Goal: Task Accomplishment & Management: Use online tool/utility

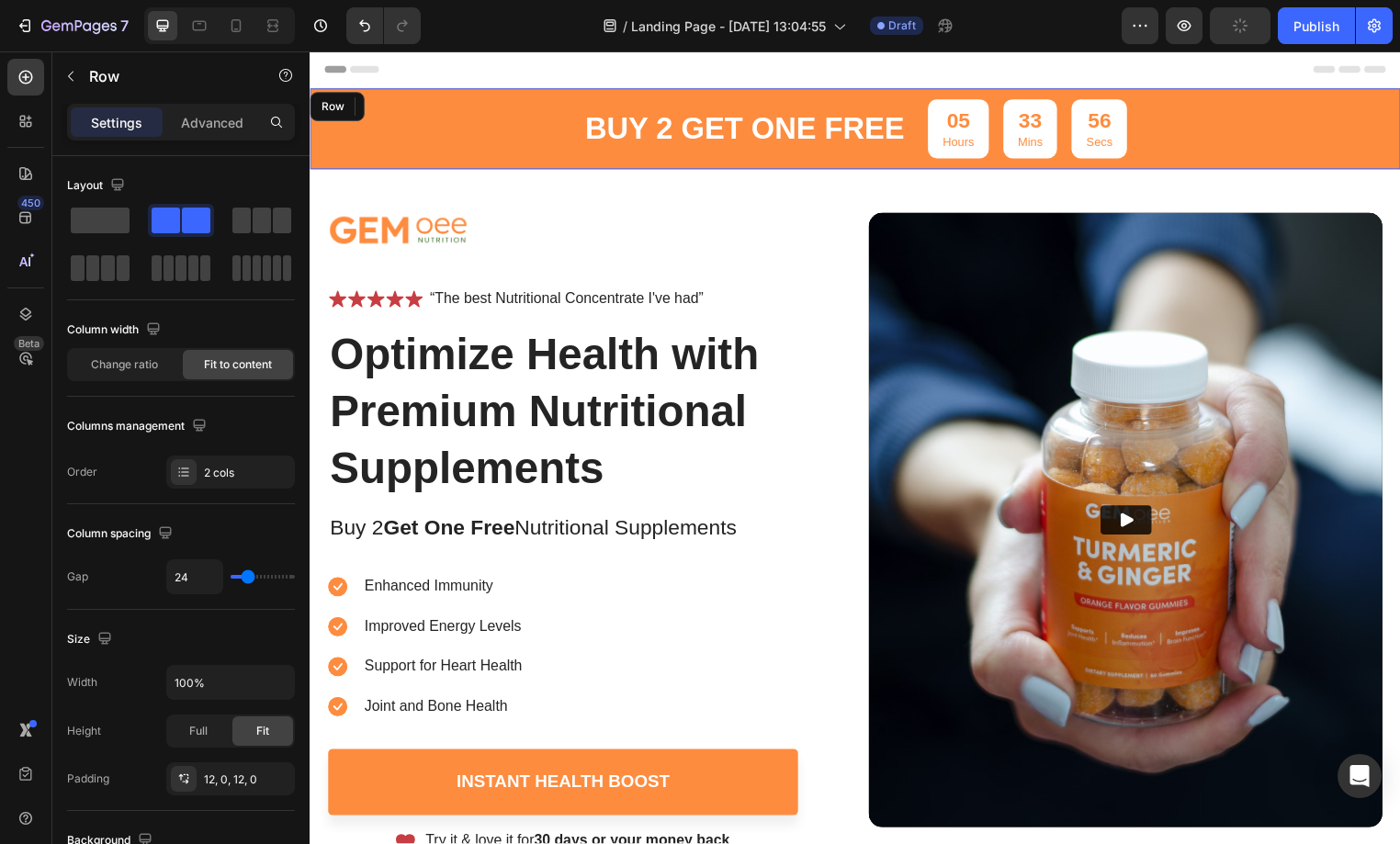
click at [529, 129] on div "buy 2 get one free Text Block 05 Hours 33 Mins 56 Secs Countdown Timer Row" at bounding box center [861, 130] width 1102 height 81
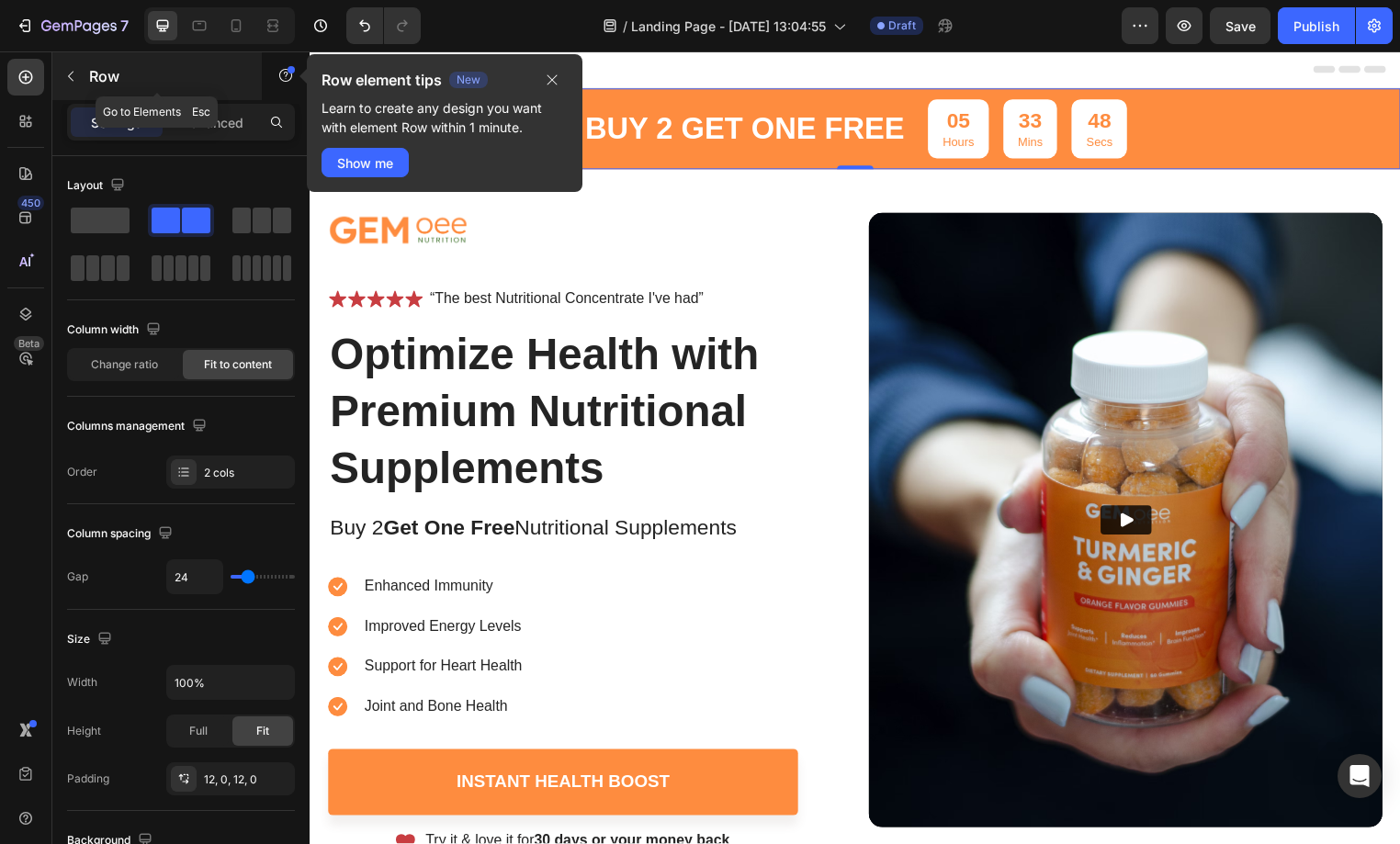
click at [71, 76] on icon "button" at bounding box center [70, 75] width 15 height 15
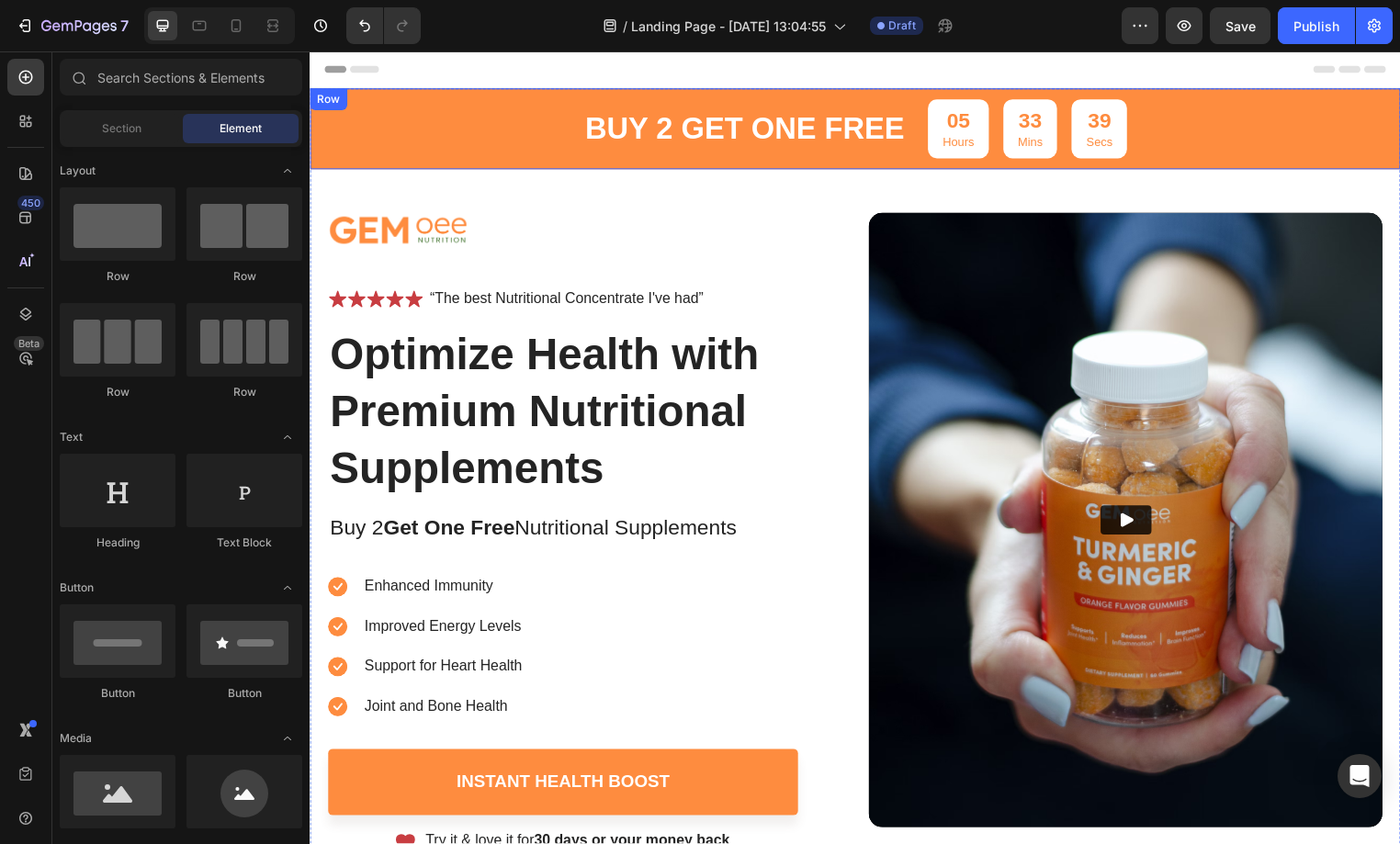
click at [362, 151] on div "buy 2 get one free Text Block 05 Hours 33 Mins 39 Secs Countdown Timer Row" at bounding box center [861, 130] width 1102 height 81
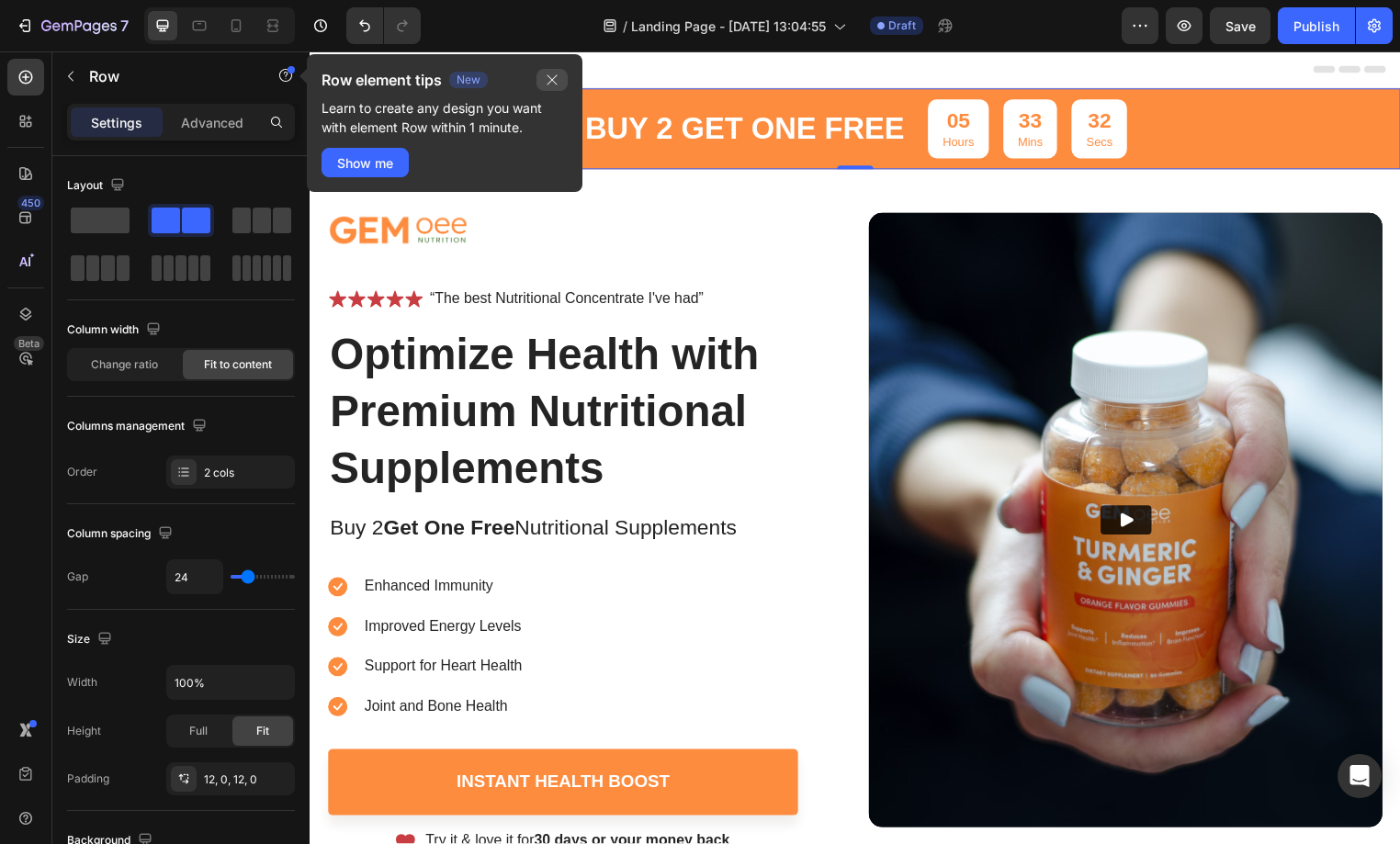
click at [555, 79] on icon "button" at bounding box center [552, 79] width 15 height 15
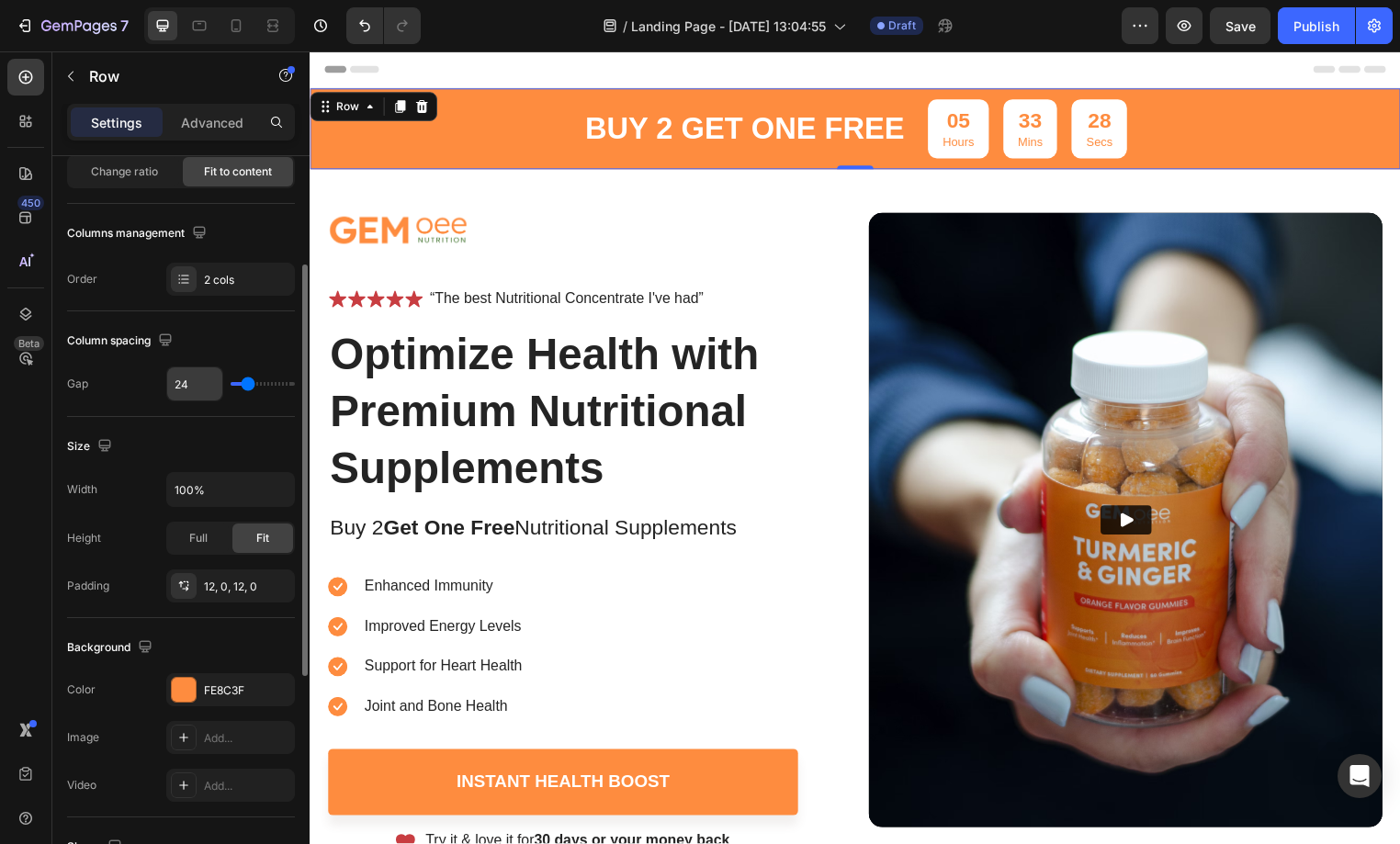
scroll to position [194, 0]
click at [231, 682] on div "FE8C3F" at bounding box center [230, 690] width 54 height 17
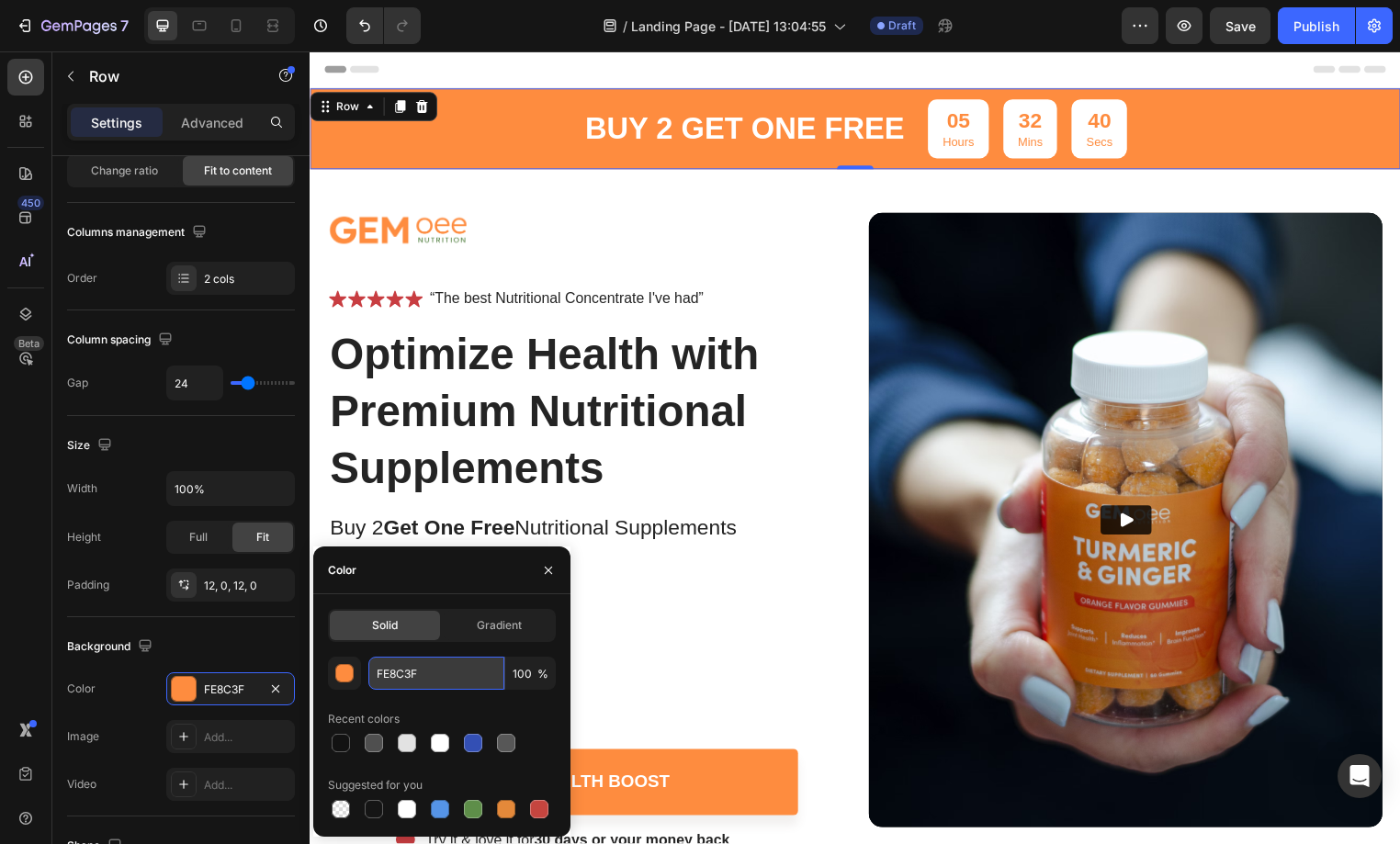
drag, startPoint x: 428, startPoint y: 679, endPoint x: 371, endPoint y: 672, distance: 57.4
click at [371, 672] on input "FE8C3F" at bounding box center [436, 673] width 136 height 33
paste input "c70a80"
type input "c70a80"
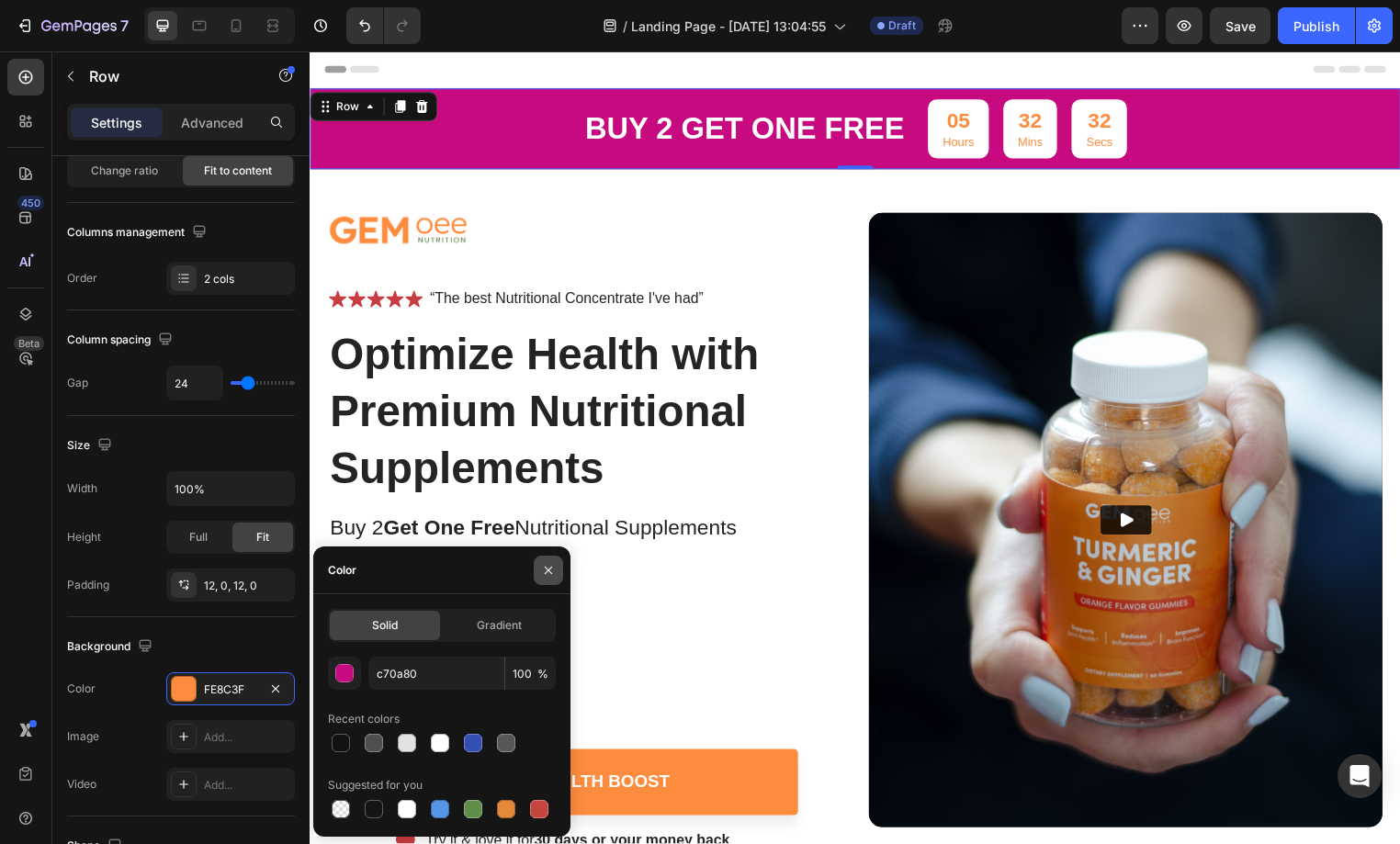
click at [546, 574] on icon "button" at bounding box center [548, 570] width 15 height 15
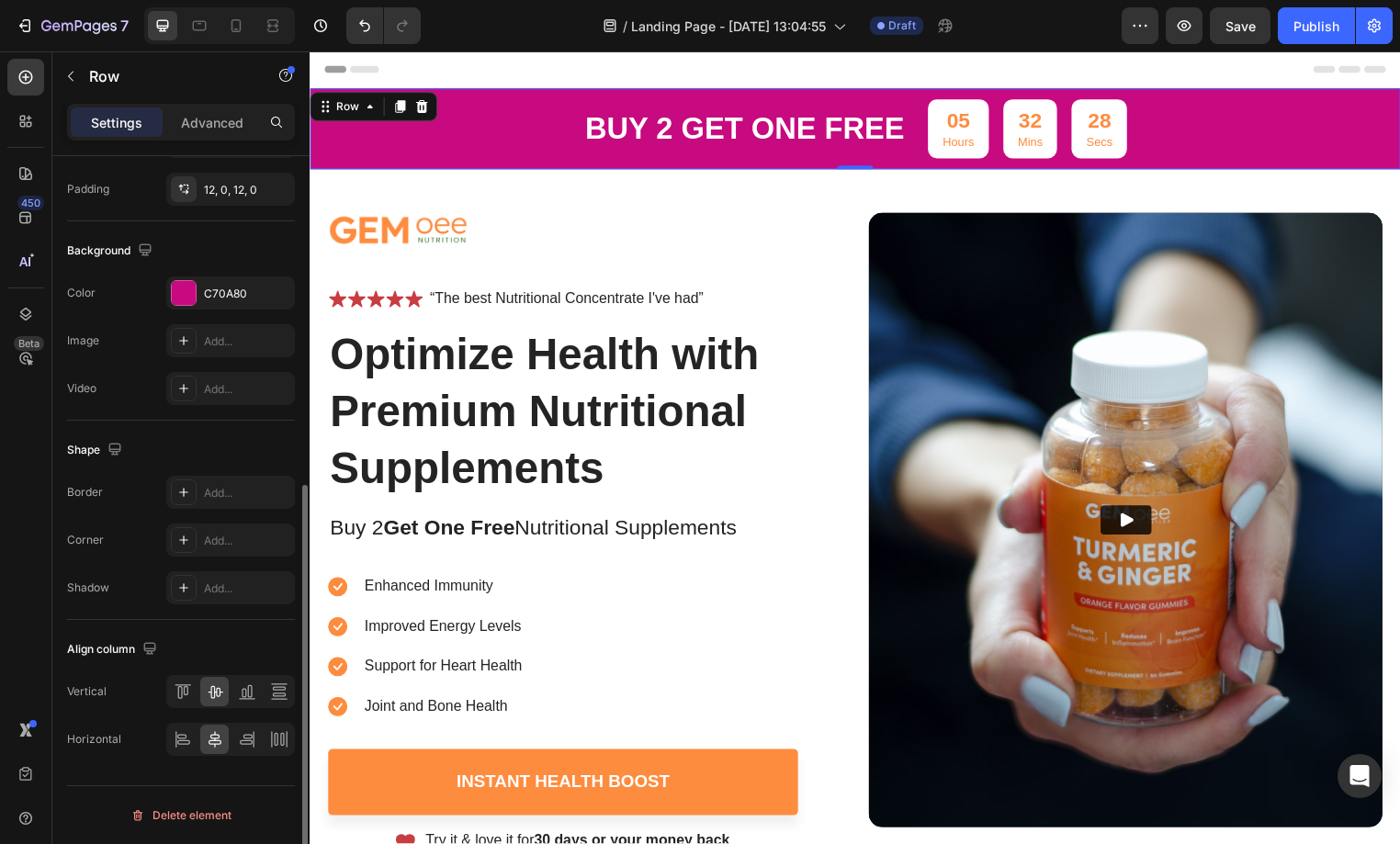
scroll to position [0, 0]
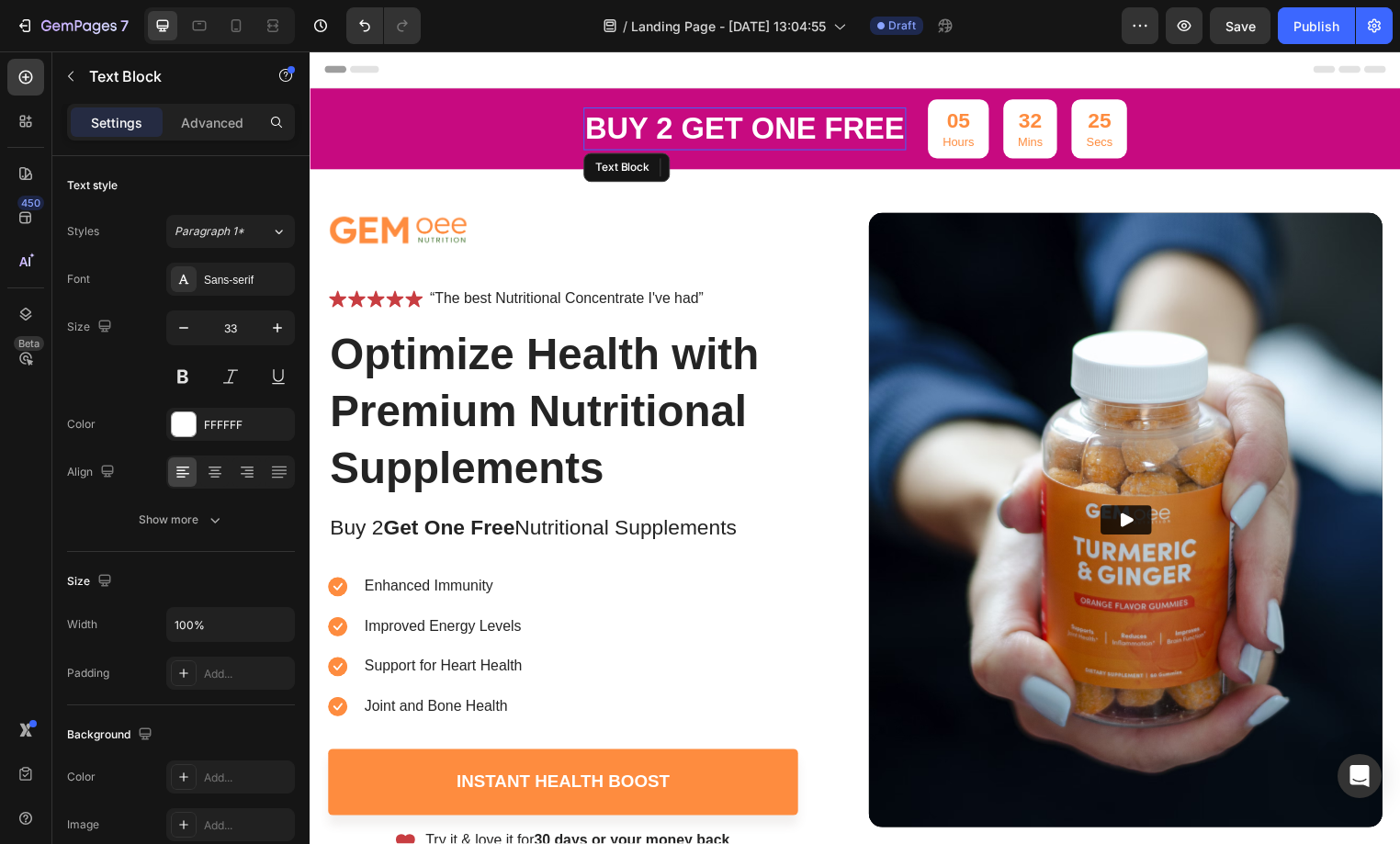
click at [623, 135] on p "buy 2 get one free" at bounding box center [749, 130] width 323 height 40
click at [646, 123] on p "buy 2 get one free" at bounding box center [749, 130] width 323 height 40
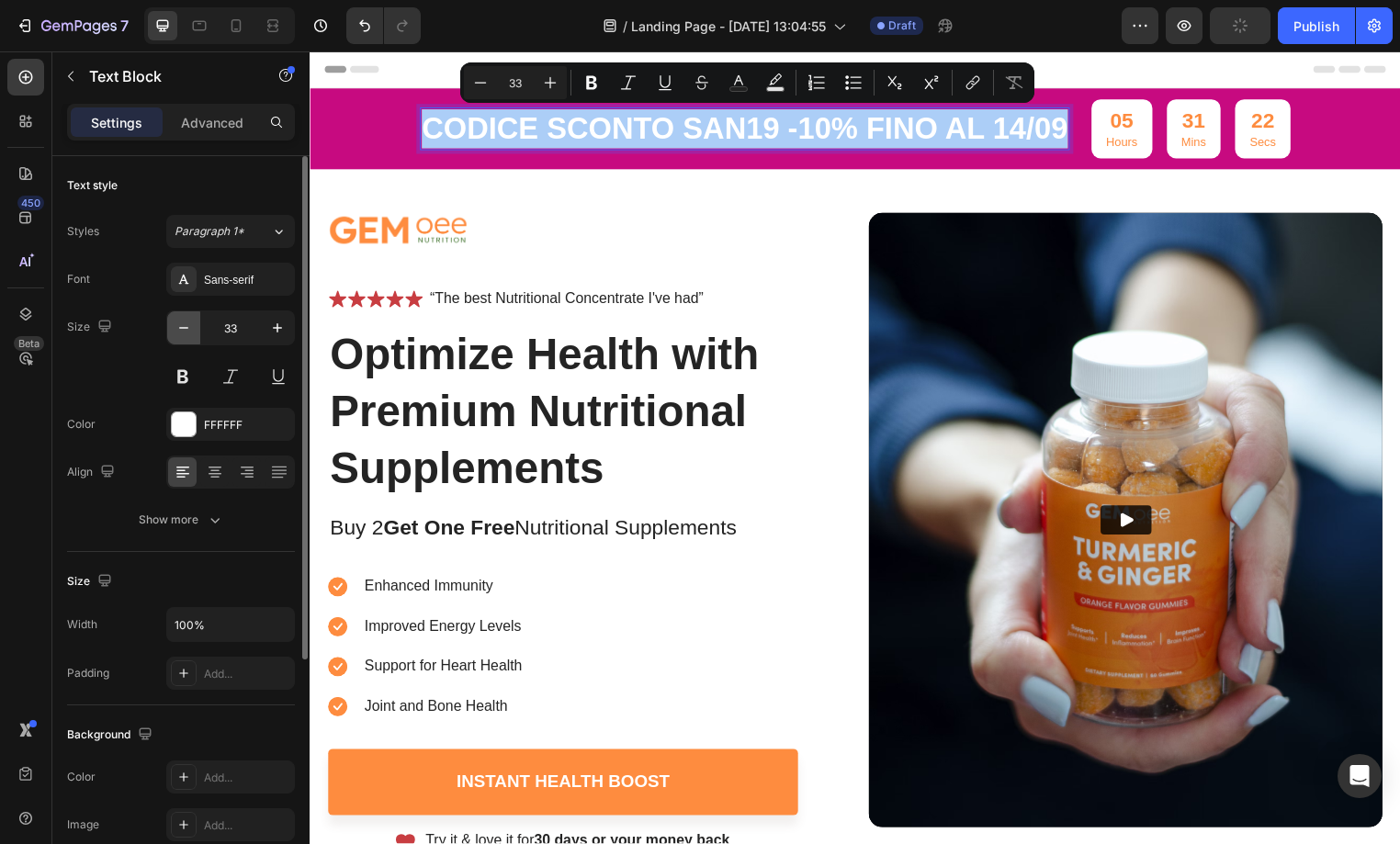
click at [186, 332] on icon "button" at bounding box center [184, 328] width 19 height 19
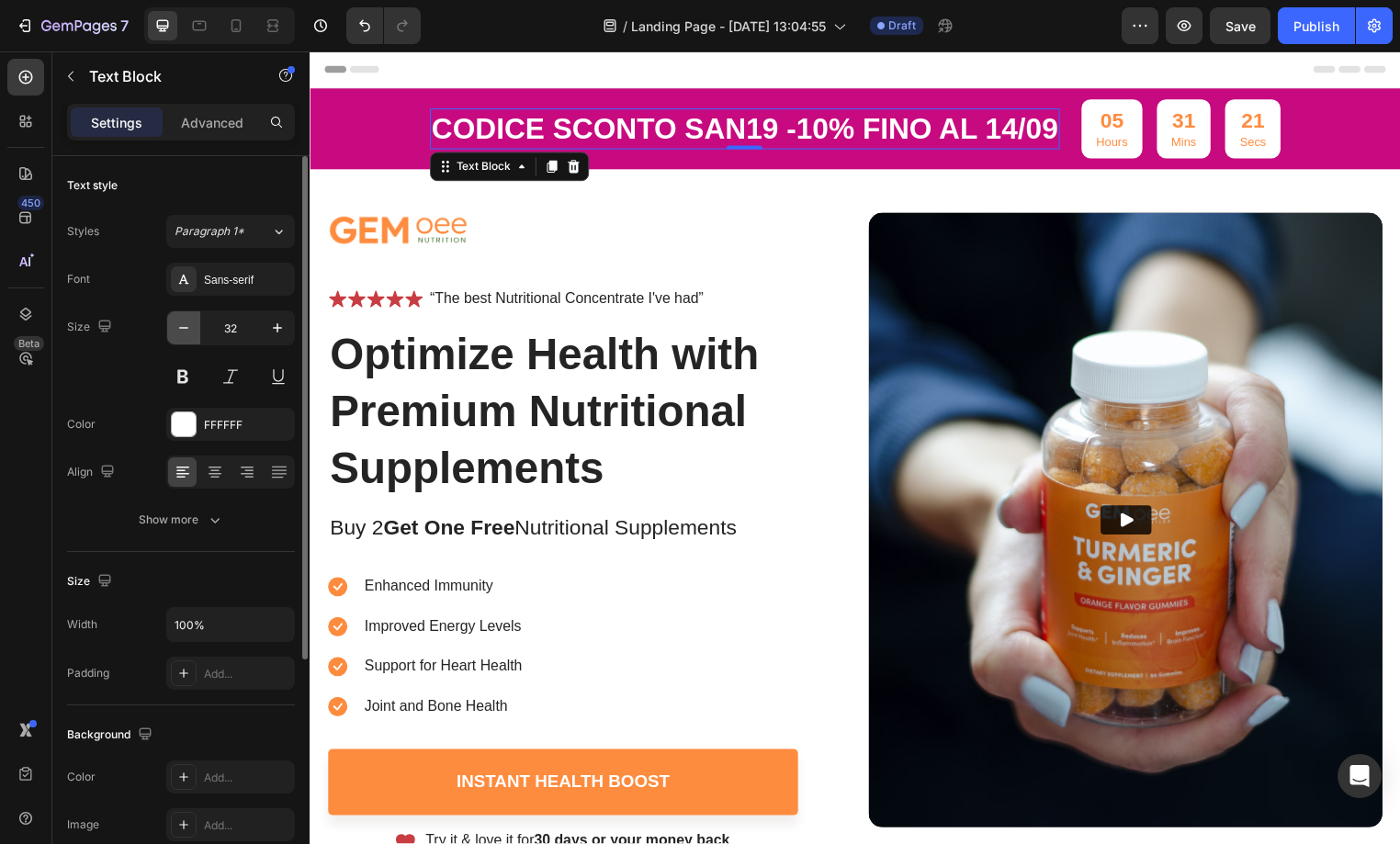
click at [186, 332] on icon "button" at bounding box center [184, 328] width 19 height 19
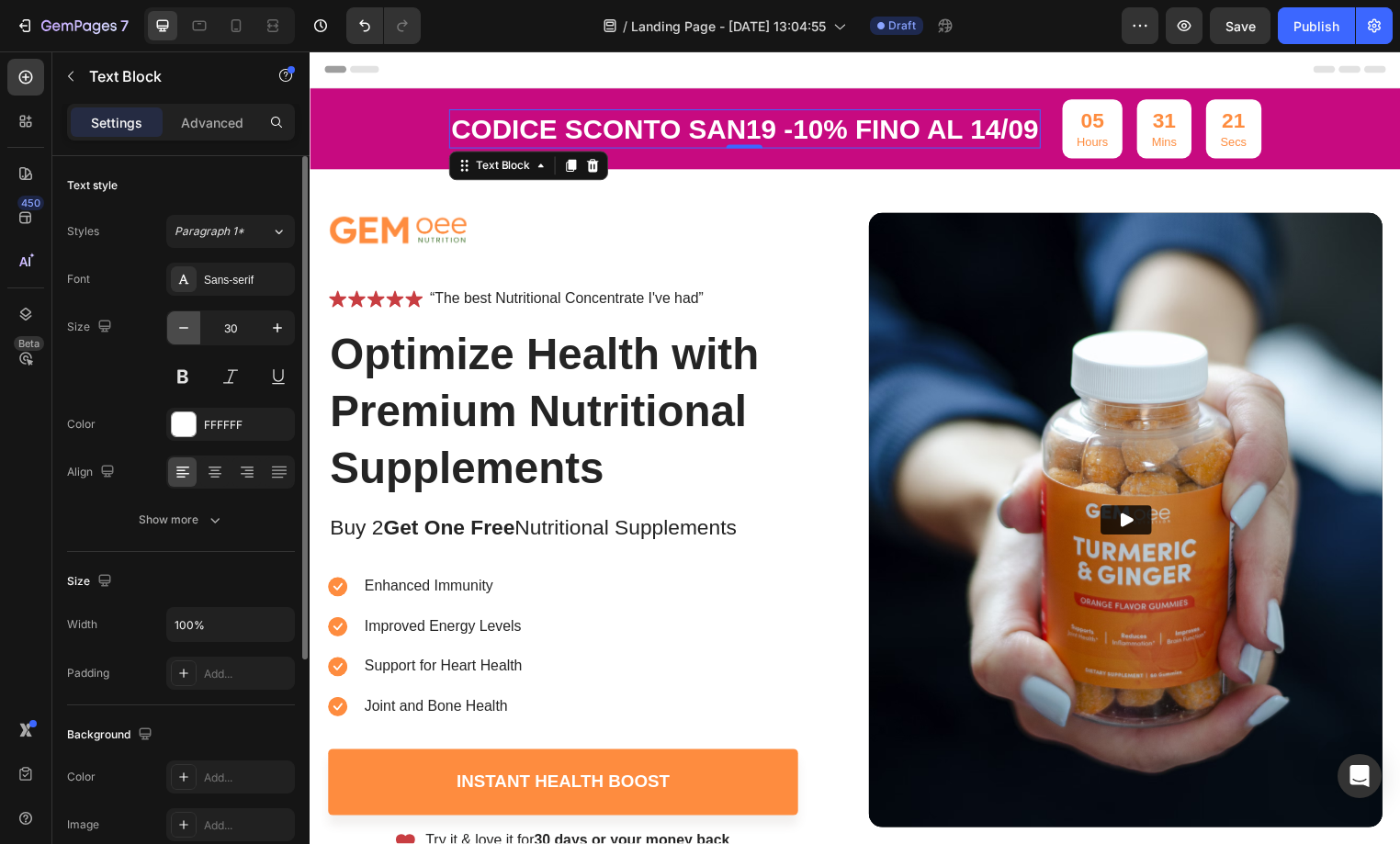
click at [186, 332] on icon "button" at bounding box center [184, 328] width 19 height 19
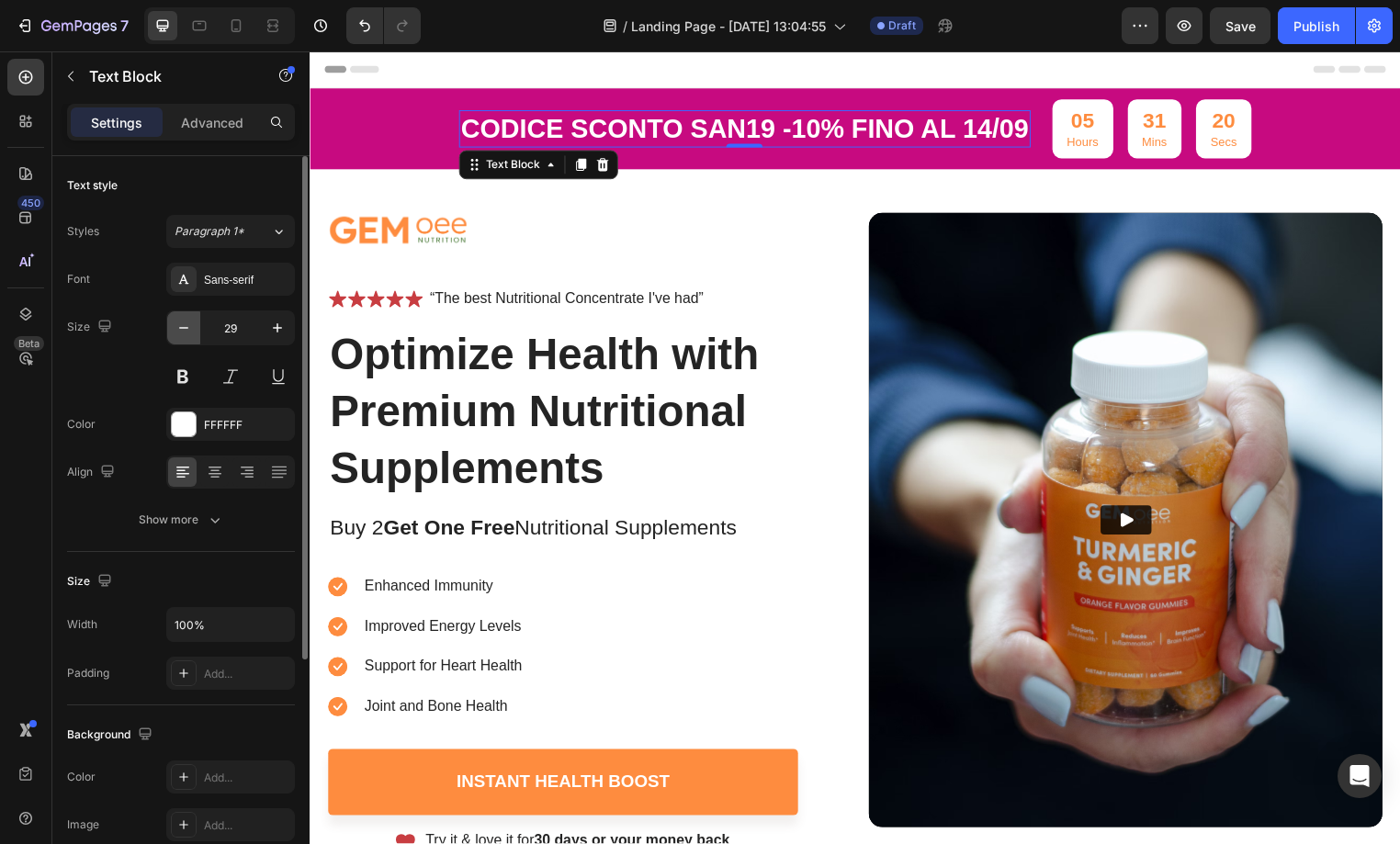
click at [186, 332] on icon "button" at bounding box center [184, 328] width 19 height 19
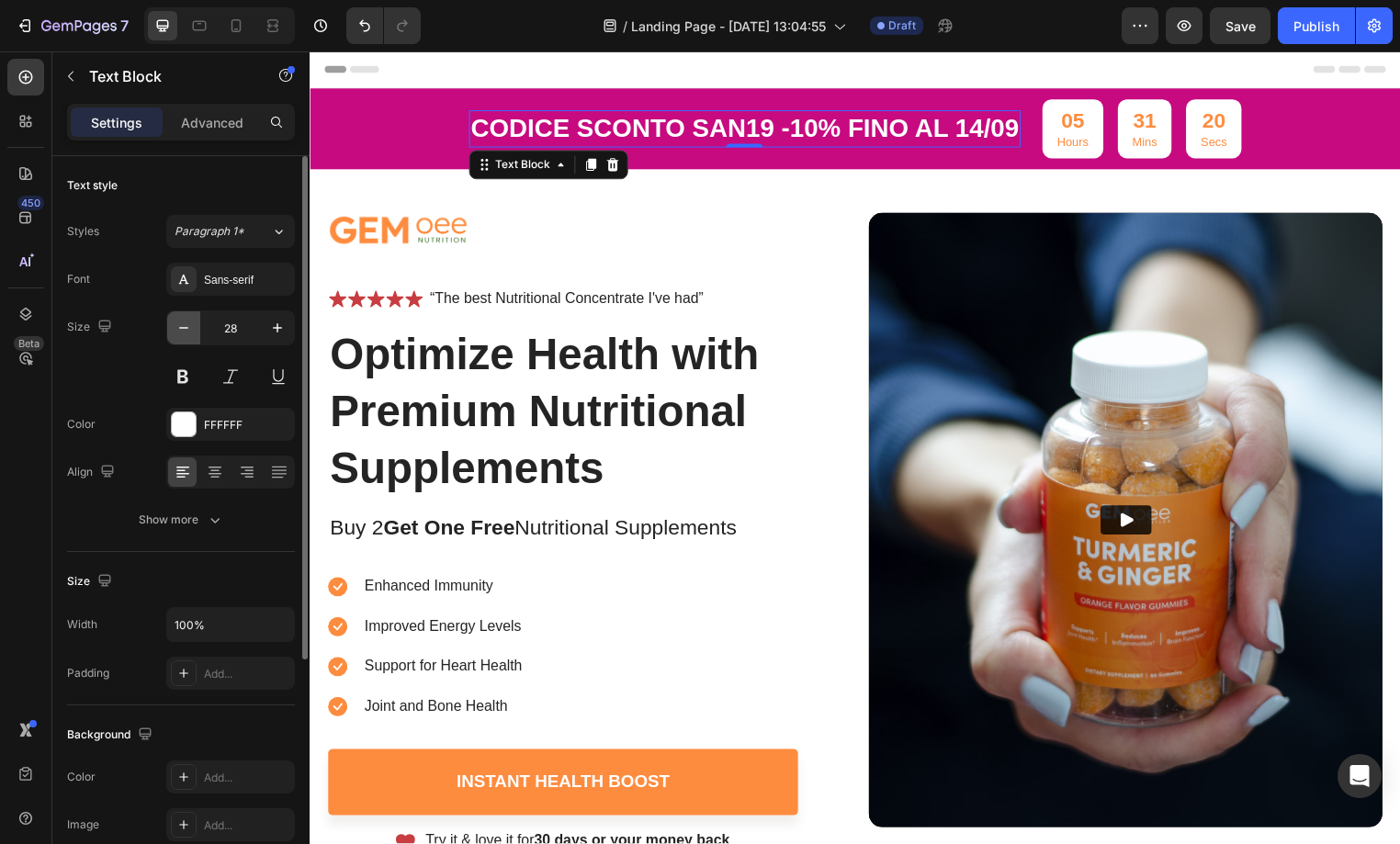
click at [186, 332] on icon "button" at bounding box center [184, 328] width 19 height 19
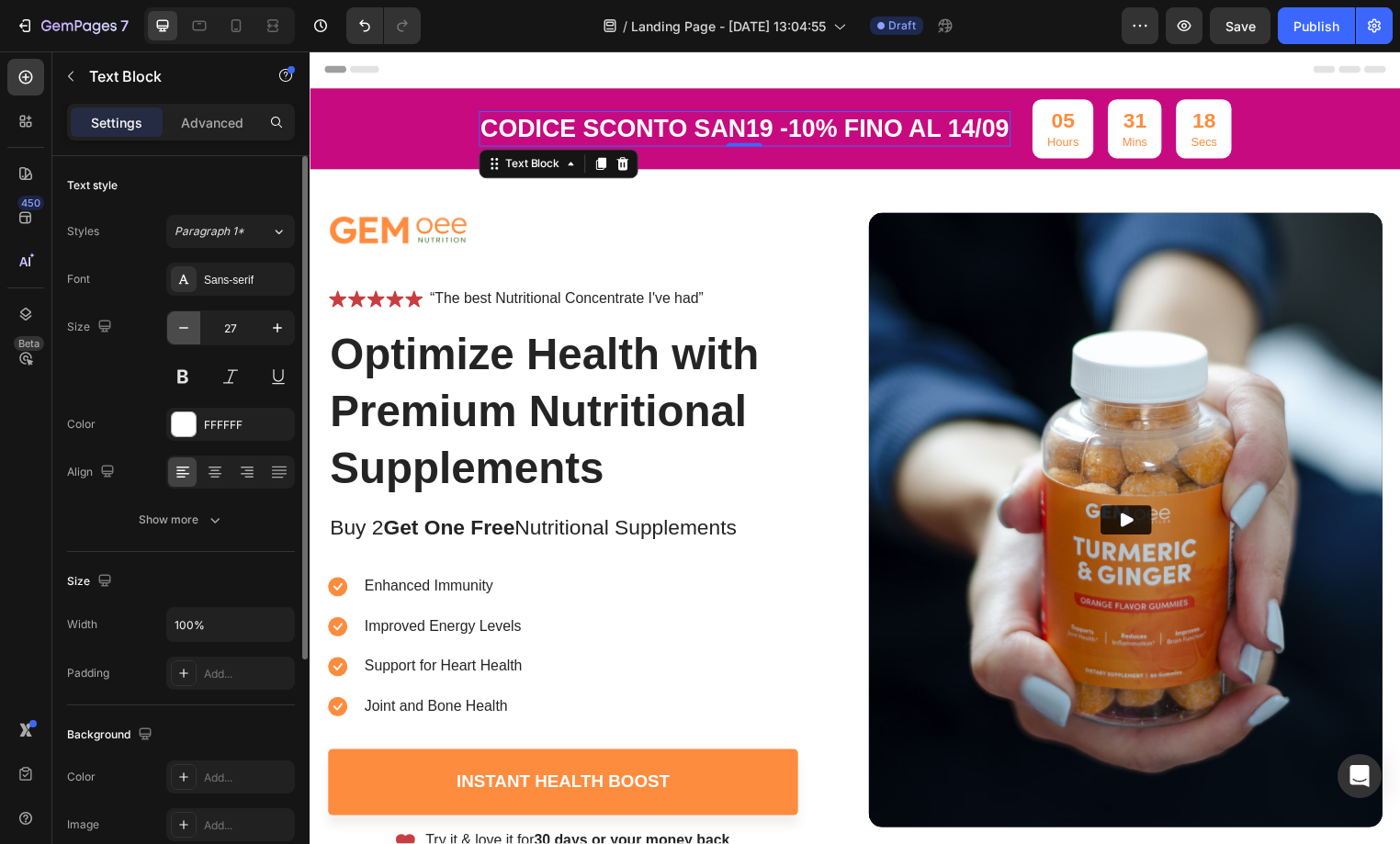
click at [188, 328] on icon "button" at bounding box center [184, 328] width 19 height 19
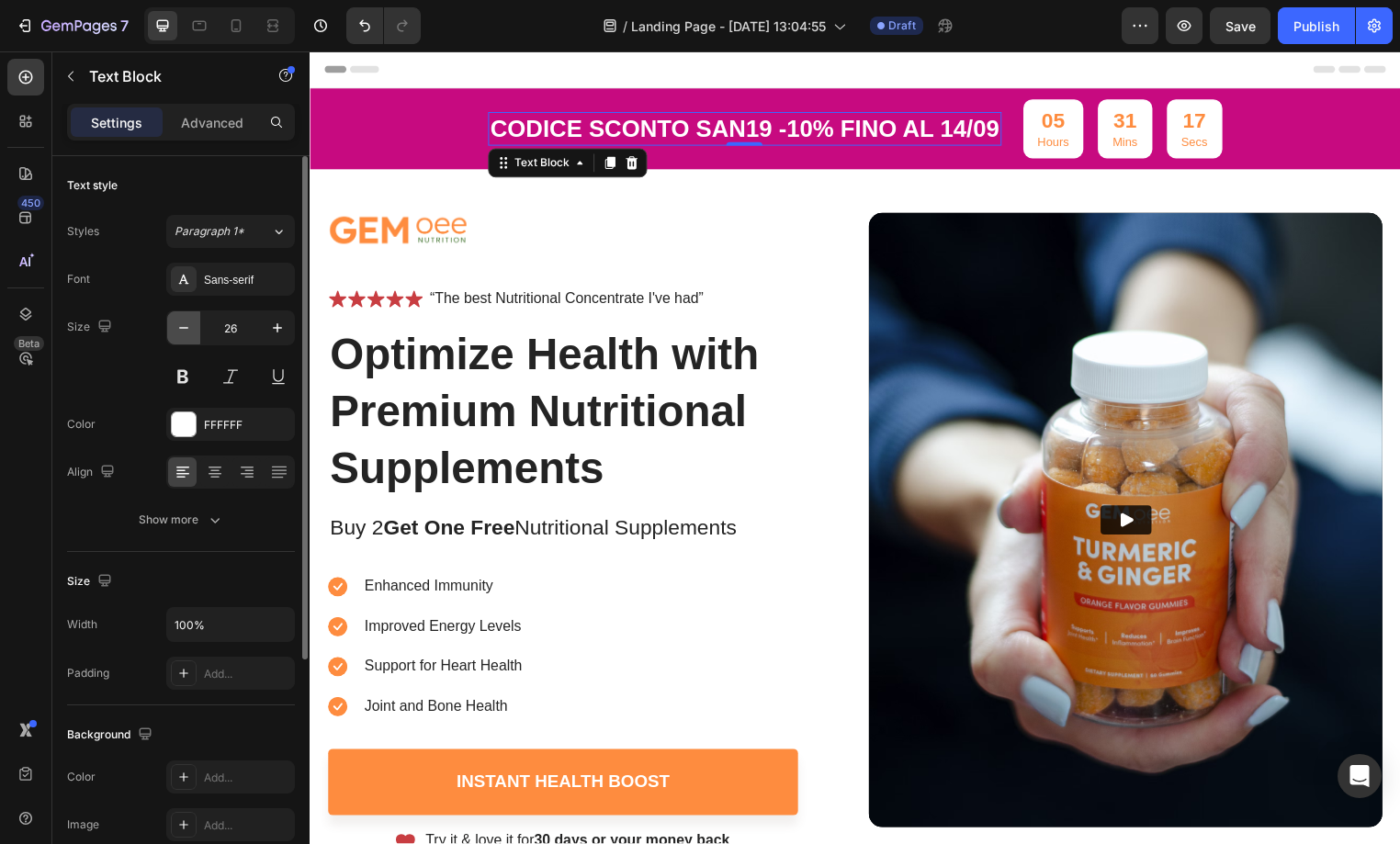
click at [186, 328] on icon "button" at bounding box center [183, 328] width 9 height 2
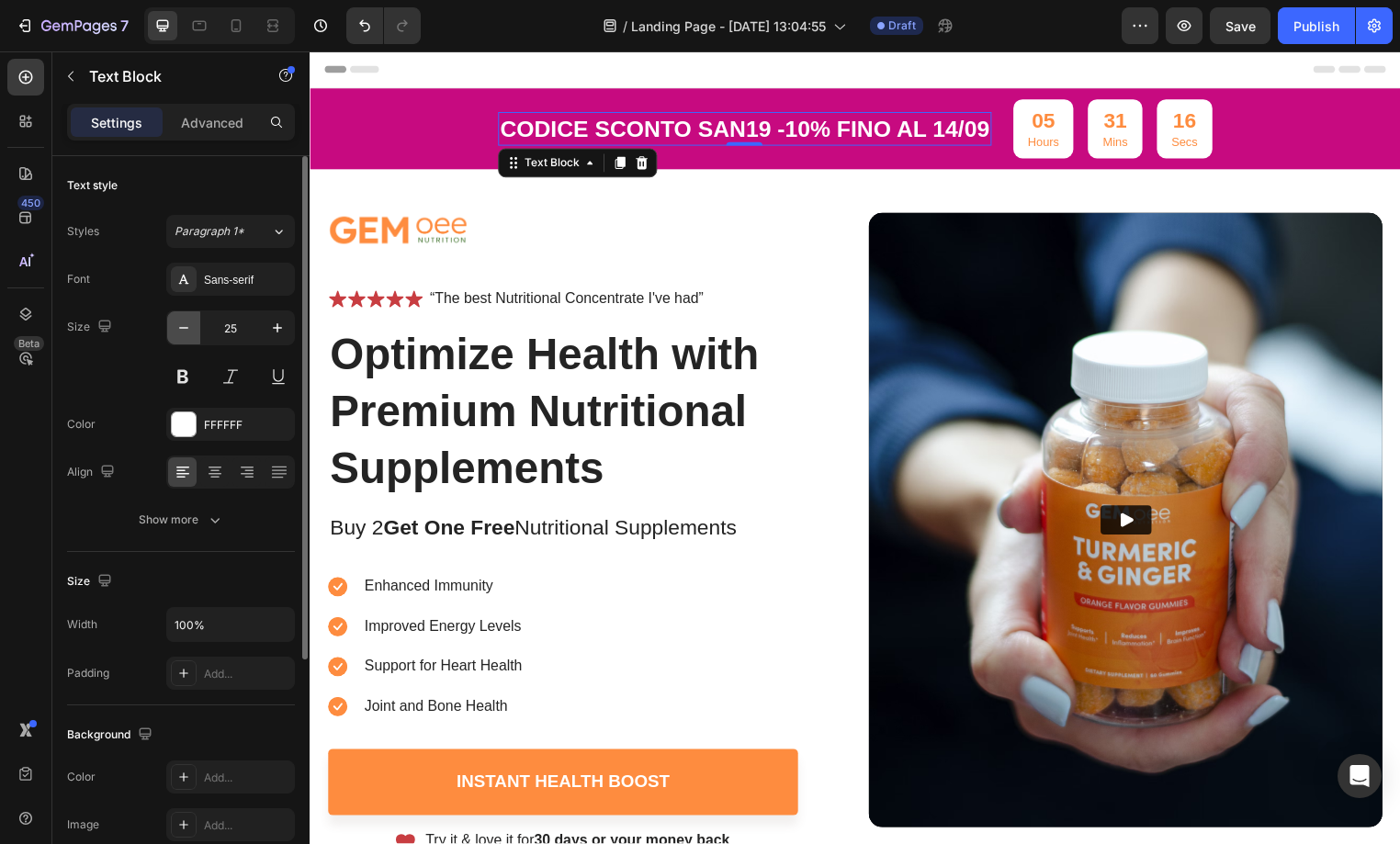
click at [186, 328] on icon "button" at bounding box center [183, 328] width 9 height 2
type input "24"
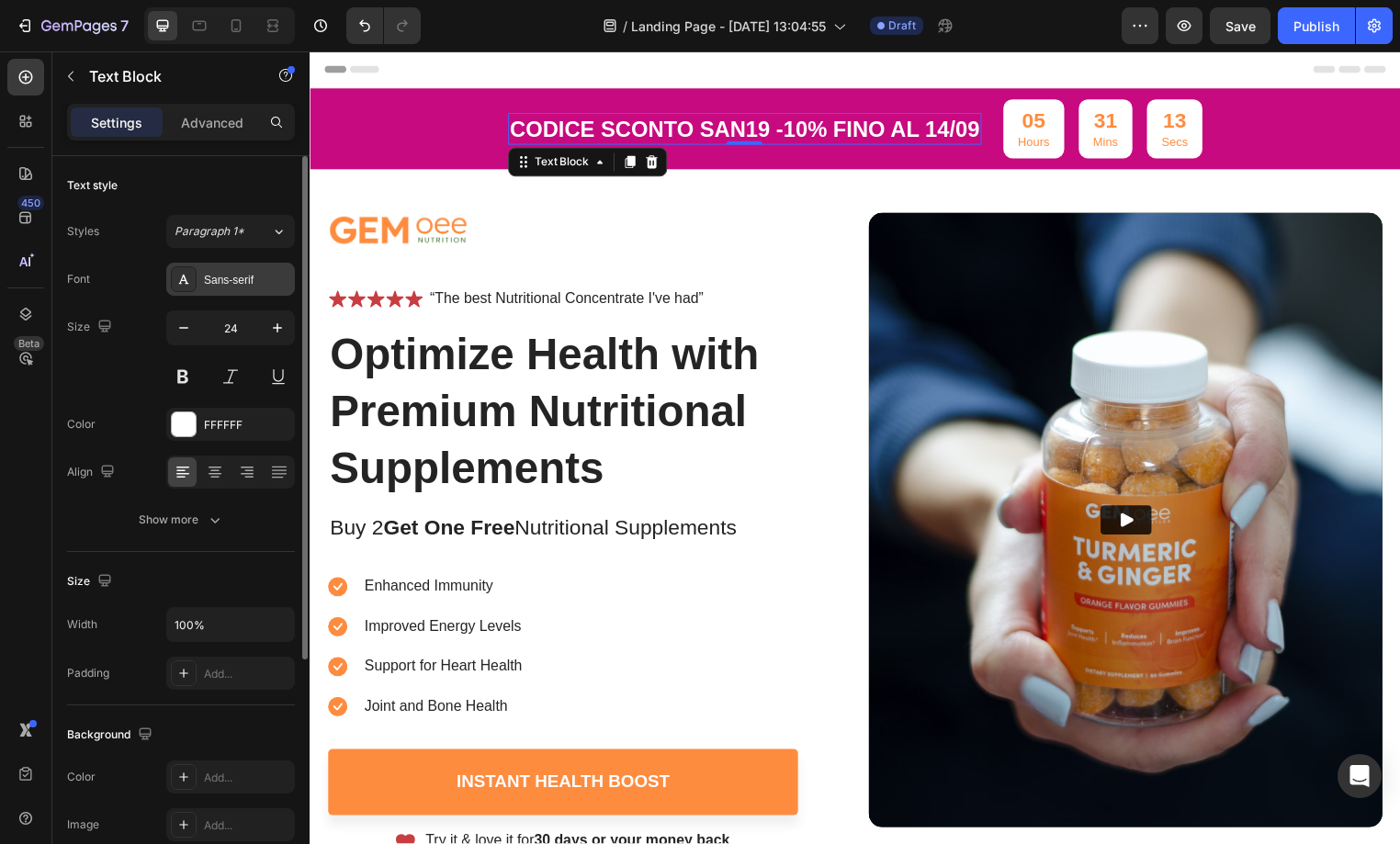
click at [242, 274] on div "Sans-serif" at bounding box center [246, 280] width 86 height 17
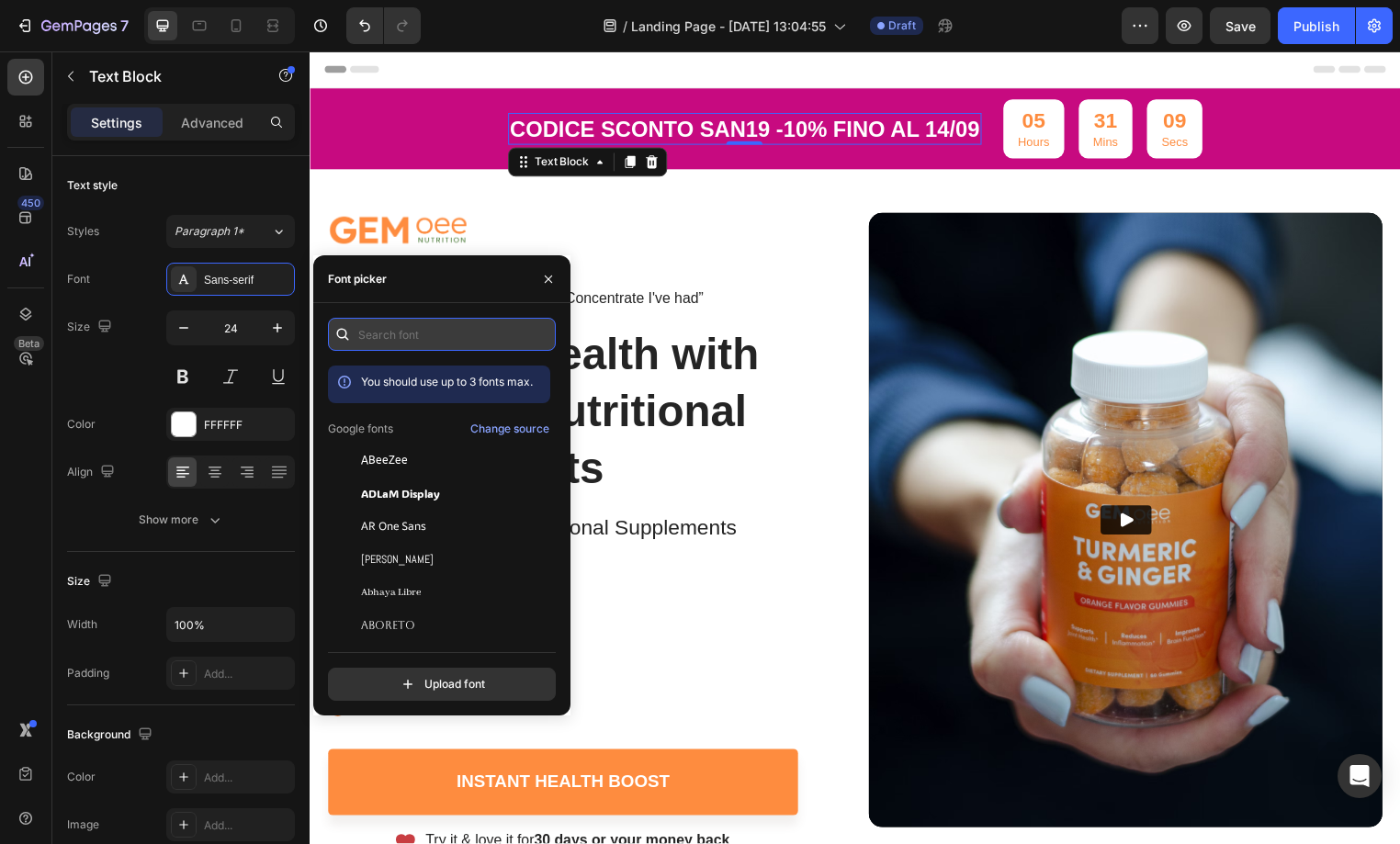
click at [418, 337] on input "text" at bounding box center [441, 334] width 227 height 33
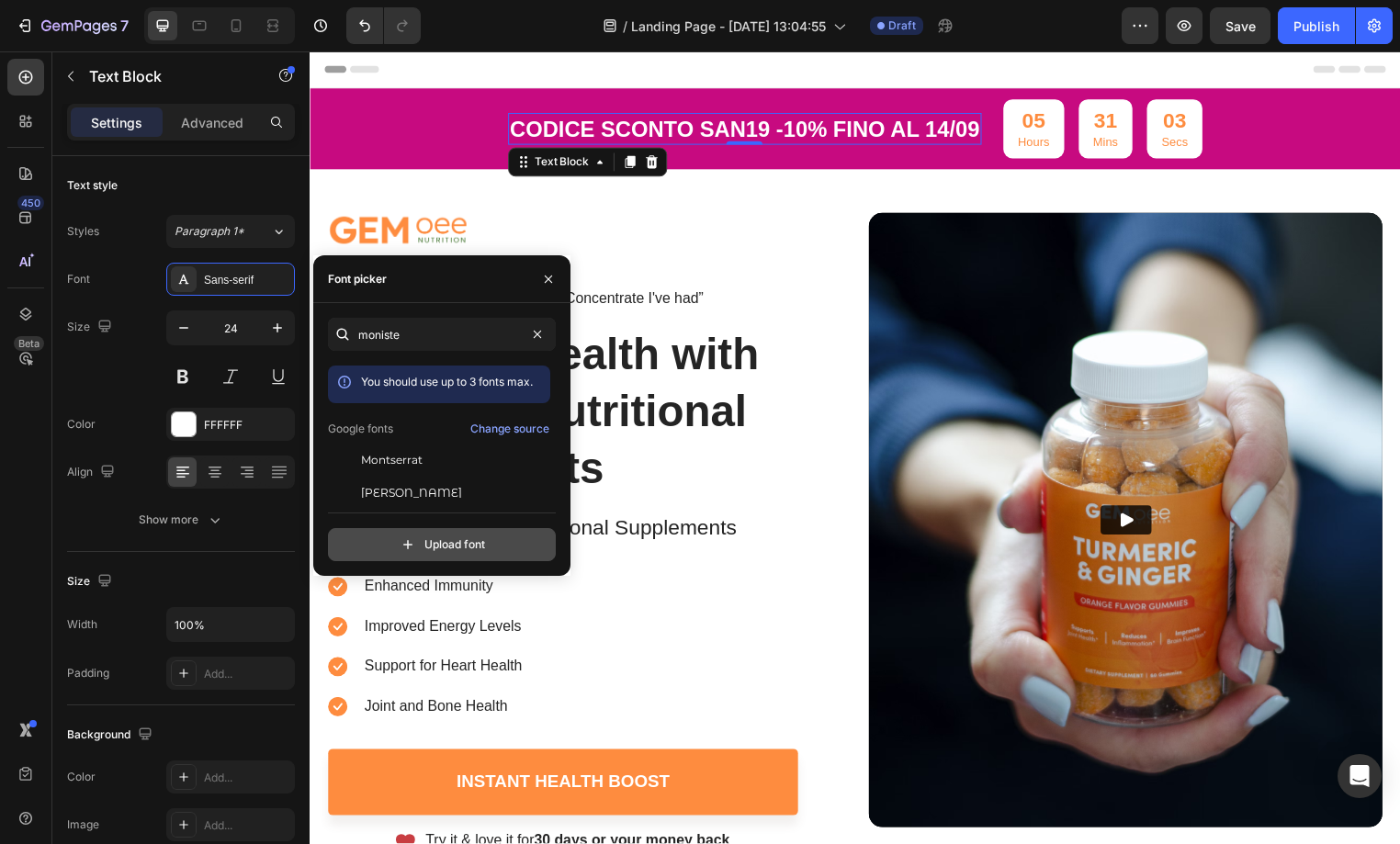
click at [411, 462] on div "moniste You should use up to 3 fonts max. Google fonts Change source Montserrat…" at bounding box center [441, 439] width 227 height 243
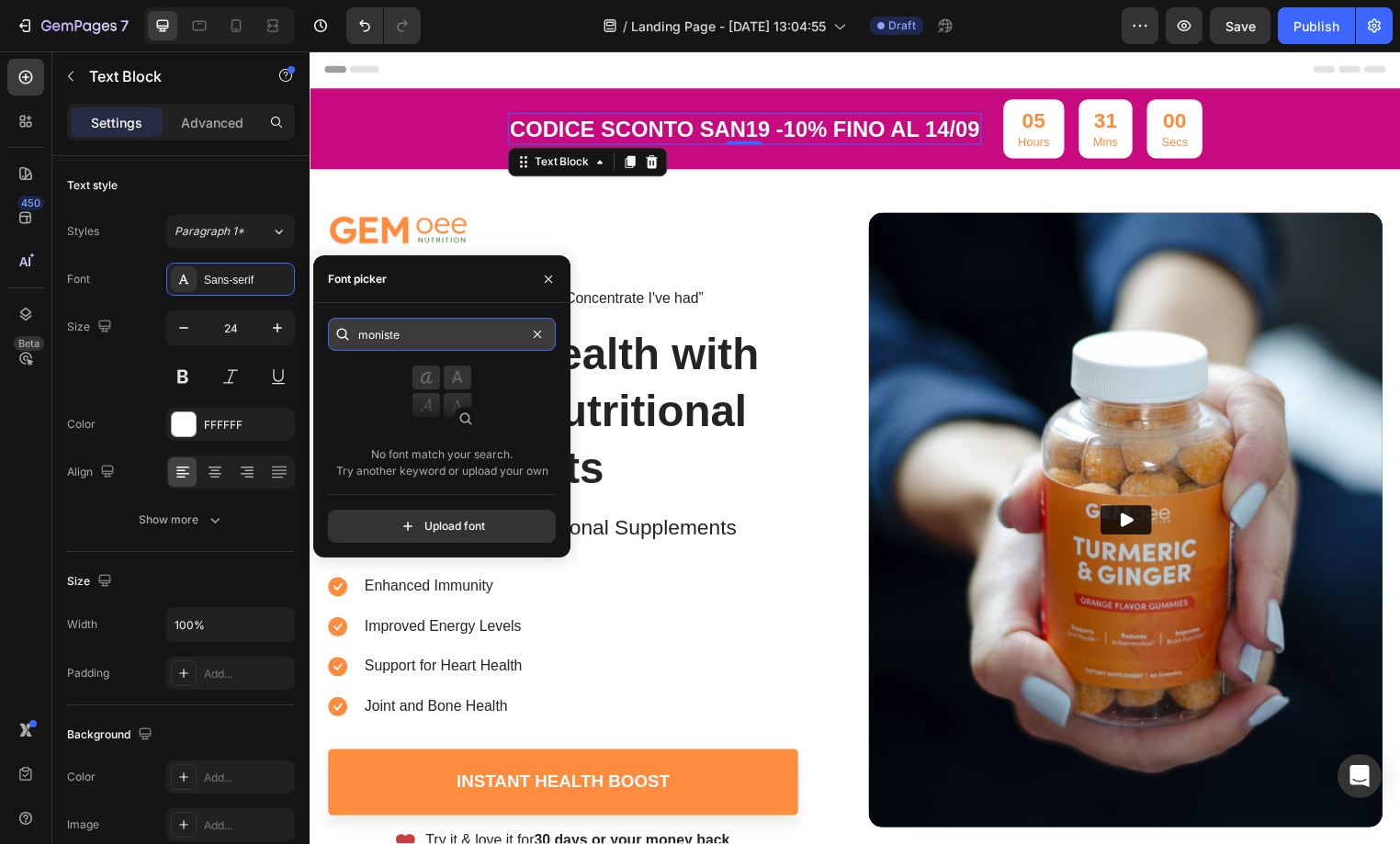
click at [399, 334] on input "moniste" at bounding box center [441, 334] width 227 height 33
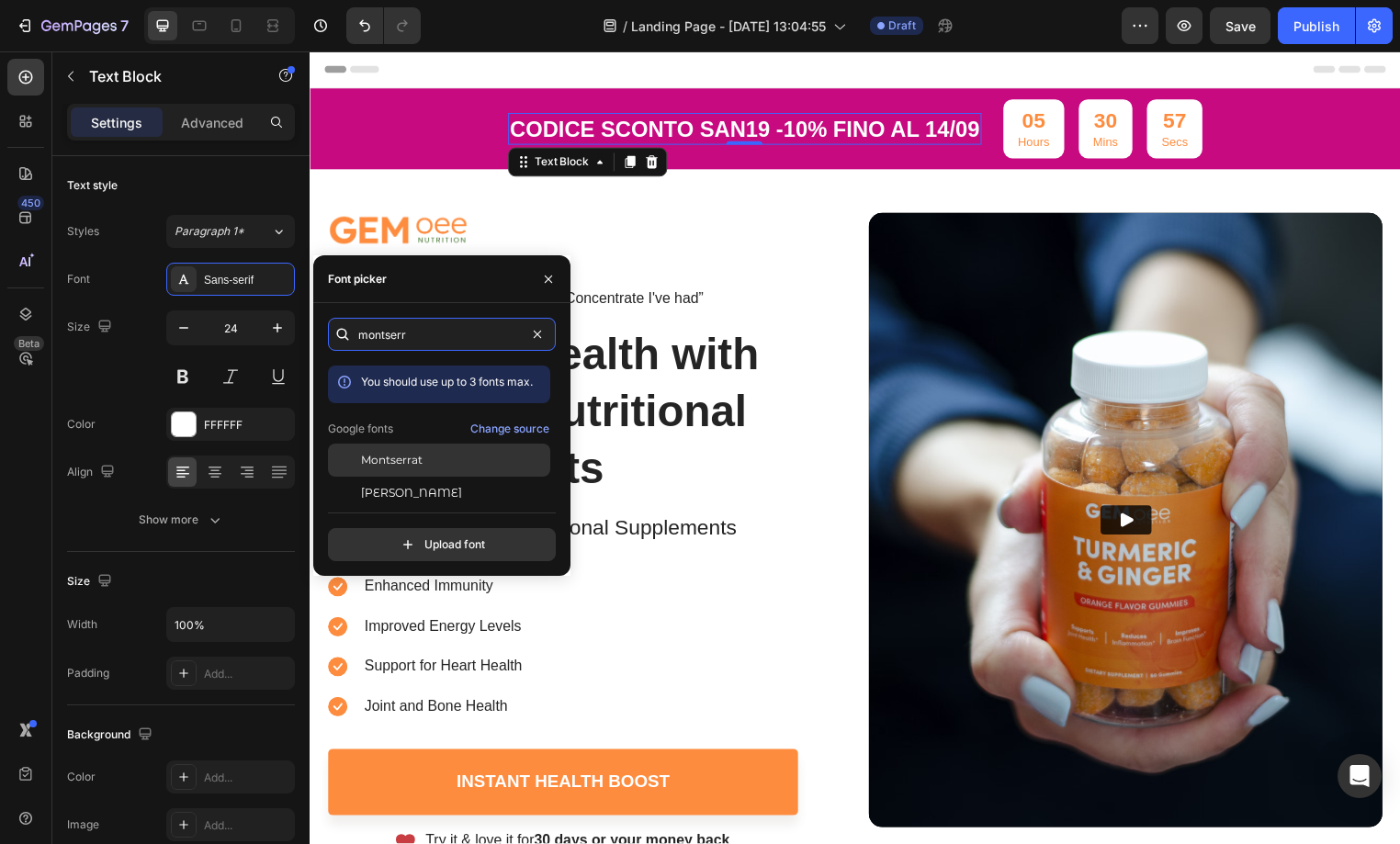
type input "montserr"
click at [384, 461] on span "Montserrat" at bounding box center [392, 460] width 62 height 17
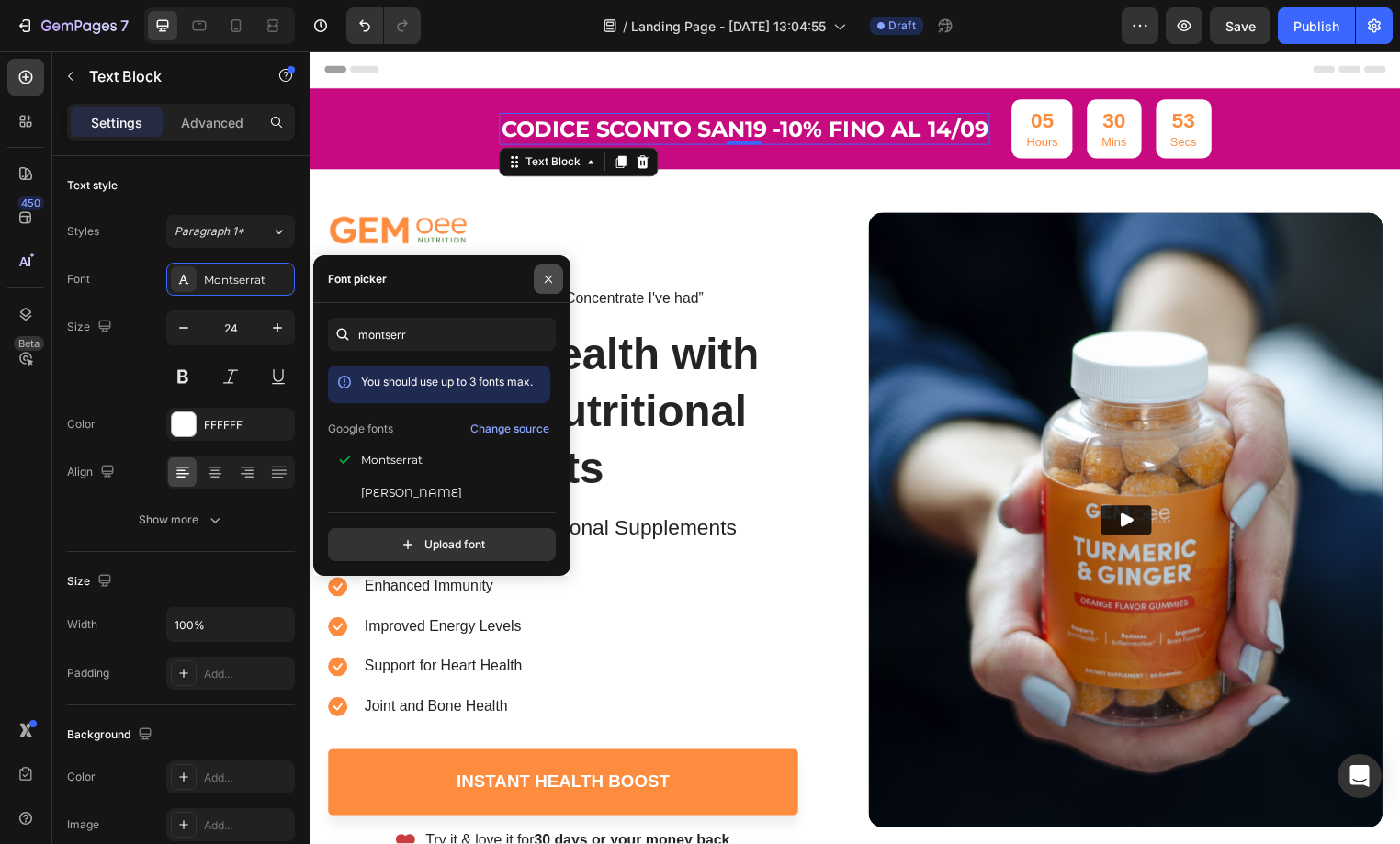
click at [547, 277] on icon "button" at bounding box center [548, 278] width 7 height 7
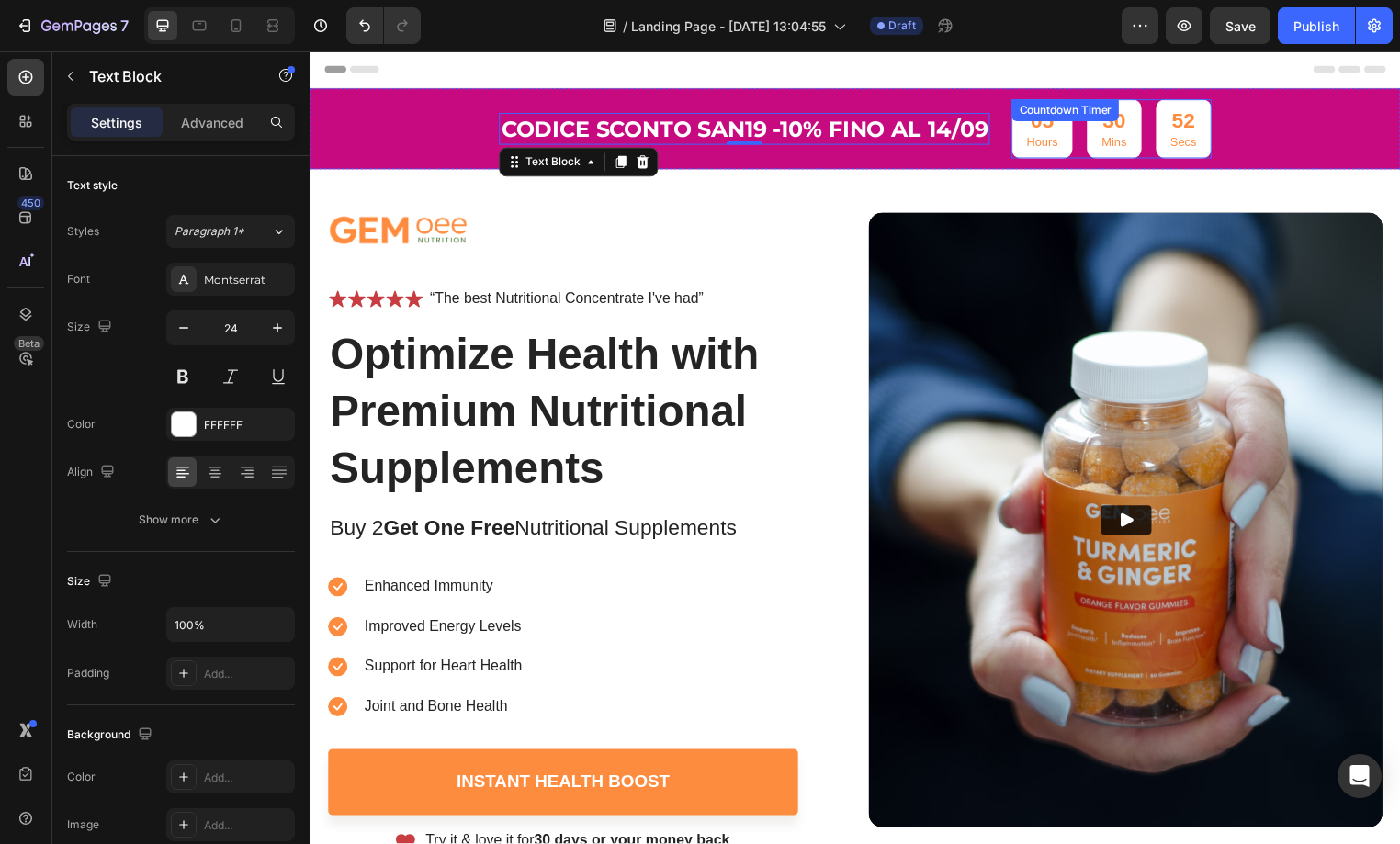
click at [1044, 131] on div "05 Hours 30 Mins 52 Secs Countdown Timer" at bounding box center [1119, 130] width 202 height 60
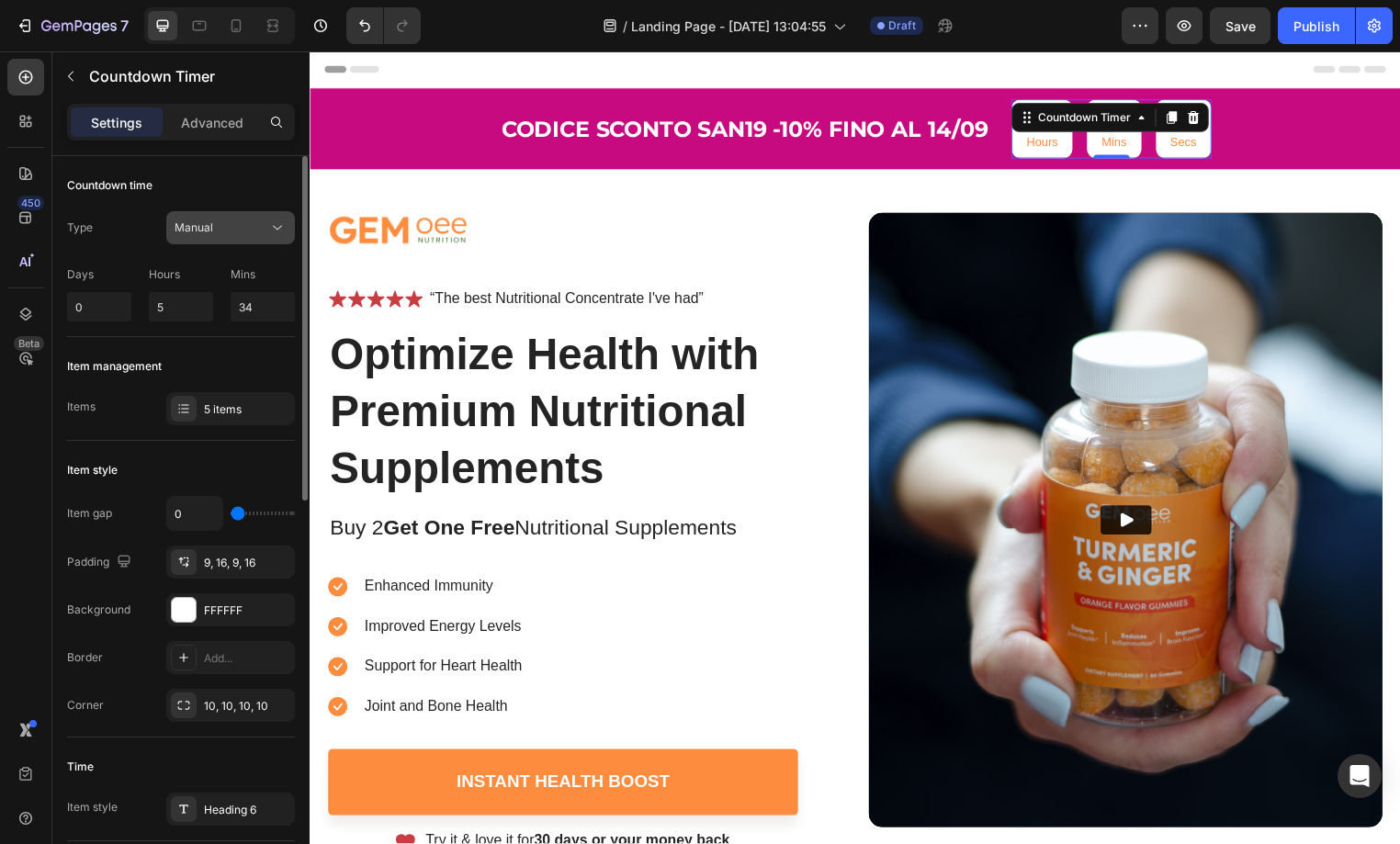
click at [209, 228] on span "Manual" at bounding box center [194, 227] width 39 height 14
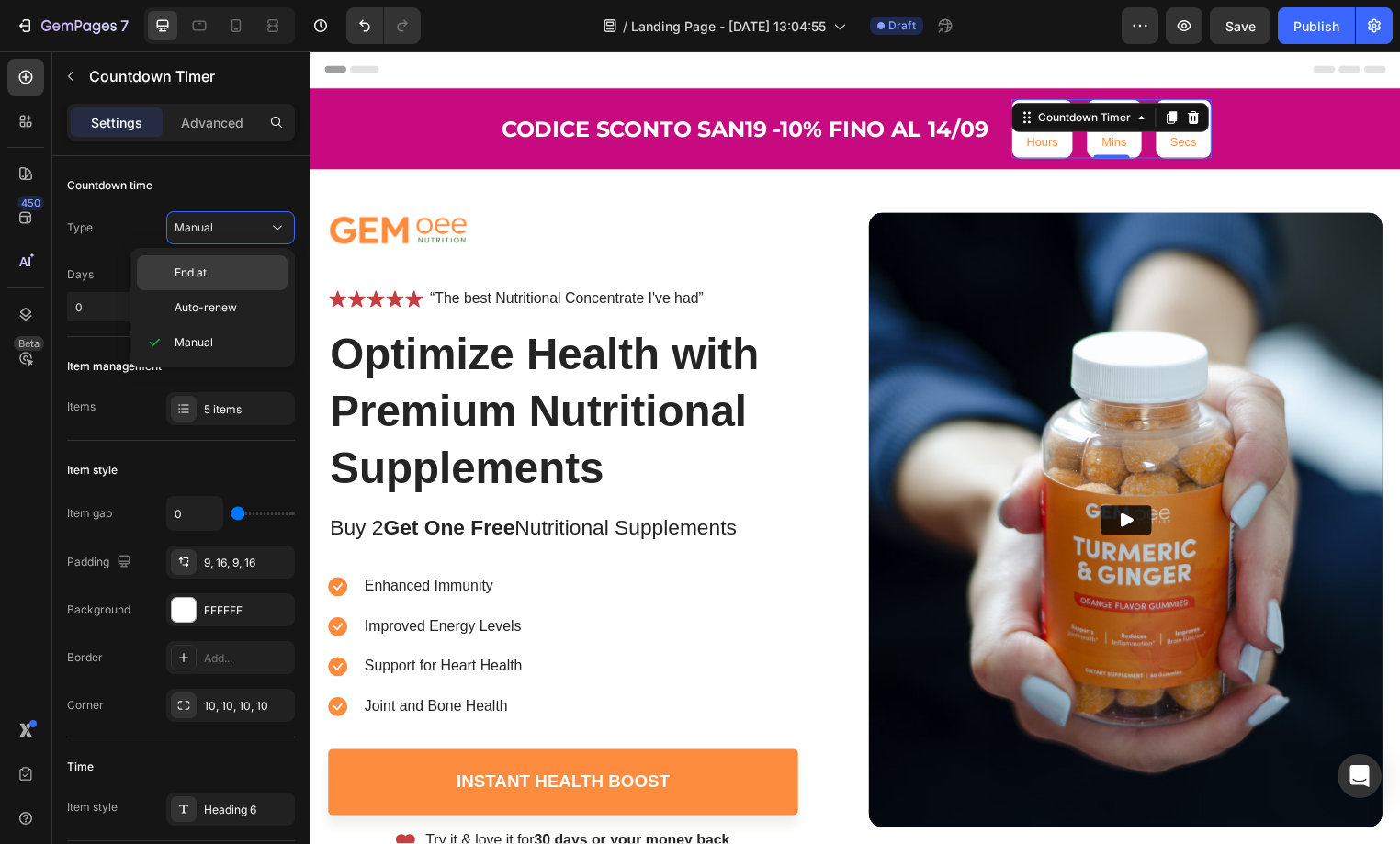
click at [218, 277] on p "End at" at bounding box center [226, 272] width 104 height 17
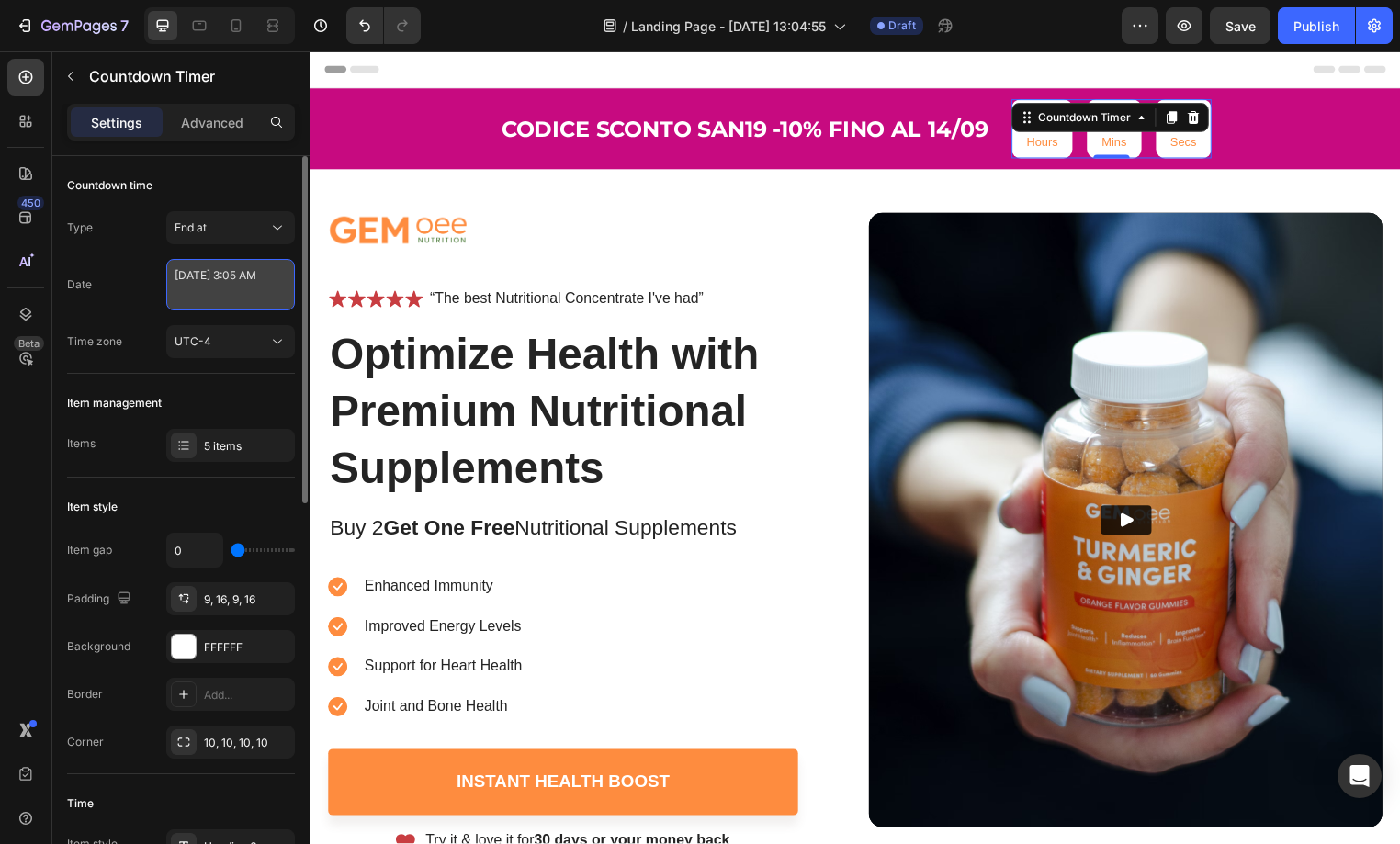
click at [208, 283] on textarea "June 14 2024 3:05 AM" at bounding box center [230, 285] width 129 height 52
select select "3"
select select "5"
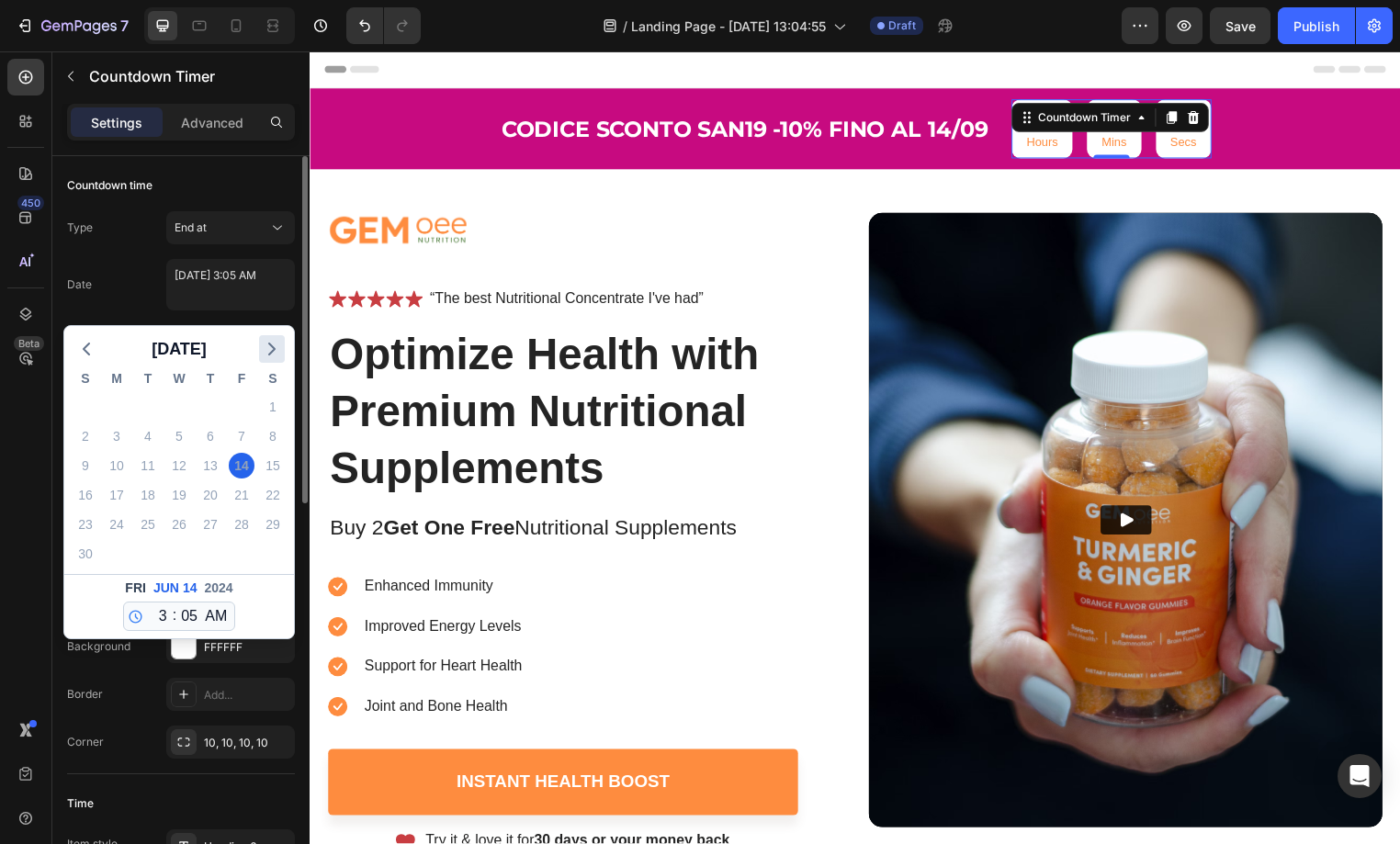
click at [273, 351] on polyline "button" at bounding box center [272, 349] width 6 height 11
click at [272, 350] on icon "button" at bounding box center [272, 349] width 22 height 22
click at [268, 434] on div "14" at bounding box center [273, 437] width 26 height 26
click at [272, 443] on div "14" at bounding box center [273, 437] width 26 height 26
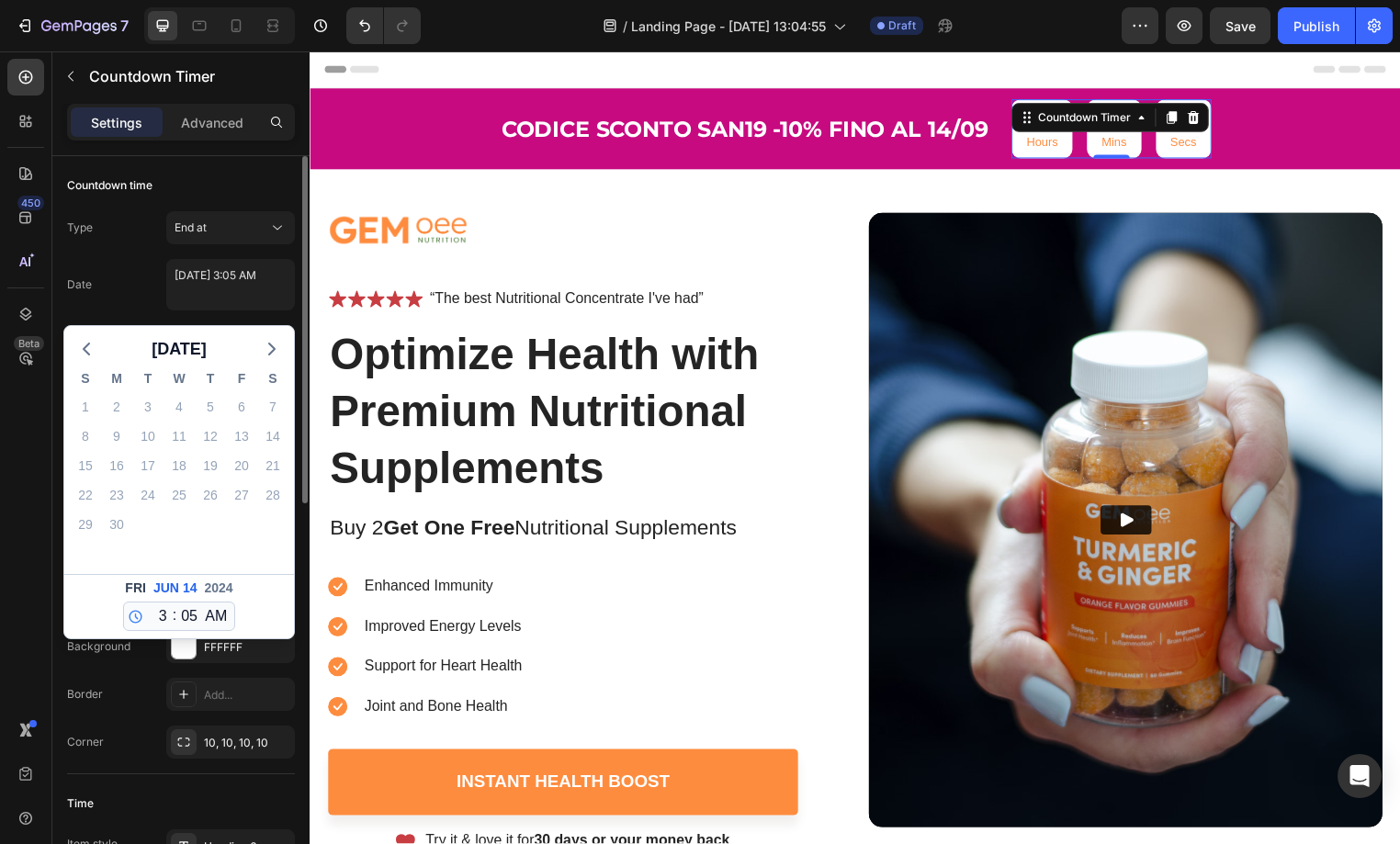
click at [167, 584] on span "Jun" at bounding box center [167, 588] width 26 height 19
click at [183, 592] on span "14" at bounding box center [190, 588] width 15 height 19
click at [166, 588] on span "Jun" at bounding box center [167, 588] width 26 height 19
click at [139, 589] on span "Fri" at bounding box center [135, 588] width 21 height 19
click at [207, 344] on span "September 2024" at bounding box center [180, 350] width 56 height 28
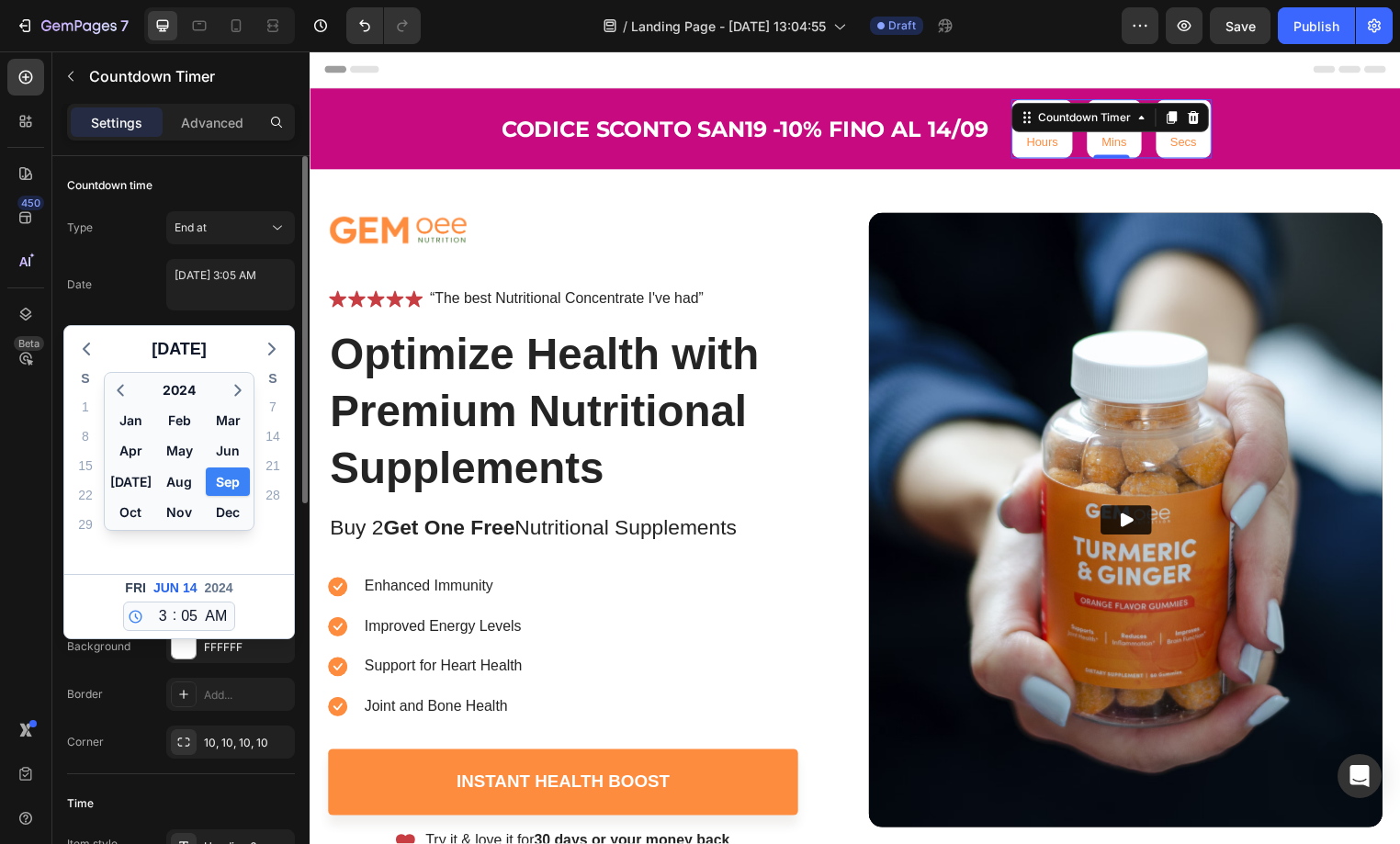
click at [228, 479] on button "Sep" at bounding box center [227, 482] width 44 height 29
click at [271, 346] on polyline "button" at bounding box center [272, 349] width 6 height 11
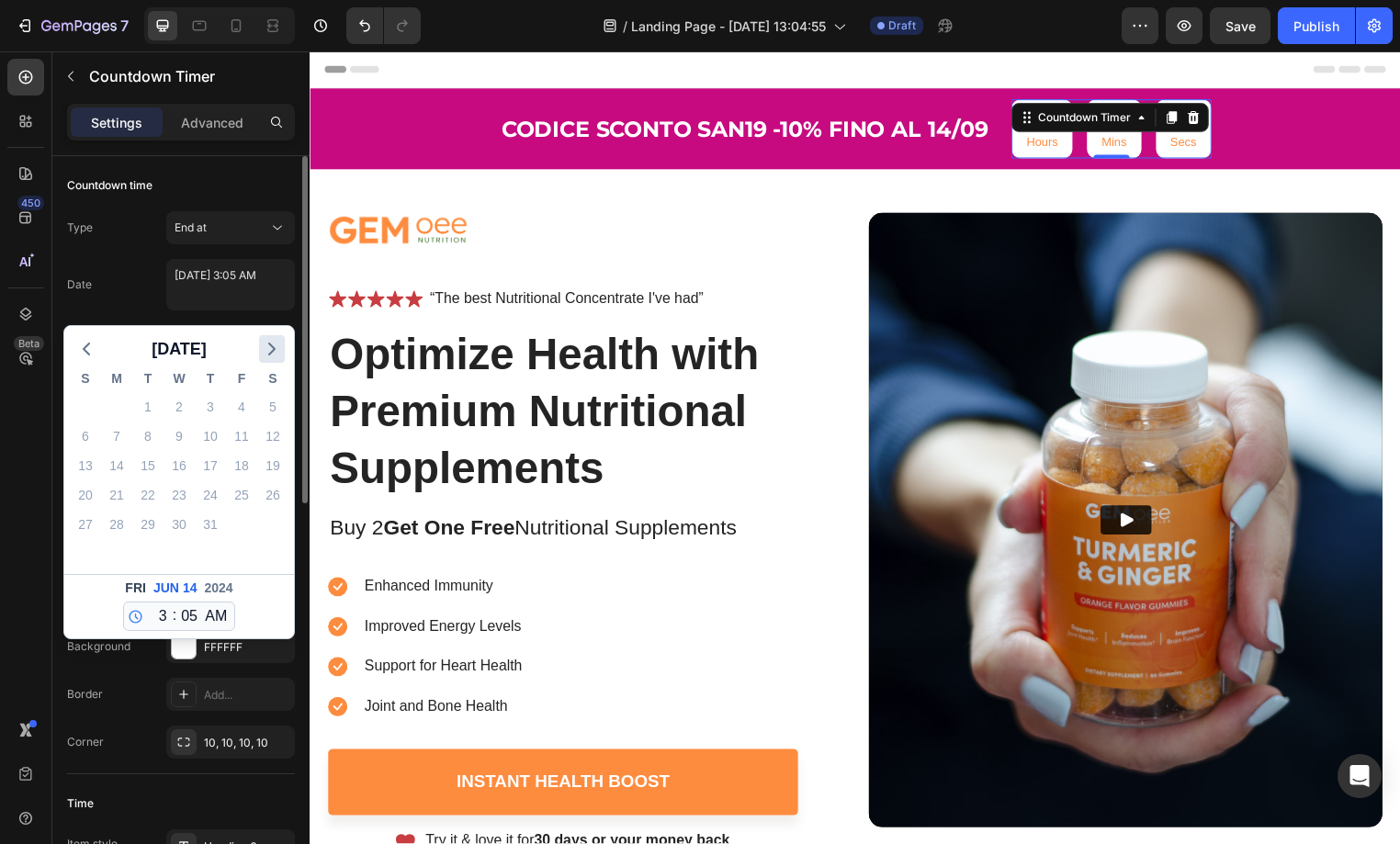
click at [270, 346] on polyline "button" at bounding box center [272, 349] width 6 height 11
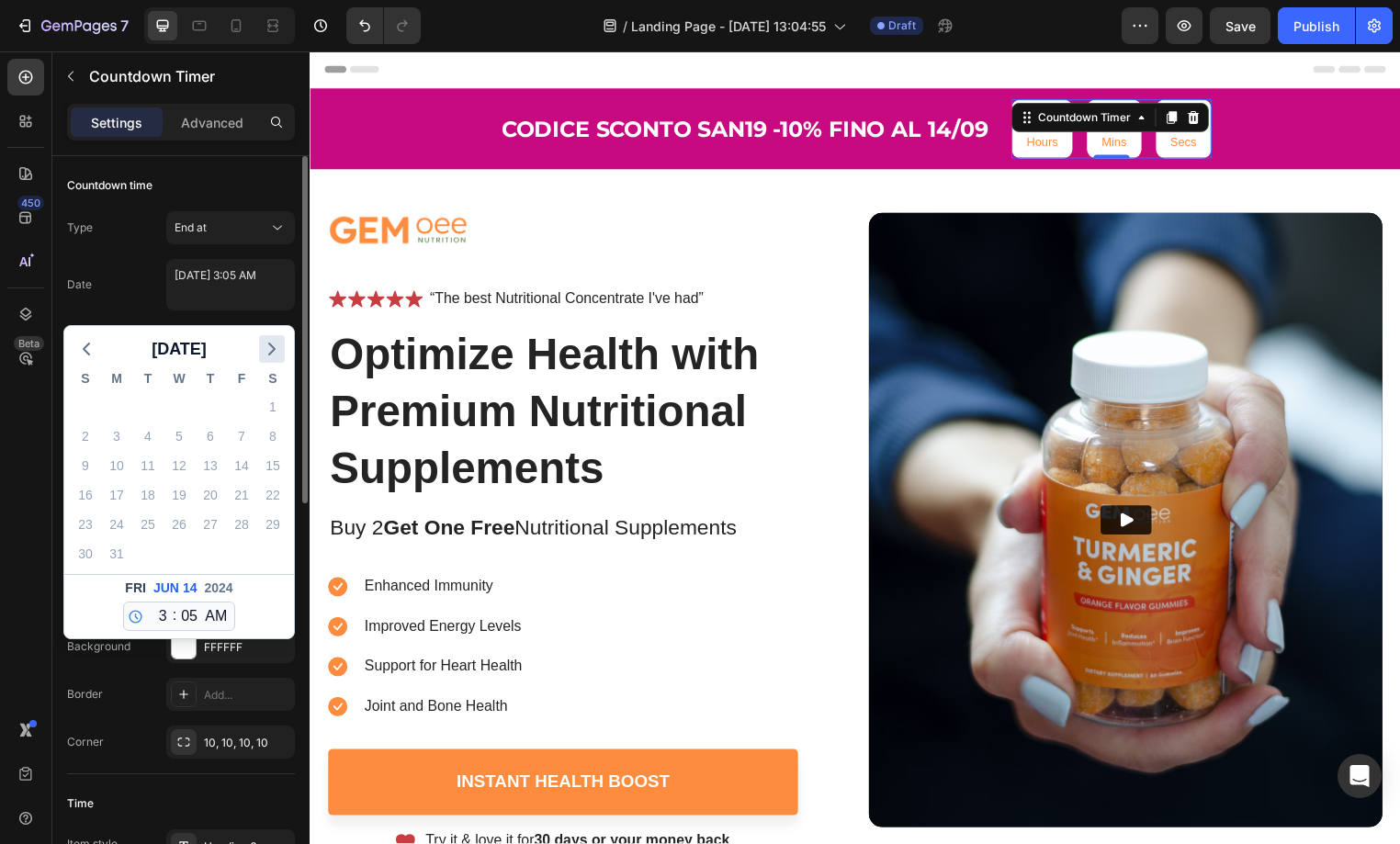
click at [270, 346] on polyline "button" at bounding box center [272, 349] width 6 height 11
click at [270, 346] on div "March 2025 S M T W T F S 23 24 25 26 27 28 1 2 3 4 5 6 7 8 9 10 11 12 13 14 15 …" at bounding box center [179, 482] width 229 height 313
click at [270, 346] on polyline "button" at bounding box center [272, 349] width 6 height 11
click at [270, 346] on div "April 2025 S M T W T F S 30 31 1 2 3 4 5 6 7 8 9 10 11 12 13 14 15 16 17 18 19 …" at bounding box center [179, 482] width 229 height 313
click at [270, 346] on polyline "button" at bounding box center [272, 349] width 6 height 11
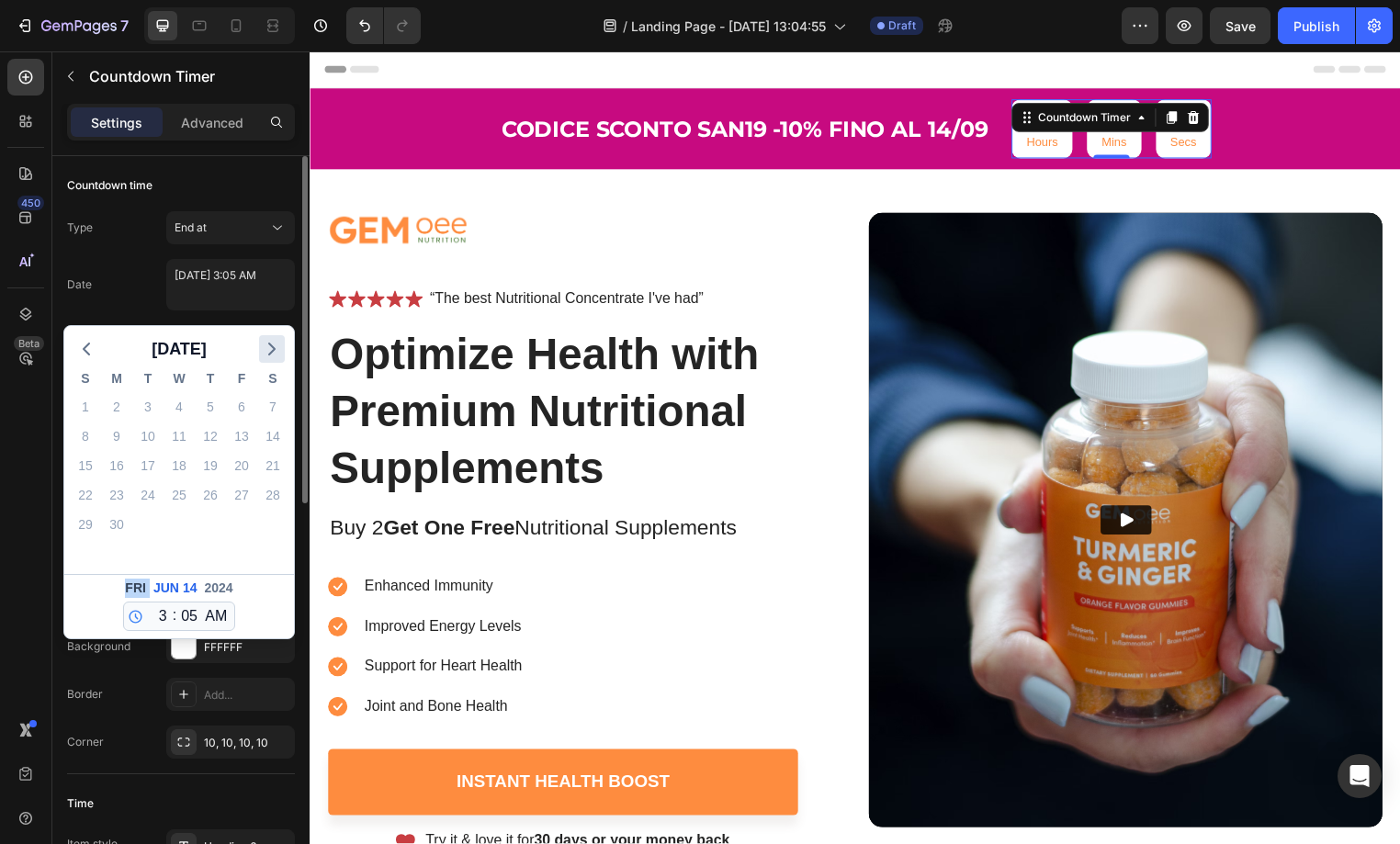
click at [270, 346] on polyline "button" at bounding box center [272, 349] width 6 height 11
click at [270, 348] on icon "button" at bounding box center [272, 349] width 22 height 22
click at [270, 349] on icon "button" at bounding box center [272, 349] width 22 height 22
click at [89, 467] on div "14" at bounding box center [85, 466] width 26 height 26
type textarea "September 14 2025 3:05 AM"
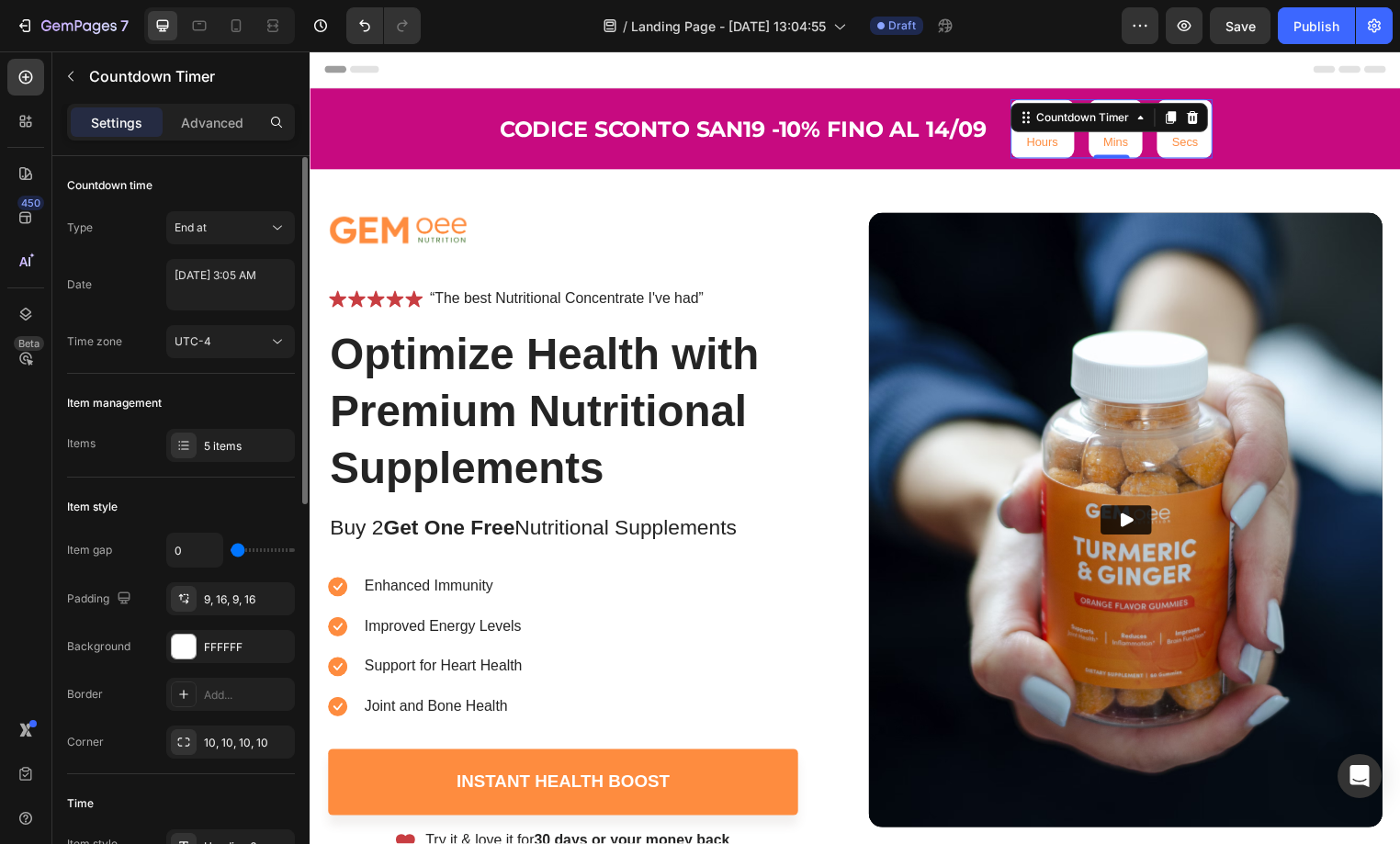
scroll to position [1, 0]
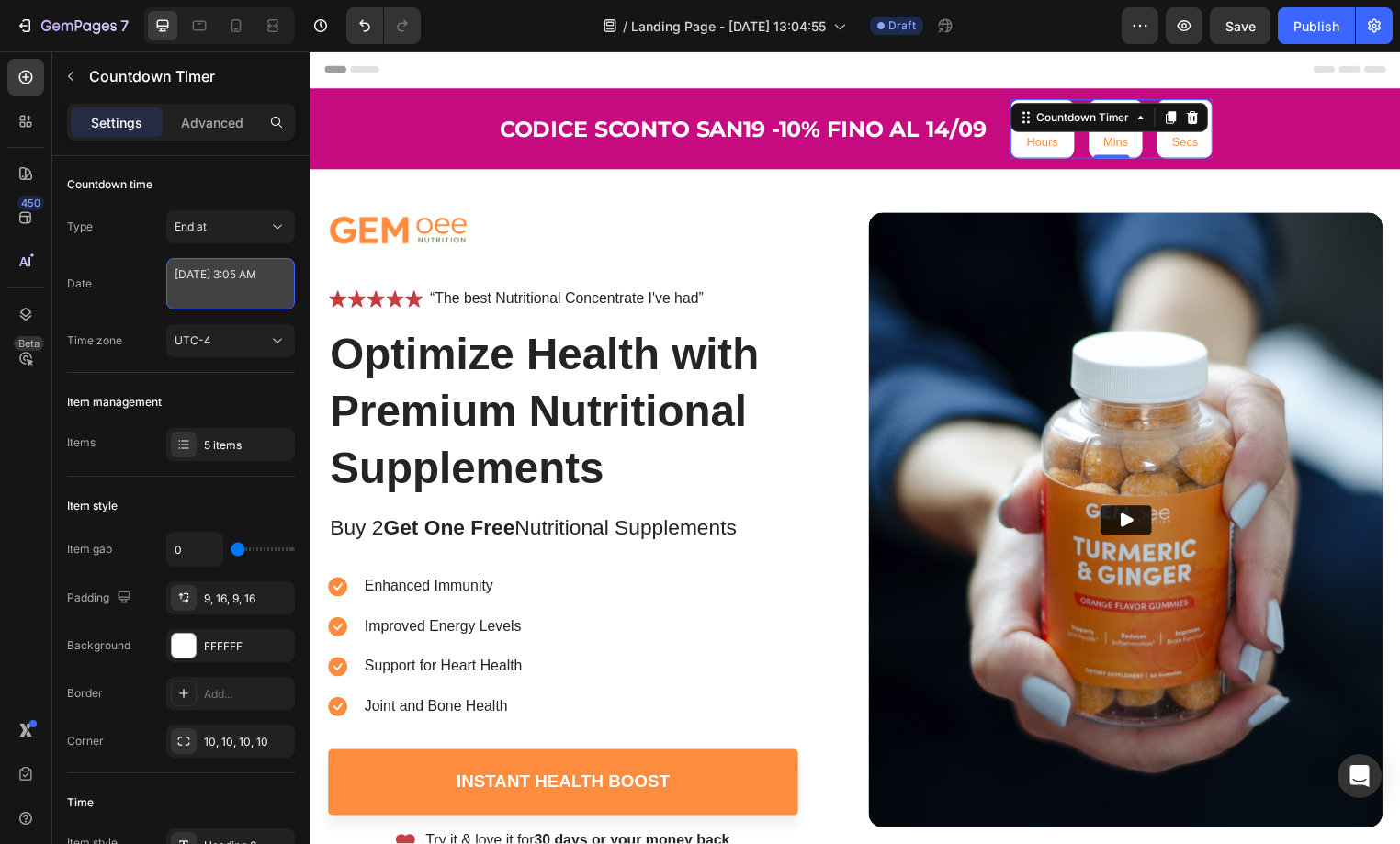
click at [213, 289] on textarea "September 14 2025 3:05 AM" at bounding box center [230, 284] width 129 height 52
select select "3"
select select "5"
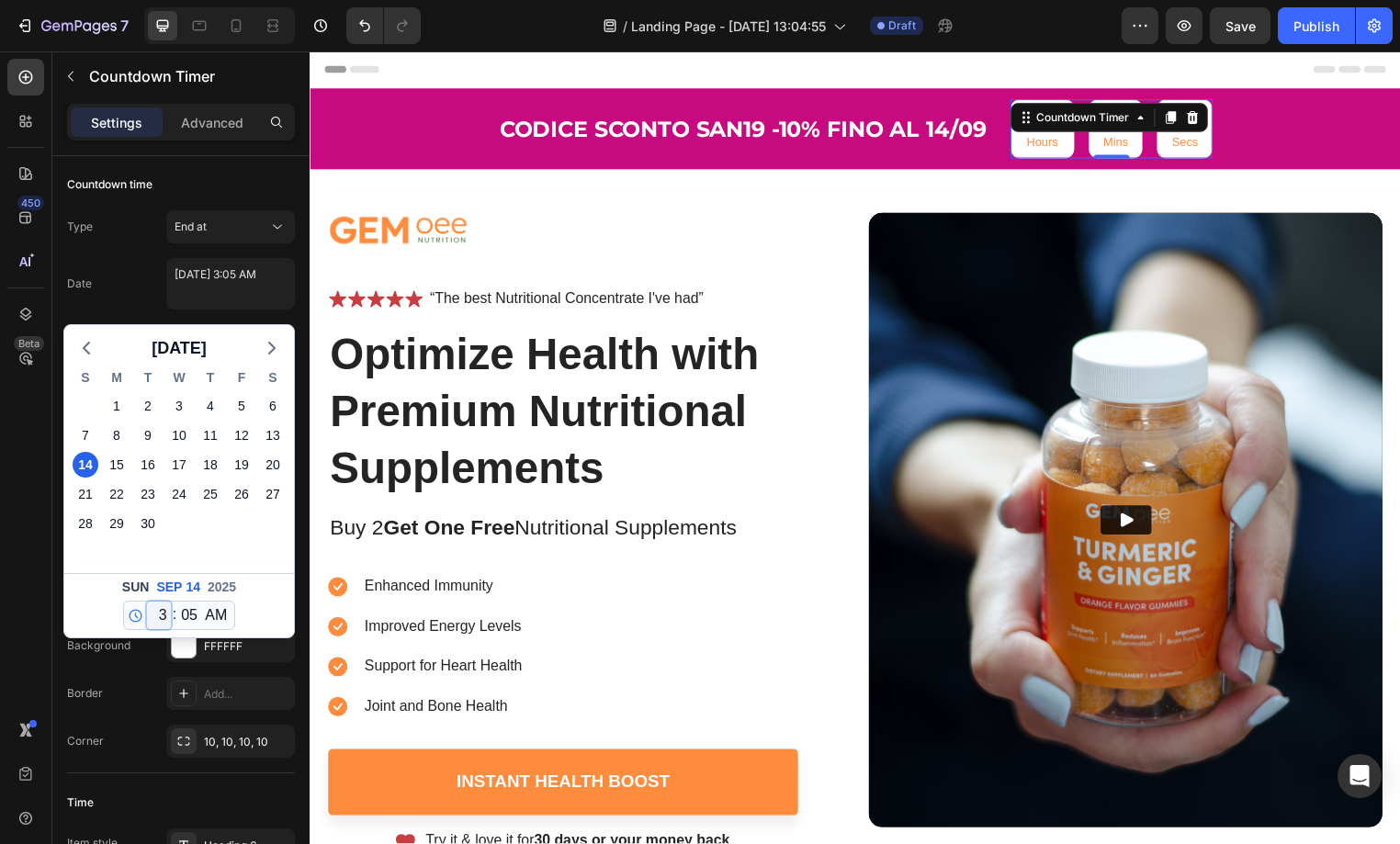
select select "0"
type textarea "September 14 2025 12:05 AM"
select select "0"
type textarea "September 14 2025 12:00 AM"
click at [141, 299] on div "Date September 14 2025 12:00 AM September 2025 S M T W T F S 31 1 2 3 4 5 6 7 8…" at bounding box center [181, 284] width 227 height 52
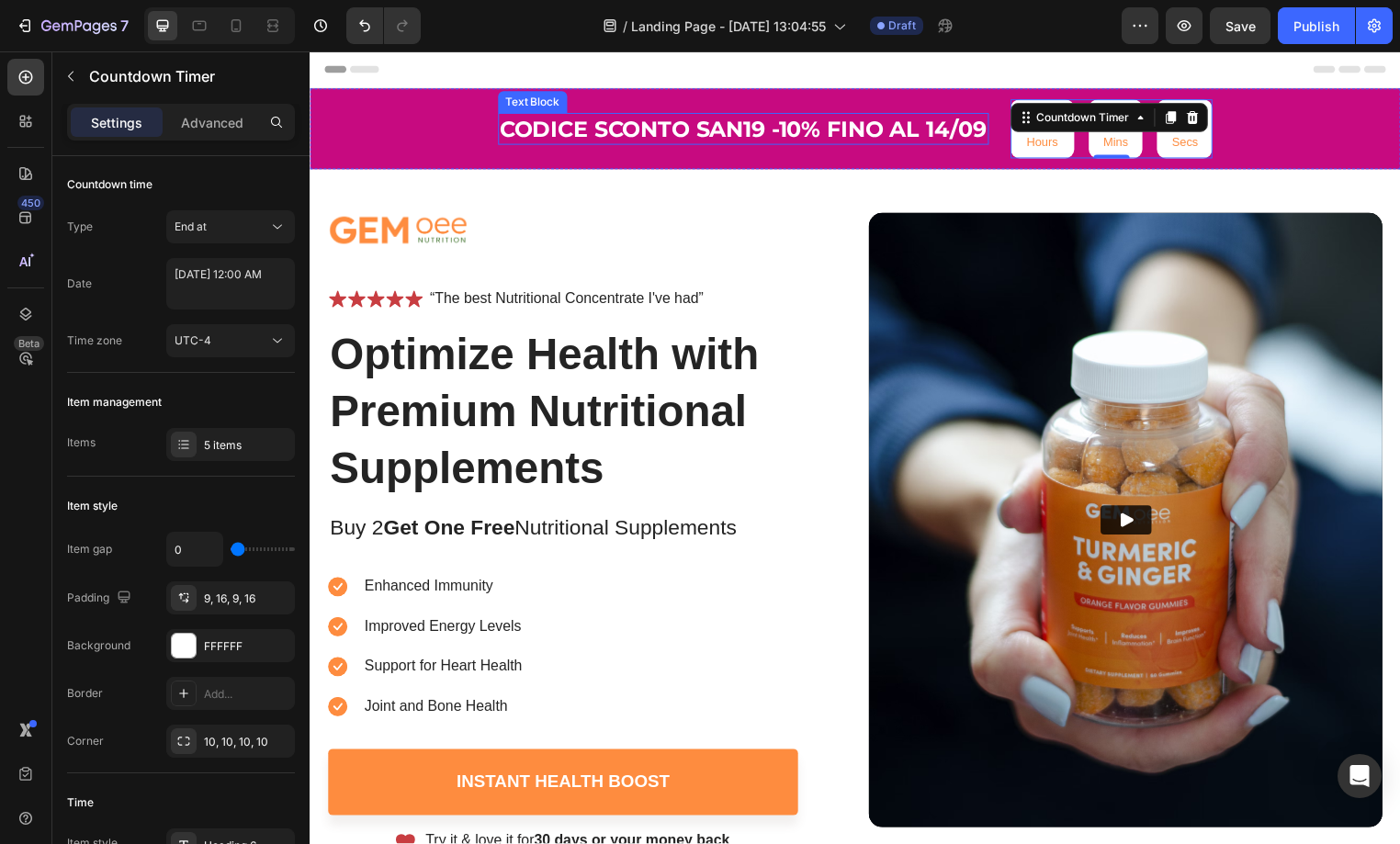
click at [563, 144] on div "Codice sconto san19 -10% fino al 14/09" at bounding box center [748, 130] width 496 height 32
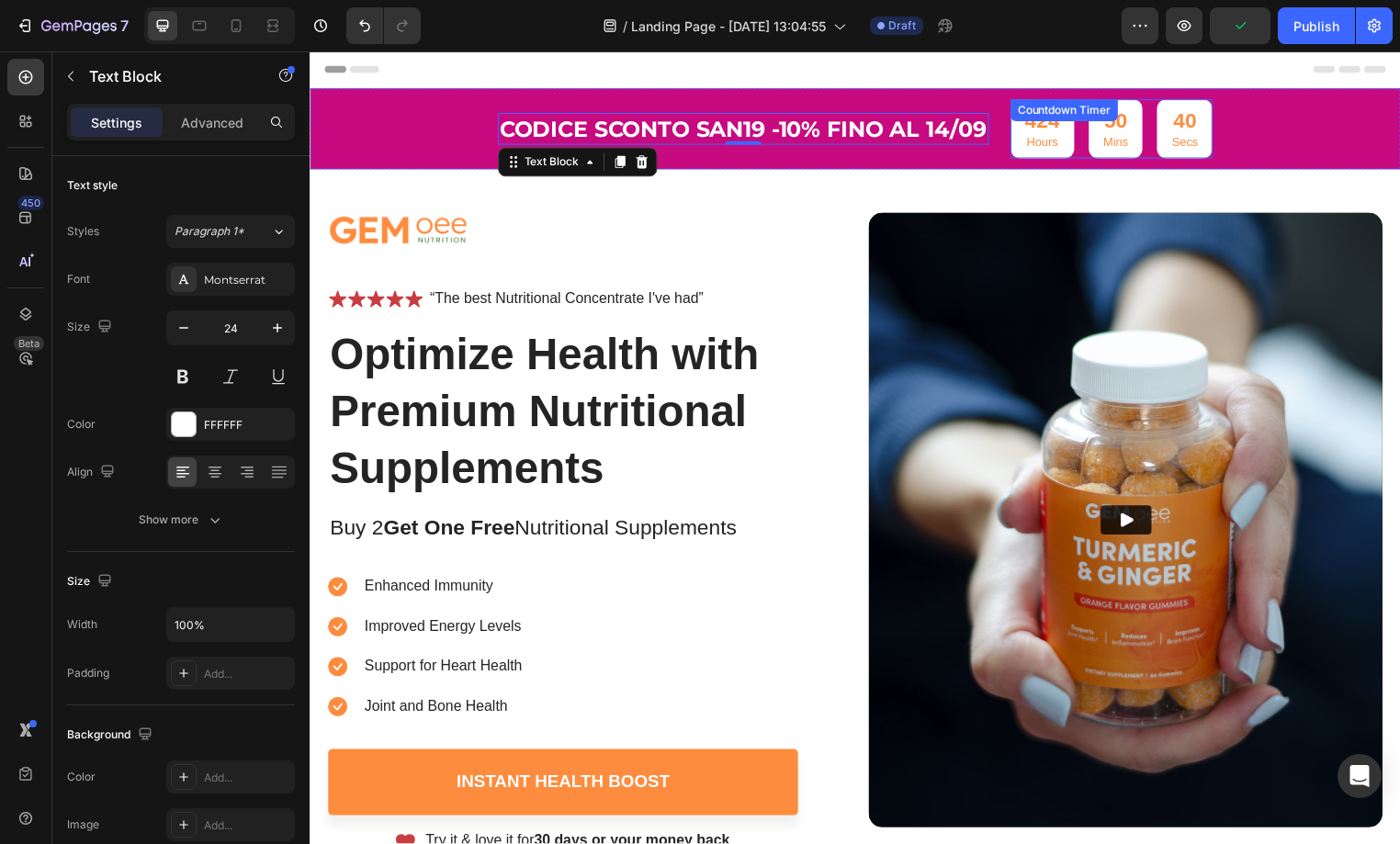
click at [1059, 144] on p "Hours" at bounding box center [1050, 144] width 35 height 16
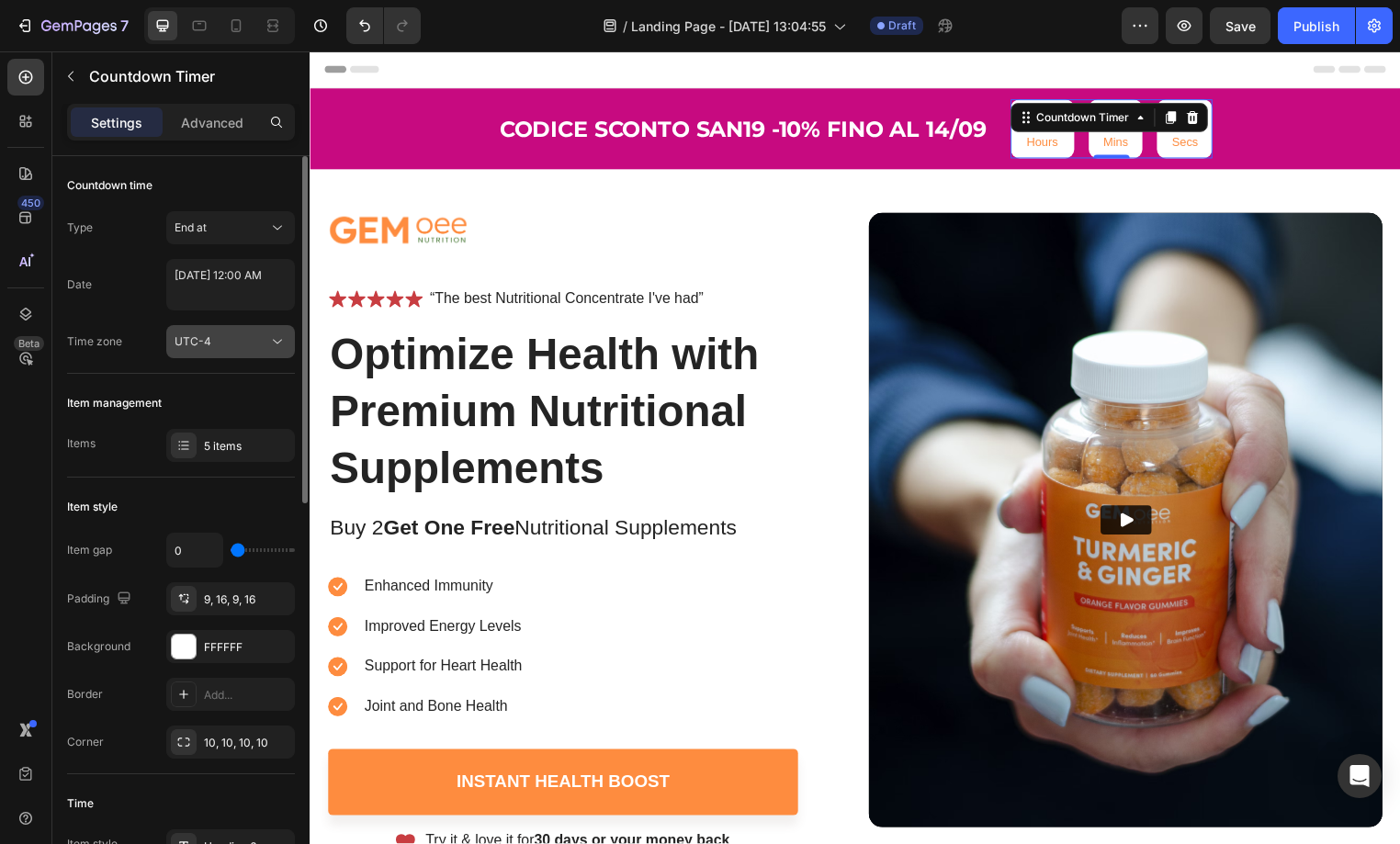
click at [241, 348] on div "UTC-4" at bounding box center [221, 342] width 93 height 17
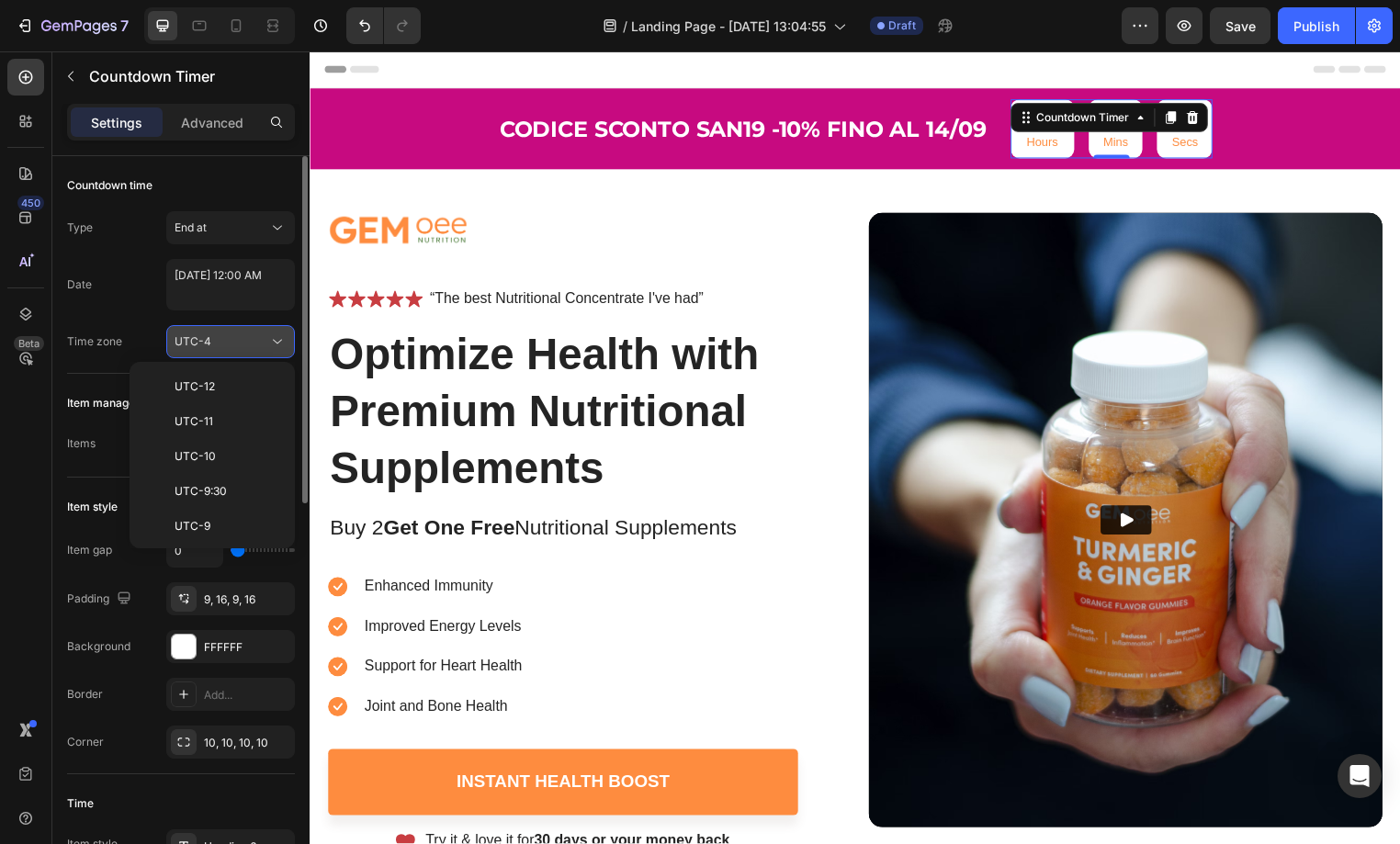
scroll to position [199, 0]
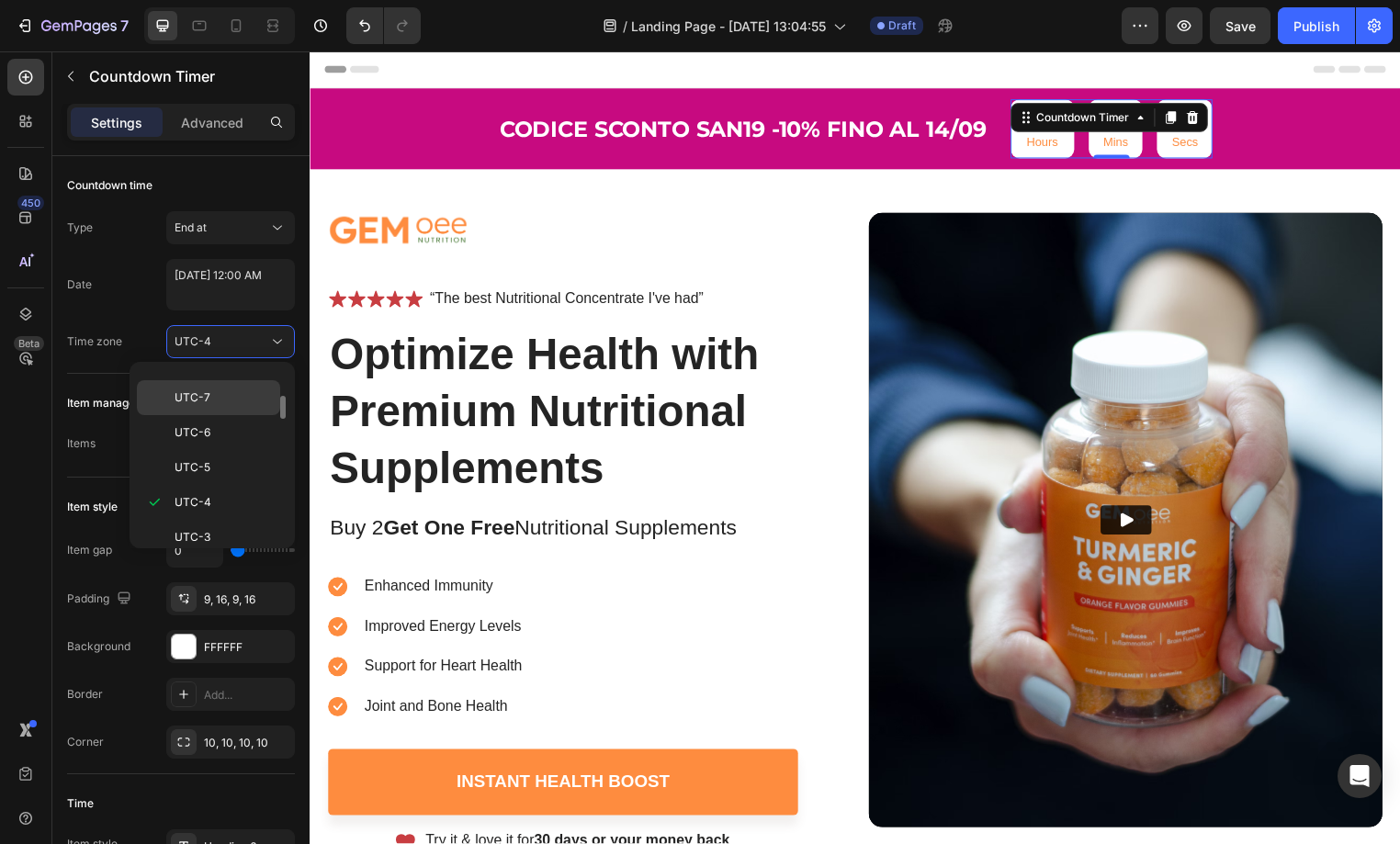
click at [226, 394] on p "UTC-7" at bounding box center [223, 397] width 97 height 17
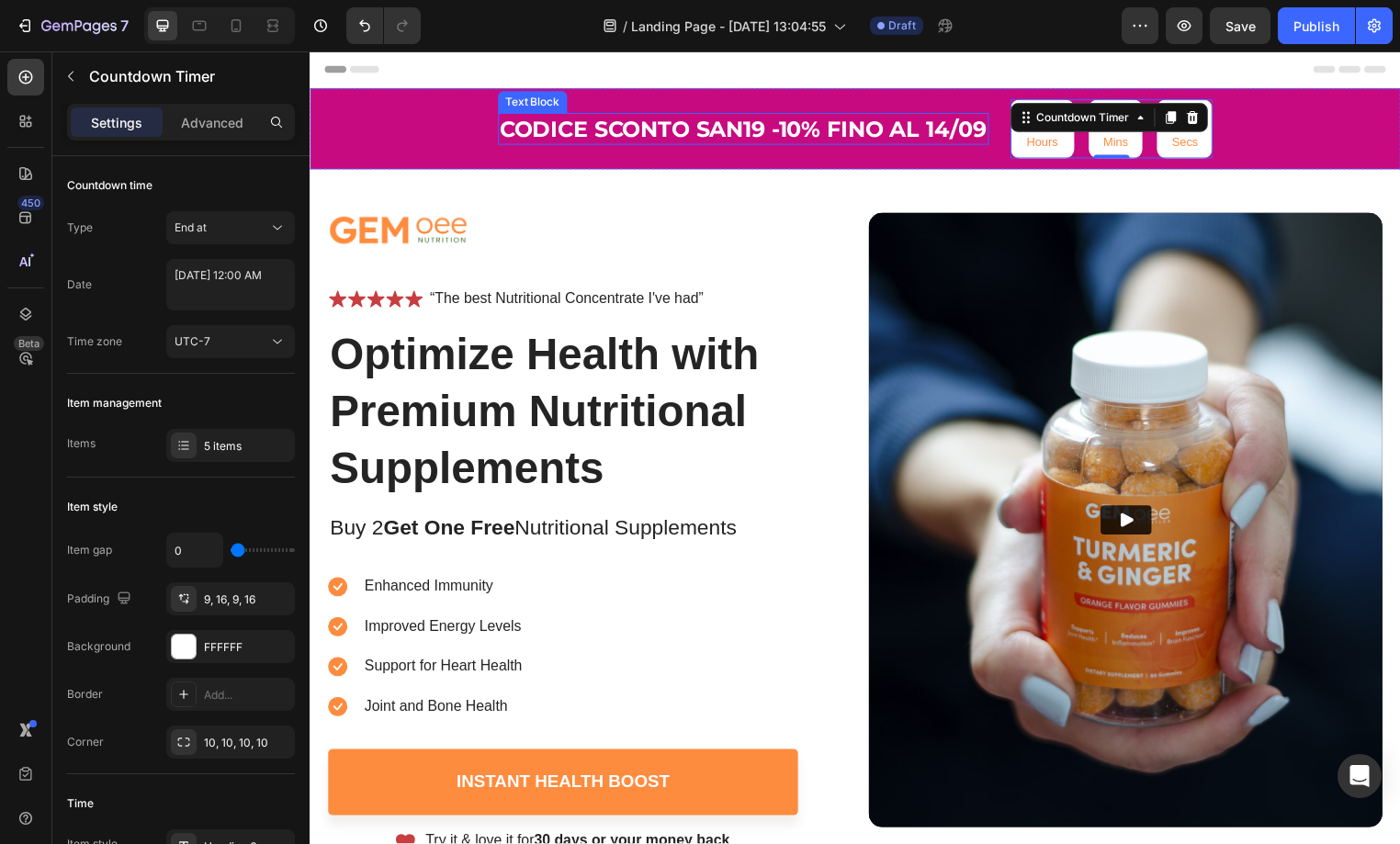
click at [822, 135] on p "Codice sconto san19 -10% fino al 14/09" at bounding box center [748, 130] width 492 height 29
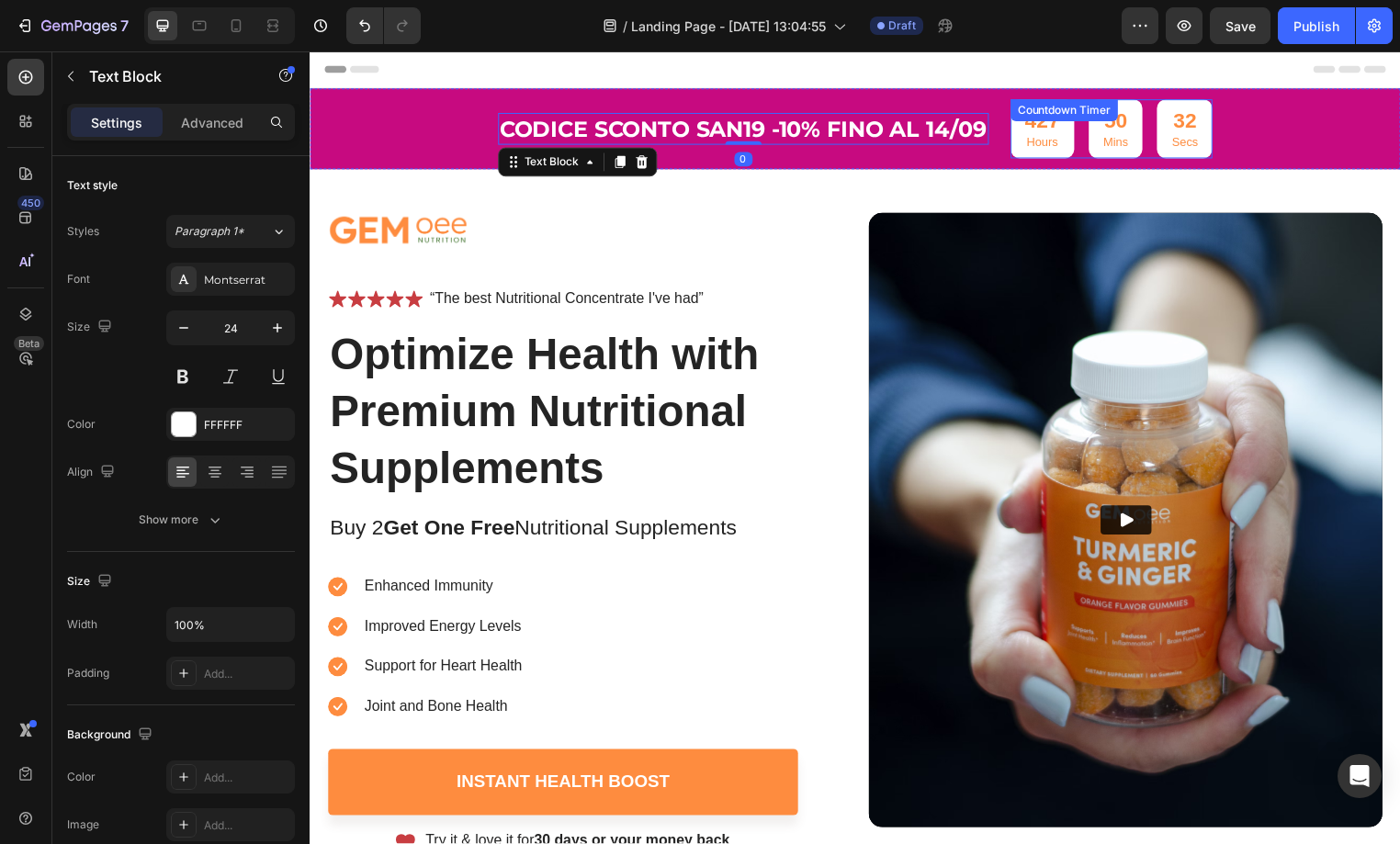
click at [1129, 144] on p "Mins" at bounding box center [1124, 144] width 25 height 16
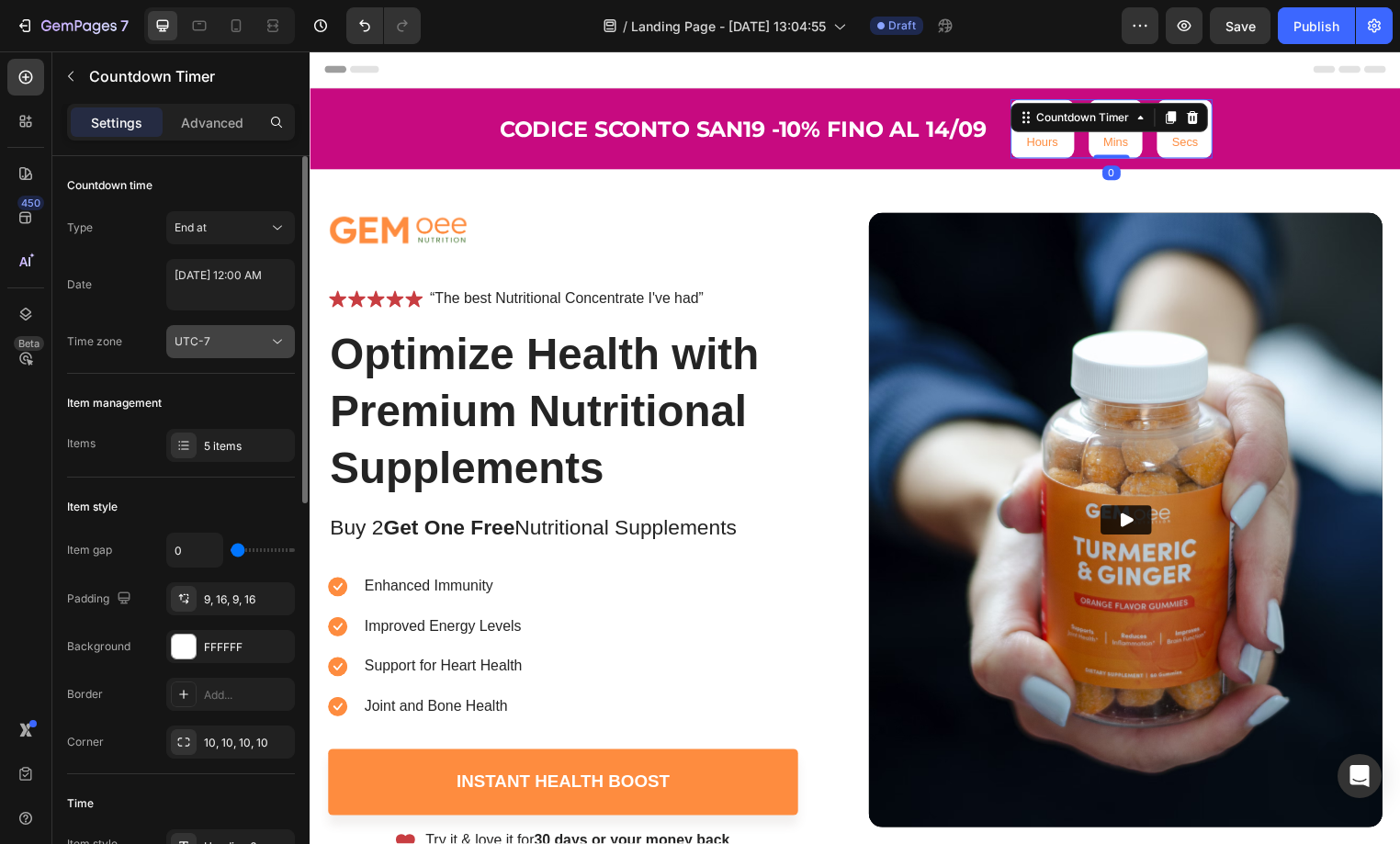
click at [228, 347] on div "UTC-7" at bounding box center [221, 342] width 93 height 17
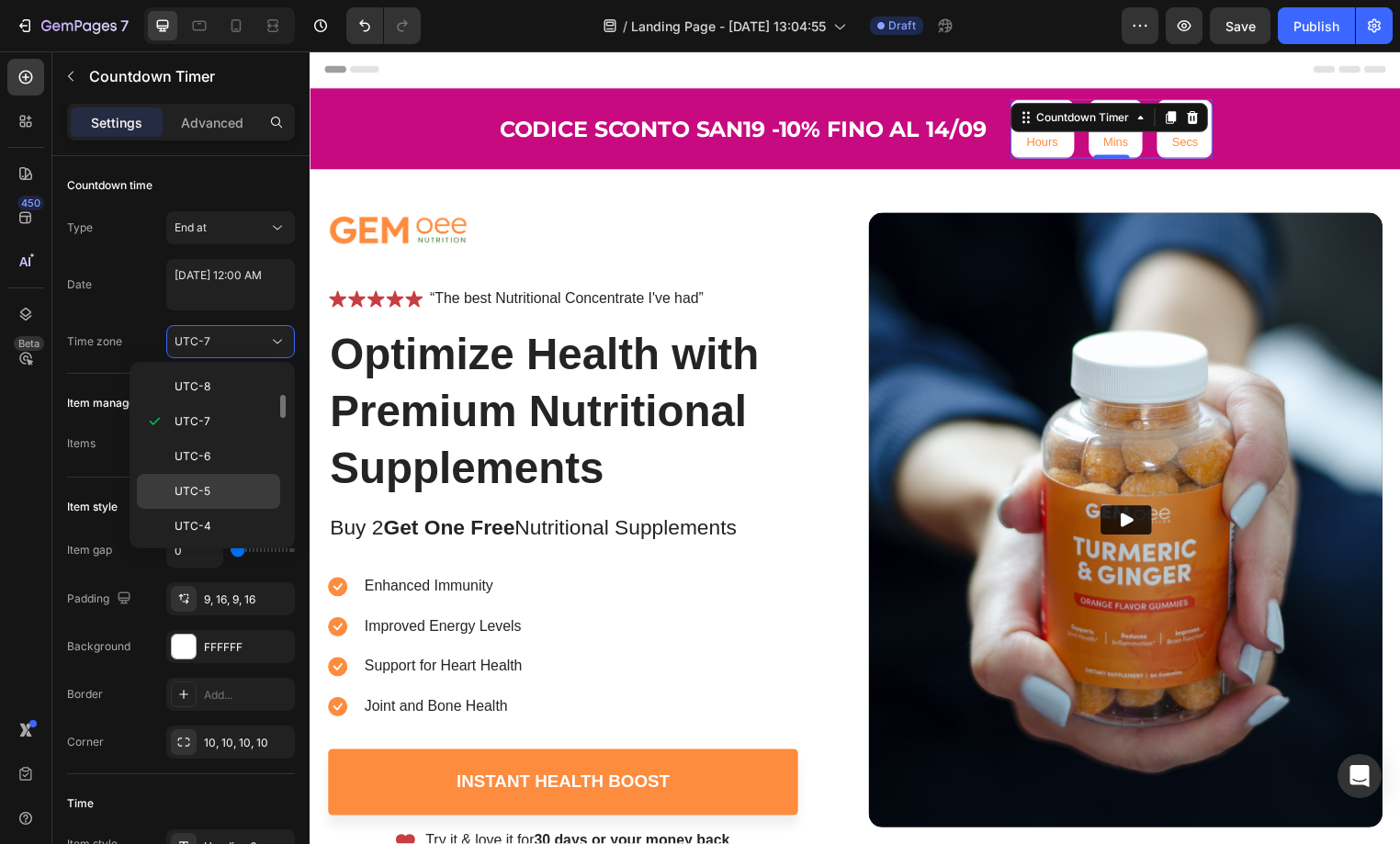
scroll to position [177, 0]
click at [202, 542] on div "UTC-4" at bounding box center [209, 559] width 143 height 35
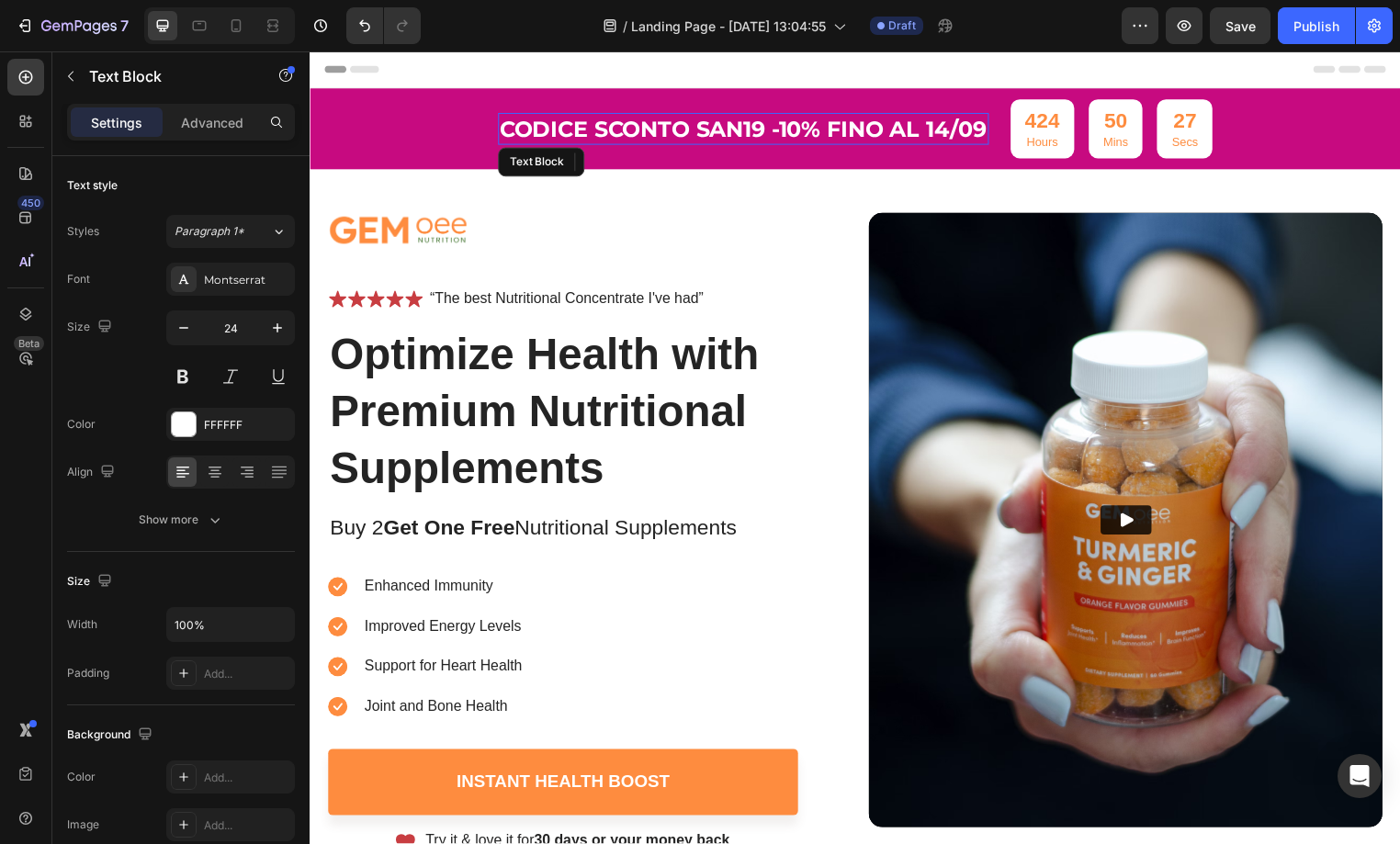
click at [793, 138] on p "Codice sconto san19 -10% fino al 14/09" at bounding box center [748, 130] width 492 height 29
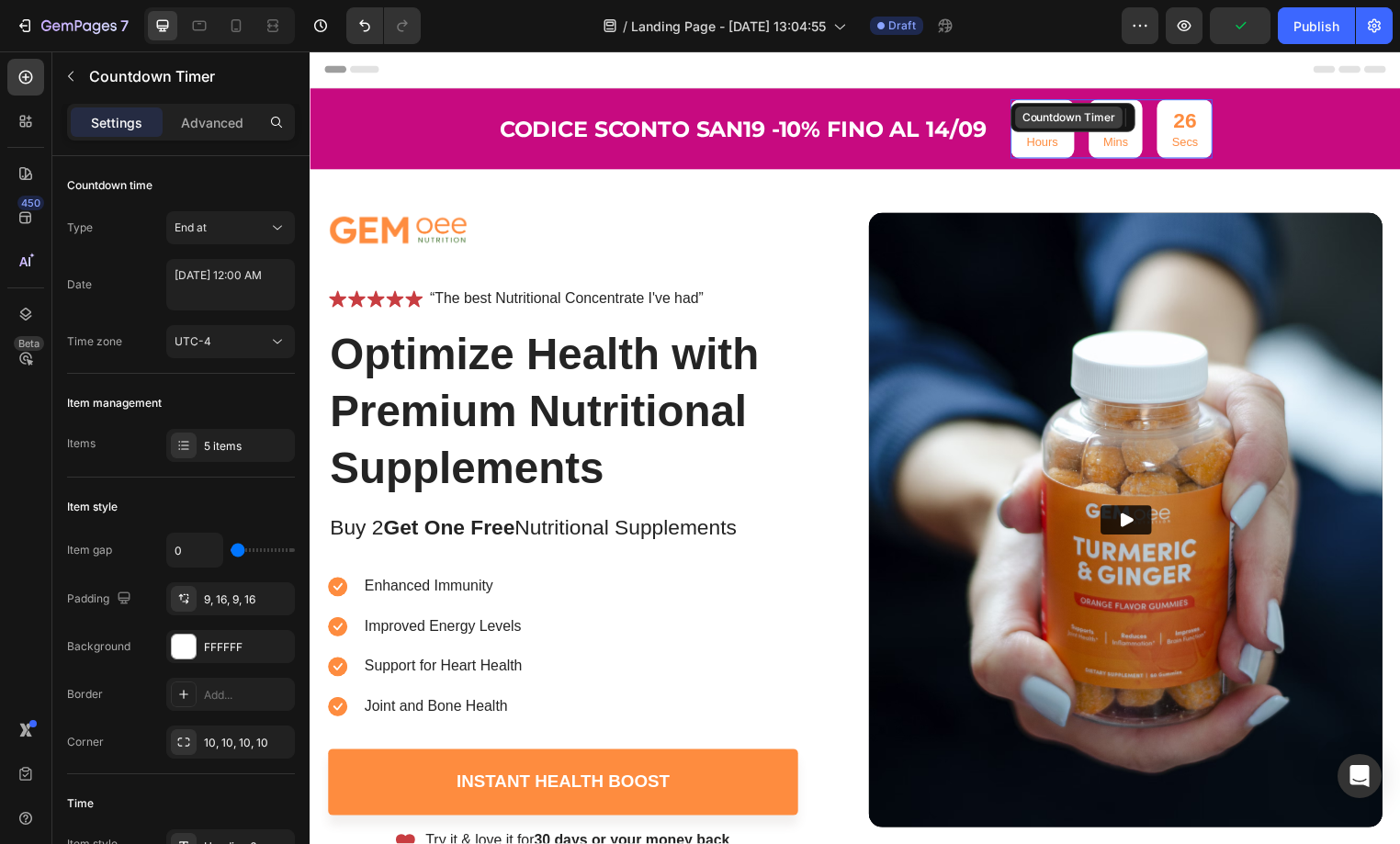
click at [1058, 121] on div "Countdown Timer" at bounding box center [1080, 119] width 126 height 30
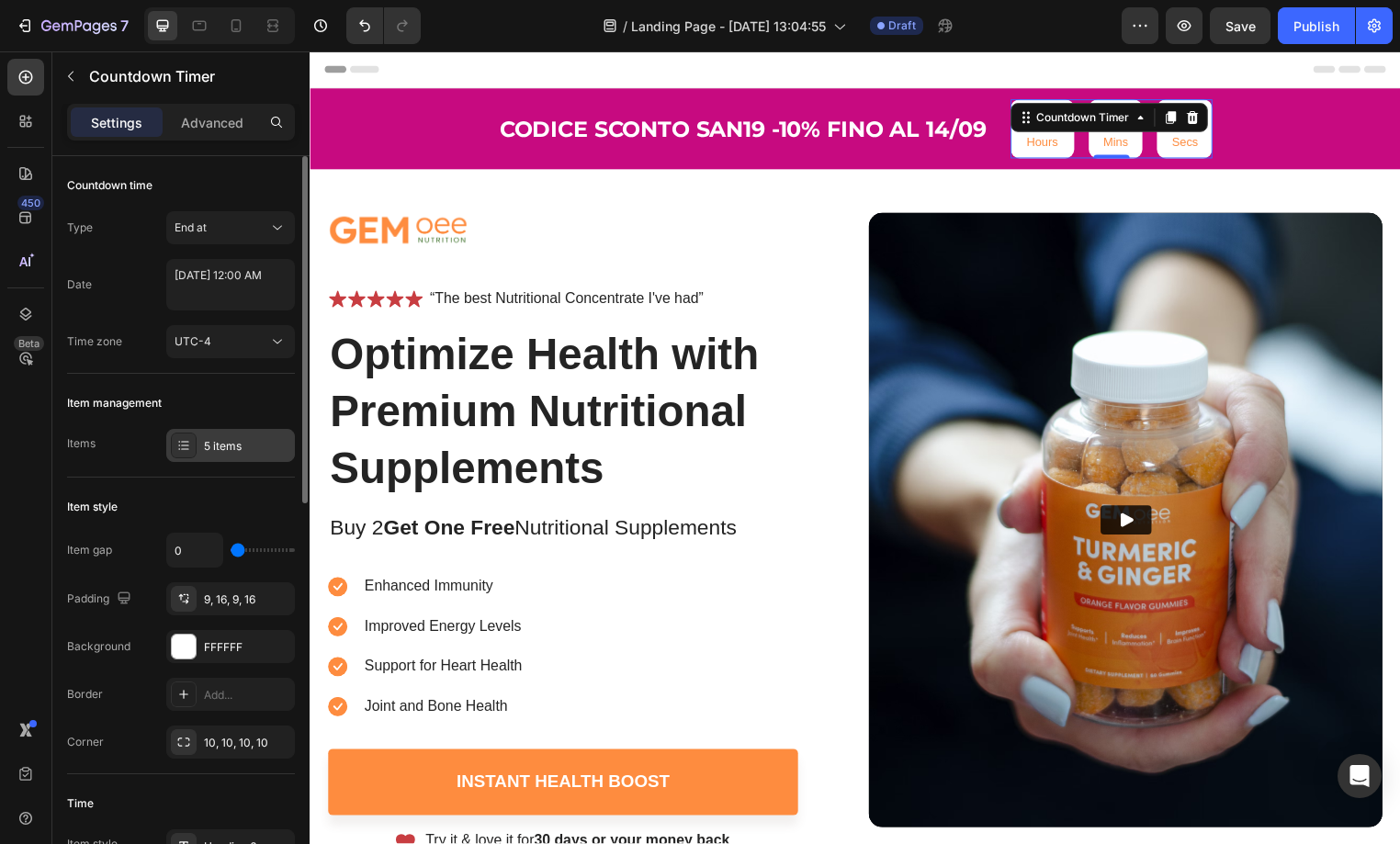
click at [179, 449] on icon at bounding box center [184, 445] width 15 height 15
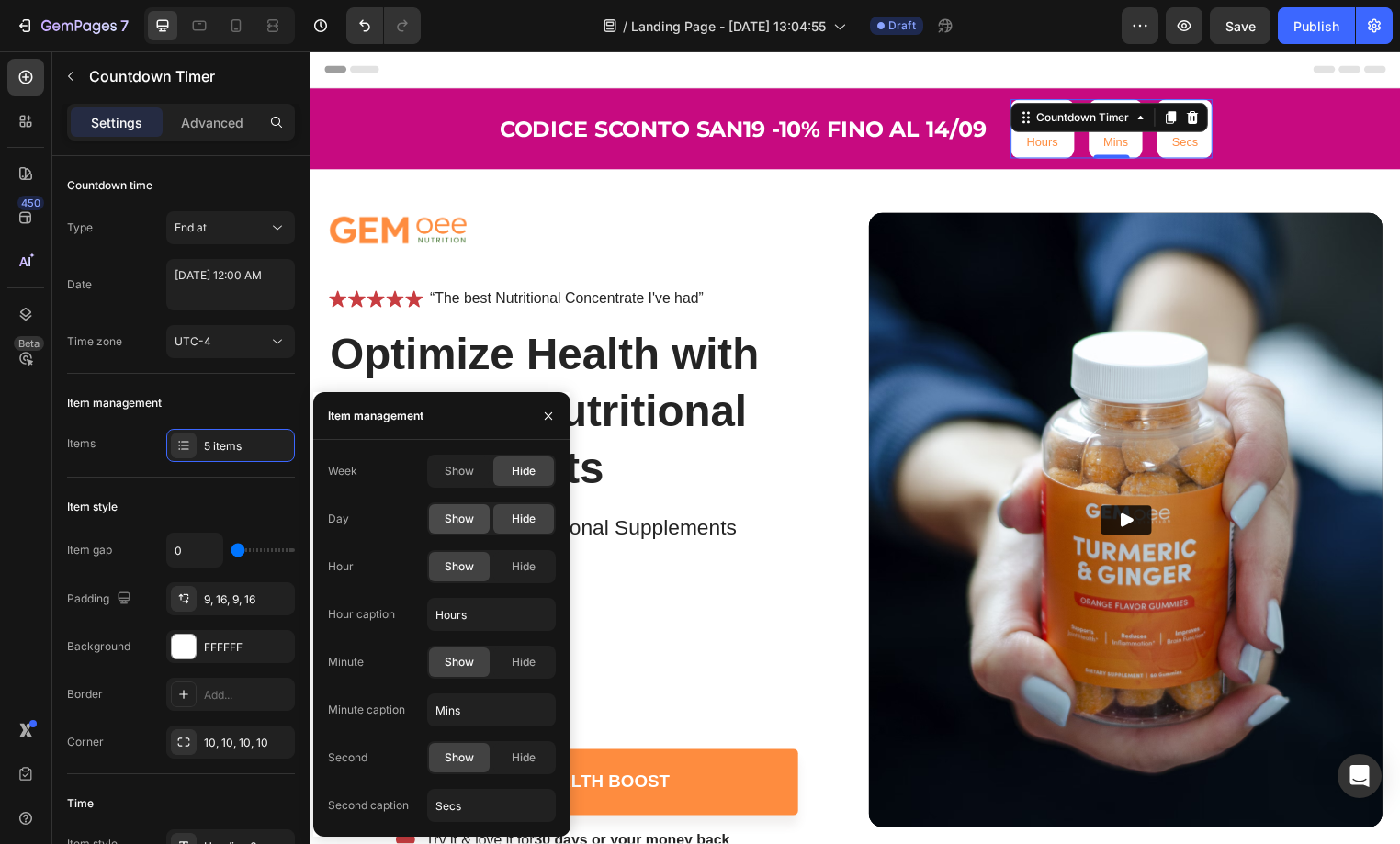
click at [460, 519] on span "Show" at bounding box center [460, 518] width 30 height 17
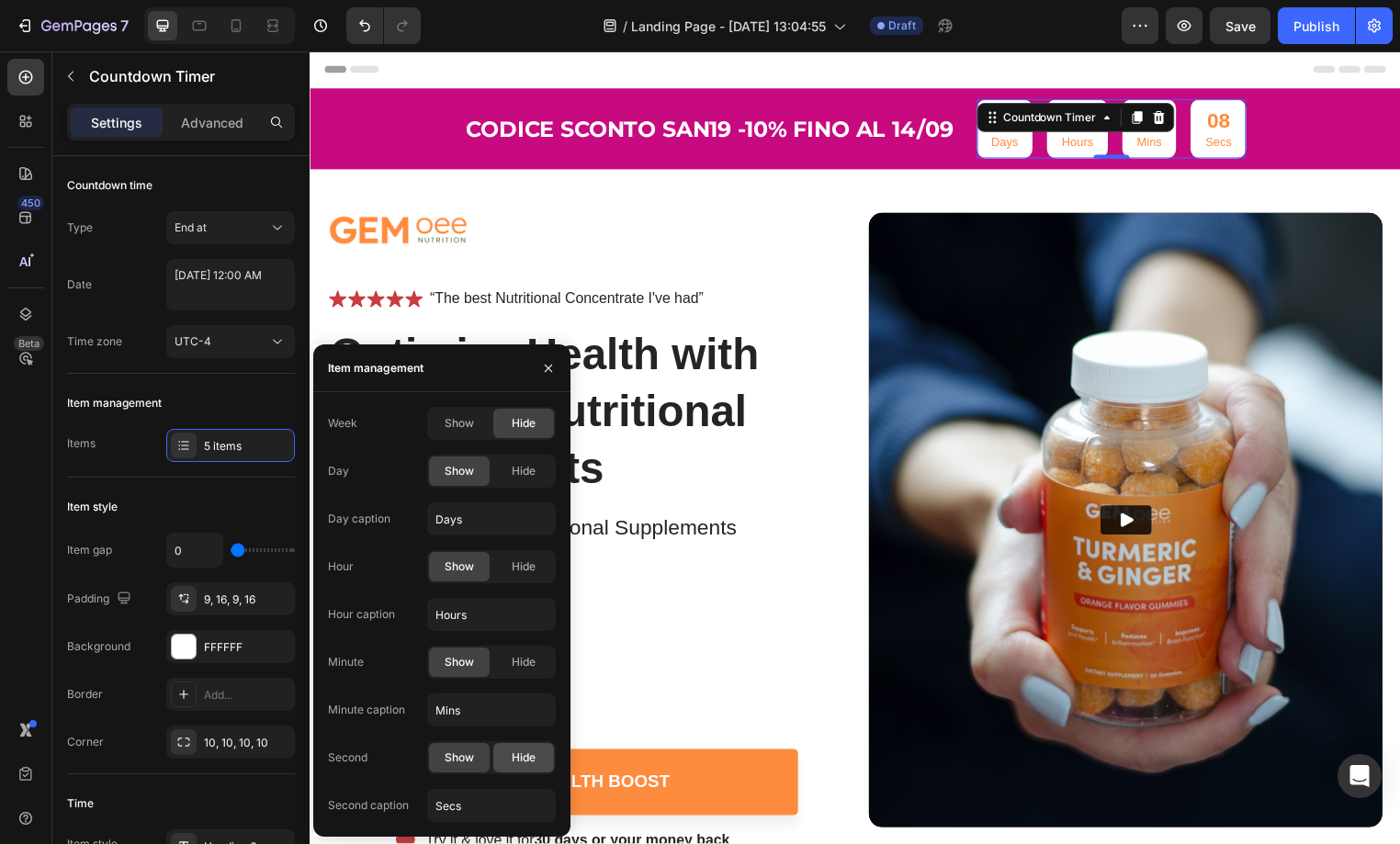
click at [535, 758] on span "Hide" at bounding box center [523, 758] width 24 height 17
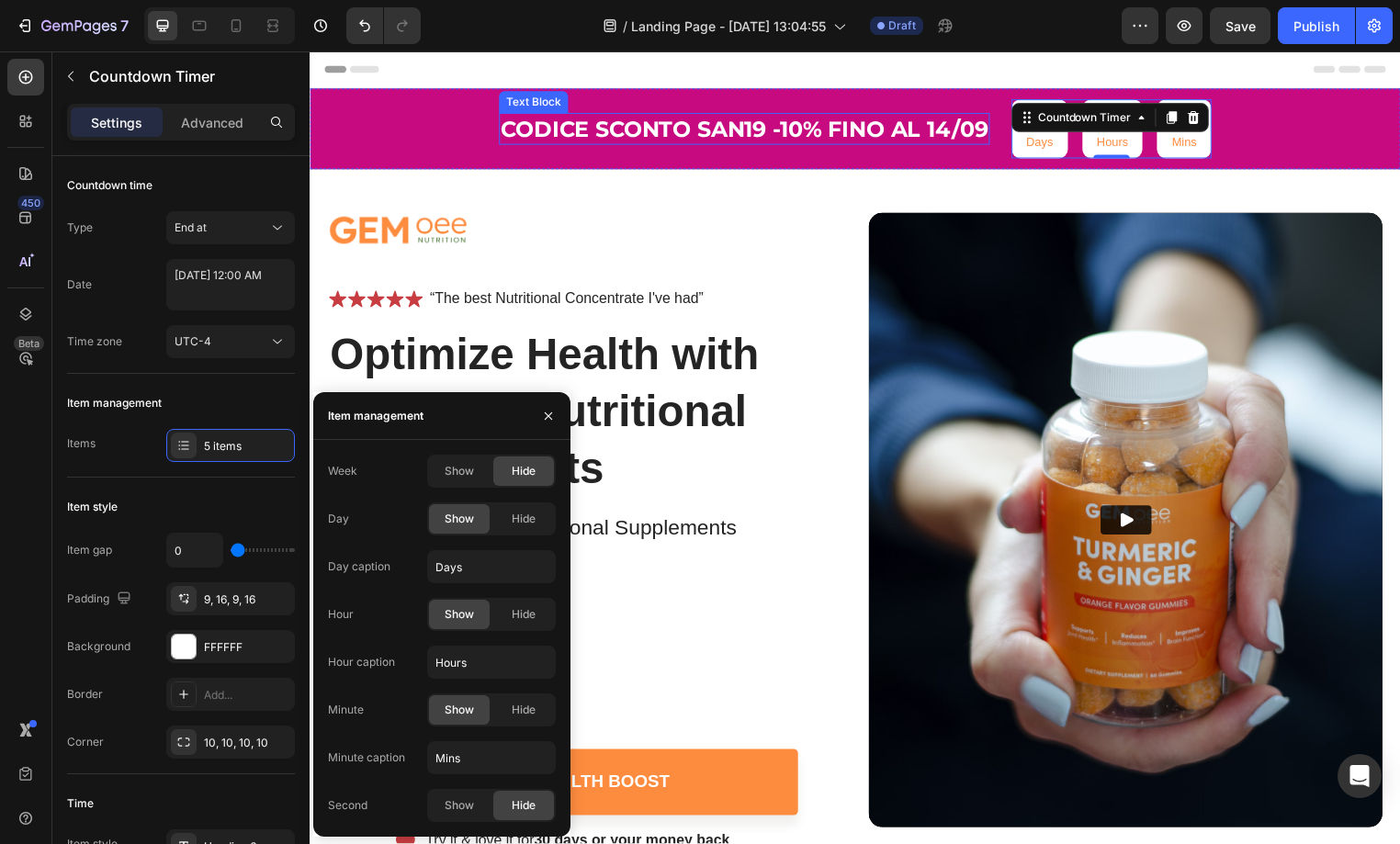
click at [826, 126] on p "Codice sconto san19 -10% fino al 14/09" at bounding box center [749, 130] width 492 height 29
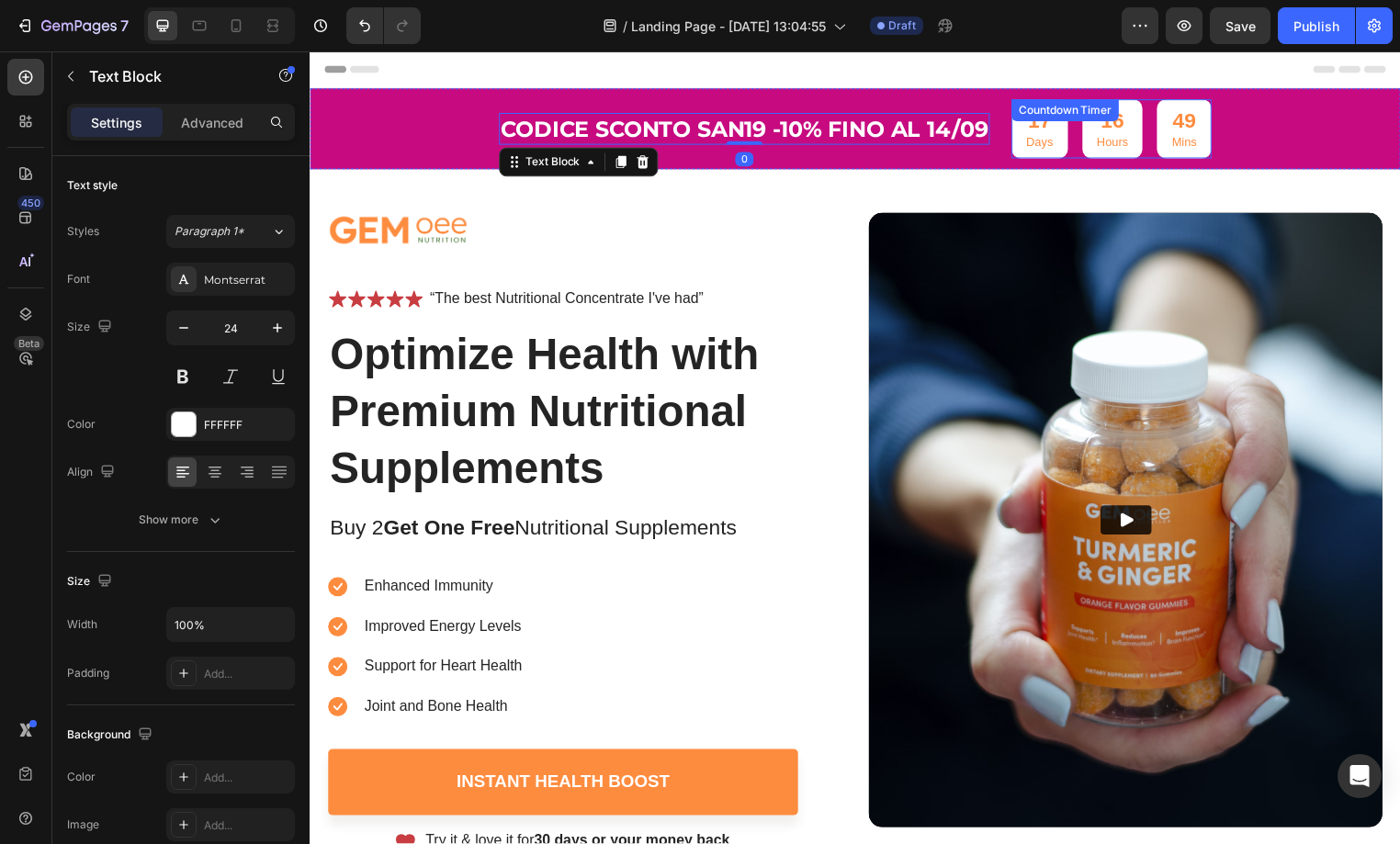
click at [1133, 137] on p "Hours" at bounding box center [1121, 144] width 32 height 16
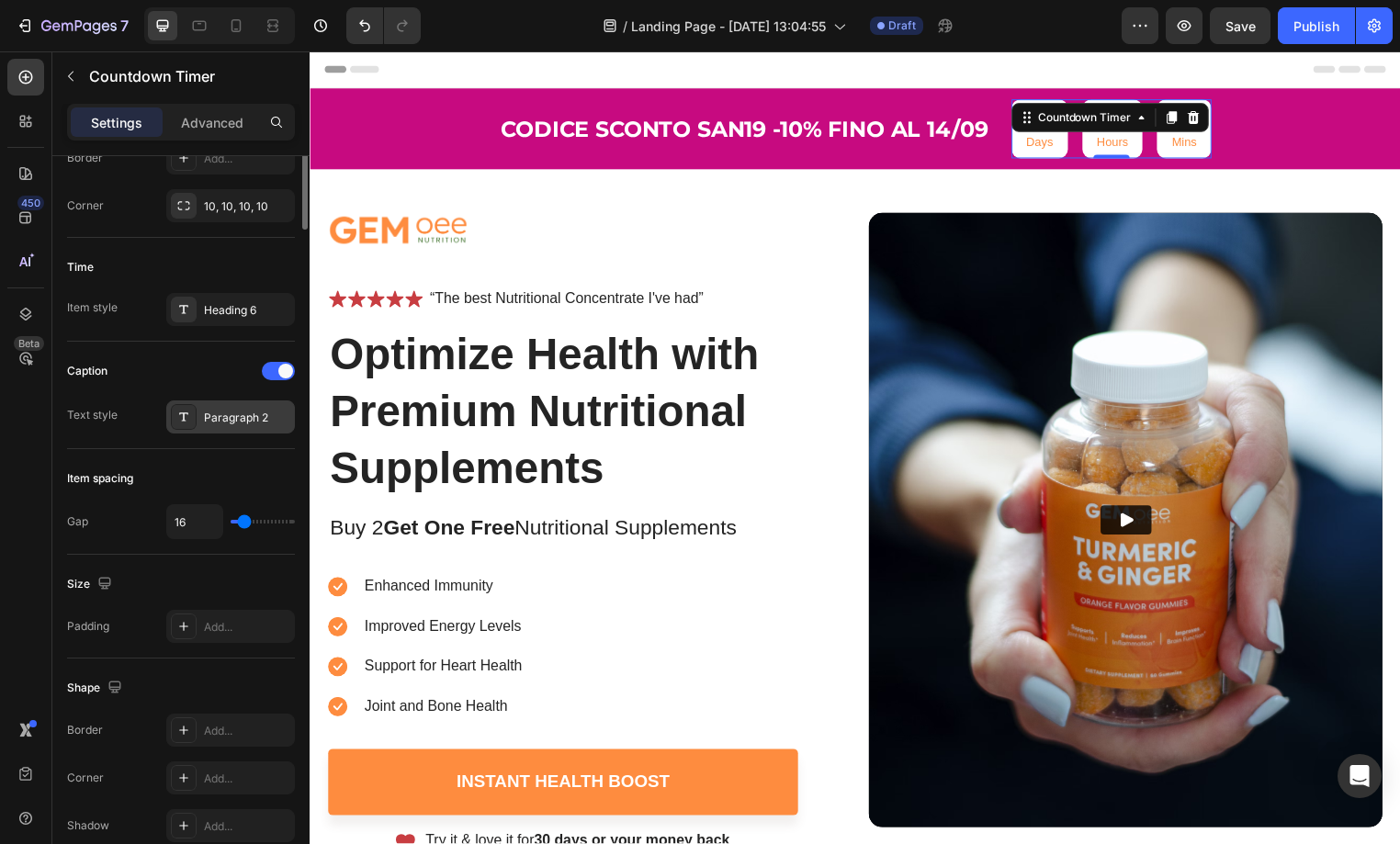
scroll to position [0, 0]
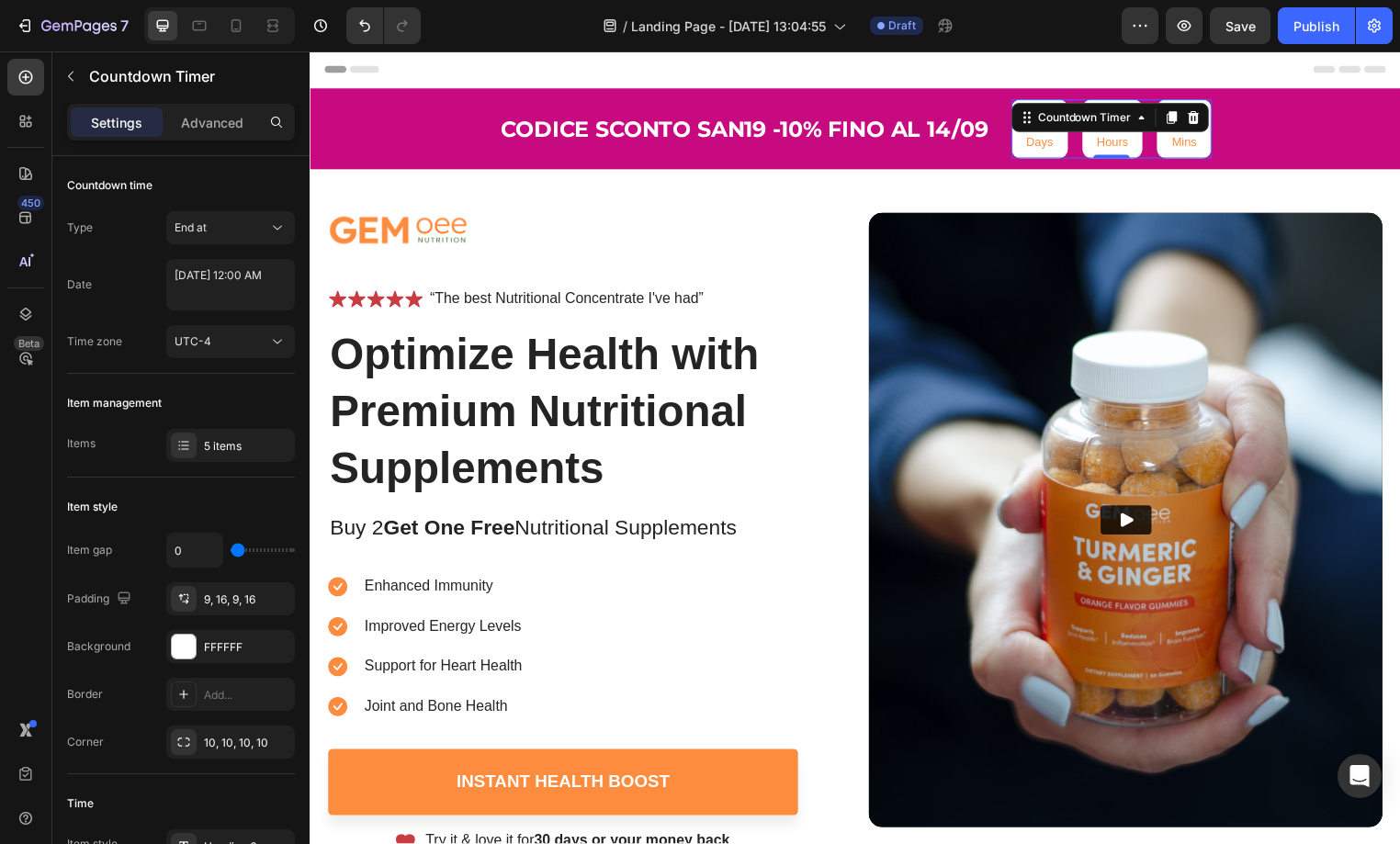
click at [1047, 142] on p "Days" at bounding box center [1048, 144] width 28 height 16
click at [1150, 122] on icon at bounding box center [1150, 118] width 15 height 15
click at [1040, 141] on p "Days" at bounding box center [1048, 144] width 28 height 16
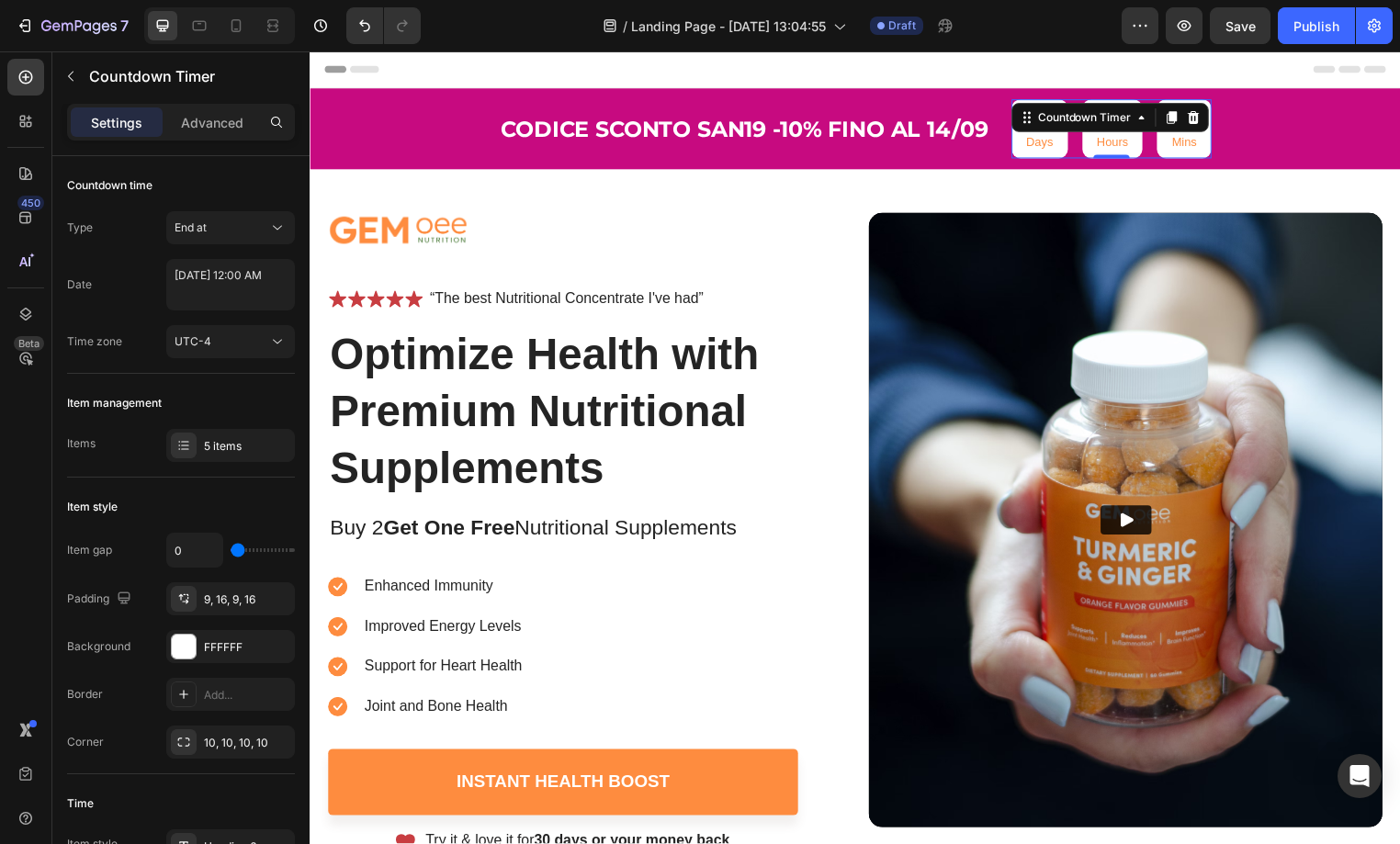
drag, startPoint x: 1044, startPoint y: 141, endPoint x: 1034, endPoint y: 145, distance: 10.8
click at [1044, 141] on p "Days" at bounding box center [1048, 144] width 28 height 16
click at [944, 126] on p "Codice sconto san19 -10% fino al 14/09" at bounding box center [749, 130] width 492 height 29
click at [1065, 129] on div "17 Days 16 Hours 49 Mins Countdown Timer" at bounding box center [1120, 130] width 203 height 60
click at [207, 127] on p "Advanced" at bounding box center [211, 122] width 63 height 19
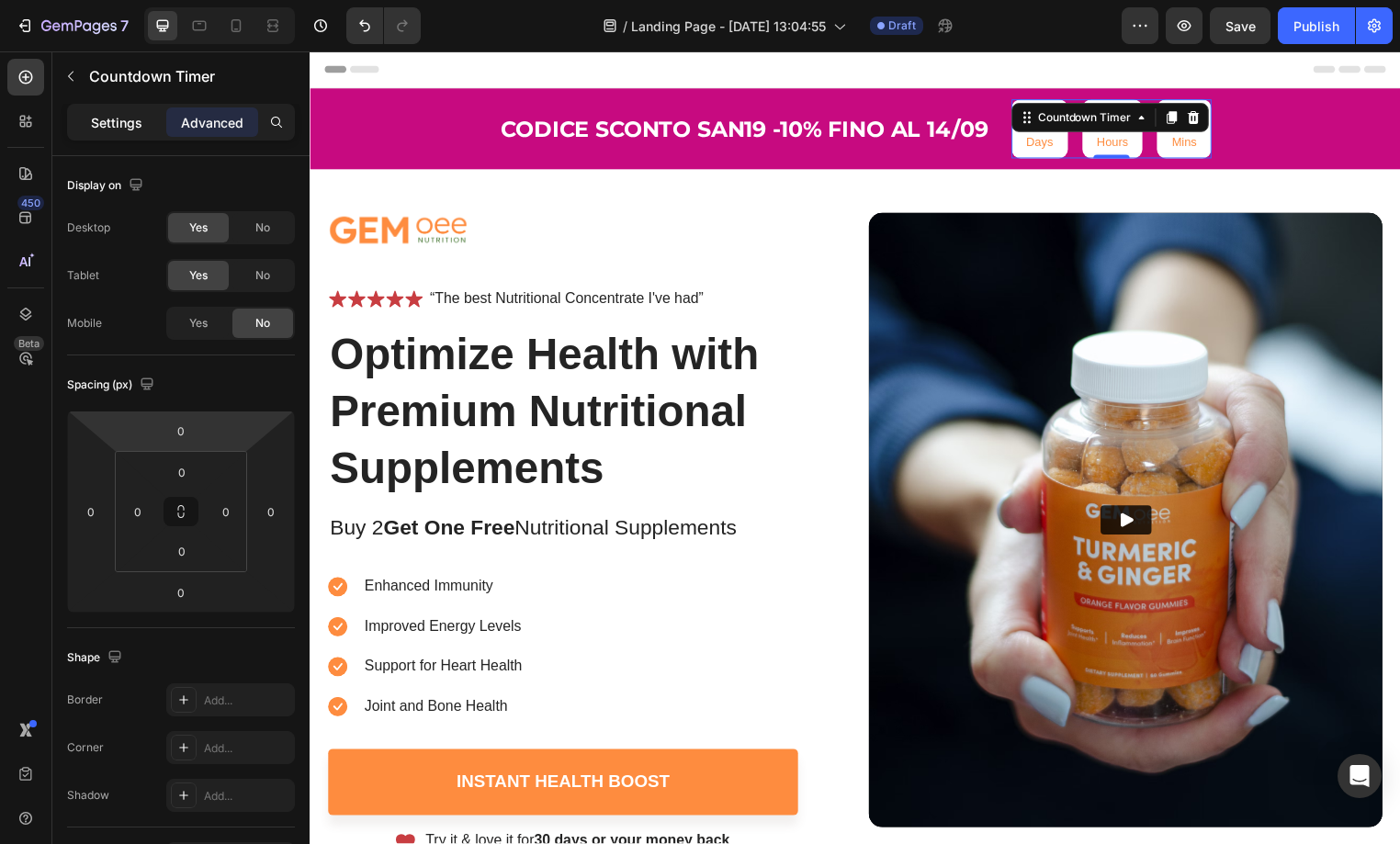
click at [134, 128] on p "Settings" at bounding box center [117, 122] width 52 height 19
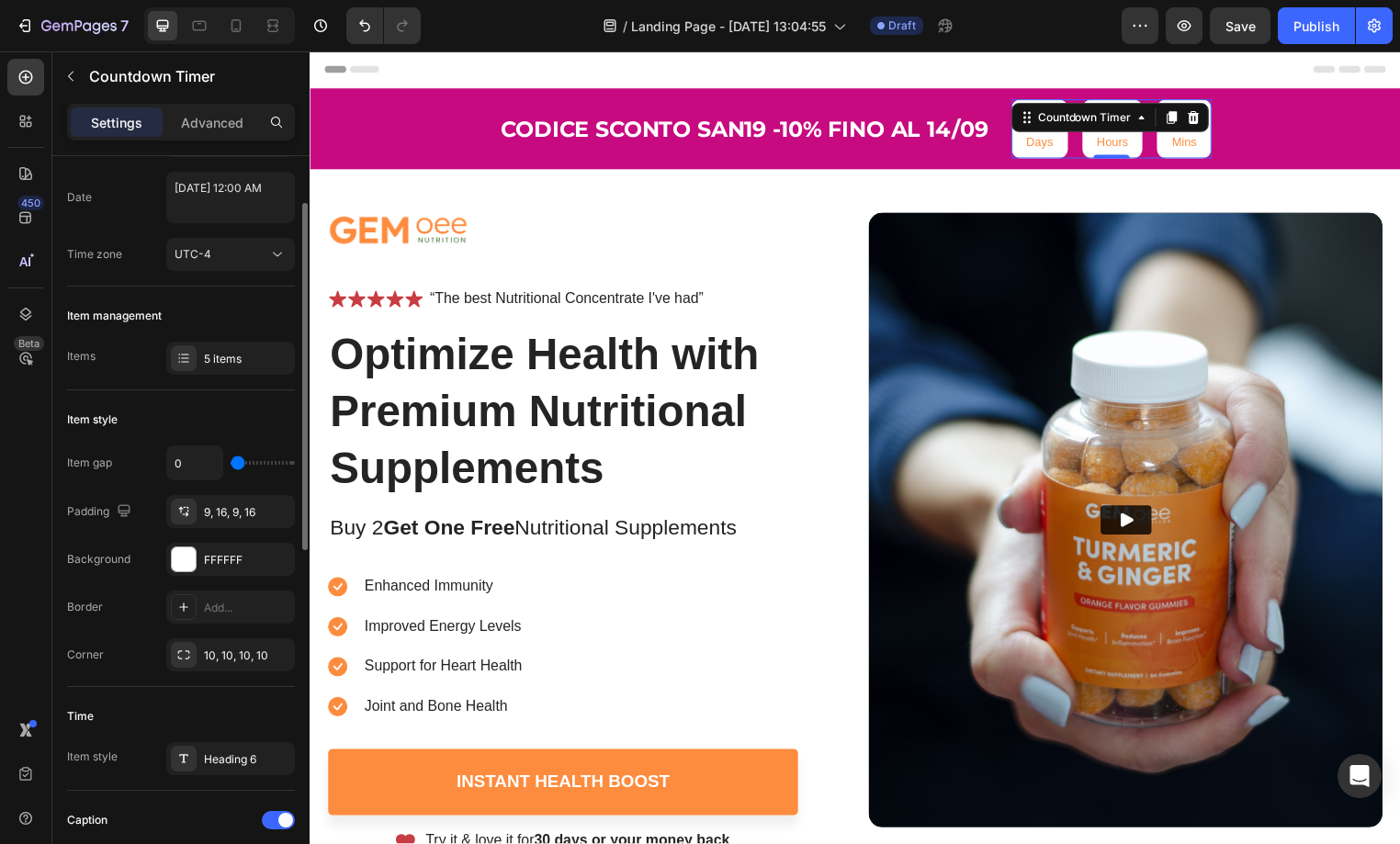
scroll to position [92, 0]
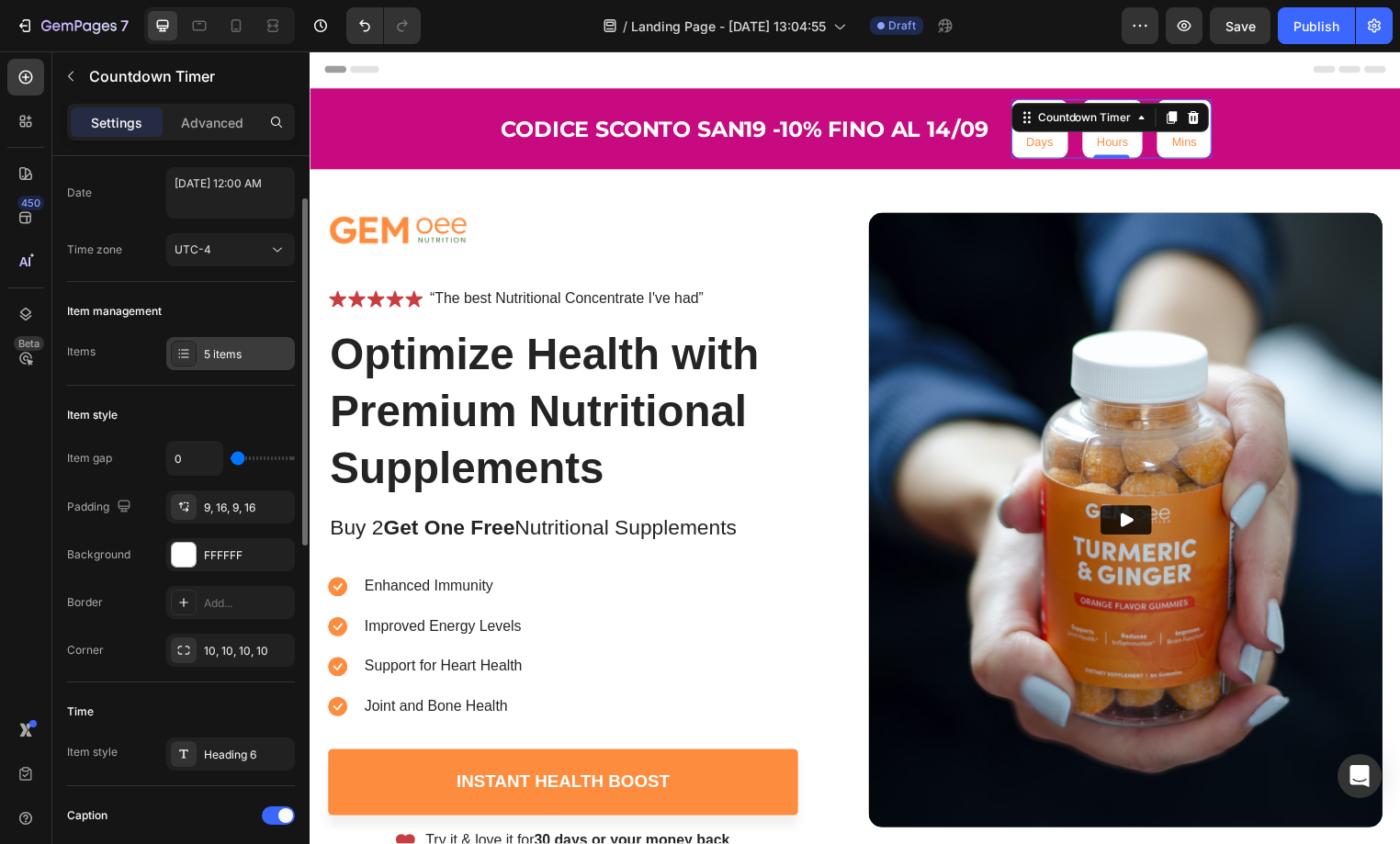
click at [194, 359] on div at bounding box center [184, 353] width 26 height 26
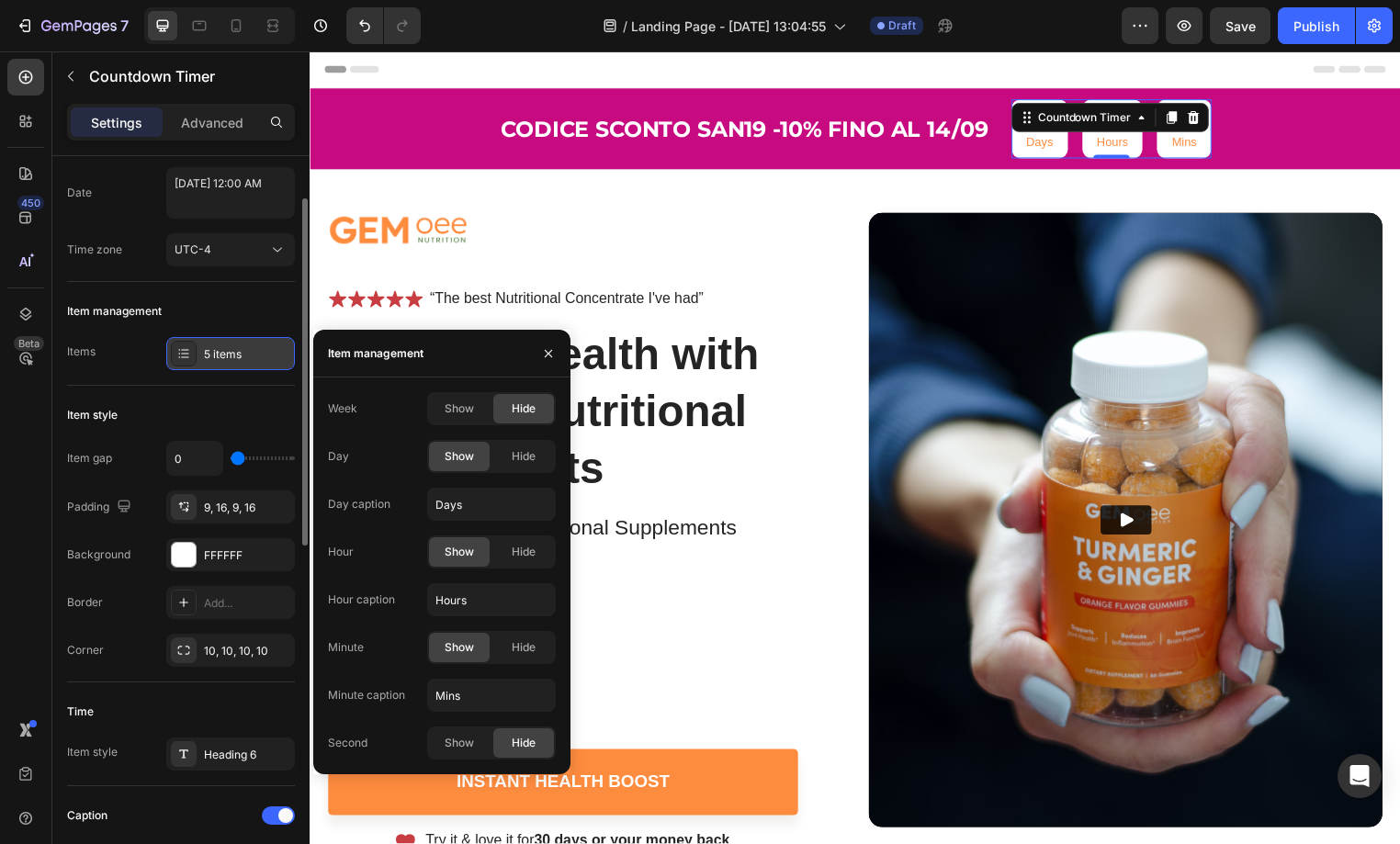
click at [194, 359] on div at bounding box center [184, 353] width 26 height 26
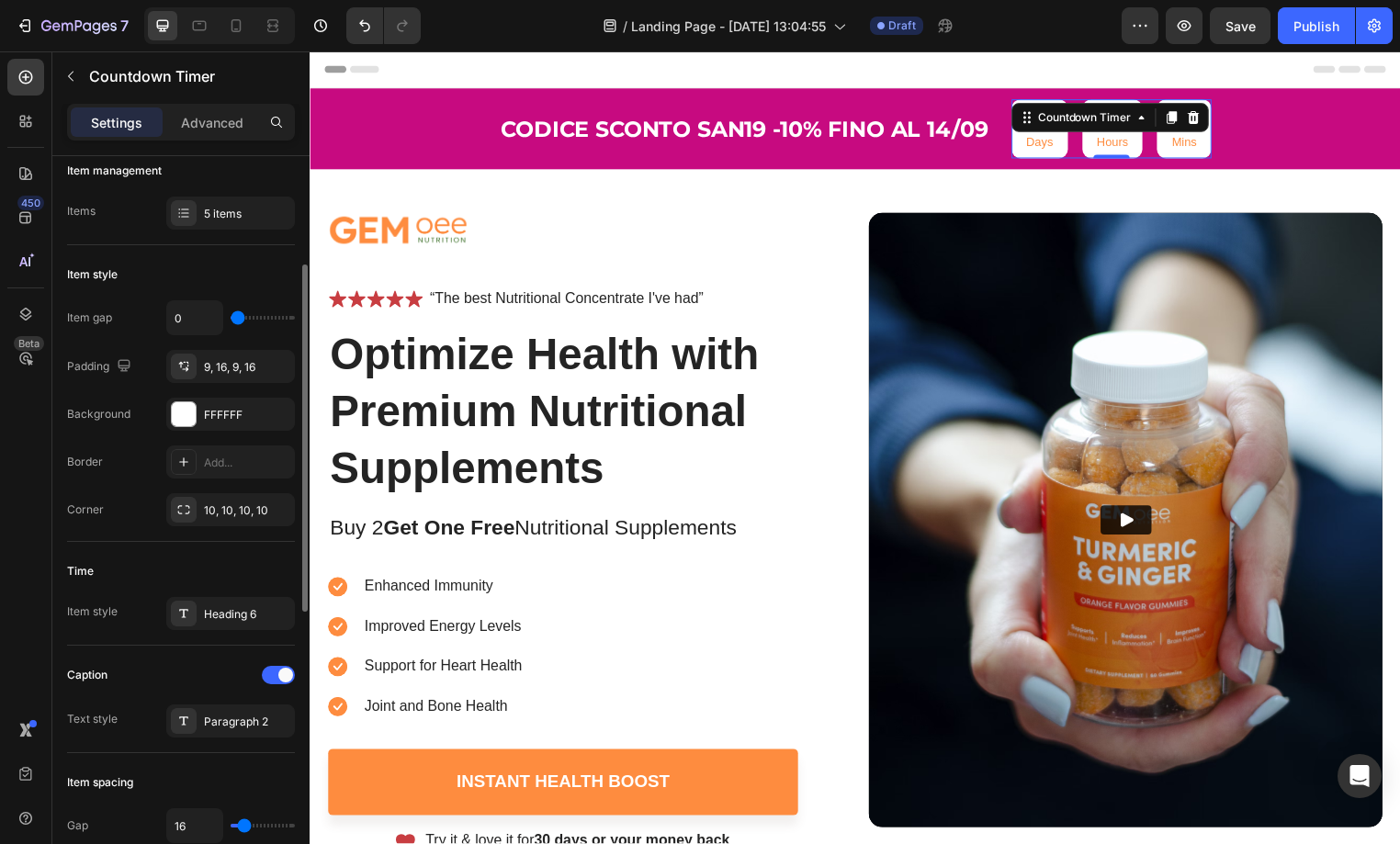
scroll to position [229, 0]
click at [211, 519] on div "10, 10, 10, 10" at bounding box center [230, 506] width 129 height 33
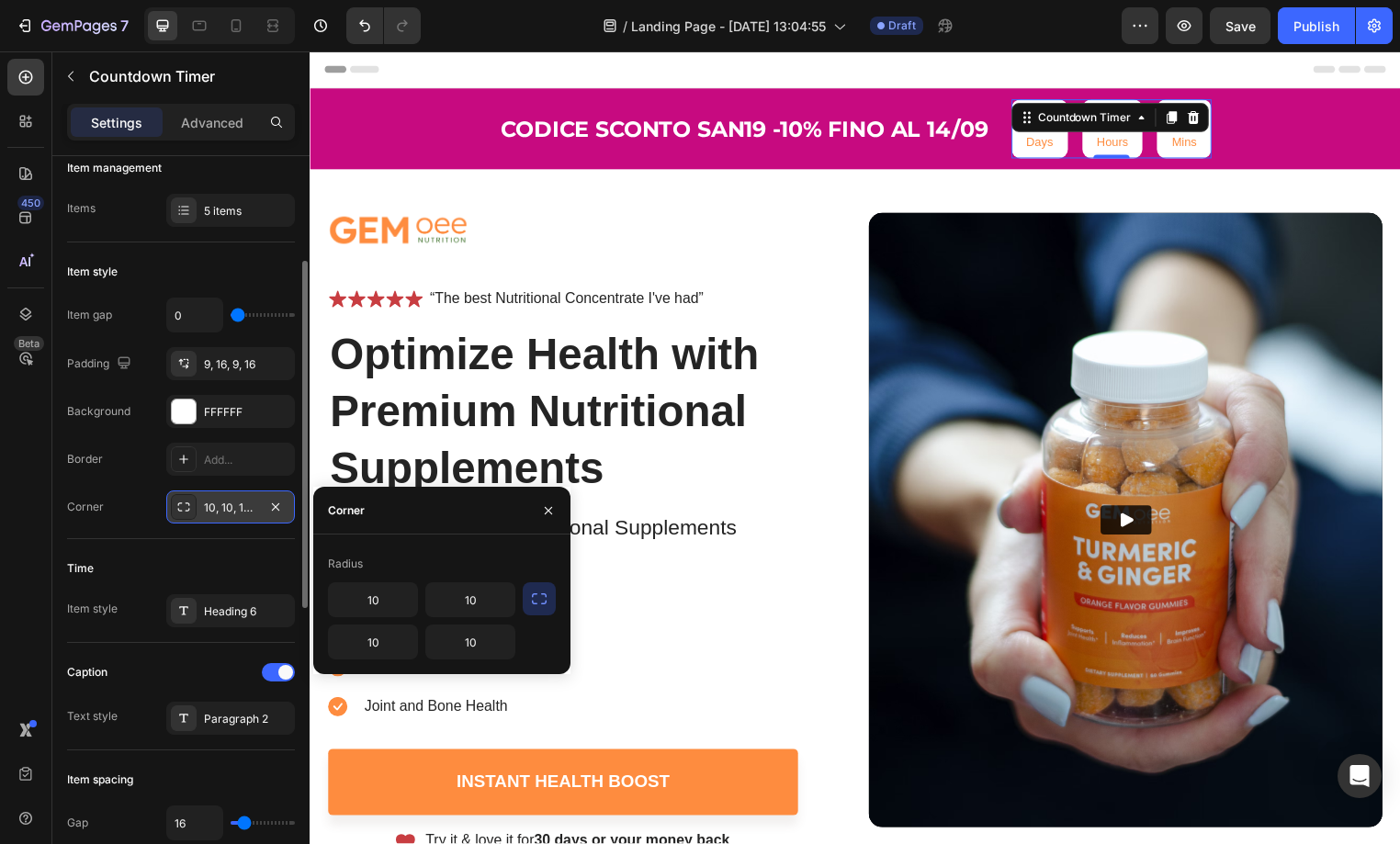
scroll to position [231, 0]
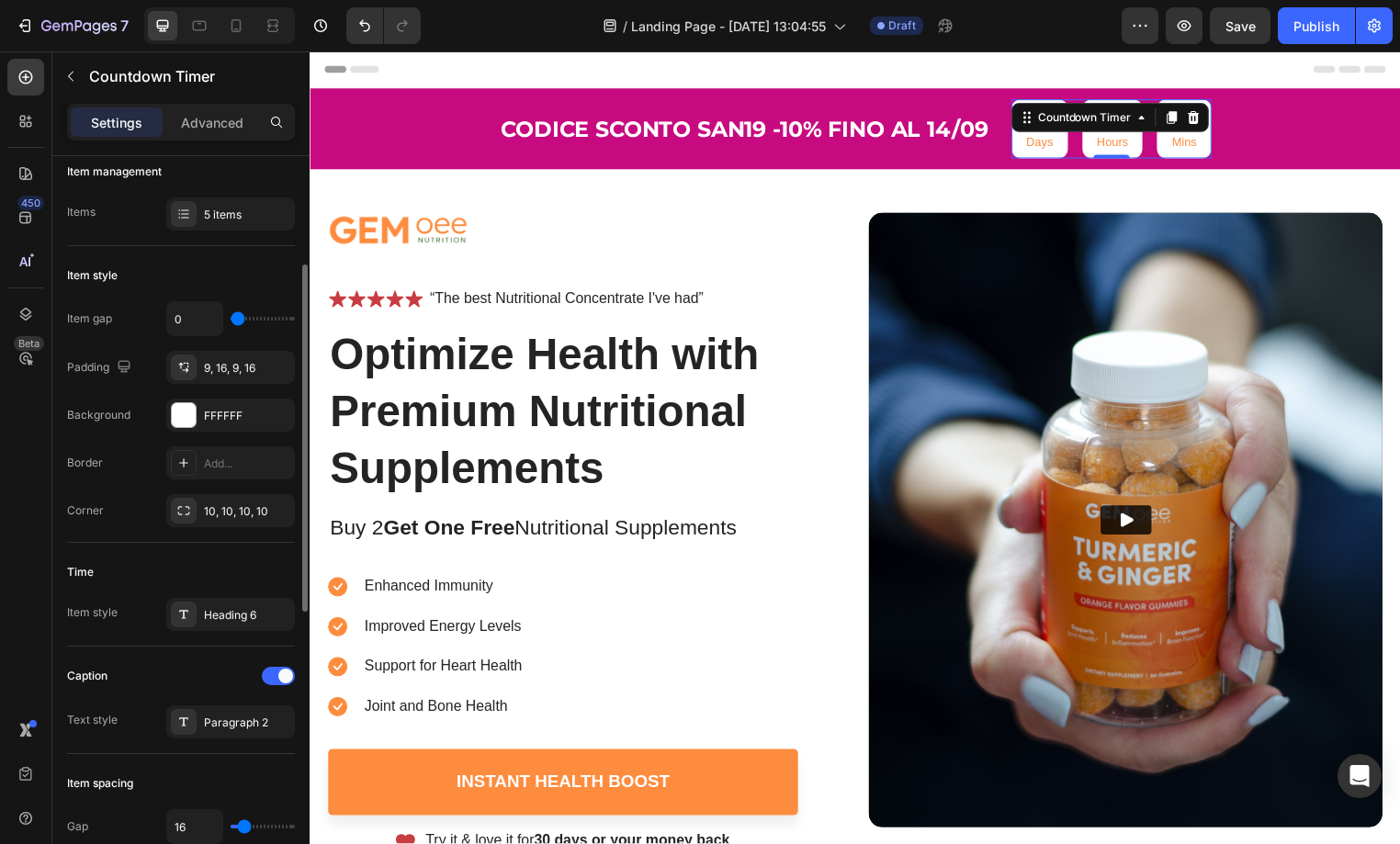
click at [151, 516] on div "Corner 10, 10, 10, 10" at bounding box center [181, 510] width 227 height 33
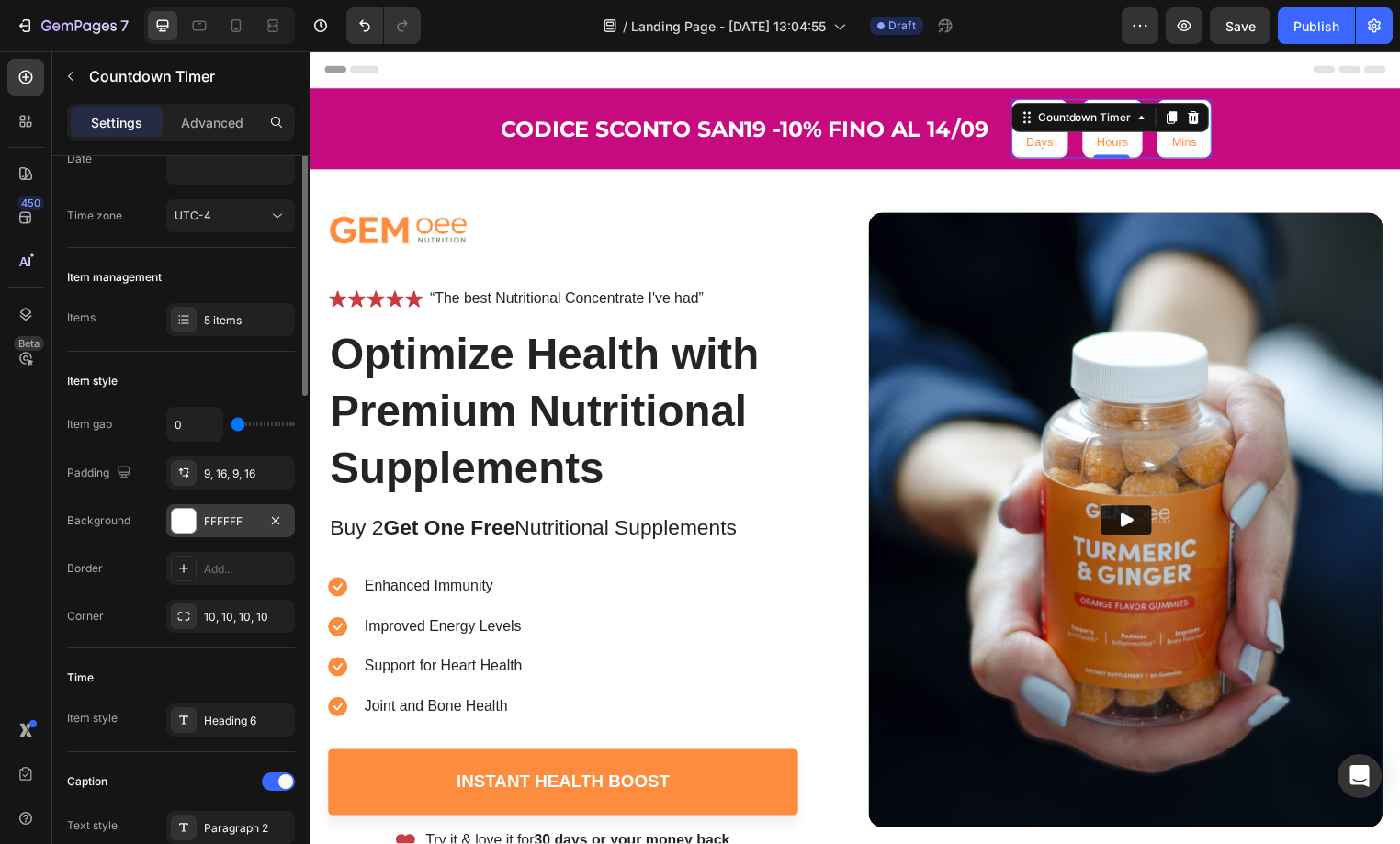
scroll to position [0, 0]
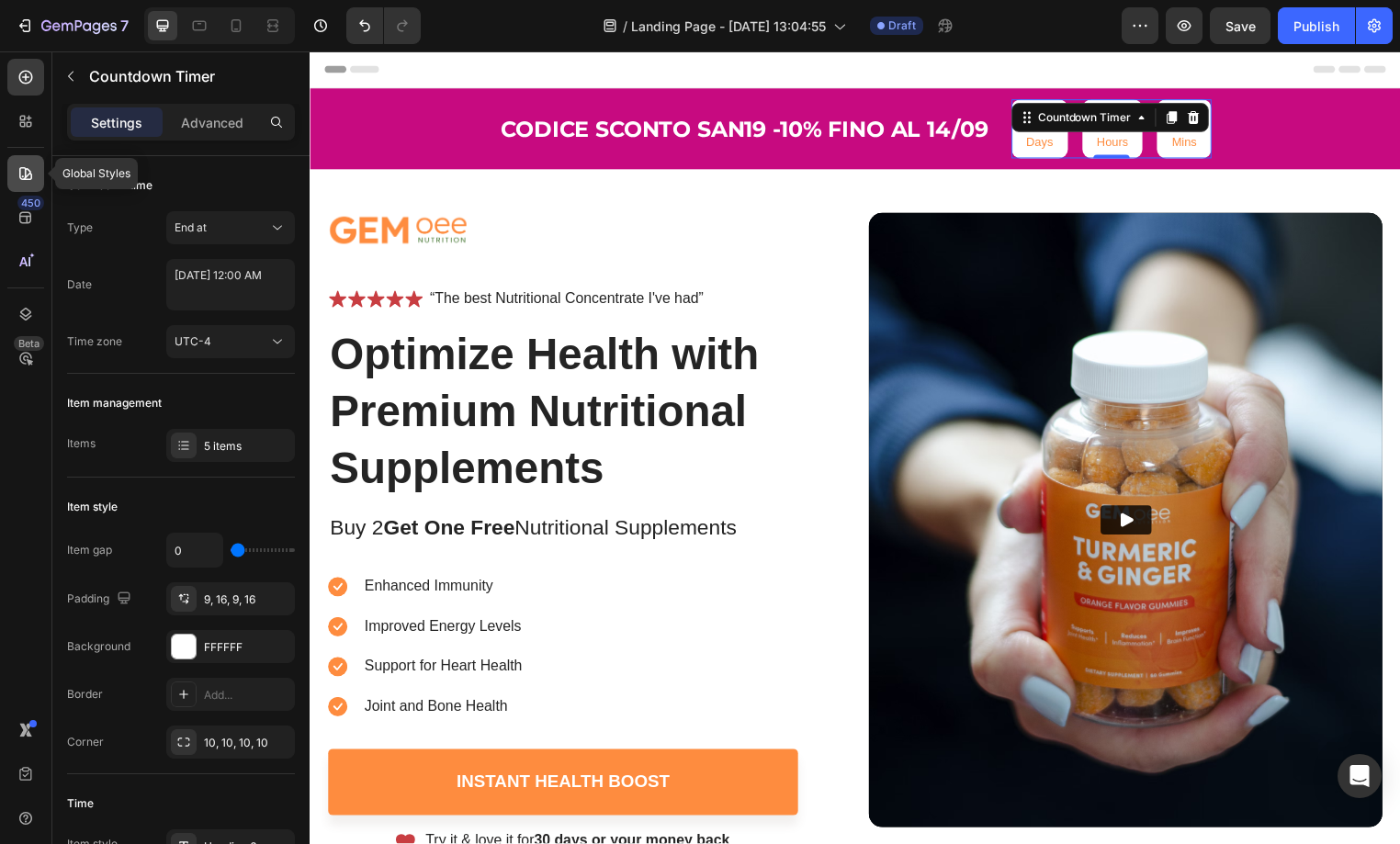
click at [24, 170] on icon at bounding box center [26, 174] width 19 height 19
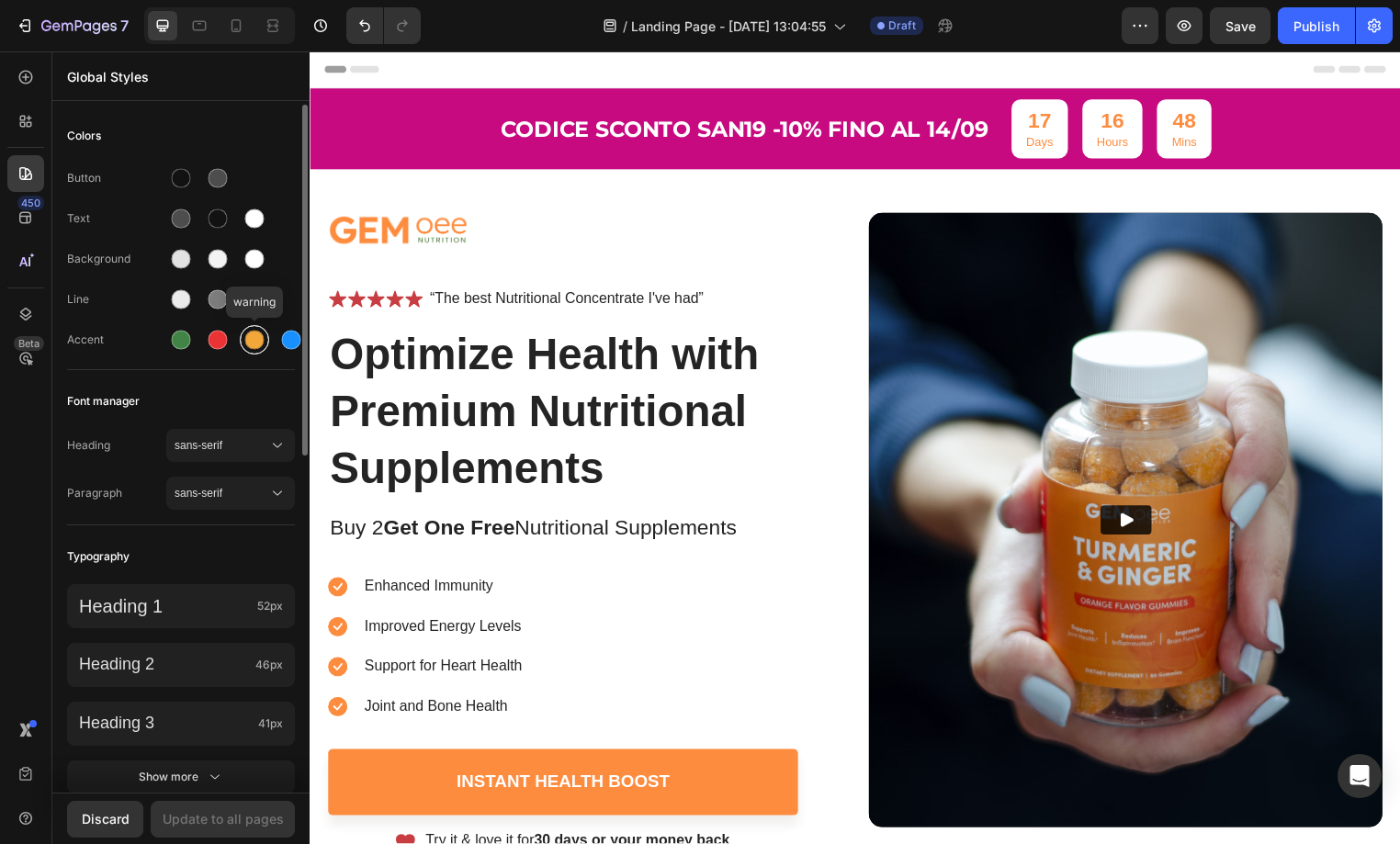
click at [248, 344] on div at bounding box center [254, 340] width 19 height 19
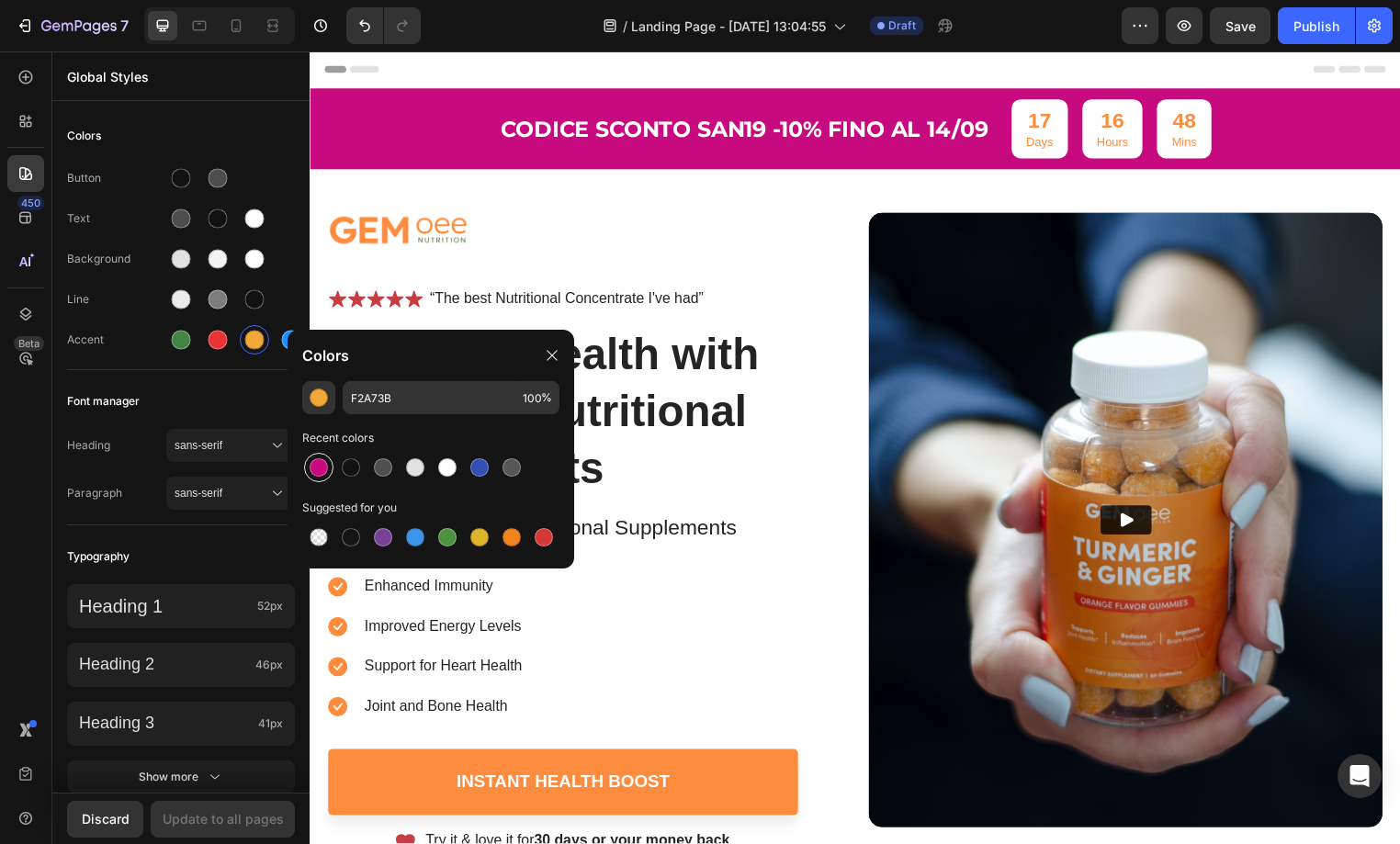
click at [317, 472] on div at bounding box center [319, 468] width 19 height 19
type input "C70A80"
click at [232, 833] on button "Update to all pages" at bounding box center [222, 819] width 144 height 37
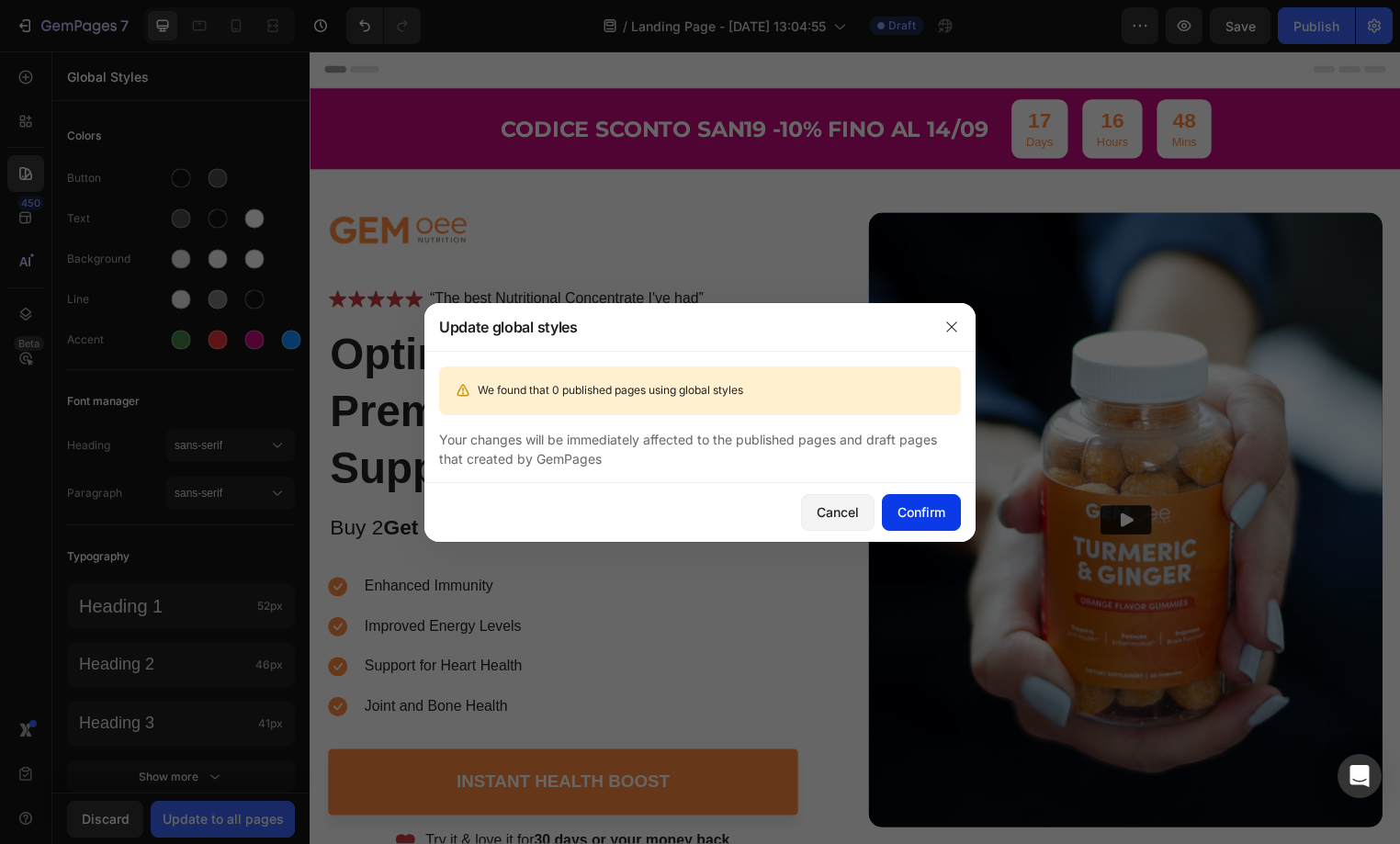
click at [920, 506] on div "Confirm" at bounding box center [921, 511] width 48 height 19
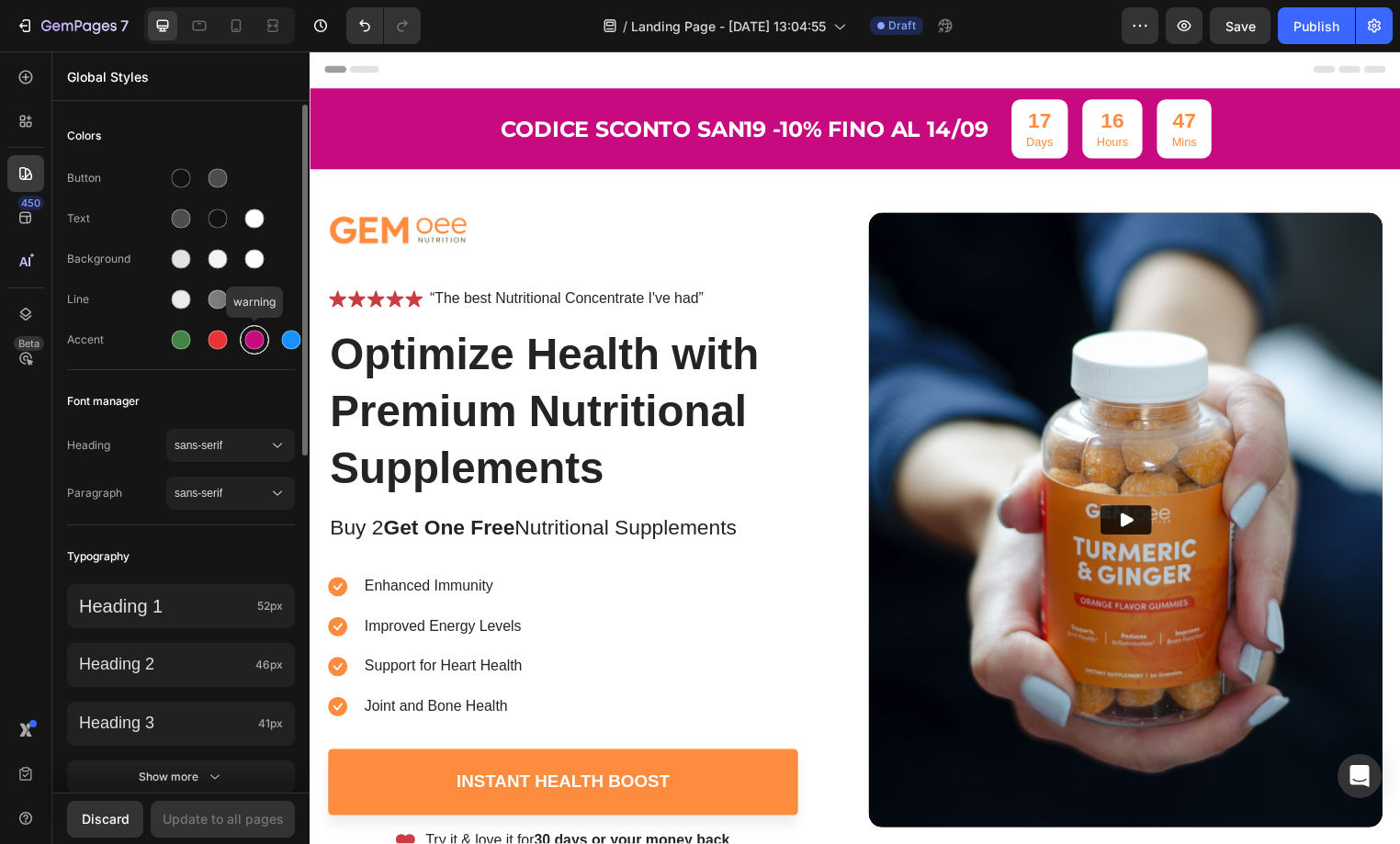
click at [248, 344] on div at bounding box center [254, 340] width 19 height 19
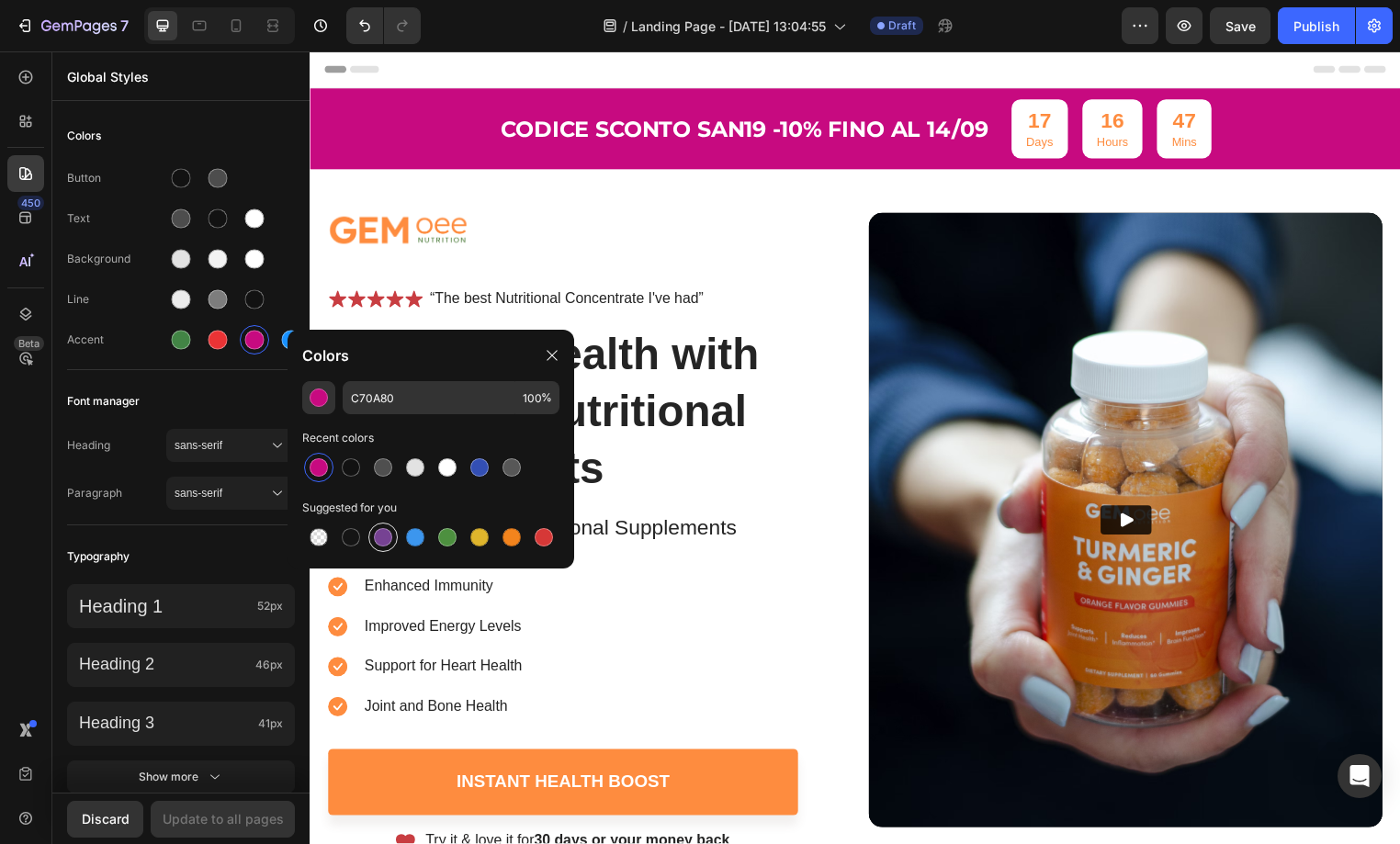
click at [373, 533] on div at bounding box center [383, 537] width 22 height 22
type input "764293"
click at [249, 820] on div "Update to all pages" at bounding box center [223, 818] width 121 height 19
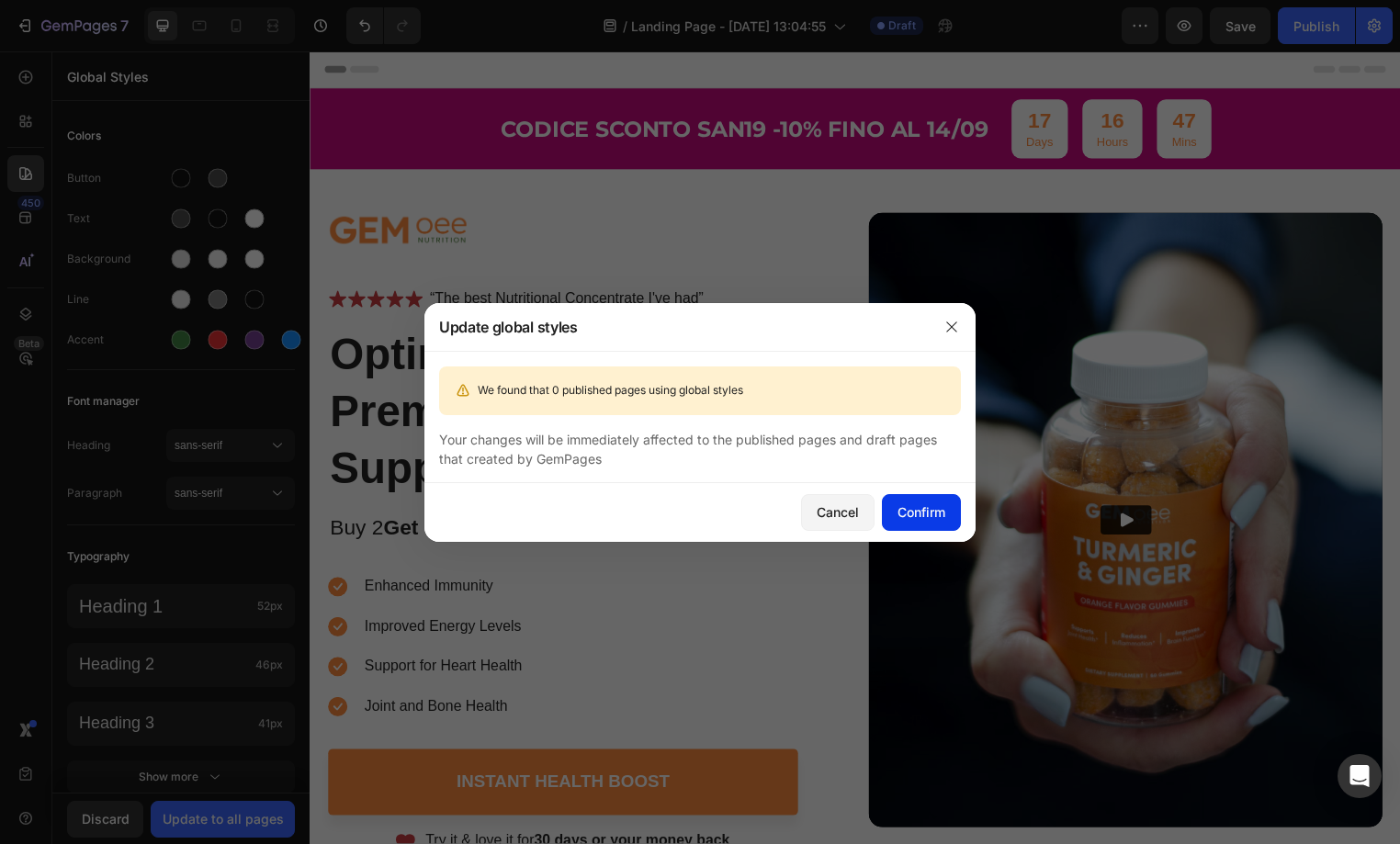
click at [900, 502] on div "Confirm" at bounding box center [921, 511] width 48 height 19
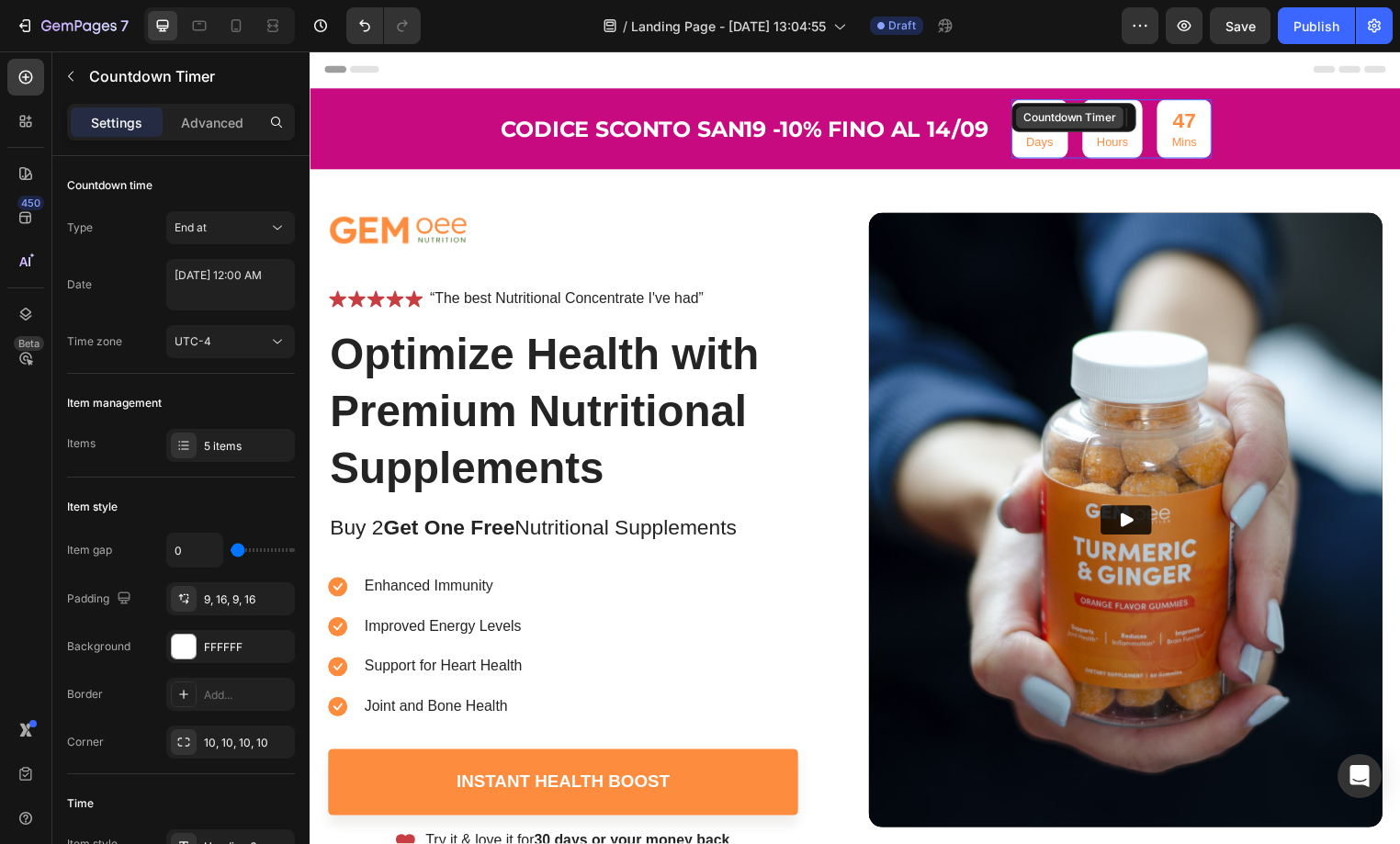
click at [1050, 127] on div "17 Days 16 Hours 47 Mins Countdown Timer" at bounding box center [1120, 130] width 203 height 60
click at [1047, 145] on p "Days" at bounding box center [1048, 144] width 28 height 16
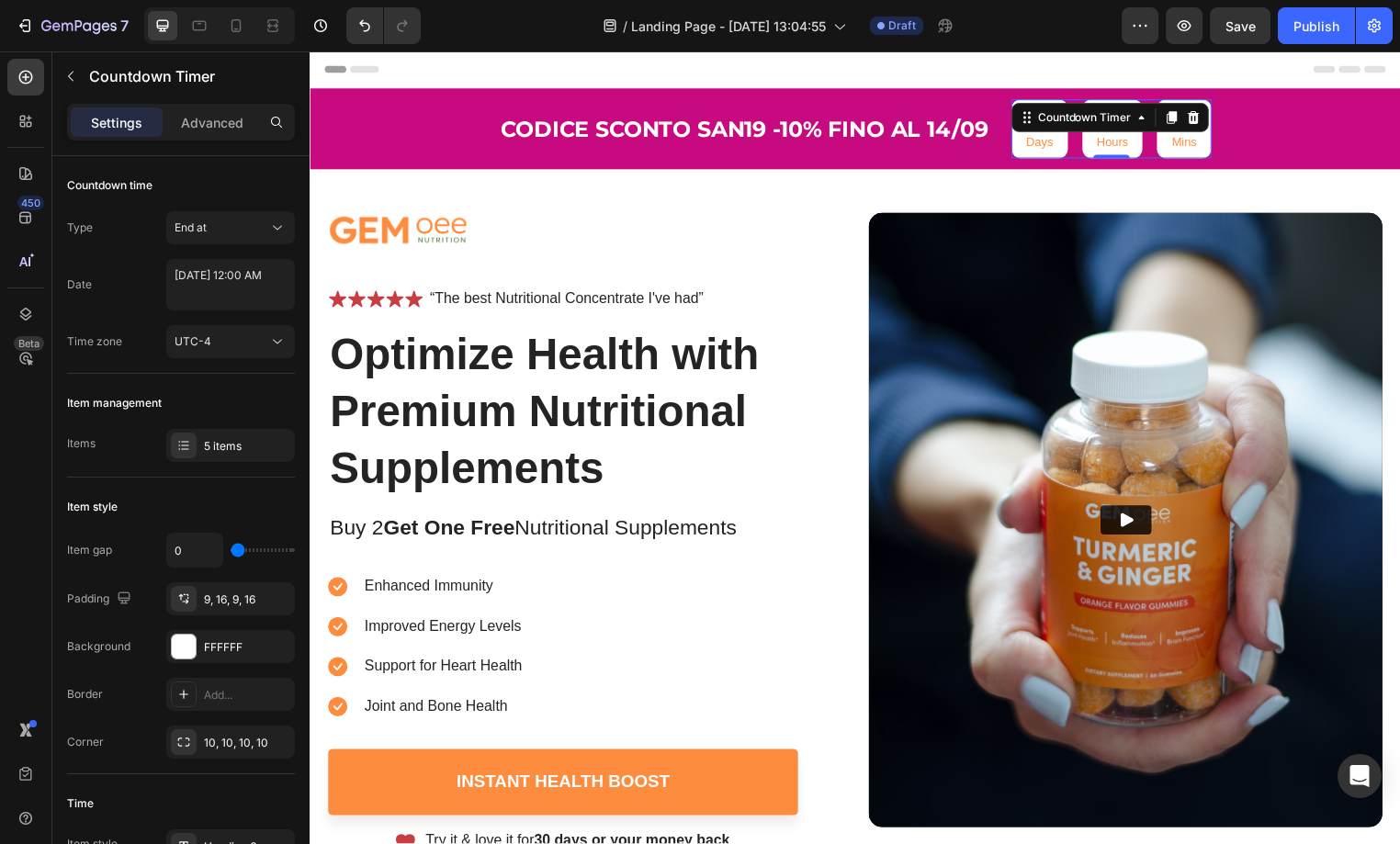
click at [1047, 145] on p "Days" at bounding box center [1048, 144] width 28 height 16
click at [441, 234] on img at bounding box center [398, 231] width 141 height 32
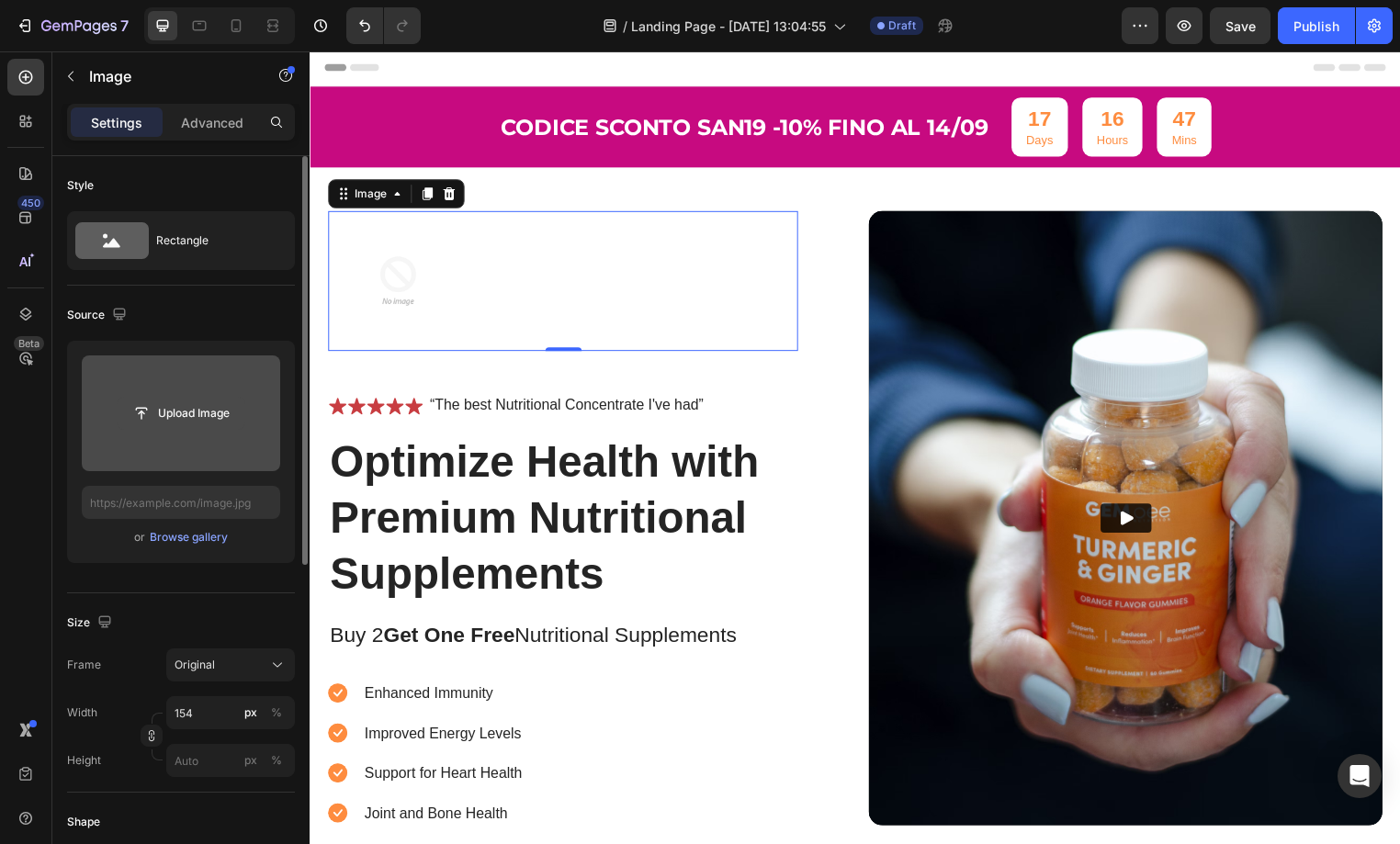
click at [183, 412] on input "file" at bounding box center [181, 413] width 127 height 31
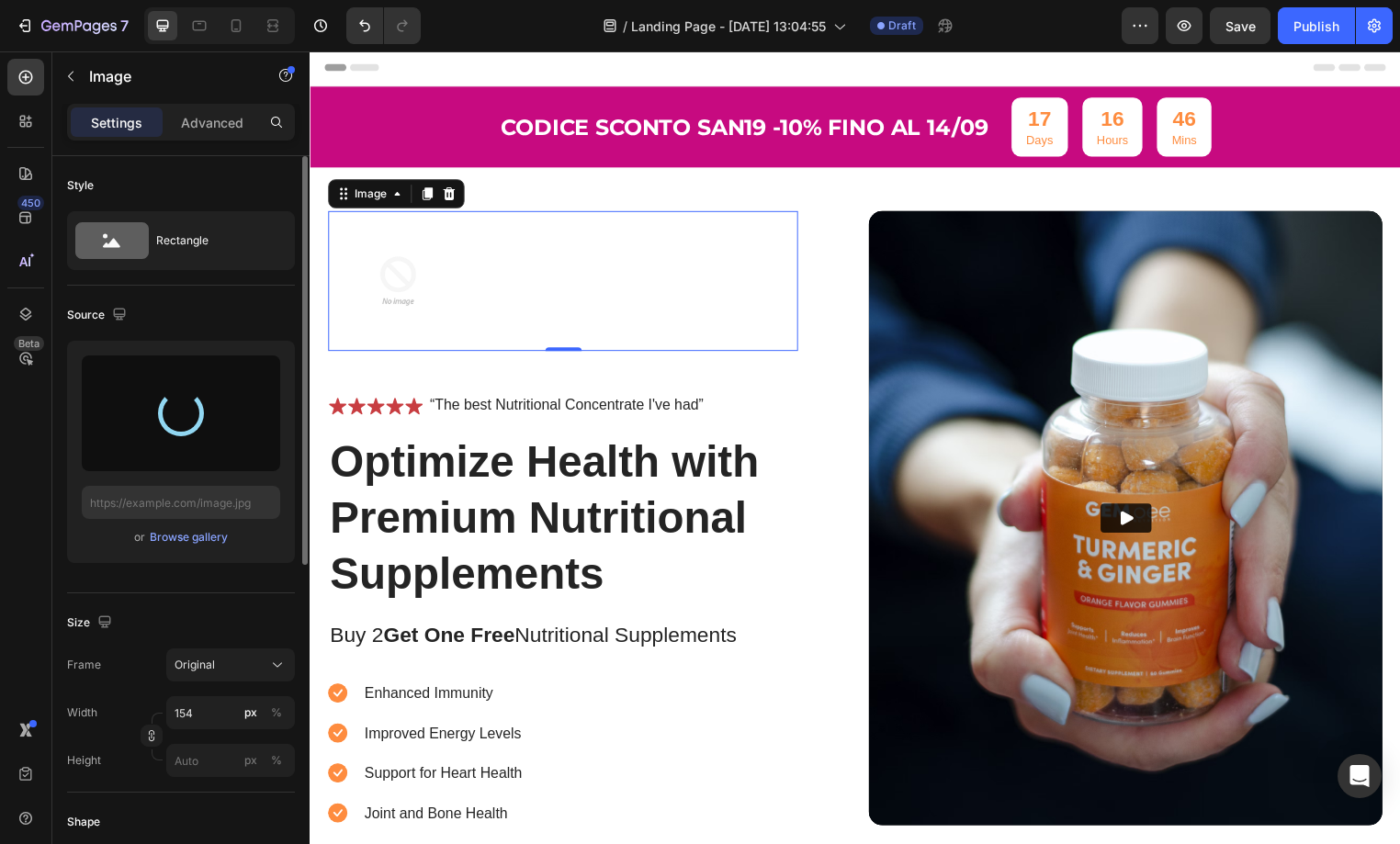
type input "https://cdn.shopify.com/s/files/1/0699/7177/1707/files/gempages_581770492109652…"
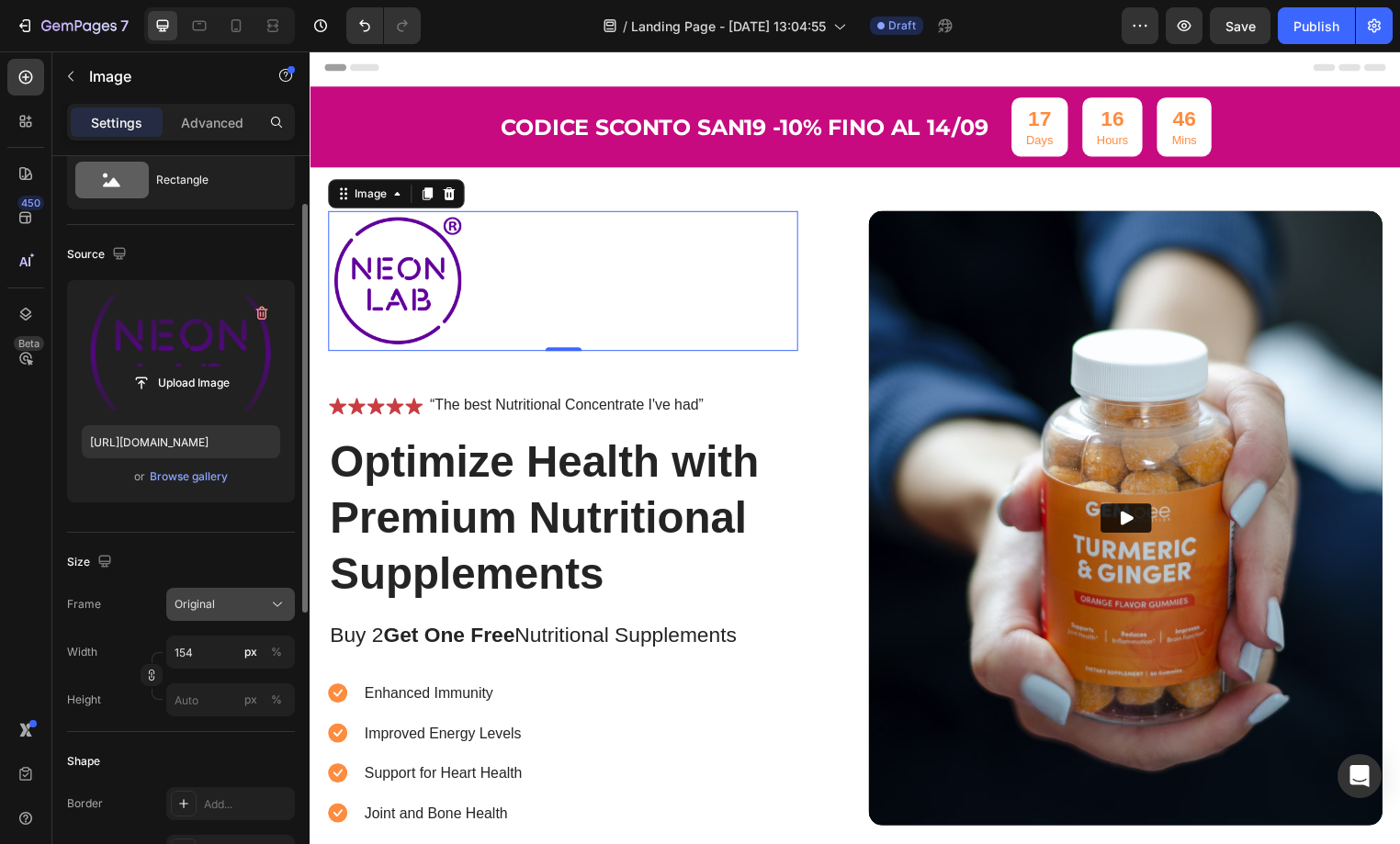
scroll to position [75, 0]
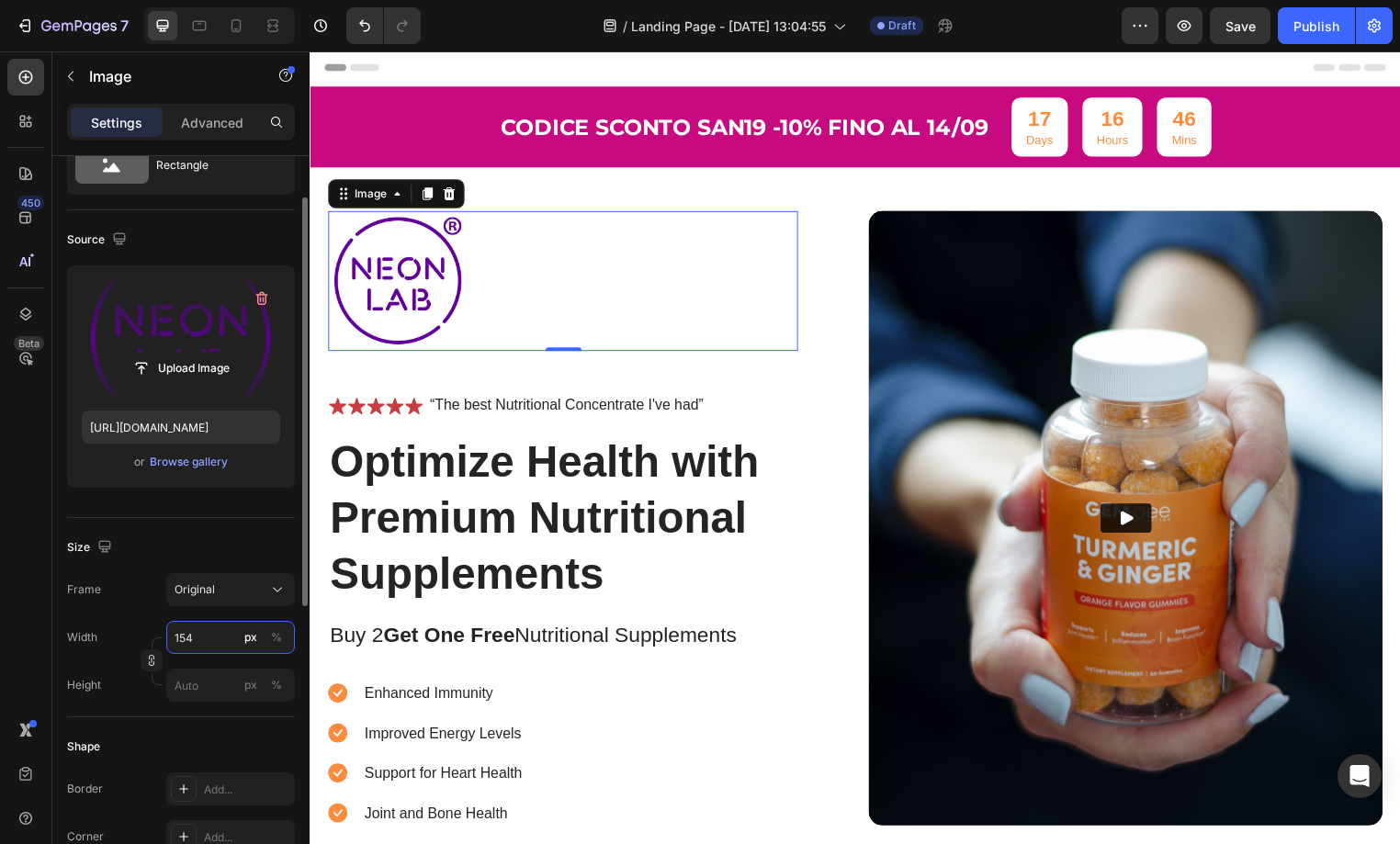
click at [218, 636] on input "154" at bounding box center [230, 636] width 129 height 33
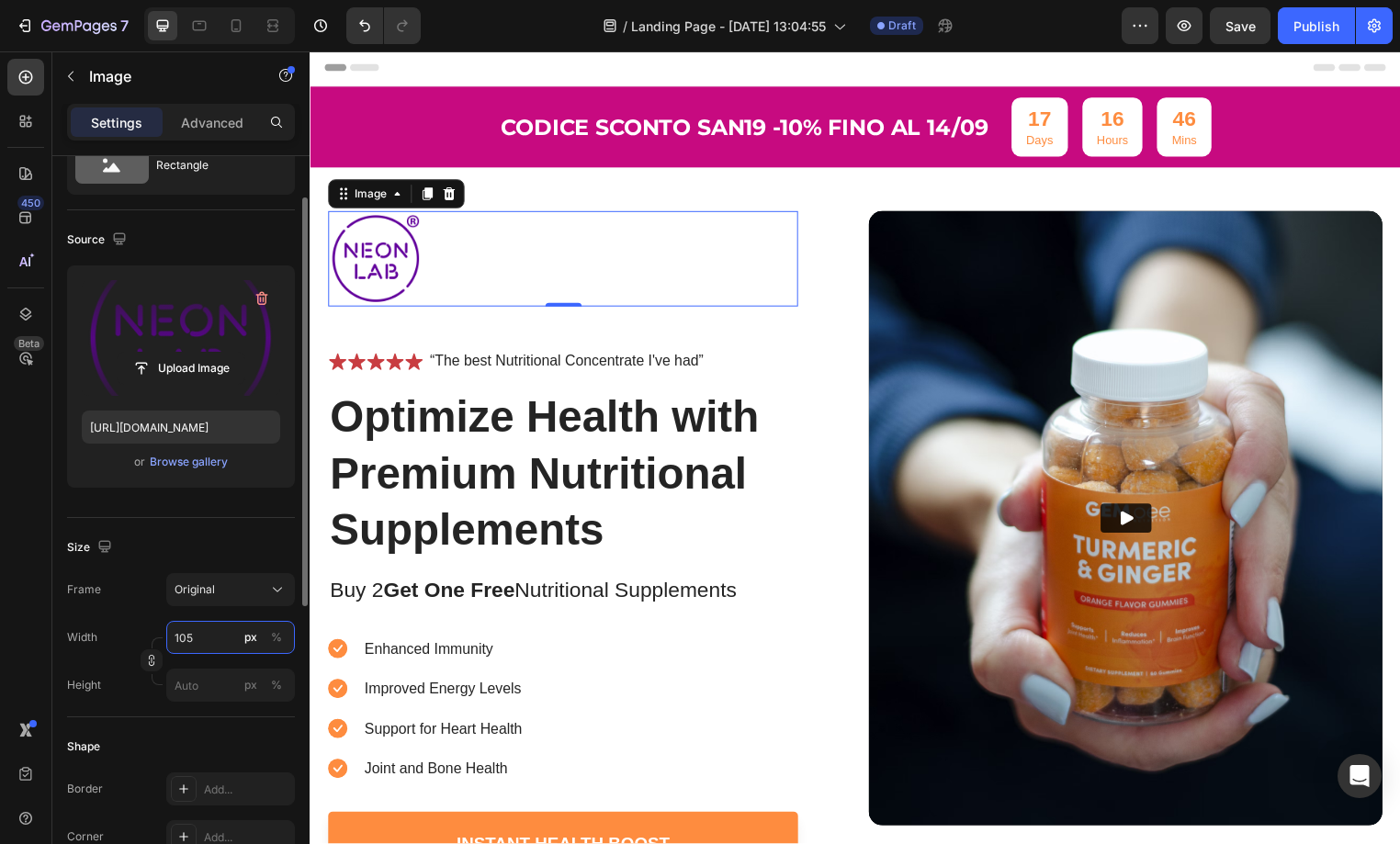
type input "104"
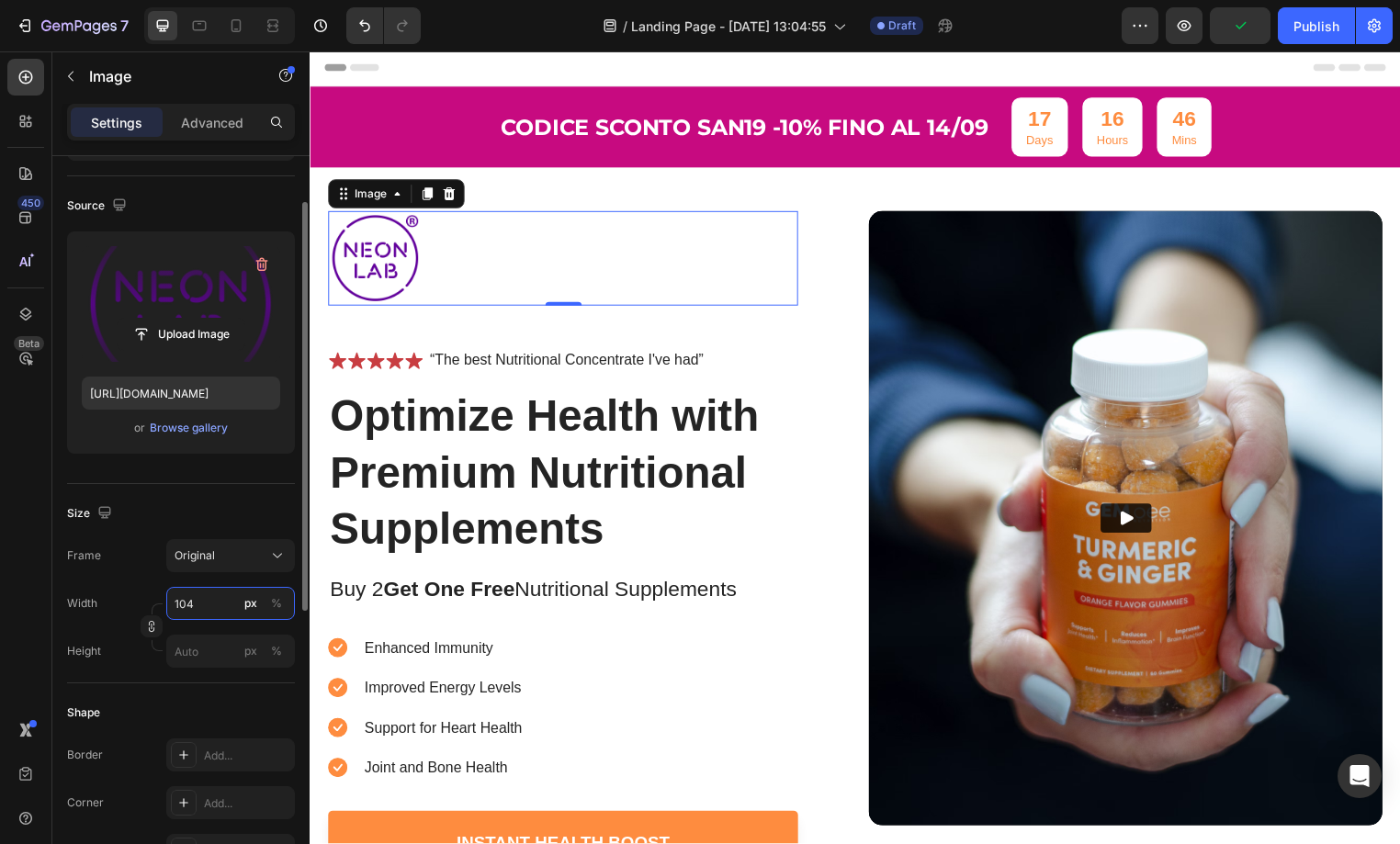
scroll to position [122, 0]
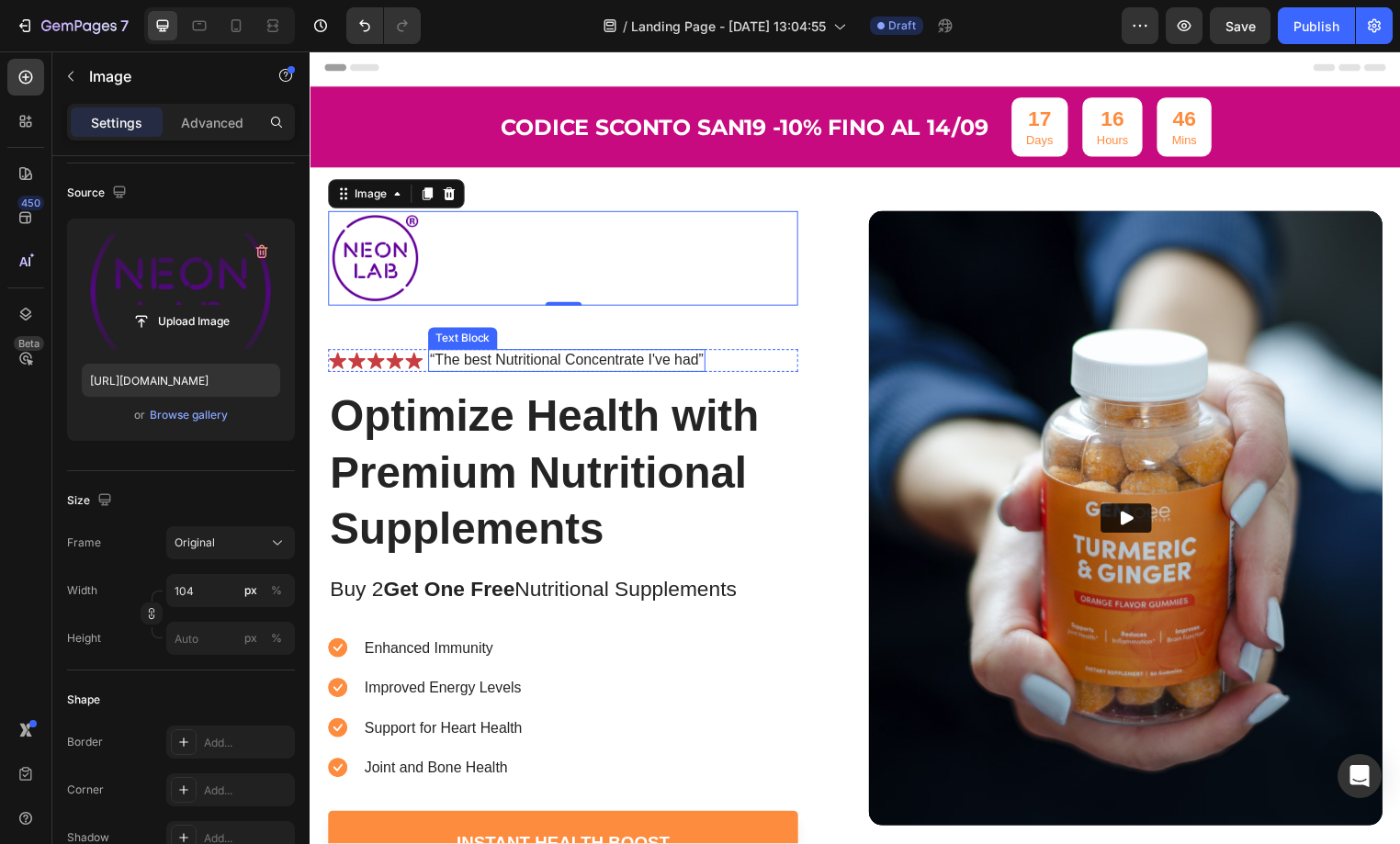
click at [510, 358] on p "“The best Nutritional Concentrate I've had”" at bounding box center [569, 363] width 277 height 19
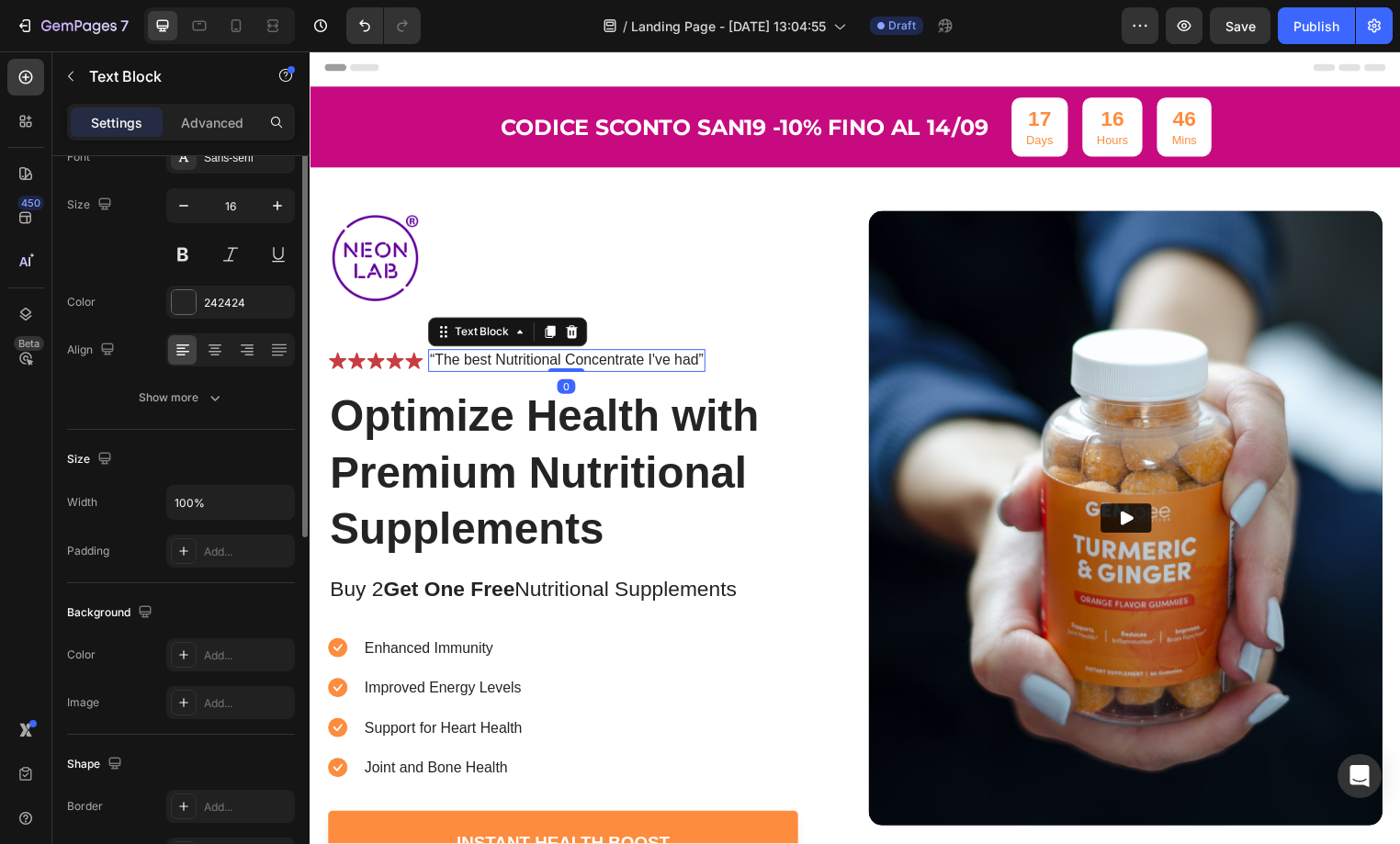
scroll to position [0, 0]
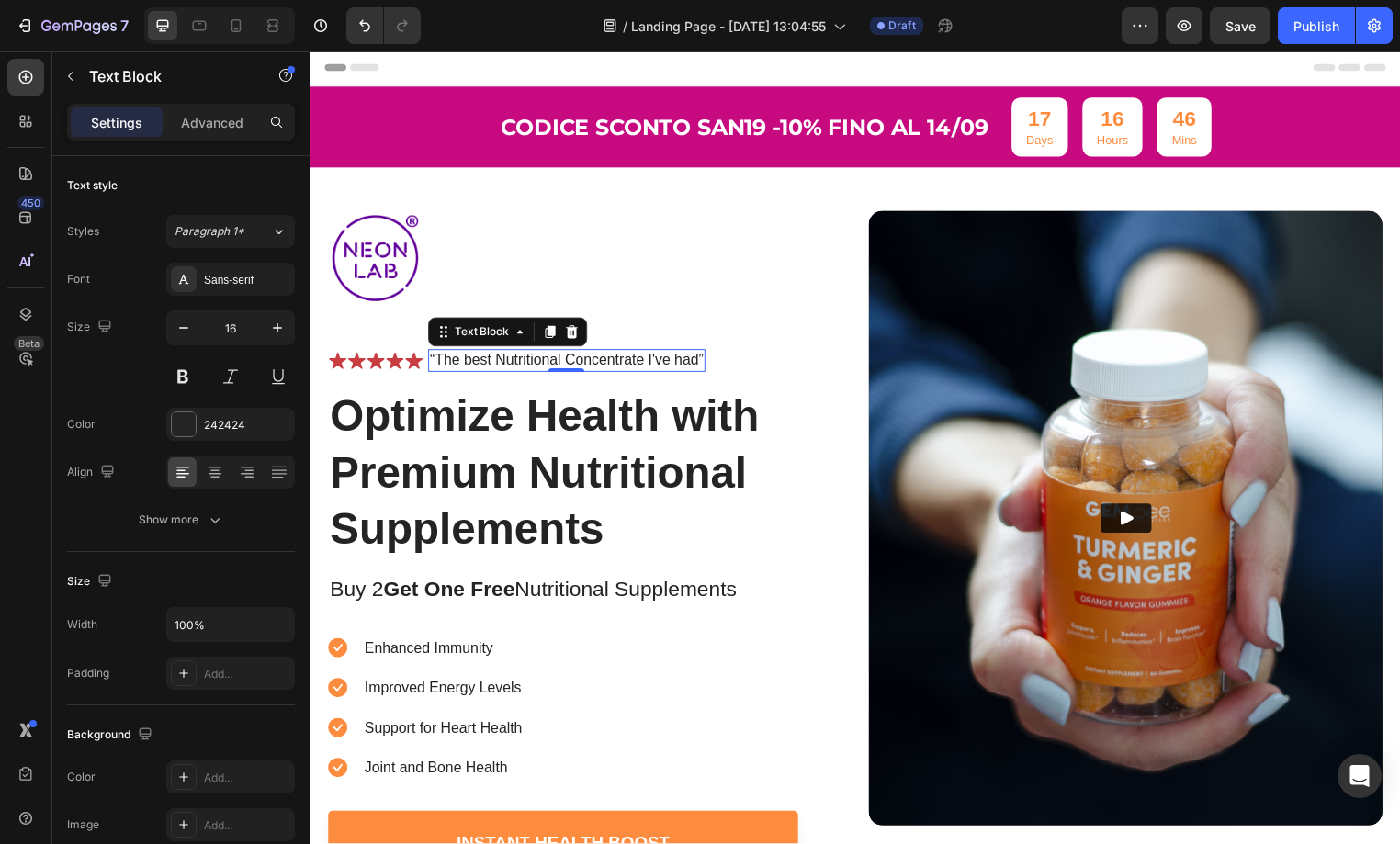
click at [627, 361] on p "“The best Nutritional Concentrate I've had”" at bounding box center [569, 363] width 277 height 19
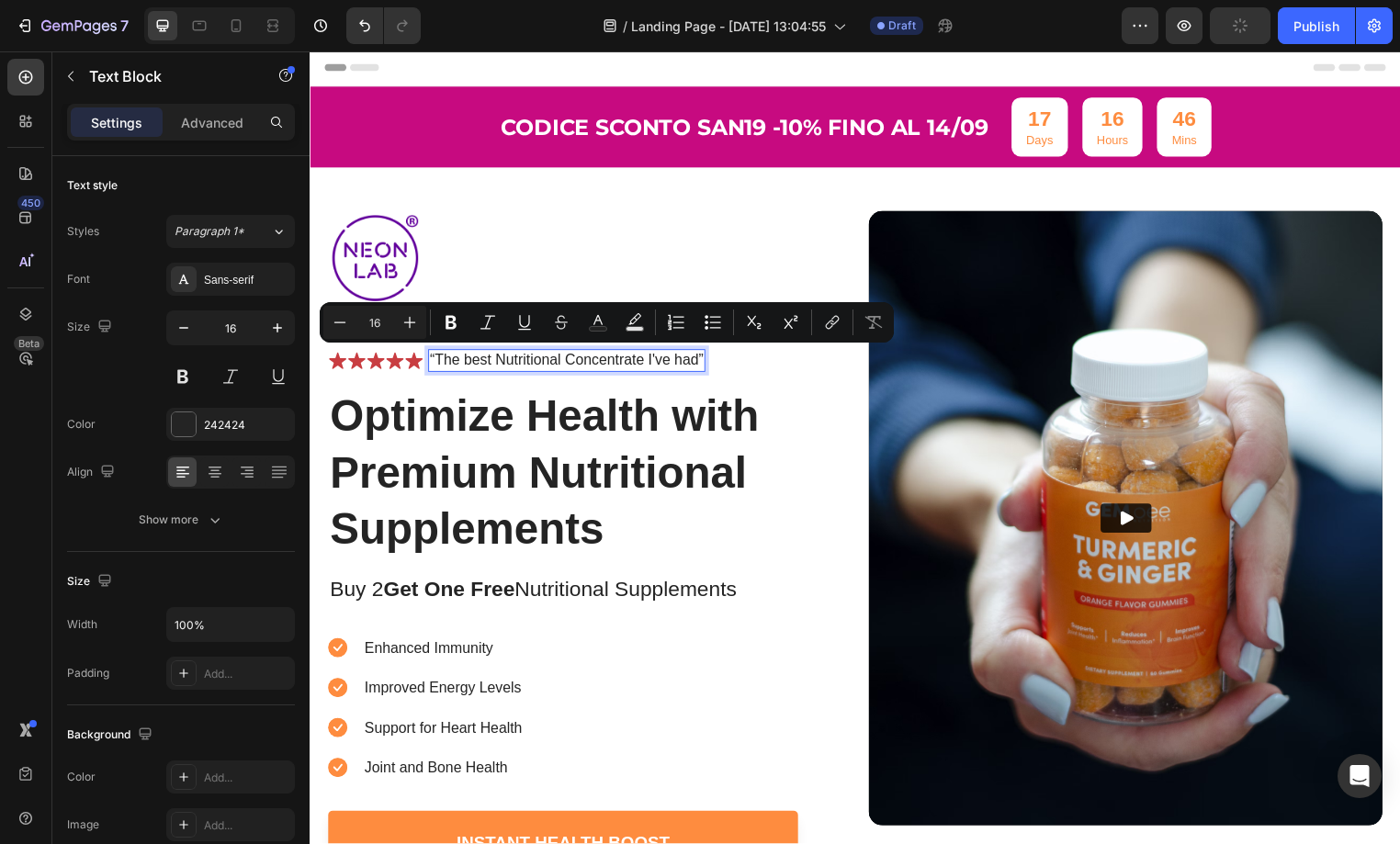
click at [695, 360] on p "“The best Nutritional Concentrate I've had”" at bounding box center [569, 363] width 277 height 19
drag, startPoint x: 699, startPoint y: 362, endPoint x: 439, endPoint y: 363, distance: 260.0
click at [439, 363] on p "“The best Nutritional Concentrate I've had”" at bounding box center [569, 363] width 277 height 19
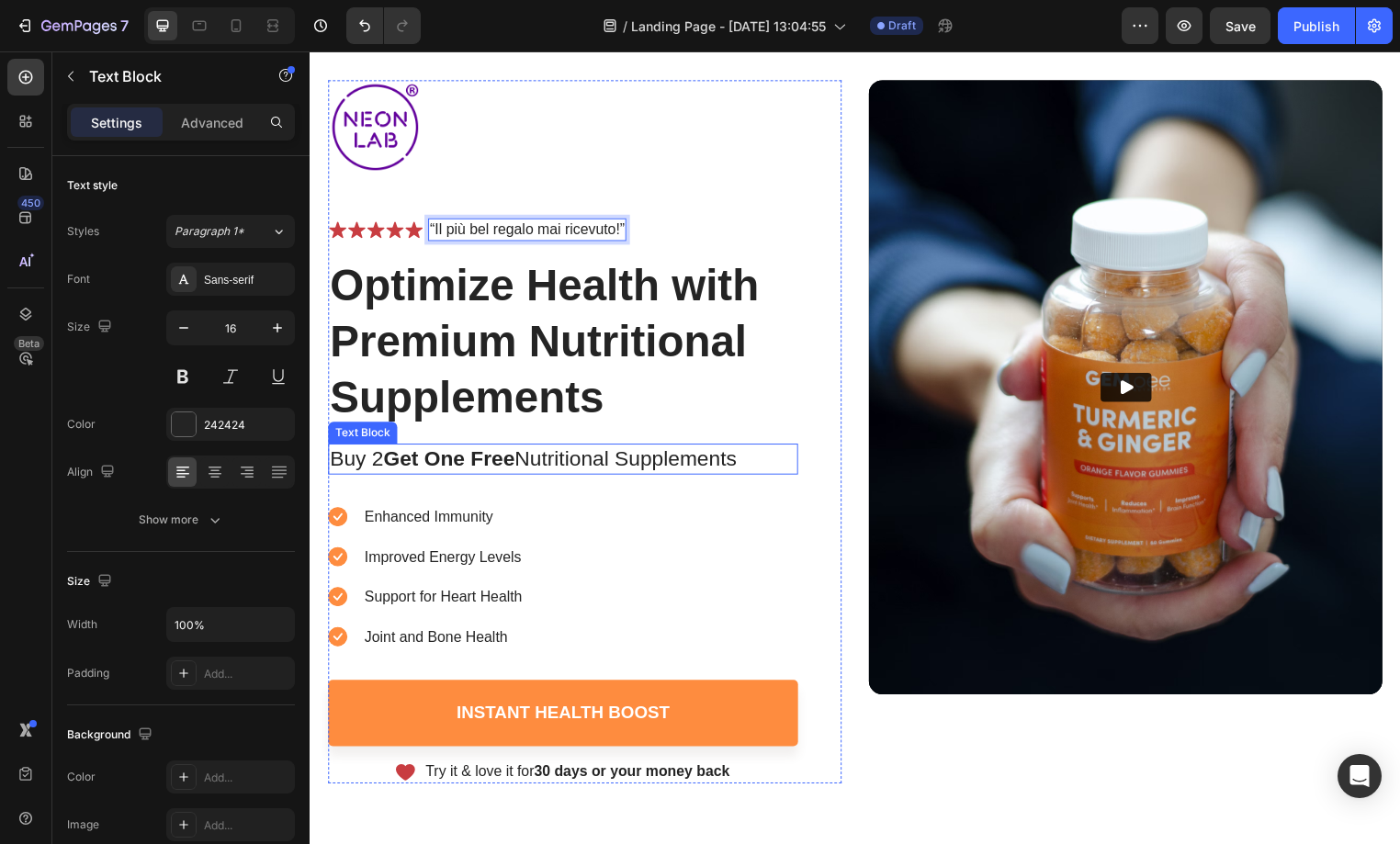
scroll to position [145, 0]
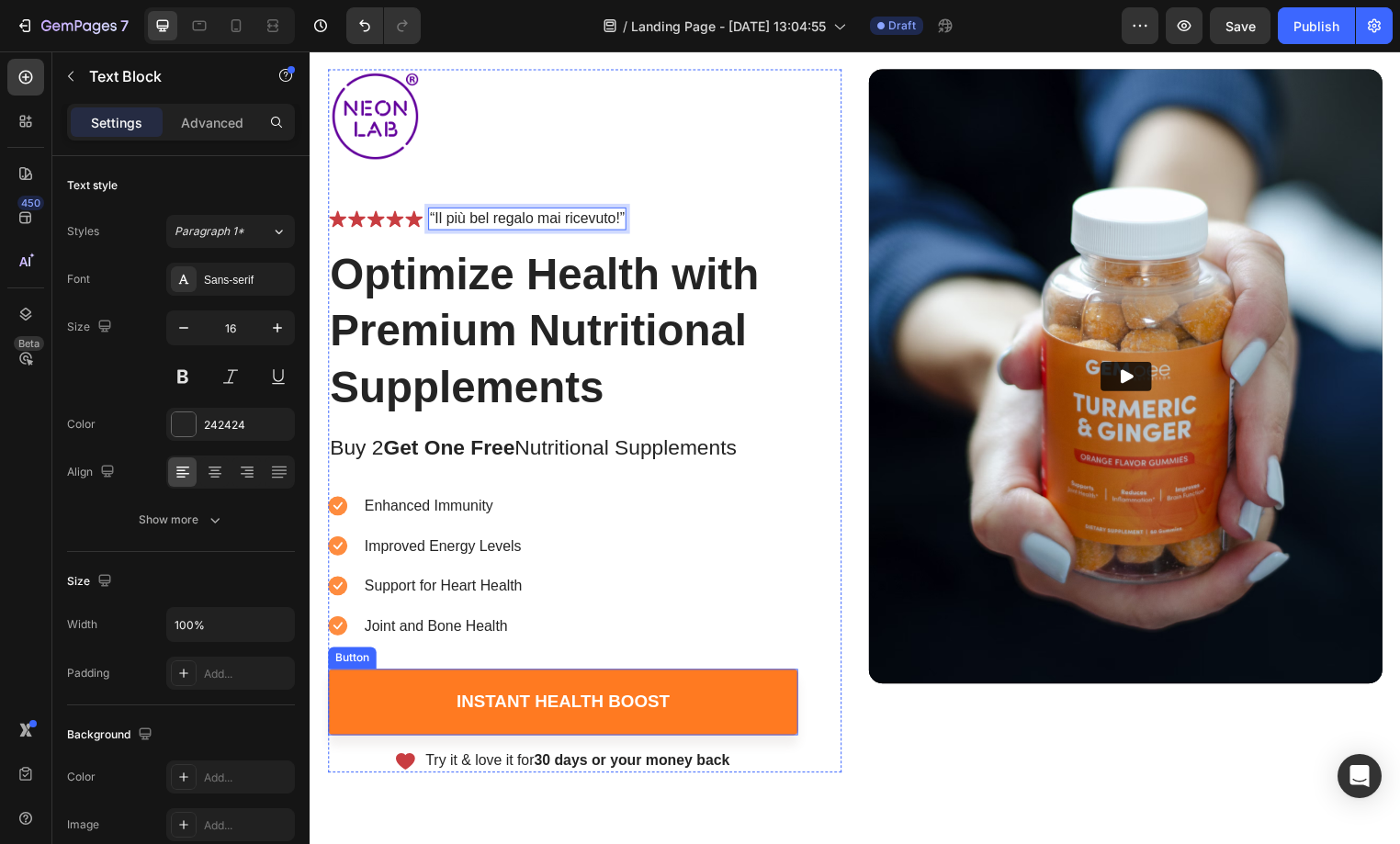
click at [780, 693] on link "Instant Health Boost" at bounding box center [565, 710] width 475 height 68
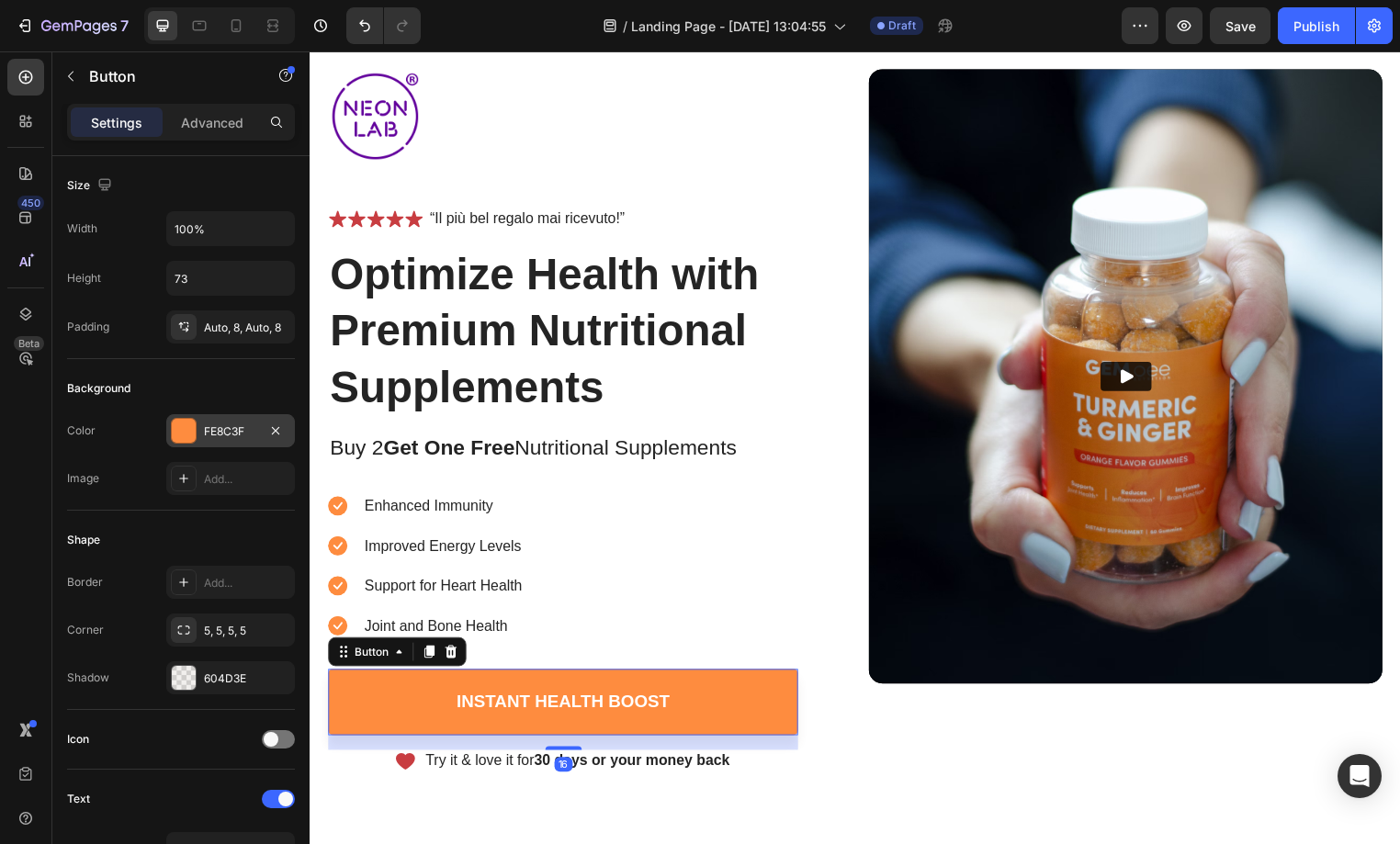
click at [224, 427] on div "FE8C3F" at bounding box center [230, 432] width 54 height 17
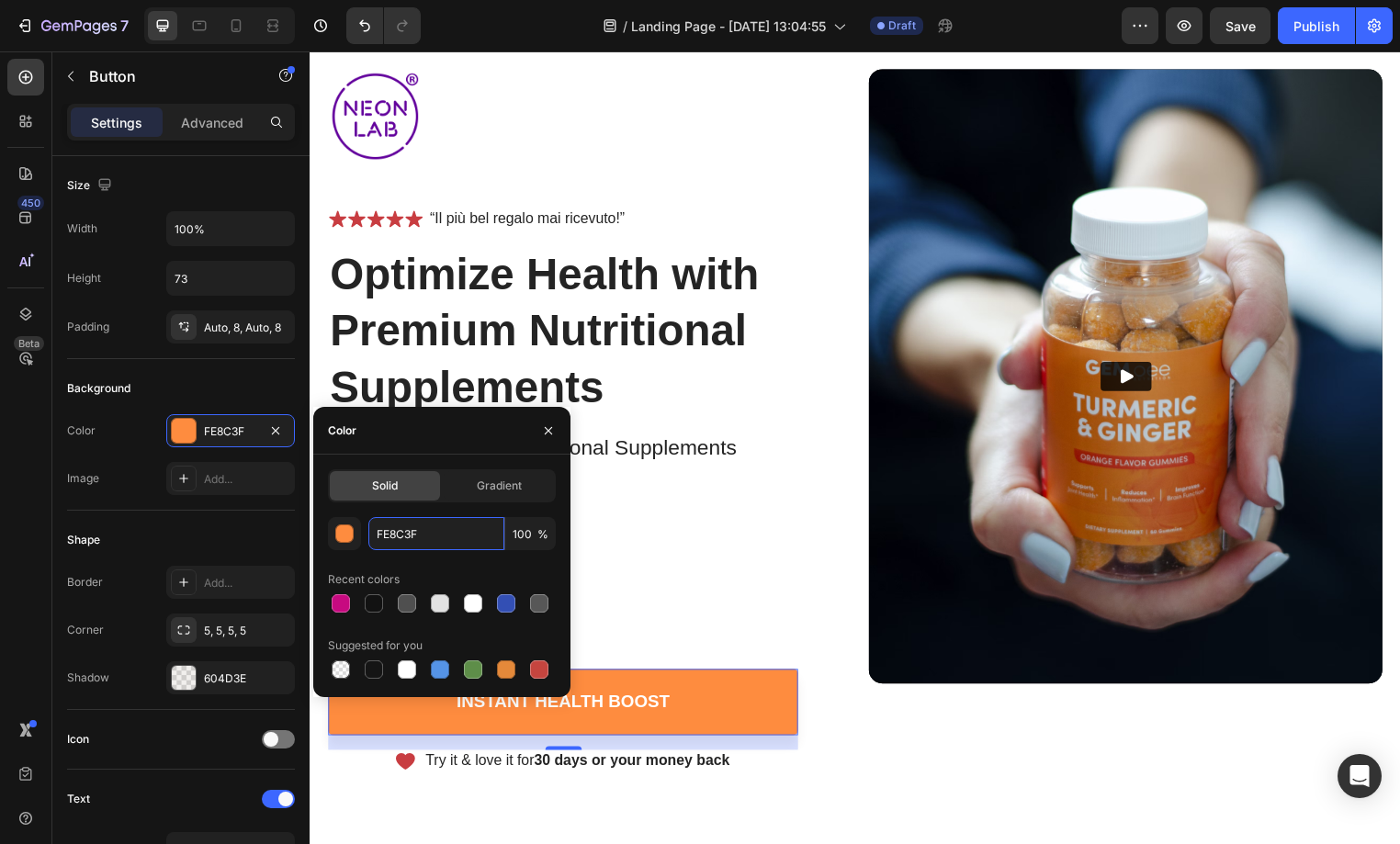
drag, startPoint x: 413, startPoint y: 532, endPoint x: 364, endPoint y: 531, distance: 49.0
click at [364, 531] on div "FE8C3F 100 %" at bounding box center [441, 533] width 227 height 33
paste input "590696"
type input "590696"
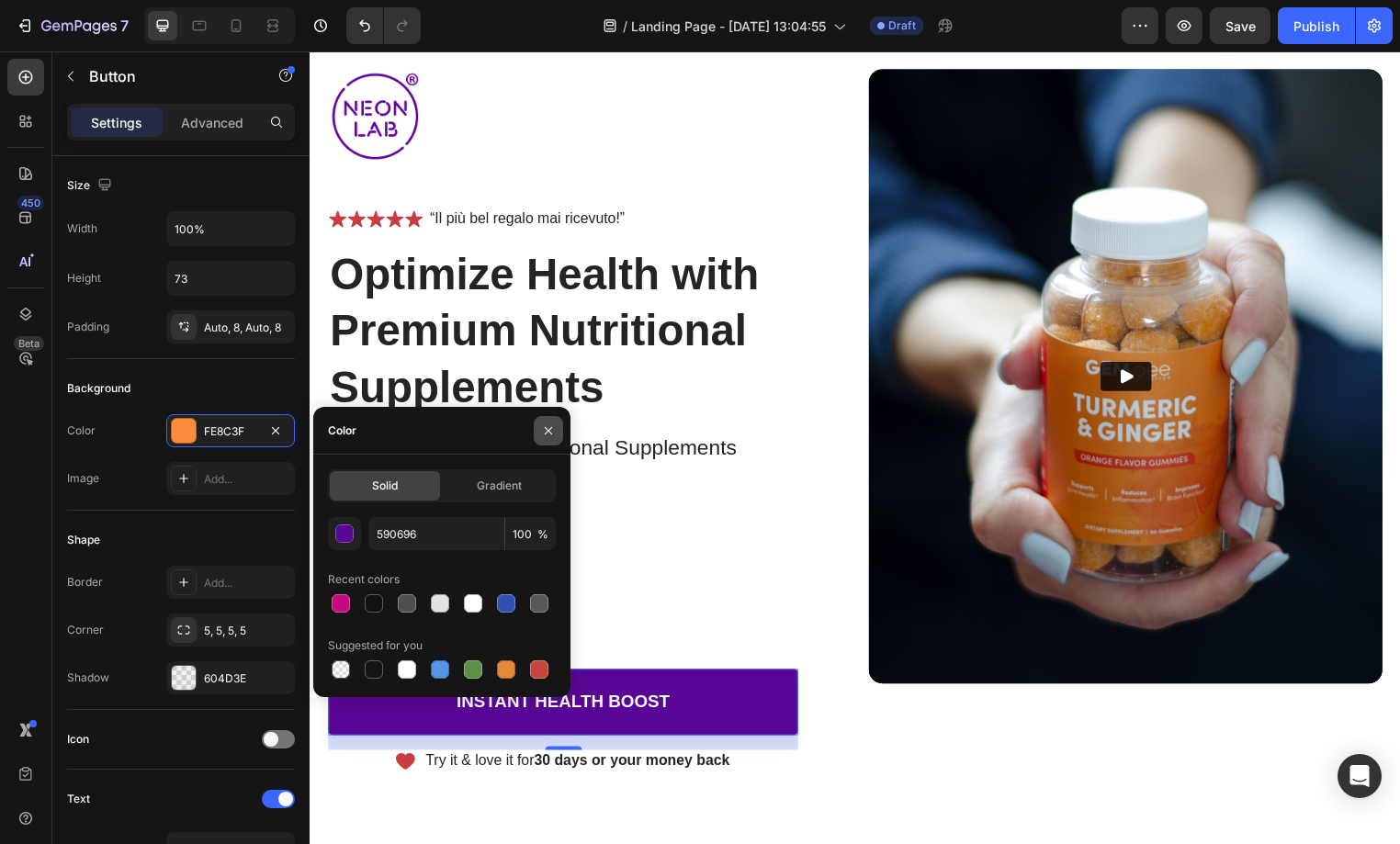
click at [550, 431] on icon "button" at bounding box center [548, 431] width 15 height 15
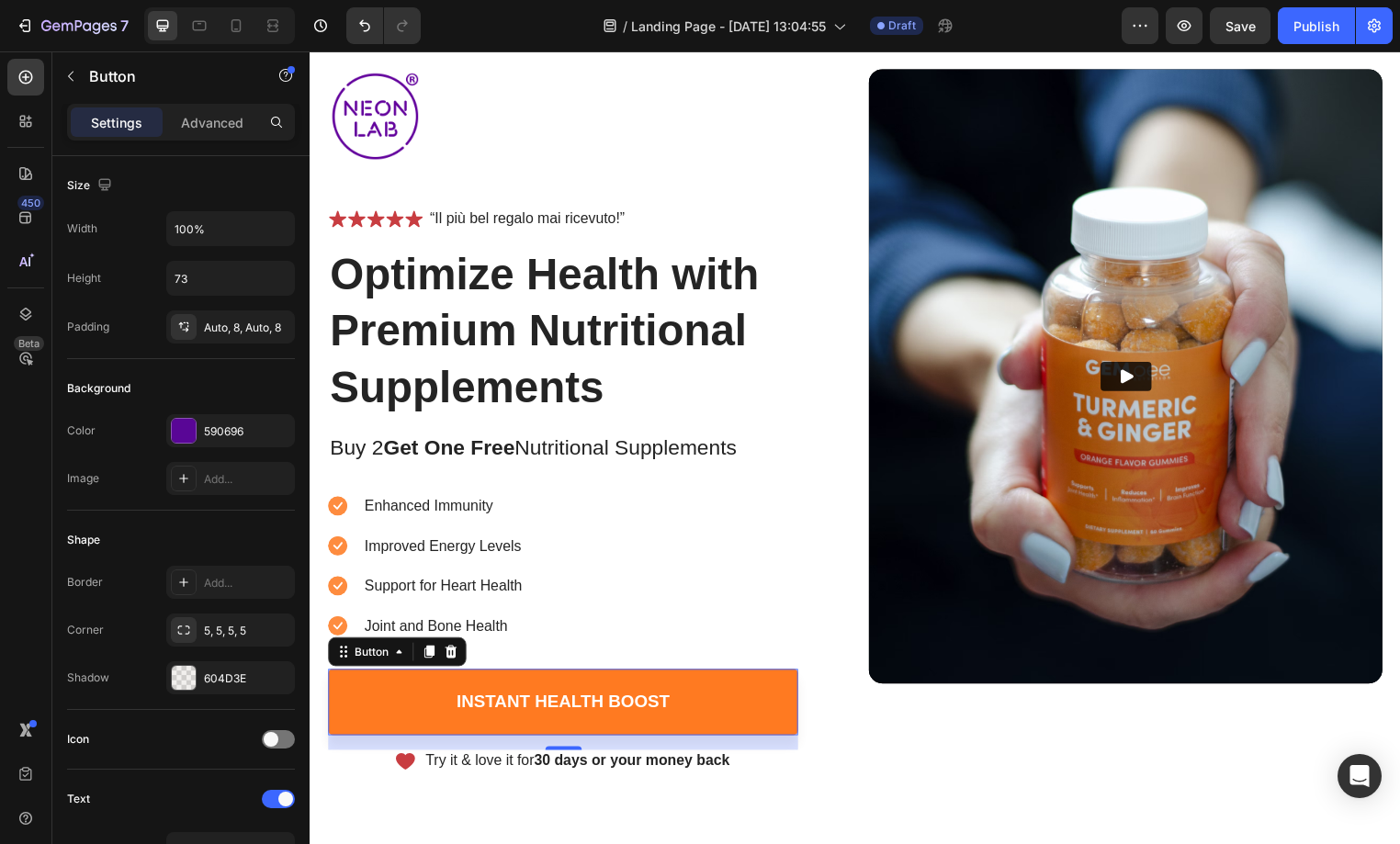
click at [393, 719] on link "Instant Health Boost" at bounding box center [565, 710] width 475 height 68
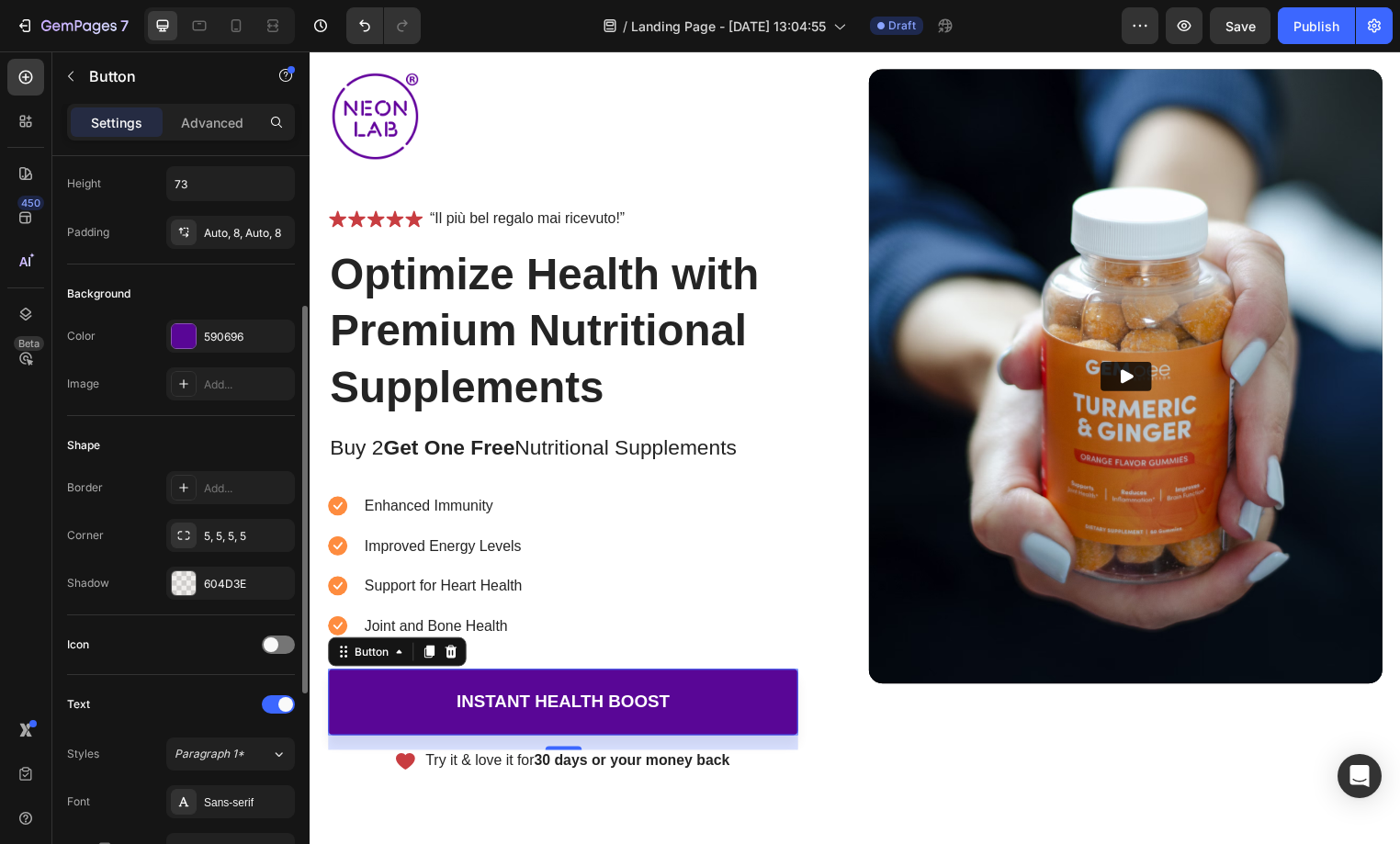
scroll to position [0, 0]
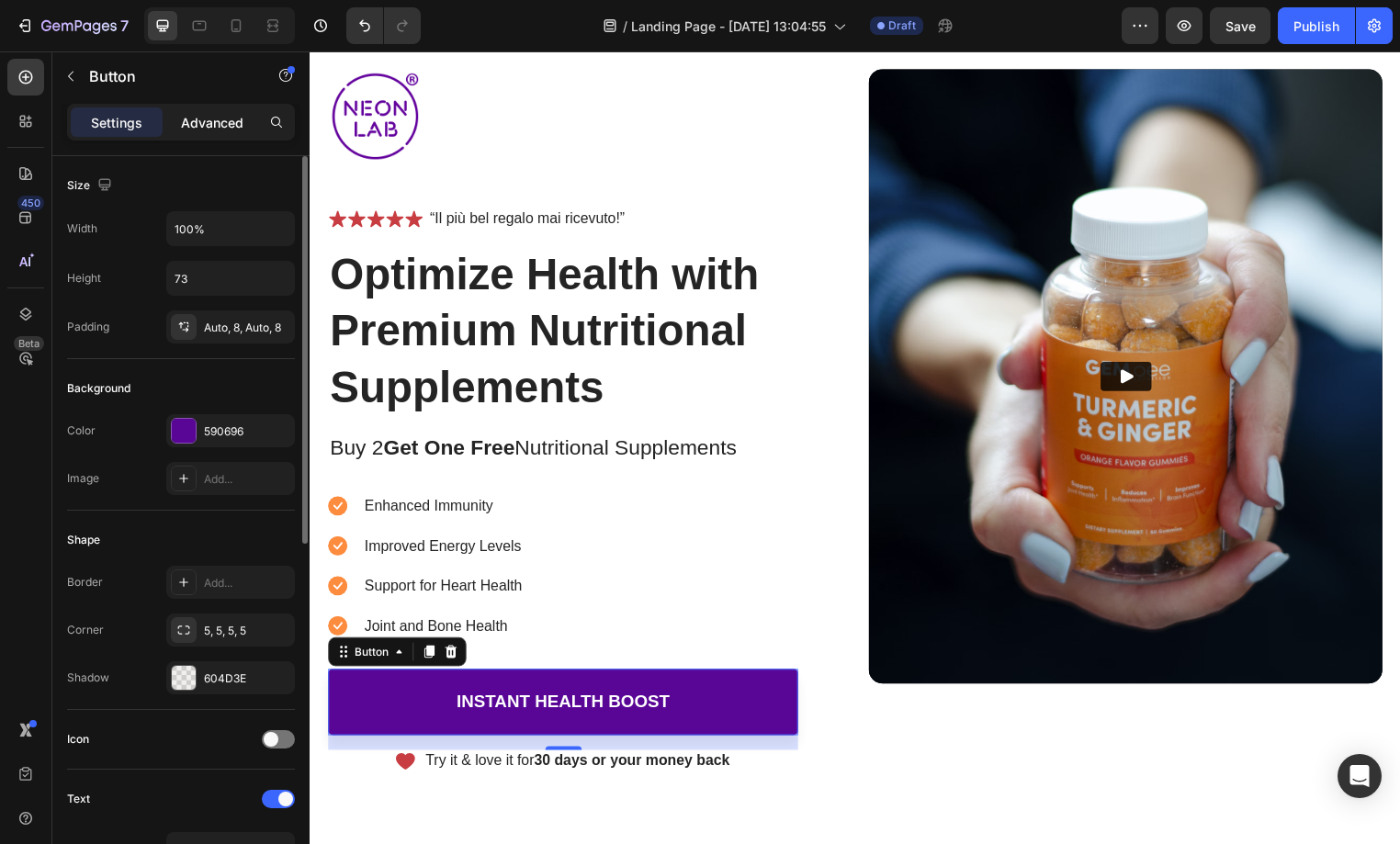
click at [221, 110] on div "Advanced" at bounding box center [211, 122] width 92 height 30
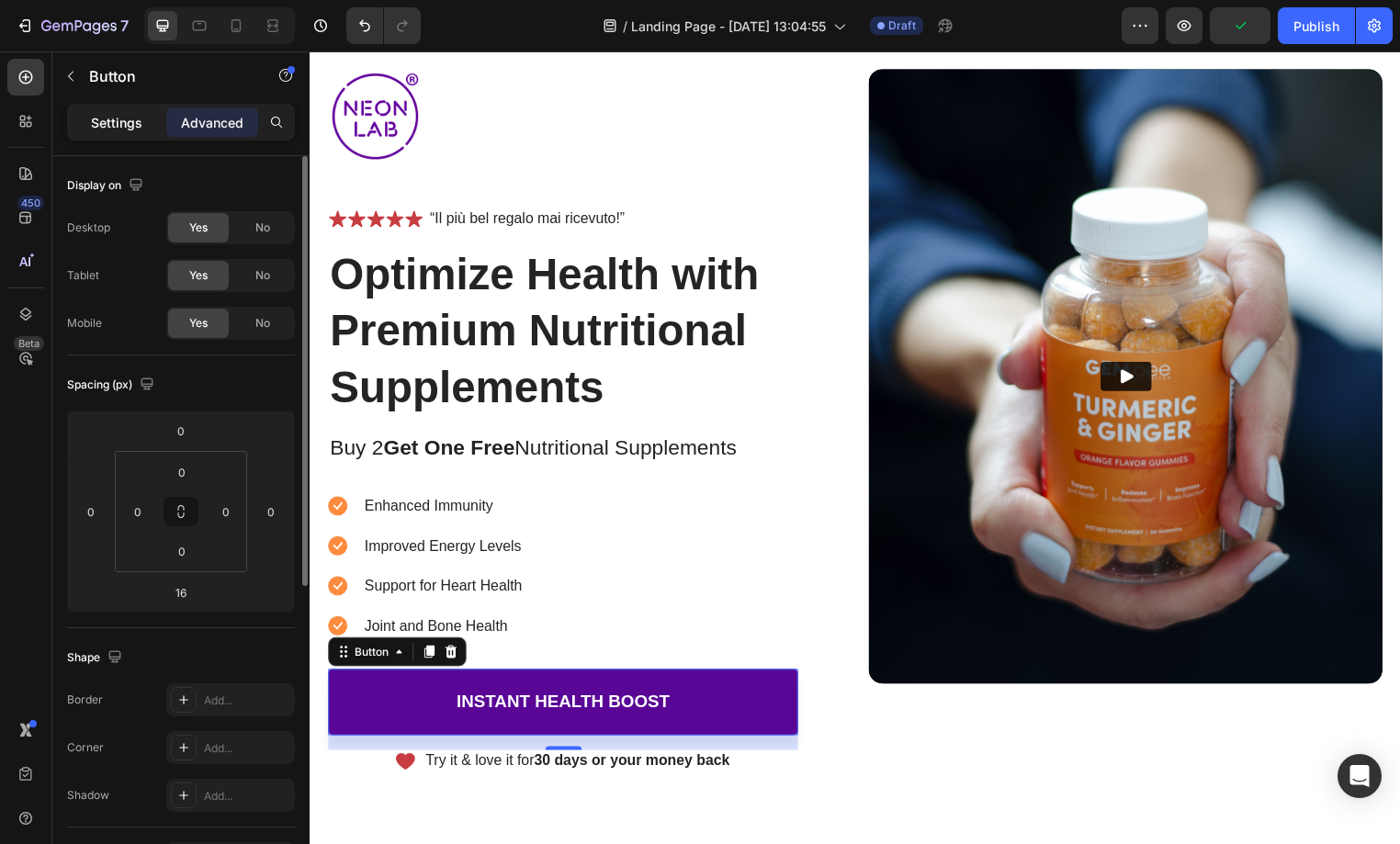
click at [129, 127] on p "Settings" at bounding box center [117, 122] width 52 height 19
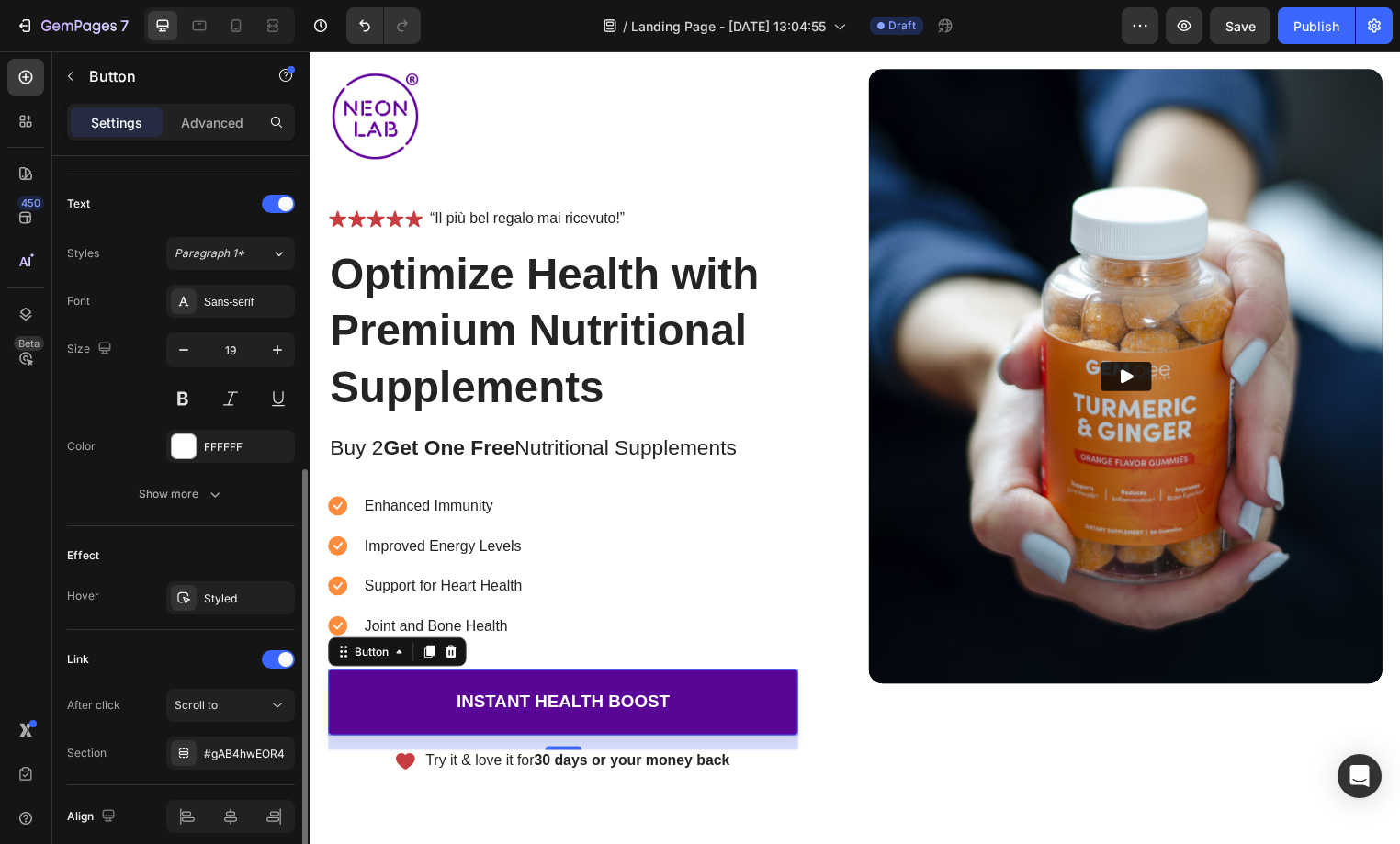
scroll to position [597, 0]
click at [205, 600] on div "Styled" at bounding box center [230, 598] width 54 height 17
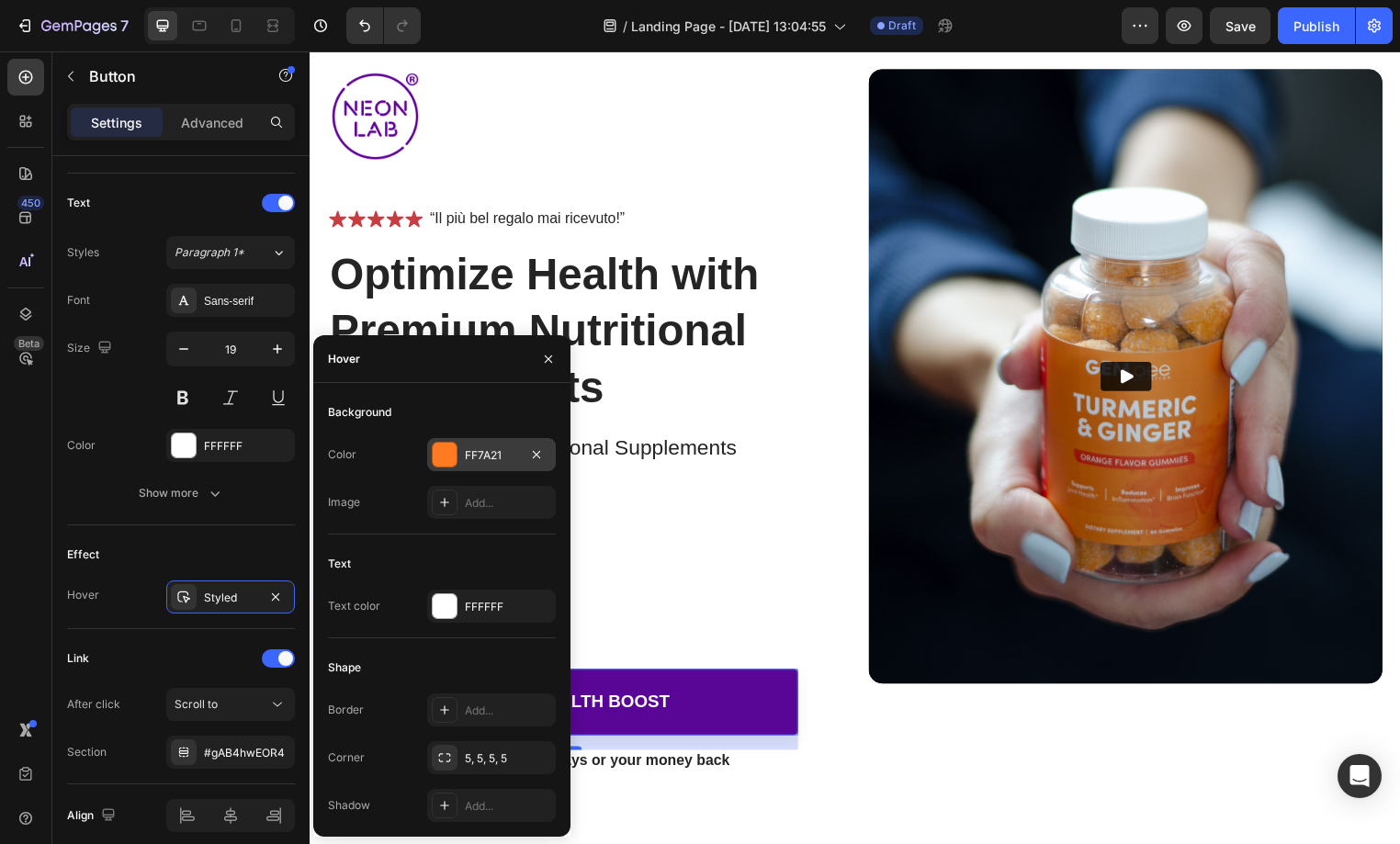
drag, startPoint x: 501, startPoint y: 459, endPoint x: 486, endPoint y: 458, distance: 15.0
click at [486, 458] on div "FF7A21" at bounding box center [491, 456] width 54 height 17
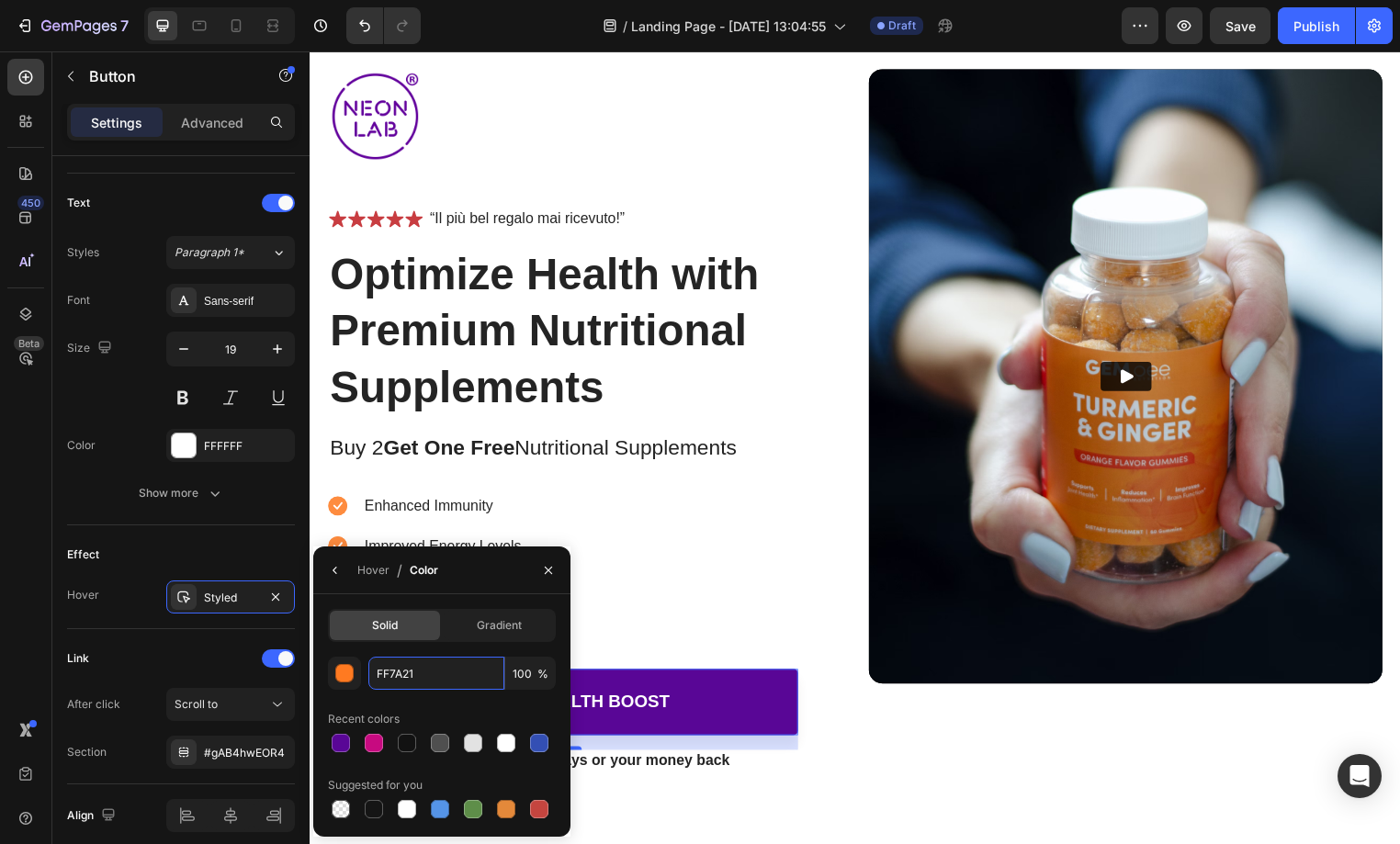
drag, startPoint x: 401, startPoint y: 674, endPoint x: 362, endPoint y: 673, distance: 39.0
click at [362, 673] on div "FF7A21 100 %" at bounding box center [441, 673] width 227 height 33
paste input "37e2d5"
type input "37e2d5"
click at [548, 568] on icon "button" at bounding box center [548, 570] width 15 height 15
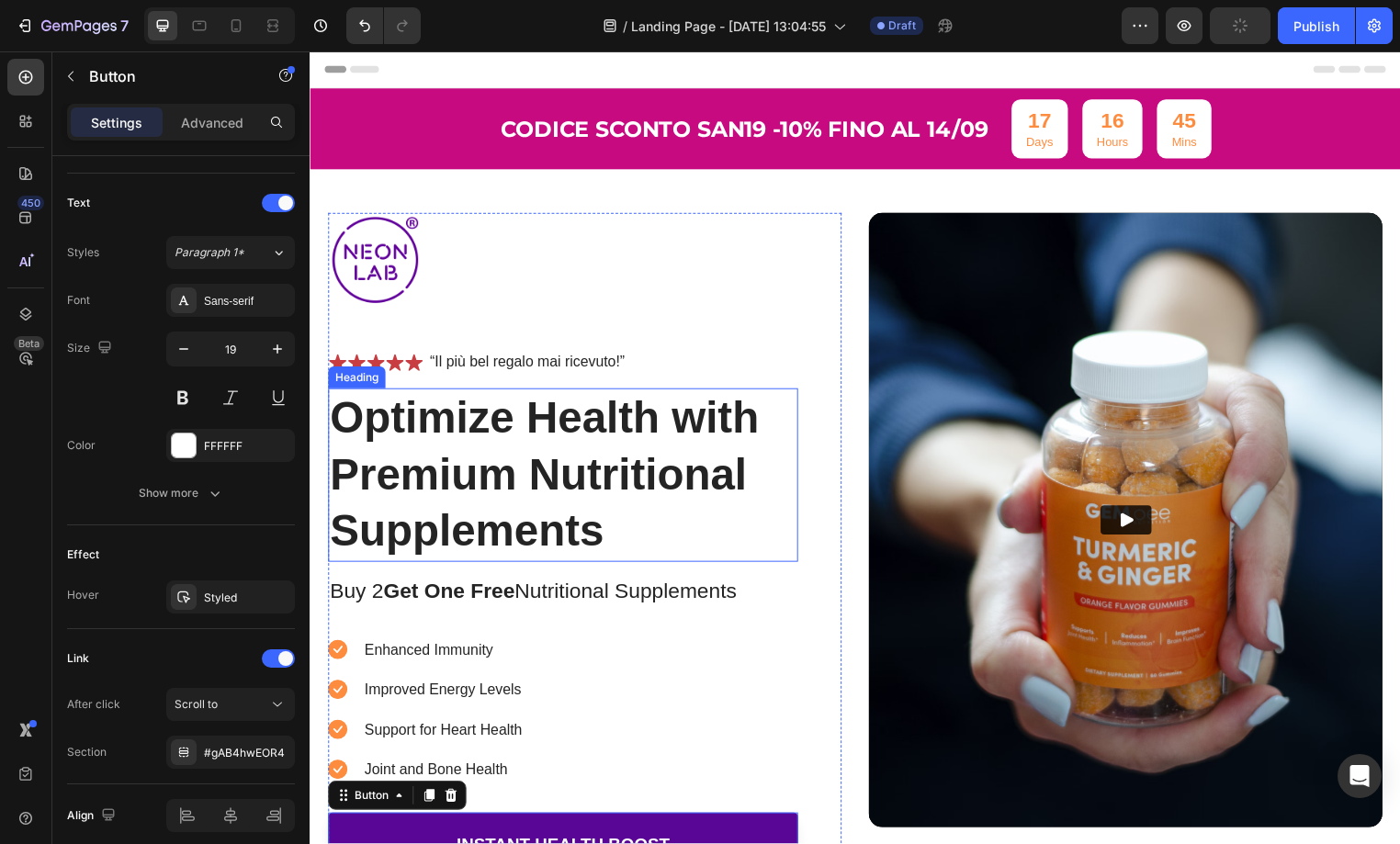
scroll to position [0, 0]
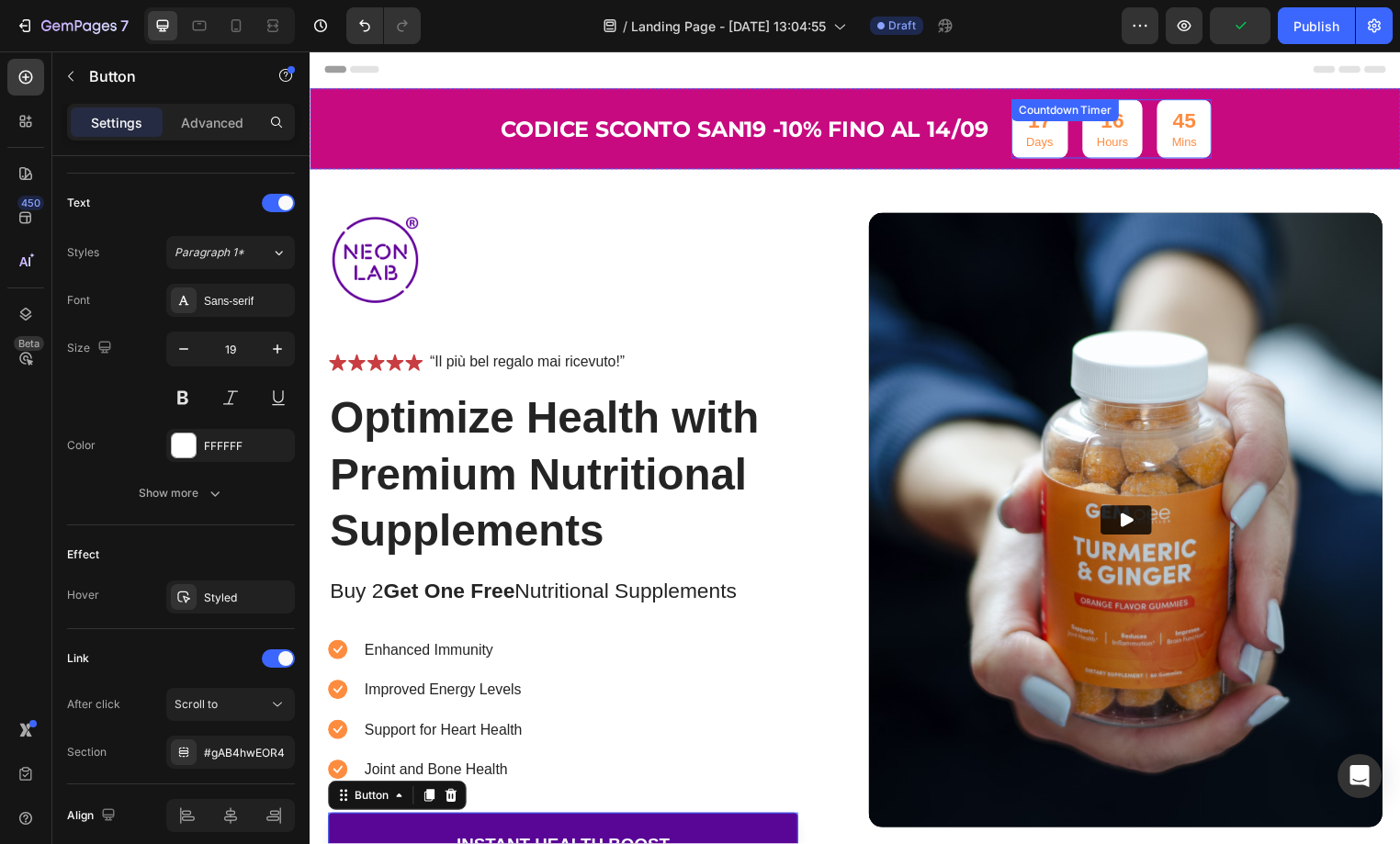
click at [1059, 140] on p "Days" at bounding box center [1048, 144] width 28 height 16
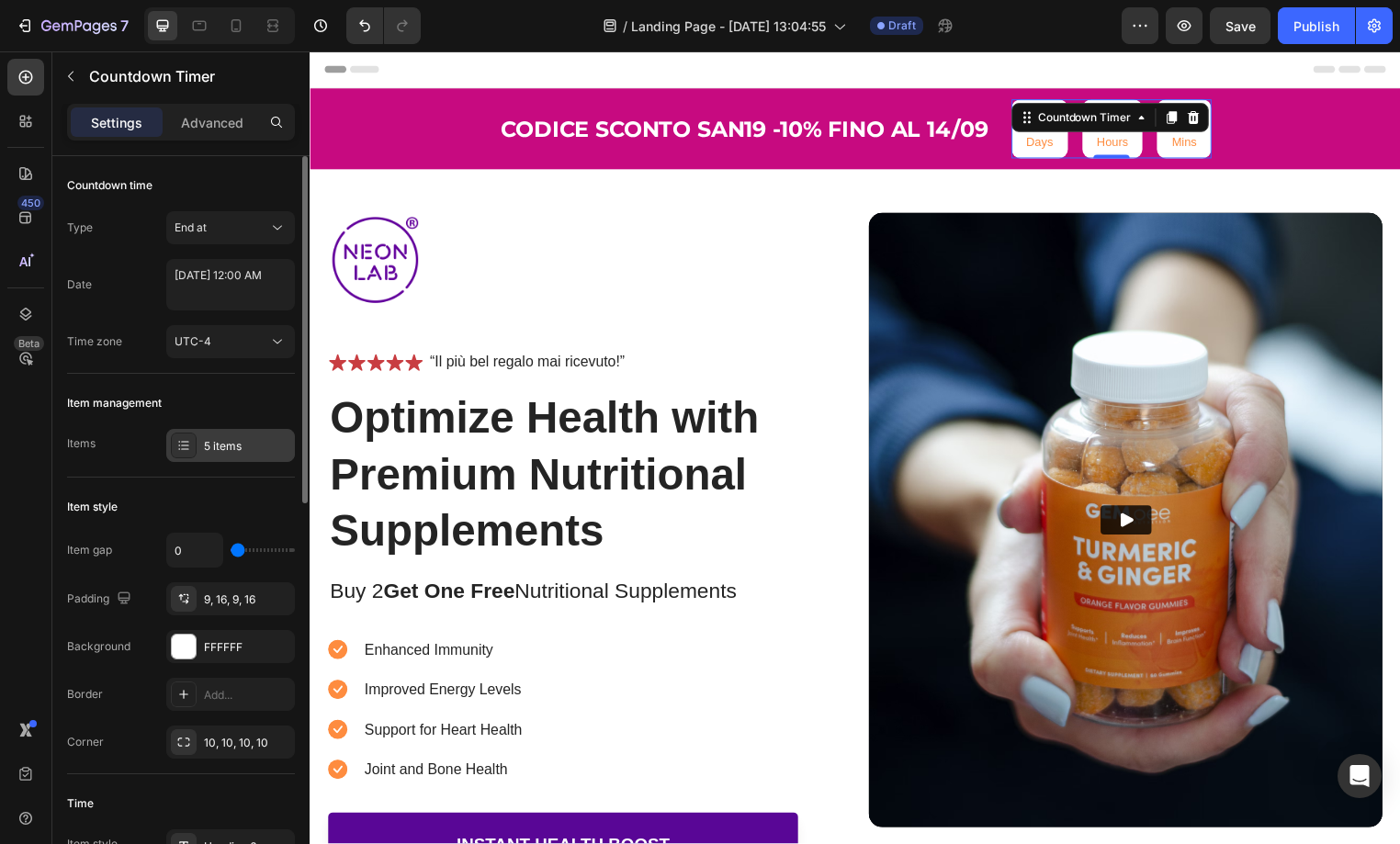
click at [216, 446] on div "5 items" at bounding box center [246, 446] width 86 height 17
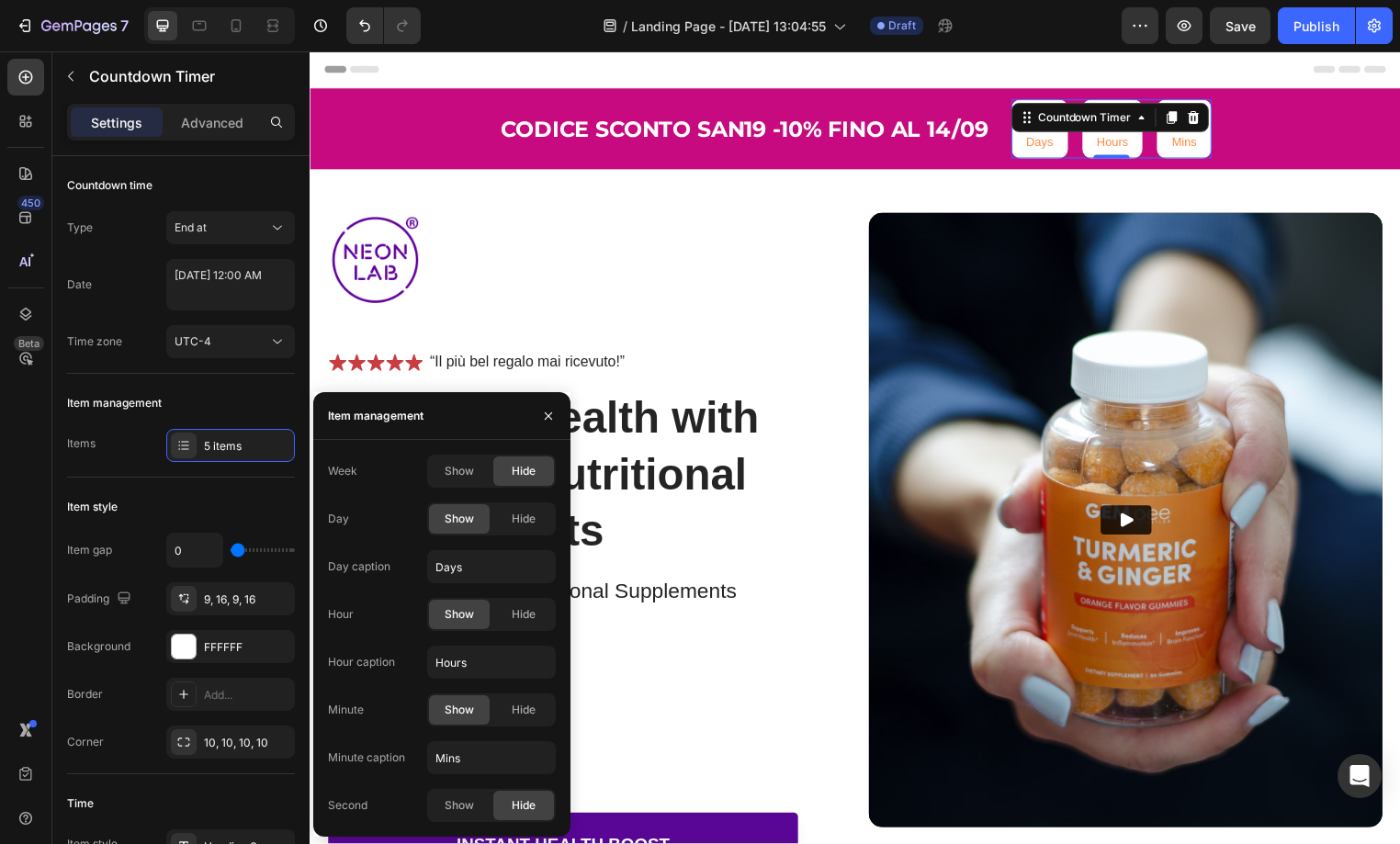
click at [336, 521] on div "Day" at bounding box center [338, 518] width 21 height 17
click at [547, 420] on icon "button" at bounding box center [548, 416] width 15 height 15
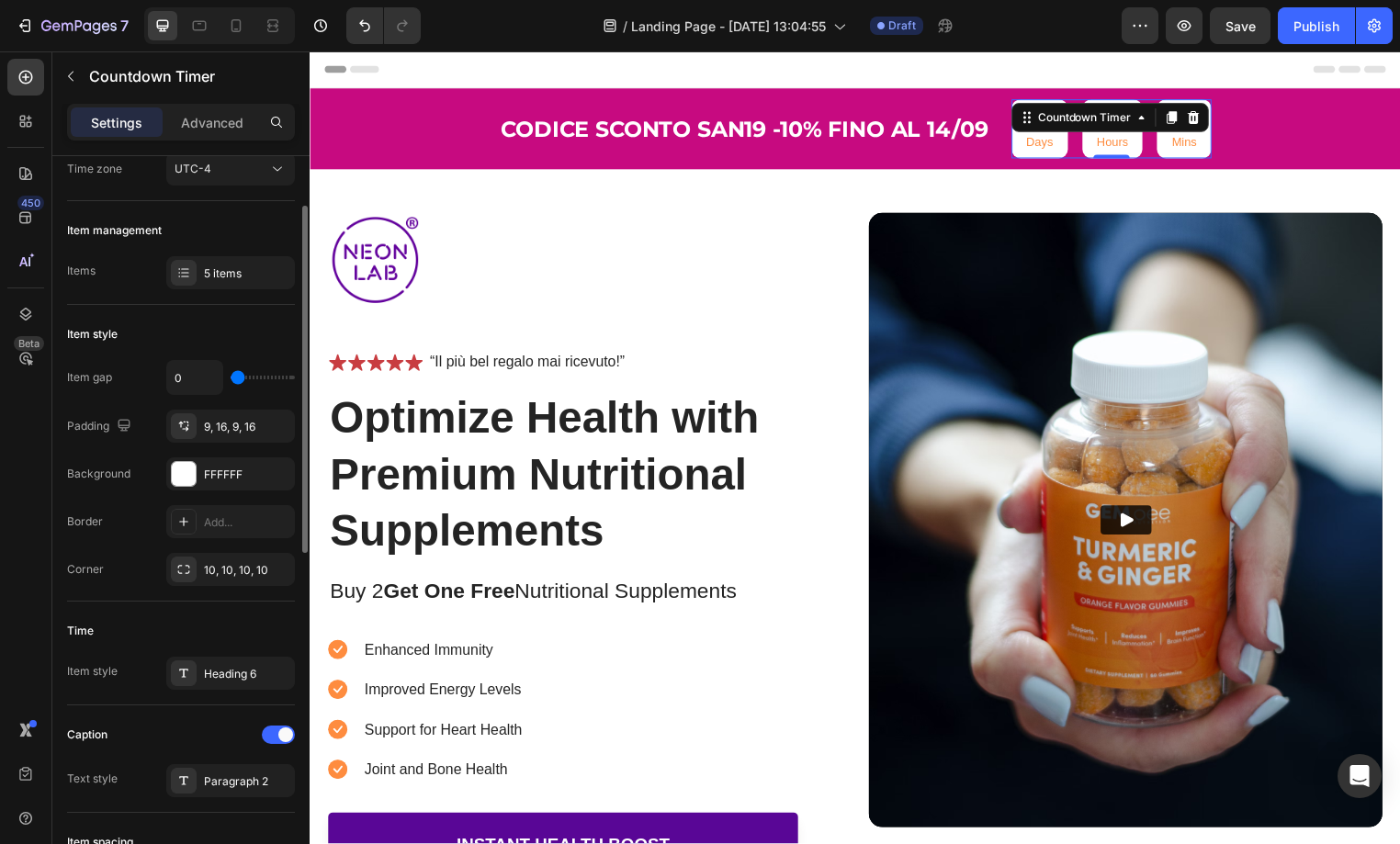
scroll to position [192, 0]
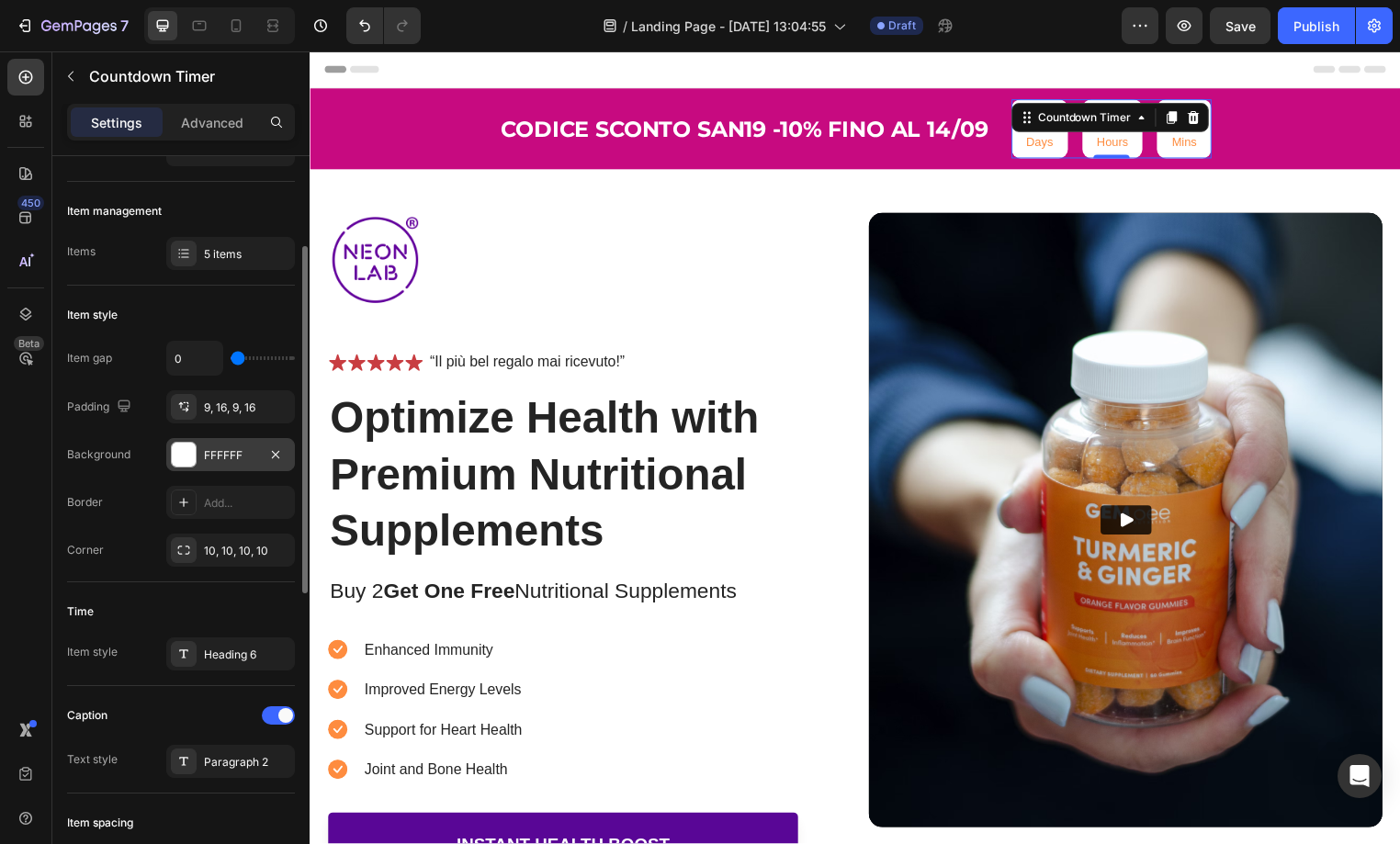
click at [182, 456] on div at bounding box center [184, 455] width 24 height 24
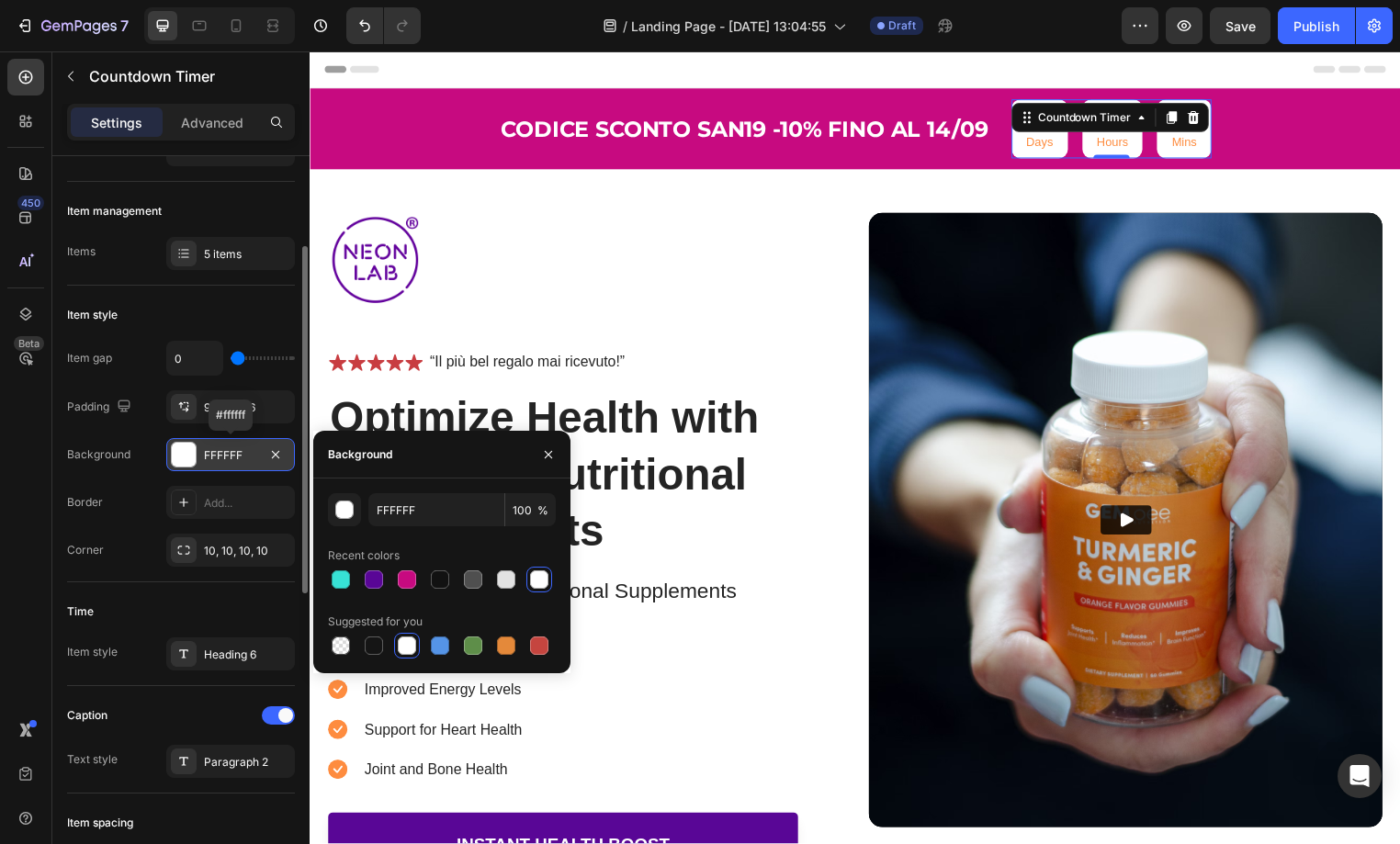
click at [182, 456] on div at bounding box center [184, 455] width 24 height 24
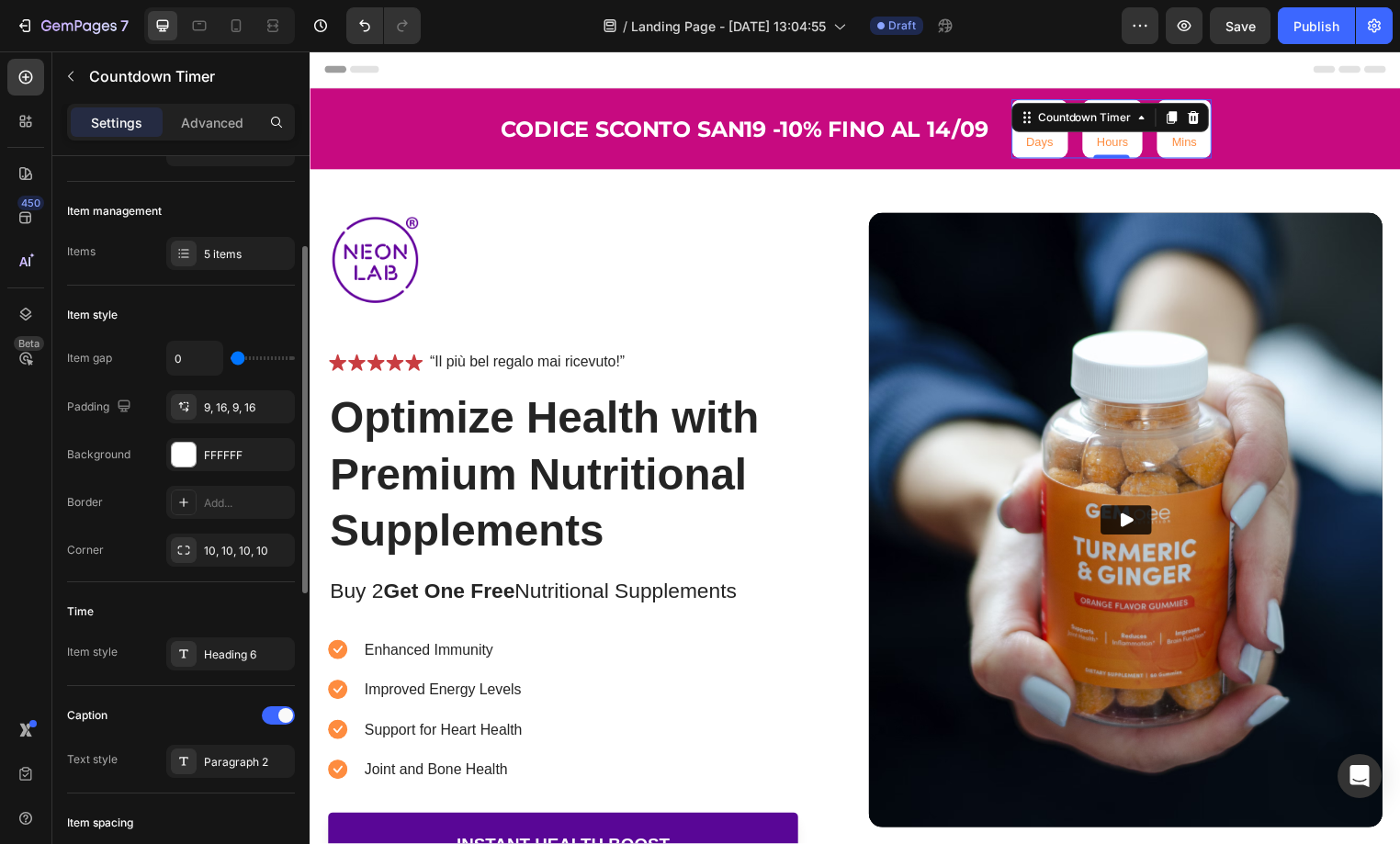
type input "14"
type input "16"
type input "18"
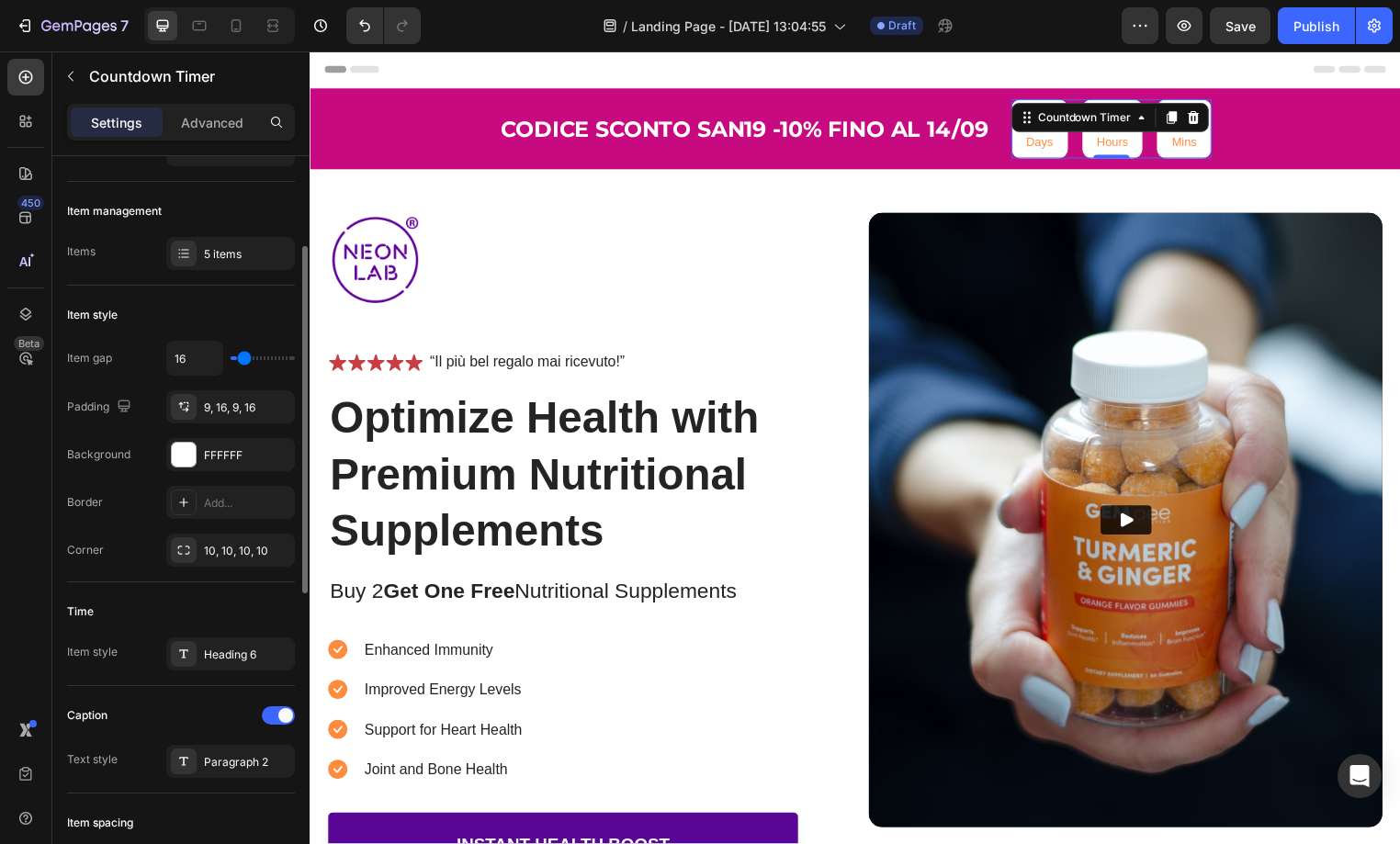
type input "18"
type input "22"
type input "26"
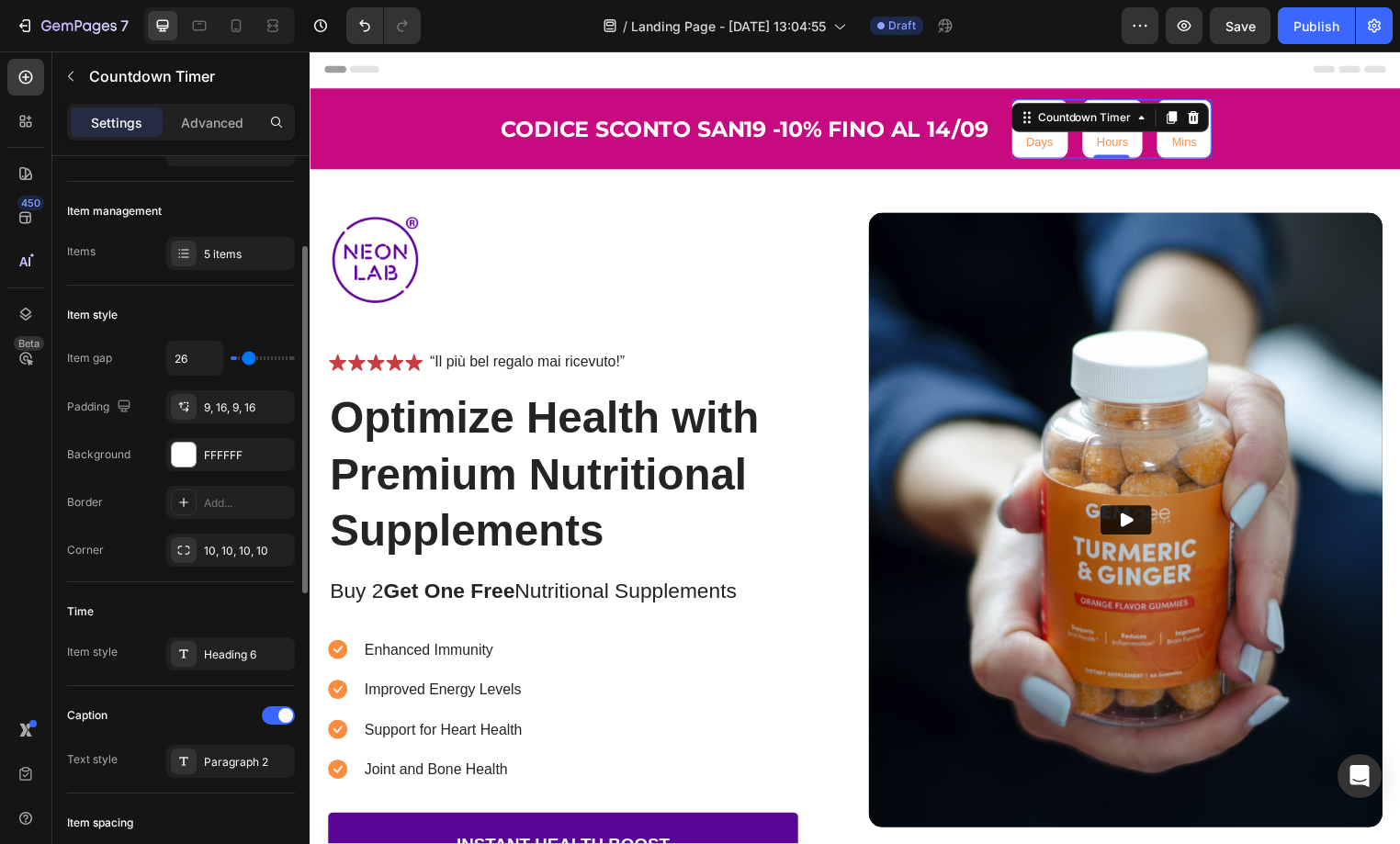
type input "28"
type input "31"
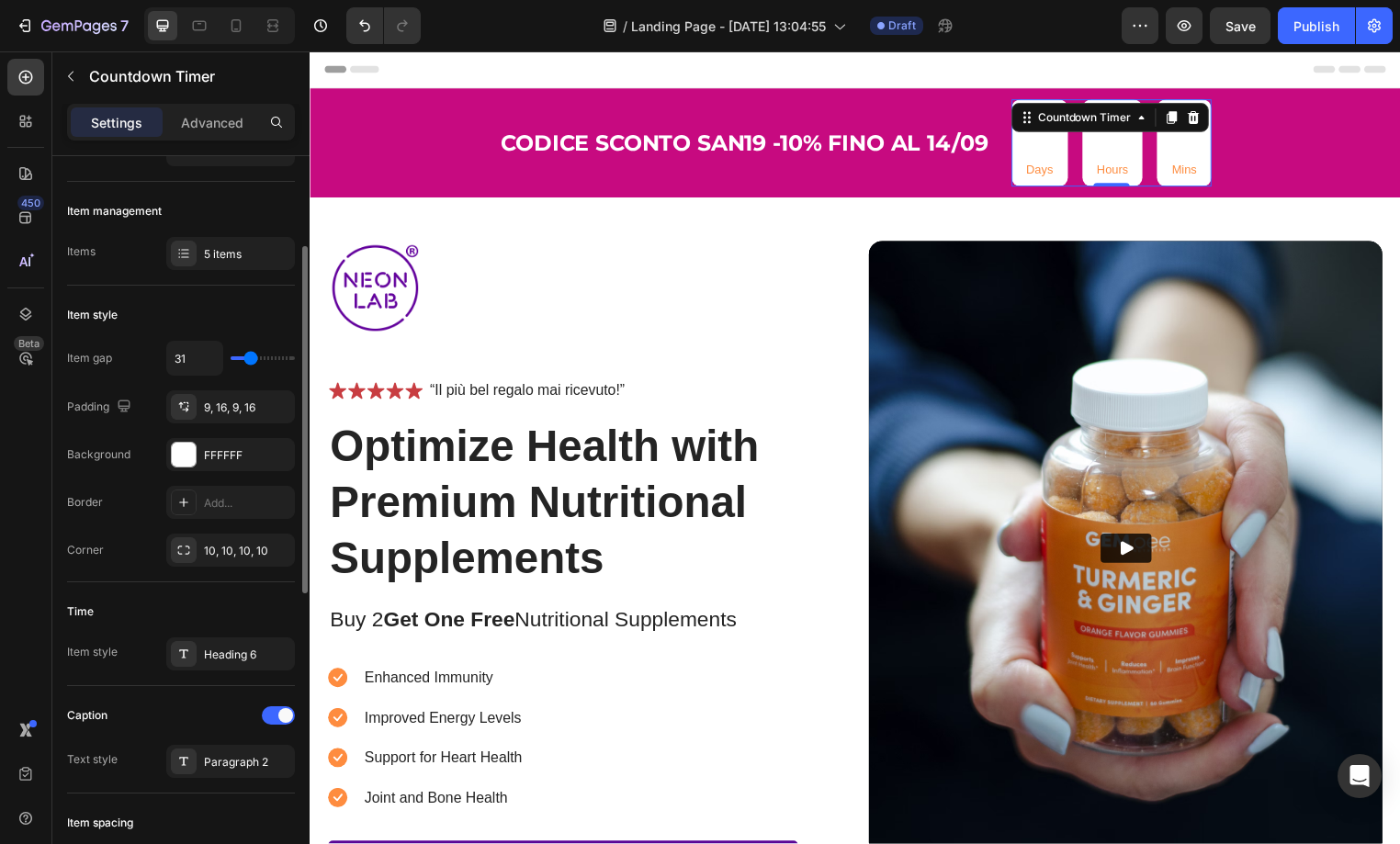
type input "33"
type input "35"
type input "37"
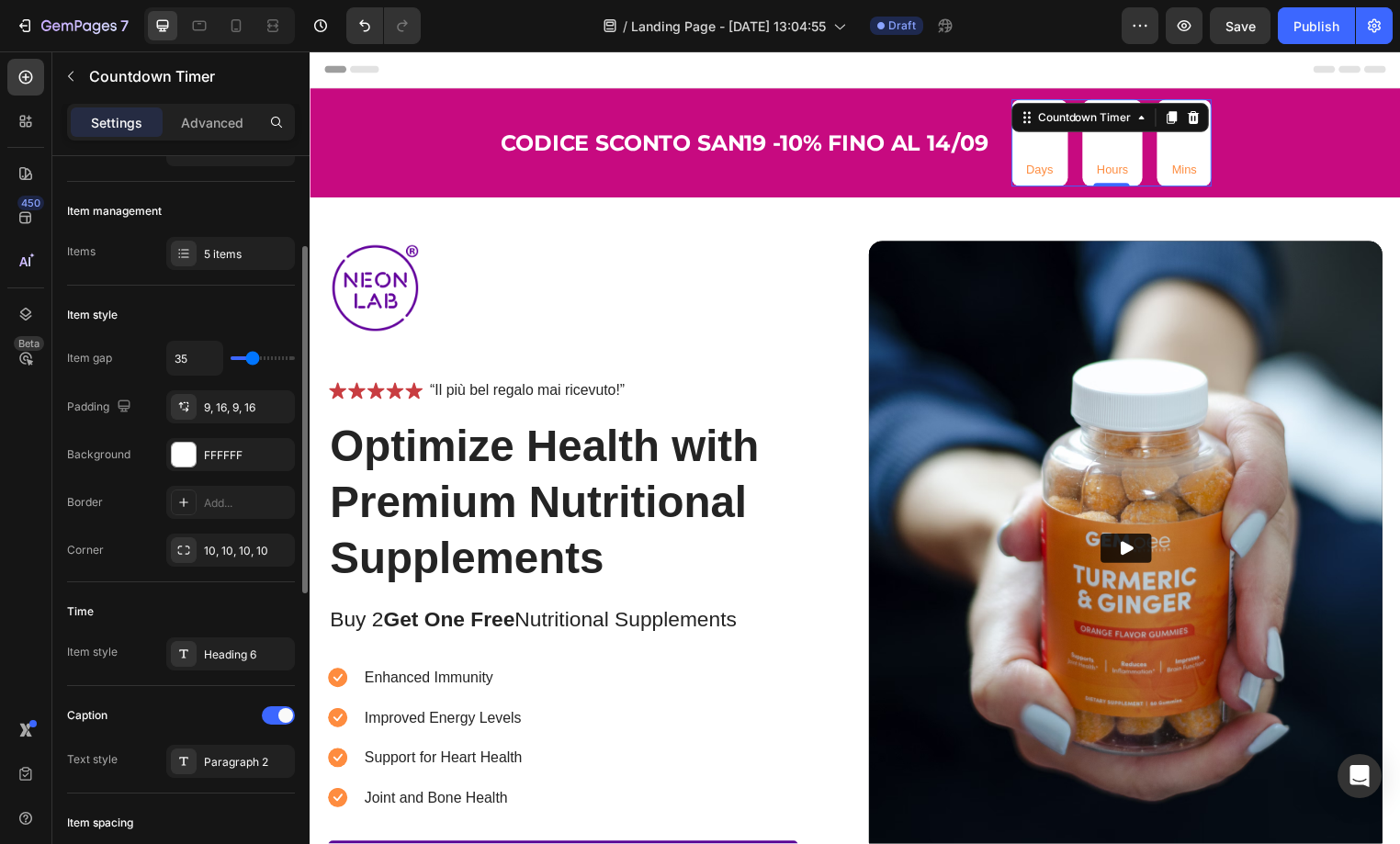
type input "37"
type input "39"
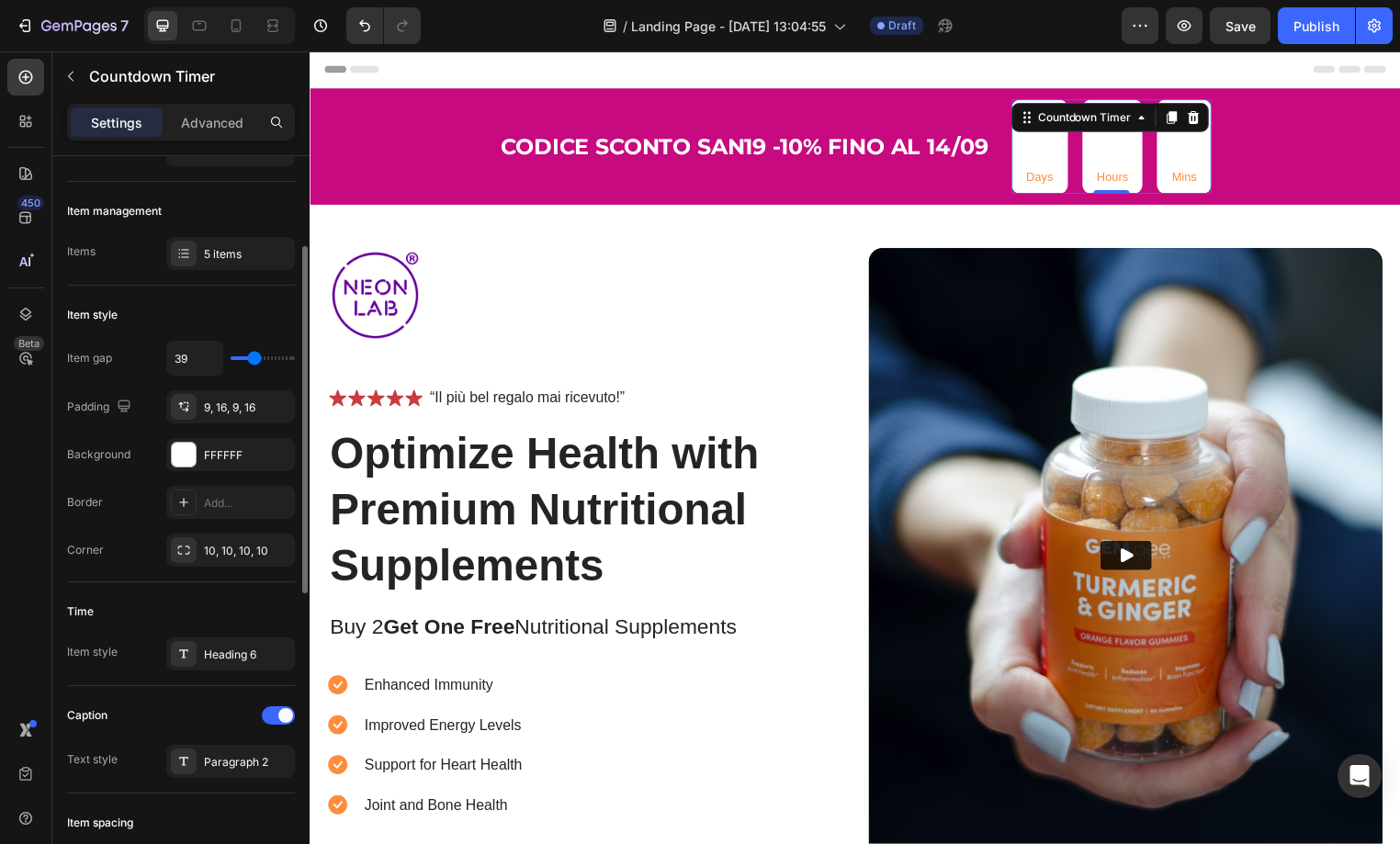
type input "41"
type input "43"
type input "45"
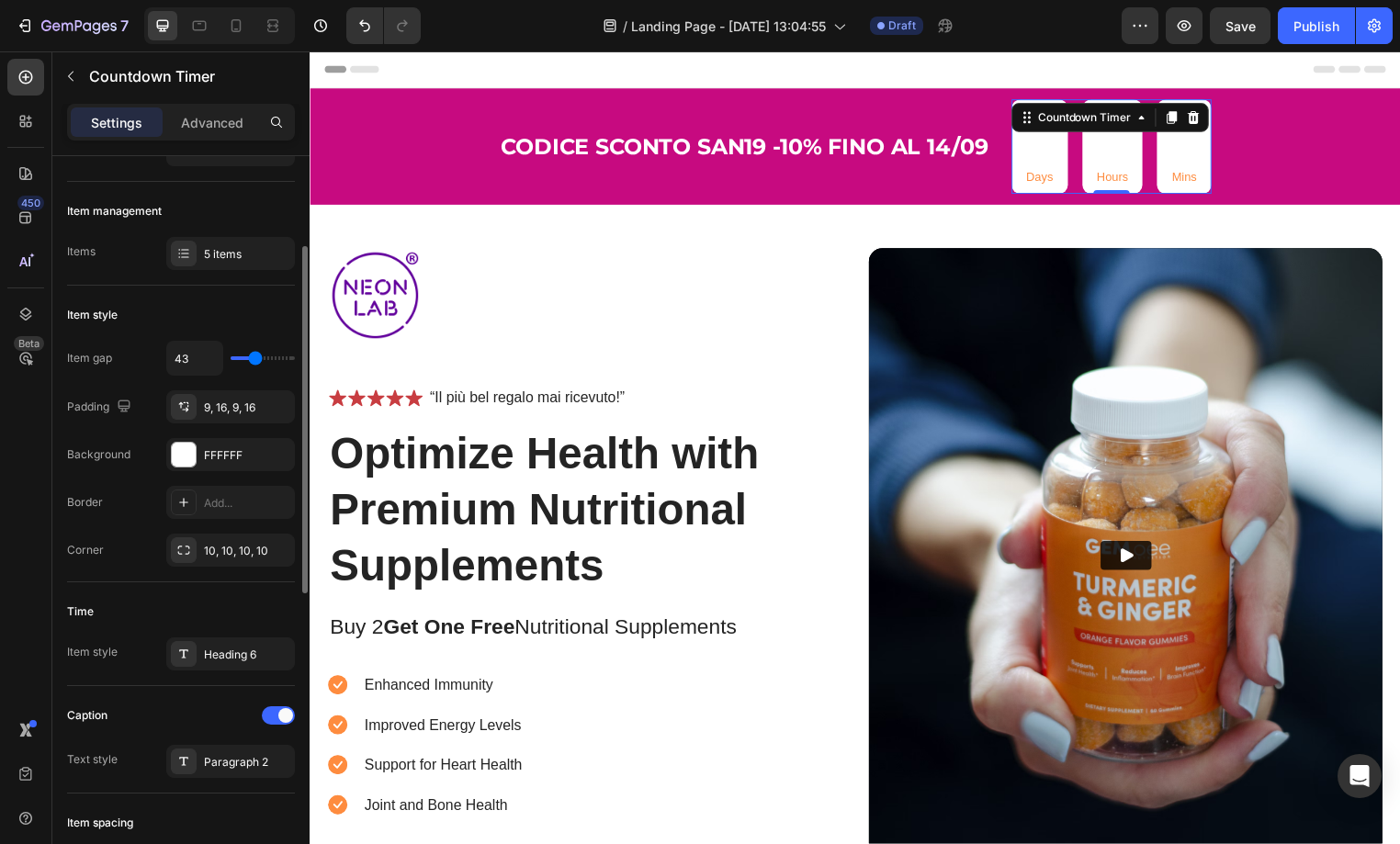
type input "45"
type input "47"
type input "49"
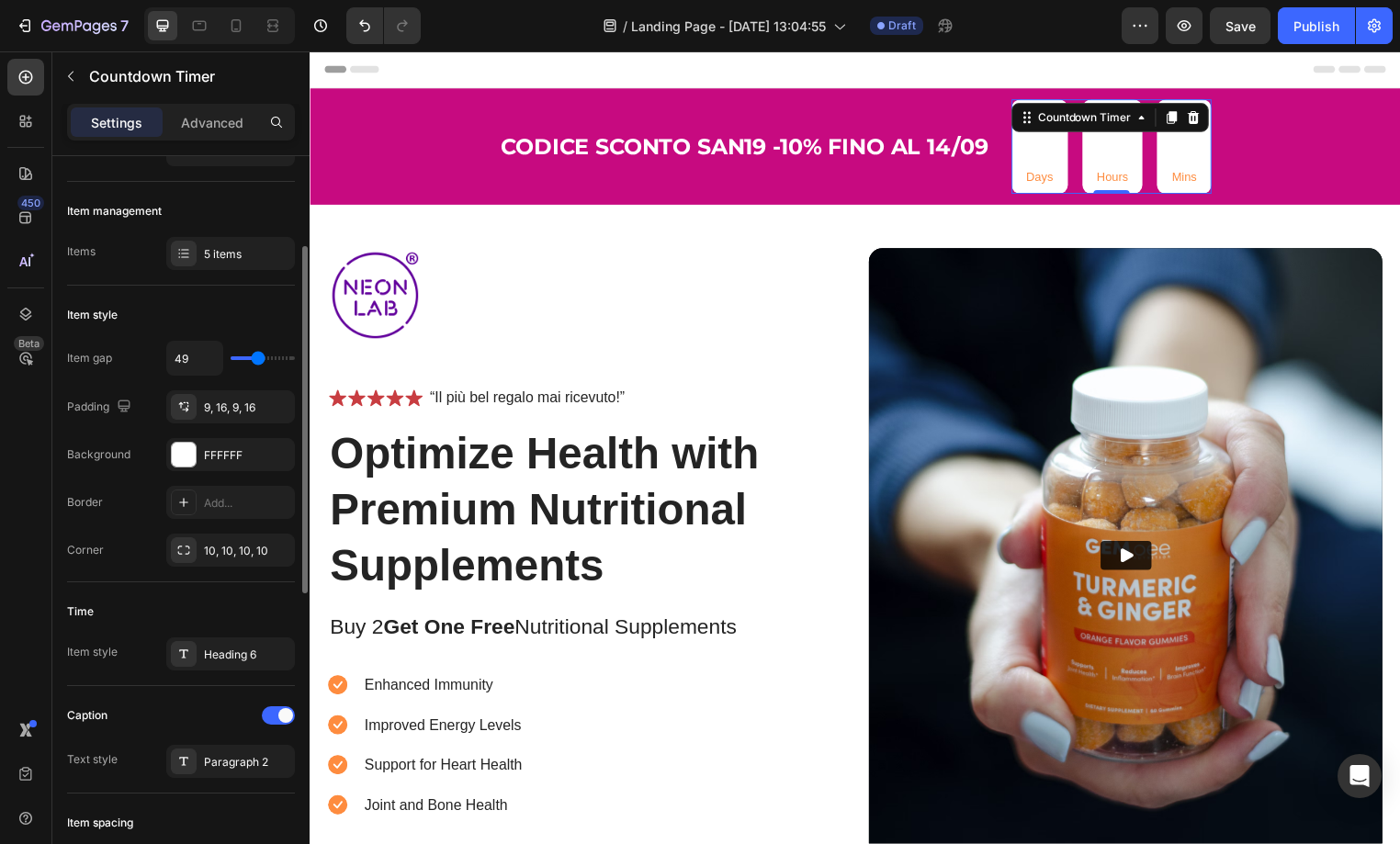
type input "52"
type input "56"
type input "58"
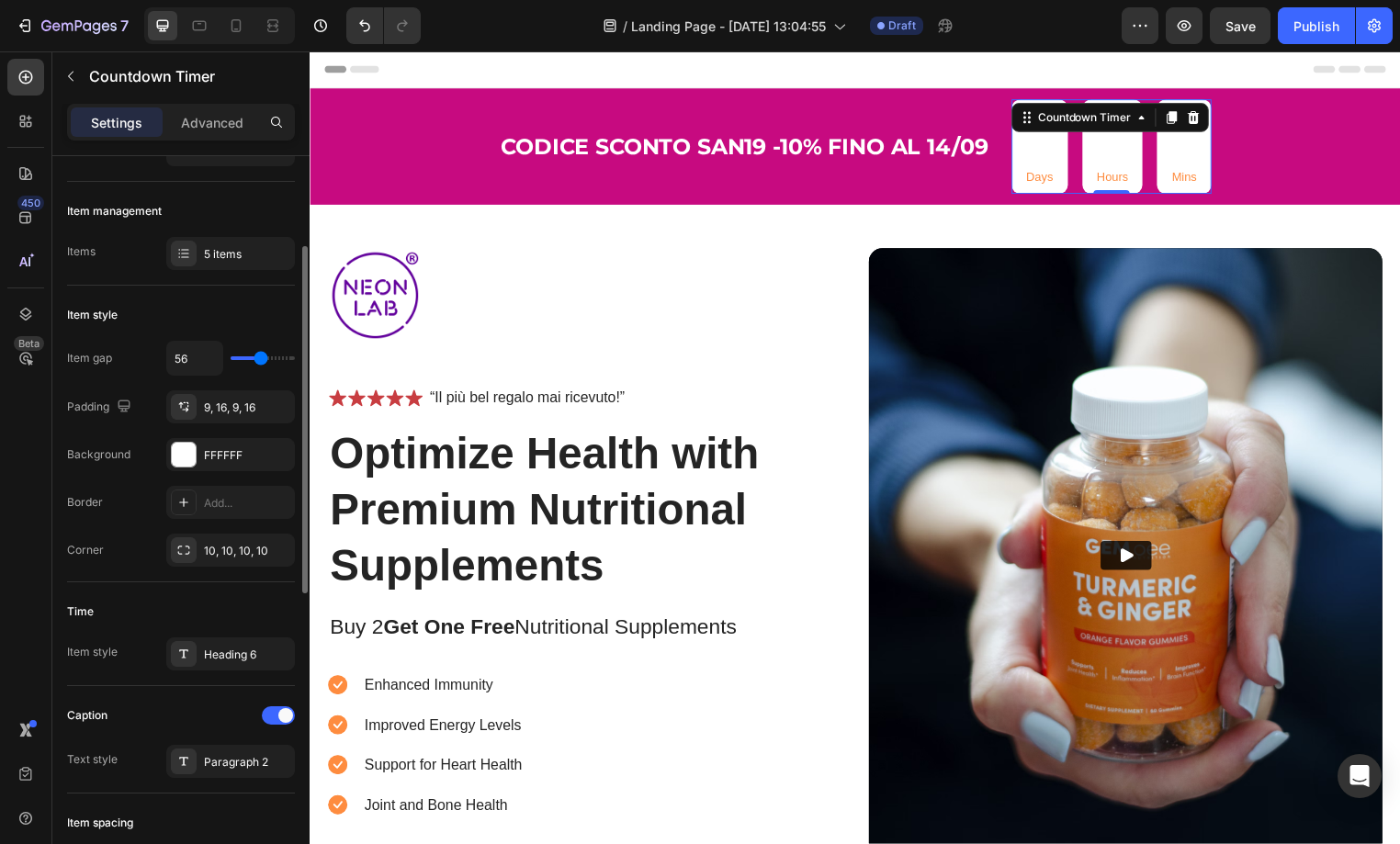
type input "58"
type input "60"
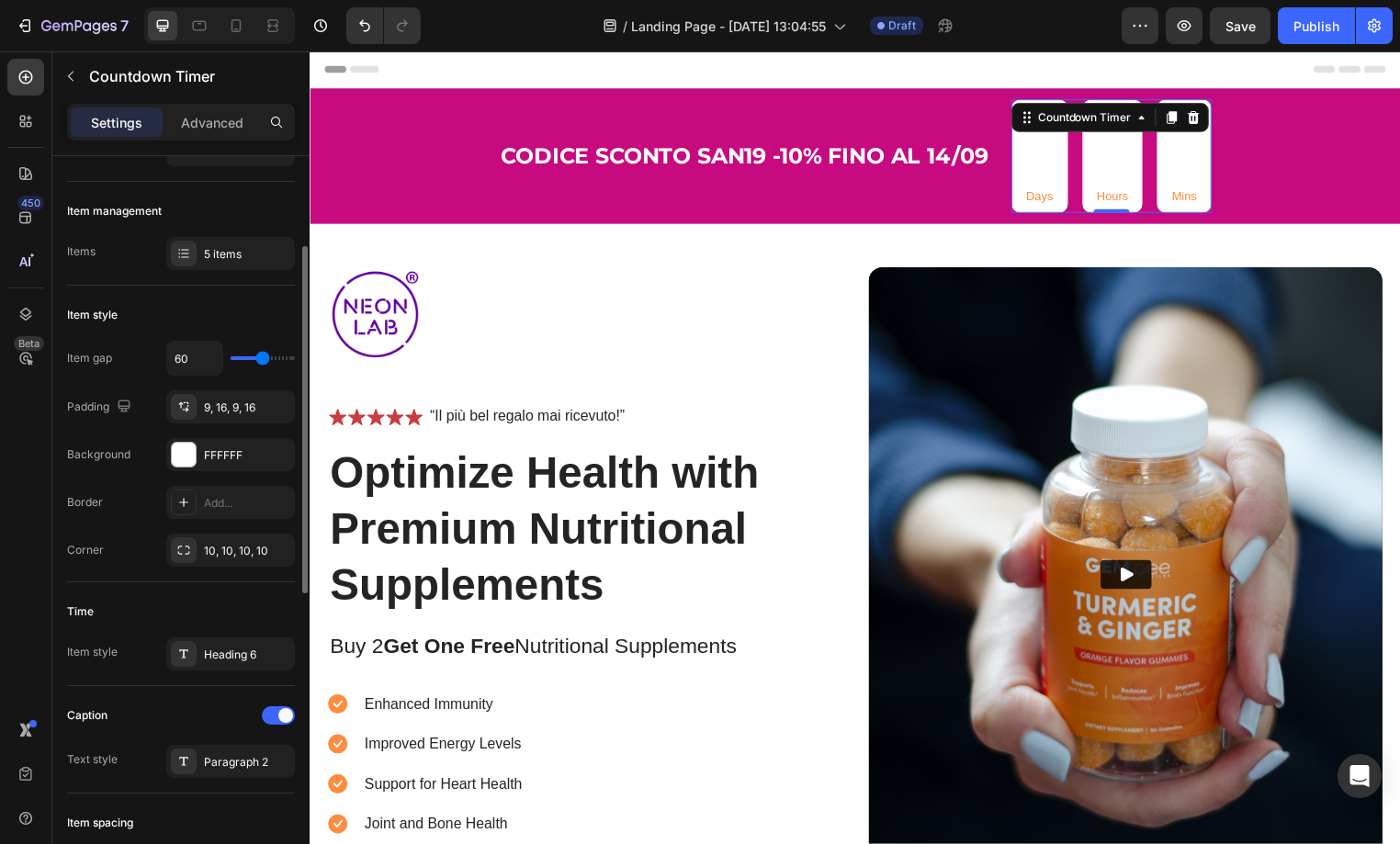
type input "62"
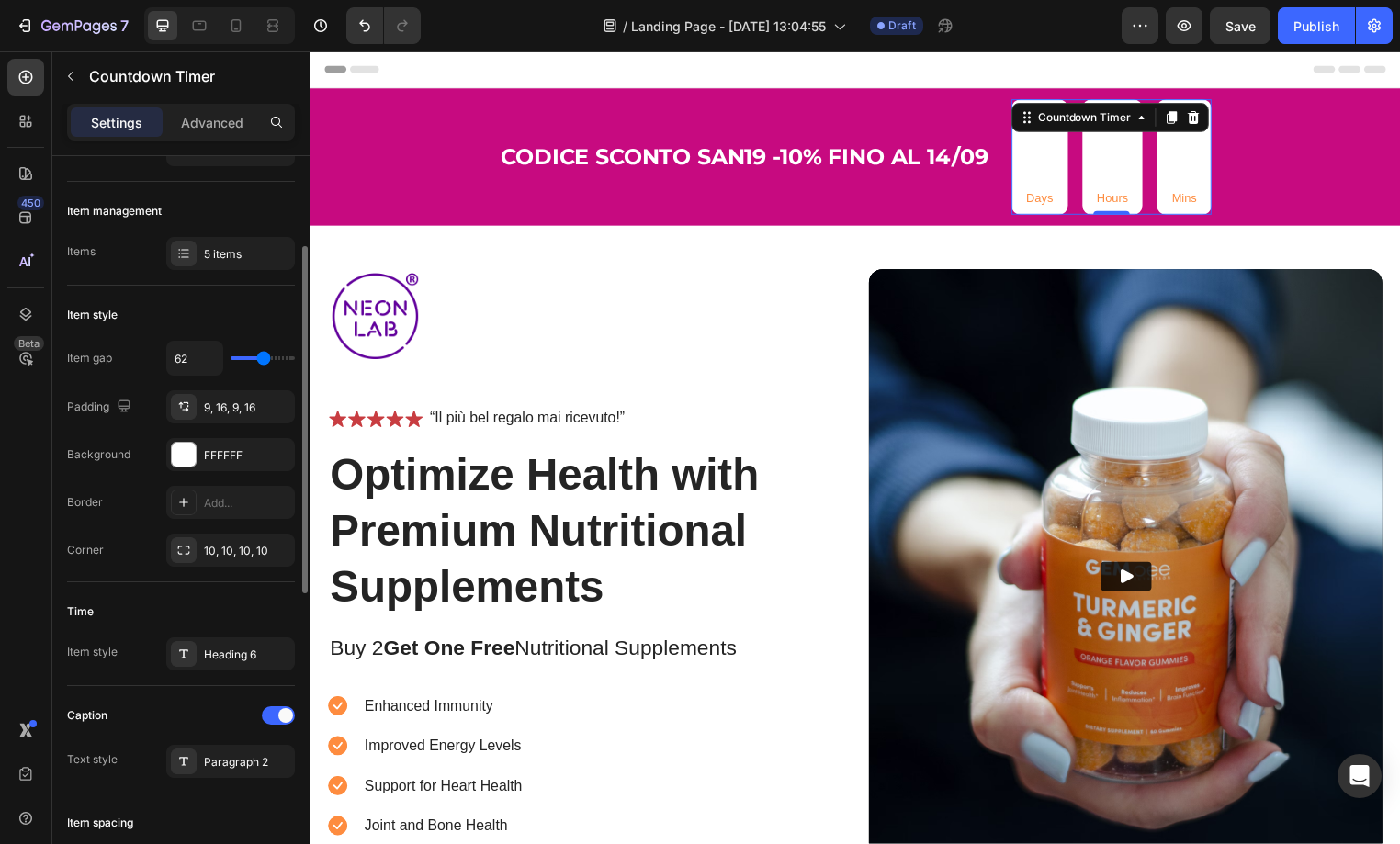
type input "60"
type input "56"
type input "52"
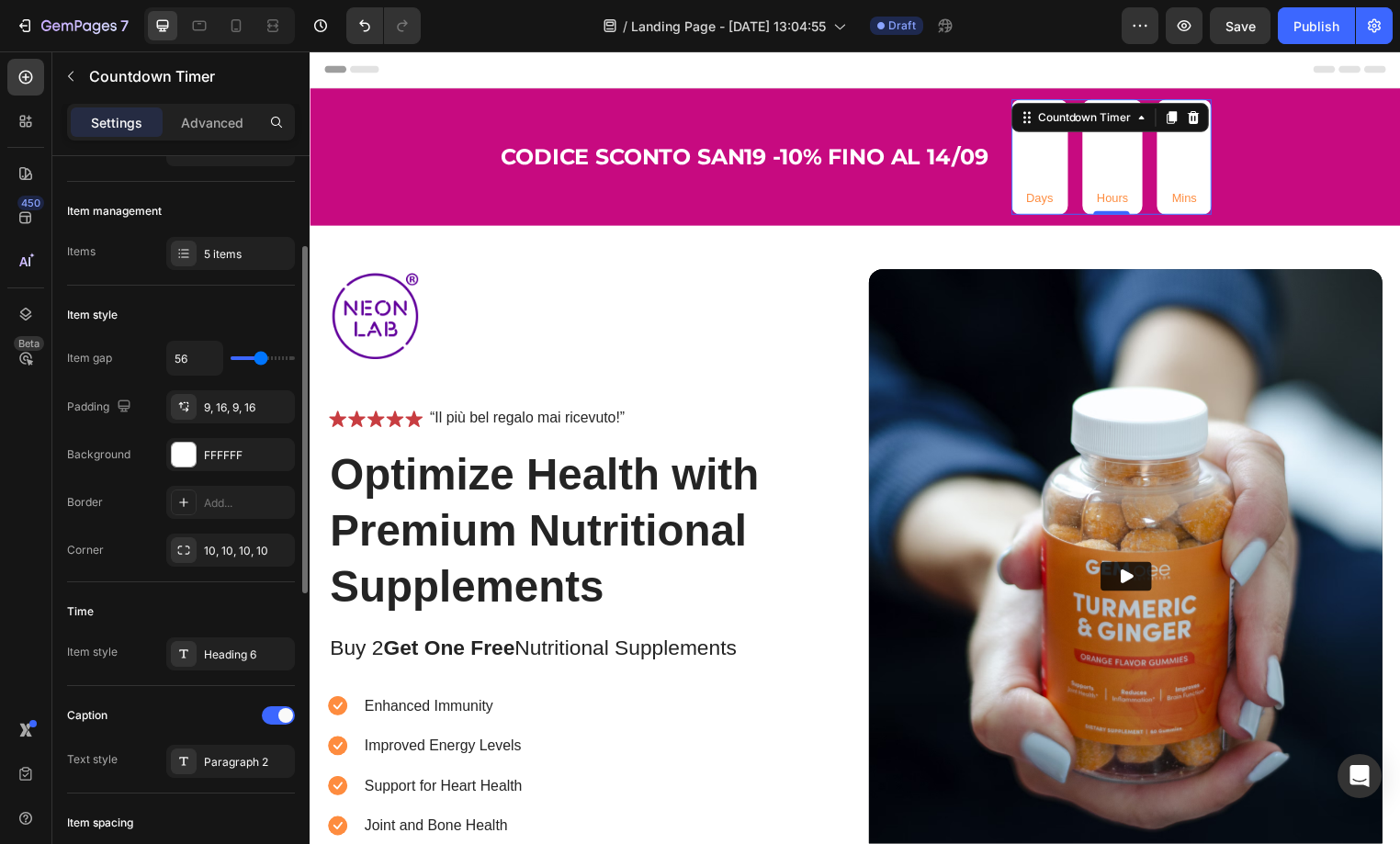
type input "52"
type input "43"
type input "35"
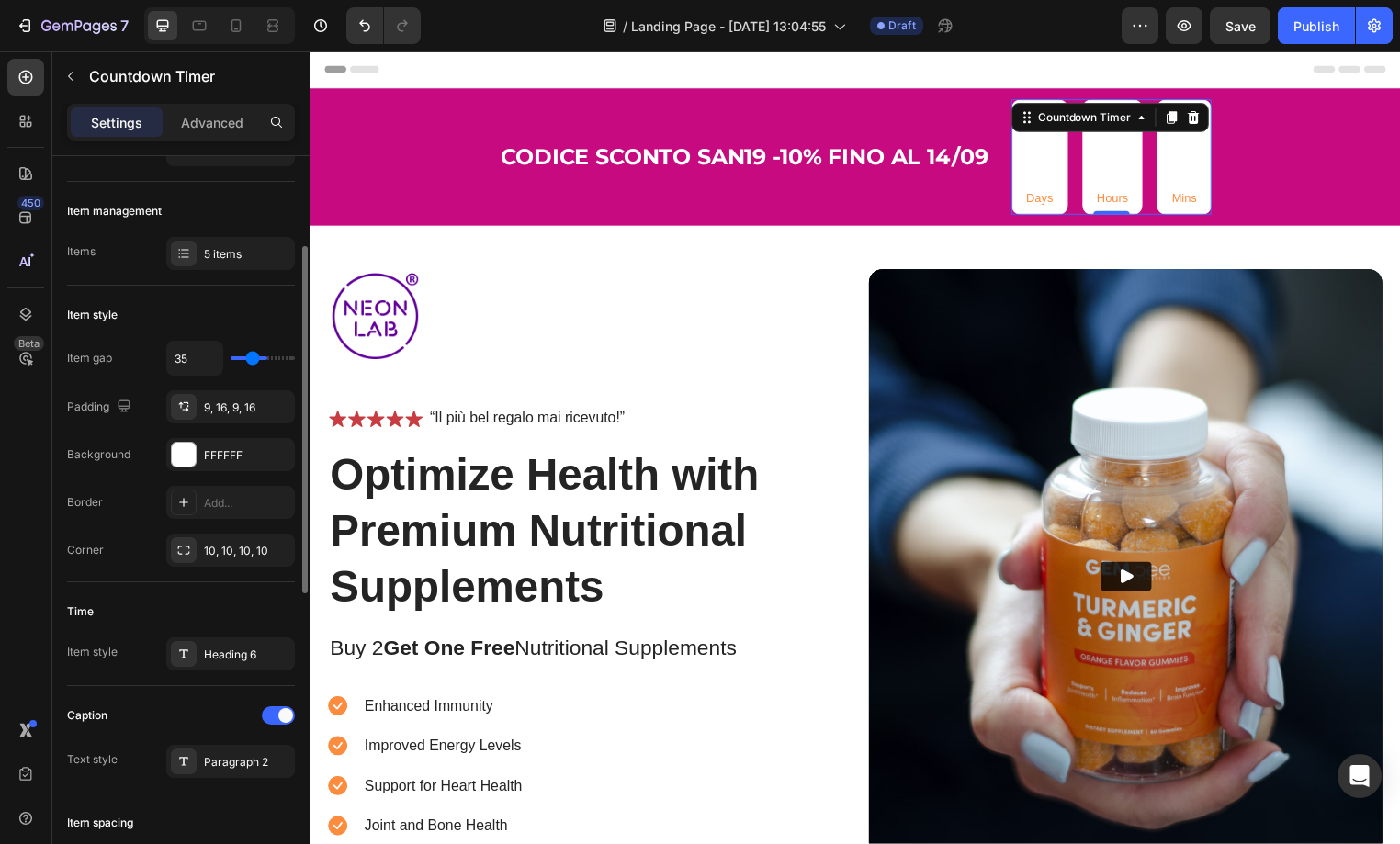
type input "28"
type input "22"
type input "14"
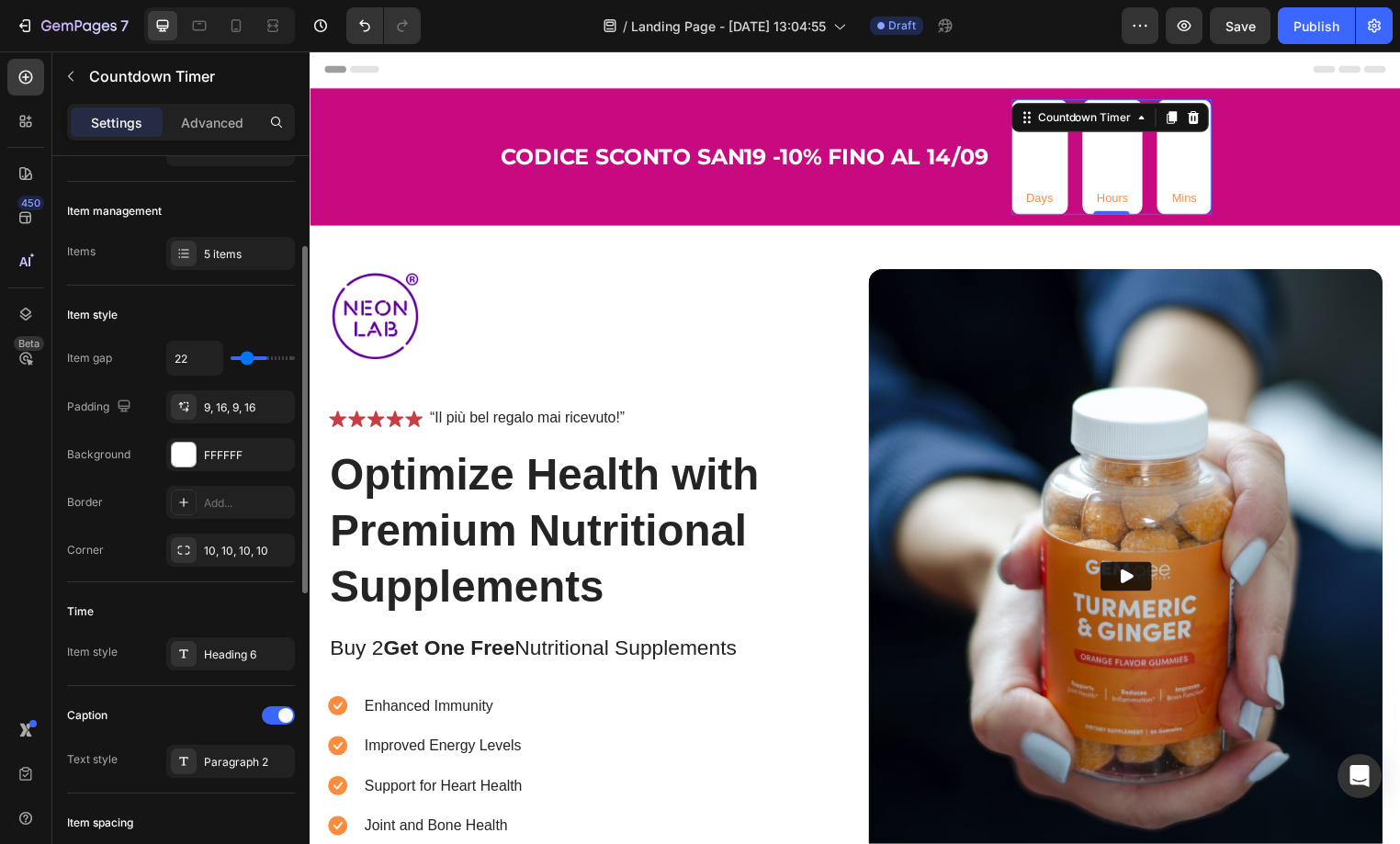
type input "14"
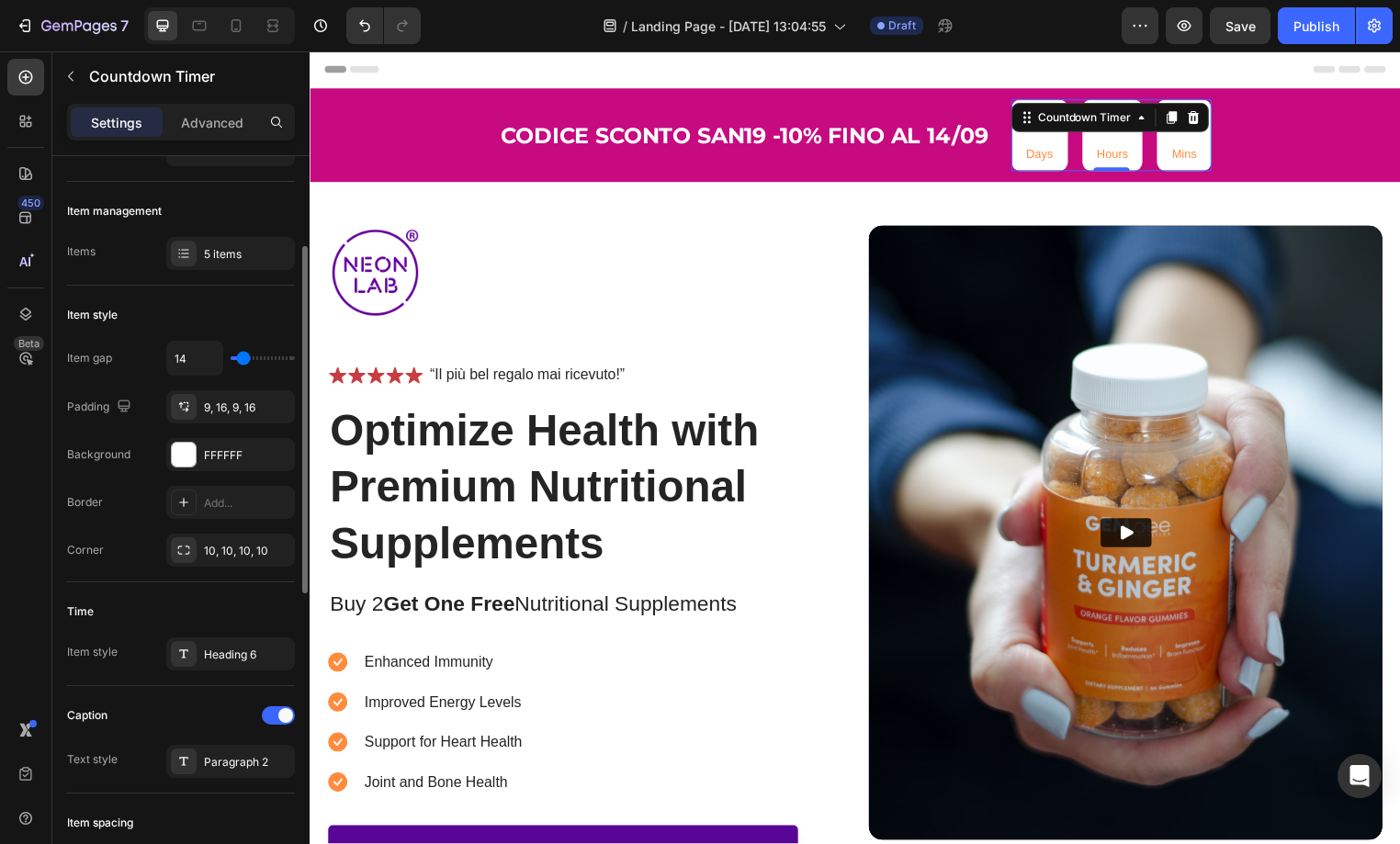
type input "3"
type input "0"
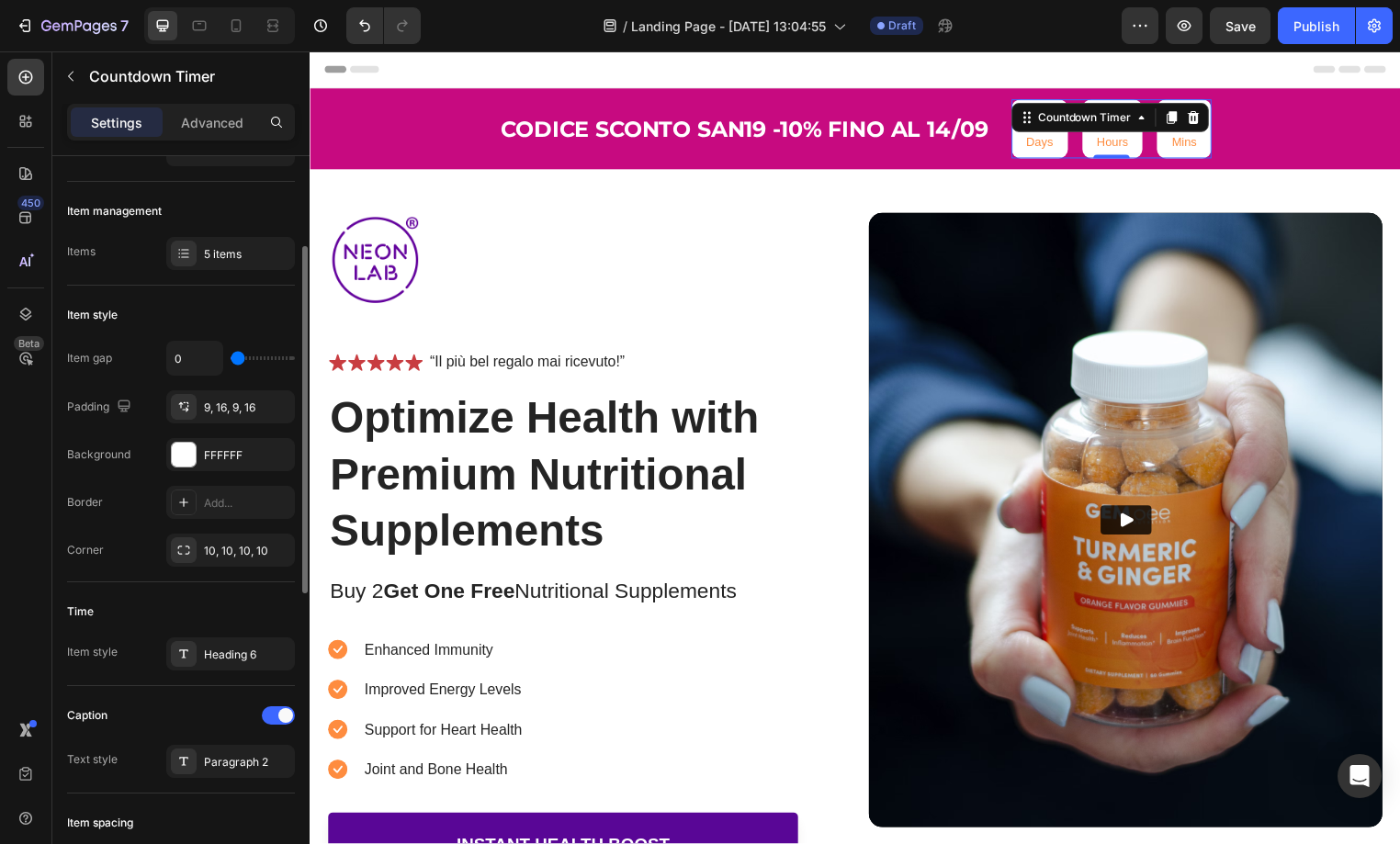
drag, startPoint x: 240, startPoint y: 359, endPoint x: 217, endPoint y: 360, distance: 23.0
click at [217, 360] on div "0" at bounding box center [230, 357] width 129 height 35
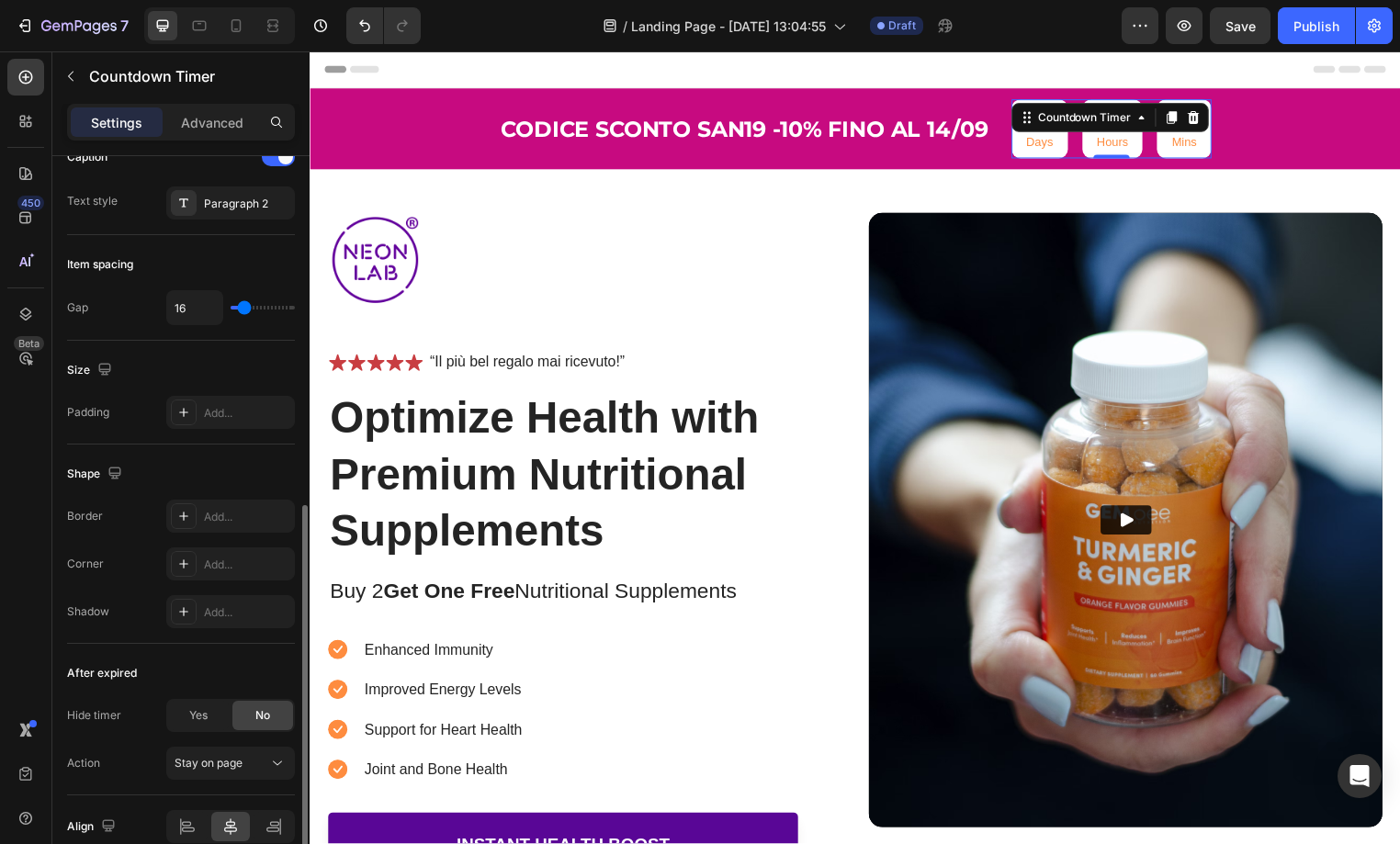
scroll to position [756, 0]
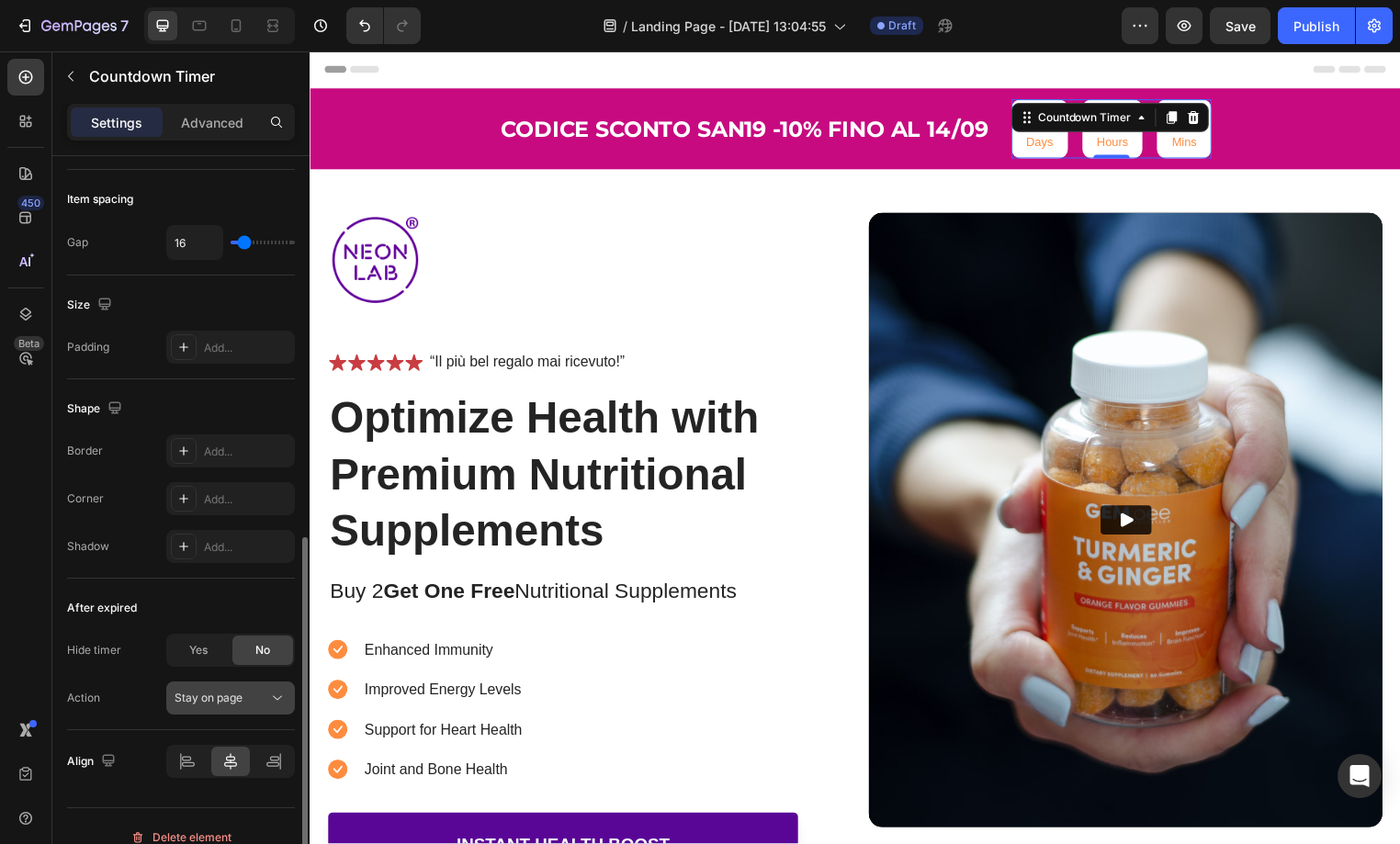
click at [210, 707] on button "Stay on page" at bounding box center [230, 698] width 129 height 33
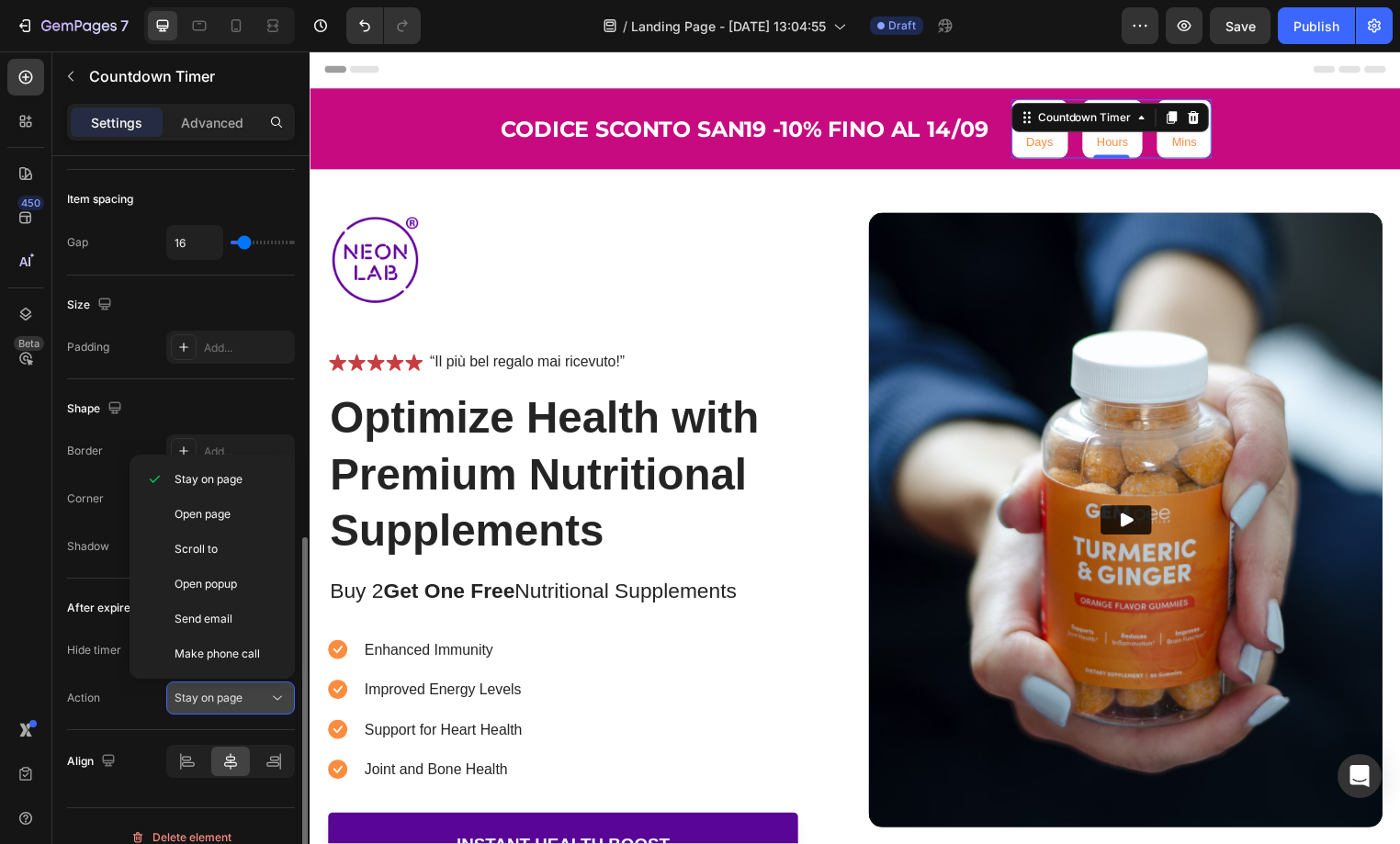
scroll to position [813, 0]
drag, startPoint x: 210, startPoint y: 707, endPoint x: 271, endPoint y: 705, distance: 61.0
click at [210, 707] on span "Stay on page" at bounding box center [209, 701] width 68 height 17
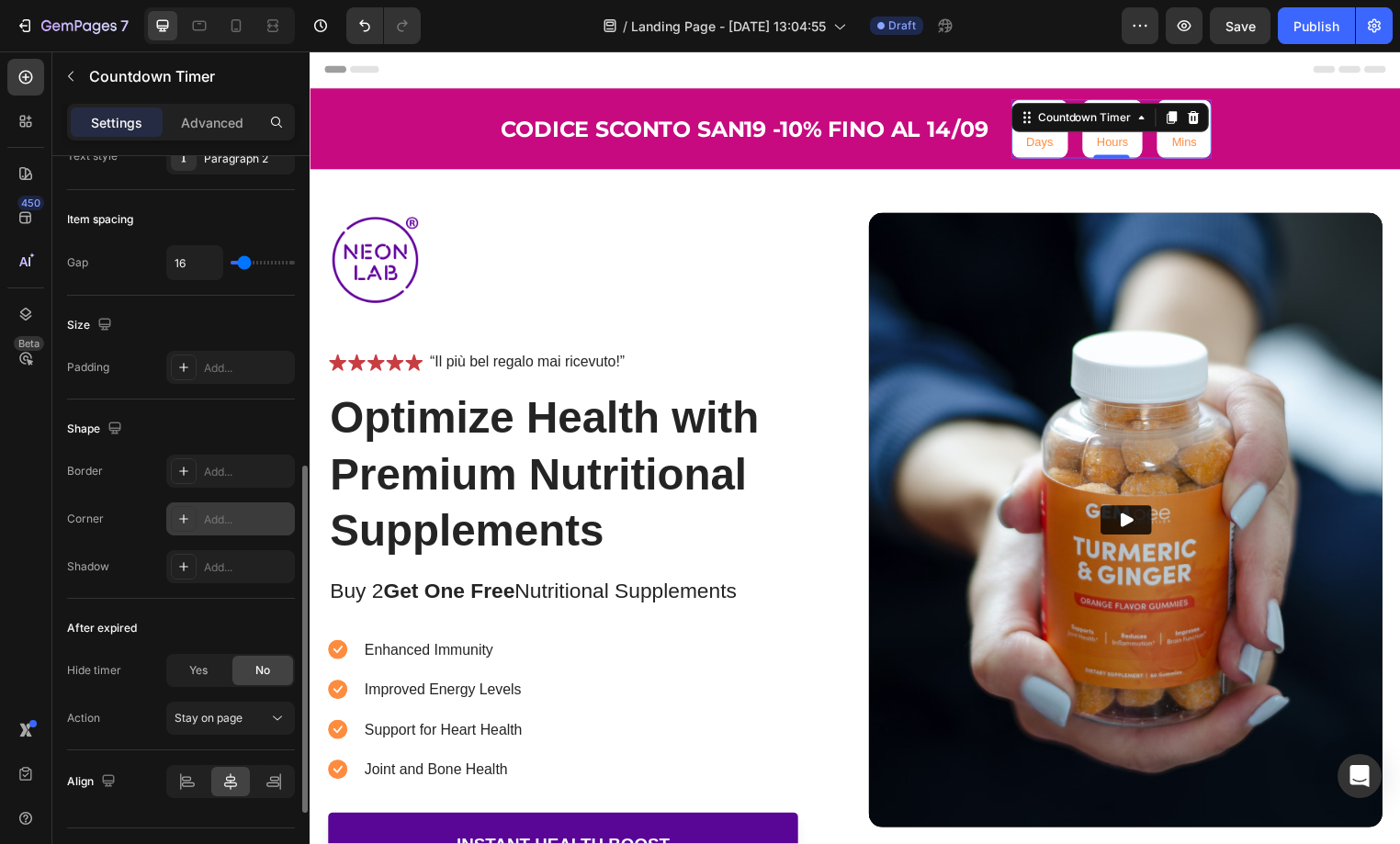
scroll to position [838, 0]
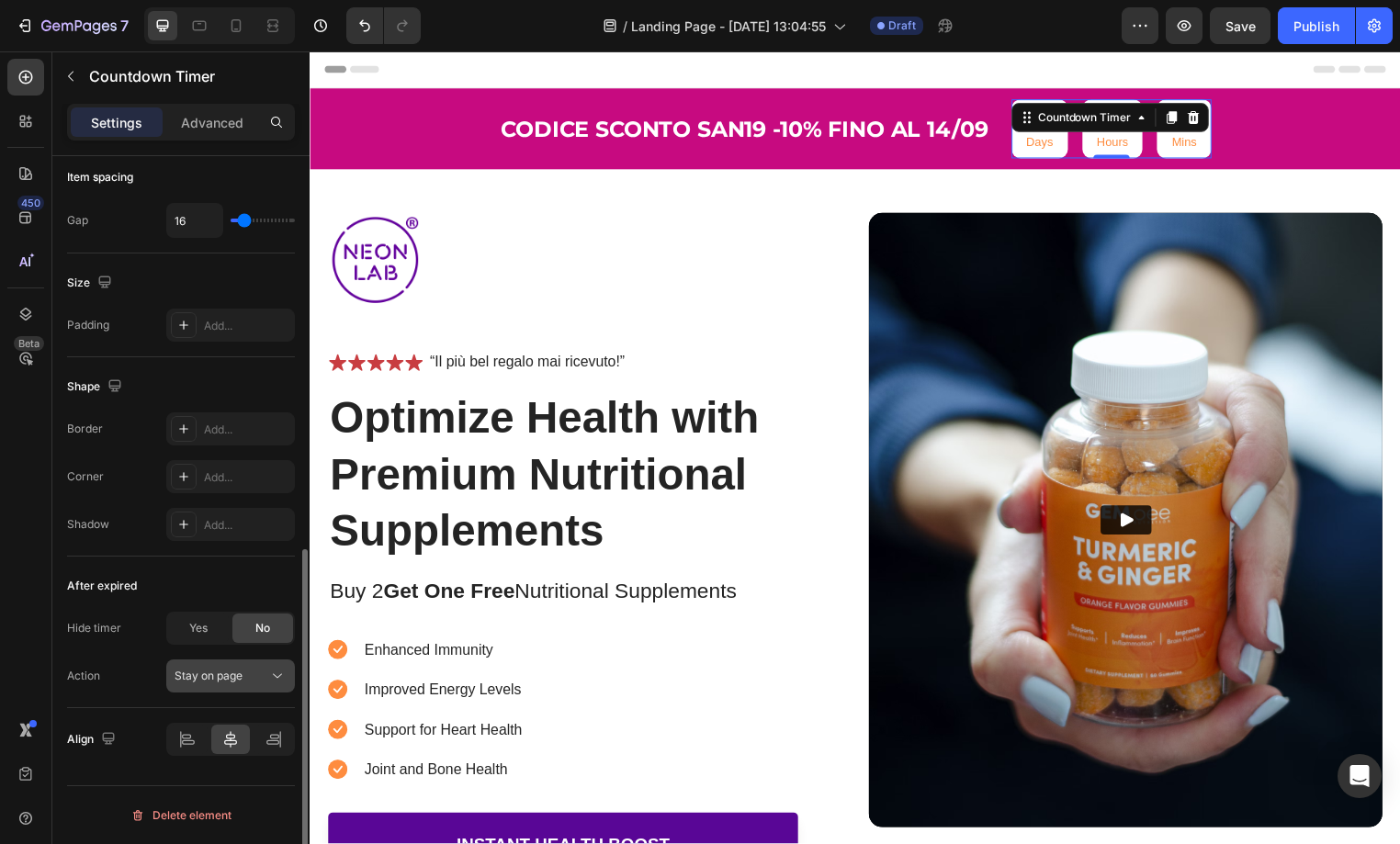
click at [217, 689] on button "Stay on page" at bounding box center [230, 675] width 129 height 33
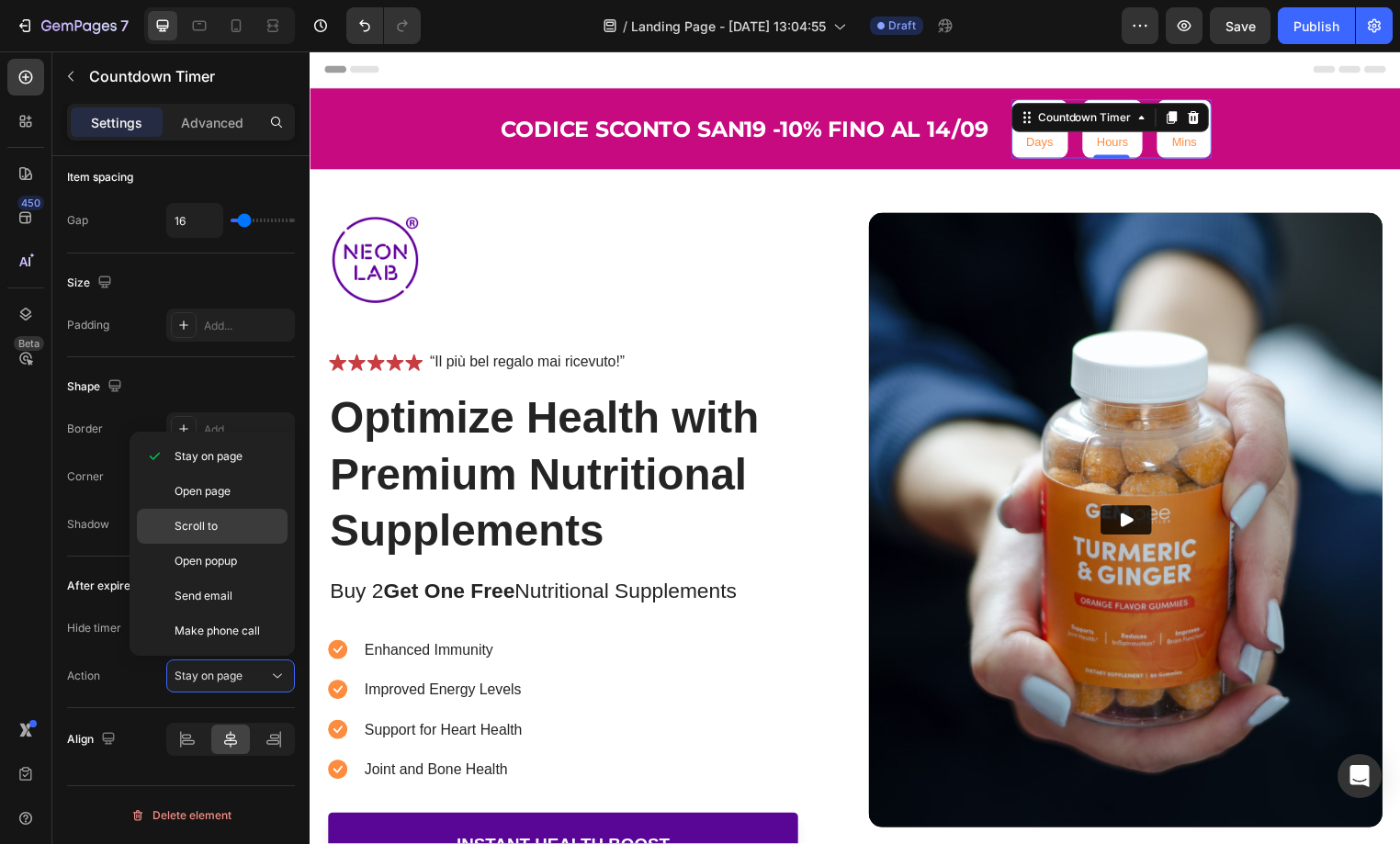
click at [219, 522] on p "Scroll to" at bounding box center [226, 526] width 104 height 17
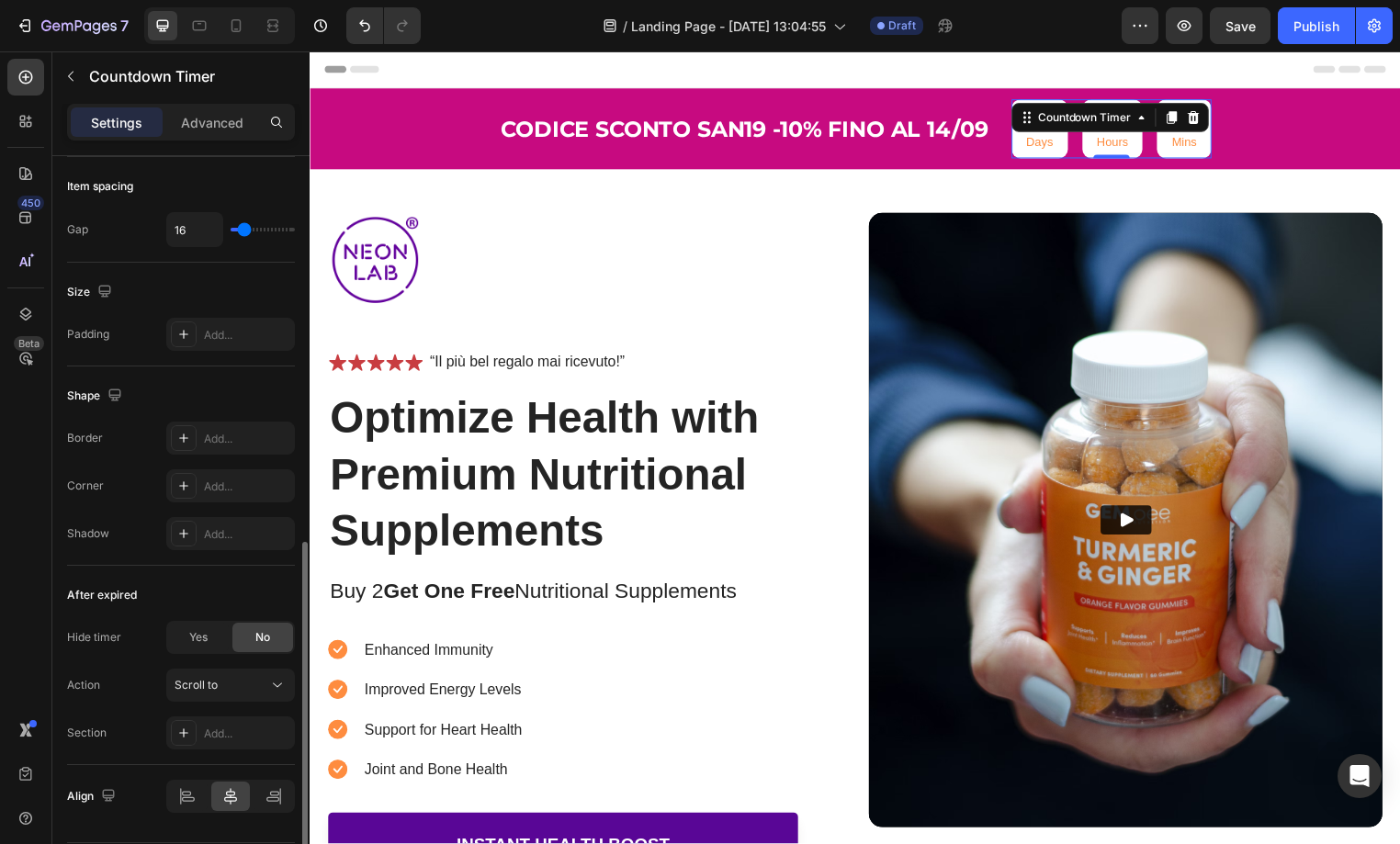
scroll to position [836, 0]
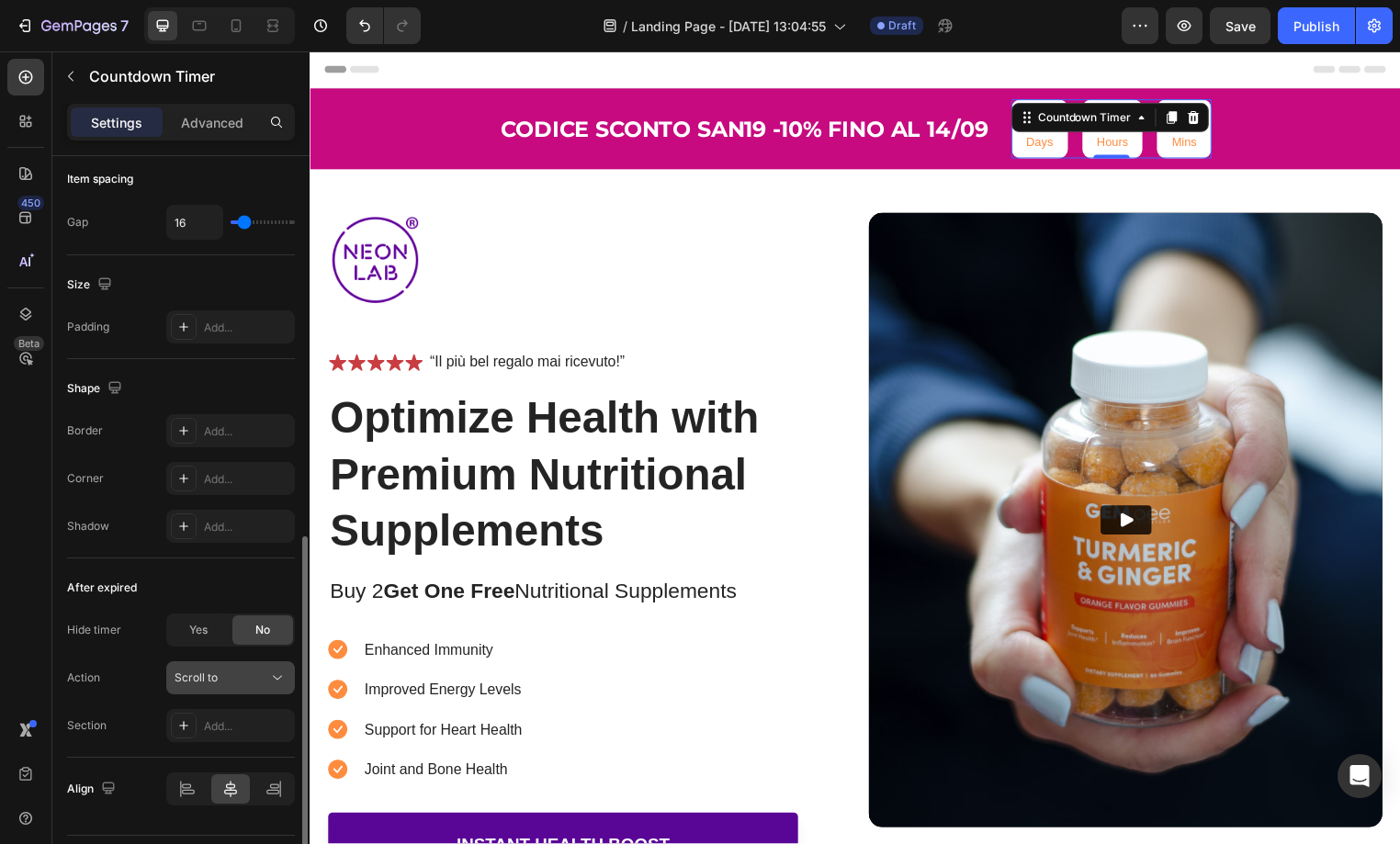
click at [255, 681] on div "Scroll to" at bounding box center [221, 678] width 93 height 17
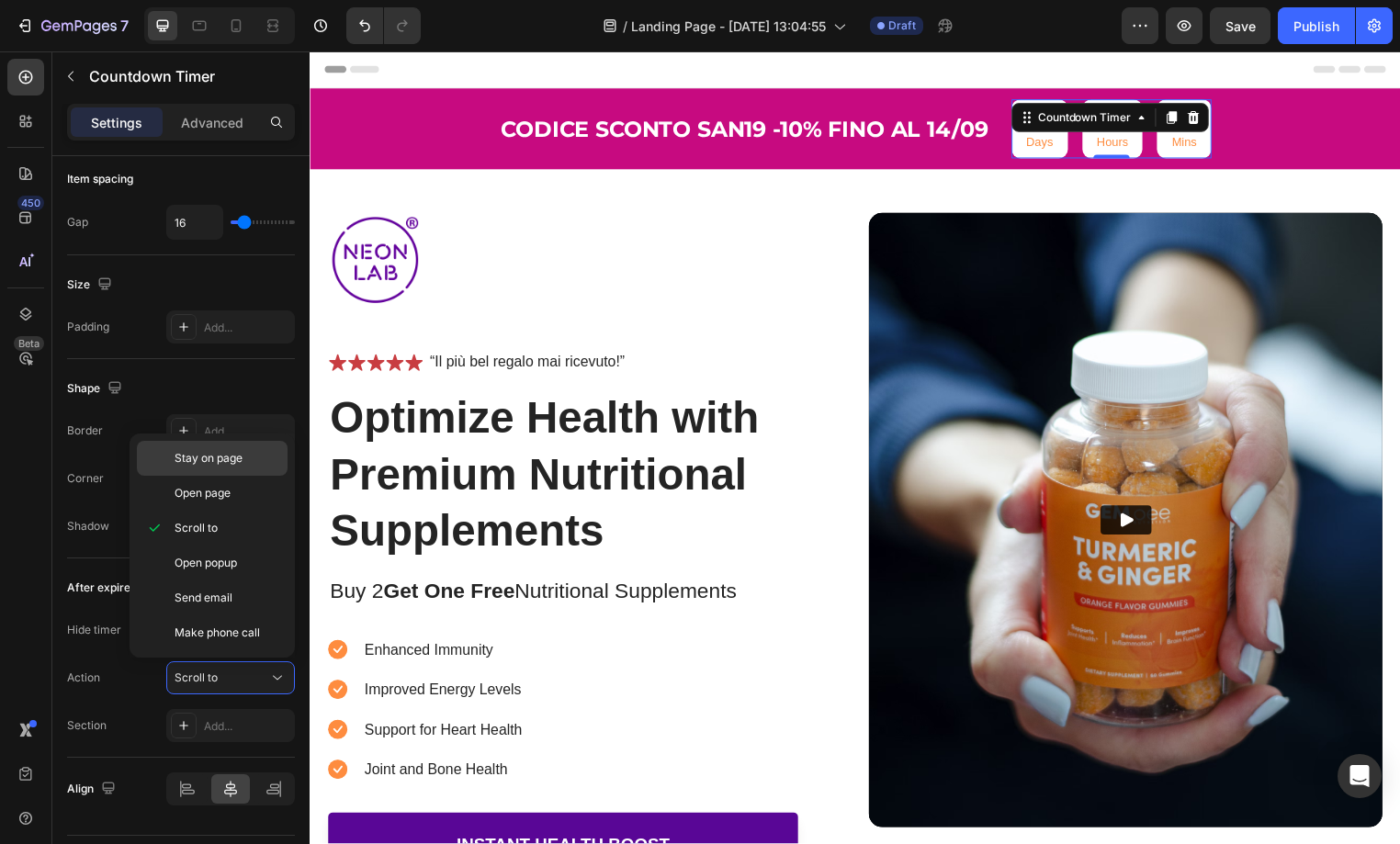
click at [230, 455] on span "Stay on page" at bounding box center [209, 458] width 68 height 17
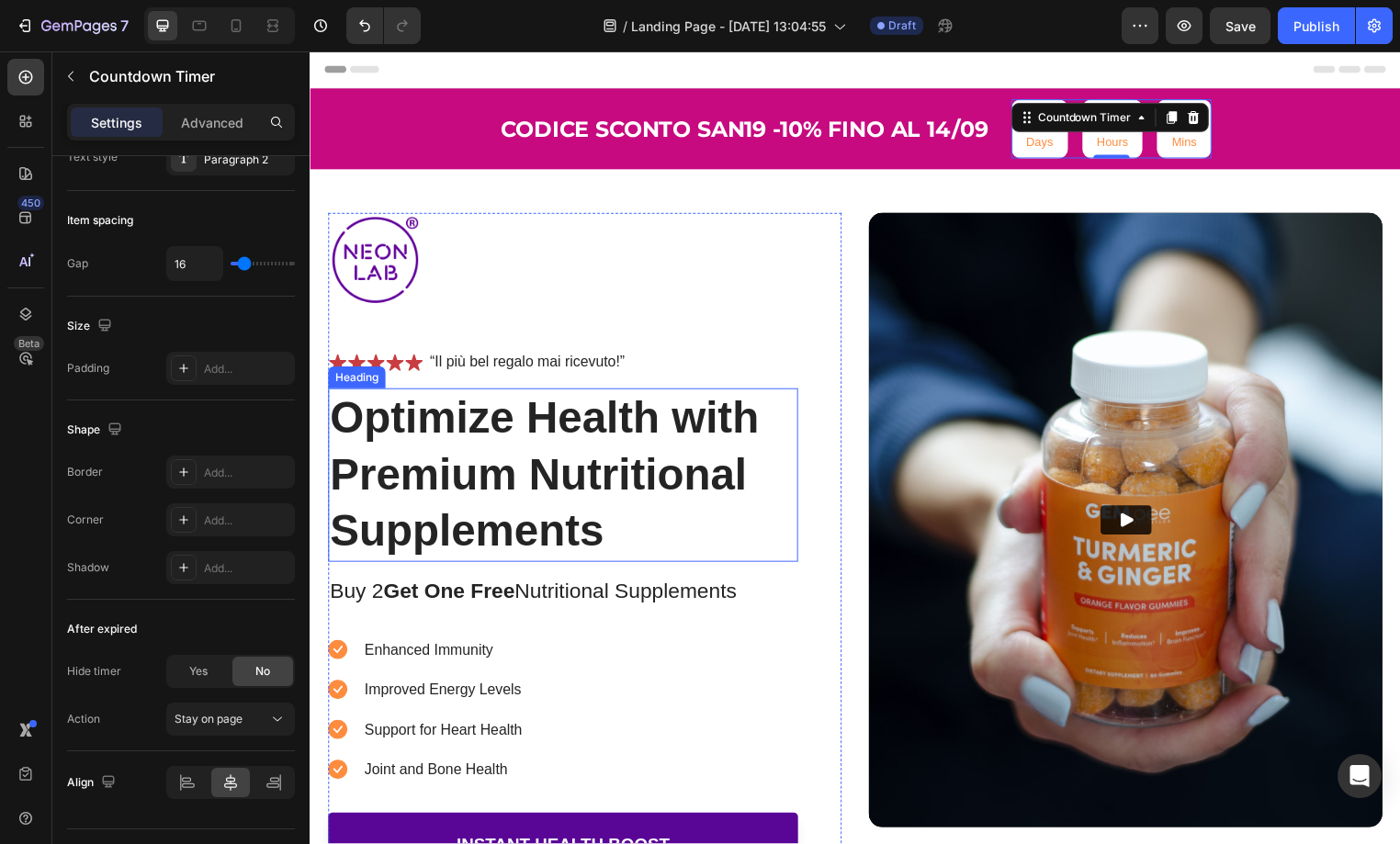
scroll to position [0, 0]
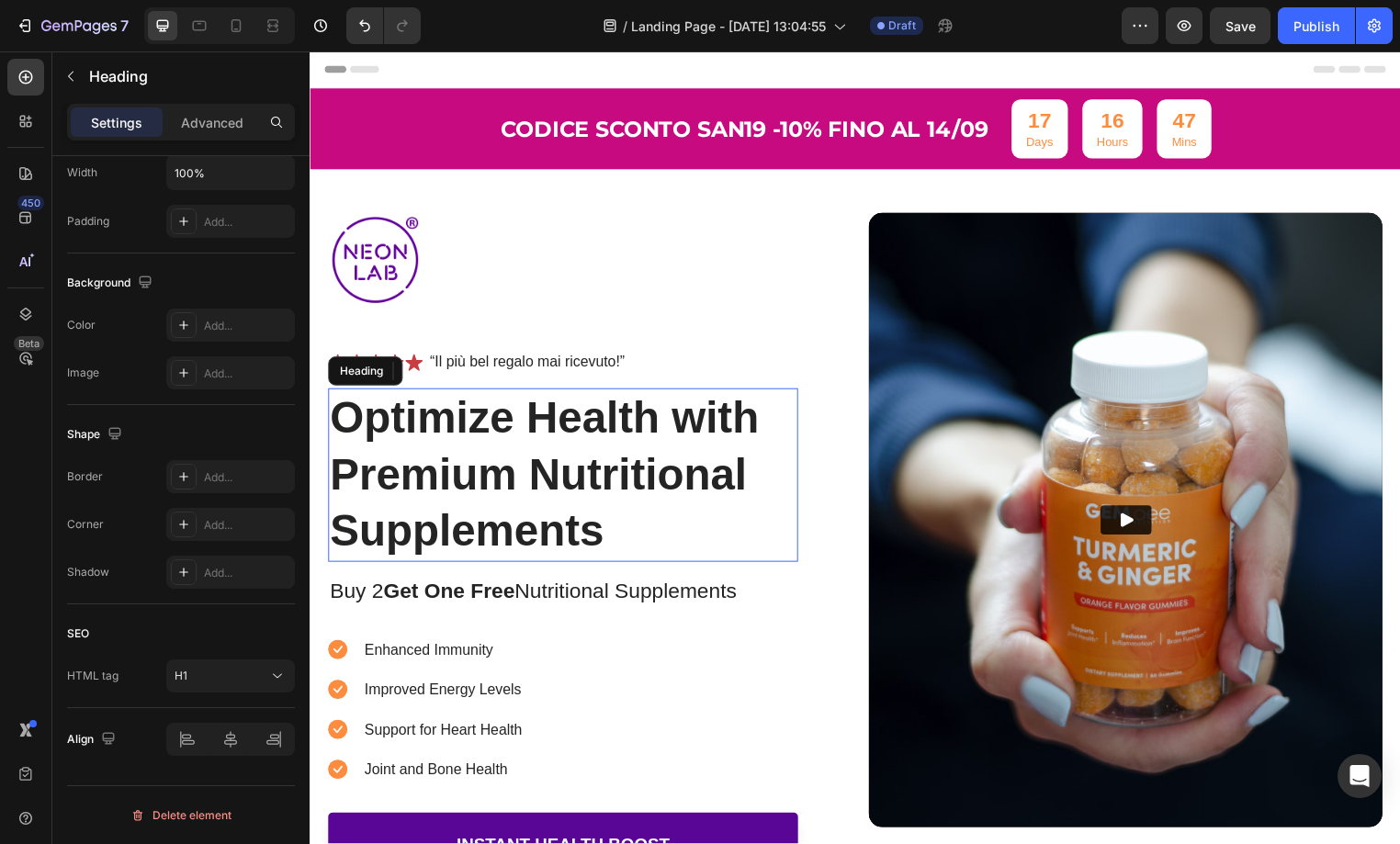
click at [487, 435] on h1 "Optimize Health with Premium Nutritional Supplements" at bounding box center [565, 480] width 475 height 176
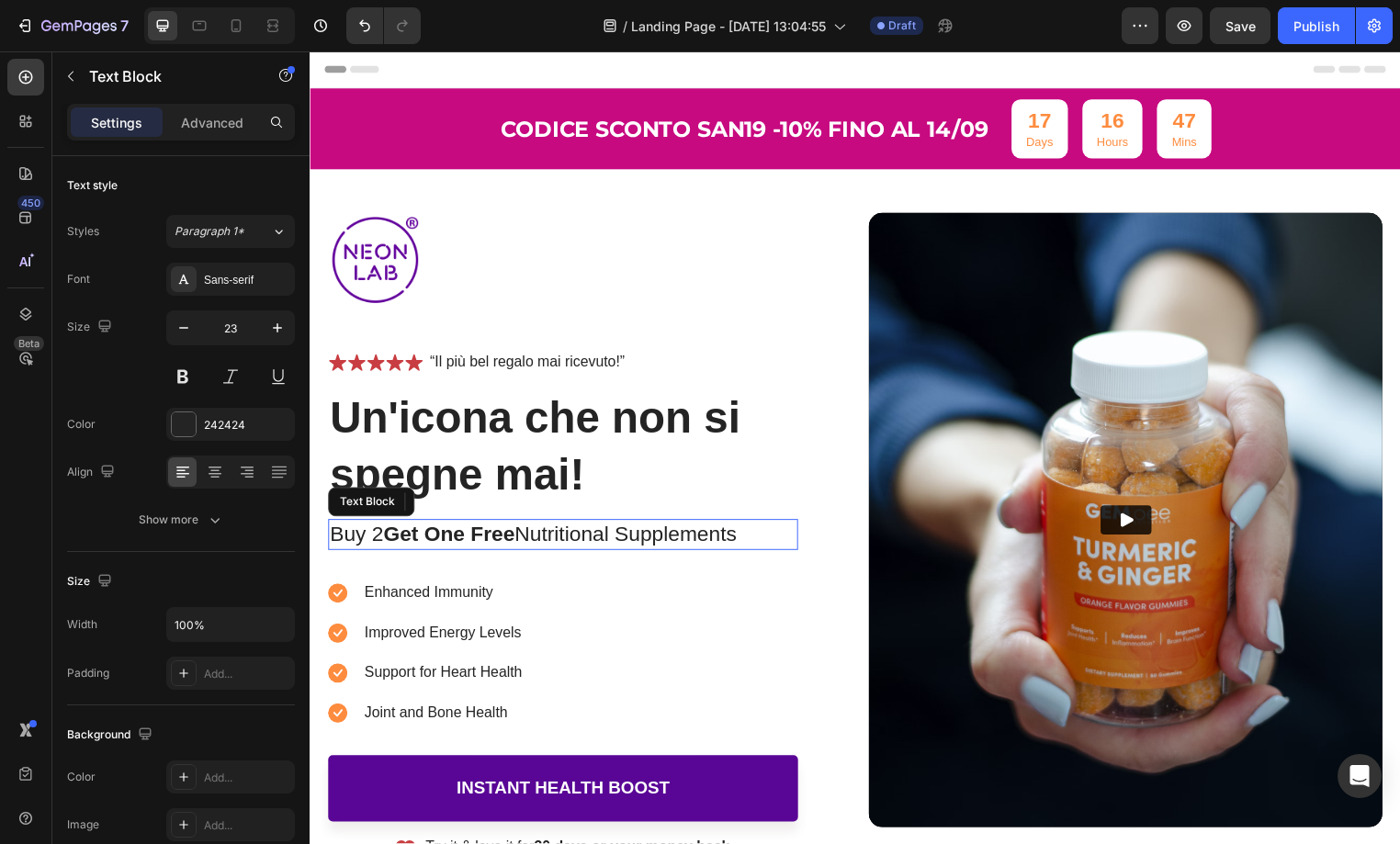
click at [503, 543] on strong "Get One Free" at bounding box center [450, 539] width 132 height 24
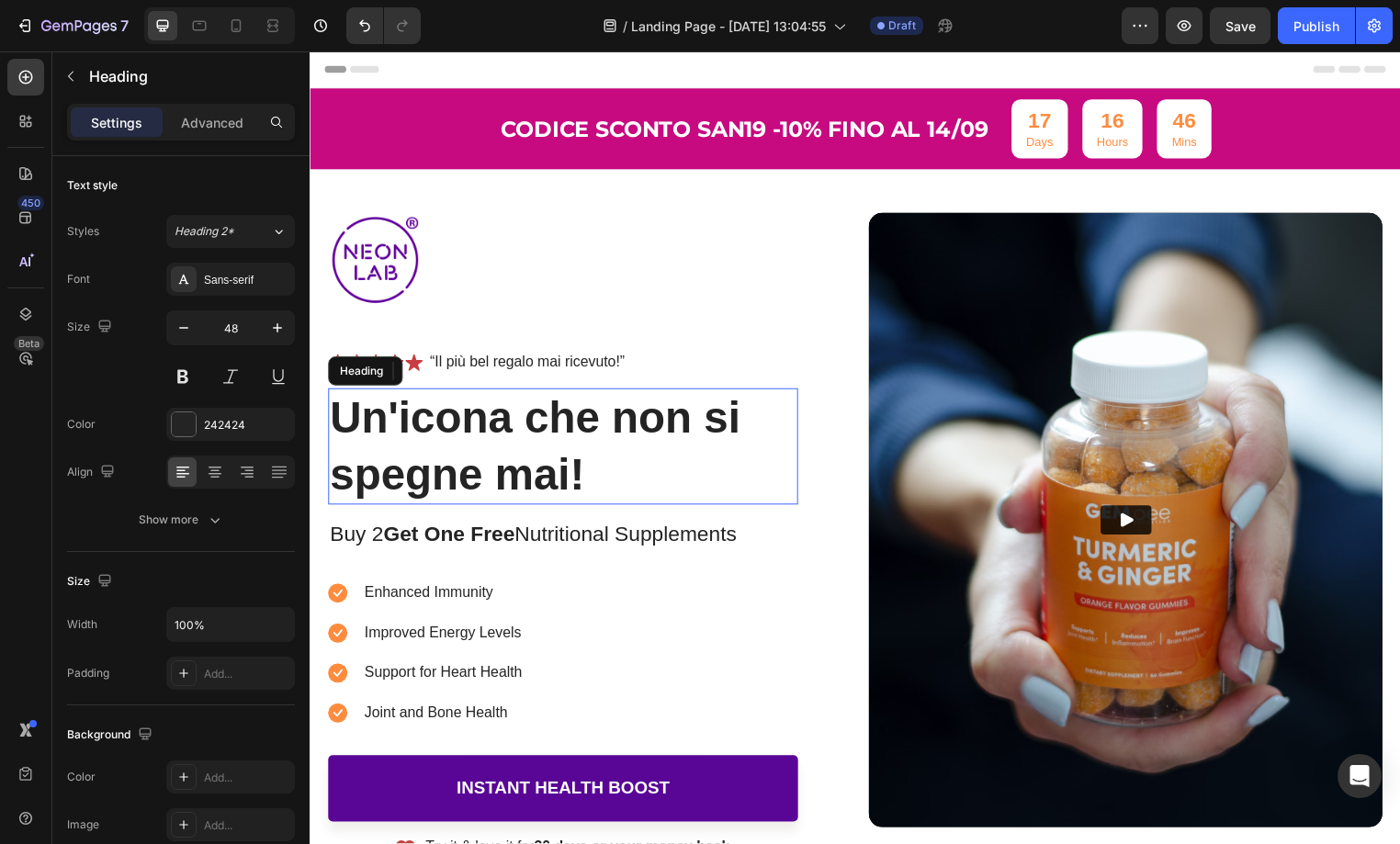
click at [510, 464] on p "Un'icona che non si spegne mai!" at bounding box center [565, 452] width 472 height 115
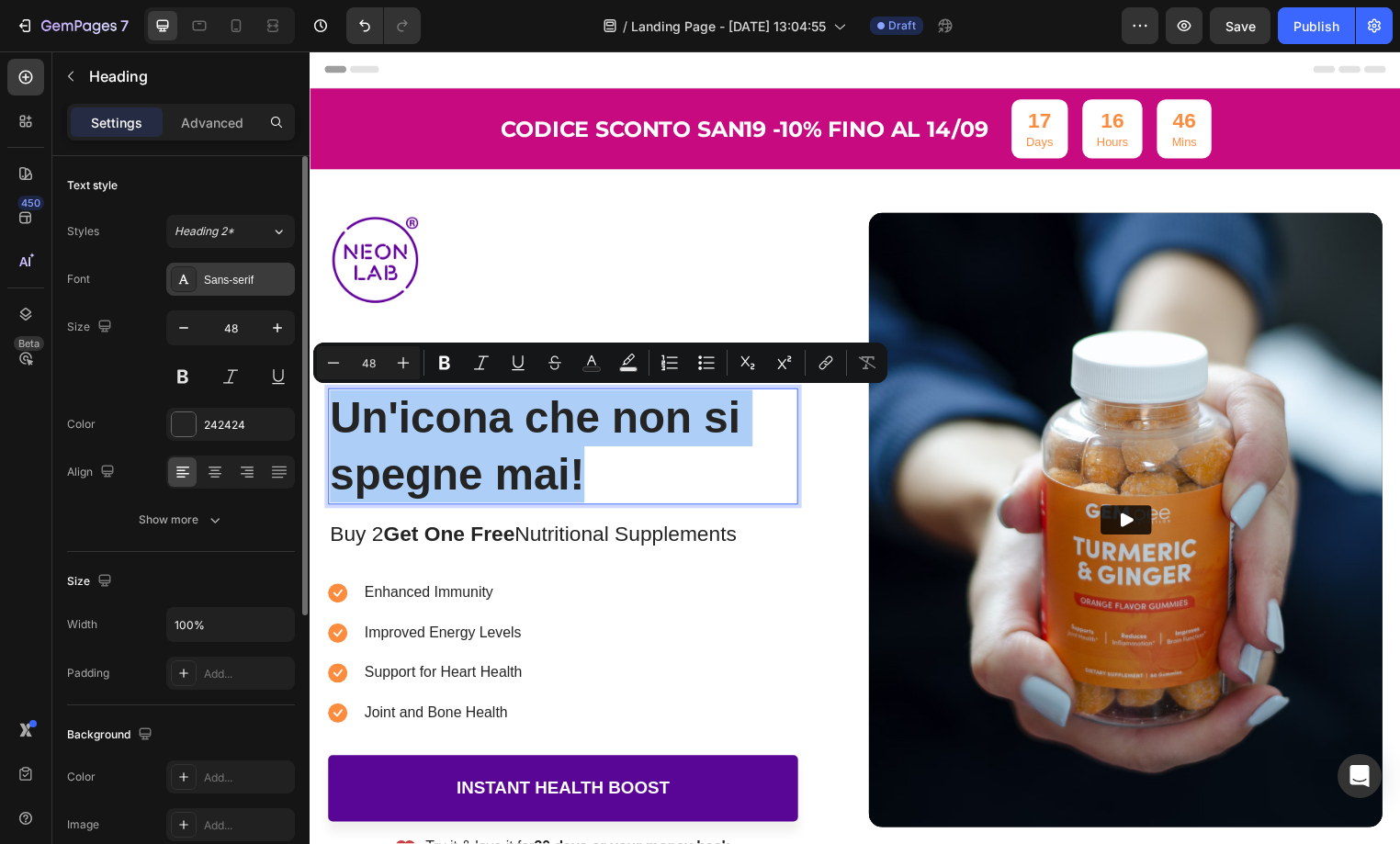
click at [234, 274] on div "Sans-serif" at bounding box center [246, 280] width 86 height 17
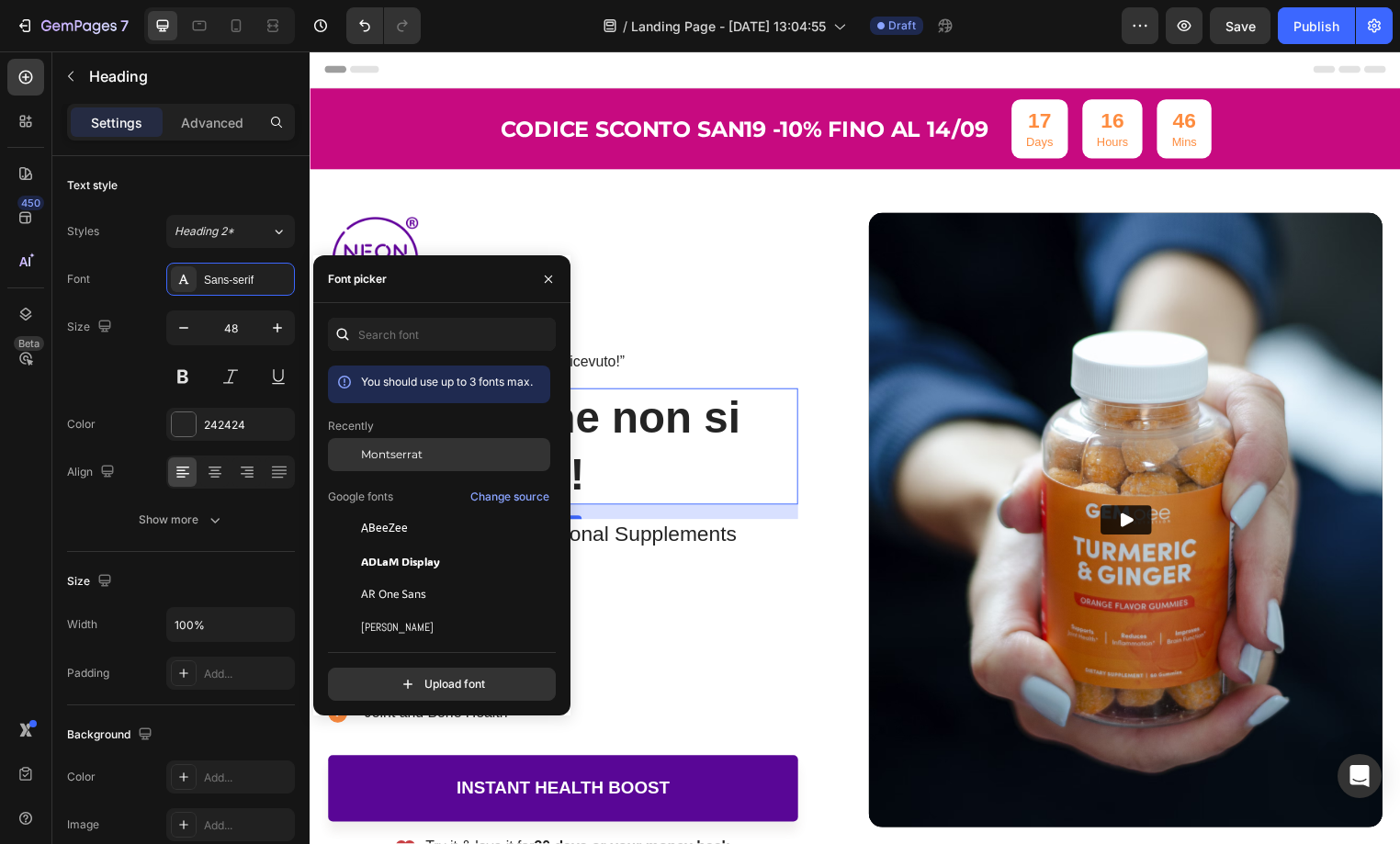
click at [391, 449] on span "Montserrat" at bounding box center [392, 455] width 62 height 17
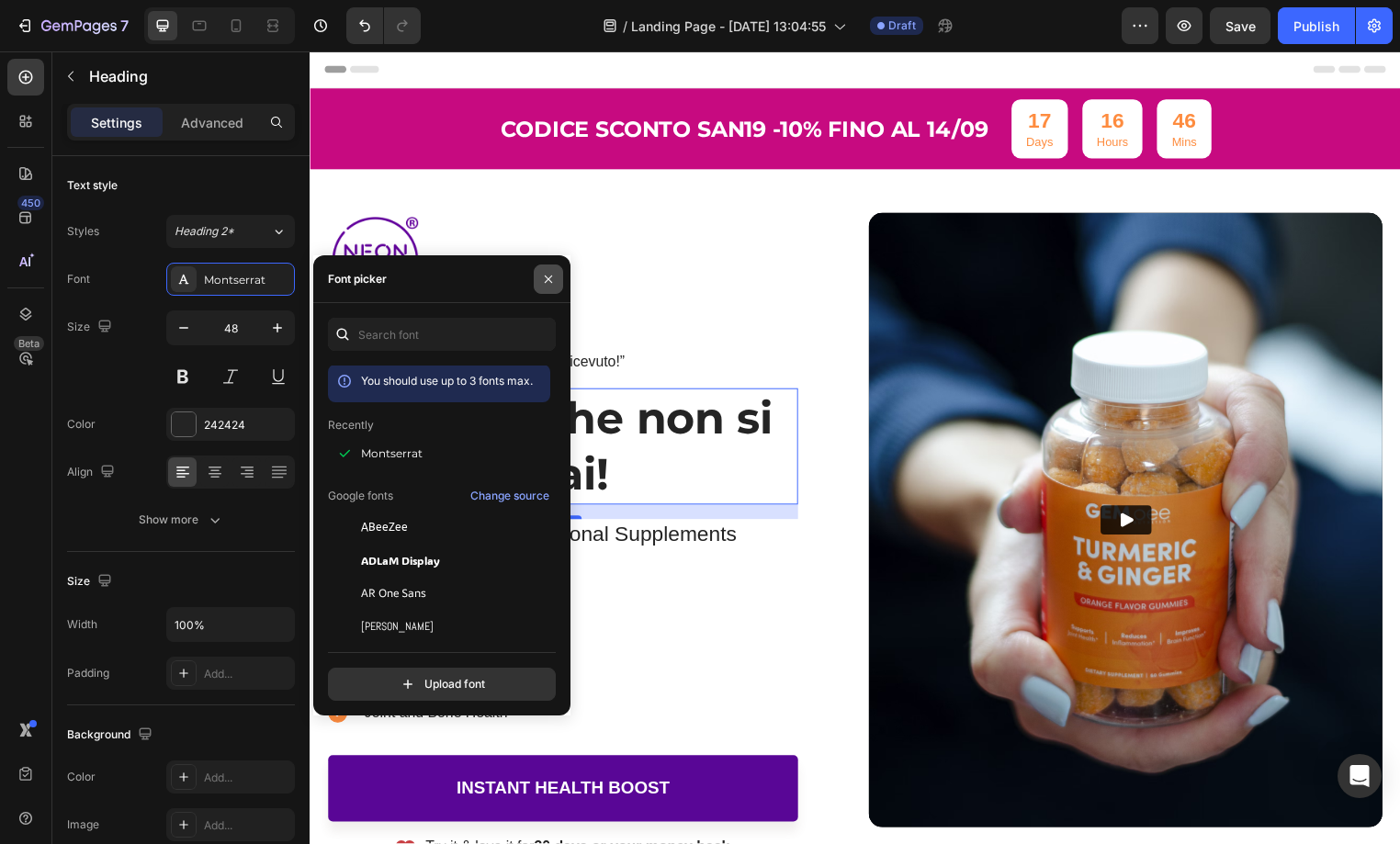
click at [546, 280] on icon "button" at bounding box center [548, 279] width 15 height 15
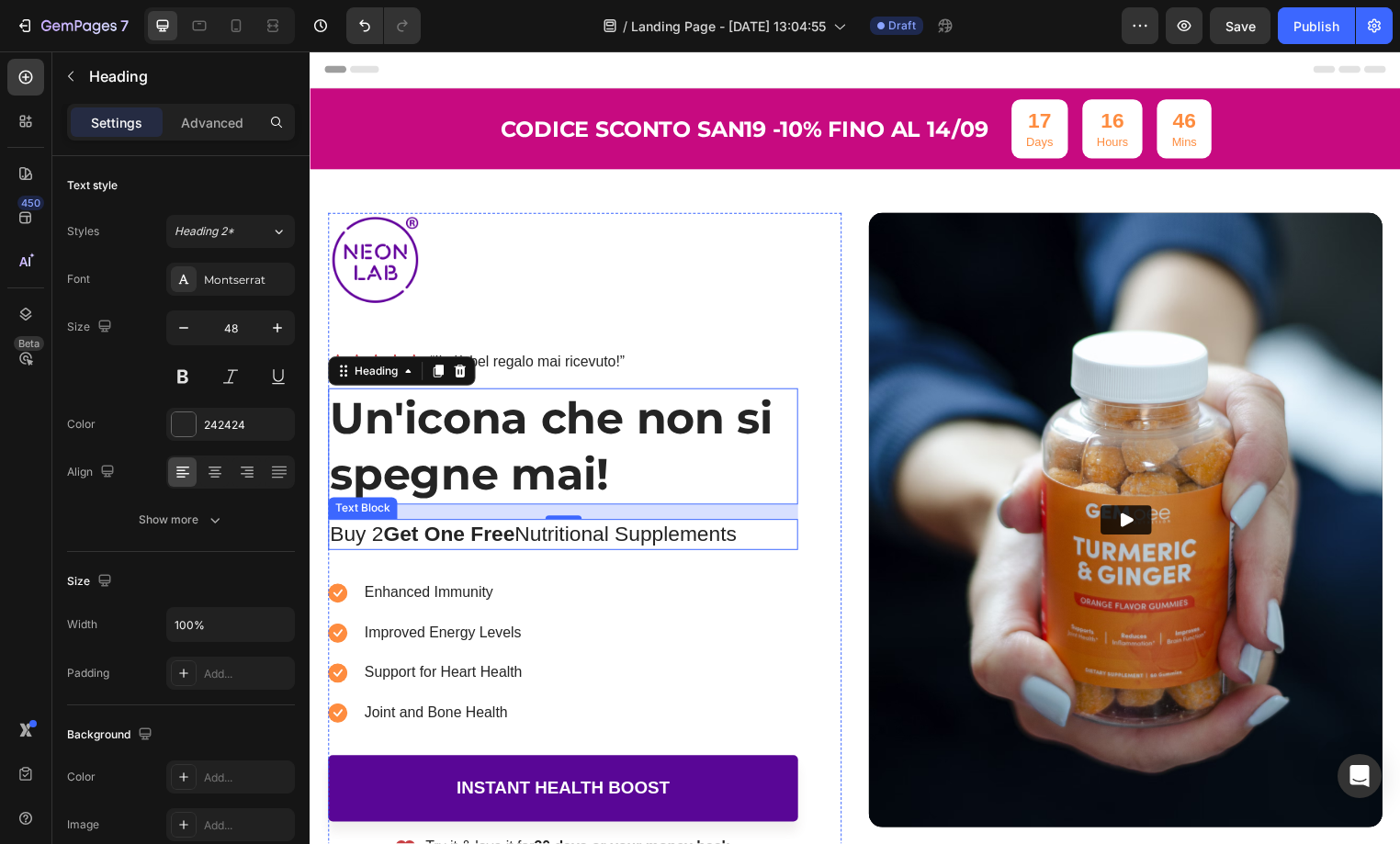
click at [487, 540] on strong "Get One Free" at bounding box center [450, 539] width 132 height 24
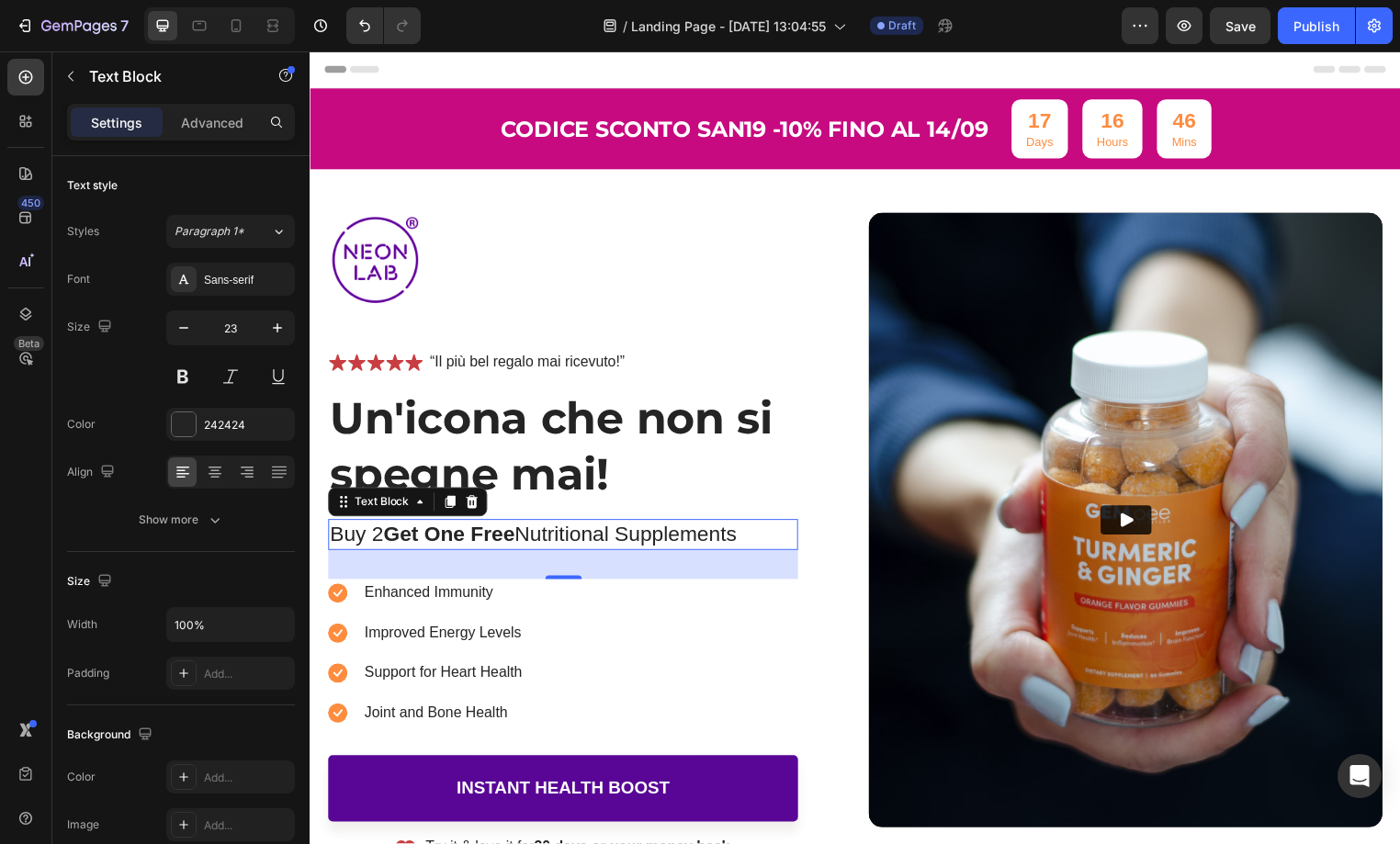
click at [474, 537] on strong "Get One Free" at bounding box center [450, 539] width 132 height 24
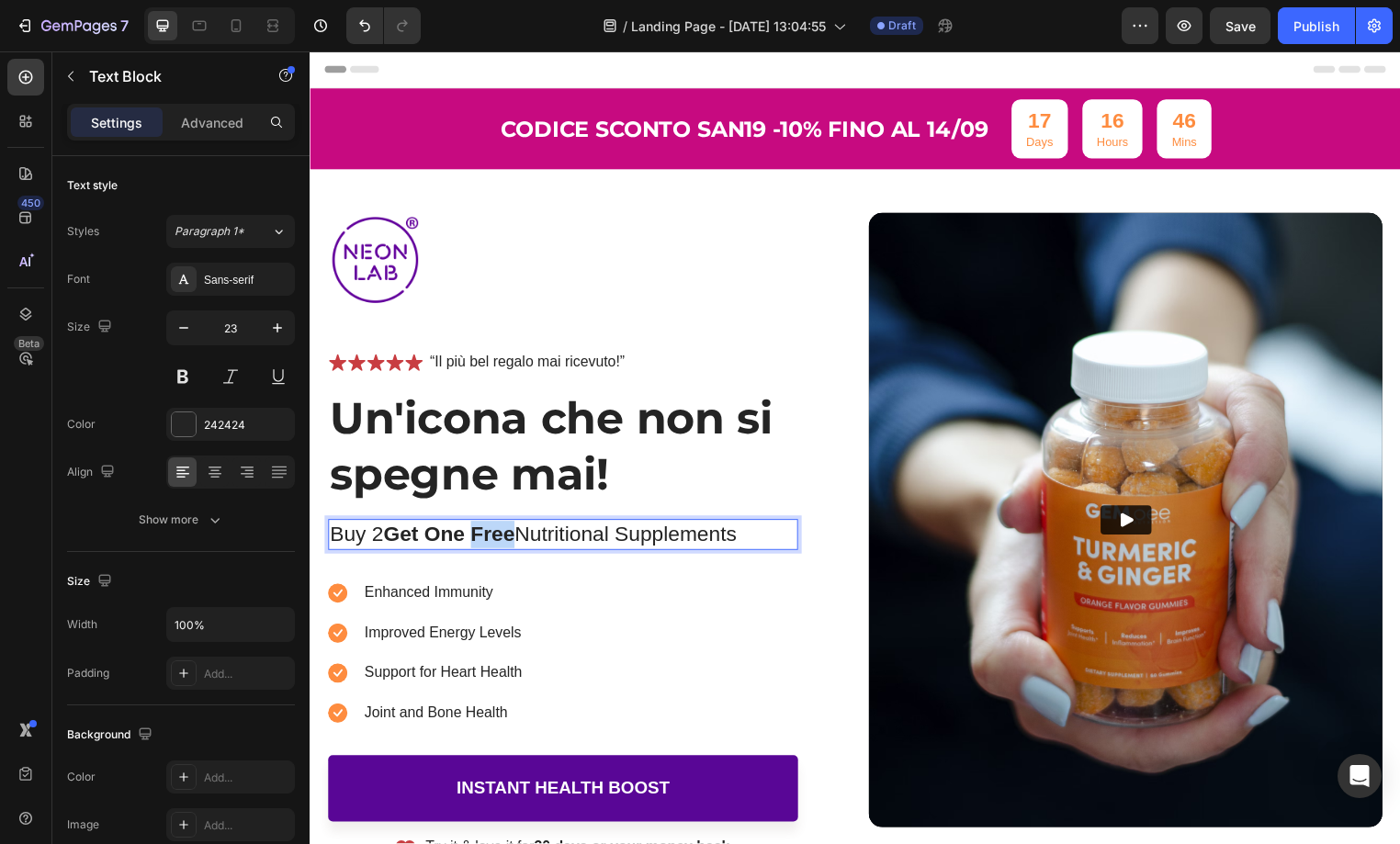
click at [475, 537] on strong "Get One Free" at bounding box center [450, 539] width 132 height 24
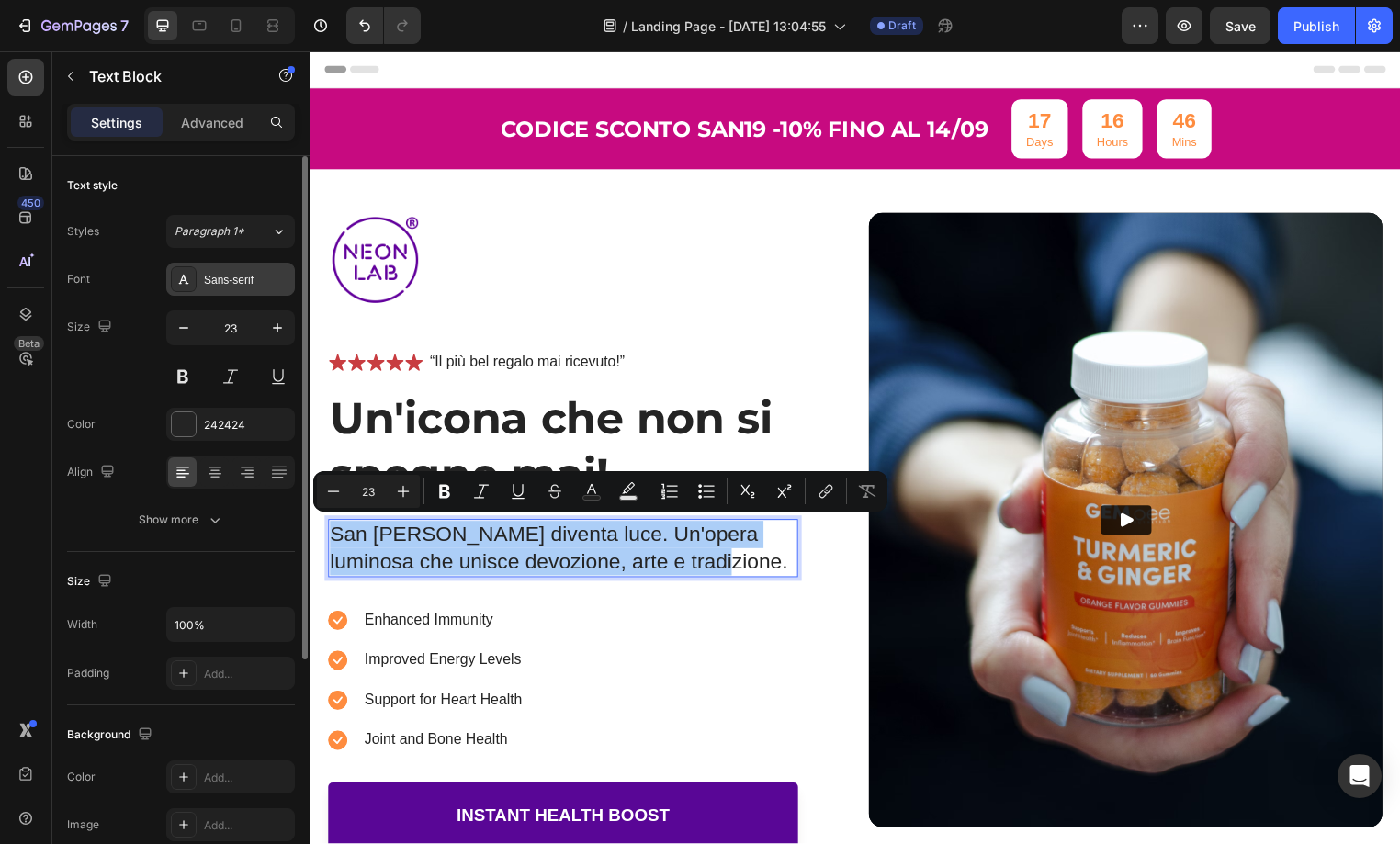
click at [255, 285] on div "Sans-serif" at bounding box center [246, 280] width 86 height 17
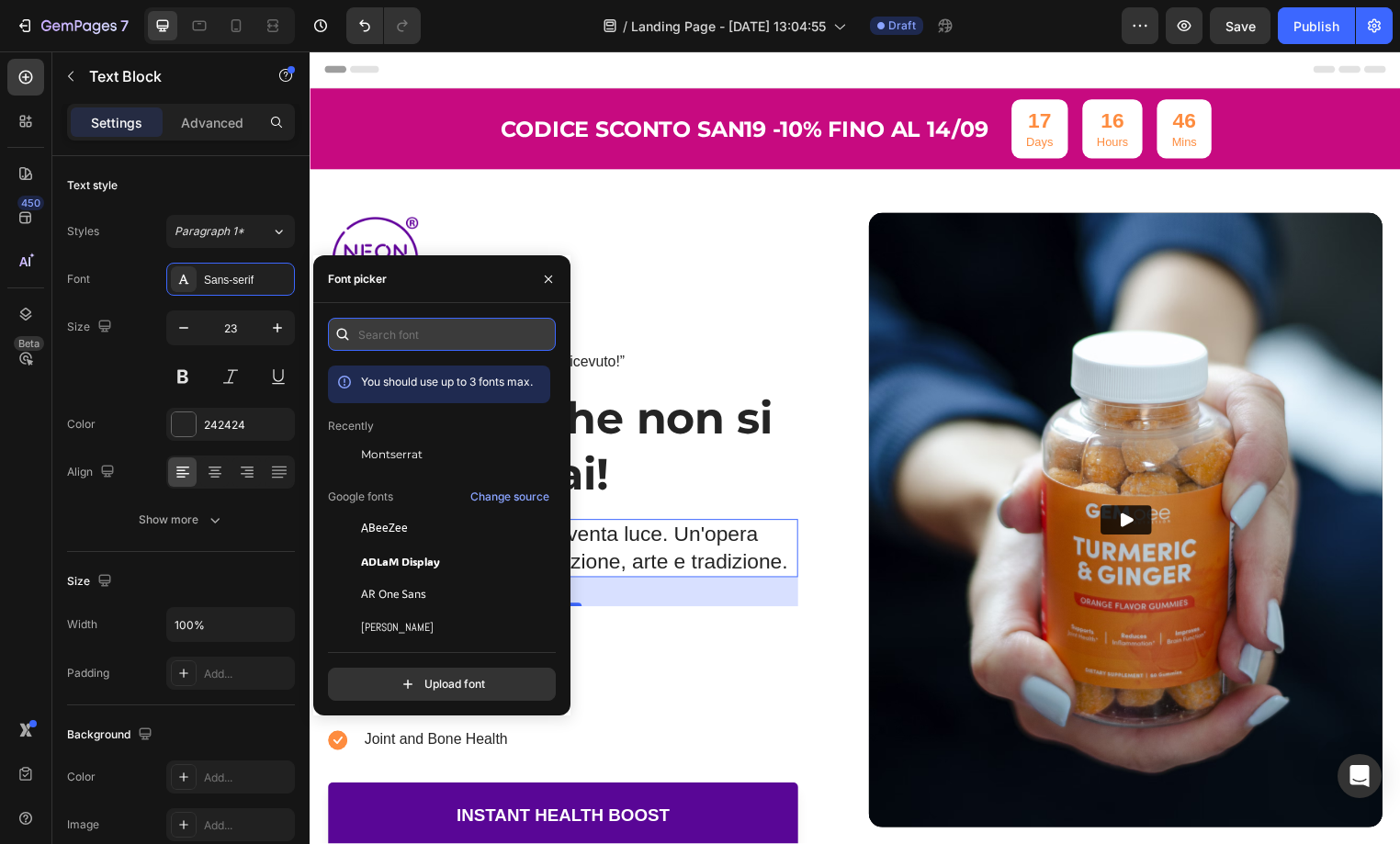
click at [390, 329] on input "text" at bounding box center [441, 334] width 227 height 33
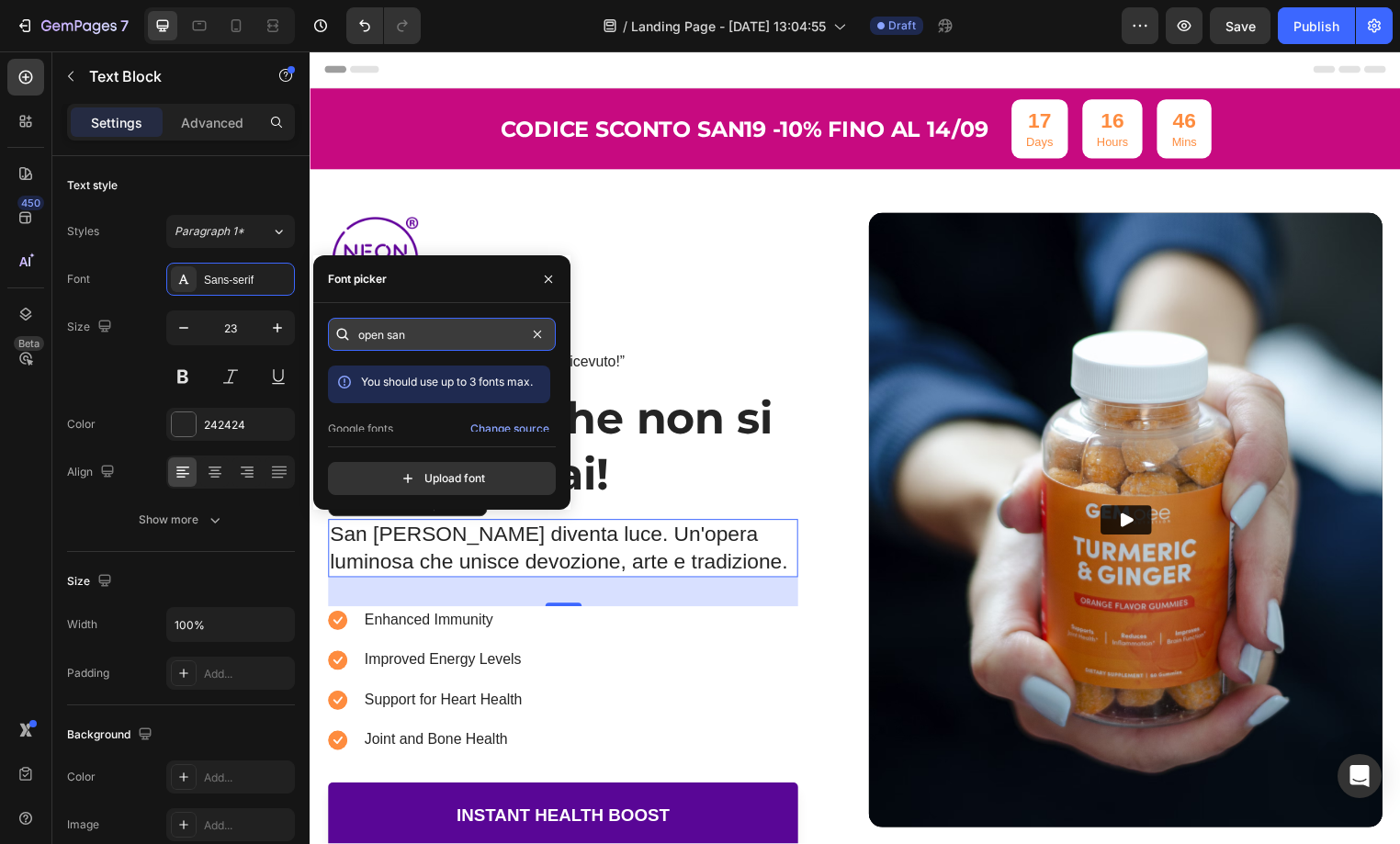
type input "open sans"
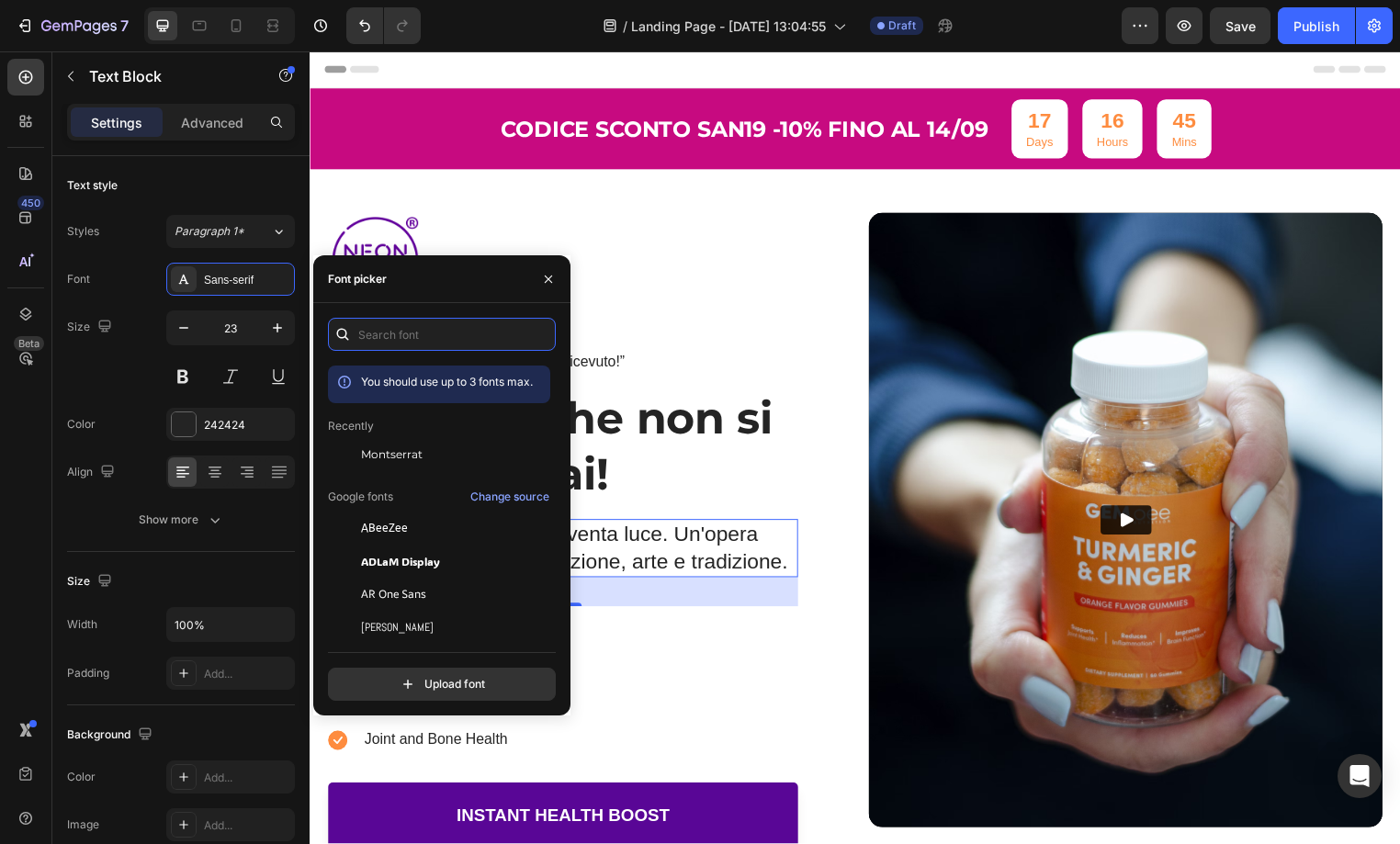
scroll to position [0, 0]
click at [414, 461] on span "Montserrat" at bounding box center [392, 455] width 62 height 17
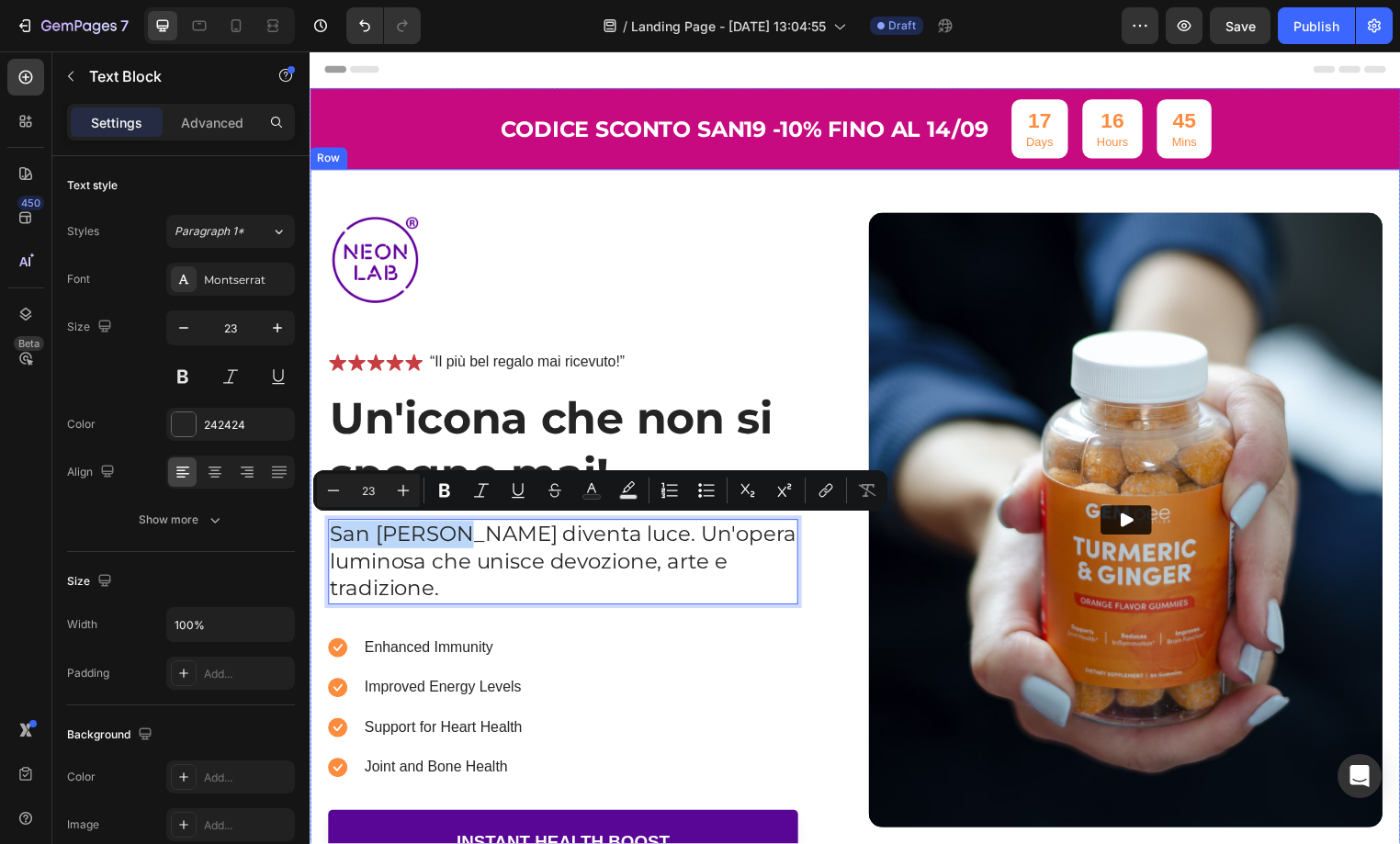
drag, startPoint x: 467, startPoint y: 537, endPoint x: 326, endPoint y: 543, distance: 141.1
click at [326, 543] on div "Image Icon Icon Icon Icon Icon Icon List “Il più bel regalo mai ricevuto!” Text…" at bounding box center [861, 547] width 1102 height 753
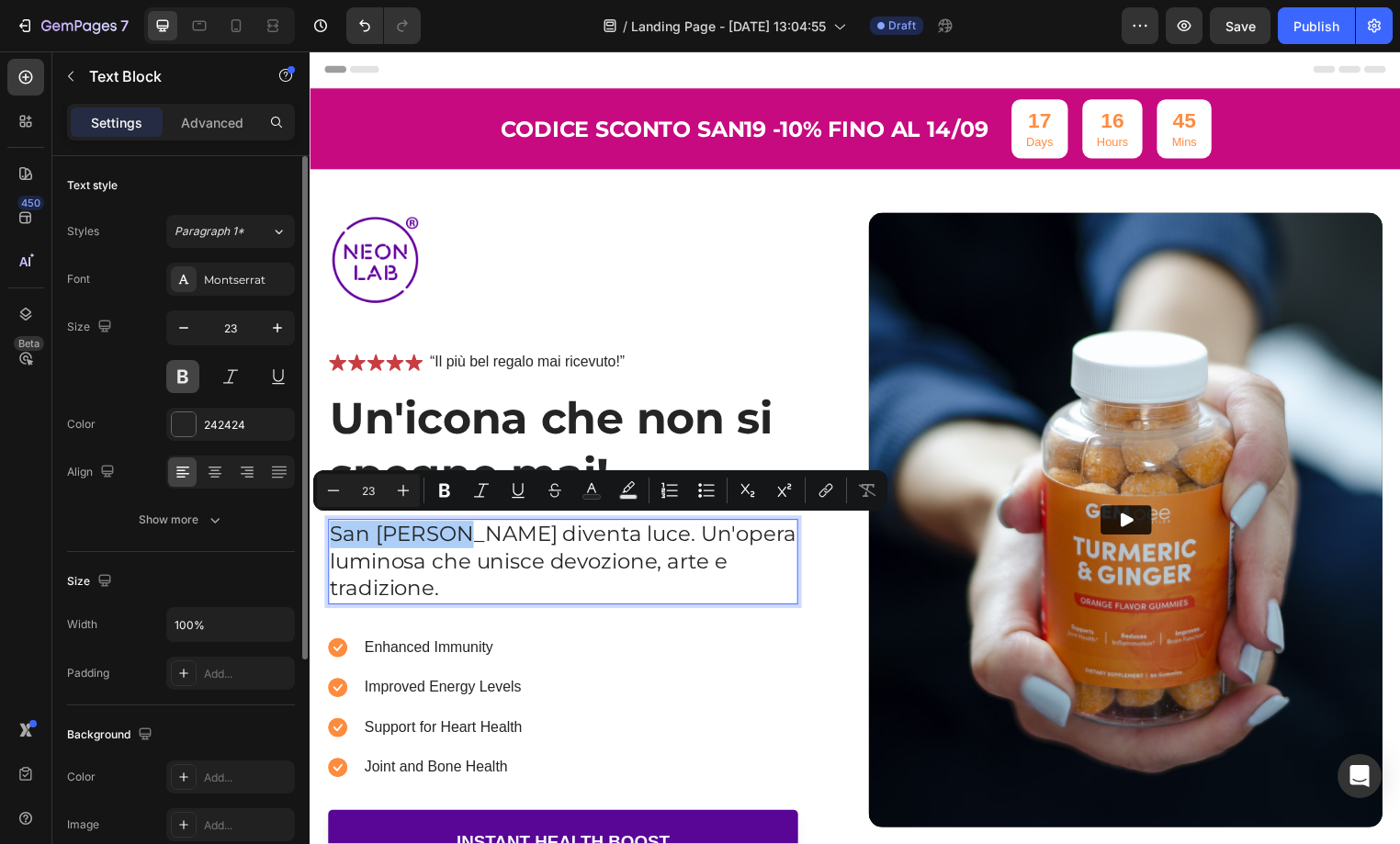
click at [182, 375] on button at bounding box center [182, 376] width 33 height 33
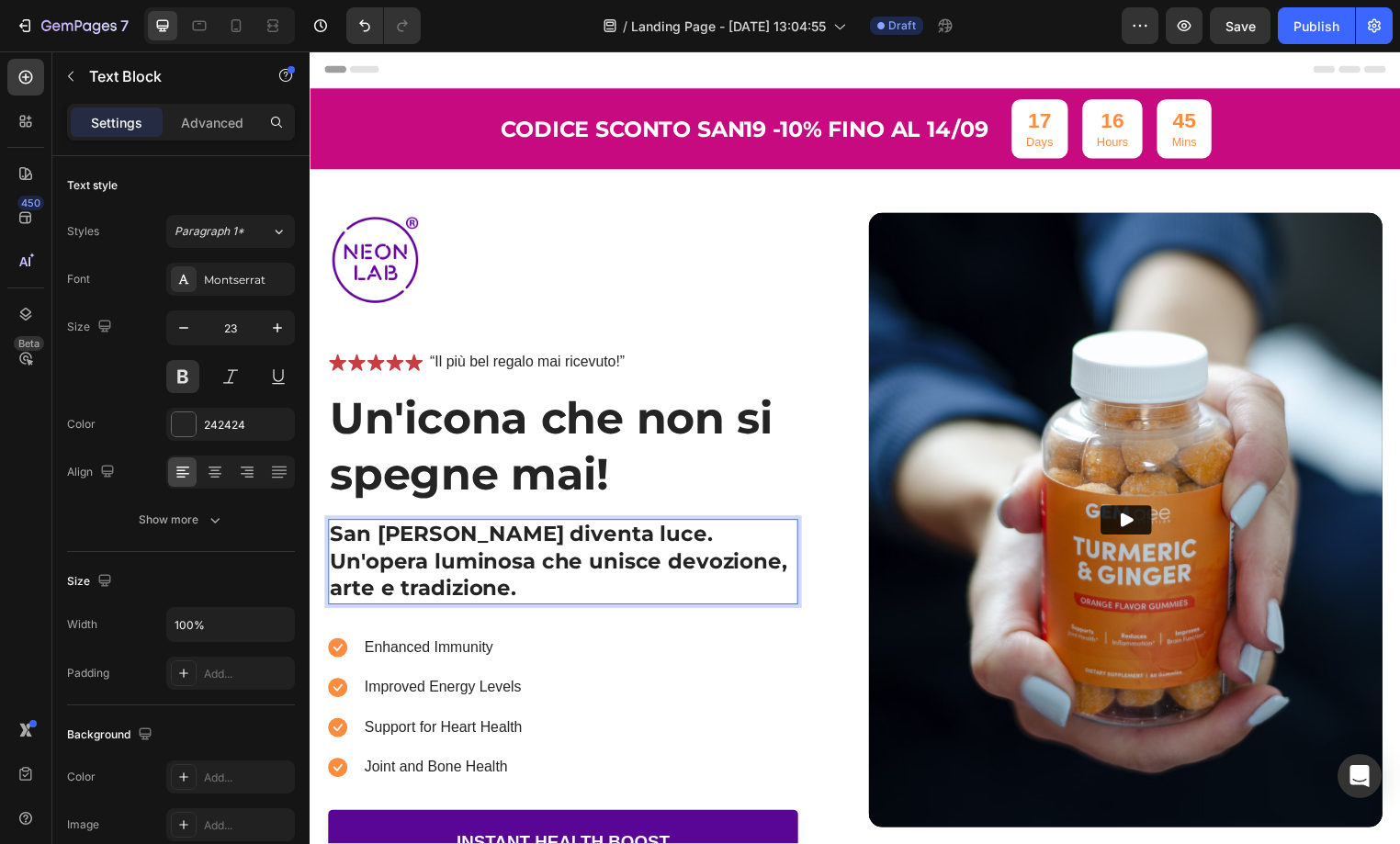
click at [459, 551] on p "San Gennaro diventa luce. Un'opera luminosa che unisce devozione, arte e tradiz…" at bounding box center [565, 567] width 472 height 82
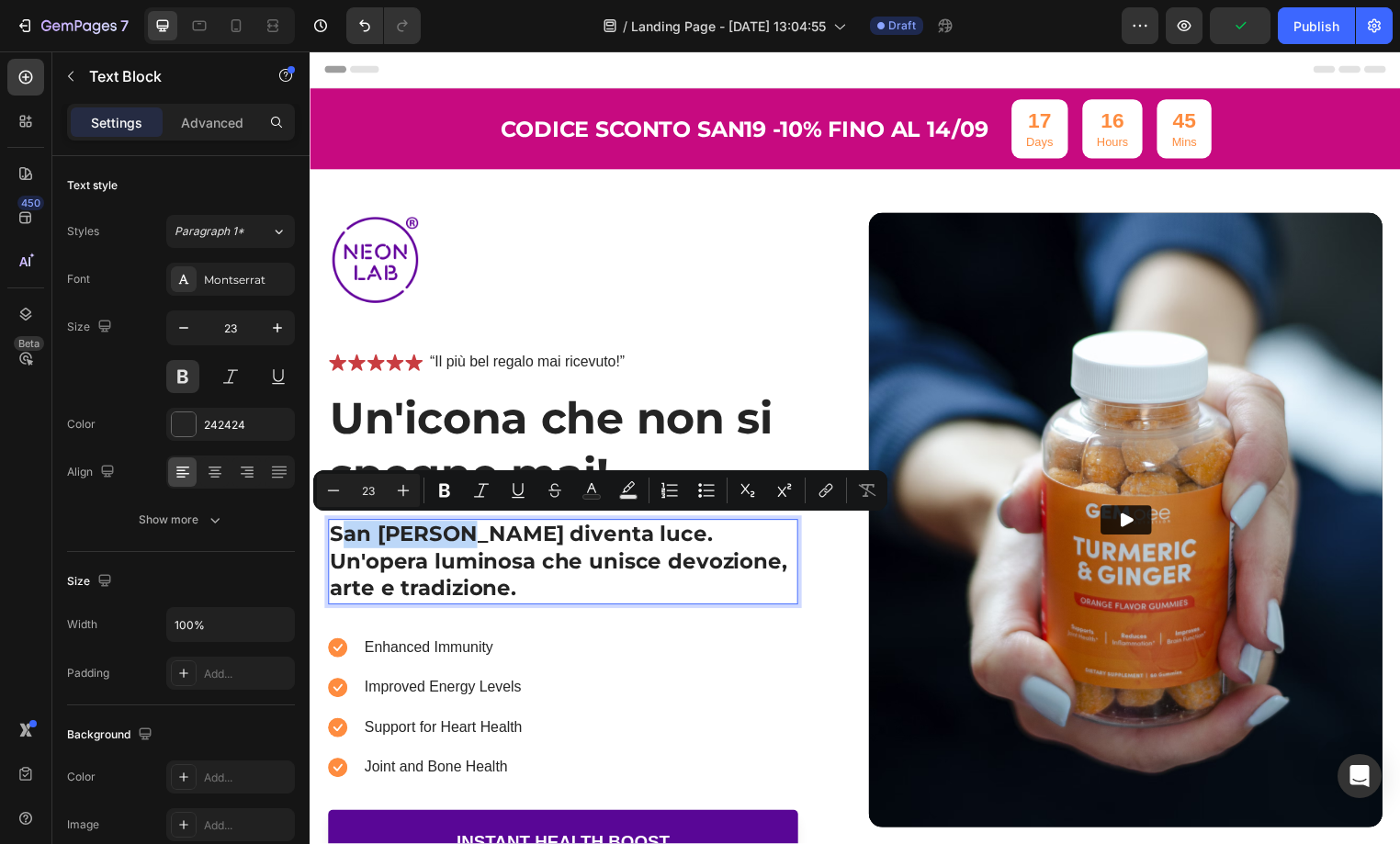
drag, startPoint x: 462, startPoint y: 539, endPoint x: 341, endPoint y: 535, distance: 121.1
click at [341, 535] on p "San Gennaro diventa luce. Un'opera luminosa che unisce devozione, arte e tradiz…" at bounding box center [565, 567] width 472 height 82
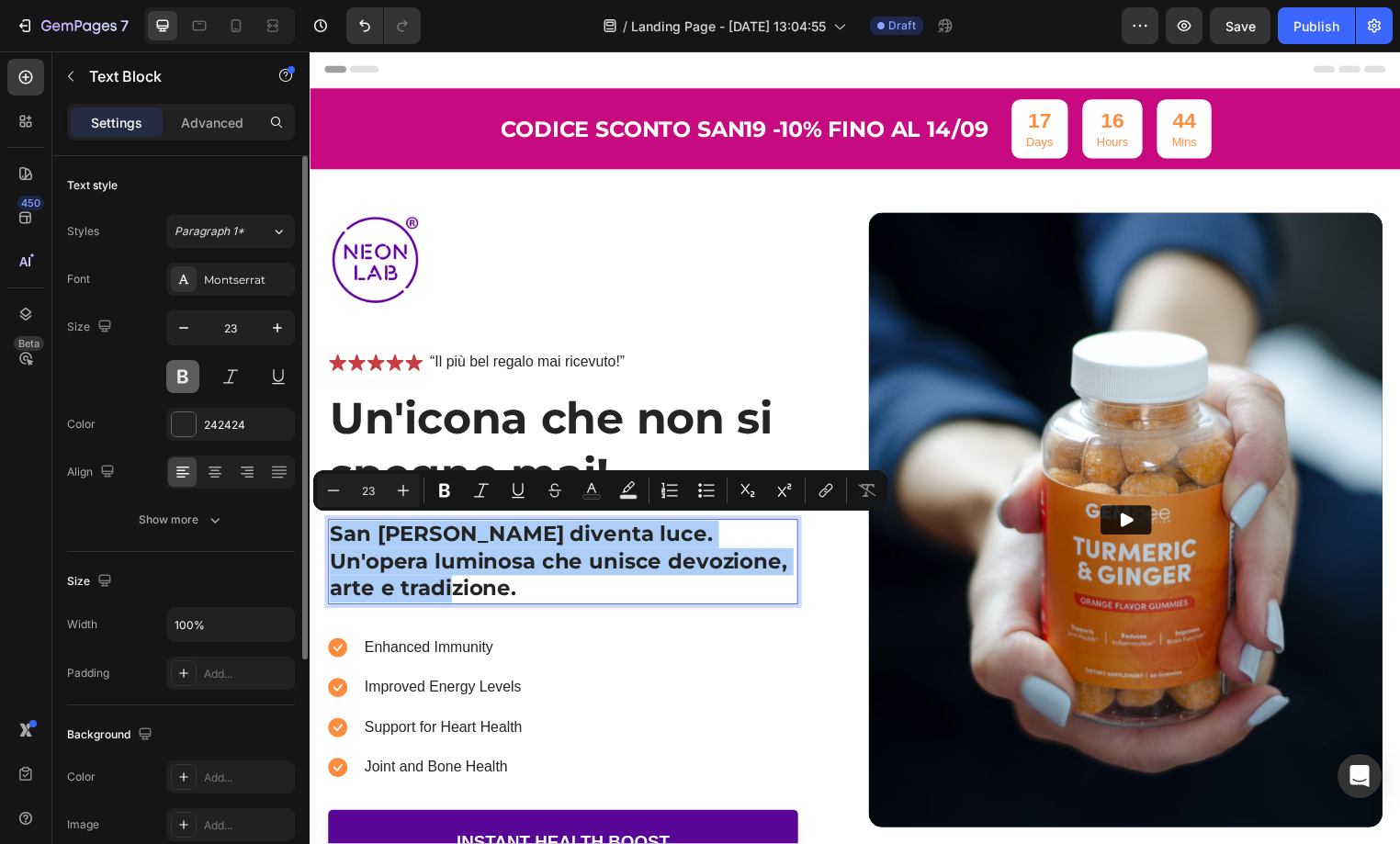
click at [189, 384] on button at bounding box center [182, 376] width 33 height 33
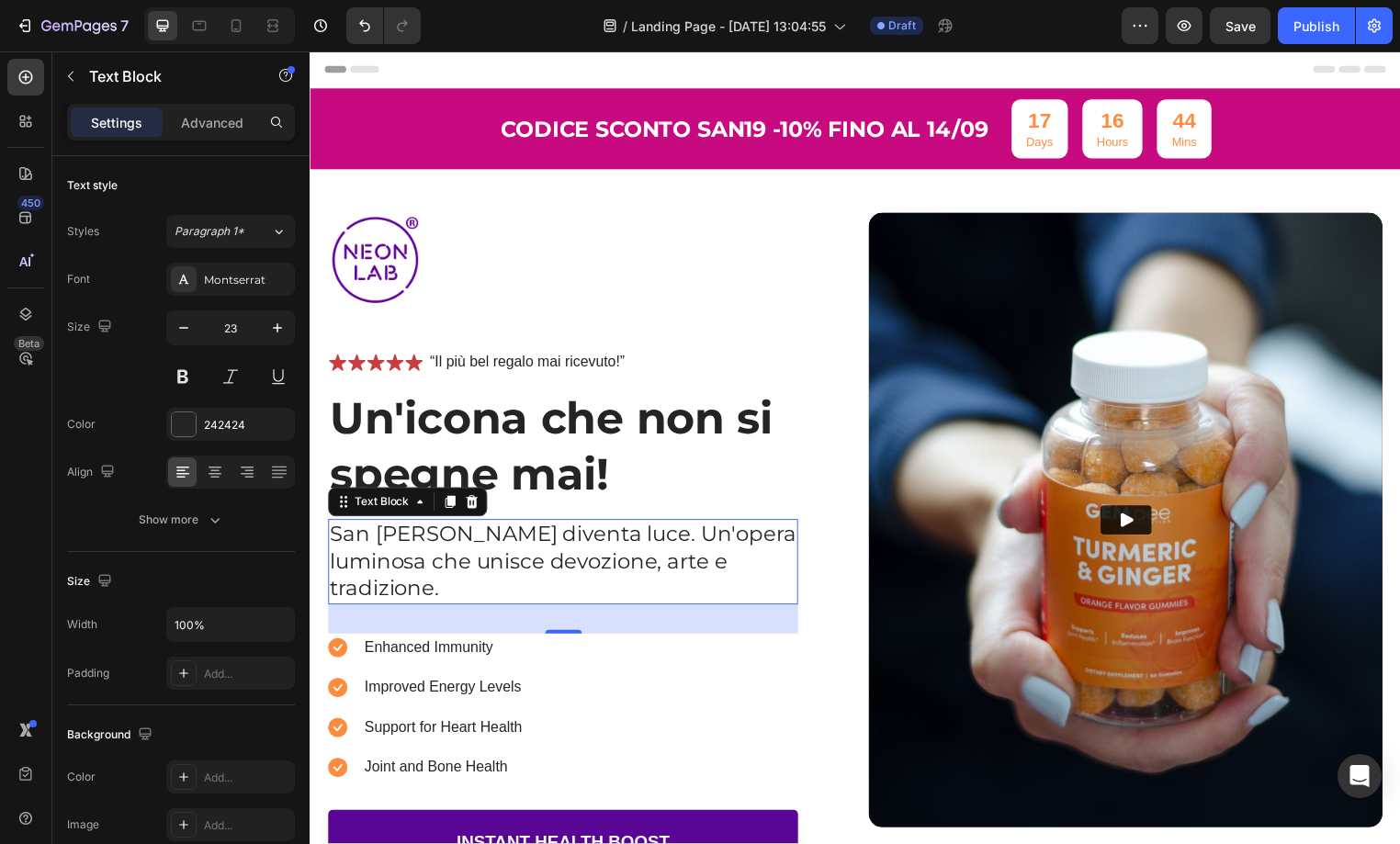
click at [372, 540] on p "San Gennaro diventa luce. Un'opera luminosa che unisce devozione, arte e tradiz…" at bounding box center [565, 567] width 472 height 82
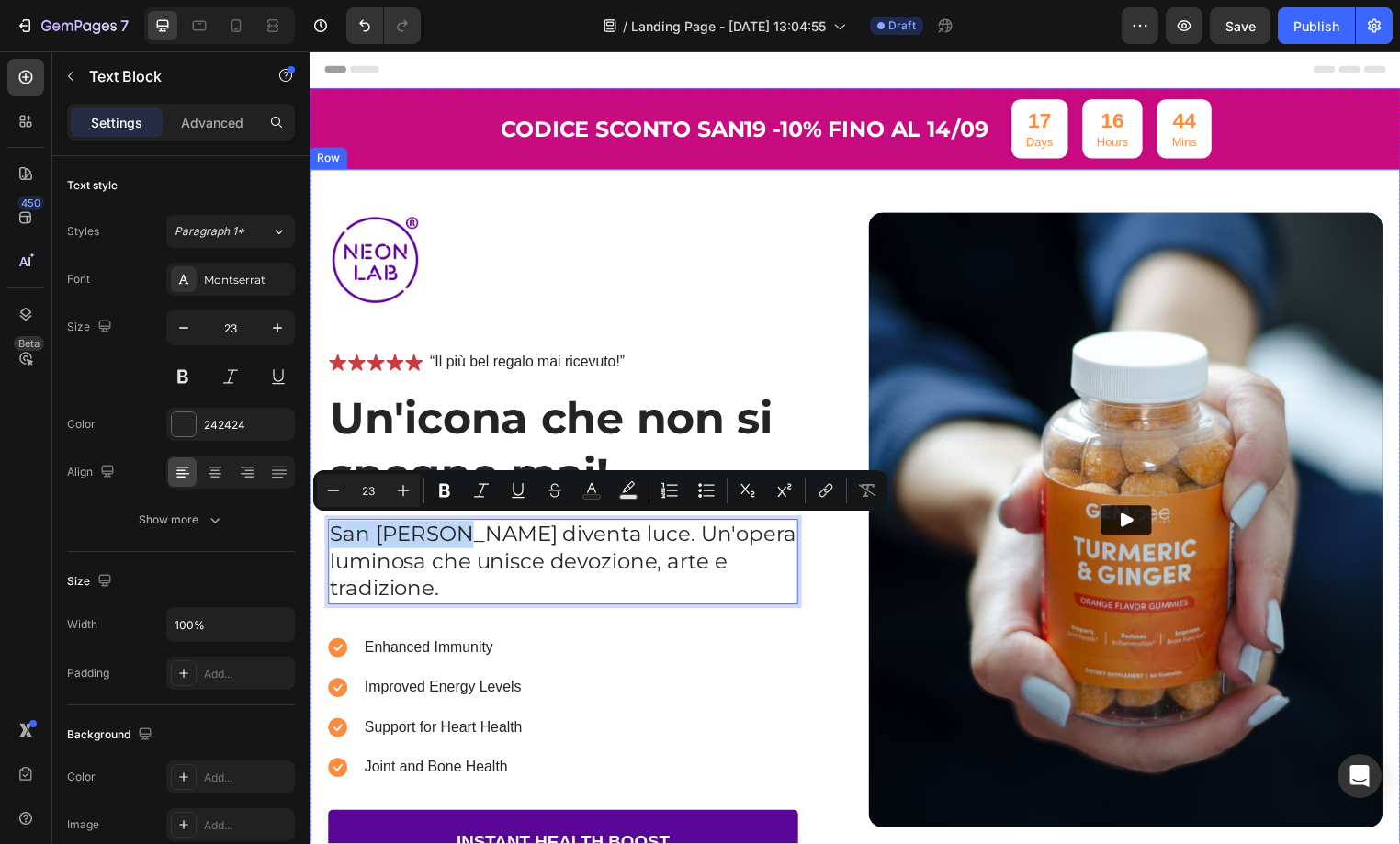
drag, startPoint x: 462, startPoint y: 536, endPoint x: 326, endPoint y: 535, distance: 136.0
click at [326, 535] on div "Image Icon Icon Icon Icon Icon Icon List “Il più bel regalo mai ricevuto!” Text…" at bounding box center [861, 547] width 1102 height 753
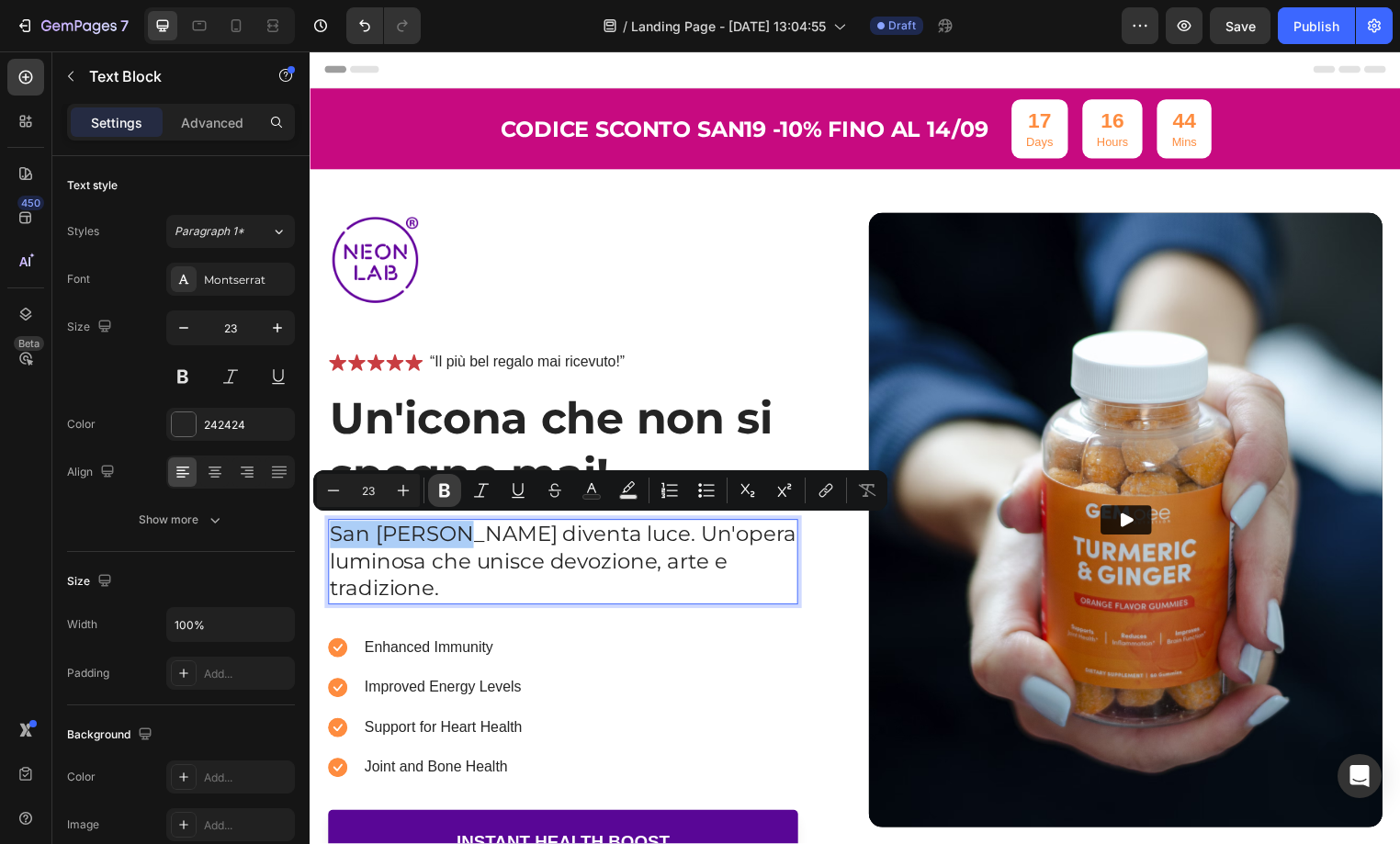
click at [453, 495] on icon "Editor contextual toolbar" at bounding box center [445, 491] width 19 height 19
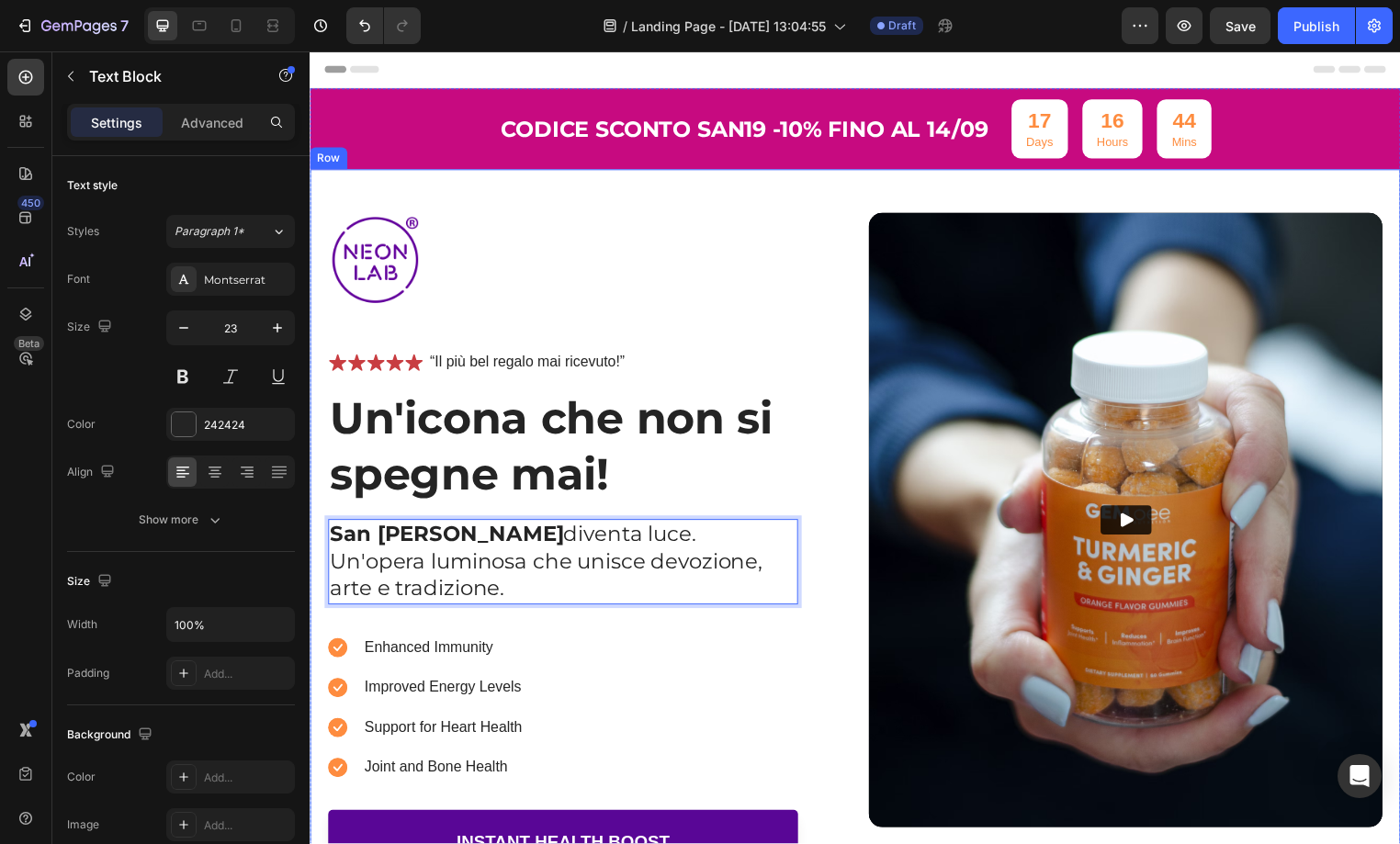
drag, startPoint x: 448, startPoint y: 590, endPoint x: 322, endPoint y: 527, distance: 140.9
click at [323, 527] on div "Image Icon Icon Icon Icon Icon Icon List “Il più bel regalo mai ricevuto!” Text…" at bounding box center [861, 547] width 1102 height 753
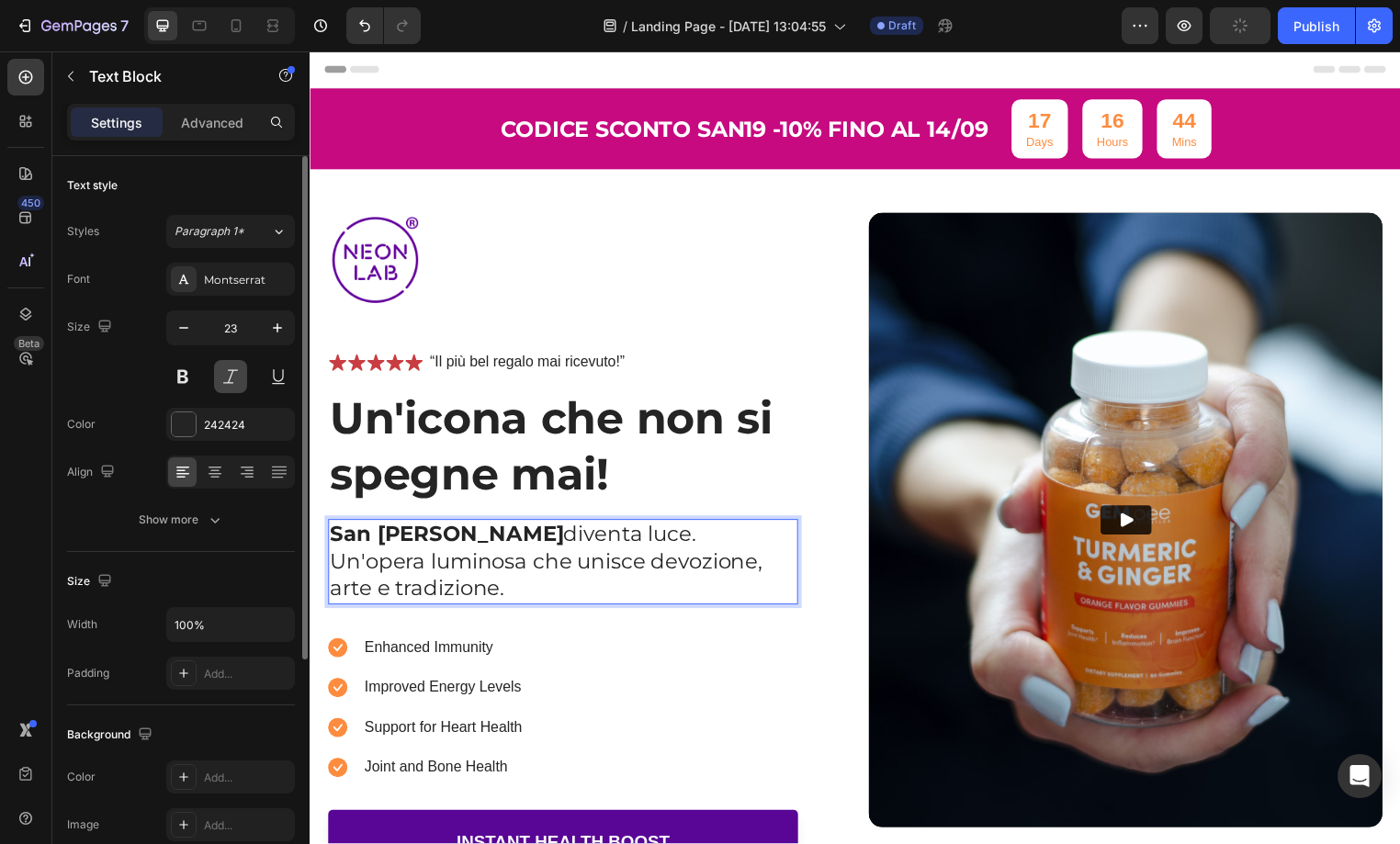
click at [231, 387] on button at bounding box center [230, 376] width 33 height 33
click at [554, 567] on p "San Gennaro diventa luce. Un'opera luminosa che unisce devozione, arte e tradiz…" at bounding box center [565, 567] width 472 height 82
click at [231, 379] on button at bounding box center [230, 375] width 33 height 33
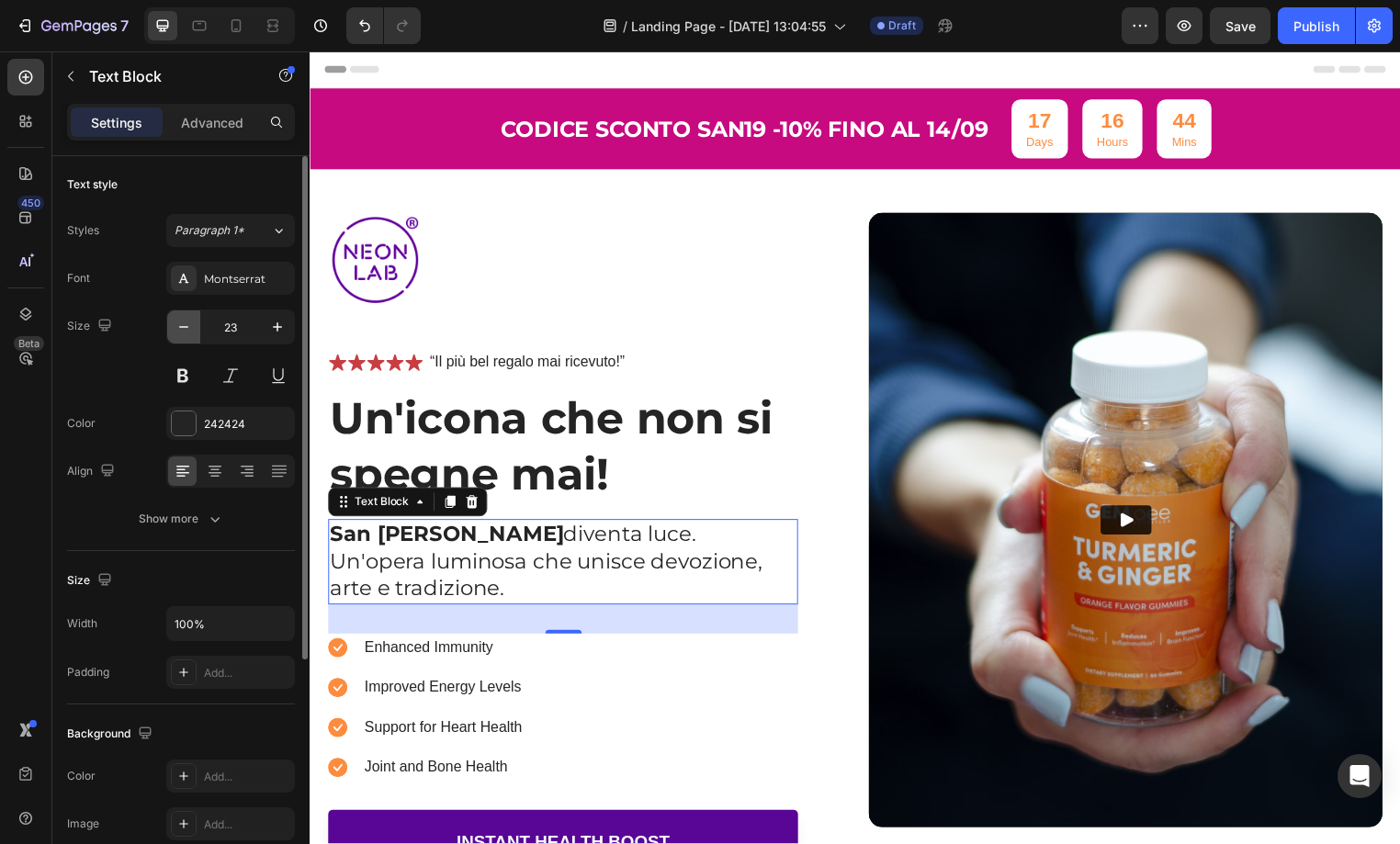
click at [190, 332] on icon "button" at bounding box center [184, 327] width 19 height 19
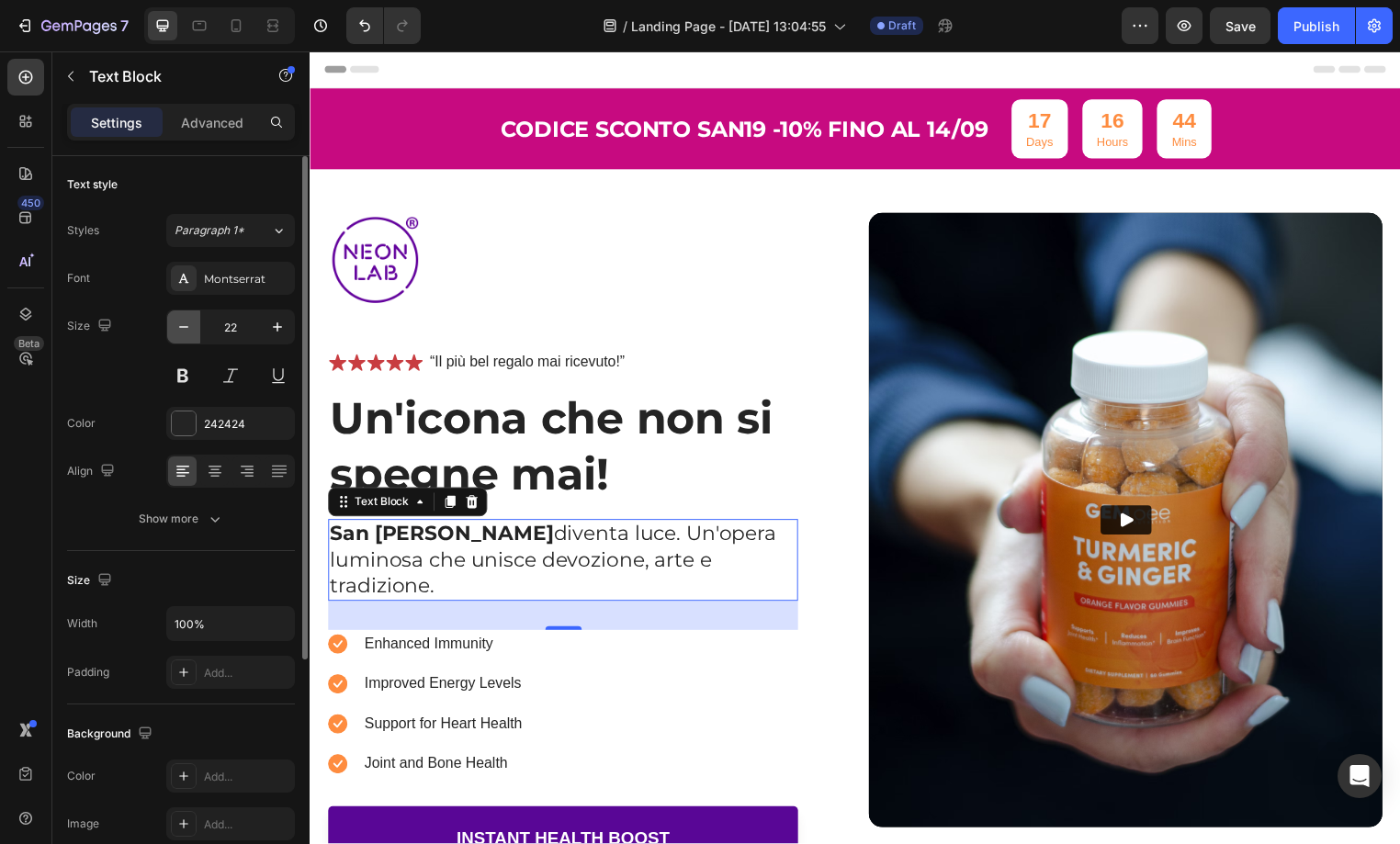
click at [190, 332] on icon "button" at bounding box center [184, 327] width 19 height 19
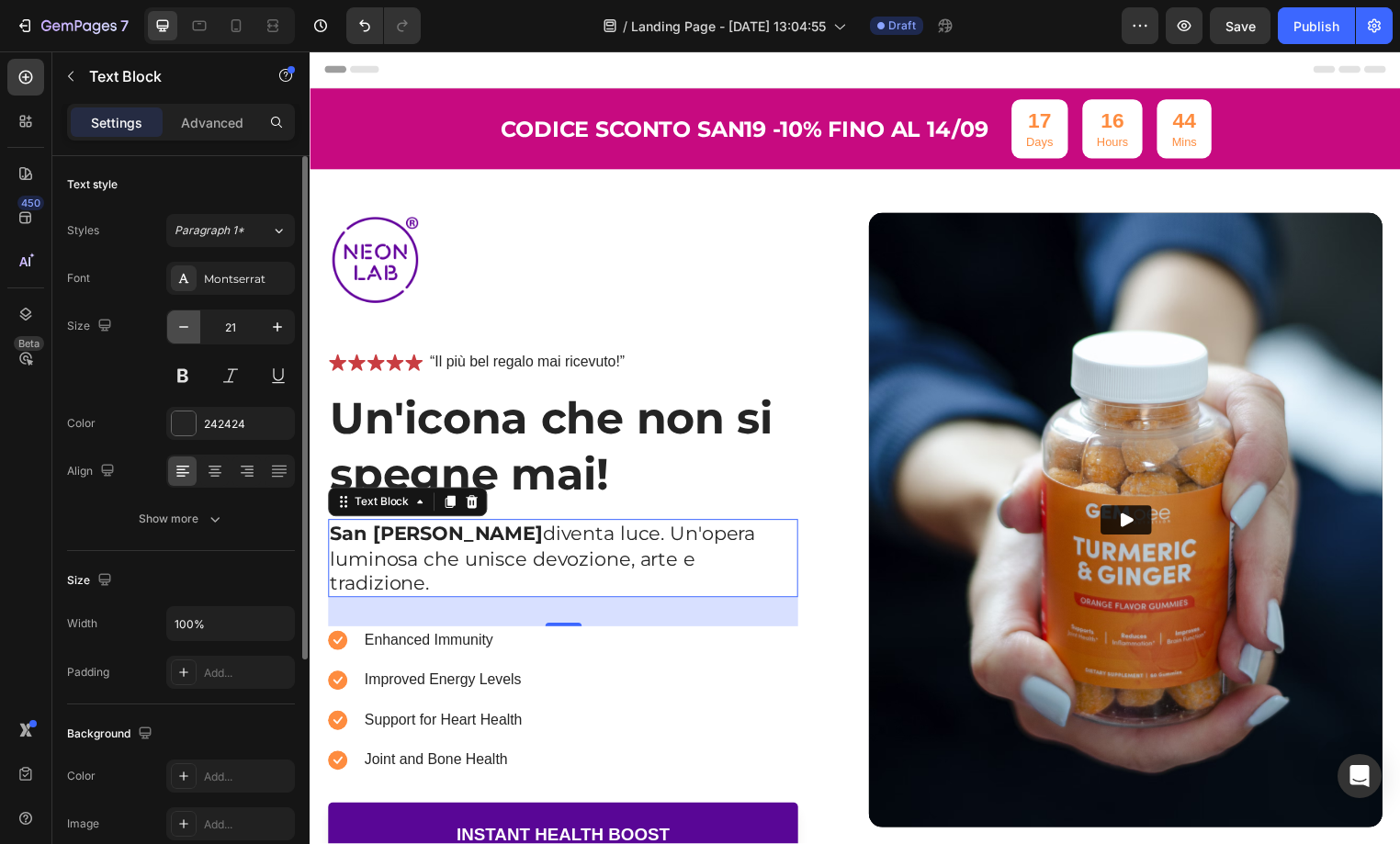
click at [190, 332] on icon "button" at bounding box center [184, 327] width 19 height 19
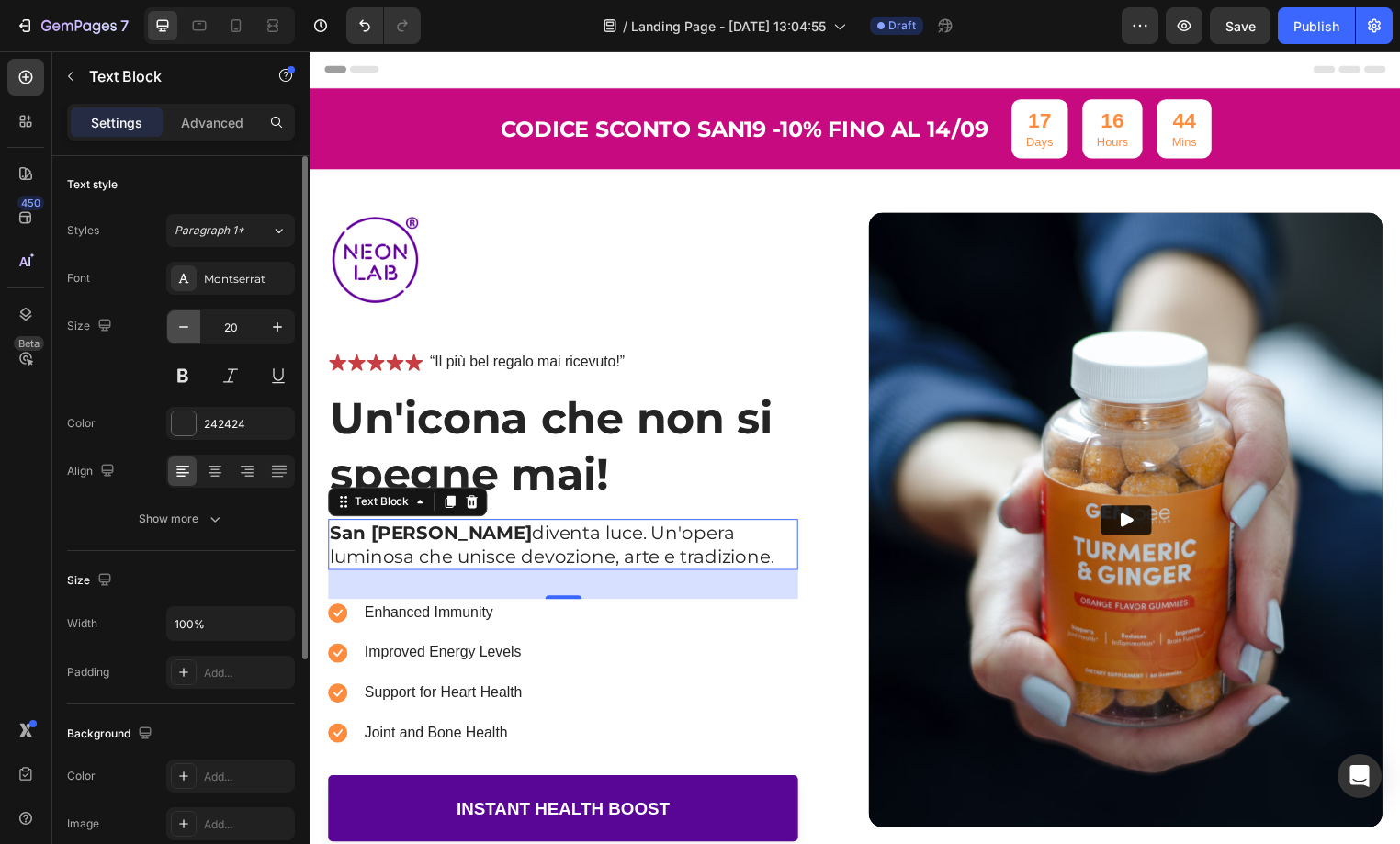
click at [190, 332] on icon "button" at bounding box center [184, 327] width 19 height 19
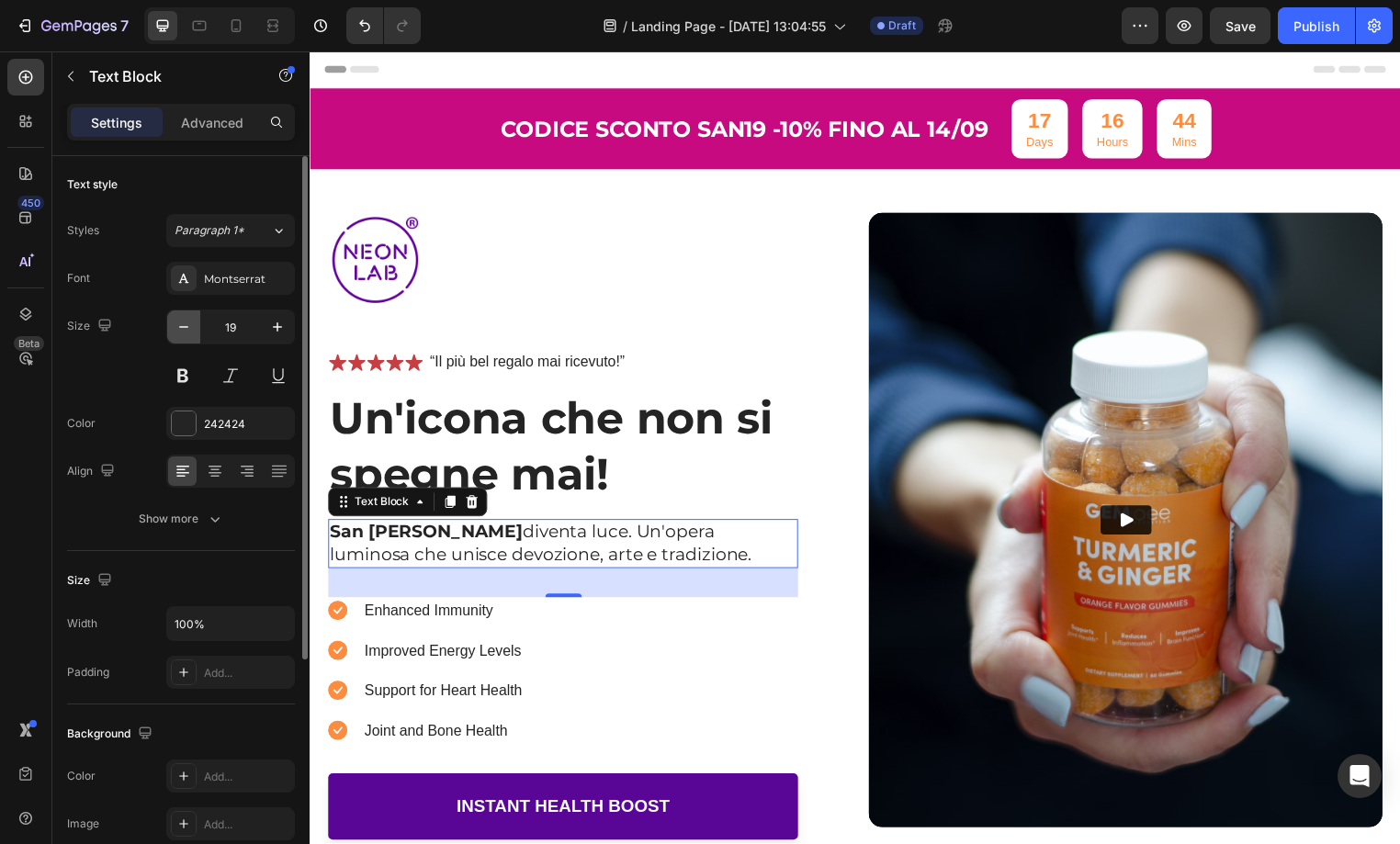
click at [190, 332] on icon "button" at bounding box center [184, 327] width 19 height 19
type input "18"
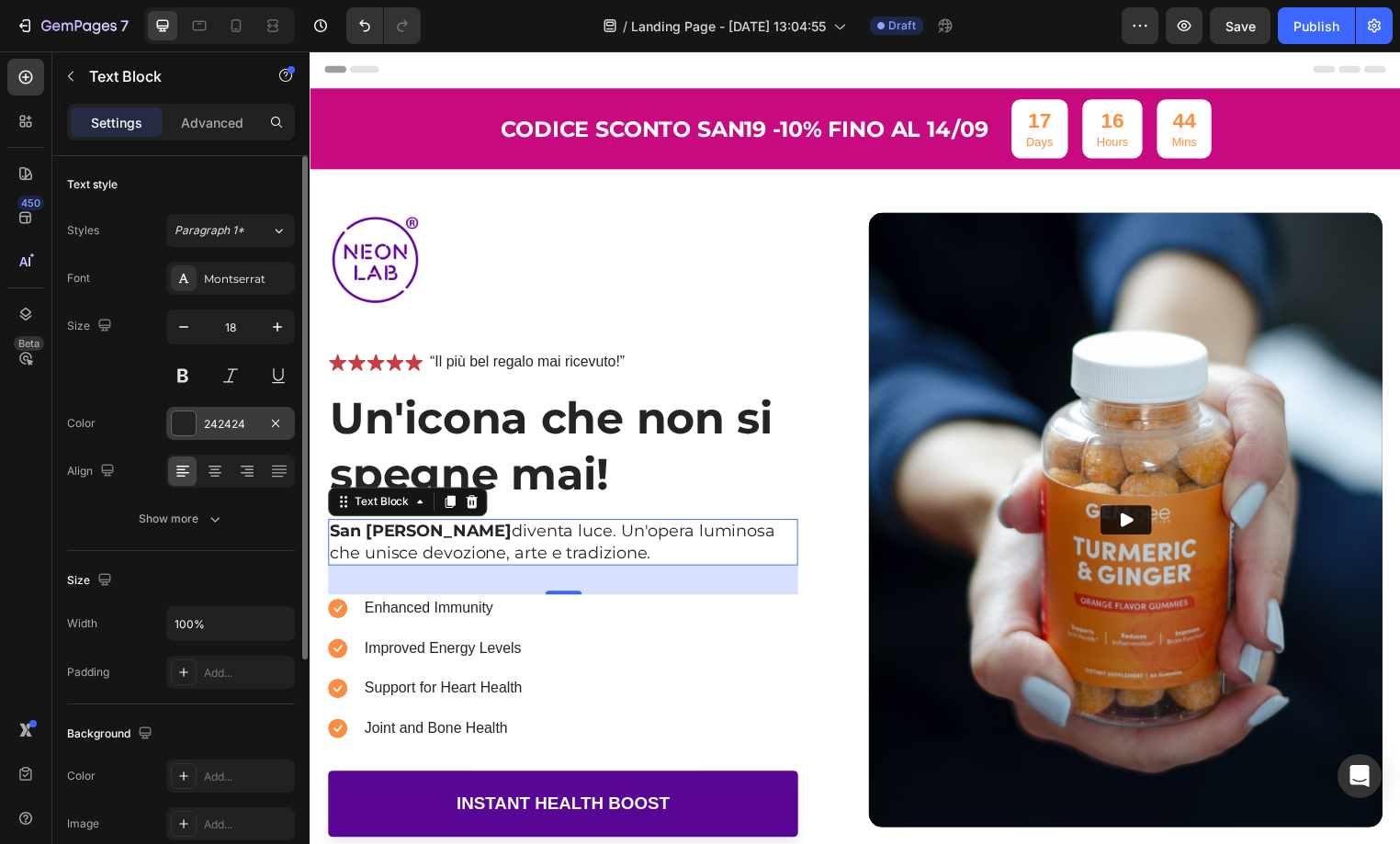
click at [220, 429] on div "242424" at bounding box center [230, 424] width 54 height 17
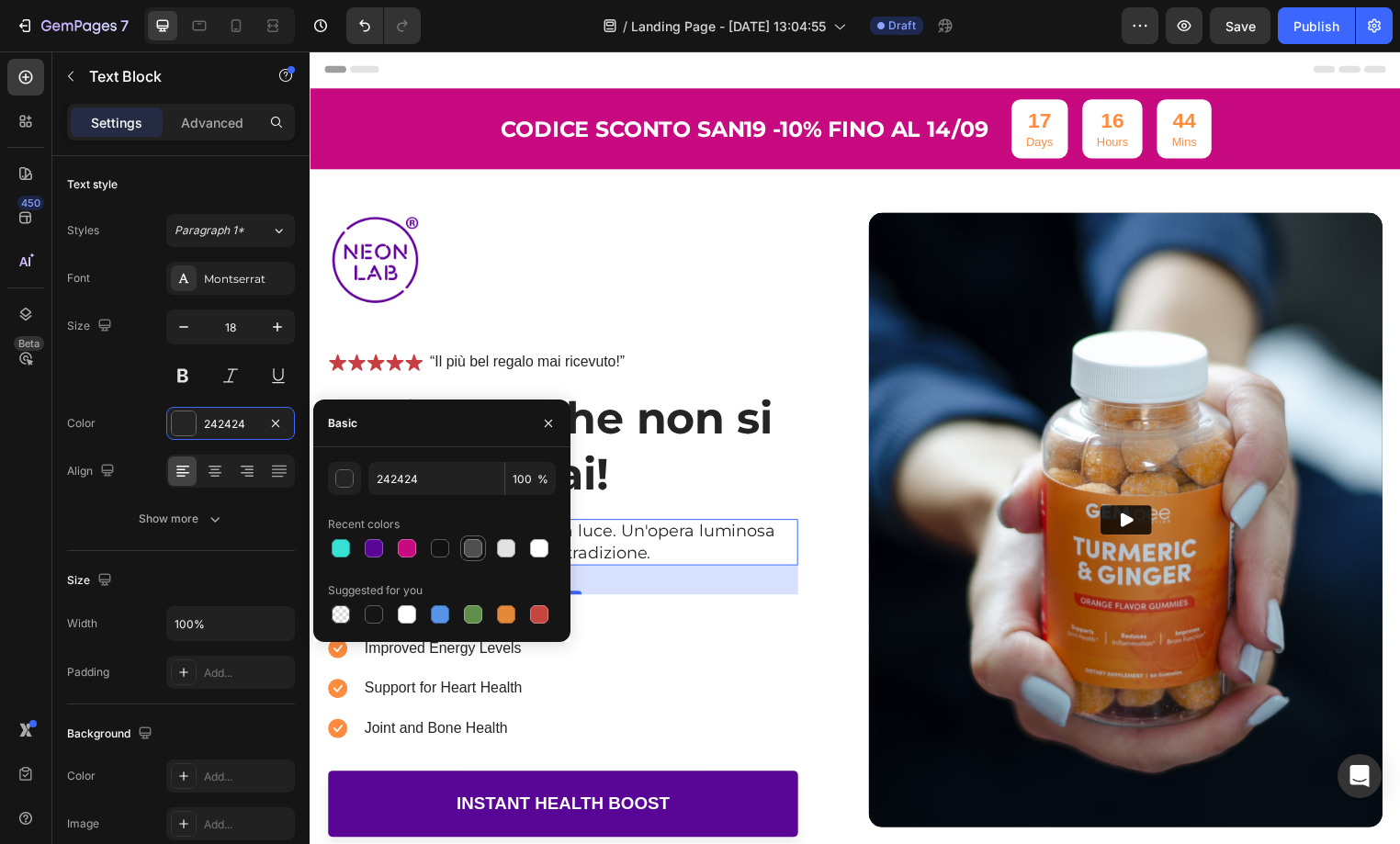
click at [474, 547] on div at bounding box center [473, 548] width 19 height 19
type input "4F4F4F"
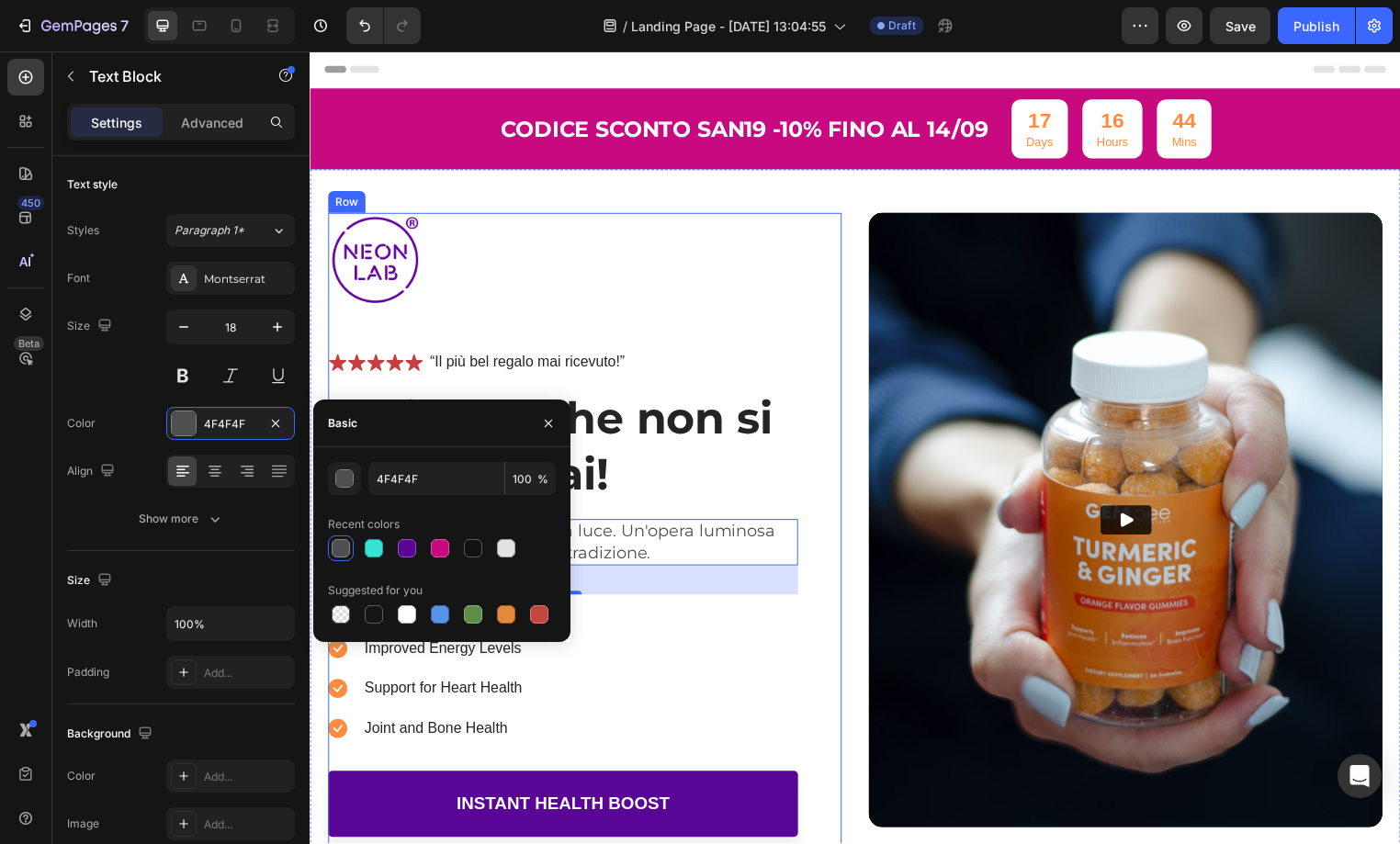
click at [726, 317] on div "Image Icon Icon Icon Icon Icon Icon List “Il più bel regalo mai ricevuto!” Text…" at bounding box center [565, 550] width 475 height 669
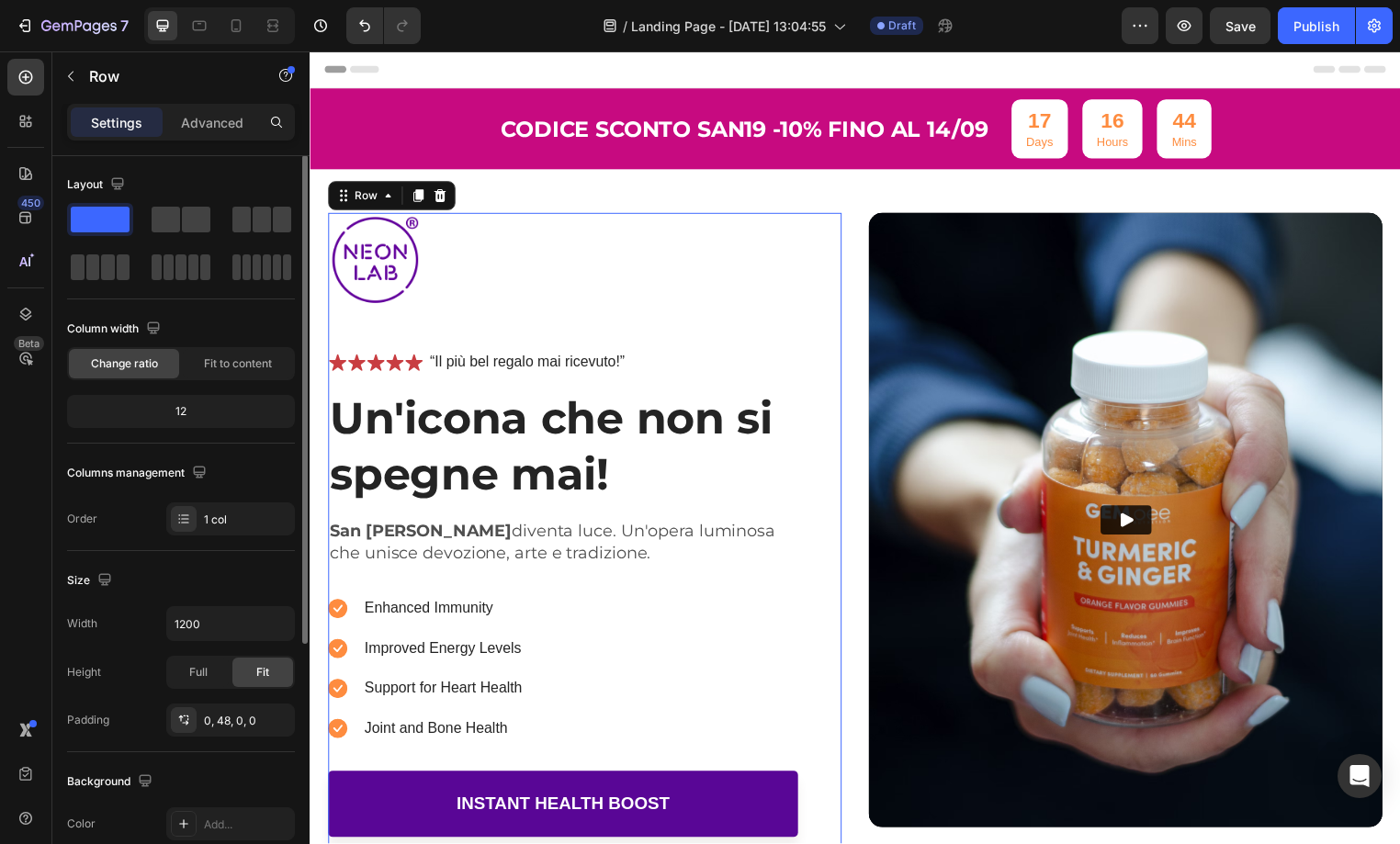
scroll to position [0, 0]
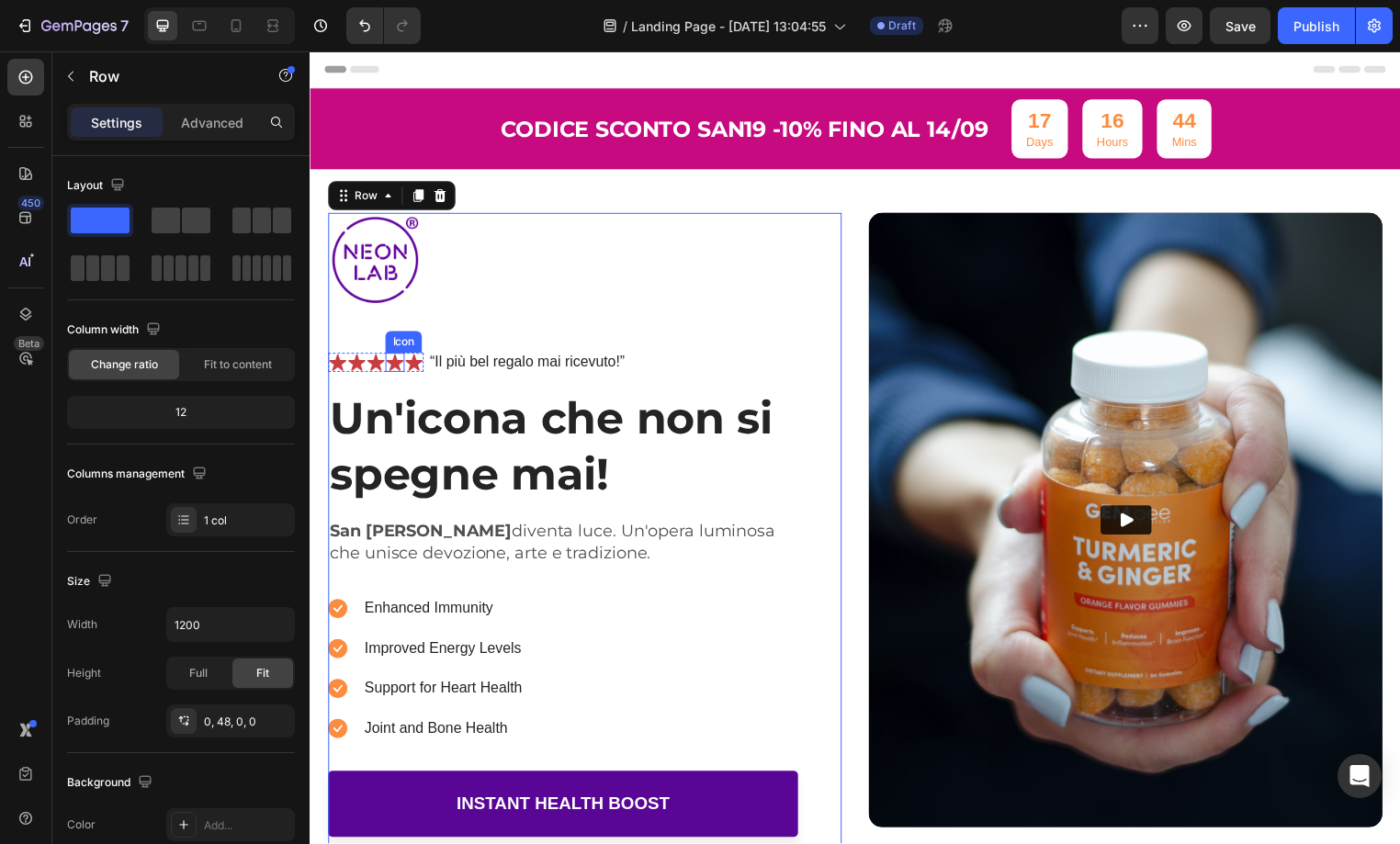
click at [403, 367] on div "Icon" at bounding box center [395, 365] width 19 height 19
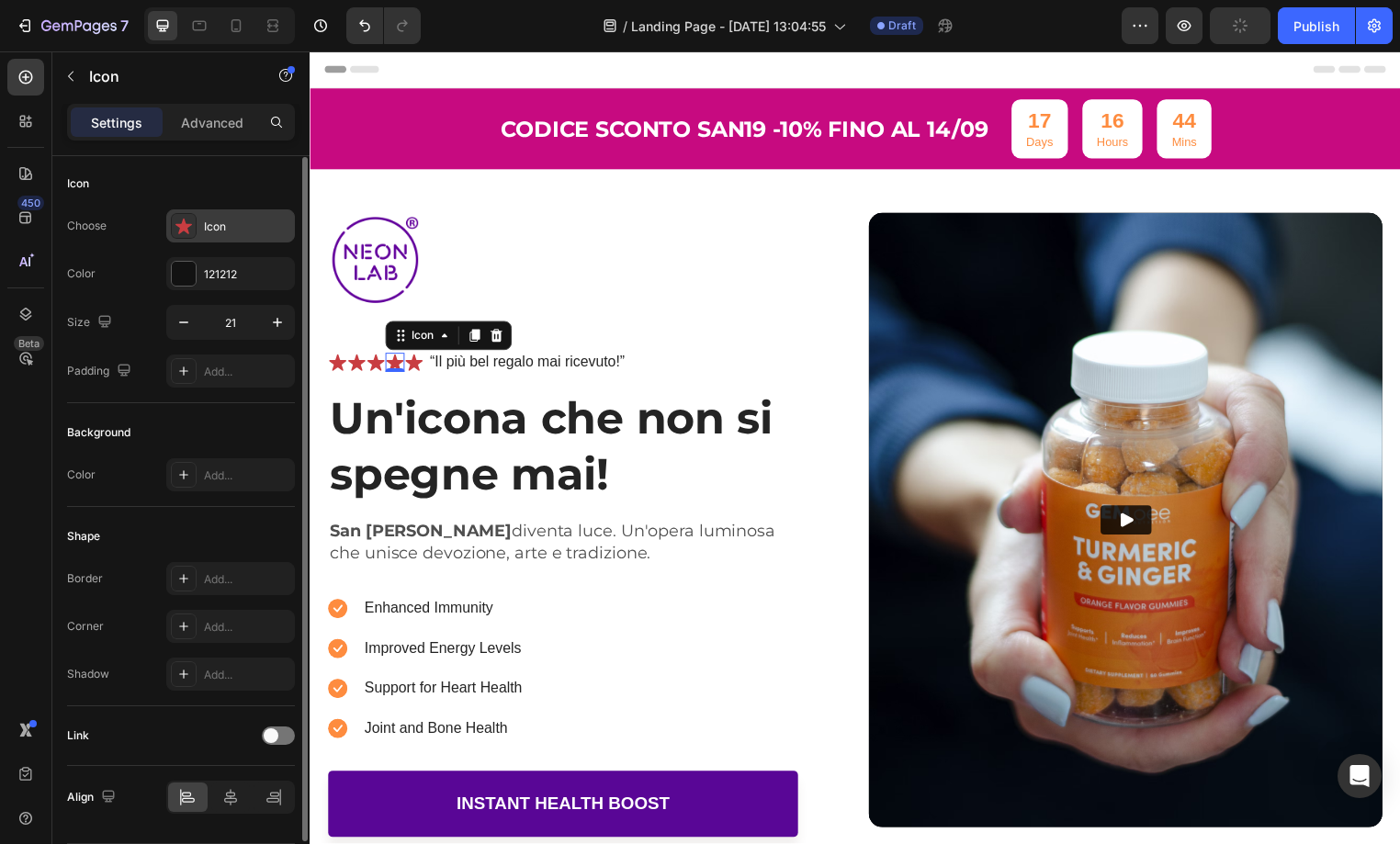
click at [189, 233] on div at bounding box center [184, 226] width 26 height 26
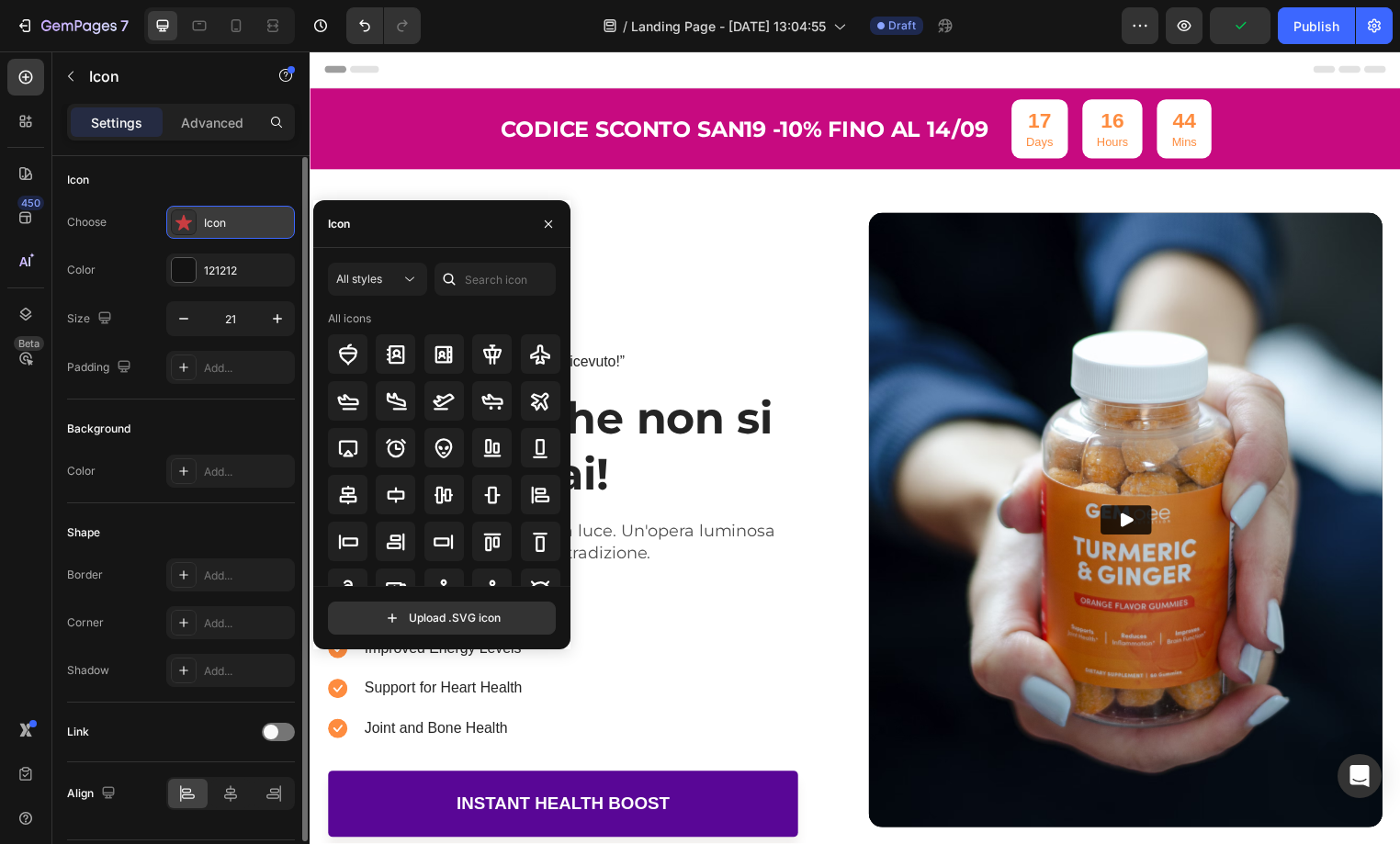
scroll to position [4, 0]
click at [209, 230] on div "Icon" at bounding box center [246, 224] width 86 height 17
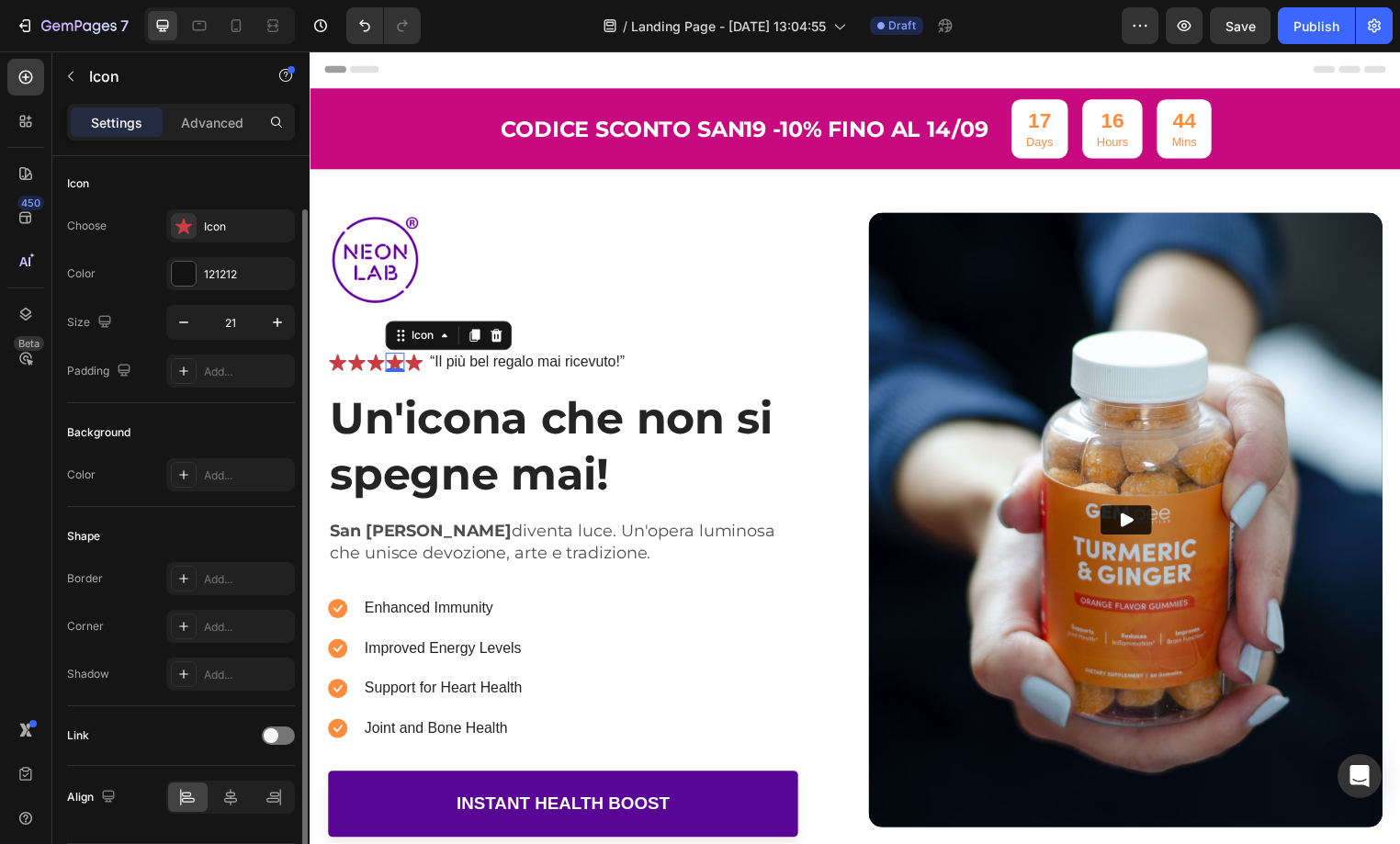
scroll to position [0, 0]
click at [186, 226] on icon at bounding box center [184, 228] width 17 height 16
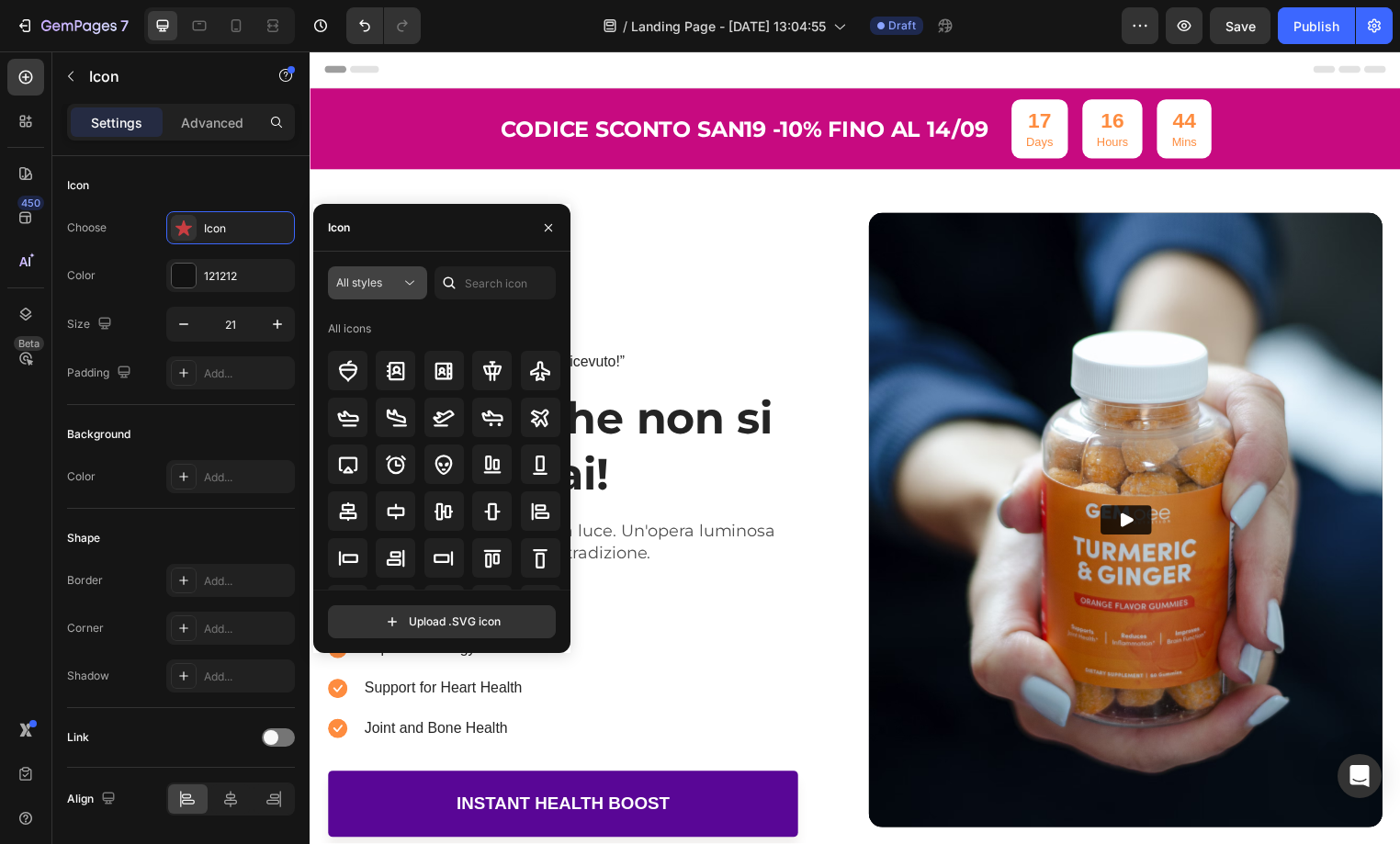
click at [412, 281] on icon at bounding box center [409, 283] width 19 height 19
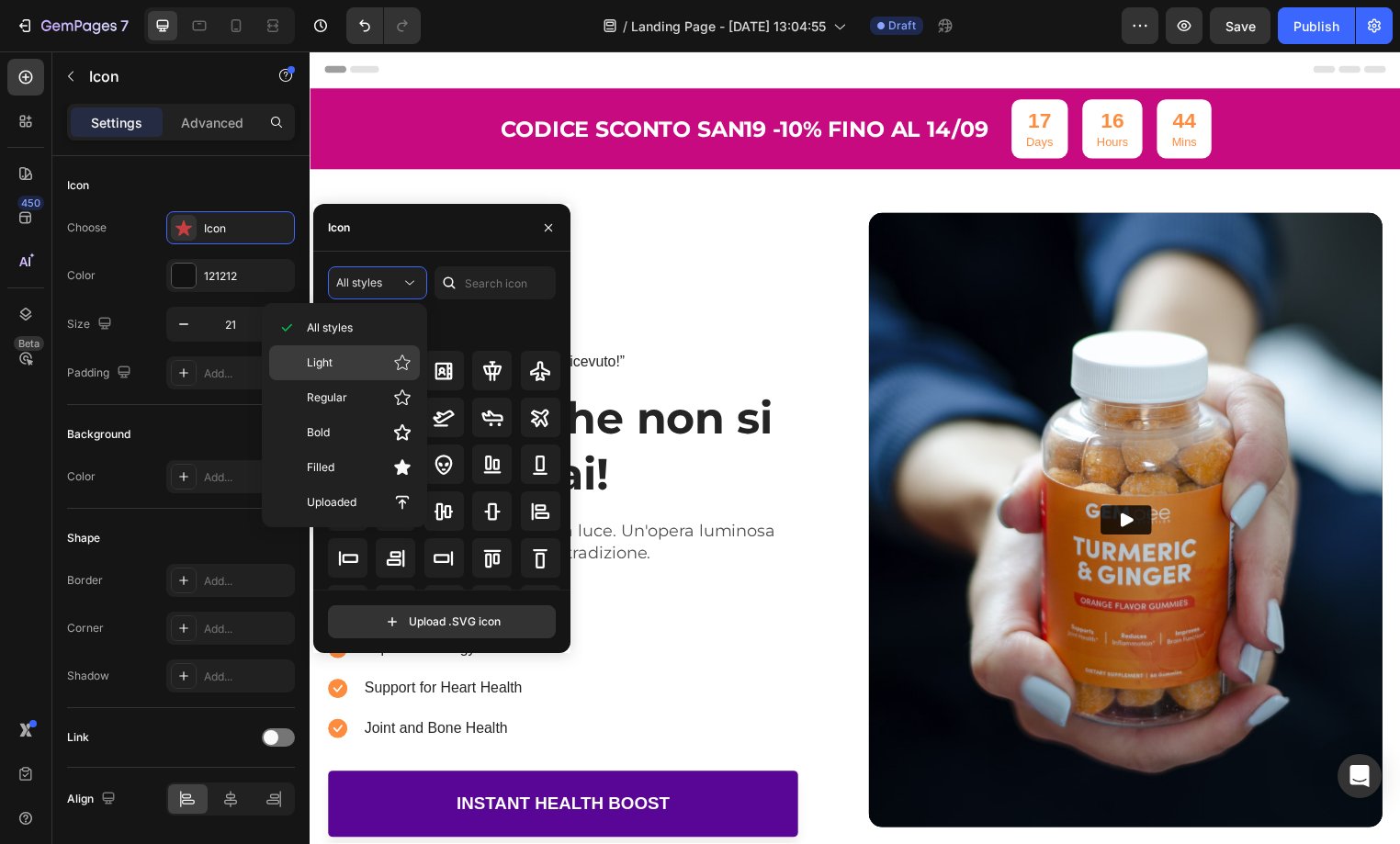
click at [327, 361] on span "Light" at bounding box center [320, 362] width 26 height 17
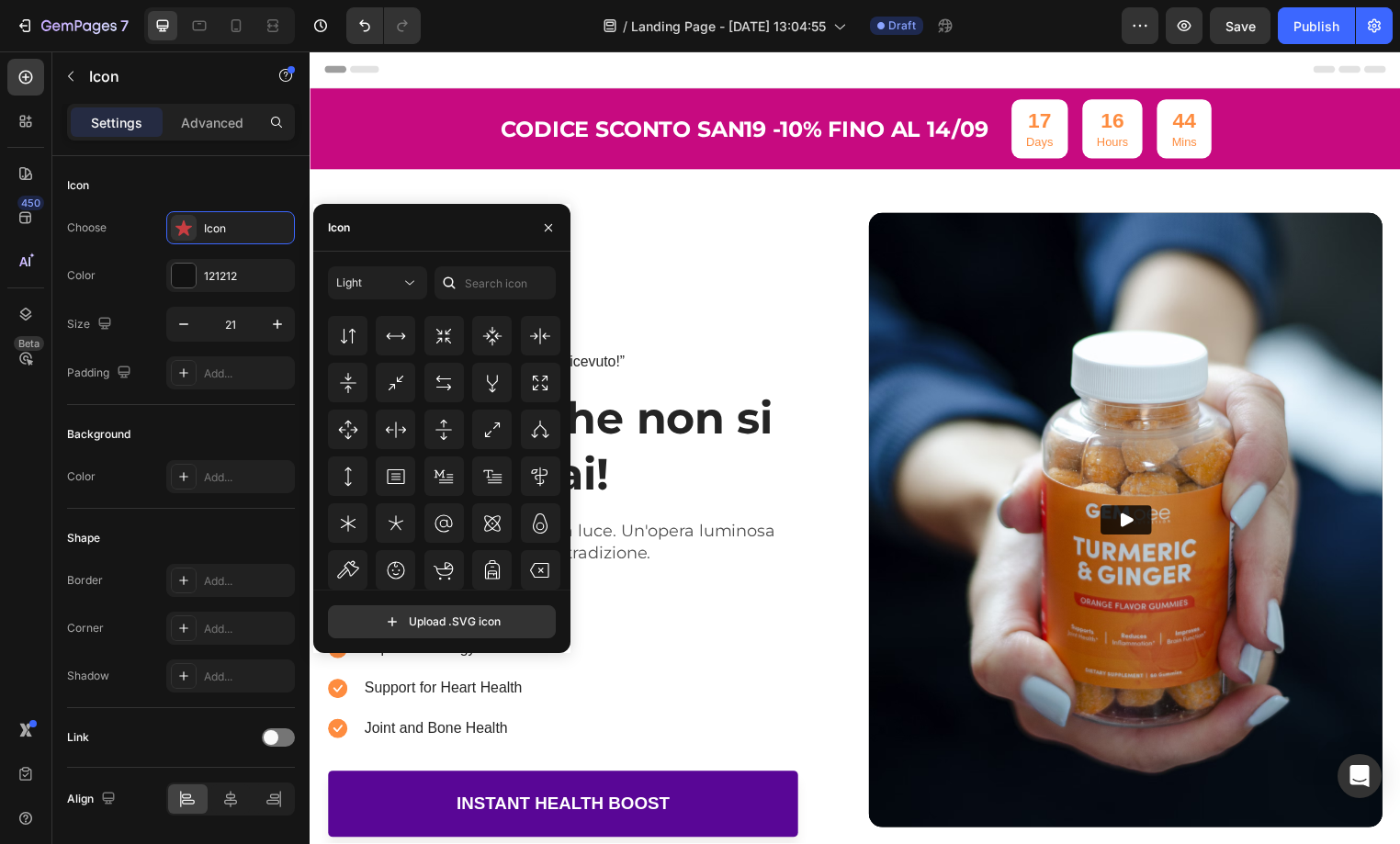
scroll to position [994, 0]
click at [503, 276] on input "text" at bounding box center [495, 282] width 121 height 33
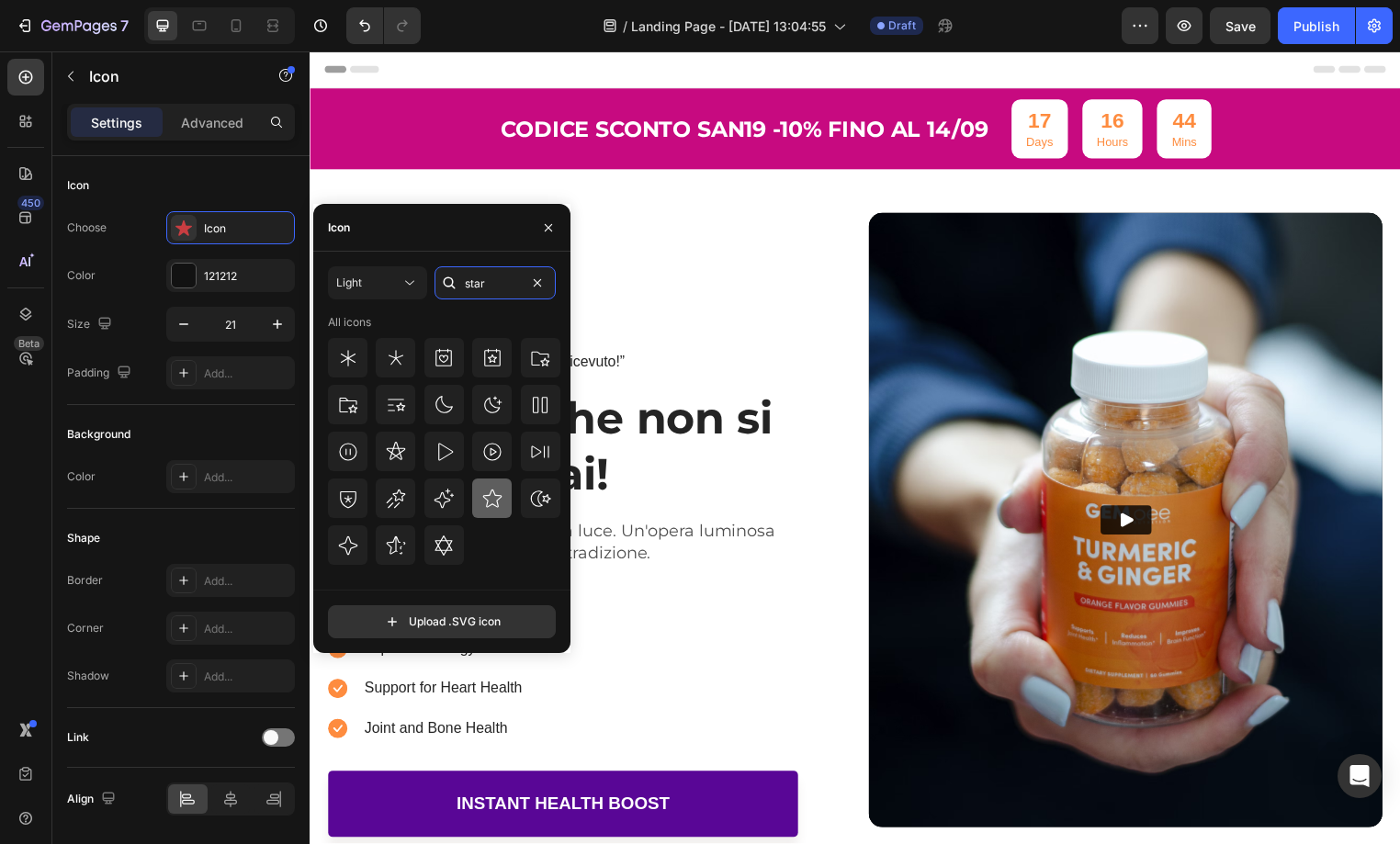
type input "star"
click at [485, 493] on icon at bounding box center [492, 498] width 22 height 22
click at [546, 220] on icon "button" at bounding box center [548, 227] width 15 height 15
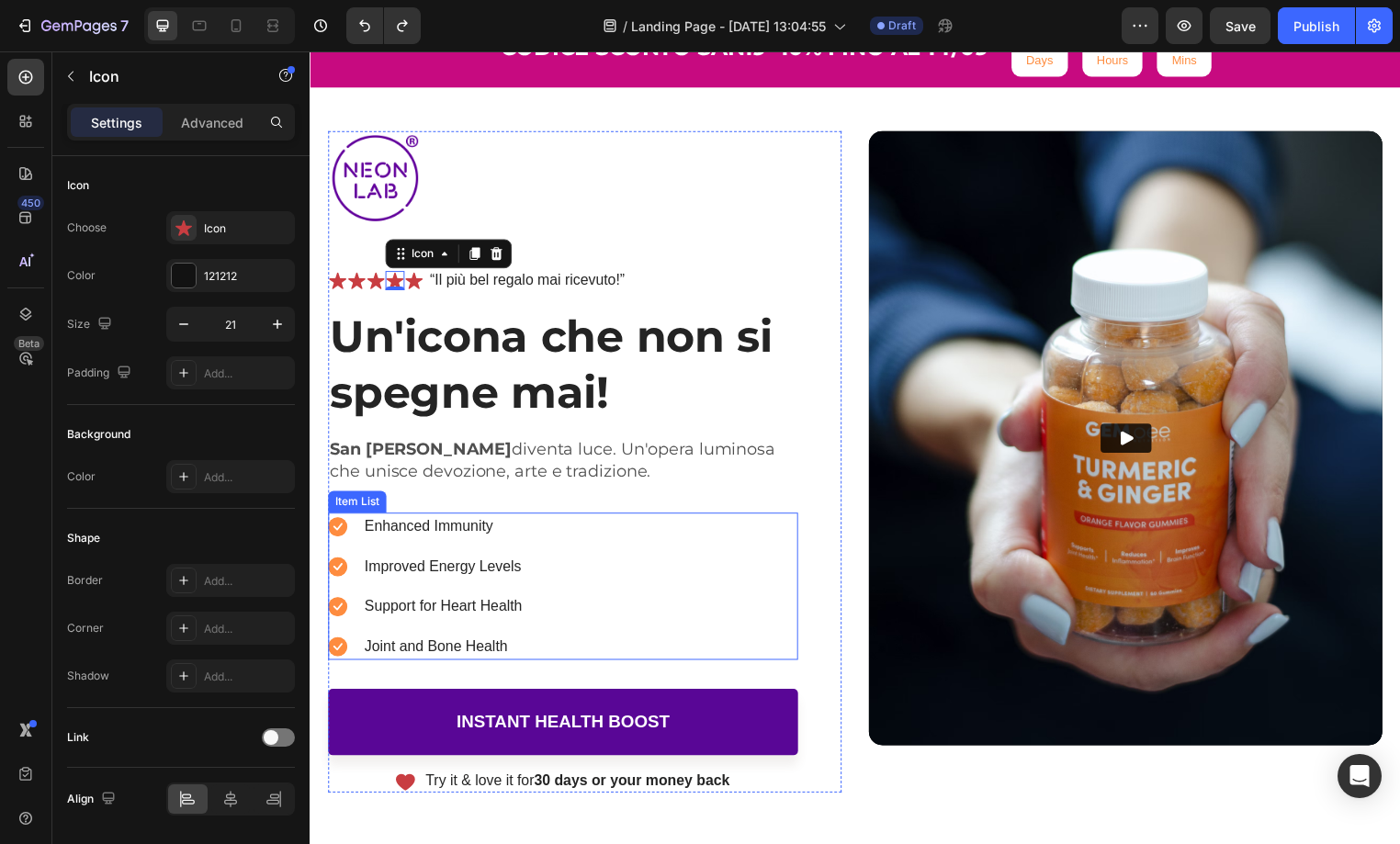
scroll to position [115, 0]
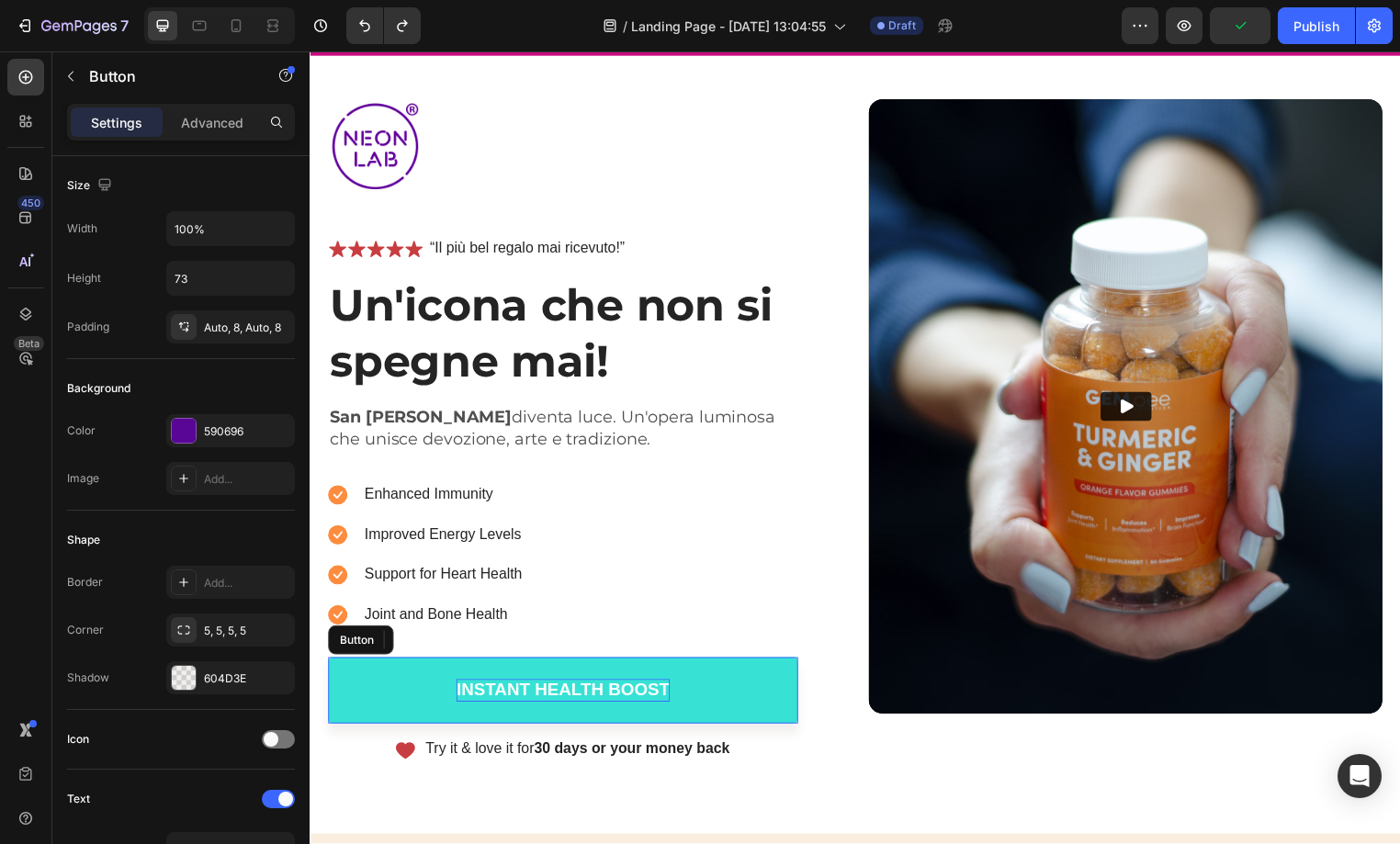
click at [597, 698] on div "Instant Health Boost" at bounding box center [565, 697] width 215 height 23
click at [517, 695] on p "Instant Health Boost" at bounding box center [565, 697] width 215 height 23
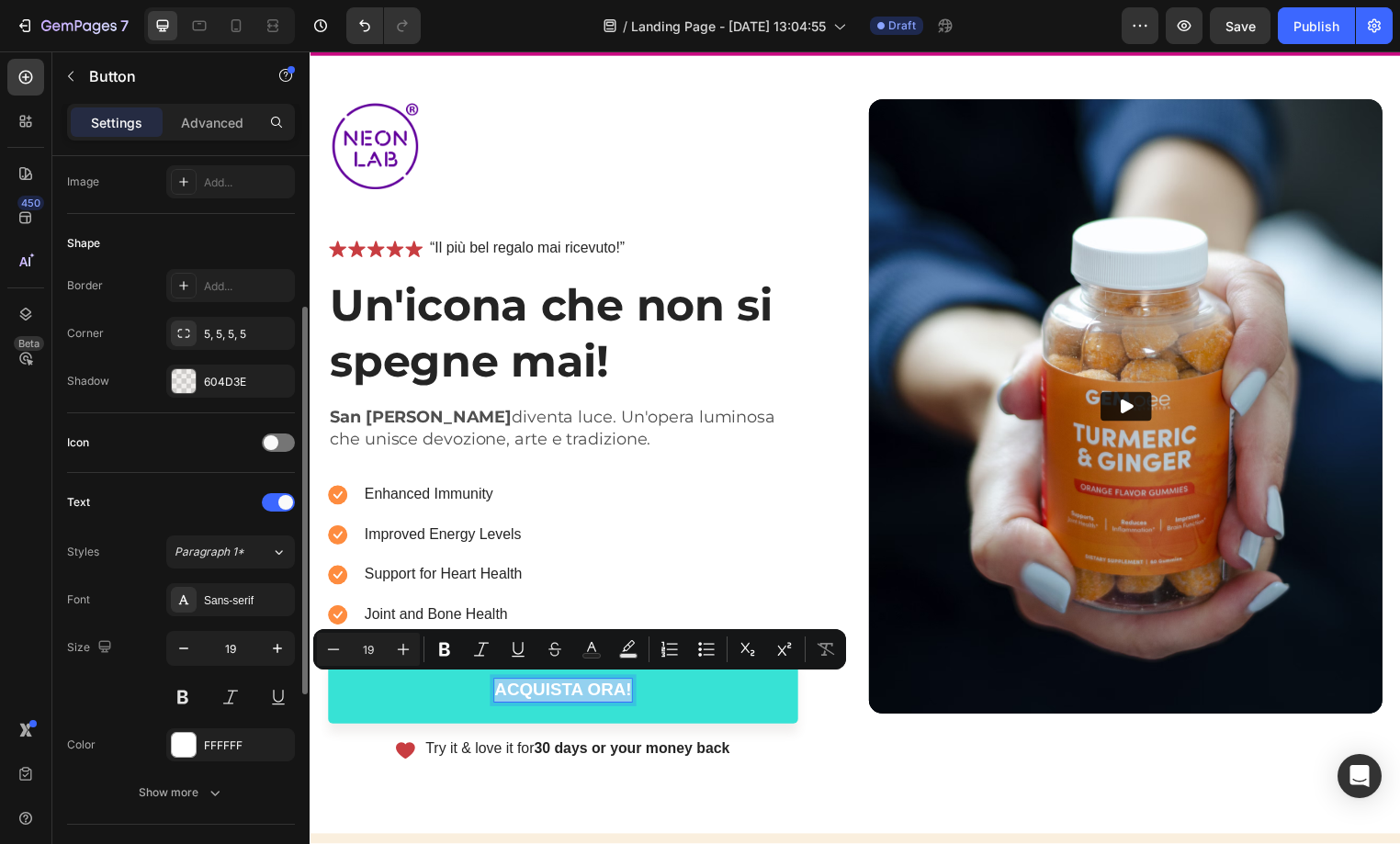
scroll to position [311, 0]
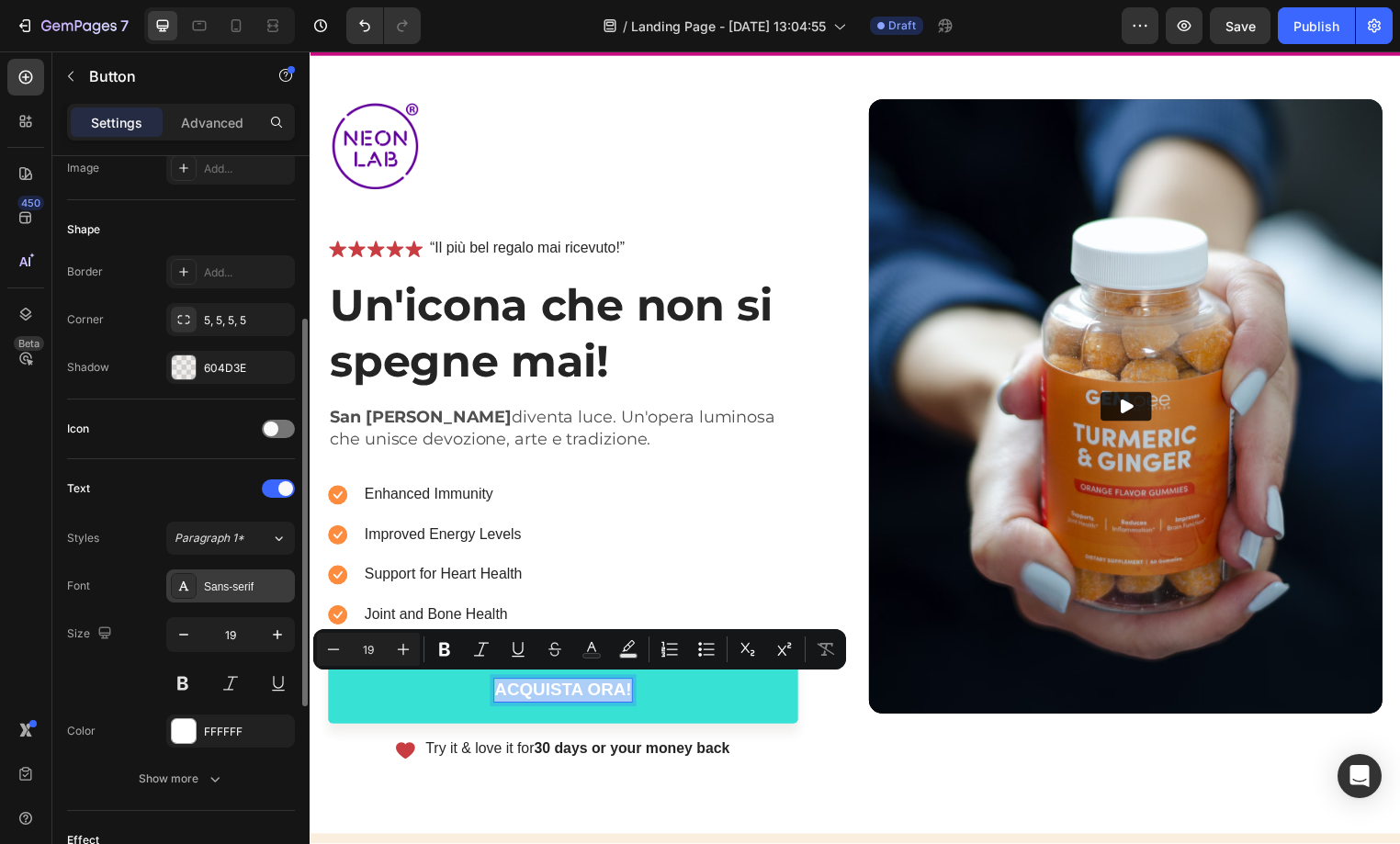
click at [220, 586] on div "Sans-serif" at bounding box center [246, 587] width 86 height 17
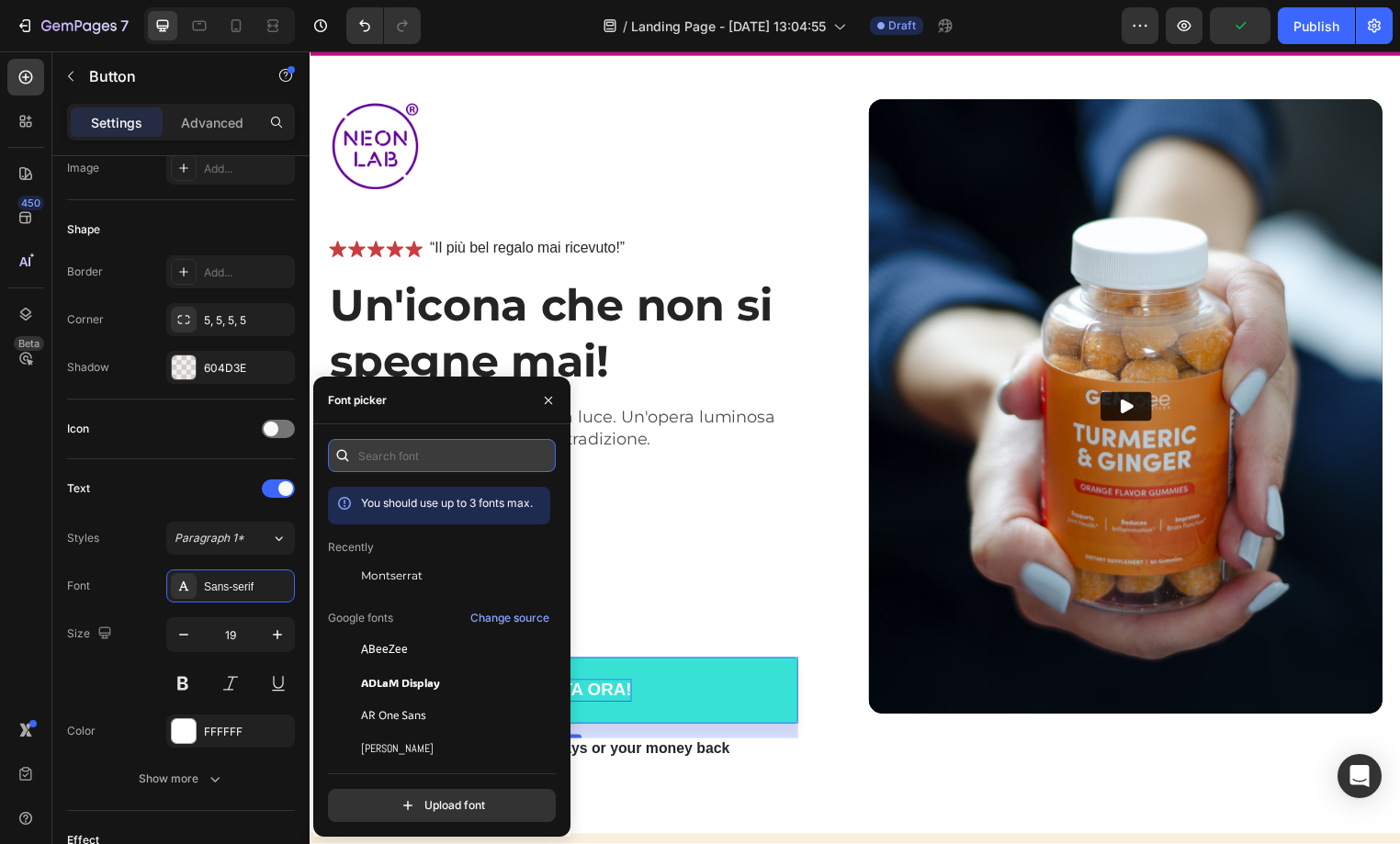
click at [391, 452] on input "text" at bounding box center [441, 455] width 227 height 33
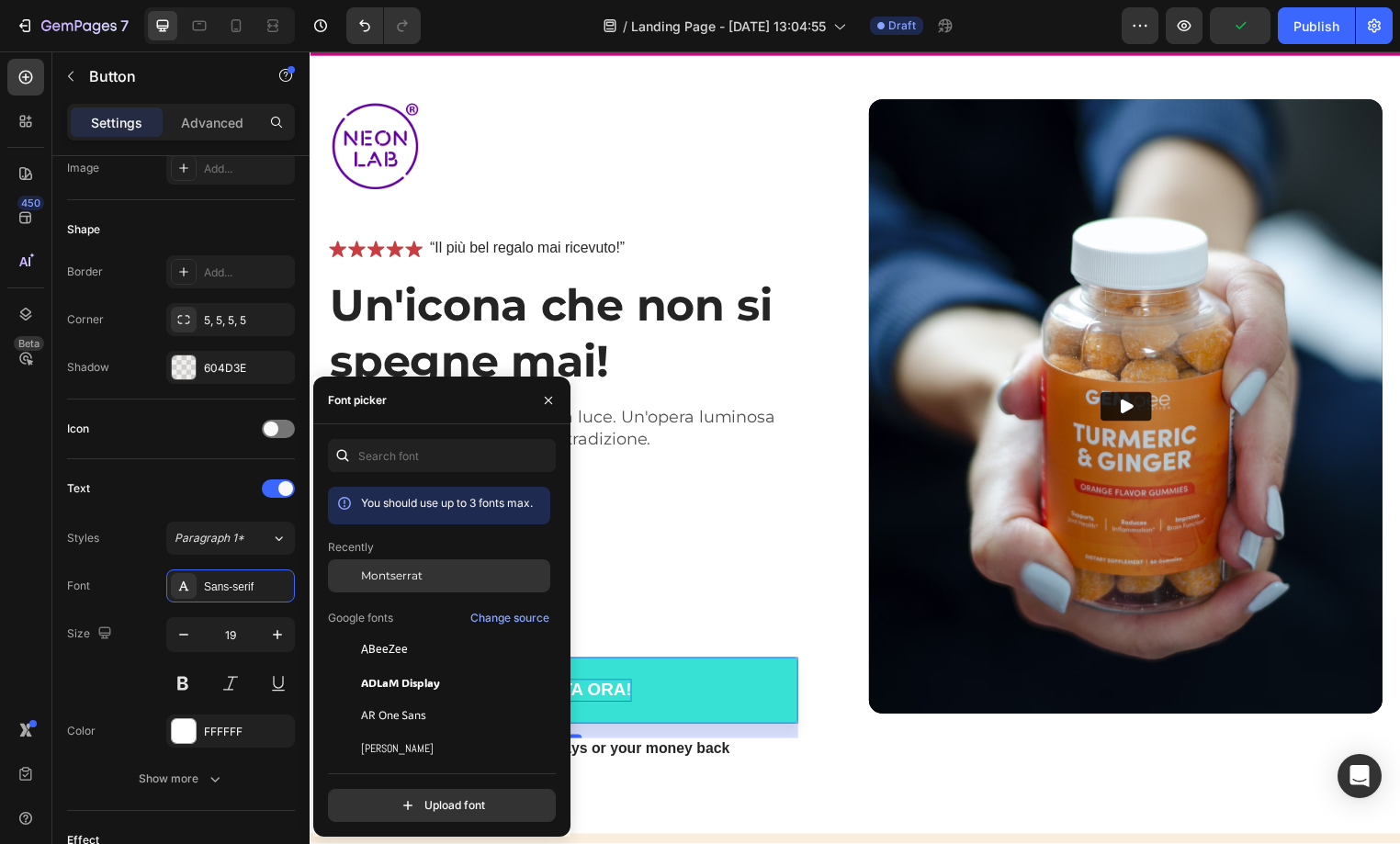
click at [381, 574] on span "Montserrat" at bounding box center [392, 576] width 62 height 17
click at [550, 402] on icon "button" at bounding box center [548, 399] width 7 height 7
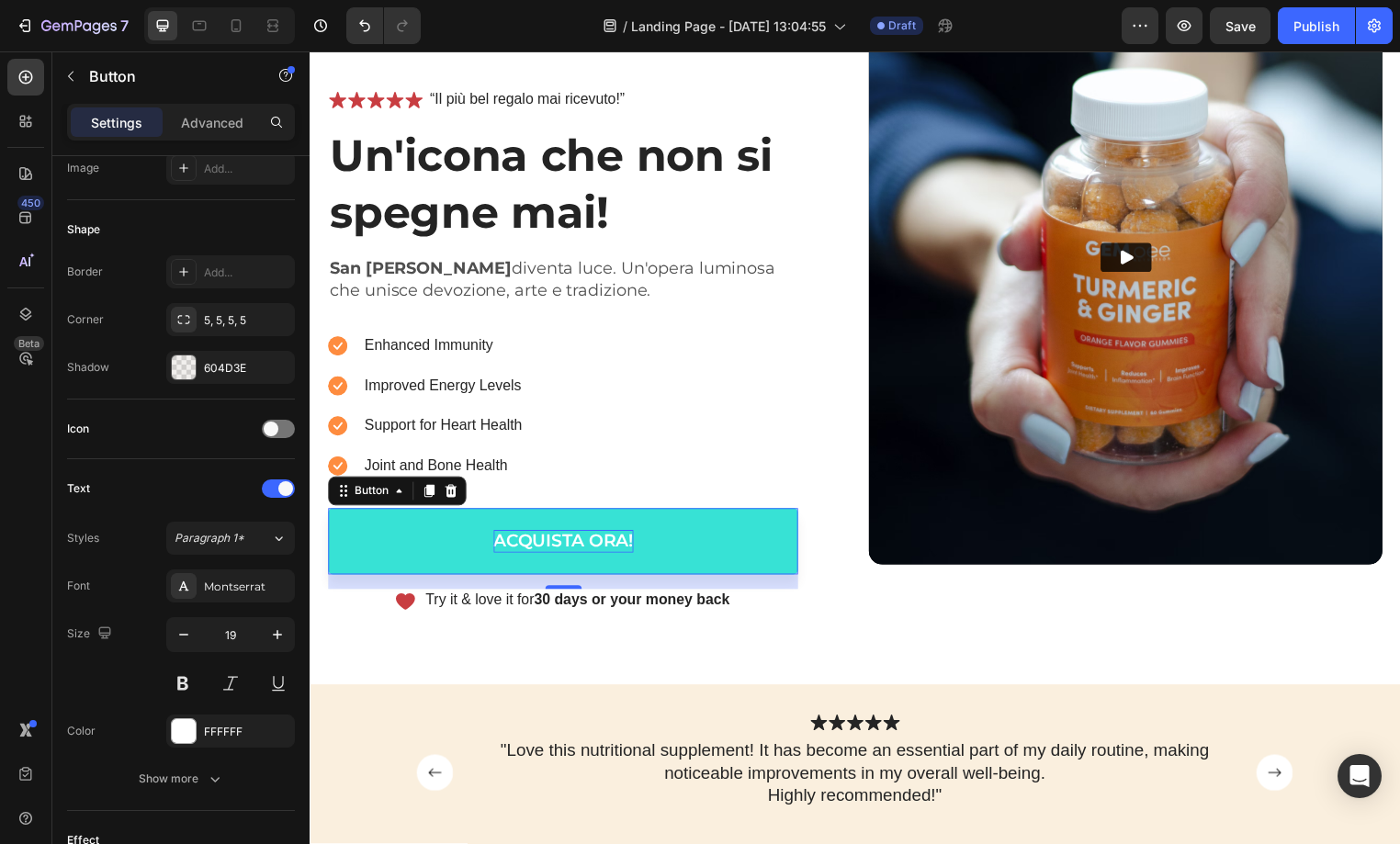
scroll to position [276, 0]
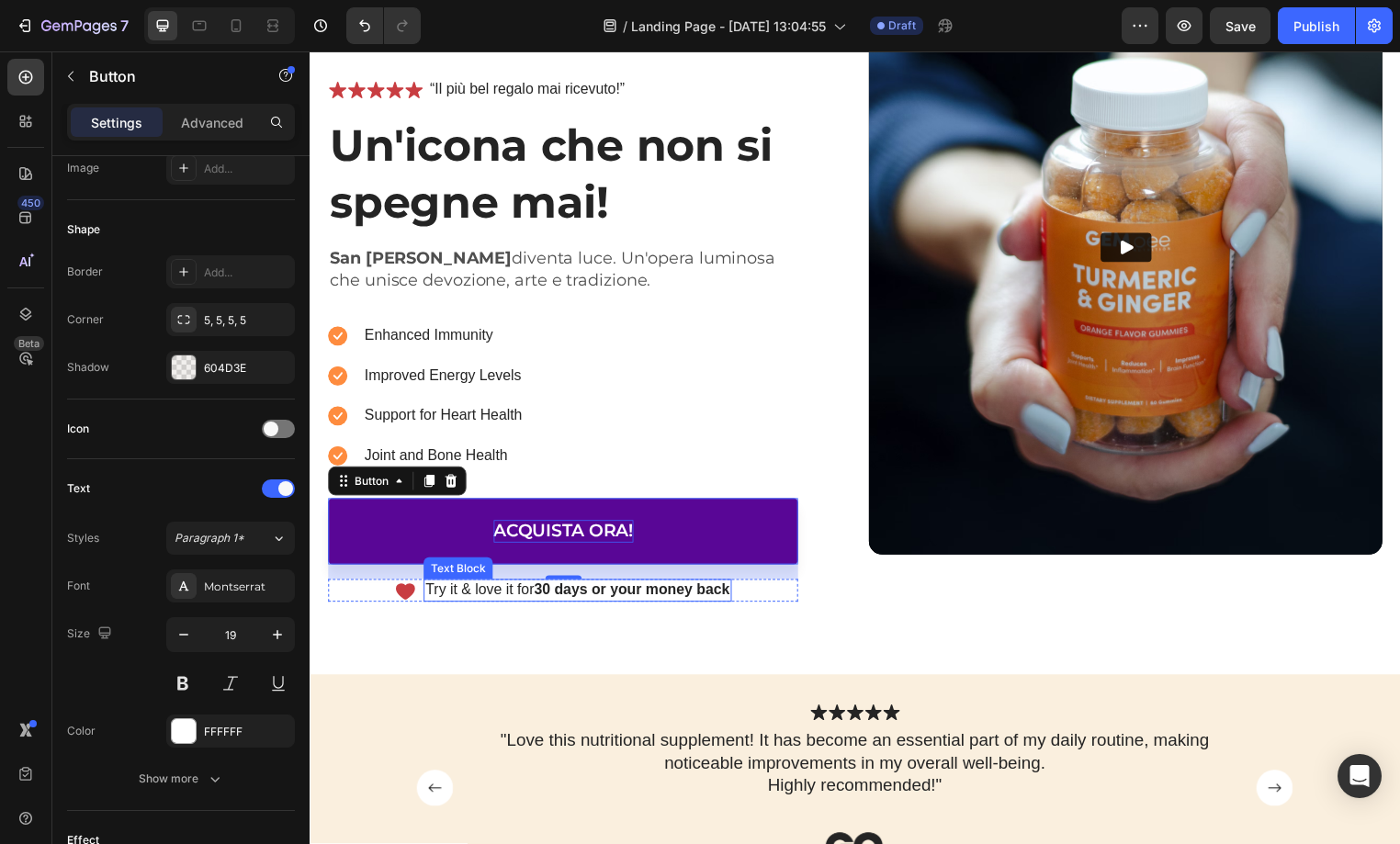
click at [693, 593] on strong "30 days or your money back" at bounding box center [634, 596] width 198 height 16
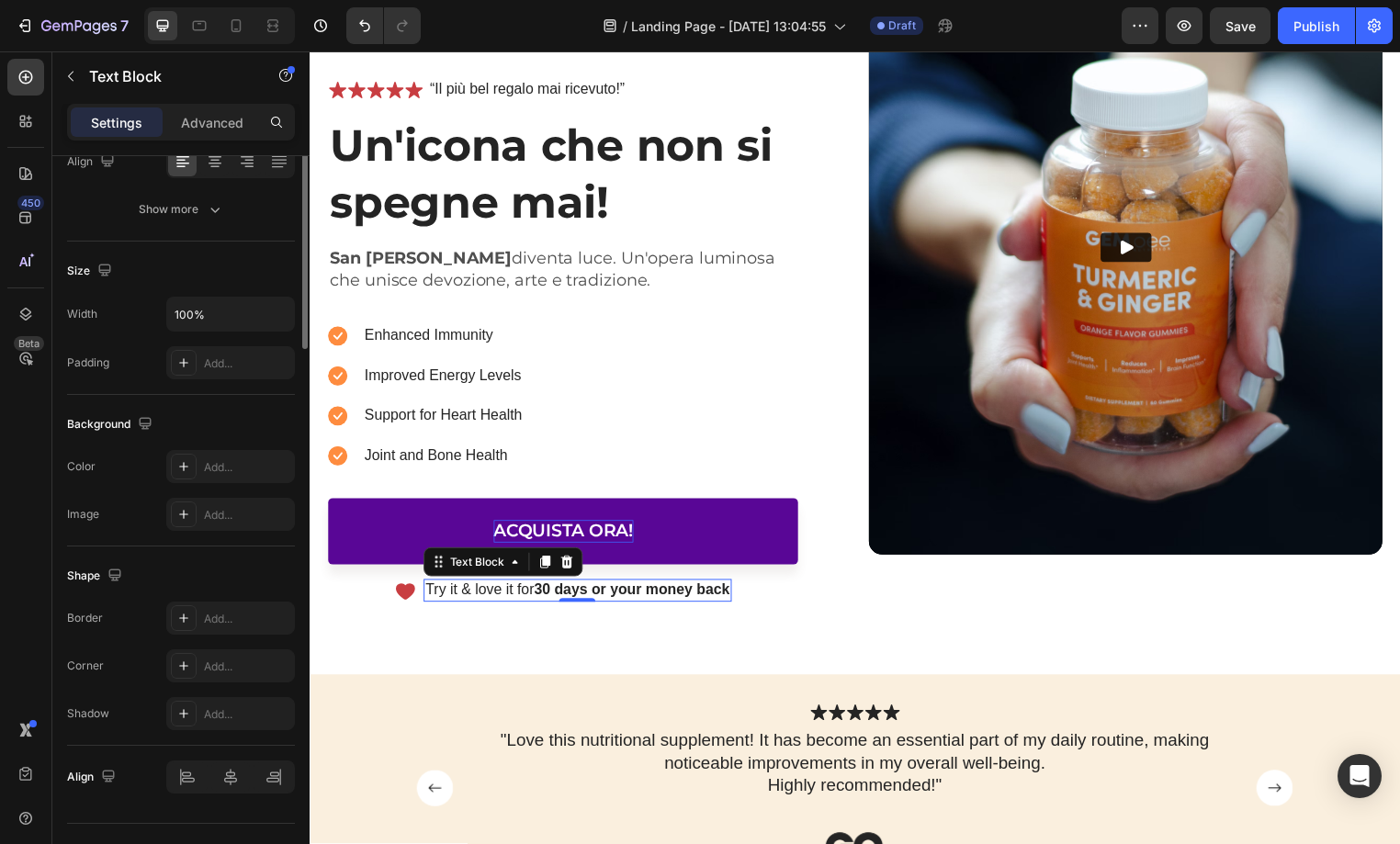
scroll to position [0, 0]
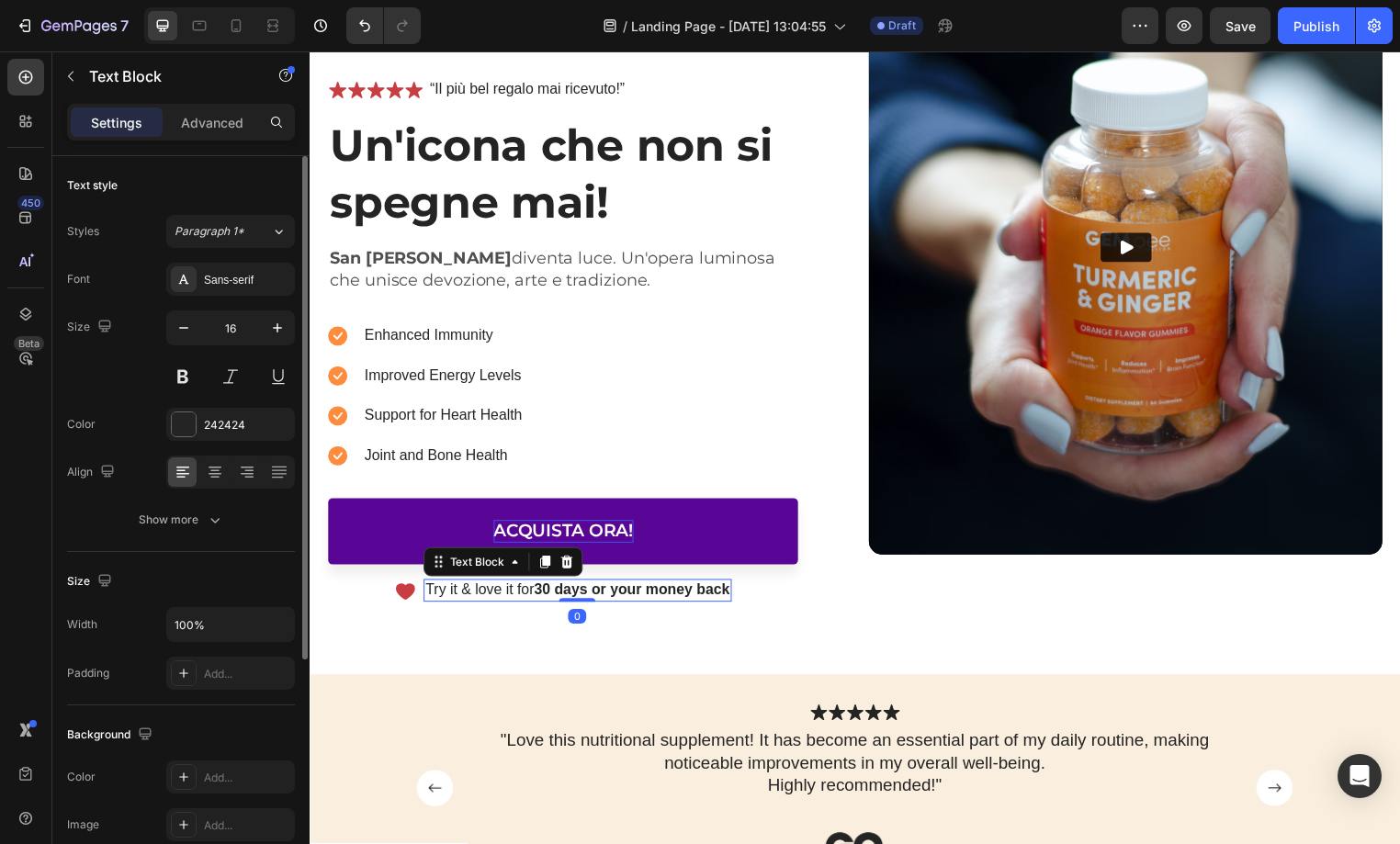
click at [693, 593] on strong "30 days or your money back" at bounding box center [634, 596] width 198 height 16
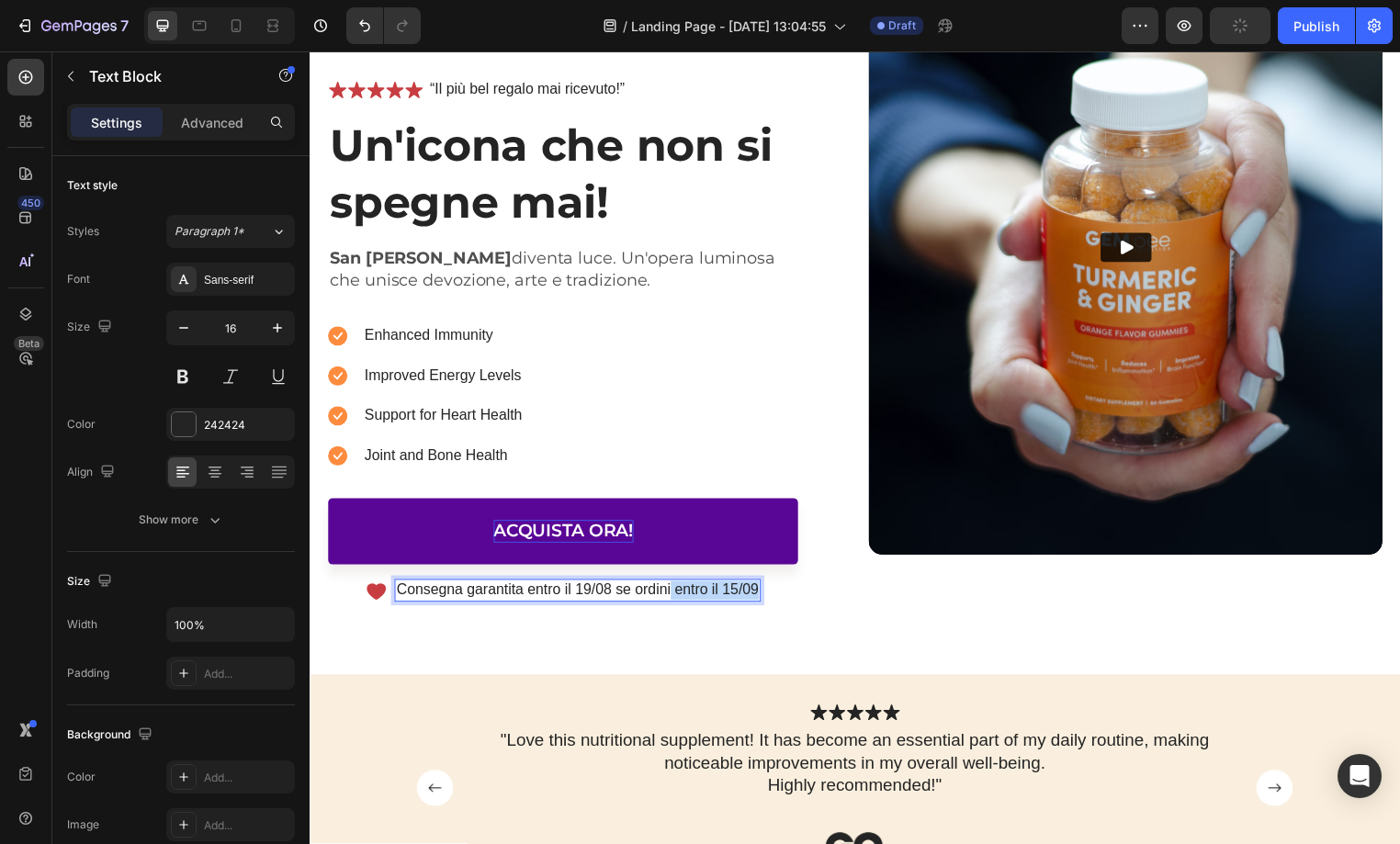
click at [676, 595] on p "Consegna garantita entro il 19/08 se ordini entro il 15/09" at bounding box center [580, 596] width 365 height 19
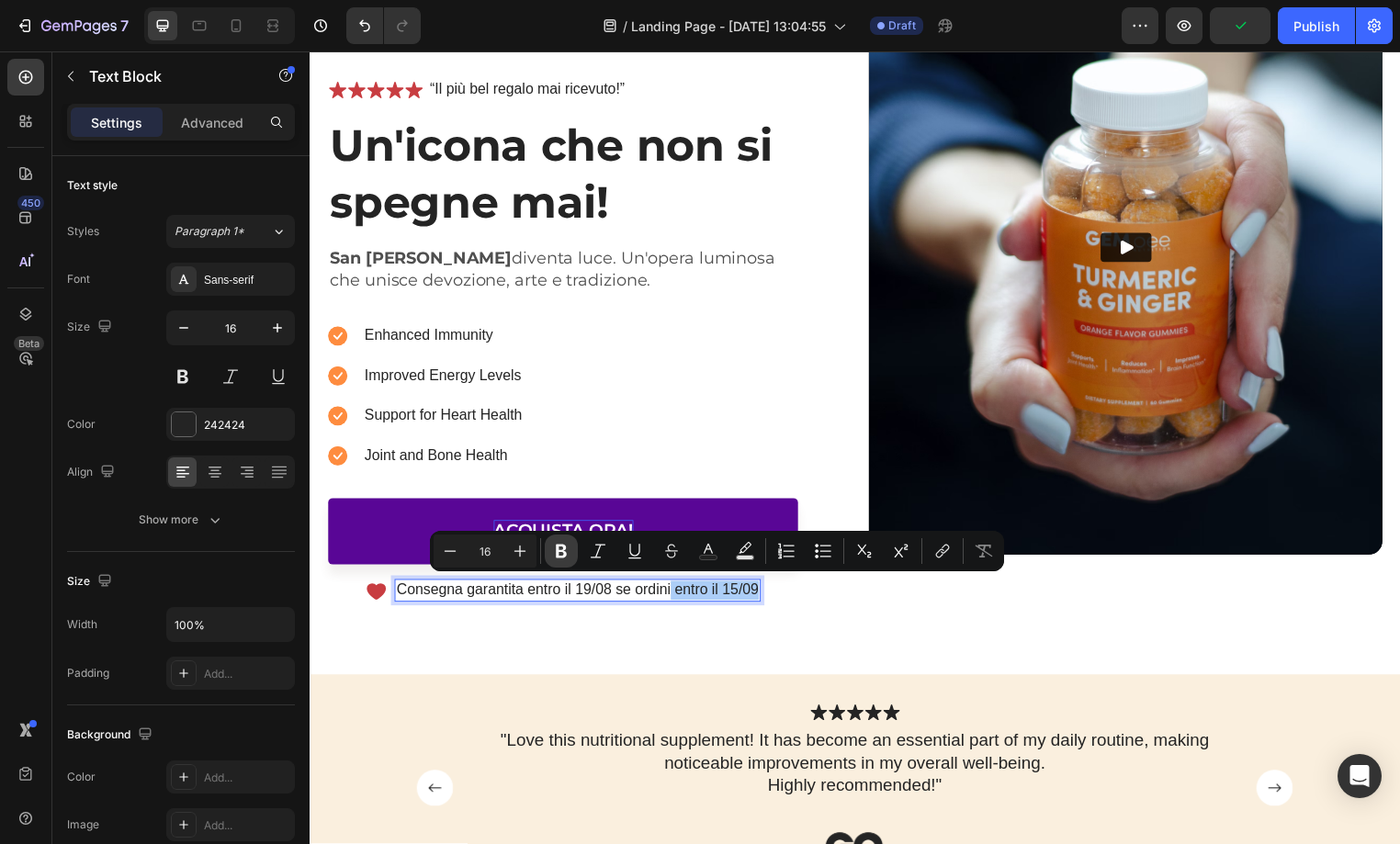
click at [561, 555] on icon "Editor contextual toolbar" at bounding box center [561, 551] width 19 height 19
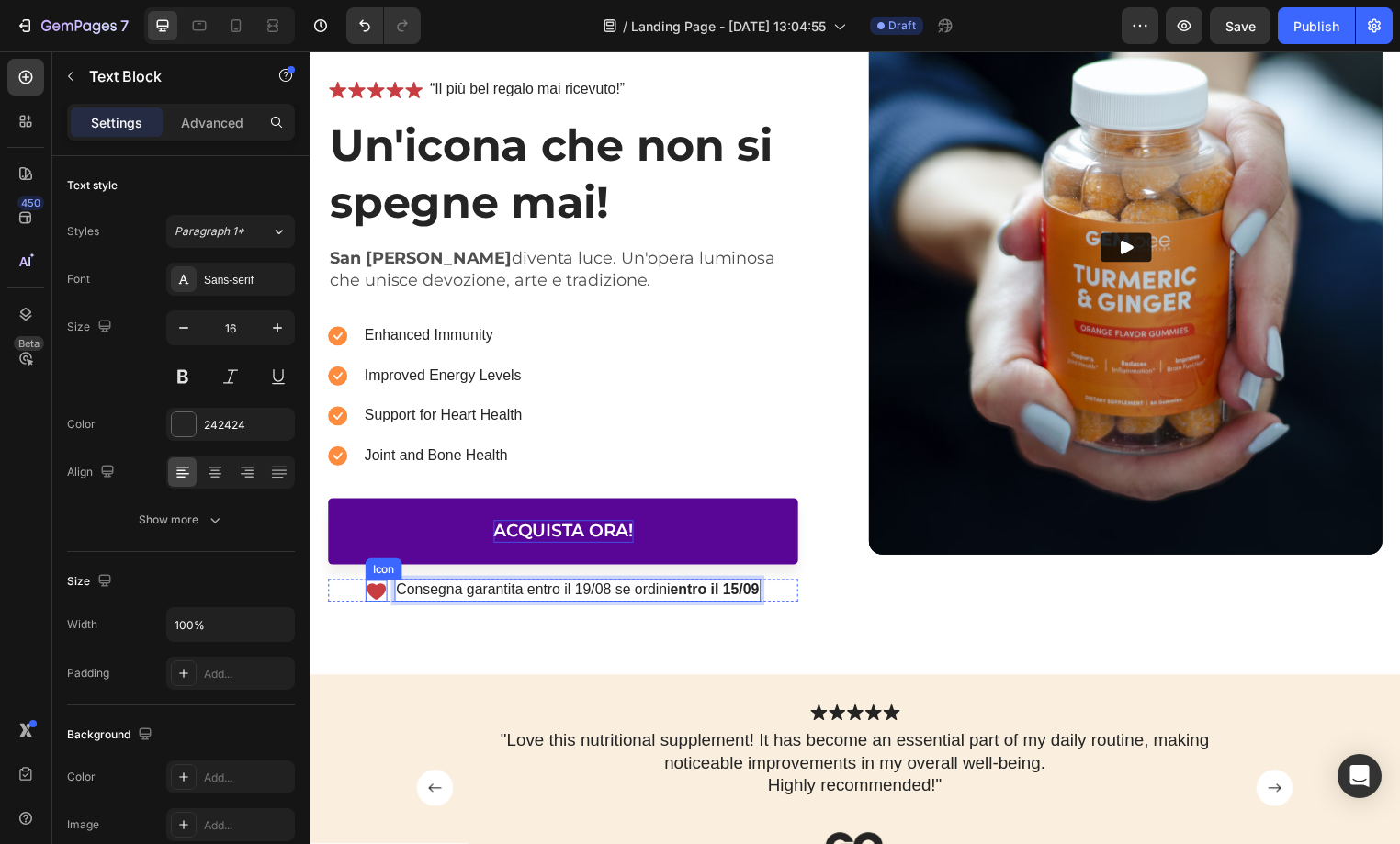
click at [379, 592] on icon at bounding box center [375, 597] width 19 height 17
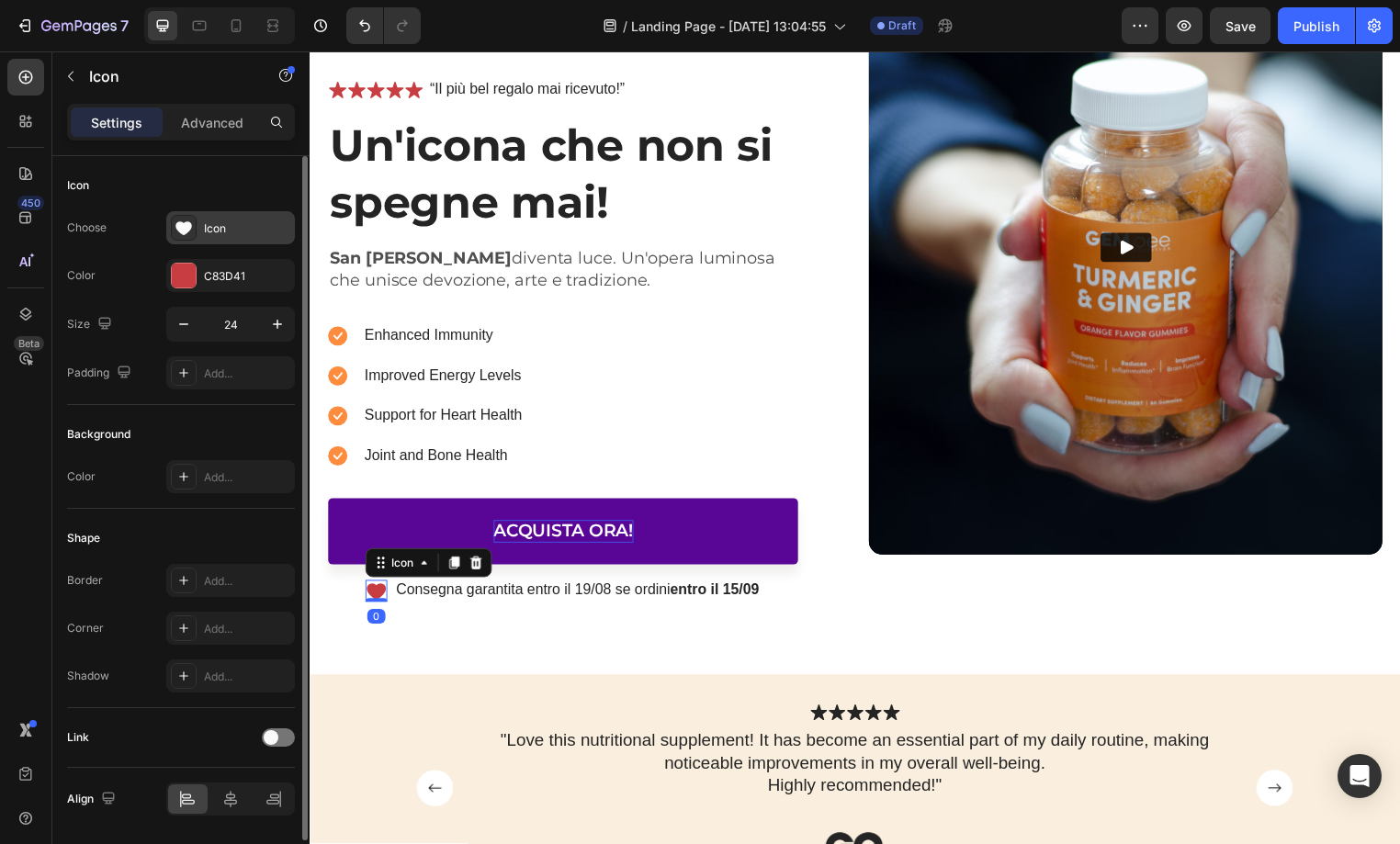
click at [256, 227] on div "Icon" at bounding box center [246, 228] width 86 height 17
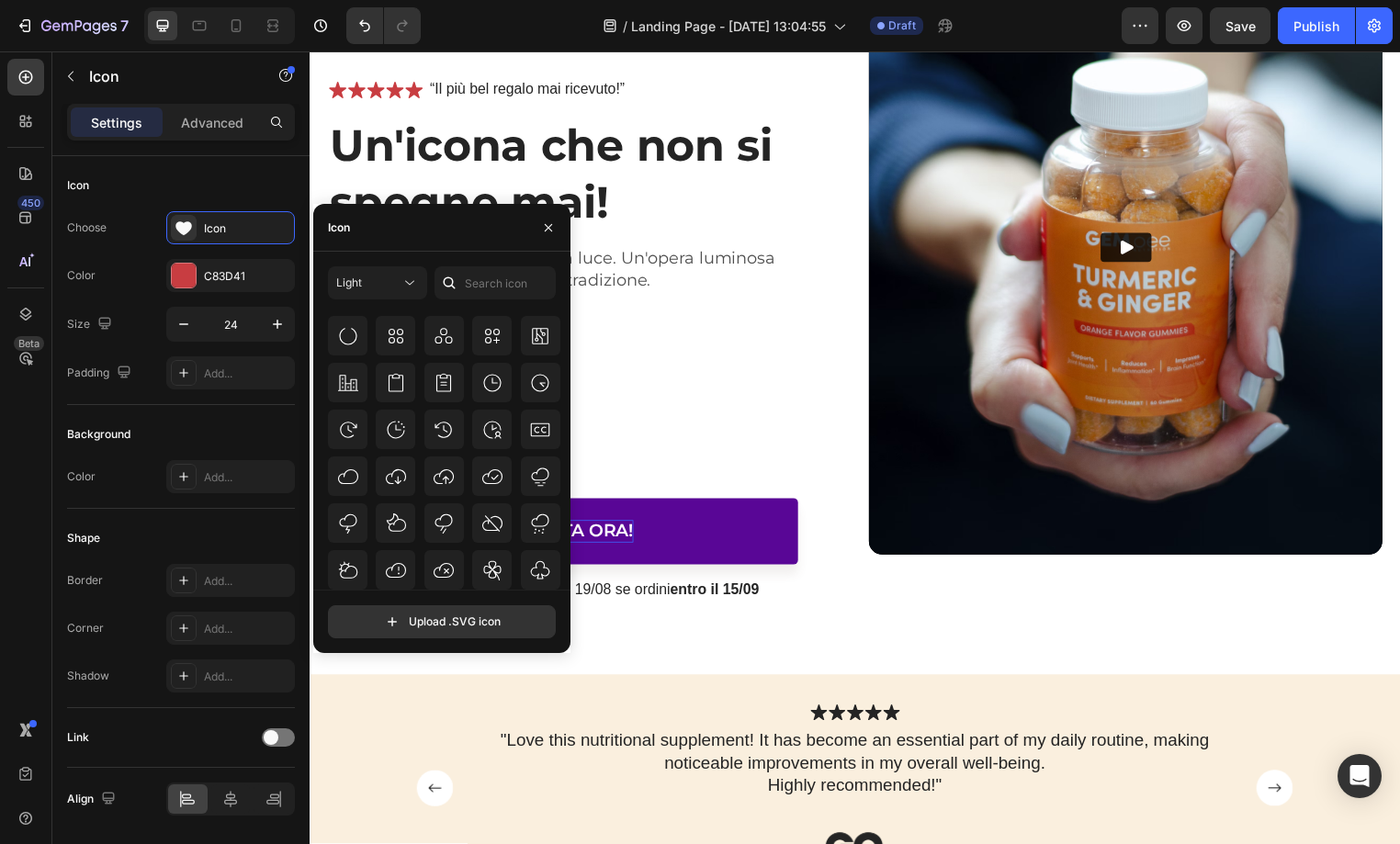
scroll to position [2982, 0]
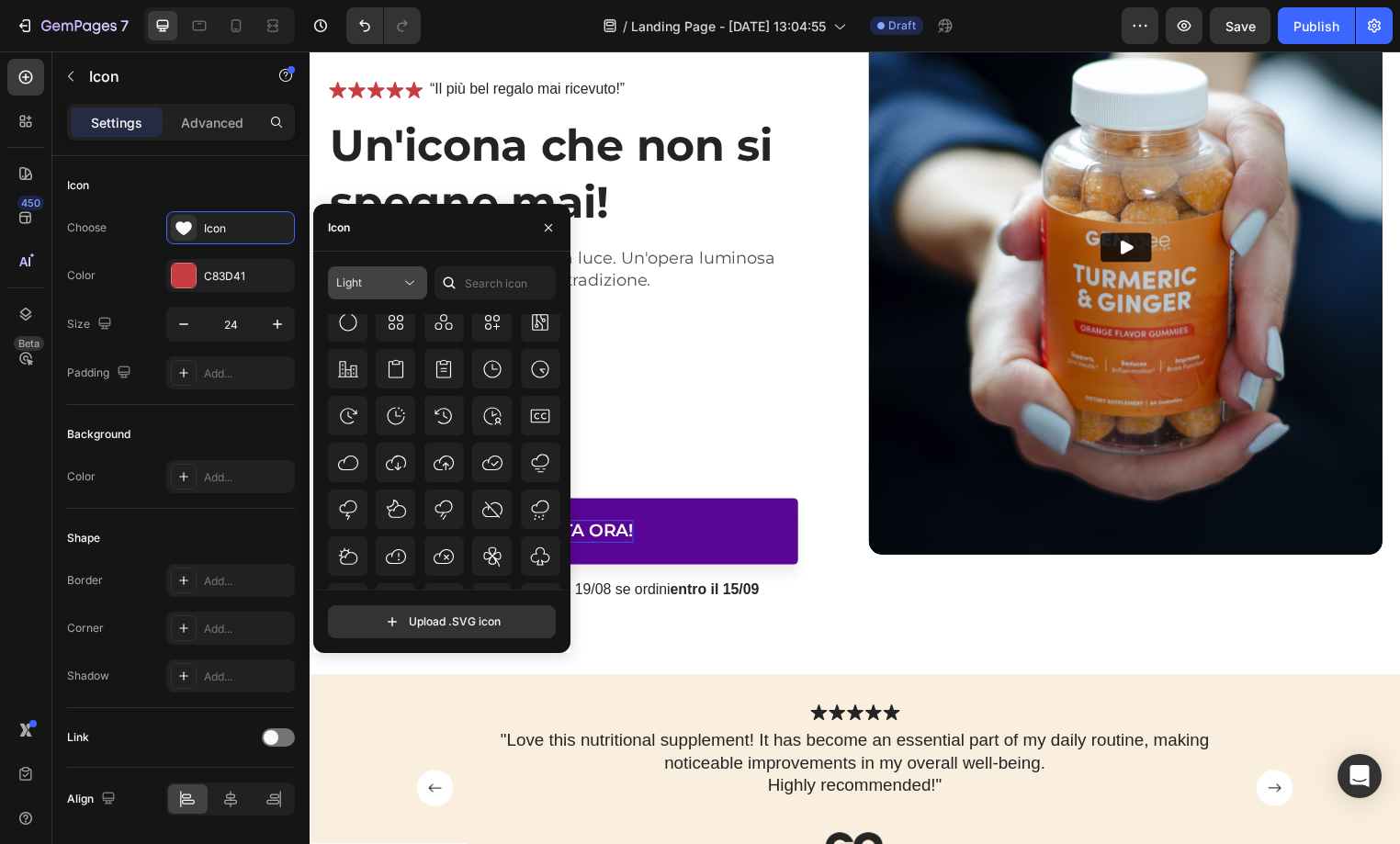
click at [402, 288] on icon at bounding box center [409, 283] width 19 height 19
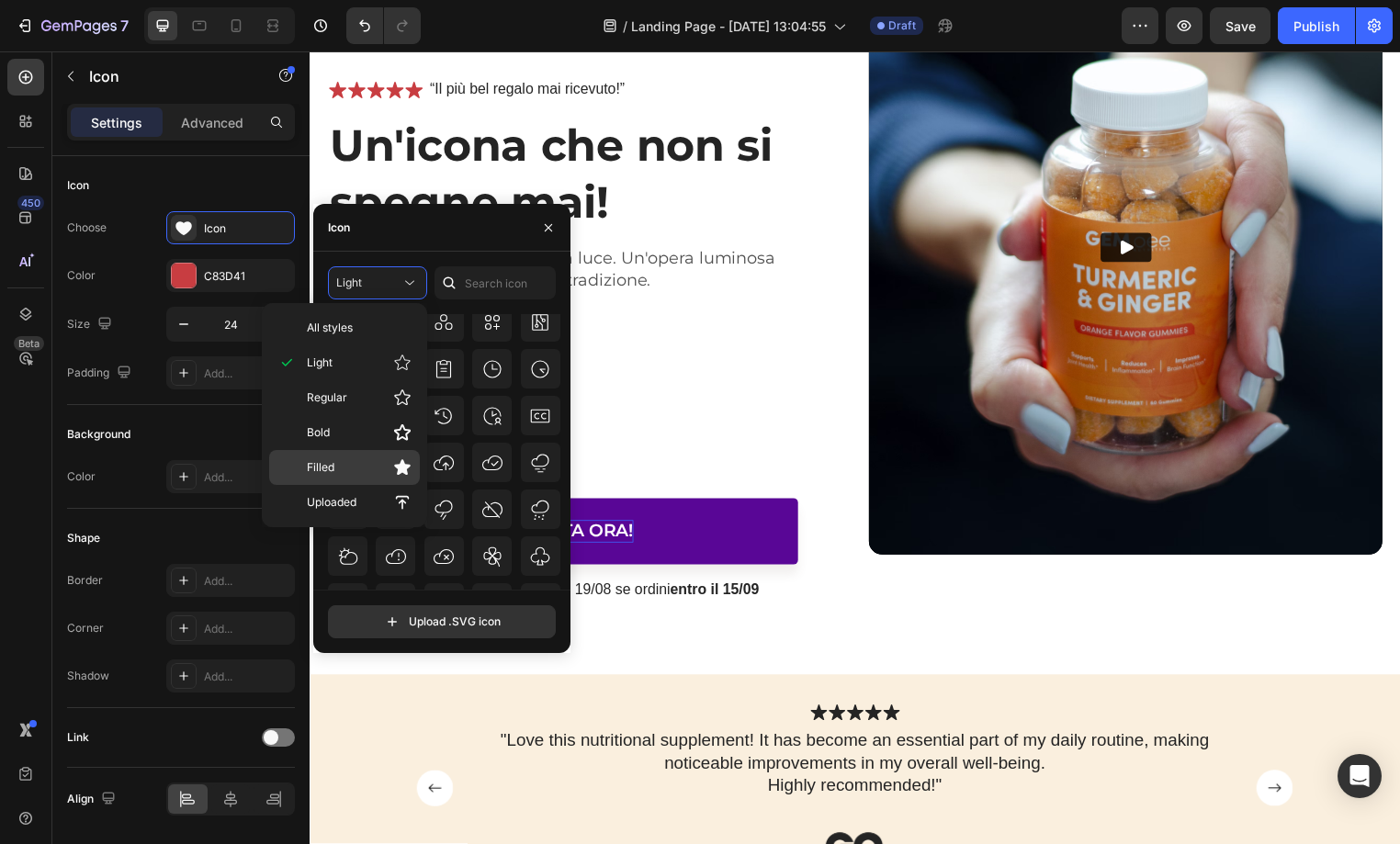
click at [357, 461] on p "Filled" at bounding box center [358, 468] width 104 height 19
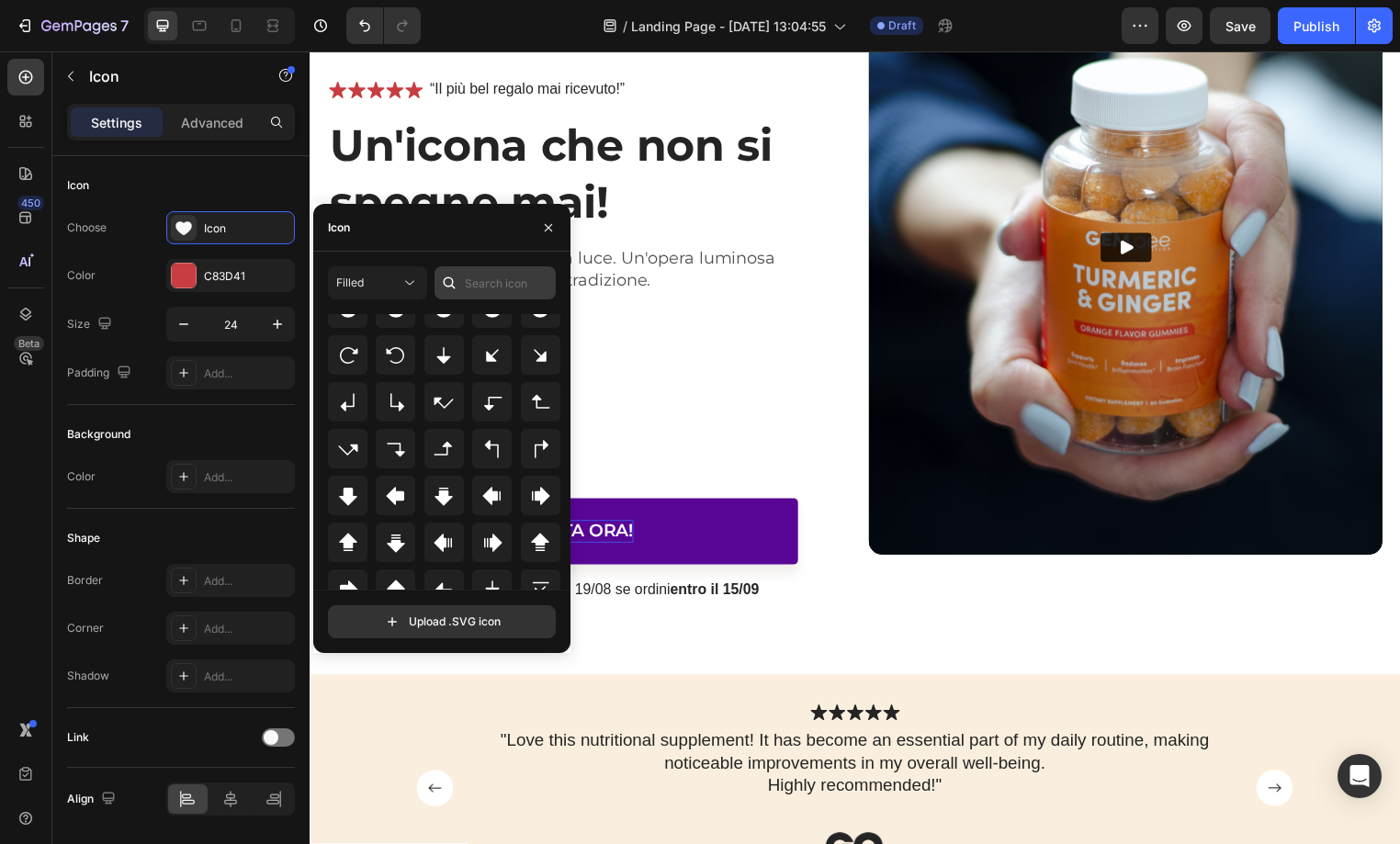
scroll to position [510, 0]
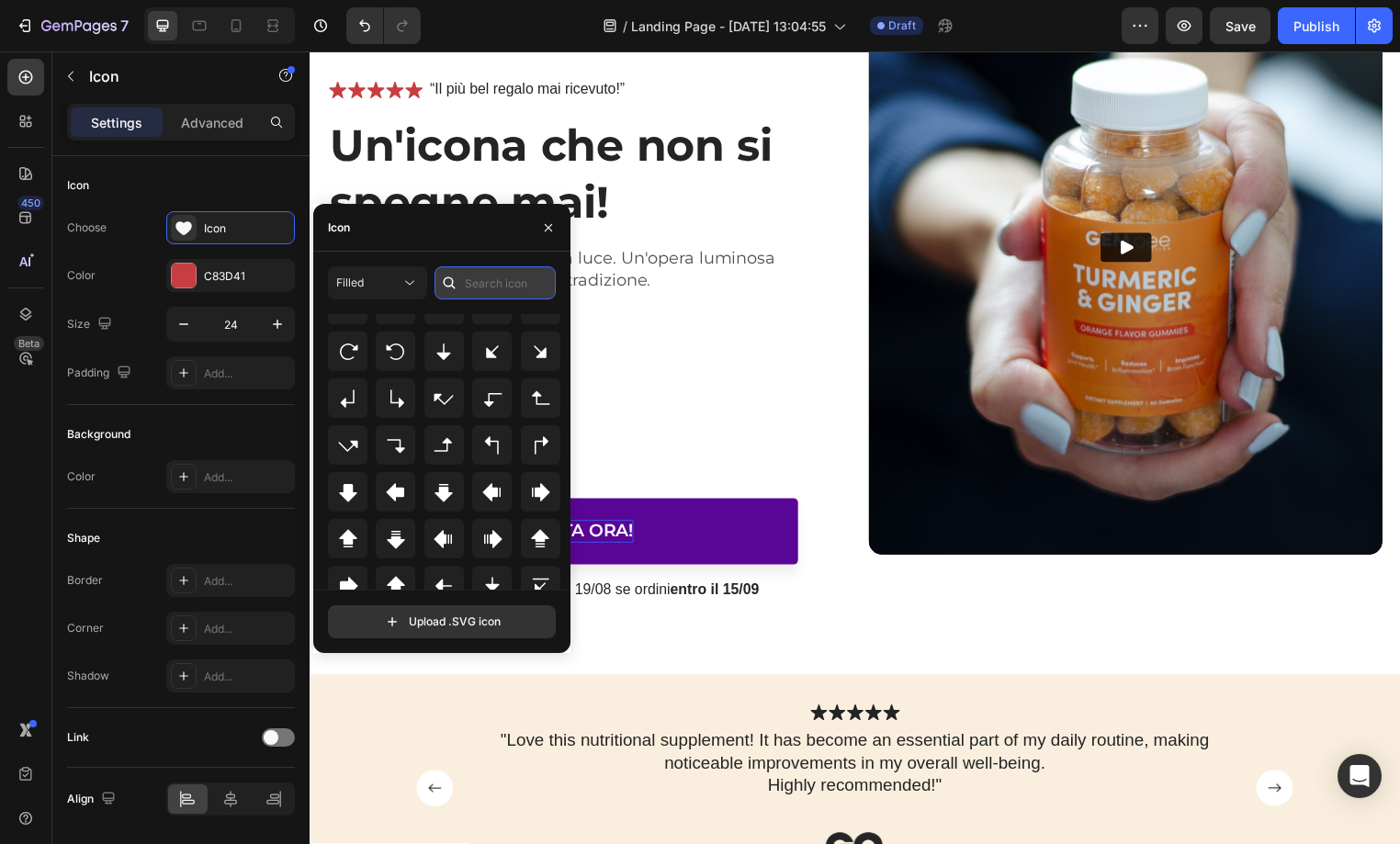
click at [474, 290] on input "text" at bounding box center [495, 282] width 121 height 33
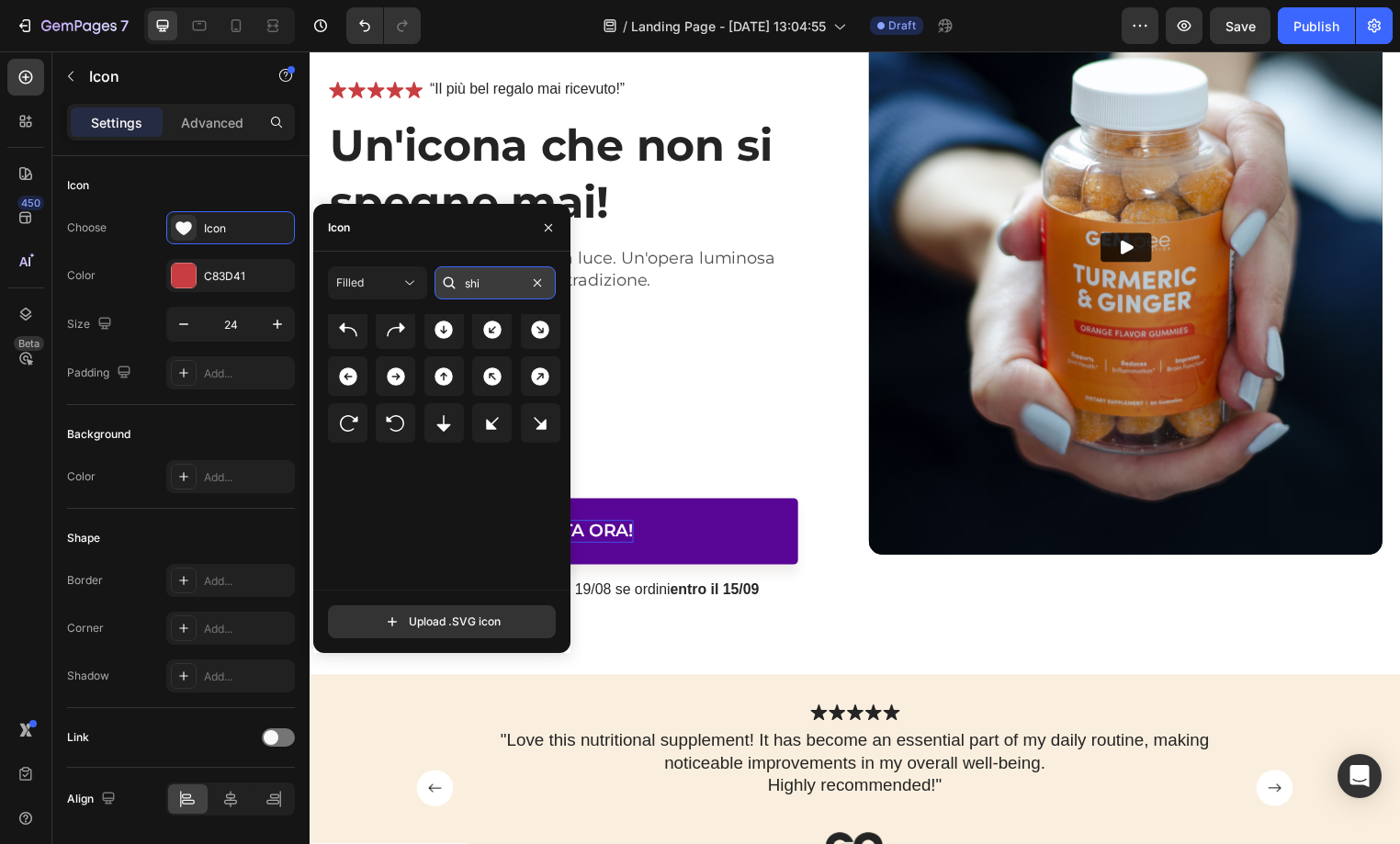
scroll to position [0, 0]
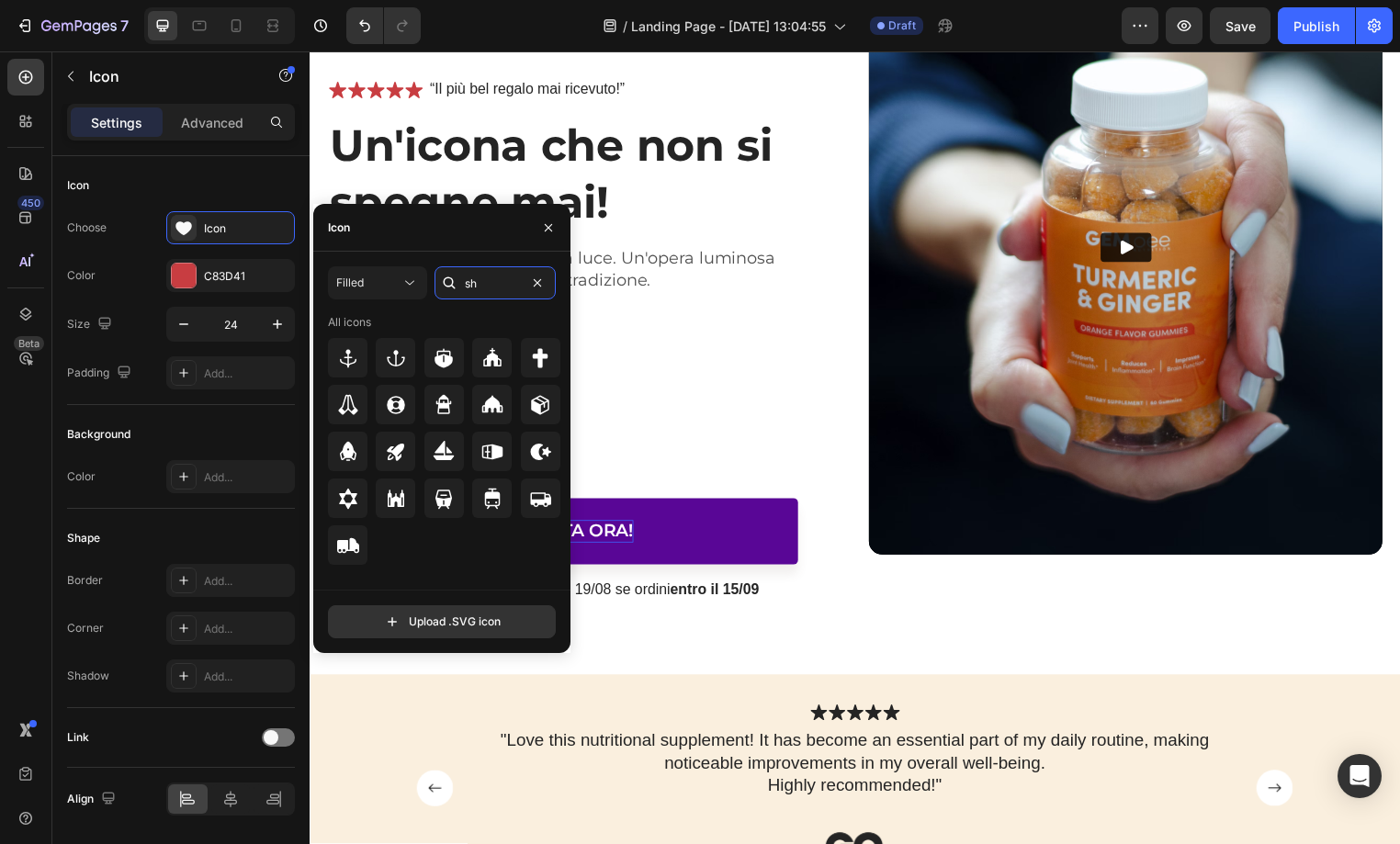
type input "s"
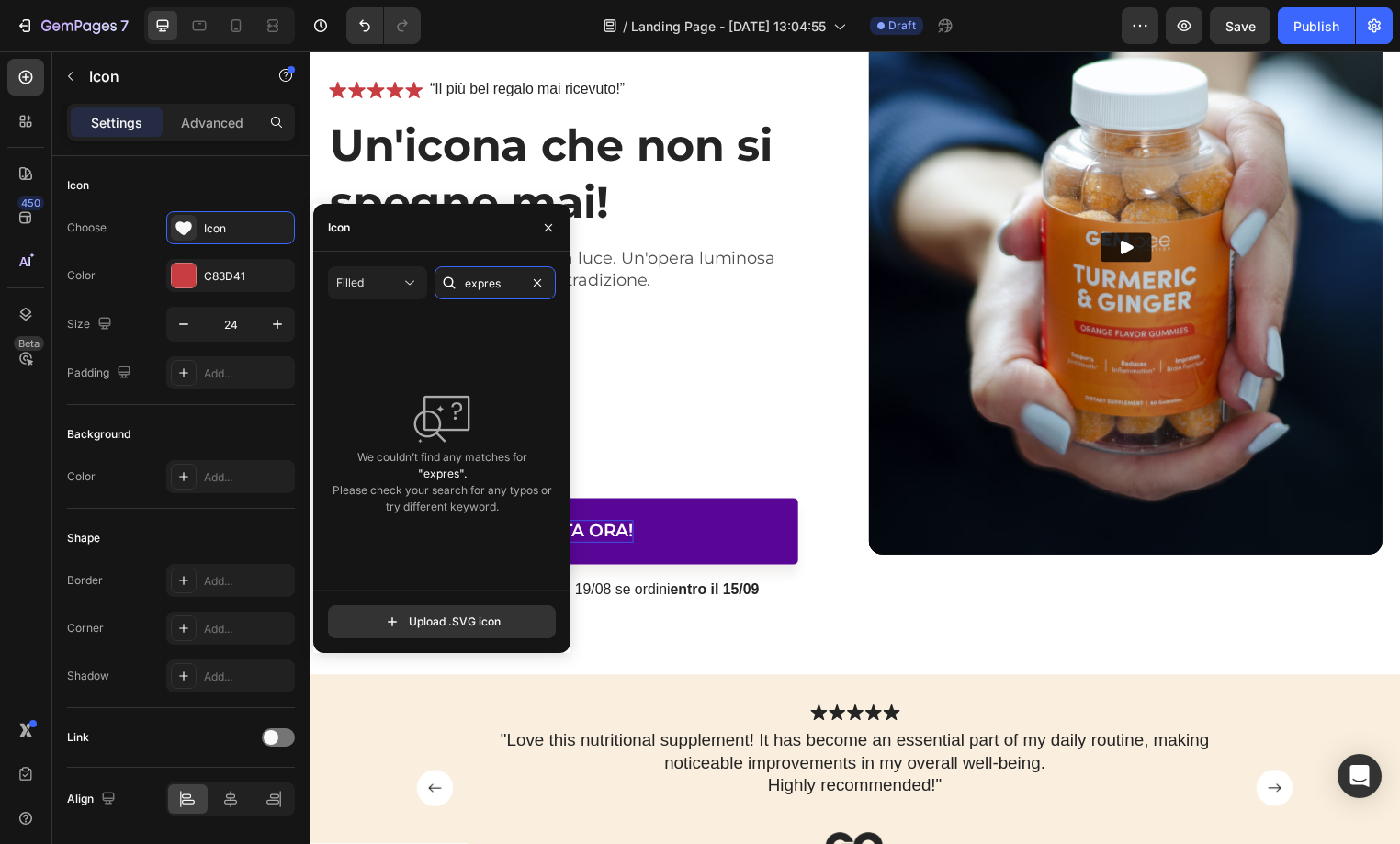
type input "express"
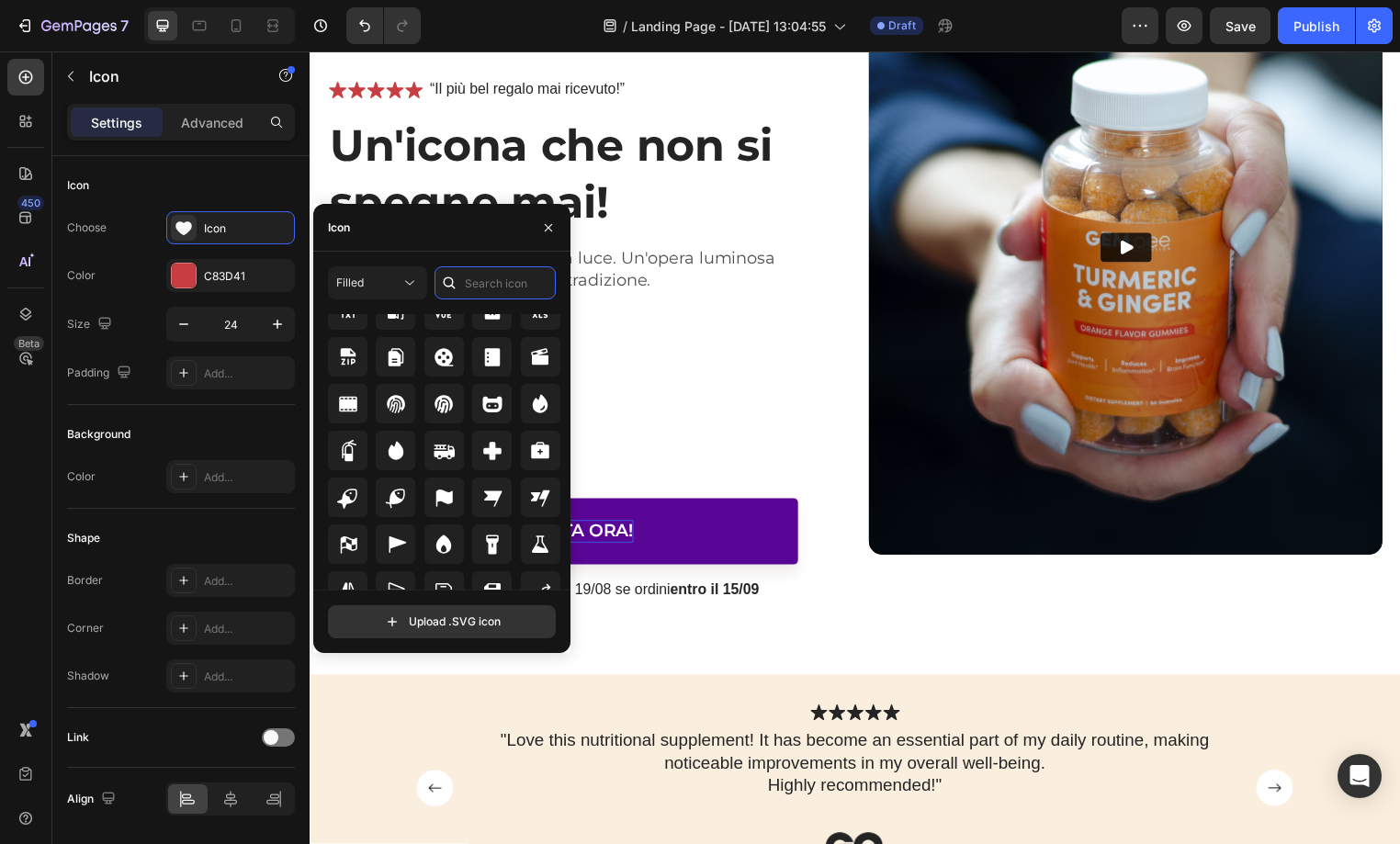
scroll to position [4824, 0]
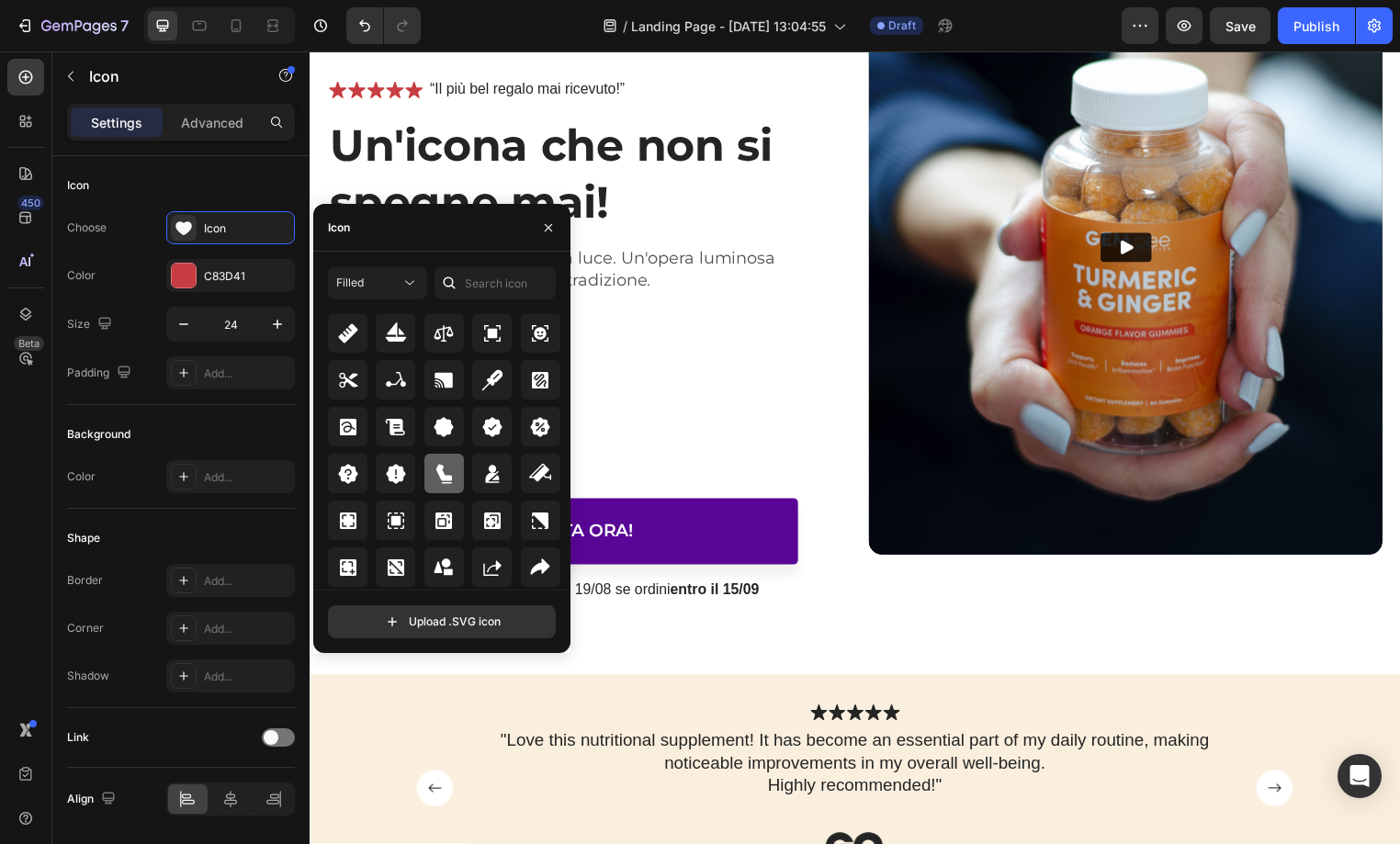
scroll to position [9180, 0]
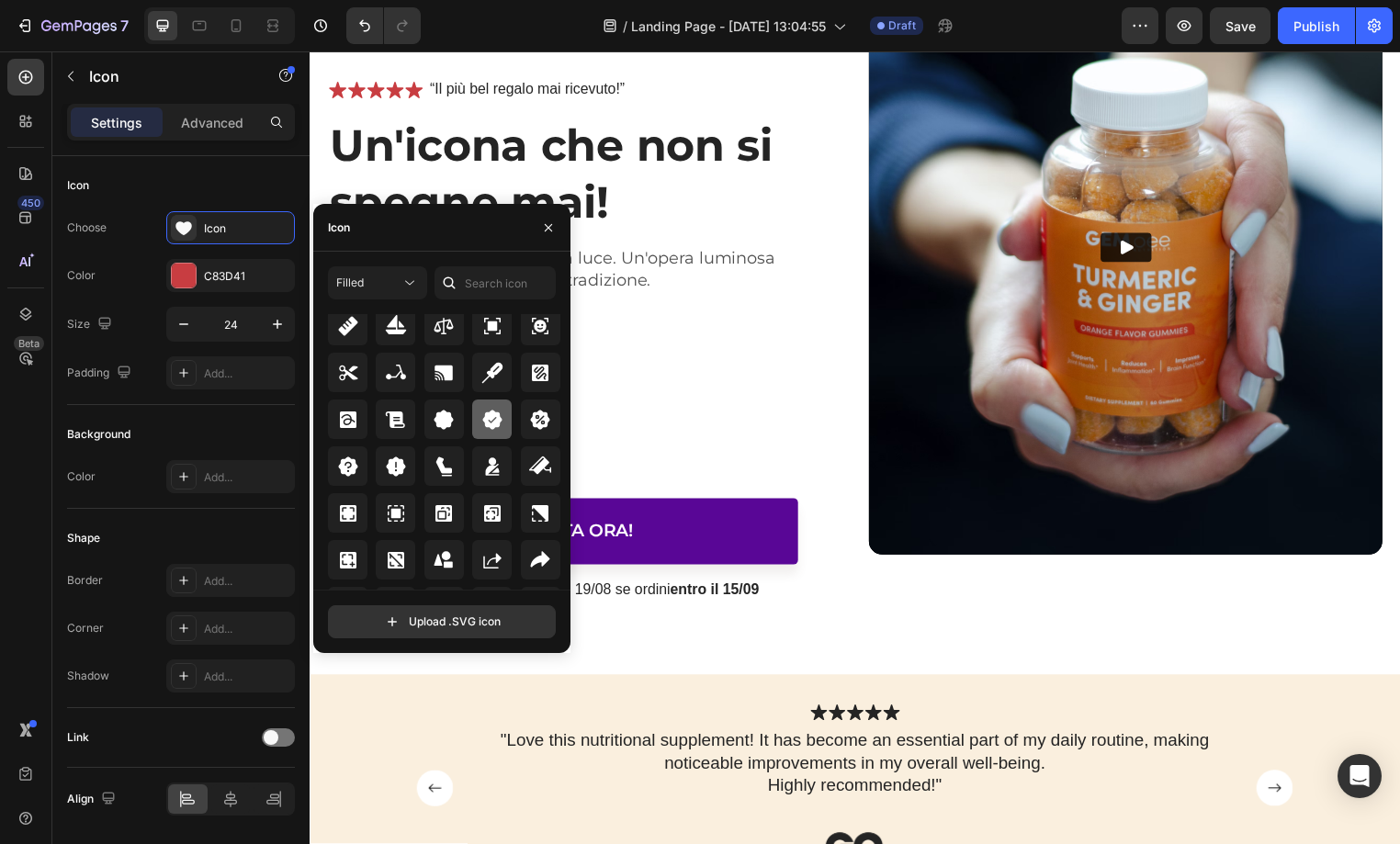
click at [495, 428] on icon at bounding box center [492, 420] width 22 height 22
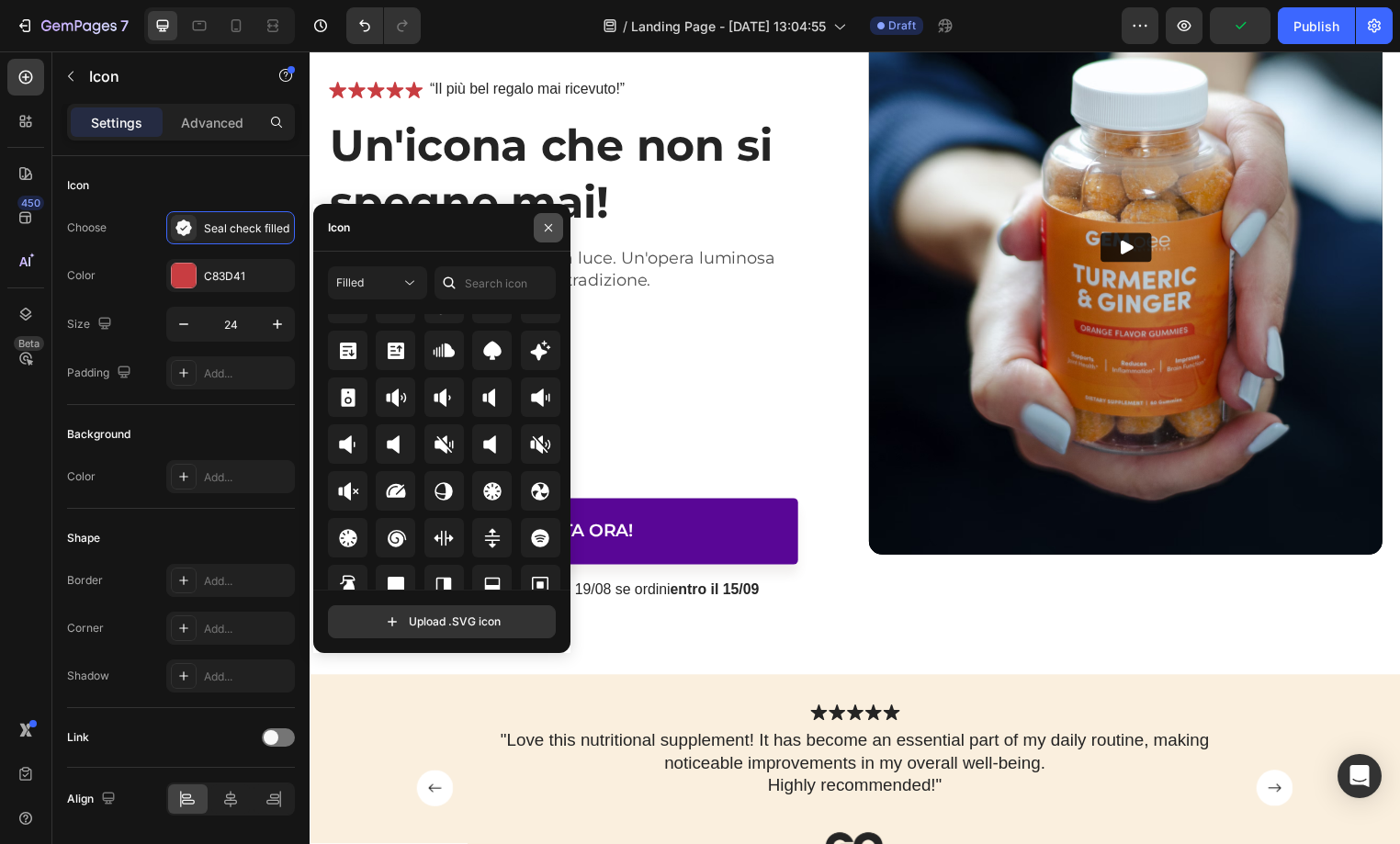
click at [550, 232] on icon "button" at bounding box center [548, 227] width 15 height 15
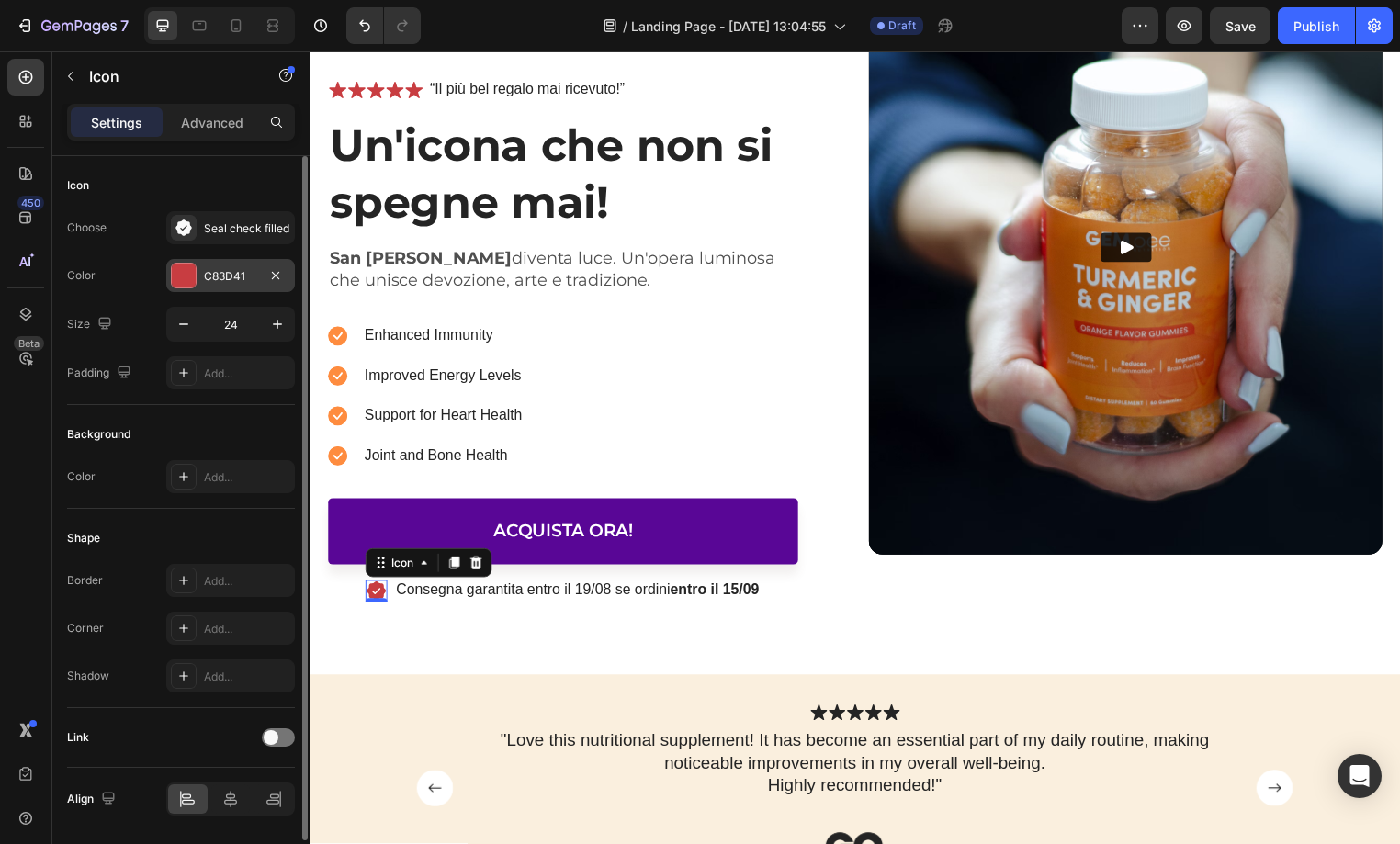
click at [216, 277] on div "C83D41" at bounding box center [230, 276] width 54 height 17
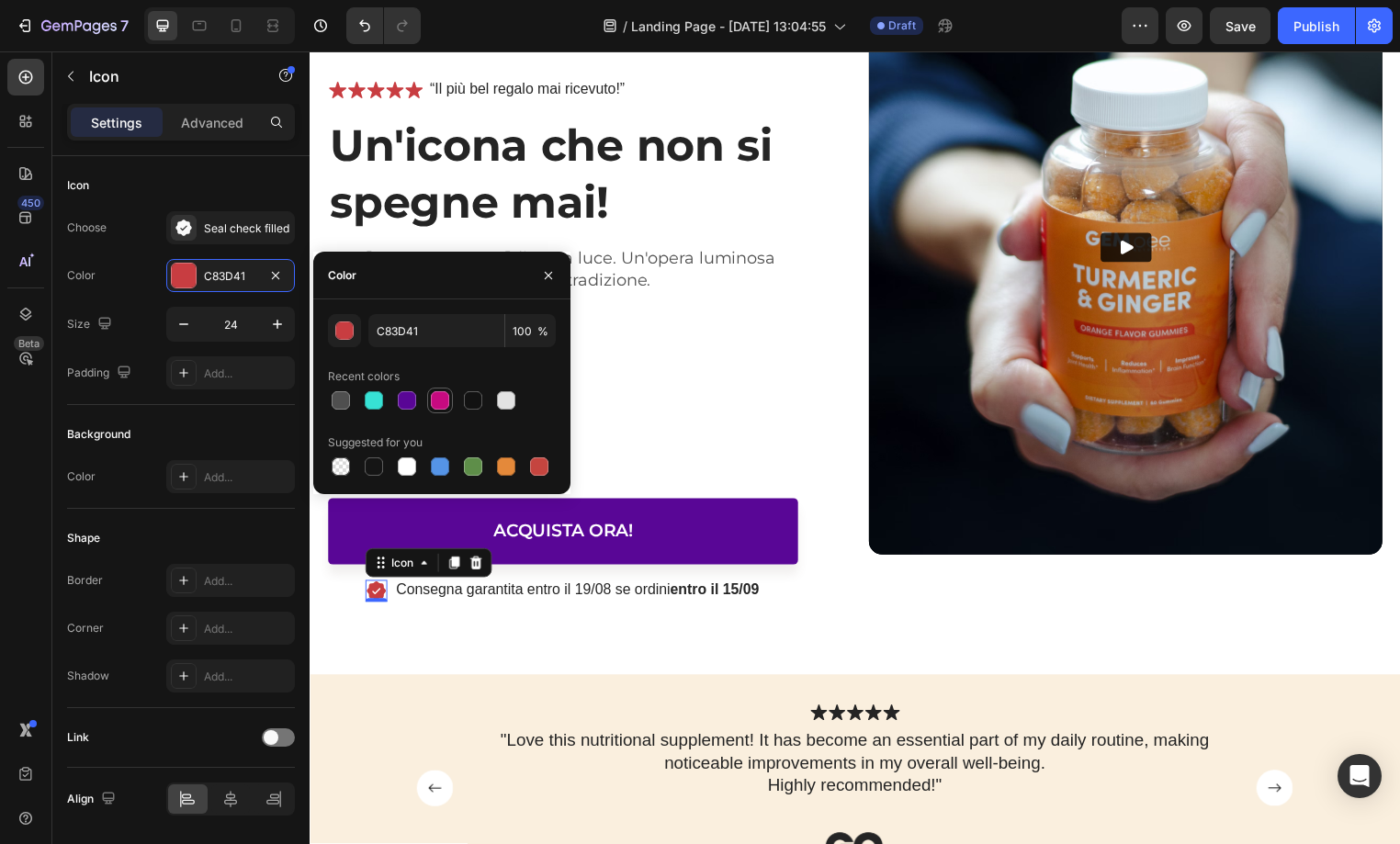
click at [437, 401] on div at bounding box center [440, 400] width 19 height 19
type input "C70A80"
click at [336, 85] on icon at bounding box center [337, 89] width 19 height 19
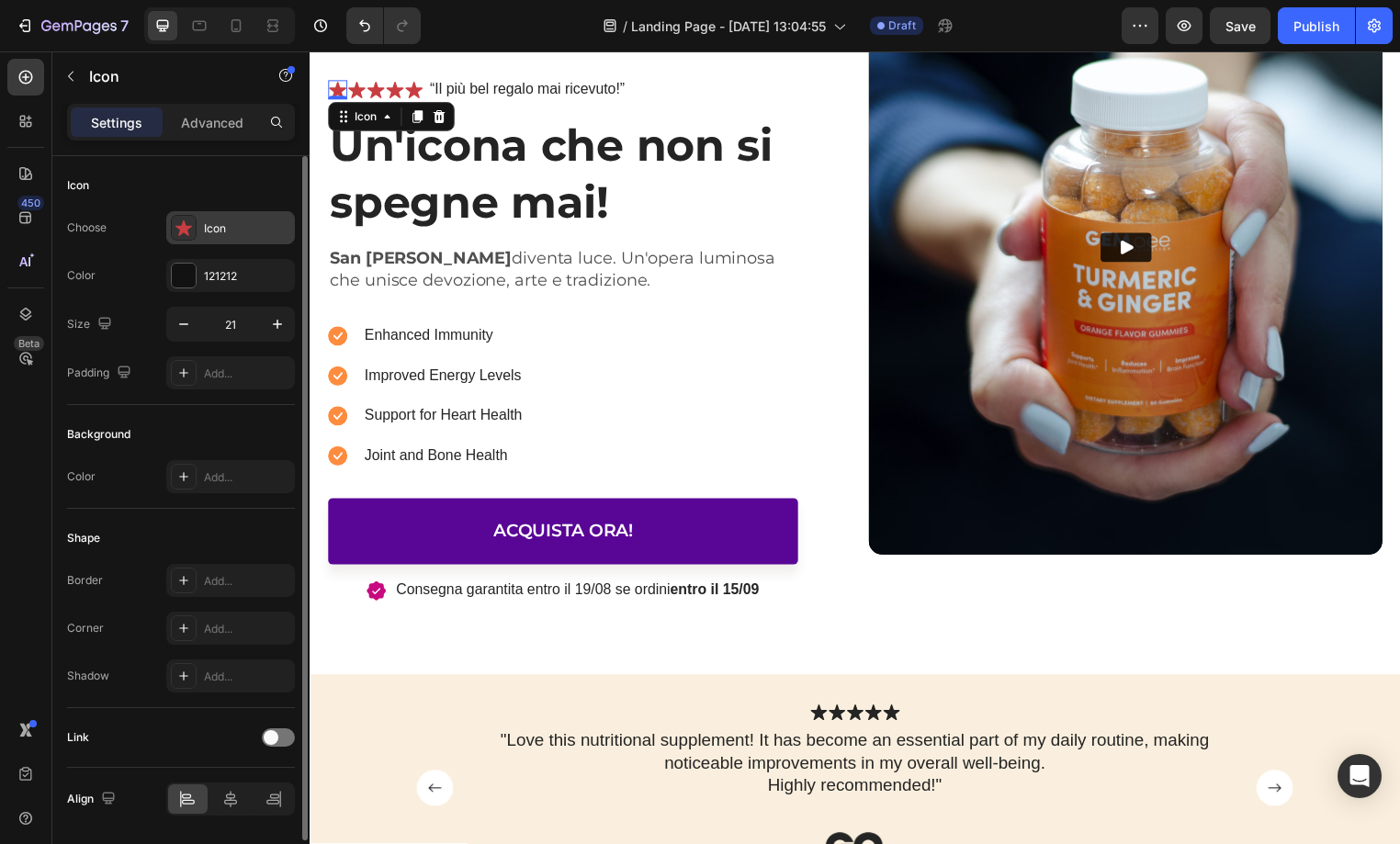
click at [191, 235] on icon at bounding box center [184, 227] width 19 height 19
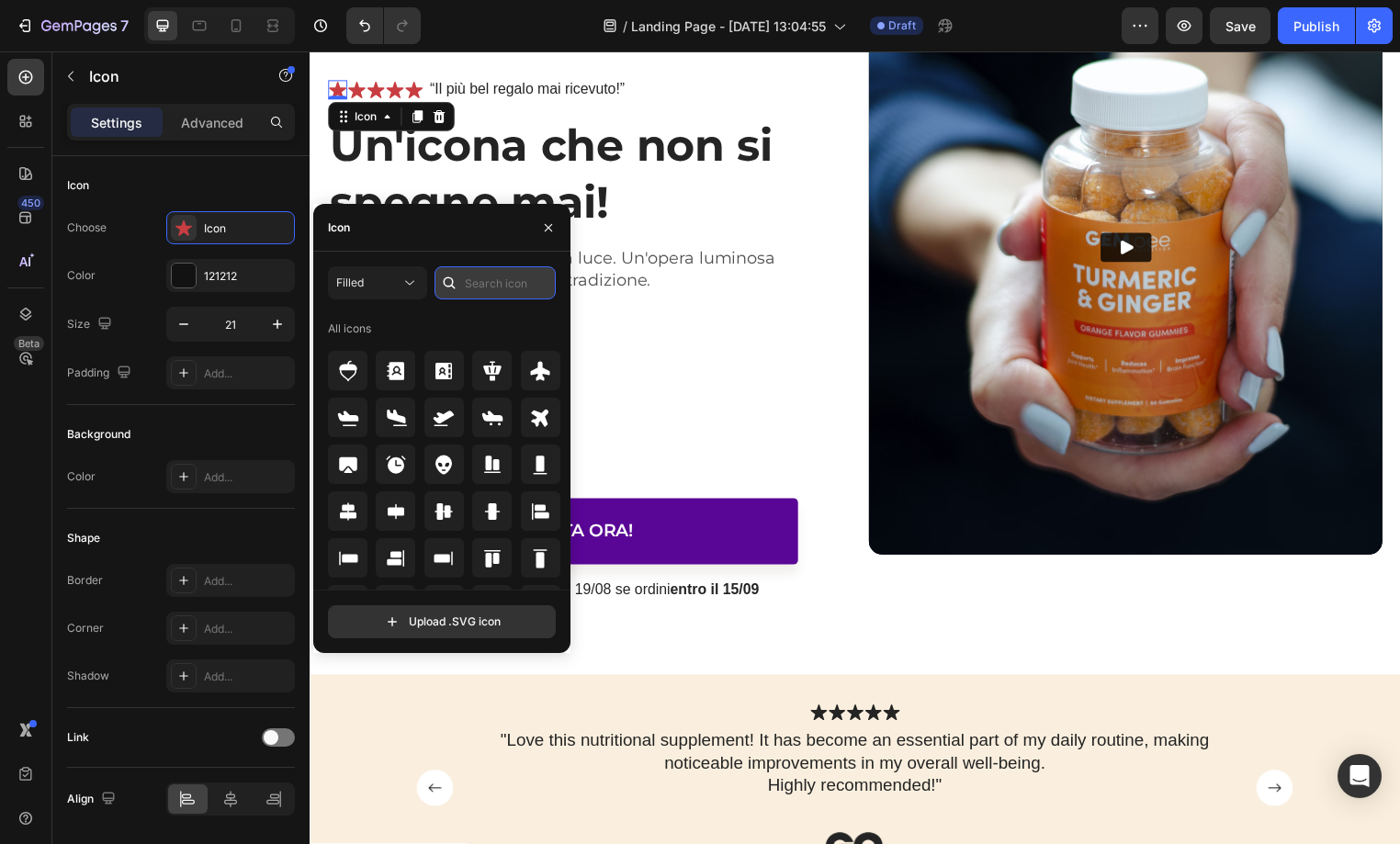
click at [495, 283] on input "text" at bounding box center [495, 282] width 121 height 33
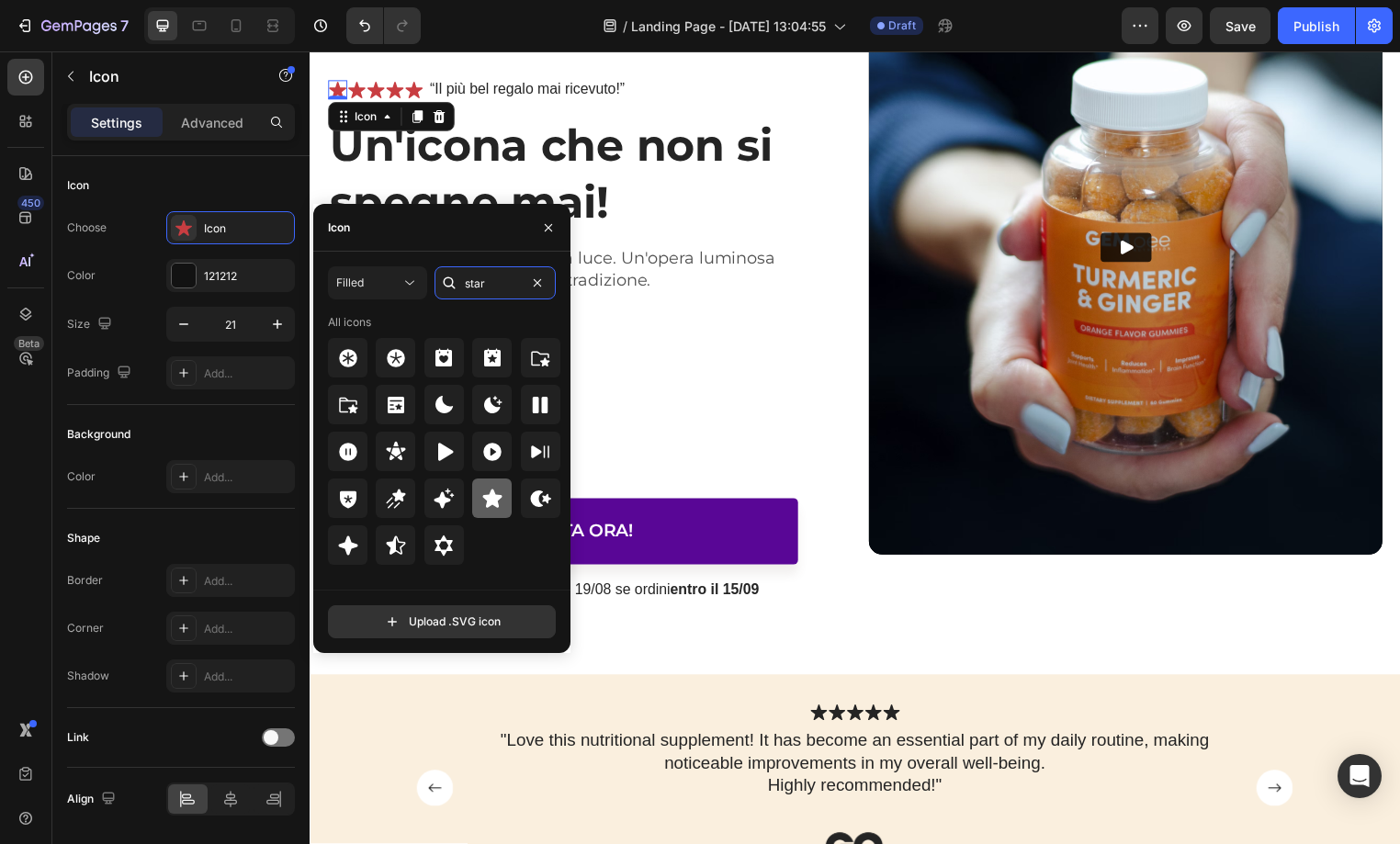
type input "star"
click at [494, 501] on icon at bounding box center [491, 497] width 19 height 19
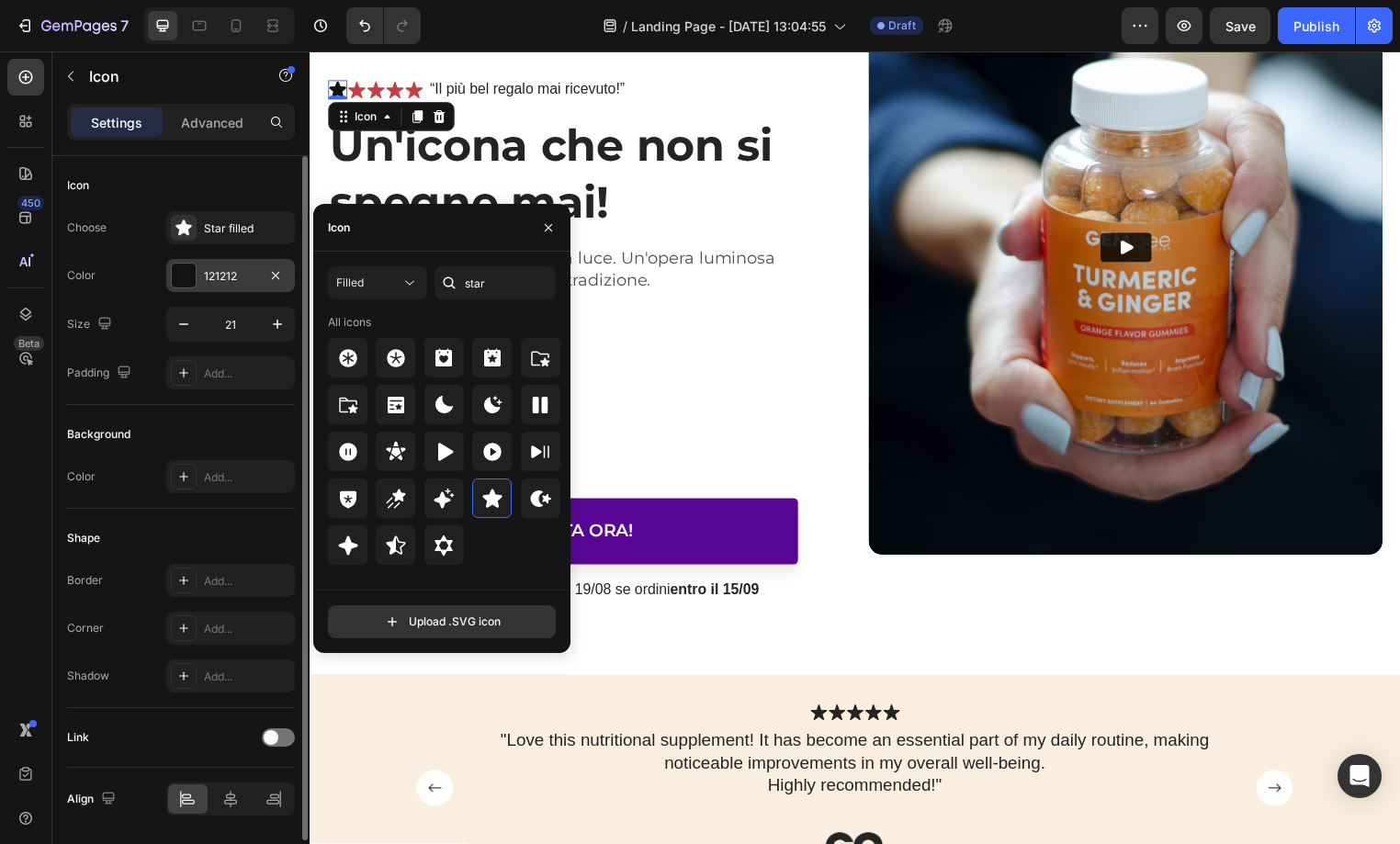
click at [203, 286] on div "121212" at bounding box center [230, 275] width 129 height 33
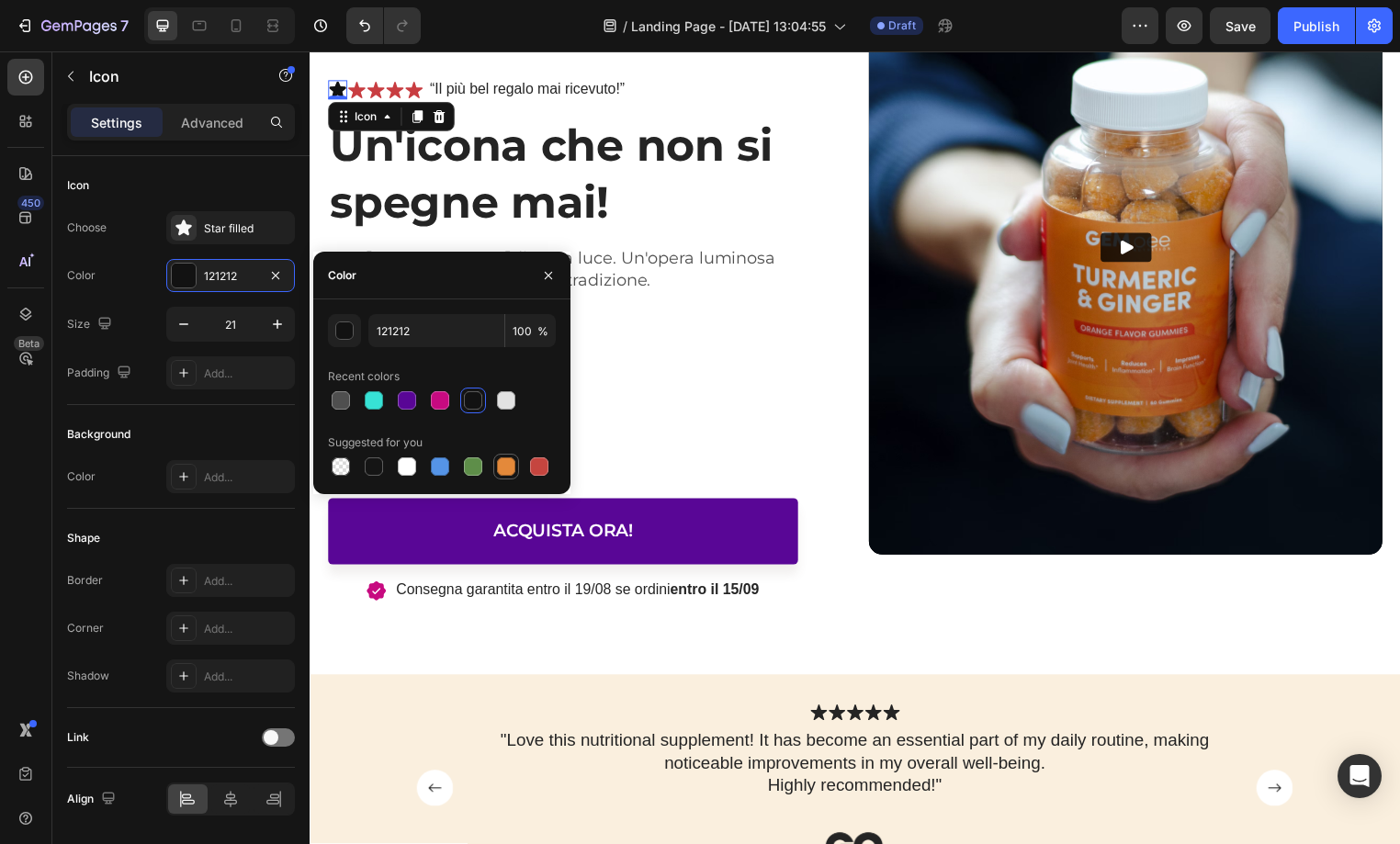
click at [506, 464] on div at bounding box center [506, 467] width 19 height 19
type input "E4893A"
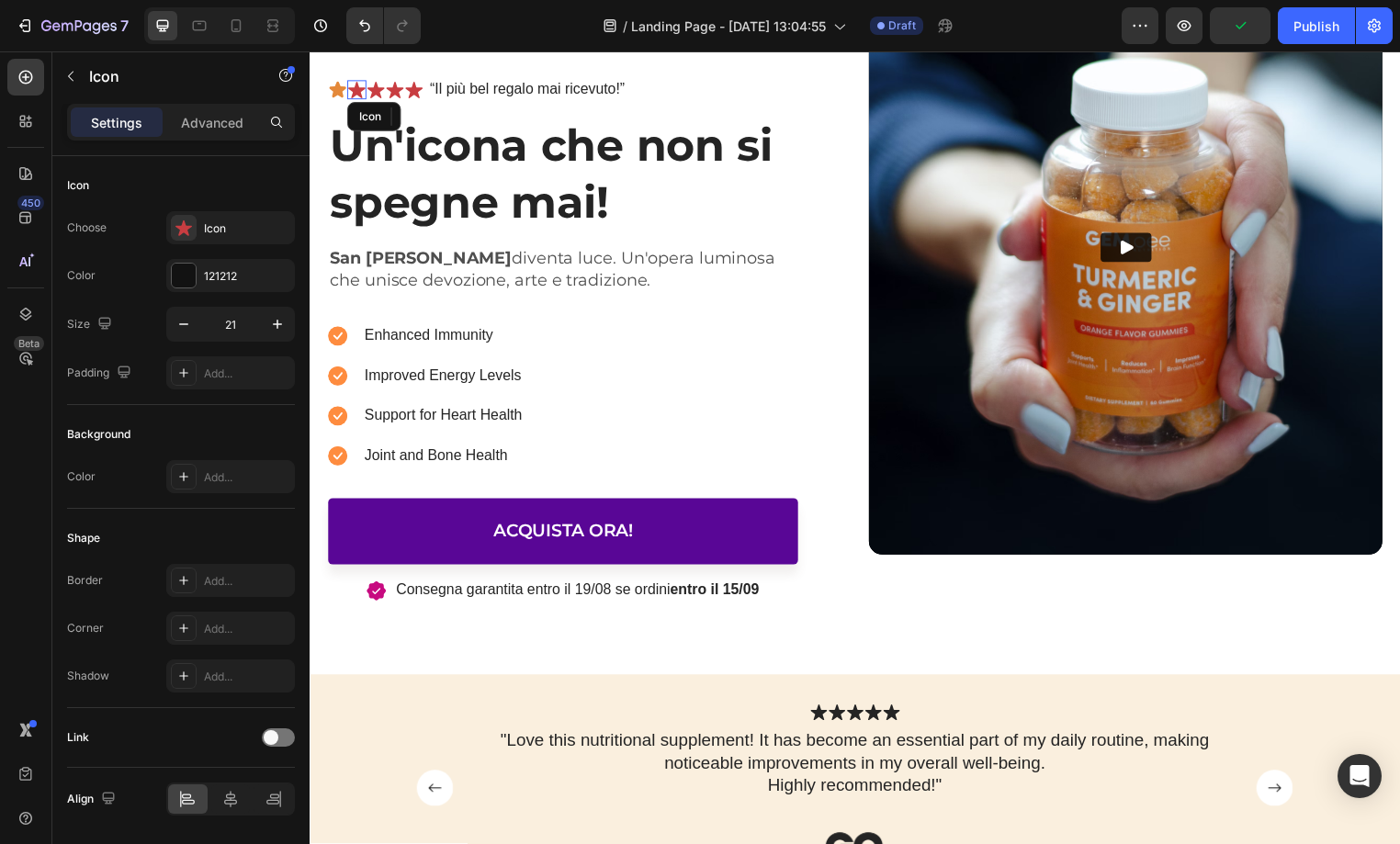
click at [360, 86] on icon at bounding box center [357, 89] width 18 height 17
drag, startPoint x: 412, startPoint y: 89, endPoint x: 456, endPoint y: 106, distance: 47.2
click at [412, 89] on icon at bounding box center [415, 89] width 18 height 17
click at [518, 119] on icon at bounding box center [517, 117] width 12 height 13
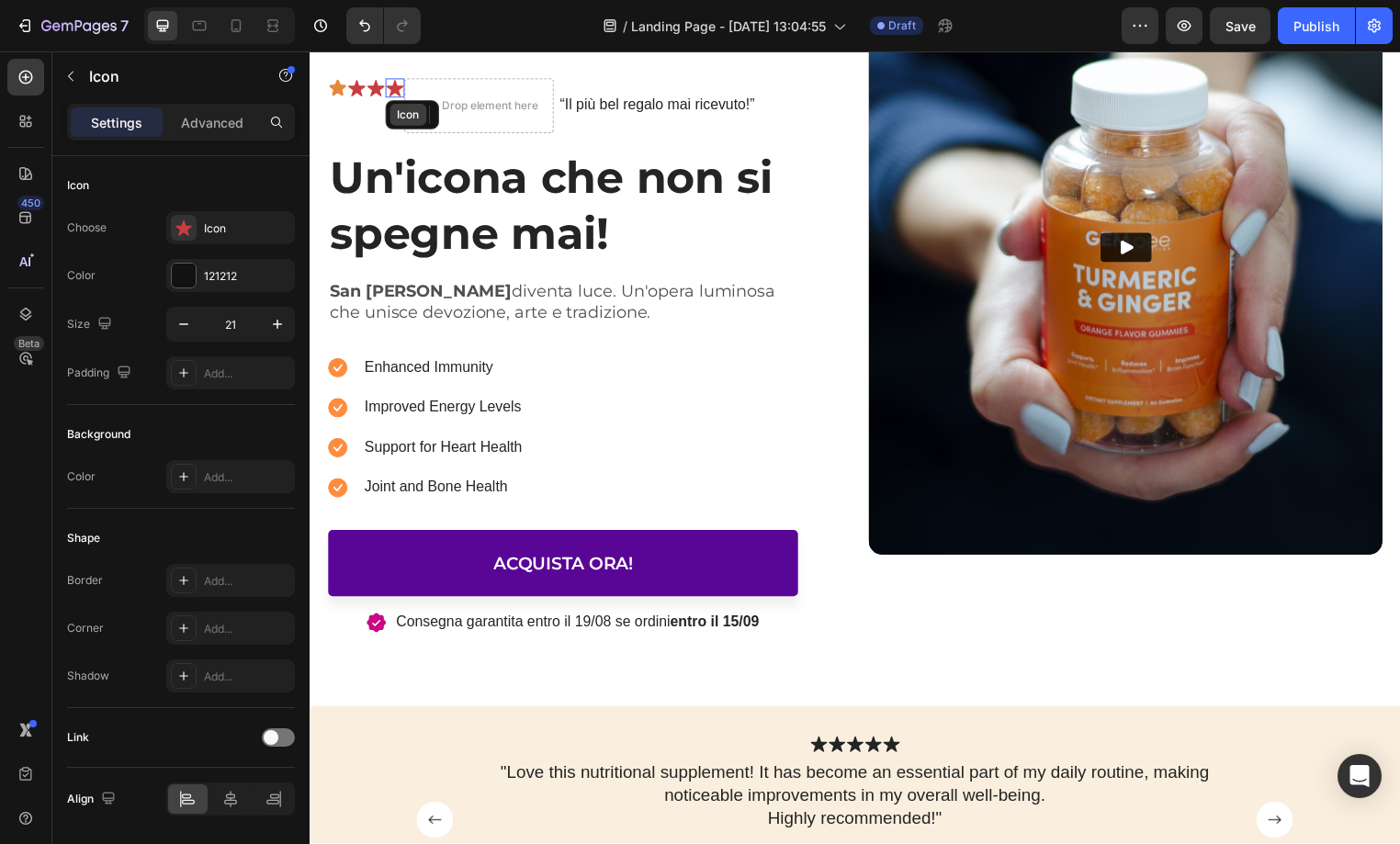
drag, startPoint x: 398, startPoint y: 87, endPoint x: 430, endPoint y: 108, distance: 38.3
click at [398, 87] on icon at bounding box center [396, 88] width 18 height 17
click at [490, 112] on icon at bounding box center [497, 115] width 15 height 15
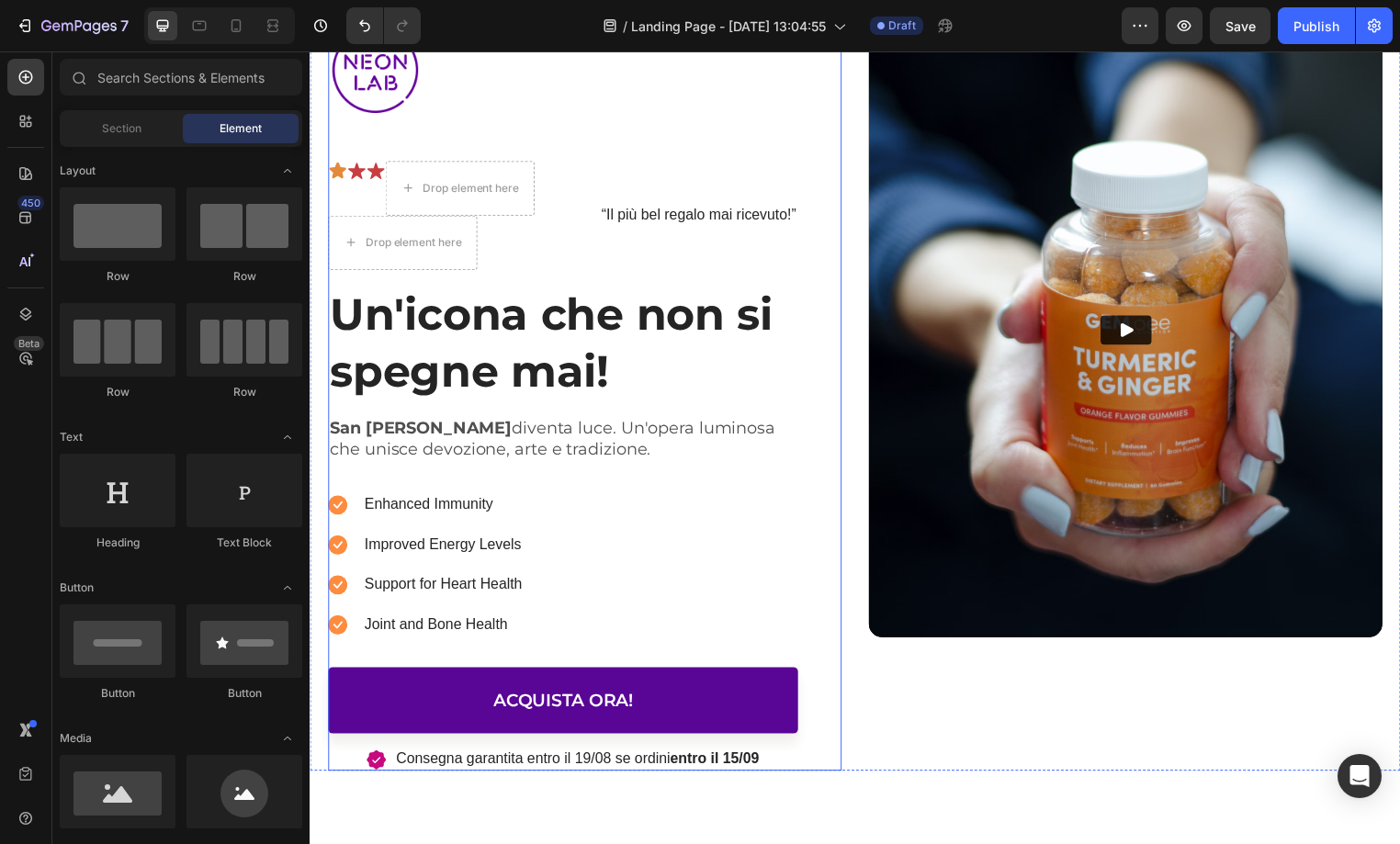
scroll to position [191, 0]
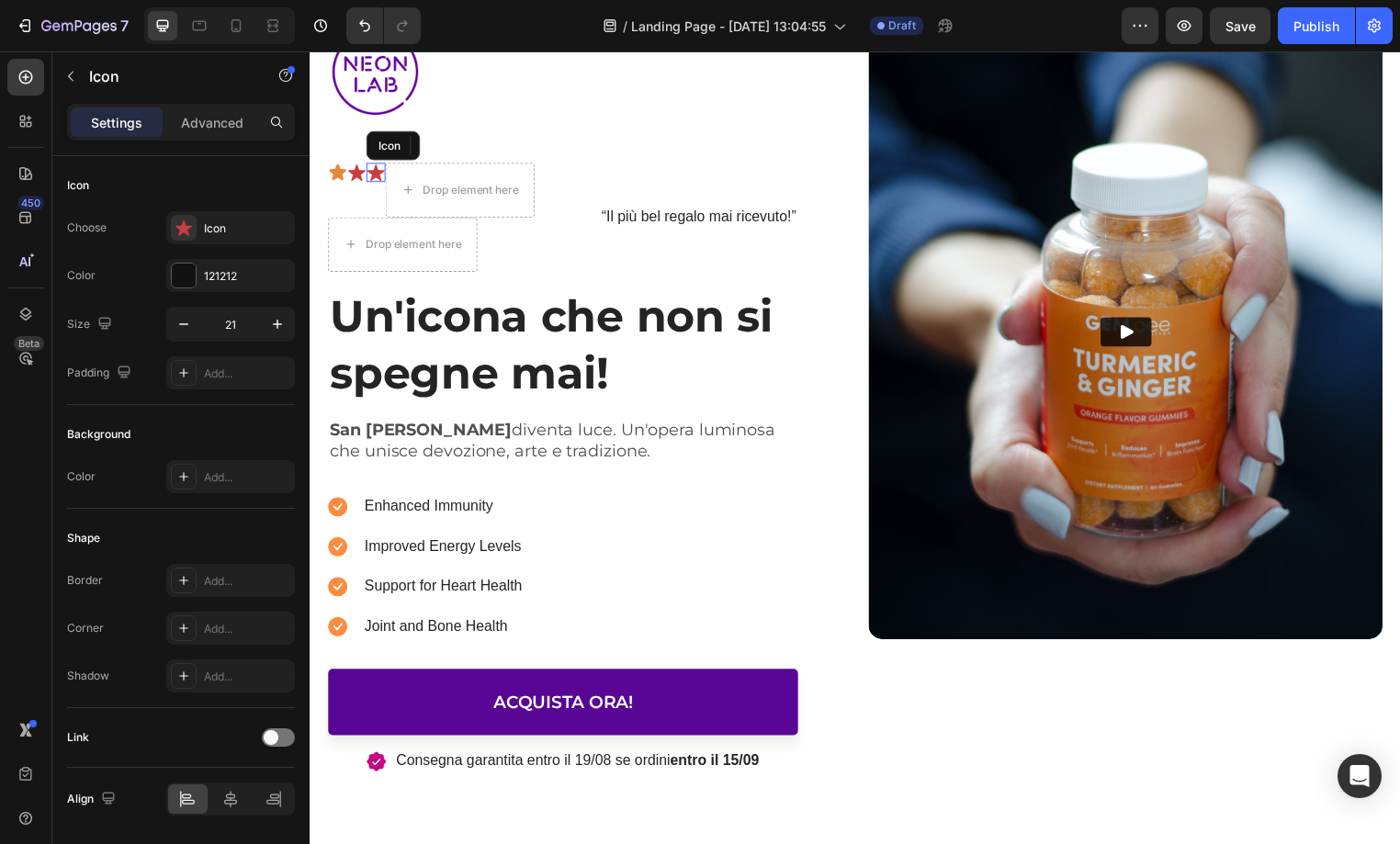
click at [378, 172] on icon at bounding box center [376, 174] width 18 height 17
click at [475, 143] on icon at bounding box center [480, 147] width 12 height 13
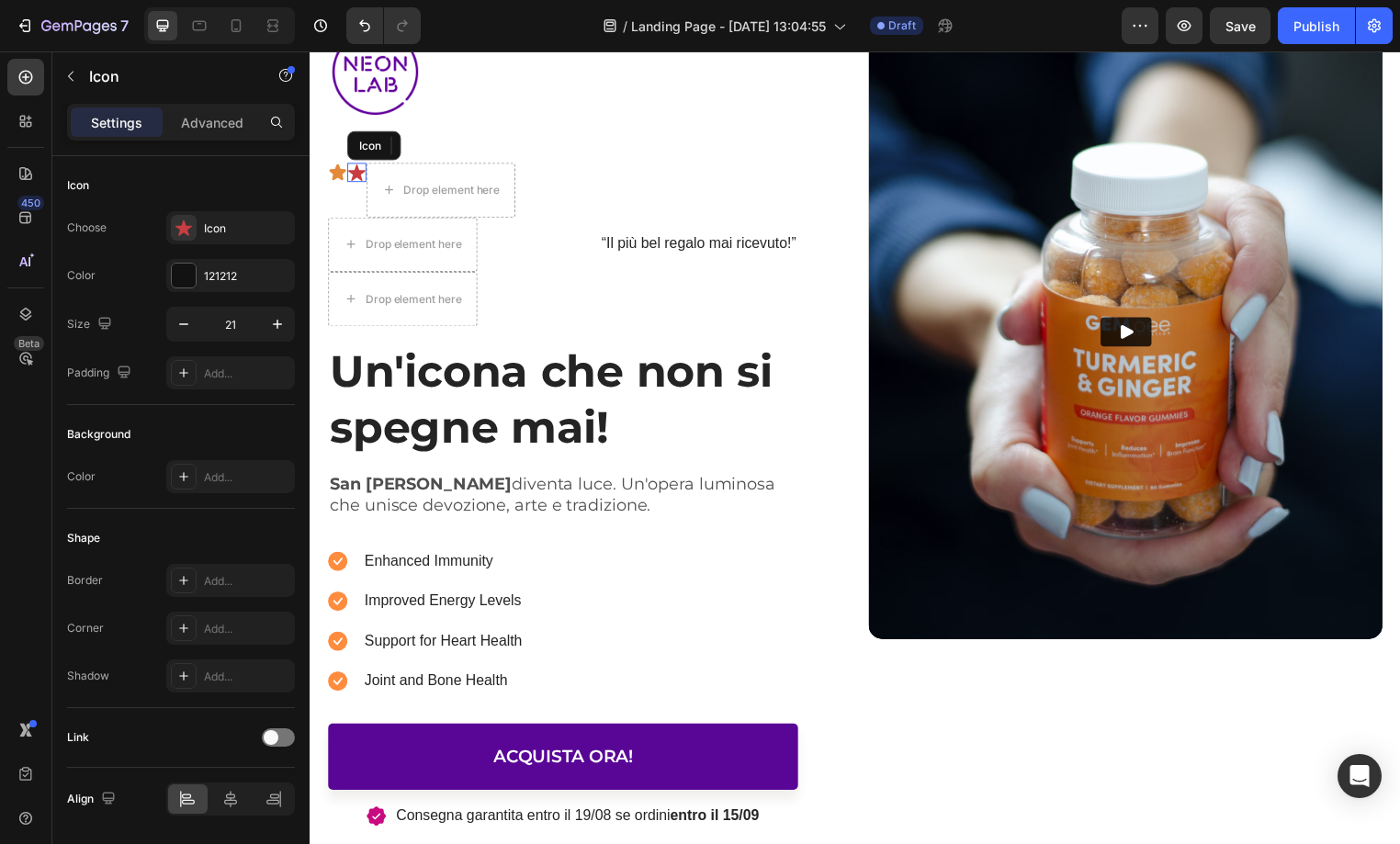
click at [356, 169] on icon at bounding box center [357, 174] width 18 height 17
click at [453, 148] on icon at bounding box center [459, 147] width 15 height 15
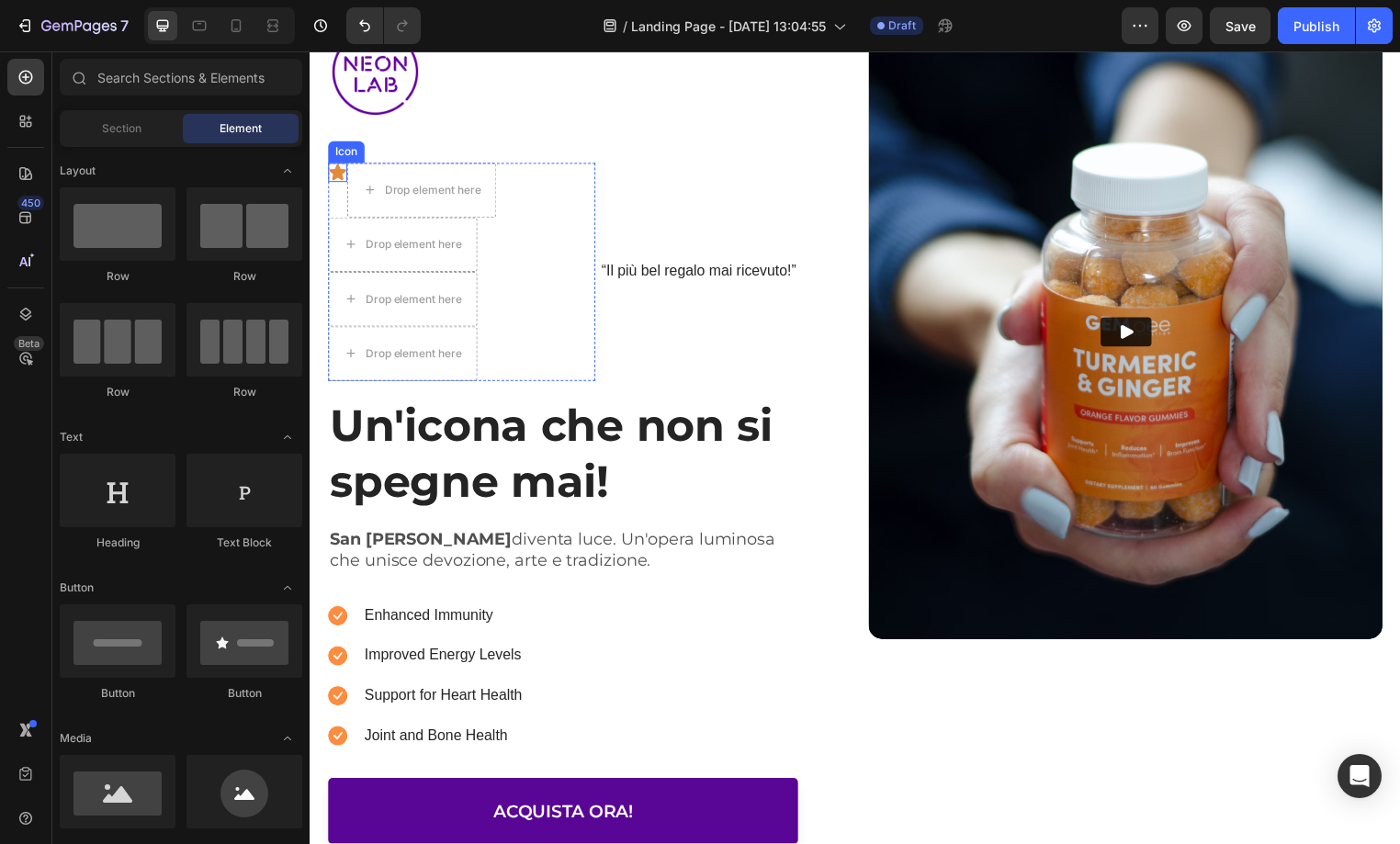
click at [340, 171] on icon at bounding box center [337, 174] width 17 height 17
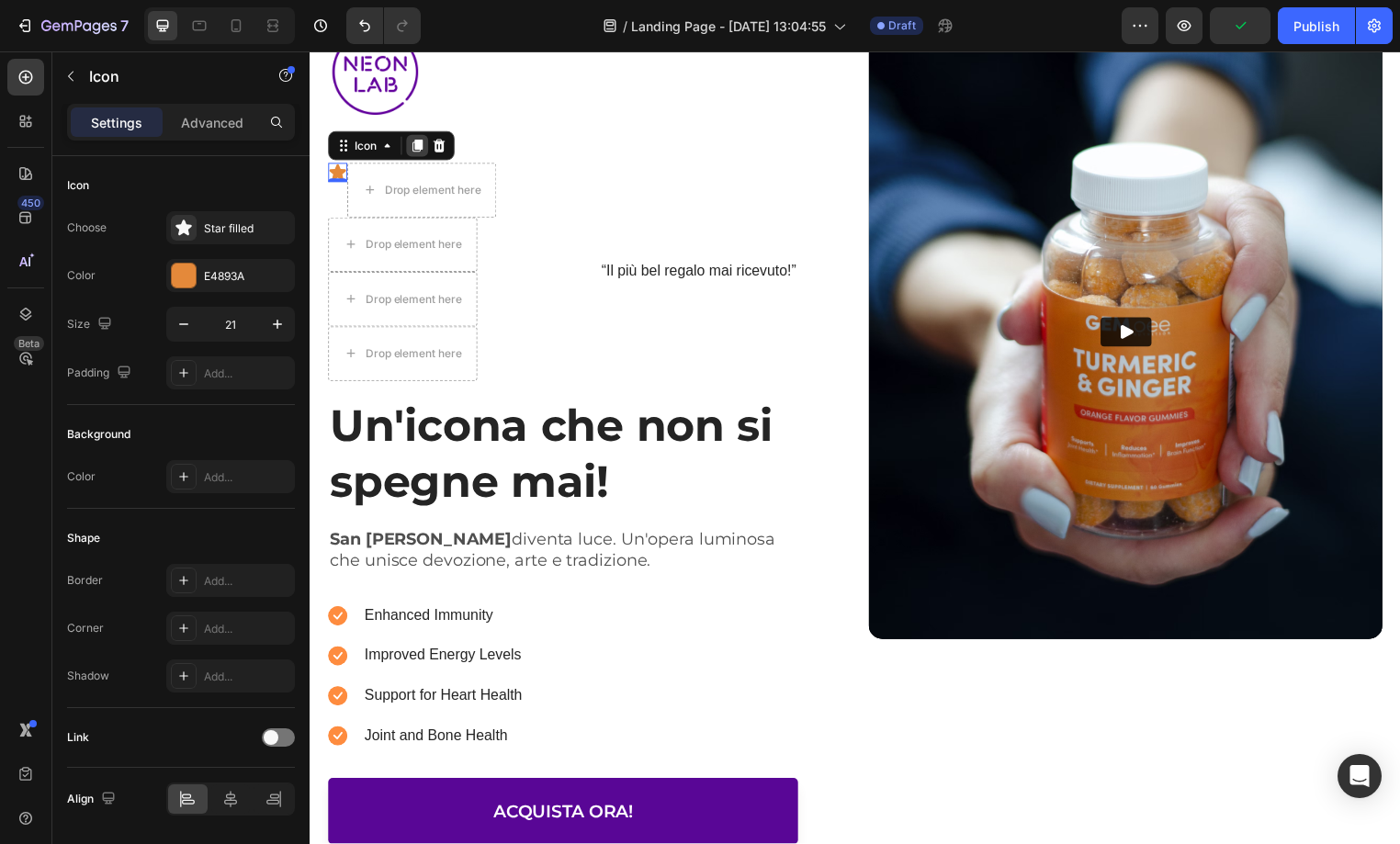
click at [416, 148] on icon at bounding box center [418, 147] width 10 height 13
click at [418, 159] on icon at bounding box center [418, 166] width 15 height 15
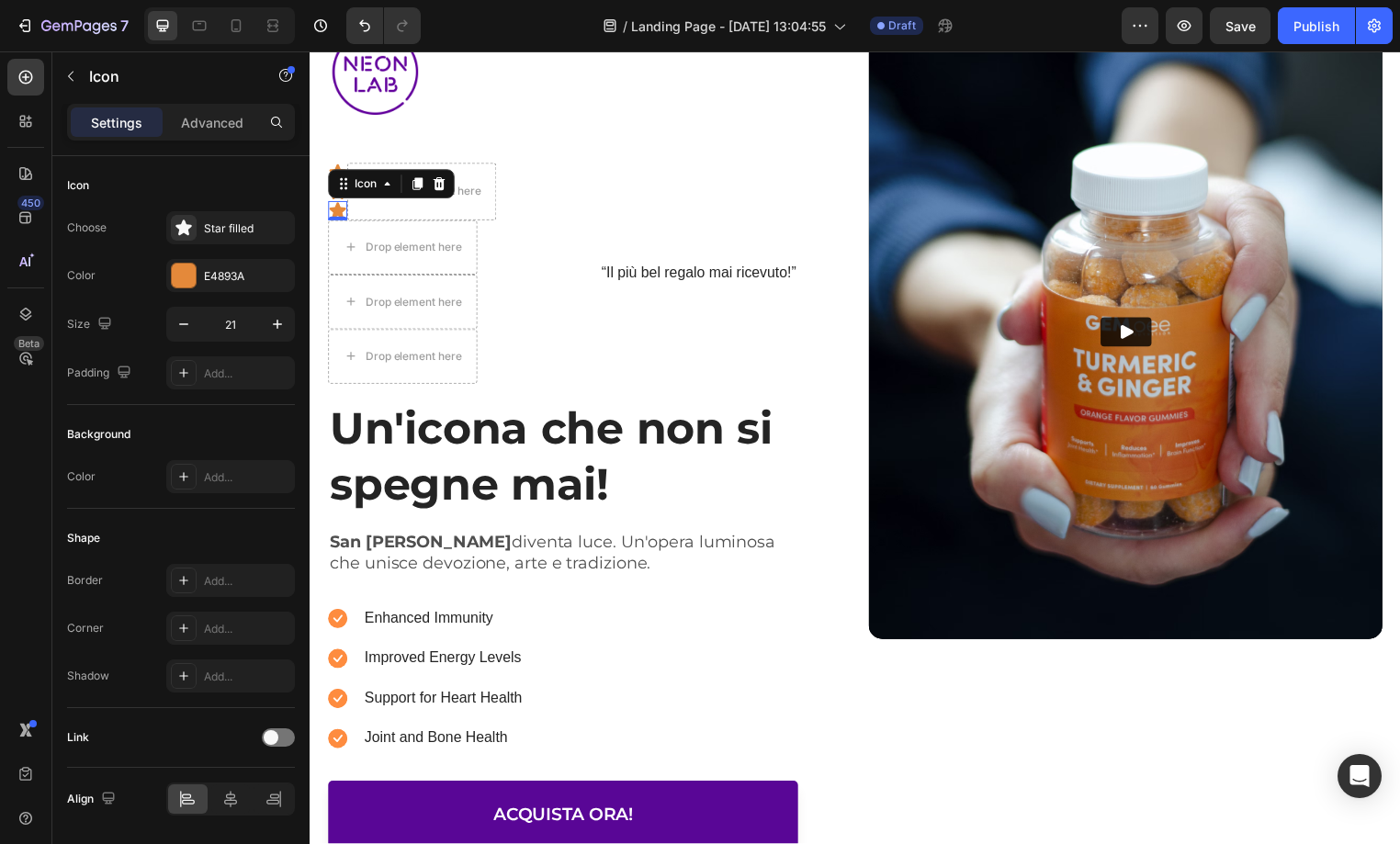
click at [417, 176] on div at bounding box center [418, 186] width 22 height 22
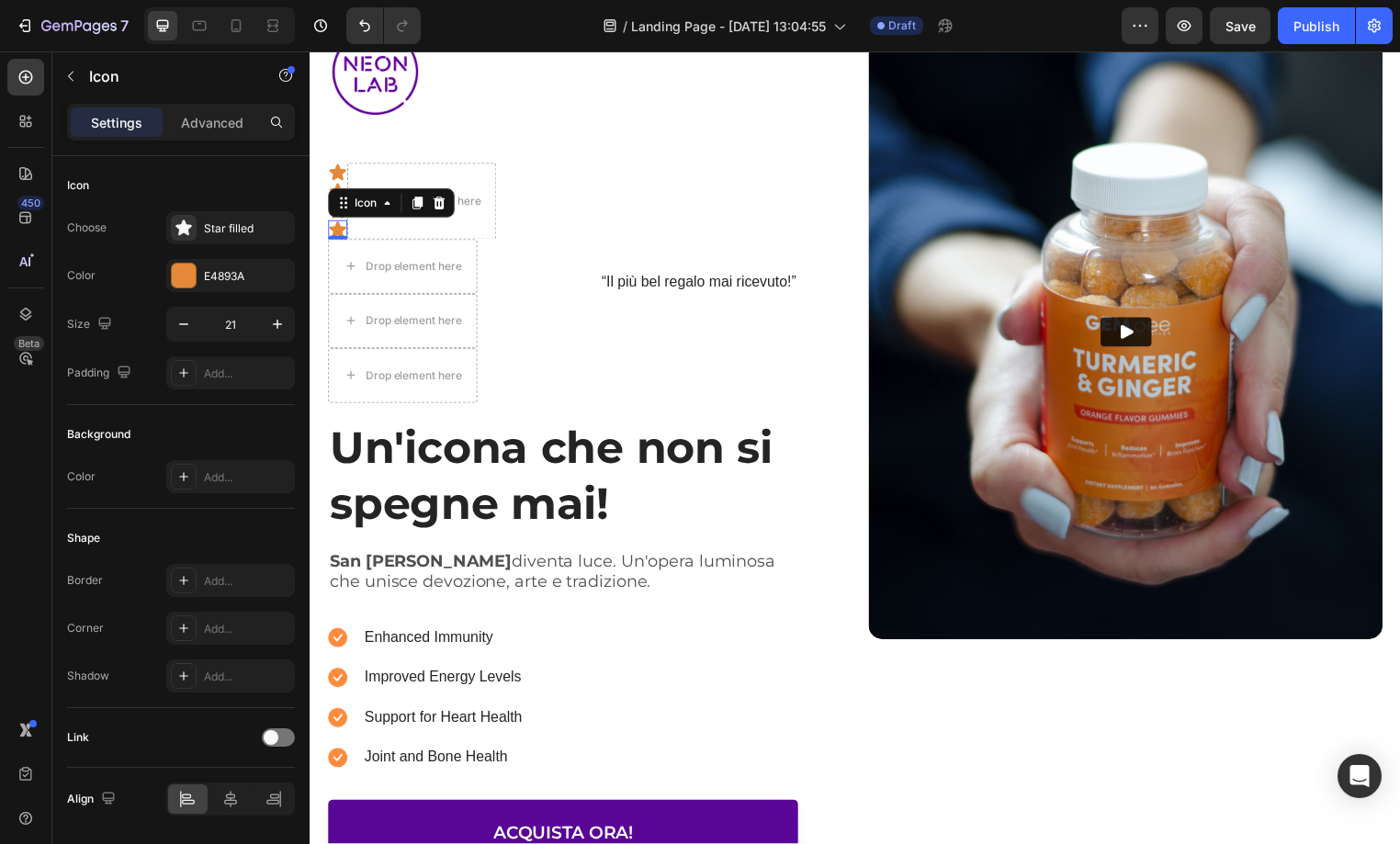
click at [420, 198] on icon at bounding box center [418, 205] width 15 height 15
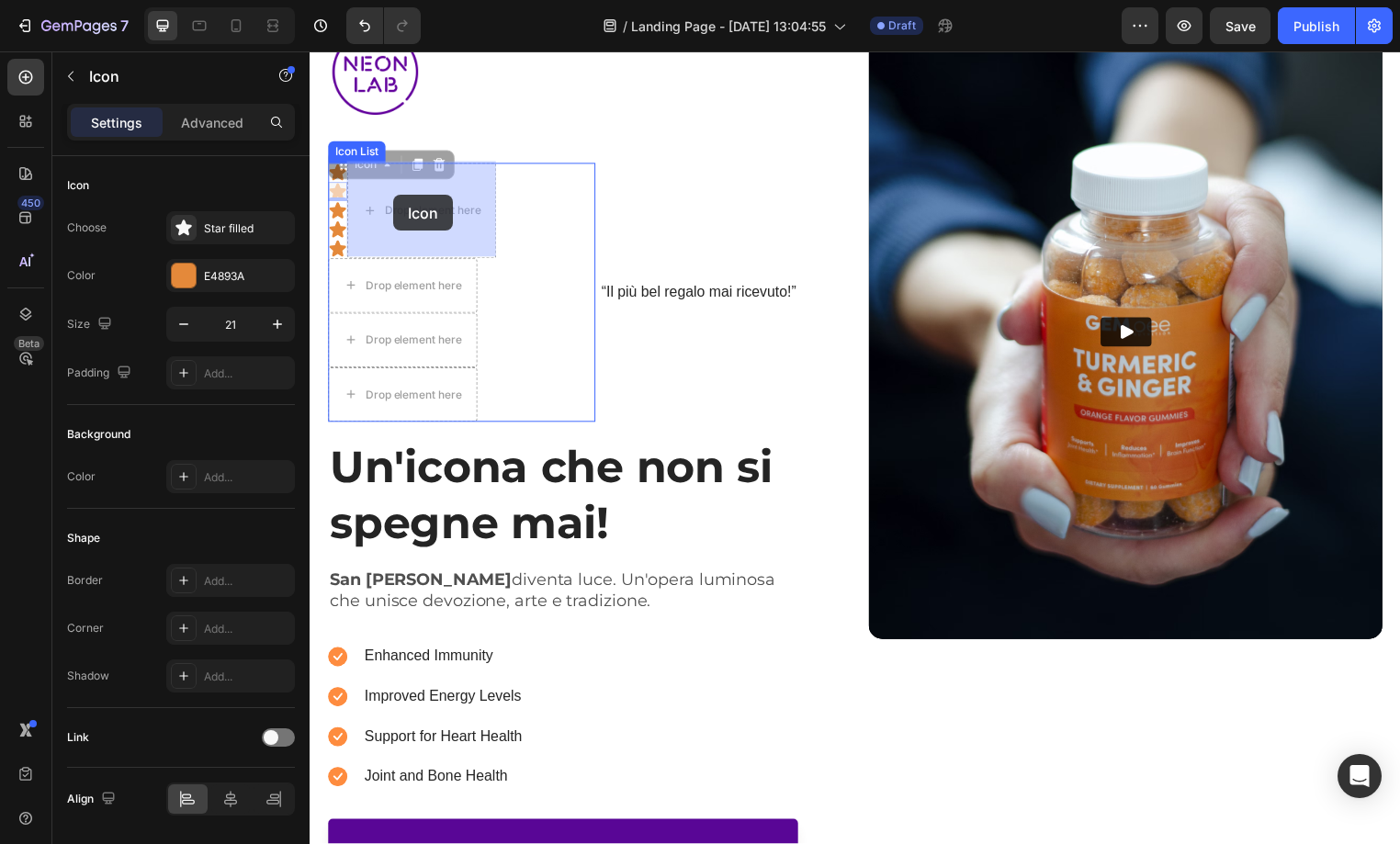
drag, startPoint x: 338, startPoint y: 191, endPoint x: 394, endPoint y: 197, distance: 56.3
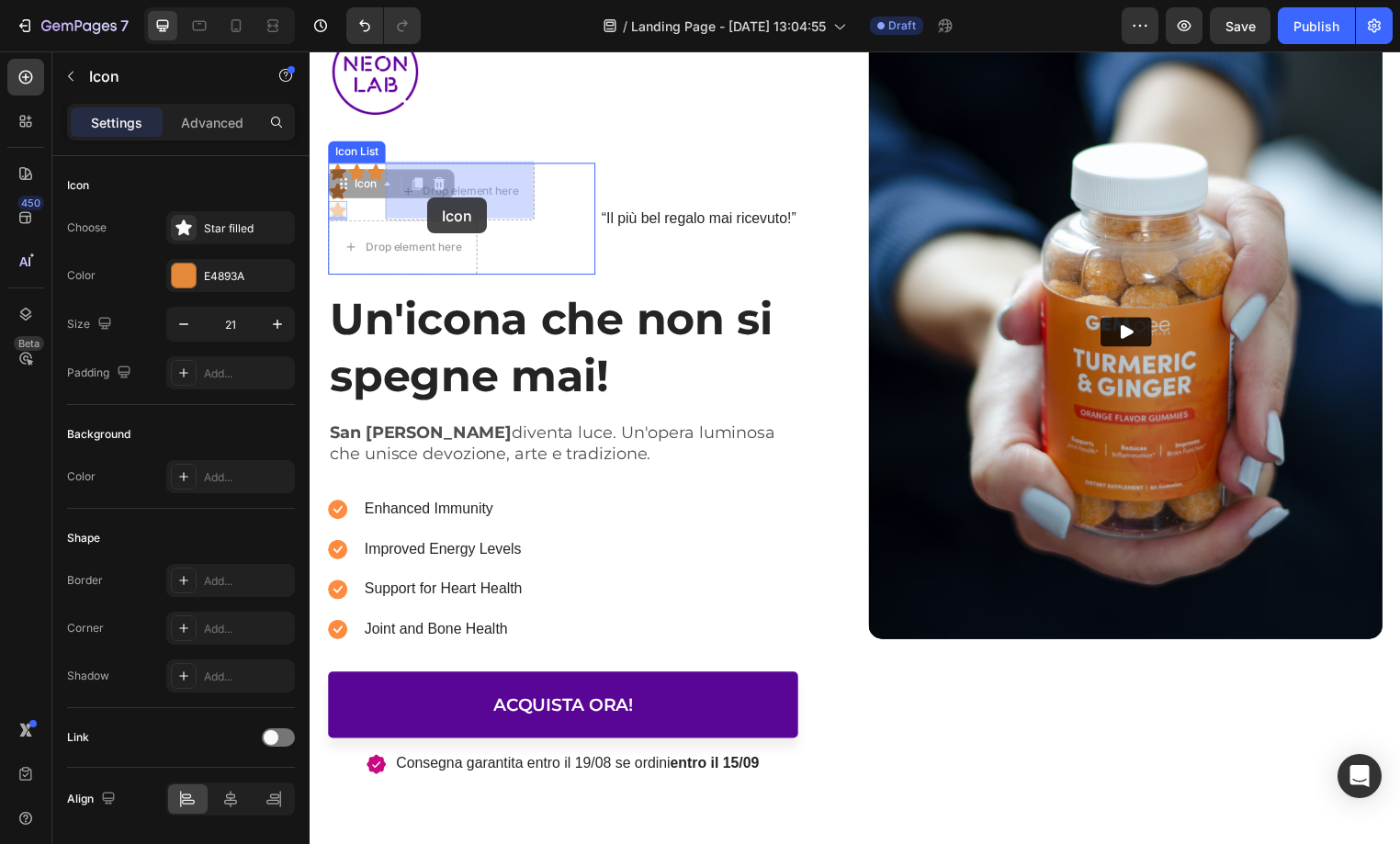
drag, startPoint x: 334, startPoint y: 196, endPoint x: 428, endPoint y: 200, distance: 94.1
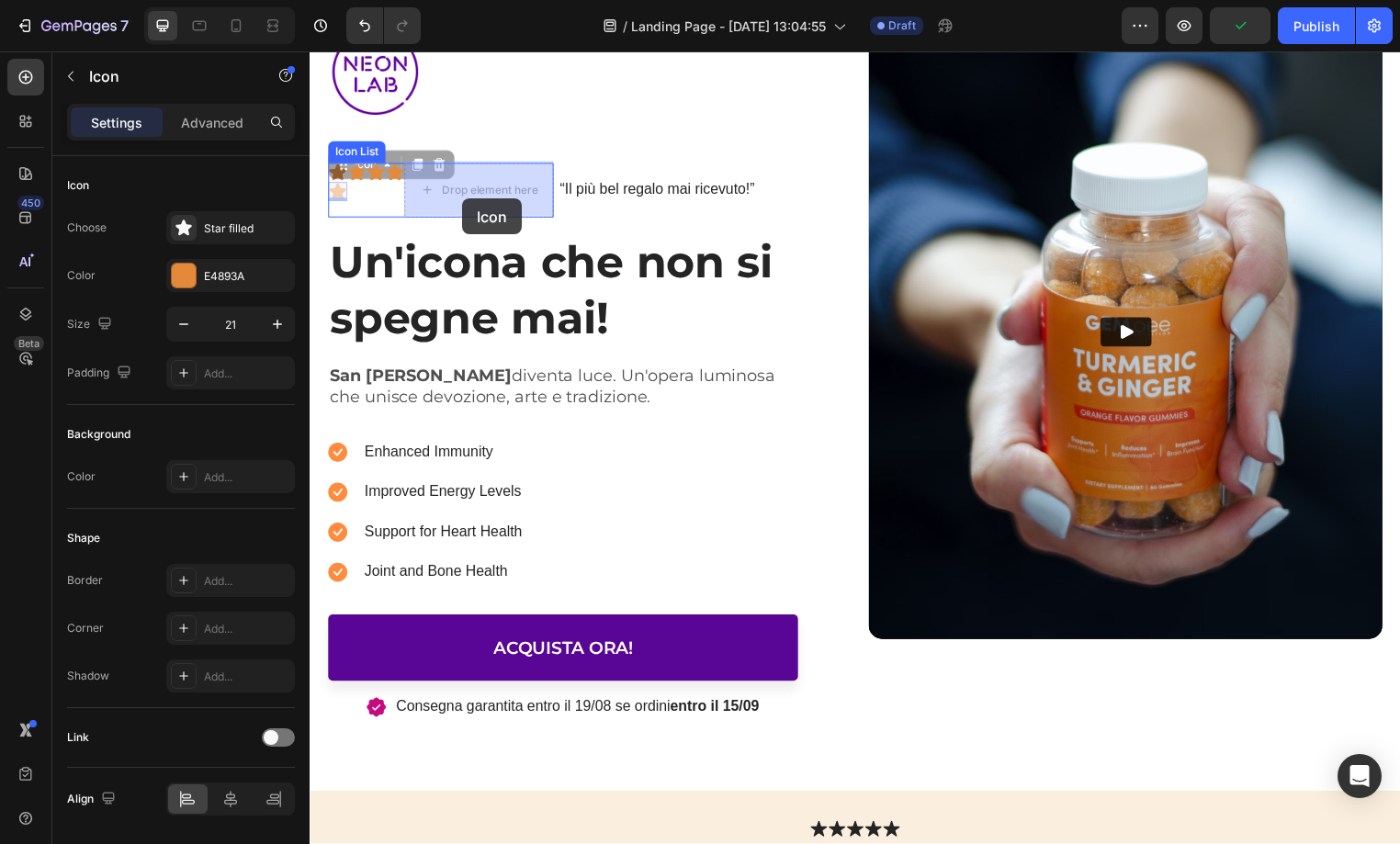
drag, startPoint x: 336, startPoint y: 197, endPoint x: 464, endPoint y: 201, distance: 128.1
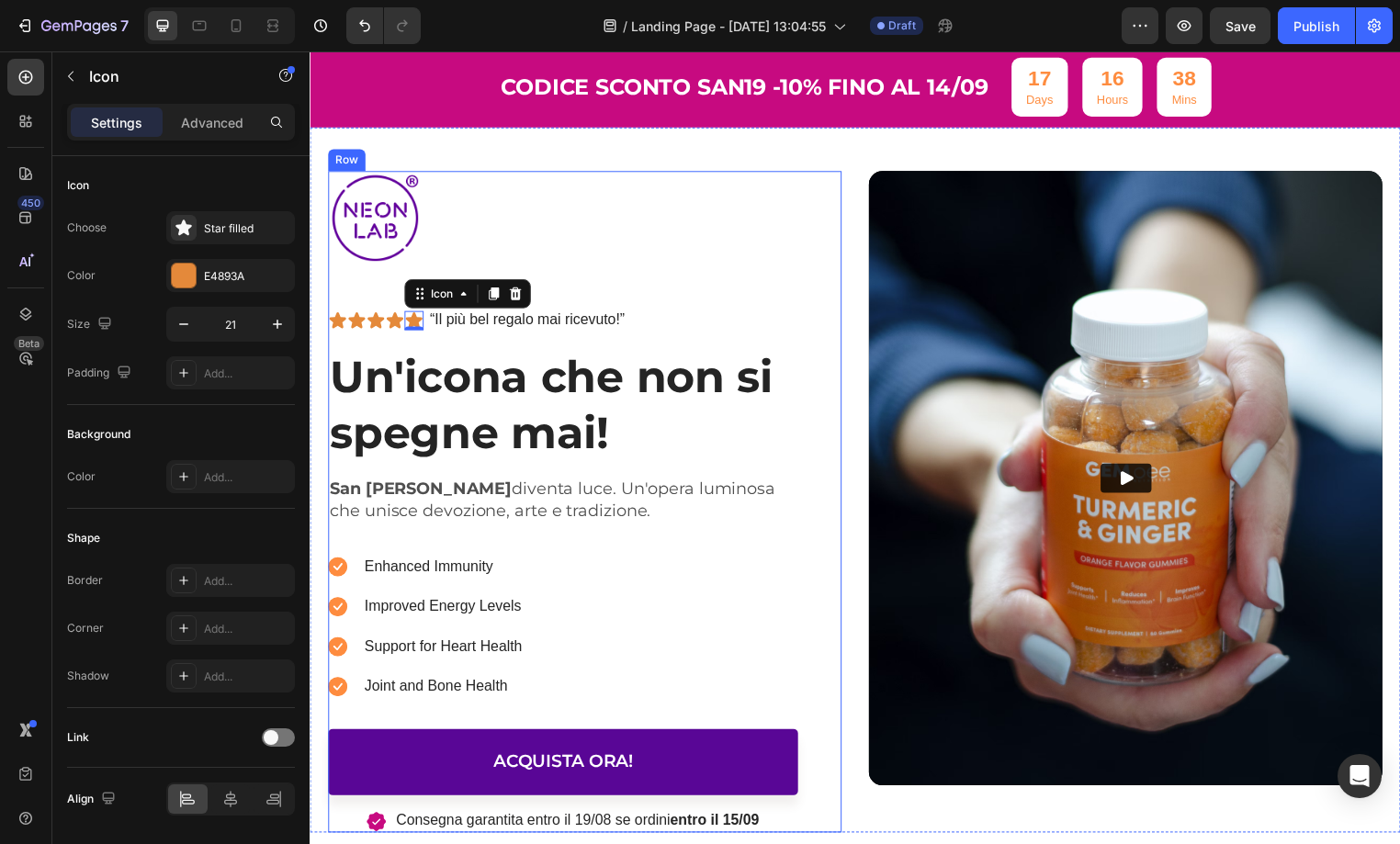
scroll to position [51, 0]
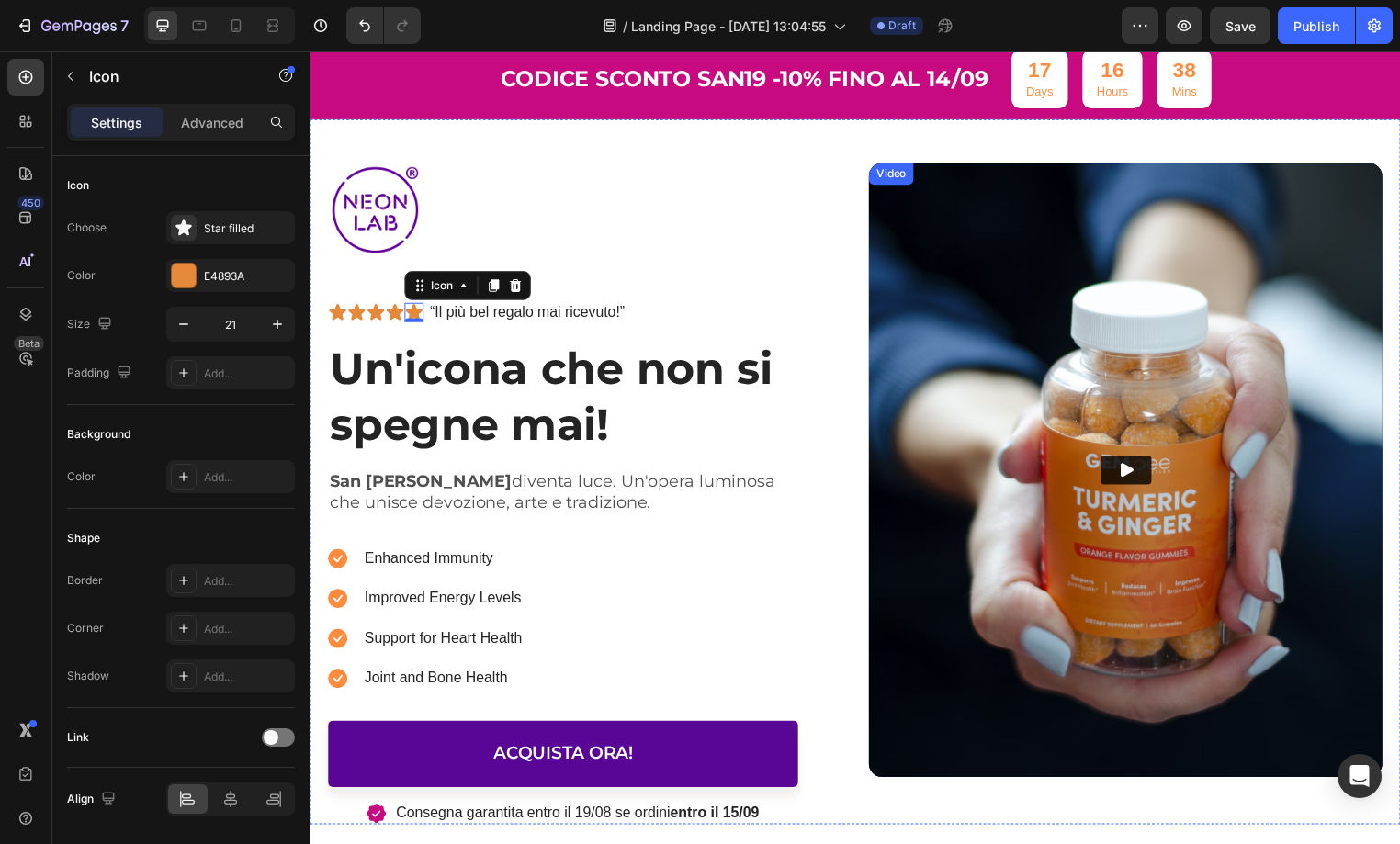
click at [919, 214] on img at bounding box center [1134, 475] width 519 height 621
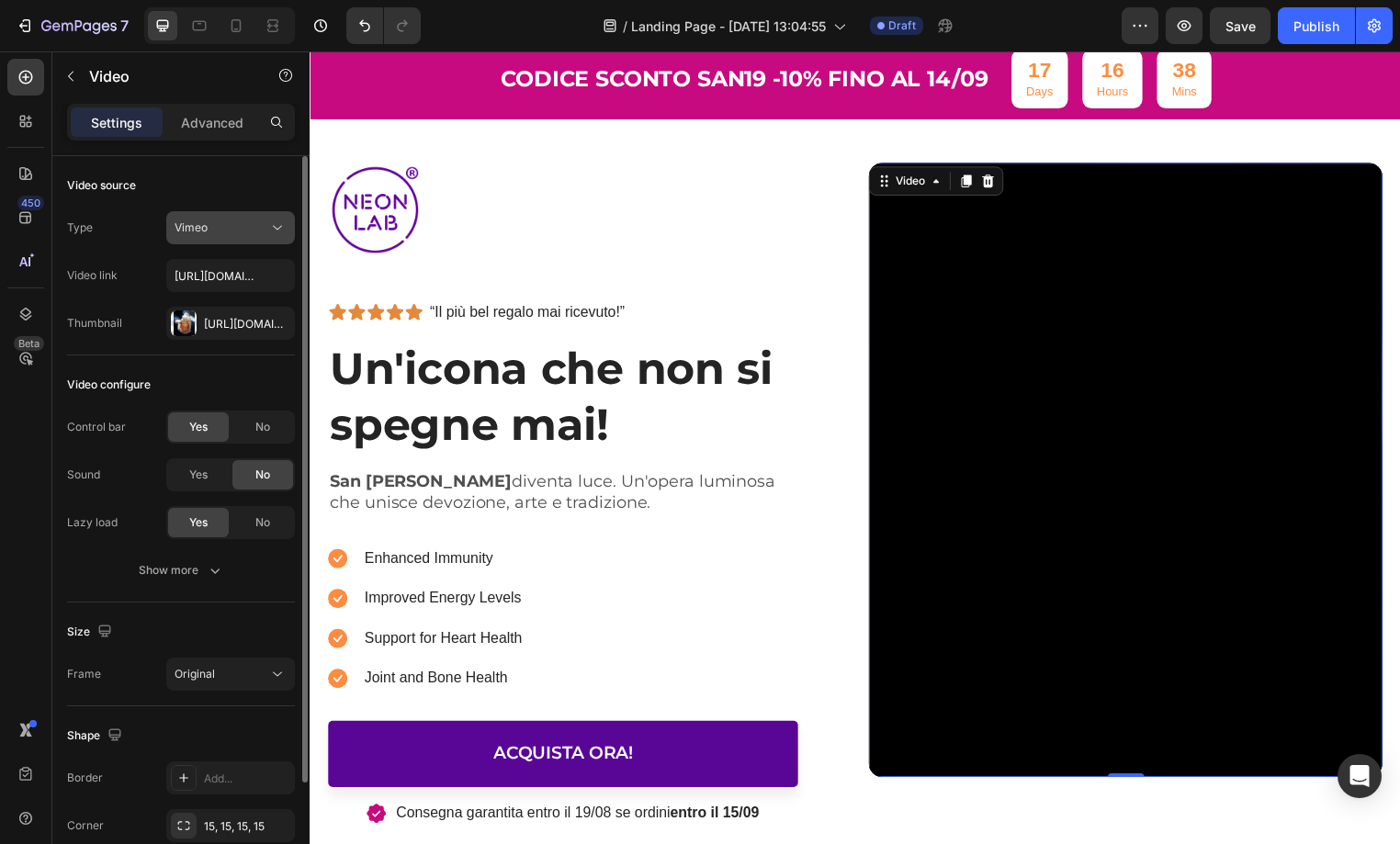
click at [229, 228] on div "Vimeo" at bounding box center [221, 227] width 93 height 17
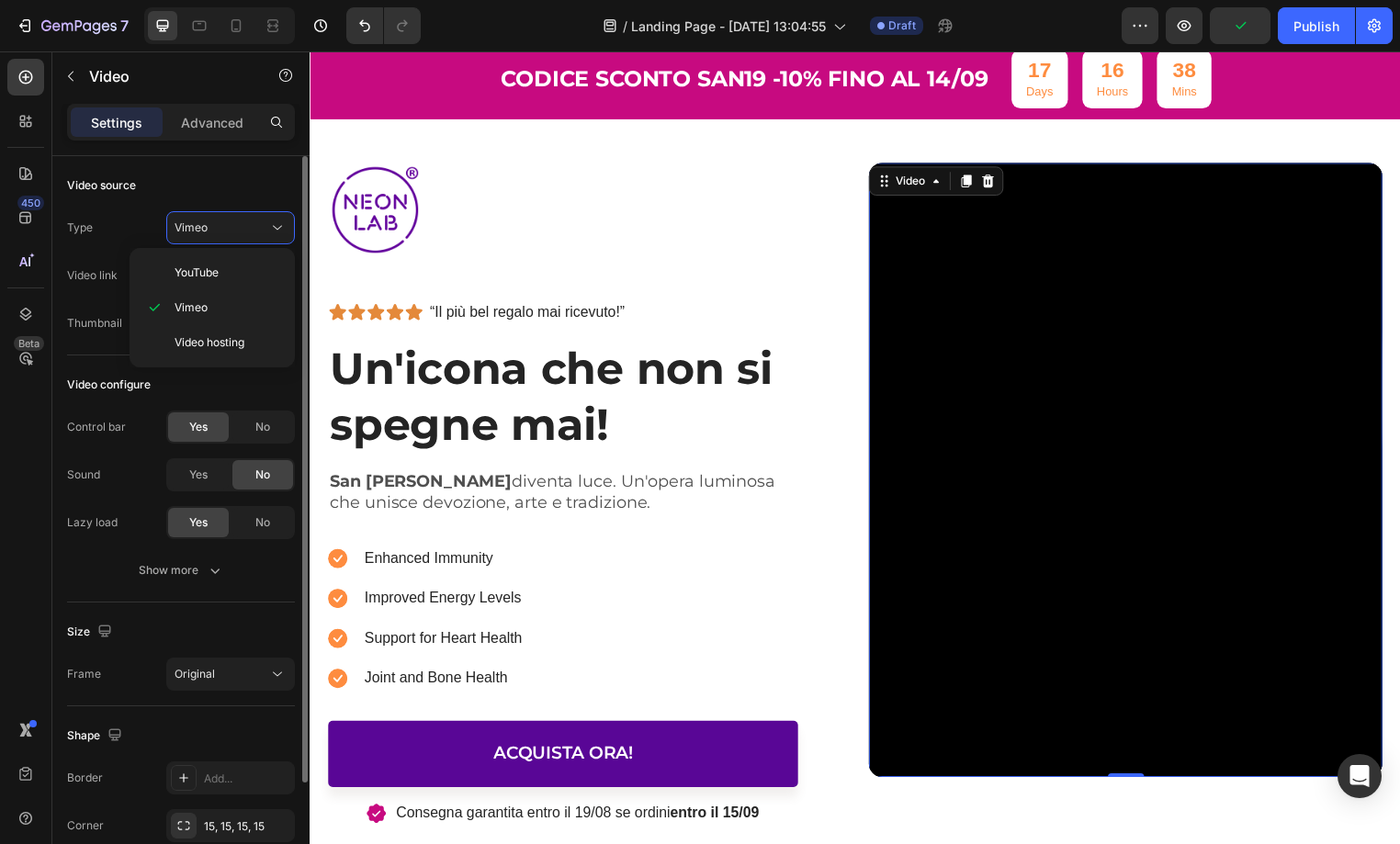
click at [207, 603] on div "Video source Type Vimeo Video link [URL][DOMAIN_NAME] Thumbnail [URL][DOMAIN_NA…" at bounding box center [181, 654] width 227 height 104
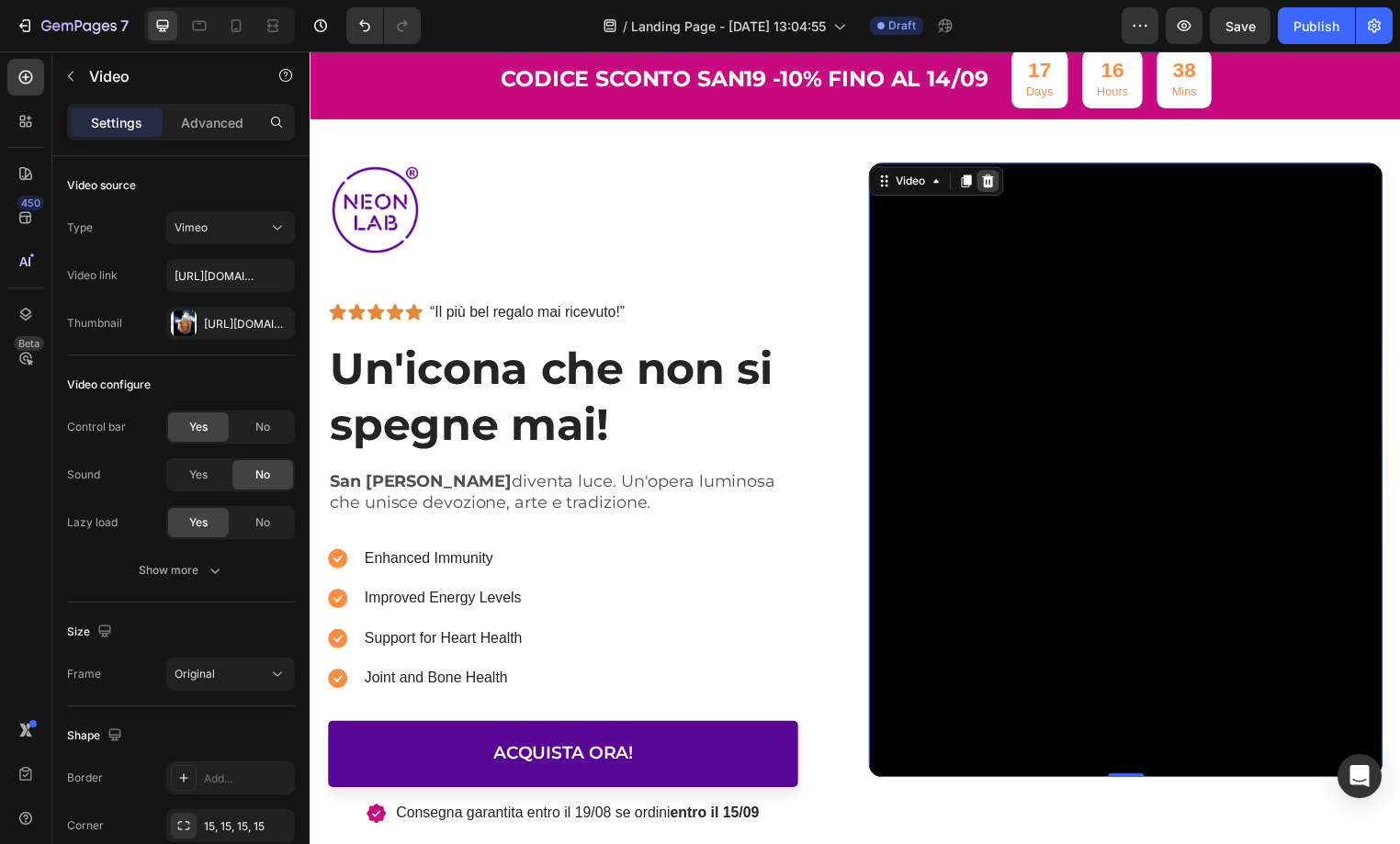
click at [991, 183] on icon at bounding box center [996, 183] width 12 height 13
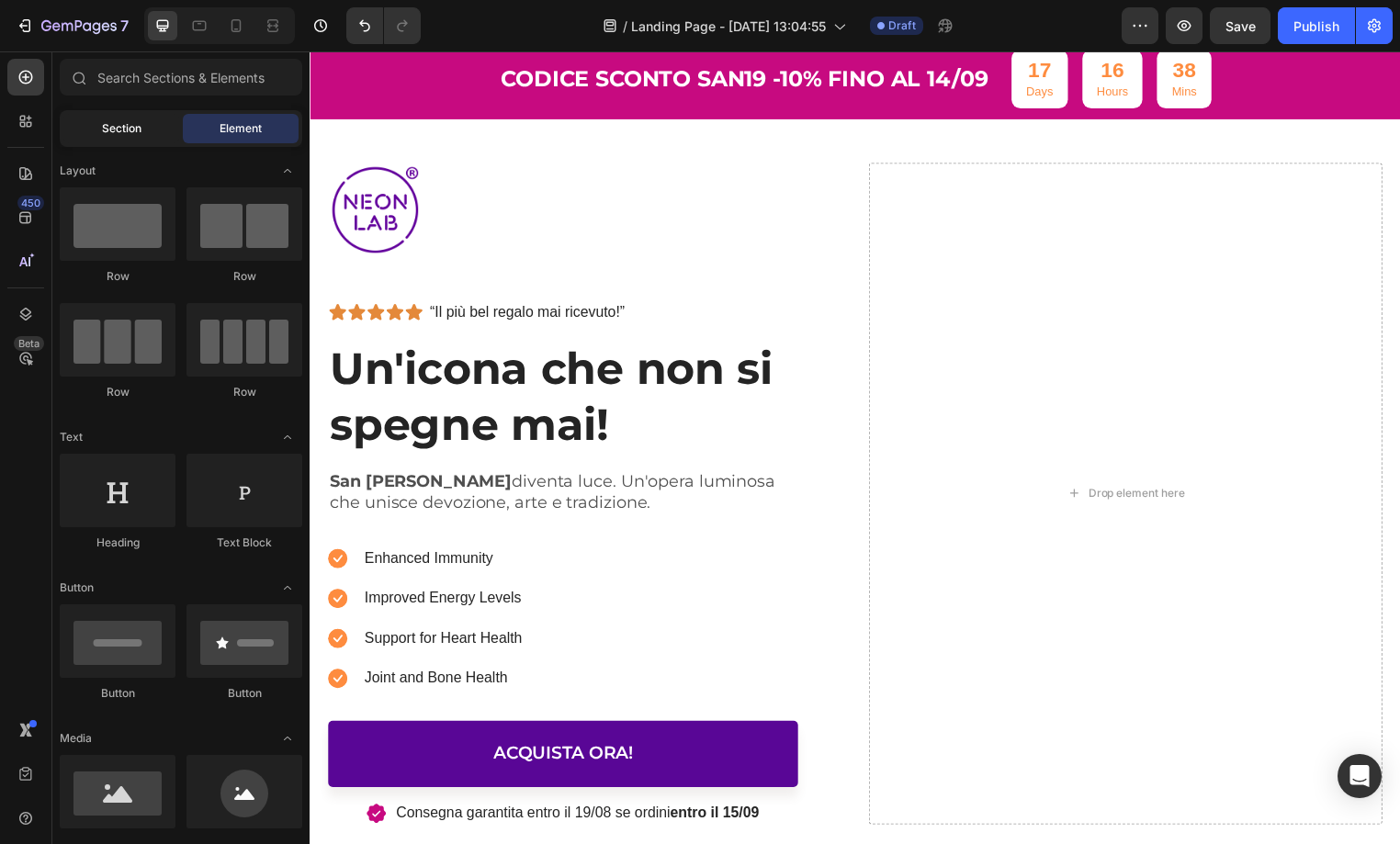
click at [144, 129] on div "Section" at bounding box center [121, 129] width 116 height 30
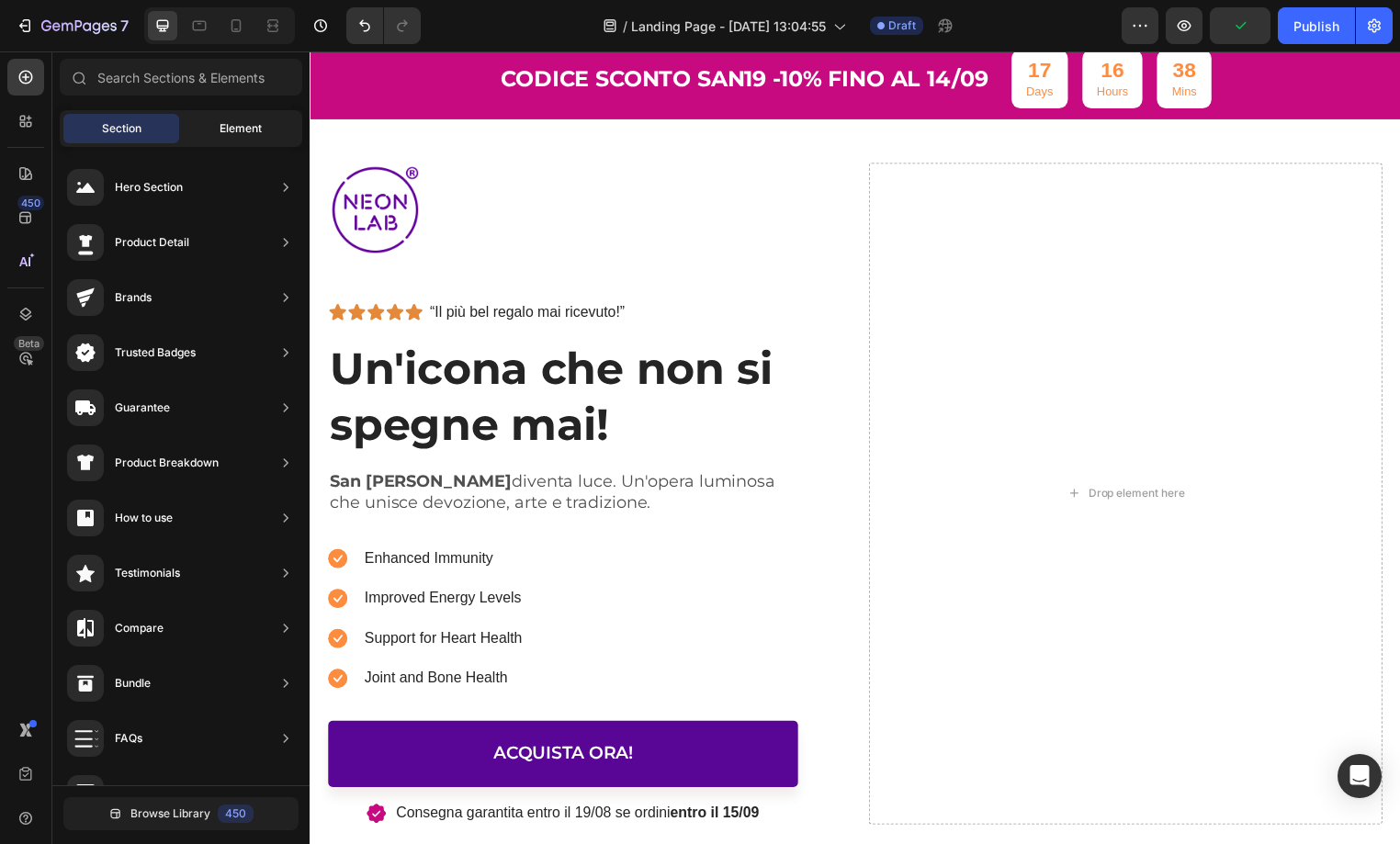
click at [240, 137] on div "Element" at bounding box center [240, 129] width 116 height 30
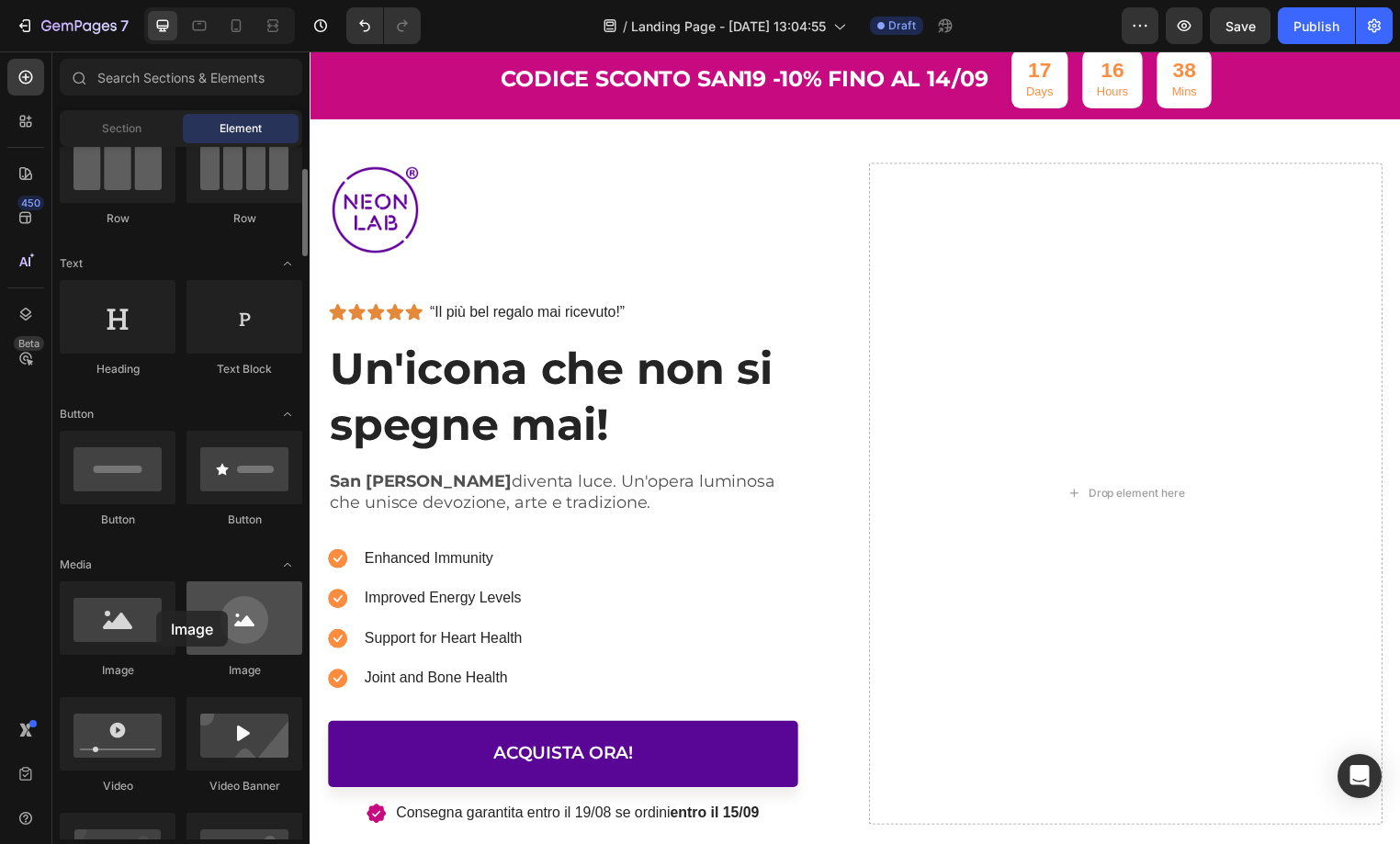
scroll to position [176, 0]
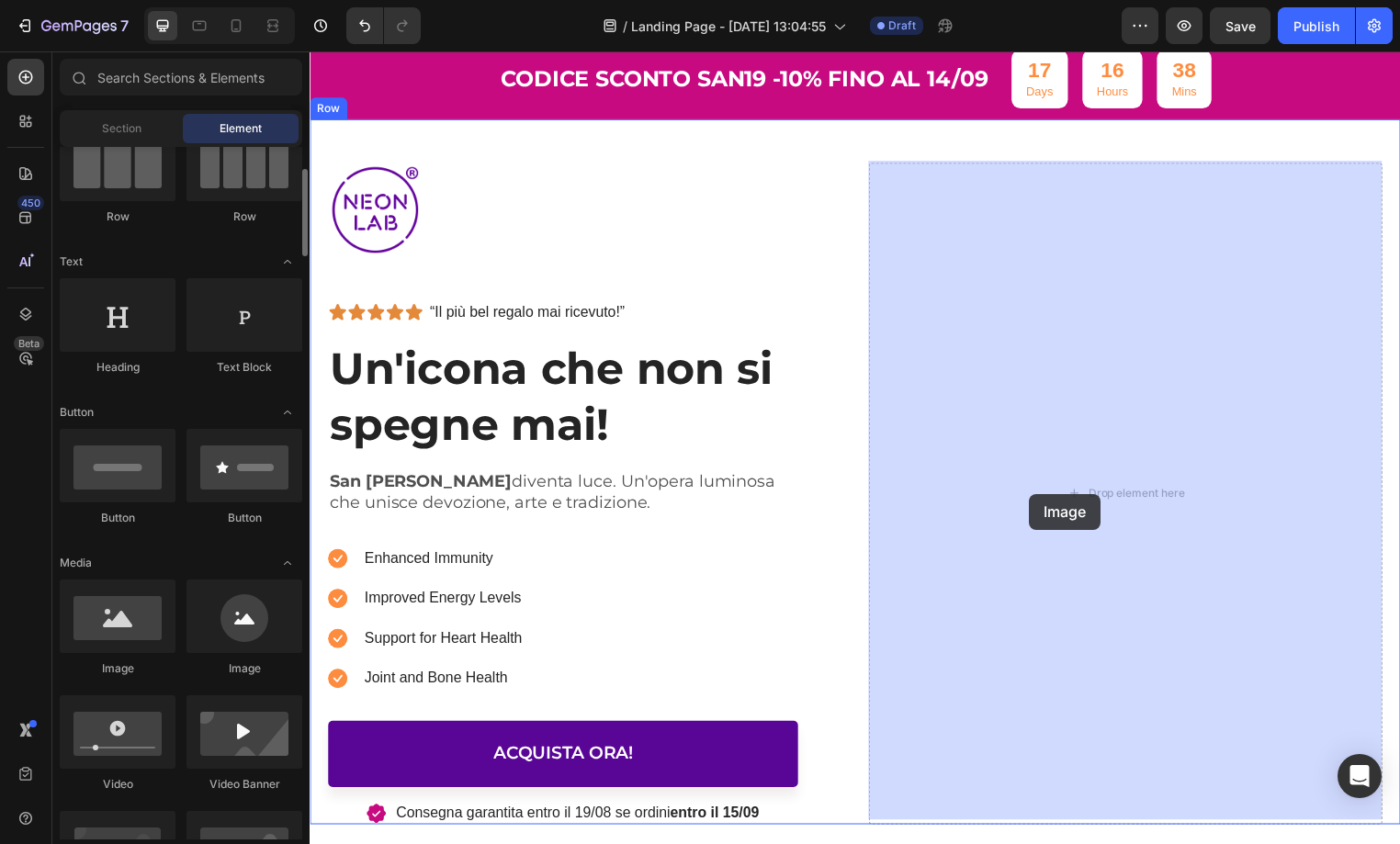
drag, startPoint x: 465, startPoint y: 662, endPoint x: 1037, endPoint y: 498, distance: 595.0
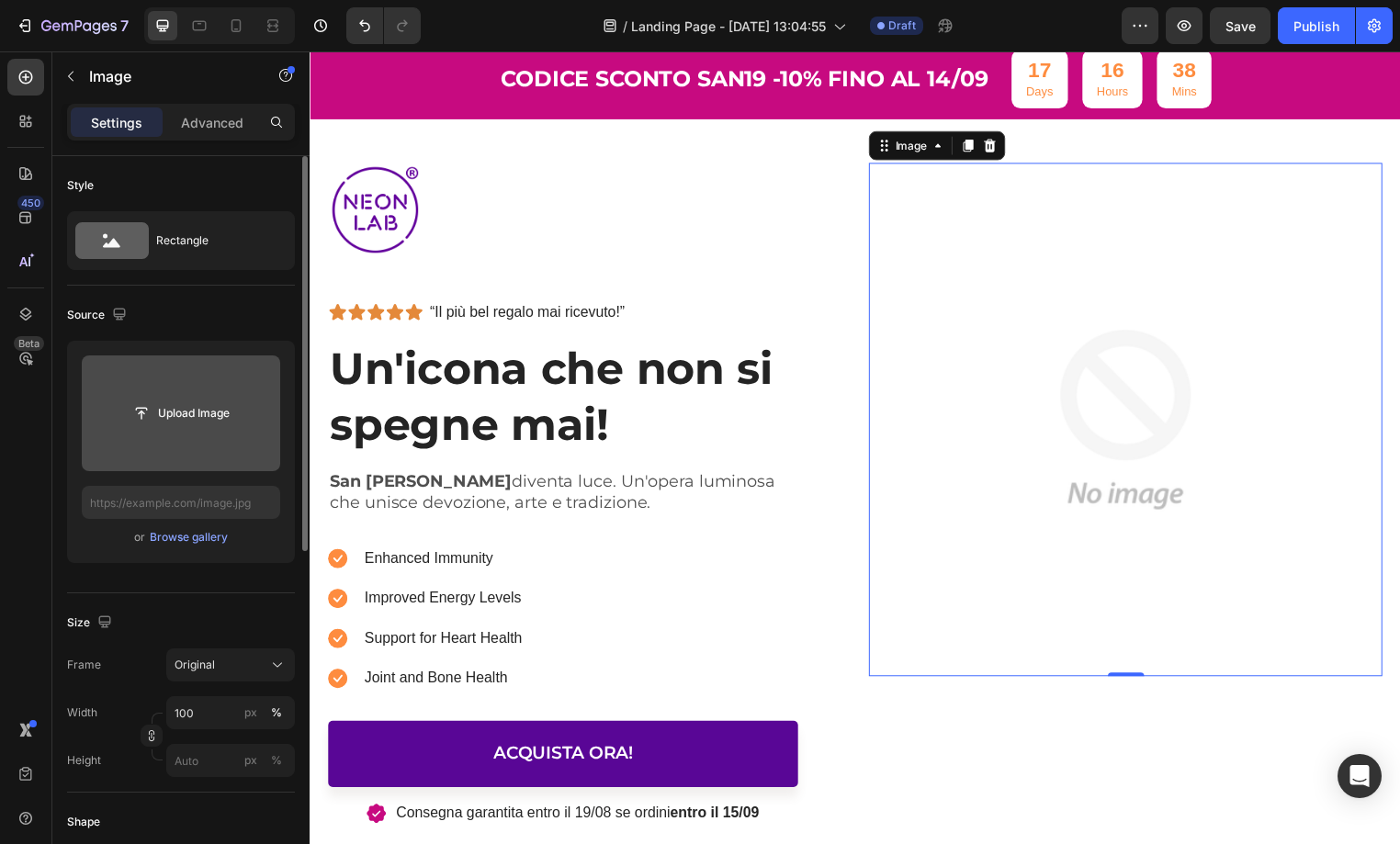
click at [185, 431] on input "file" at bounding box center [181, 413] width 199 height 116
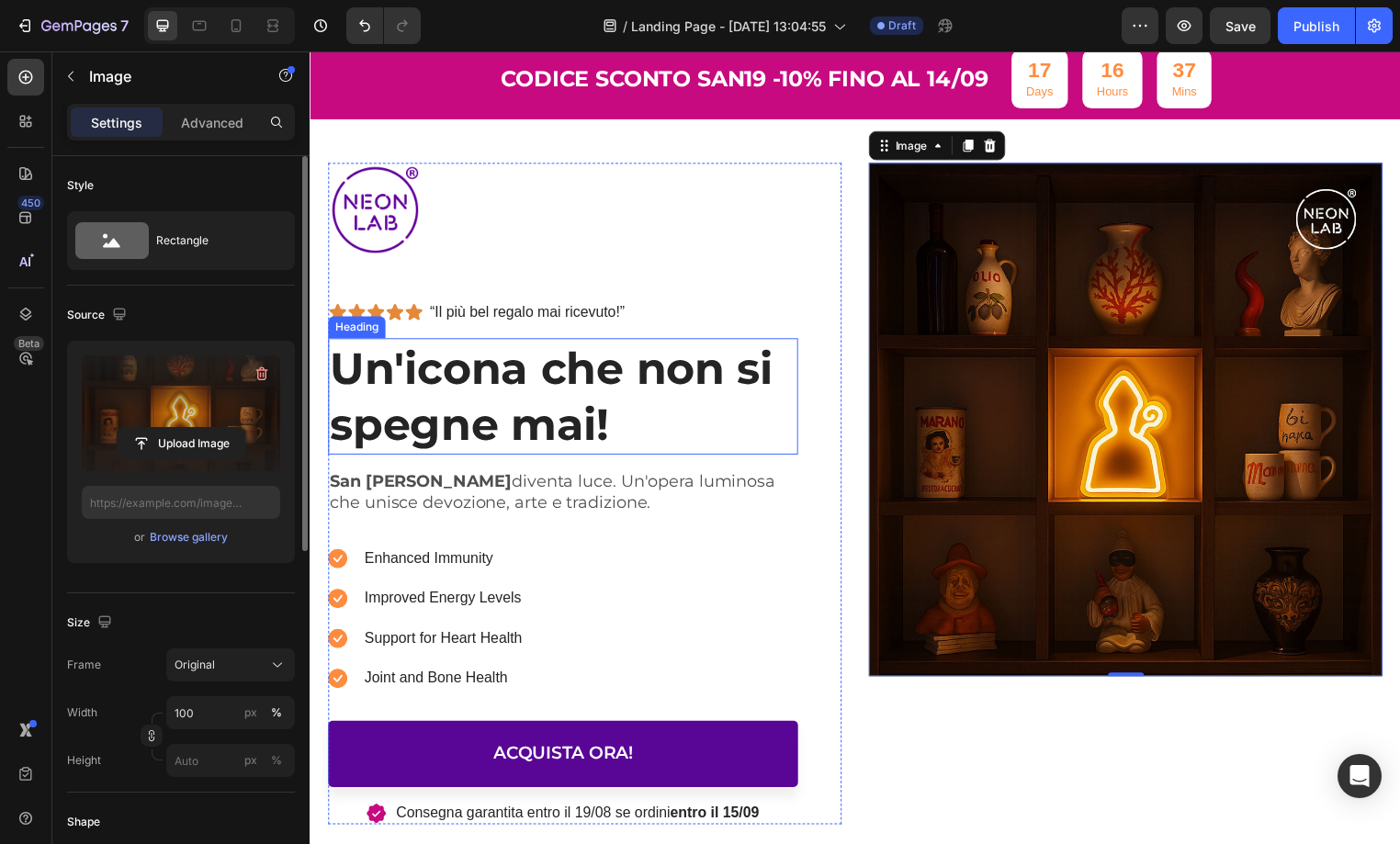
type input "[URL][DOMAIN_NAME]"
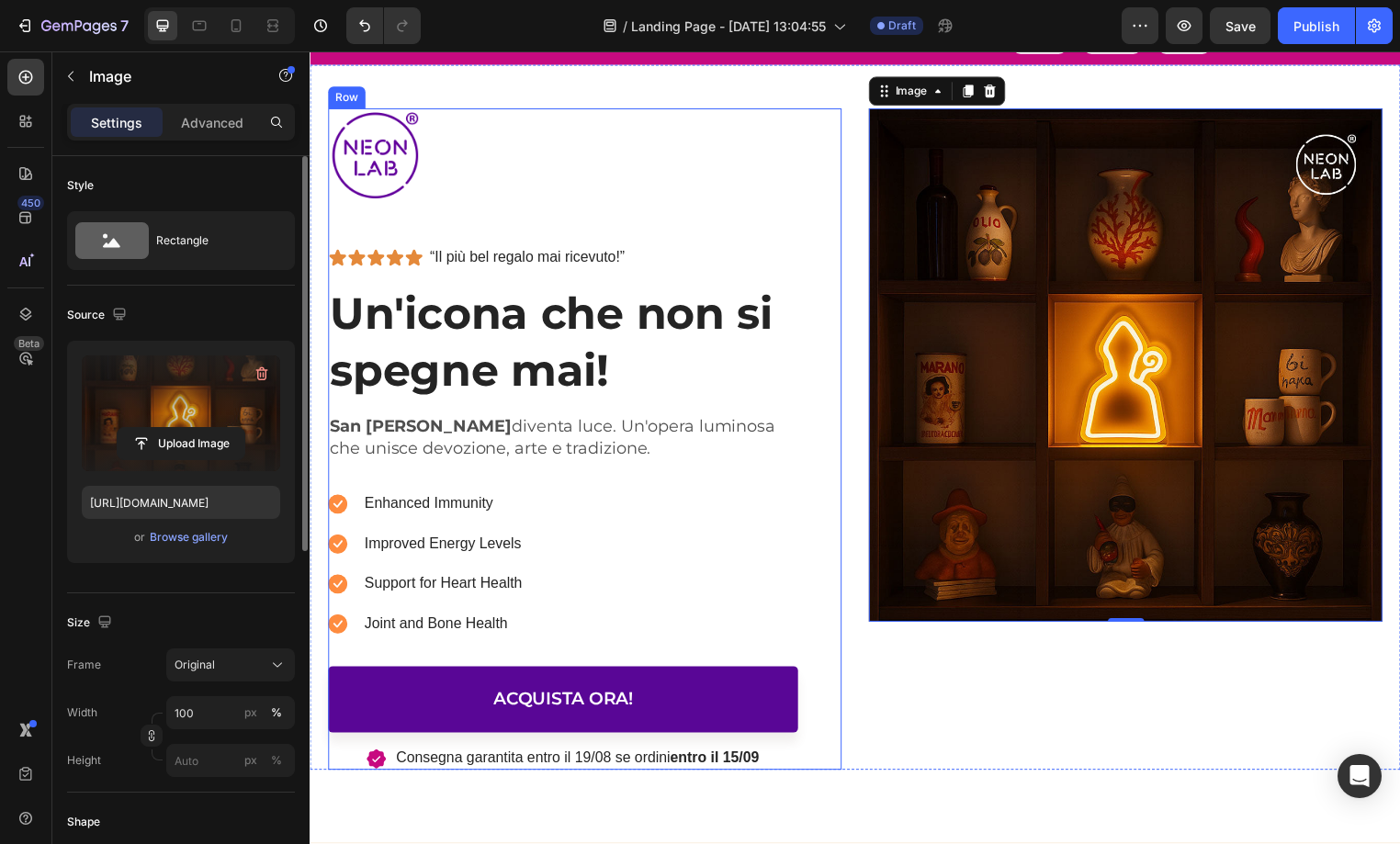
scroll to position [54, 0]
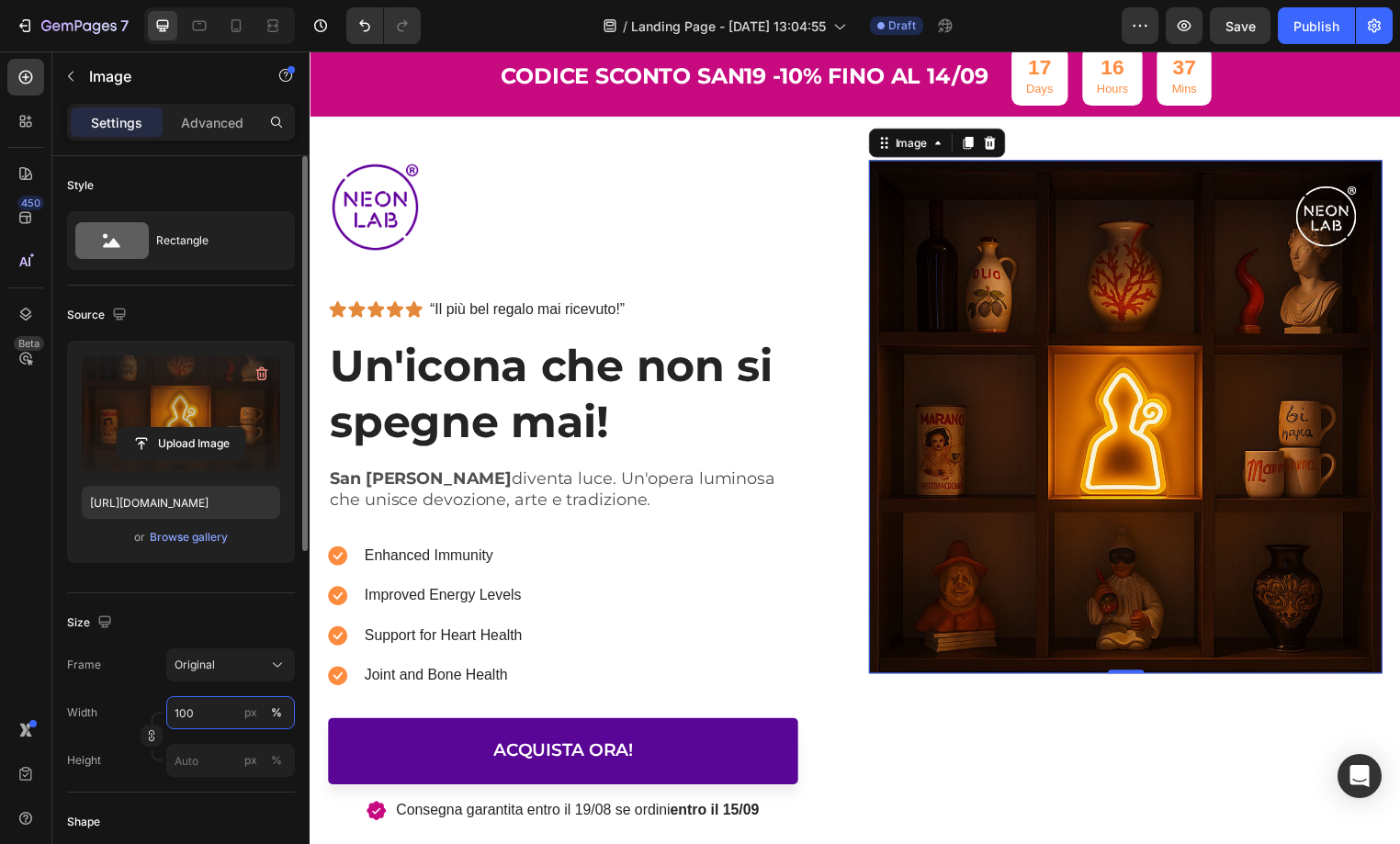
click at [229, 707] on input "100" at bounding box center [230, 712] width 129 height 33
type input "101"
click at [224, 674] on button "Original" at bounding box center [230, 664] width 129 height 33
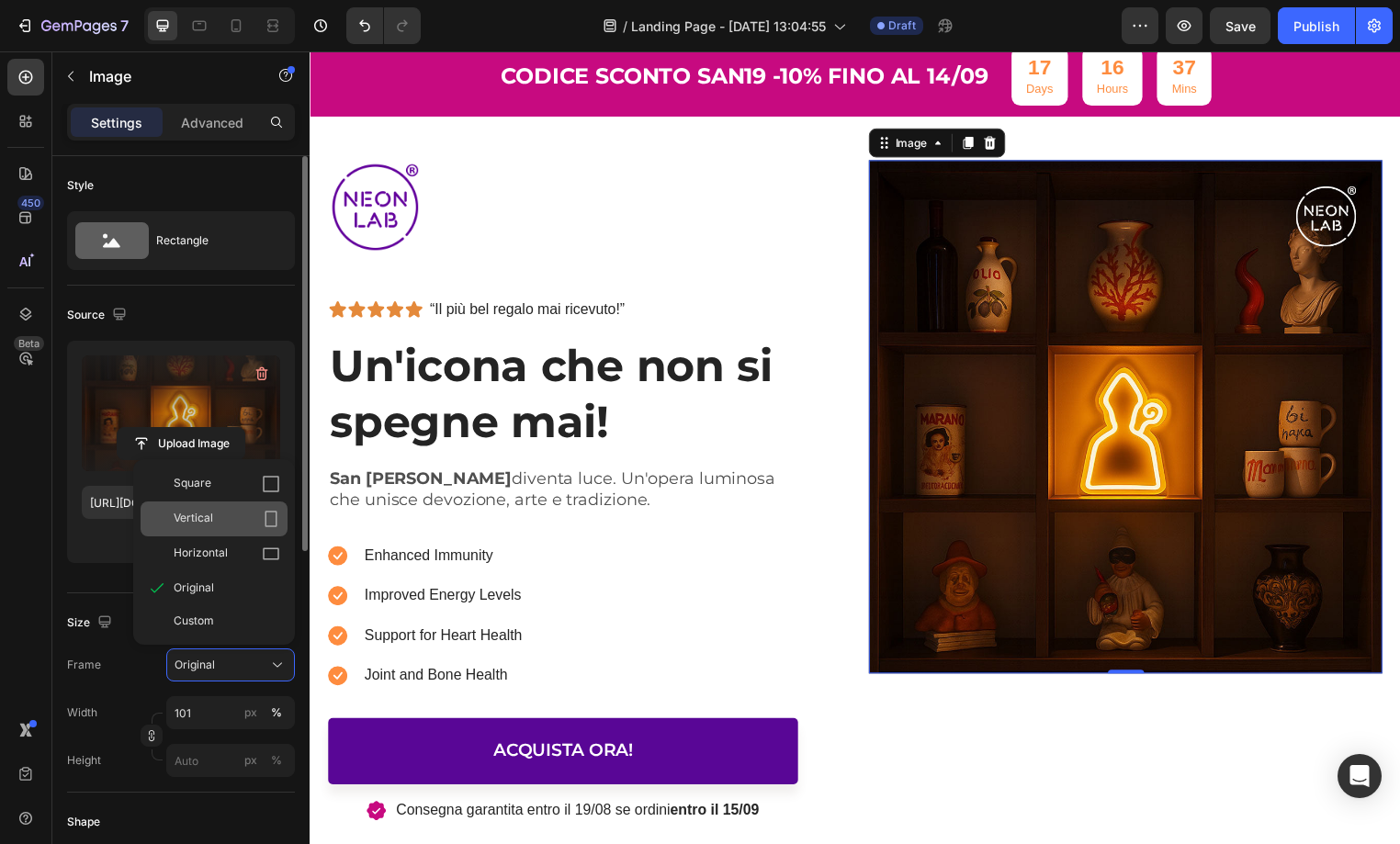
click at [227, 509] on div "Vertical" at bounding box center [214, 518] width 147 height 35
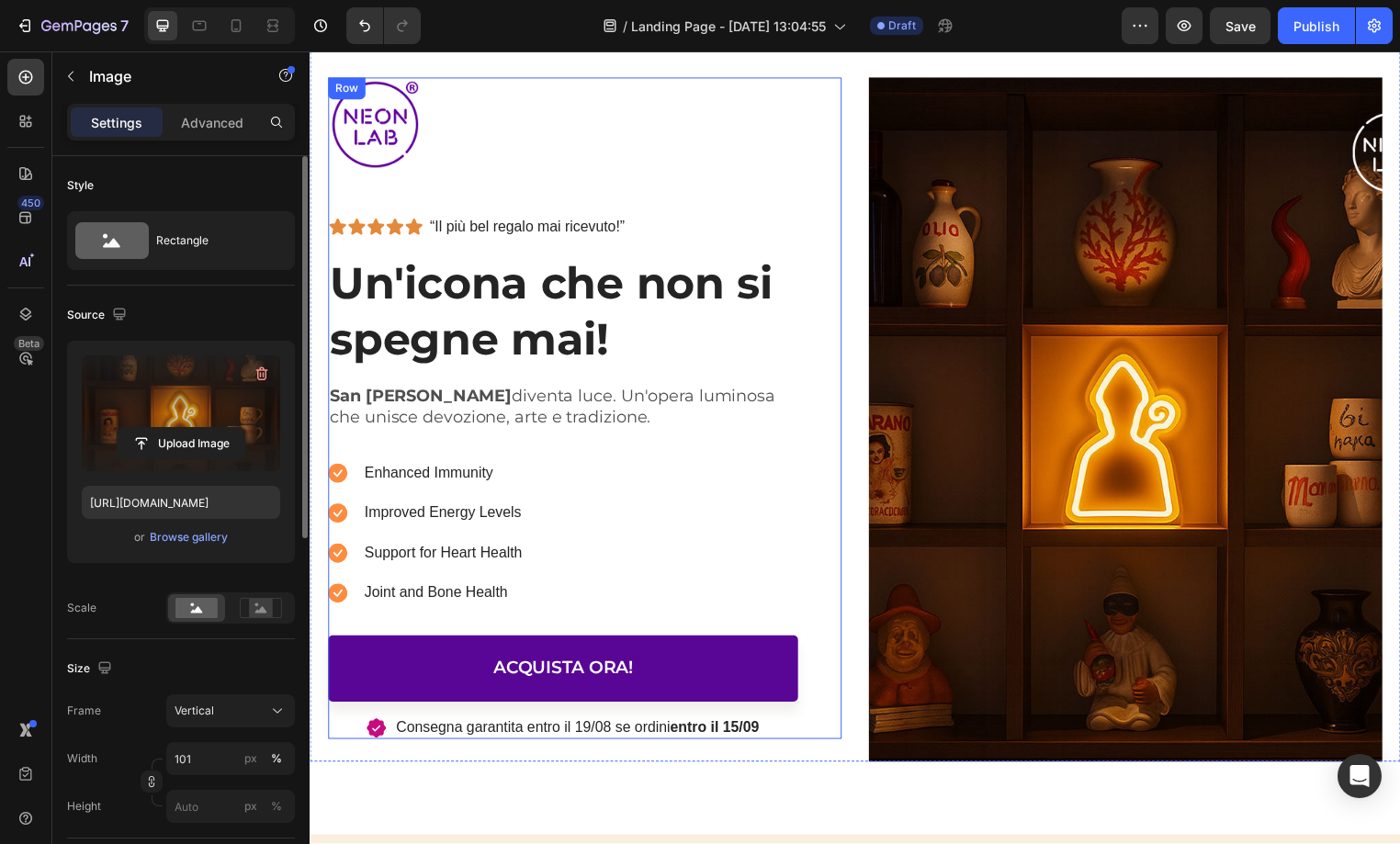
scroll to position [89, 0]
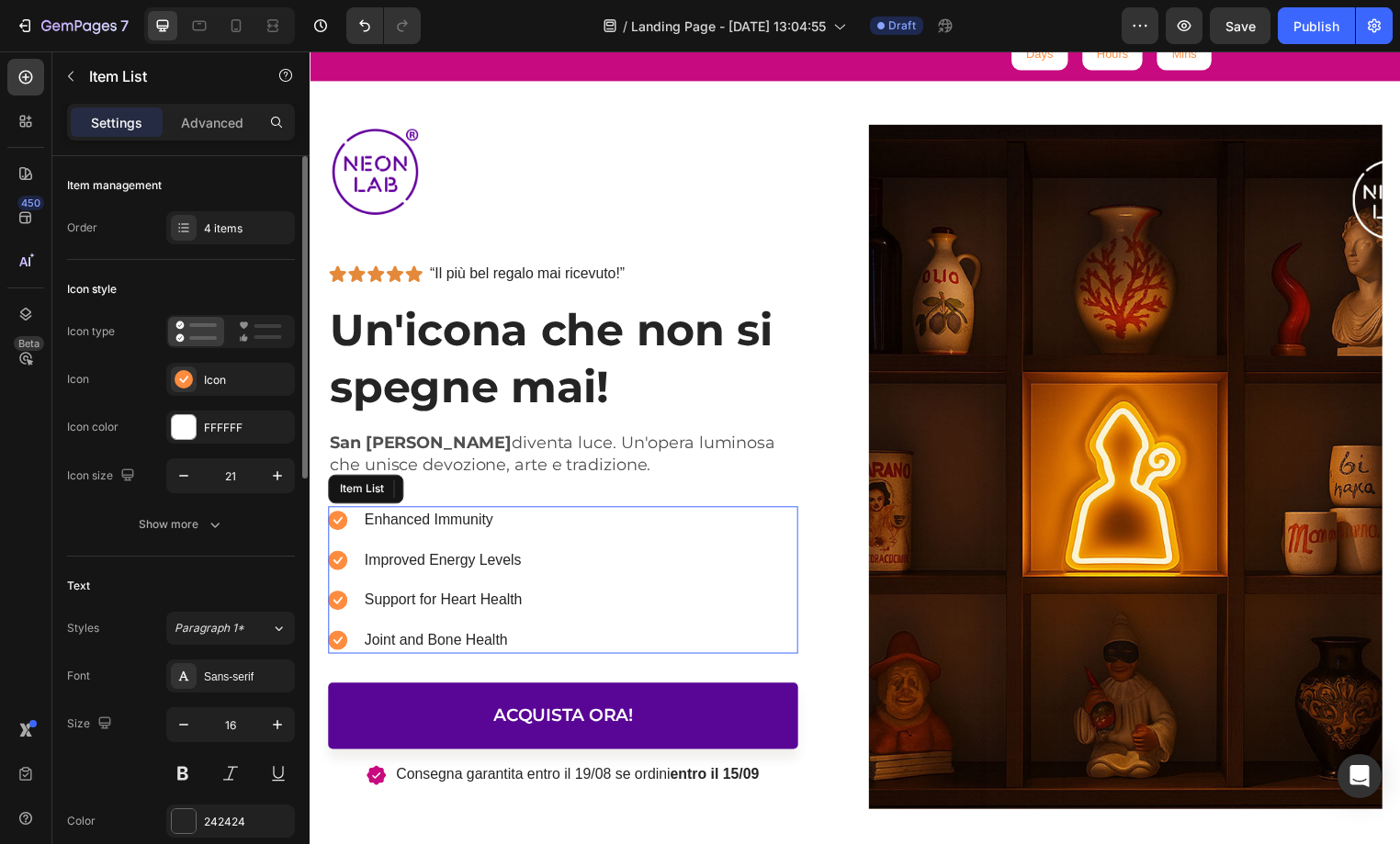
click at [482, 523] on p "Enhanced Immunity" at bounding box center [444, 525] width 159 height 22
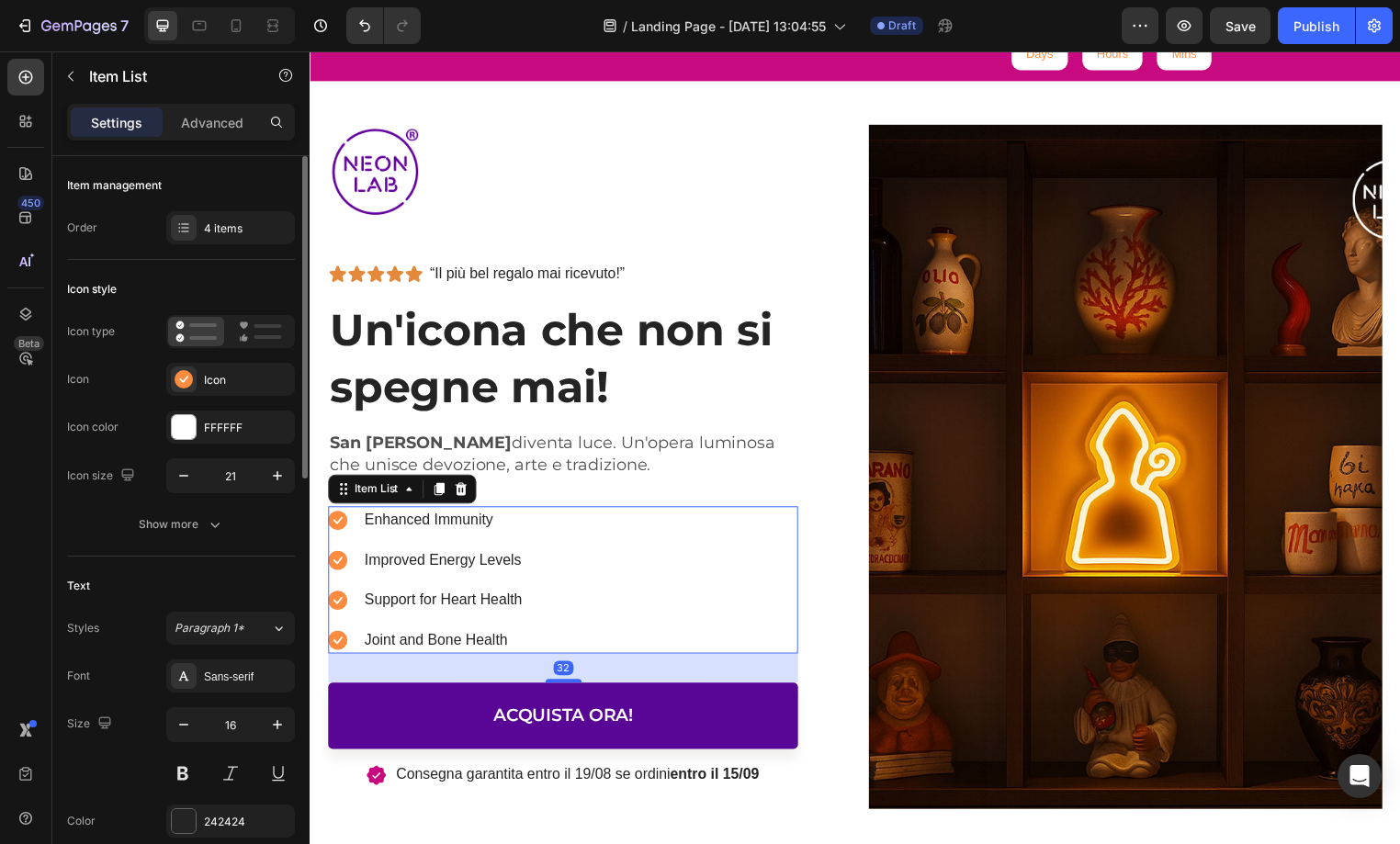
click at [486, 524] on p "Enhanced Immunity" at bounding box center [444, 525] width 159 height 22
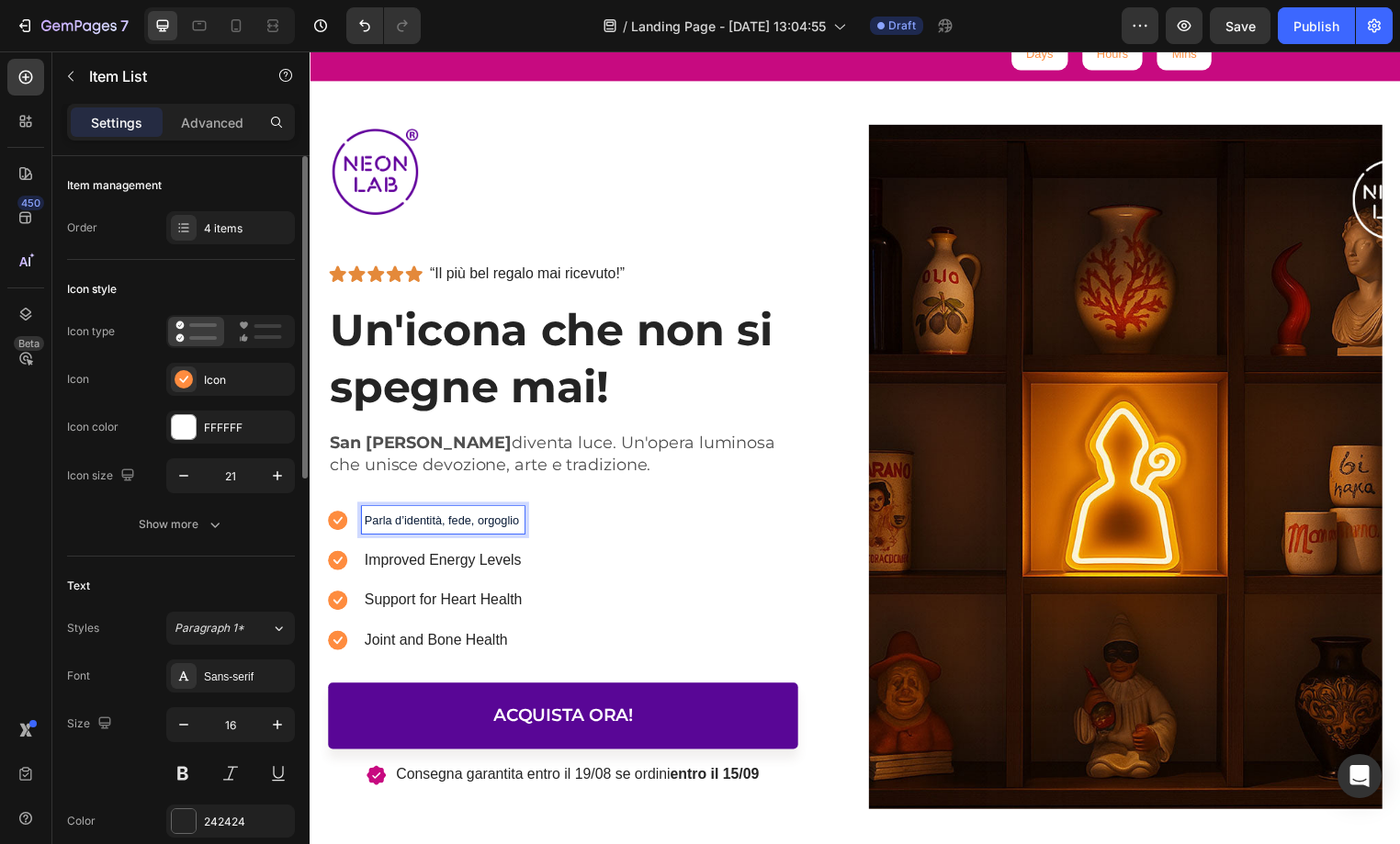
click at [488, 556] on p "Improved Energy Levels" at bounding box center [444, 566] width 159 height 22
click at [486, 525] on span "Parla d’identità, fede, orgoglio" at bounding box center [442, 526] width 156 height 14
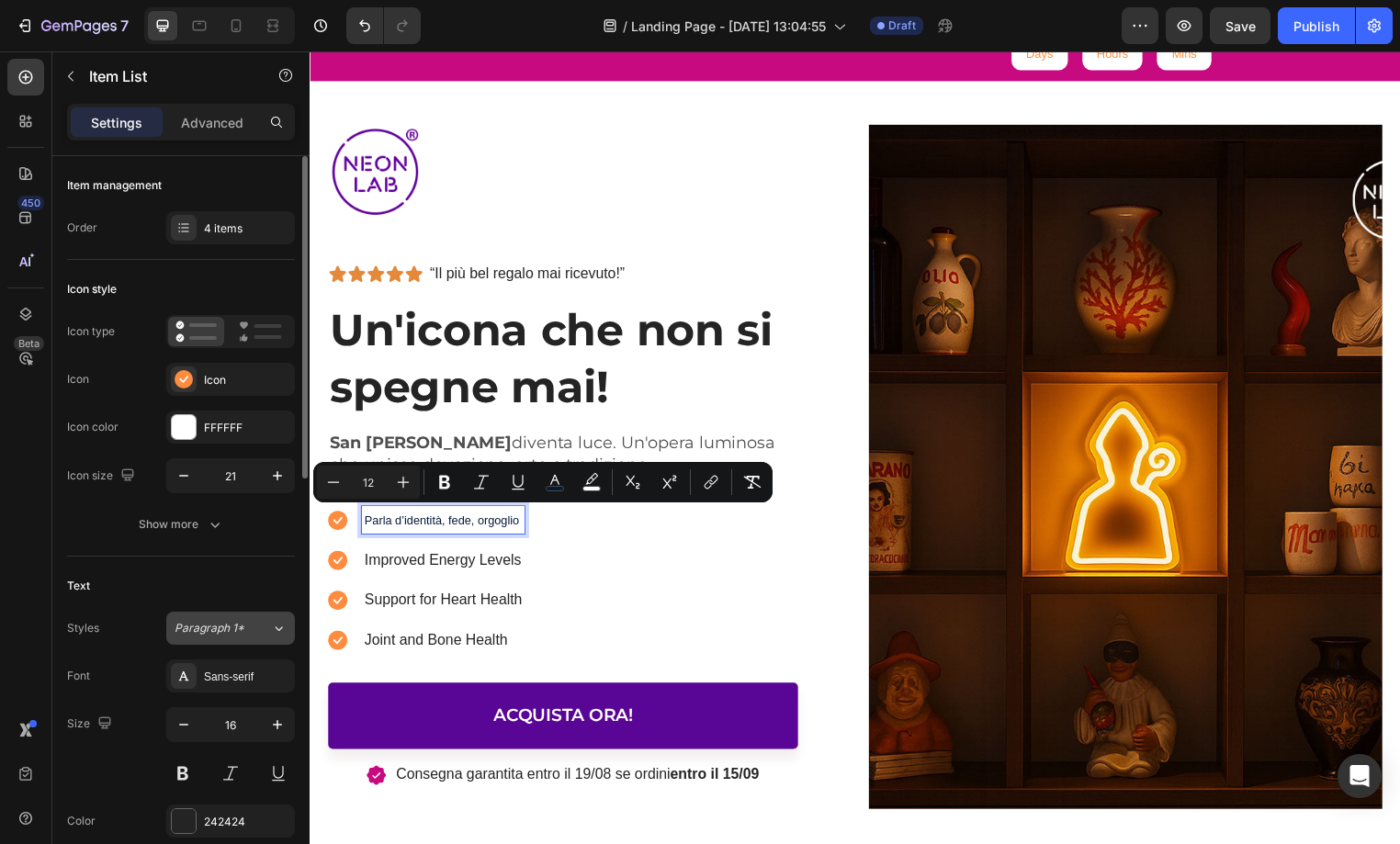
click at [246, 629] on div "Paragraph 1*" at bounding box center [211, 629] width 74 height 17
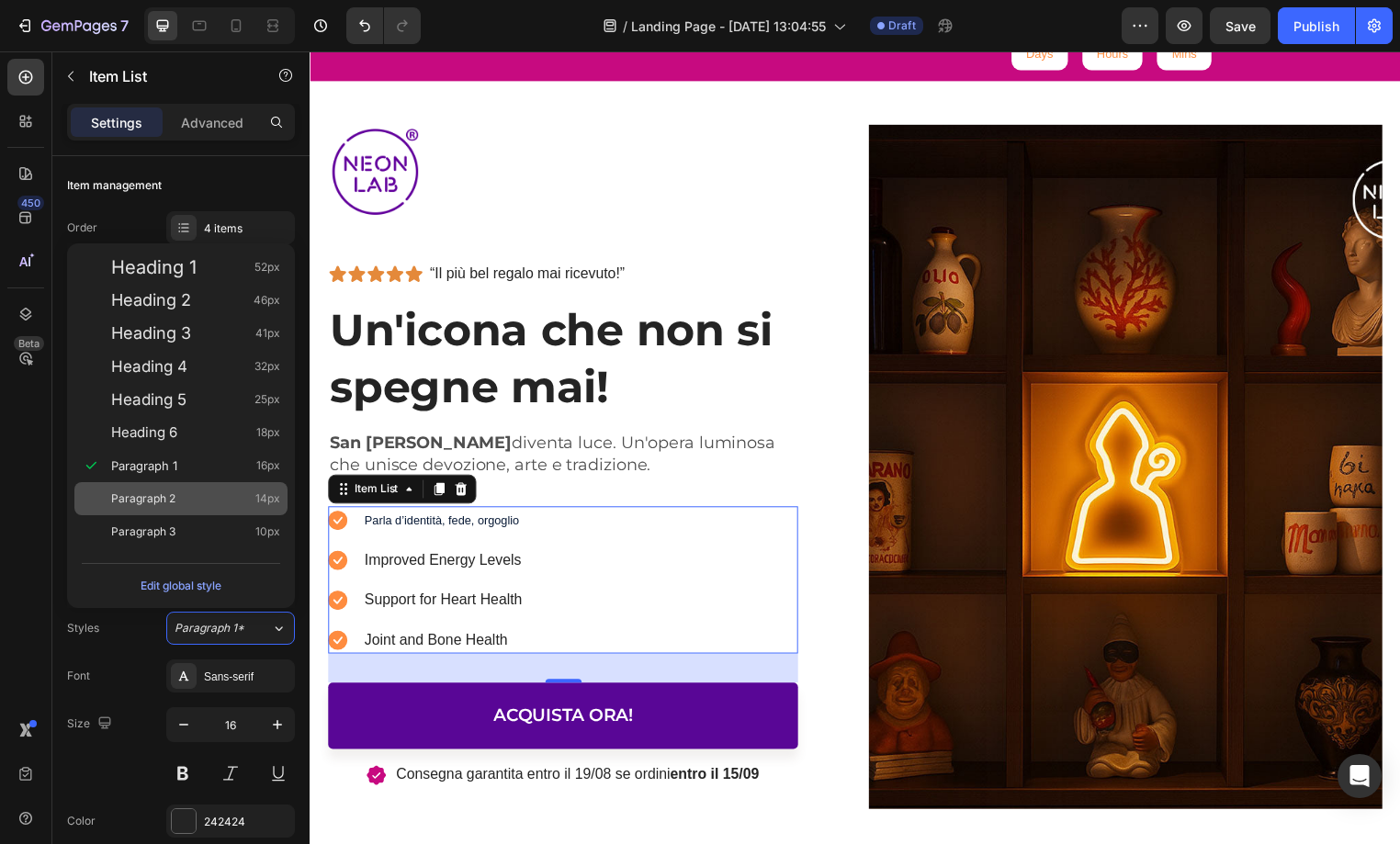
click at [158, 491] on span "Paragraph 2" at bounding box center [143, 498] width 65 height 19
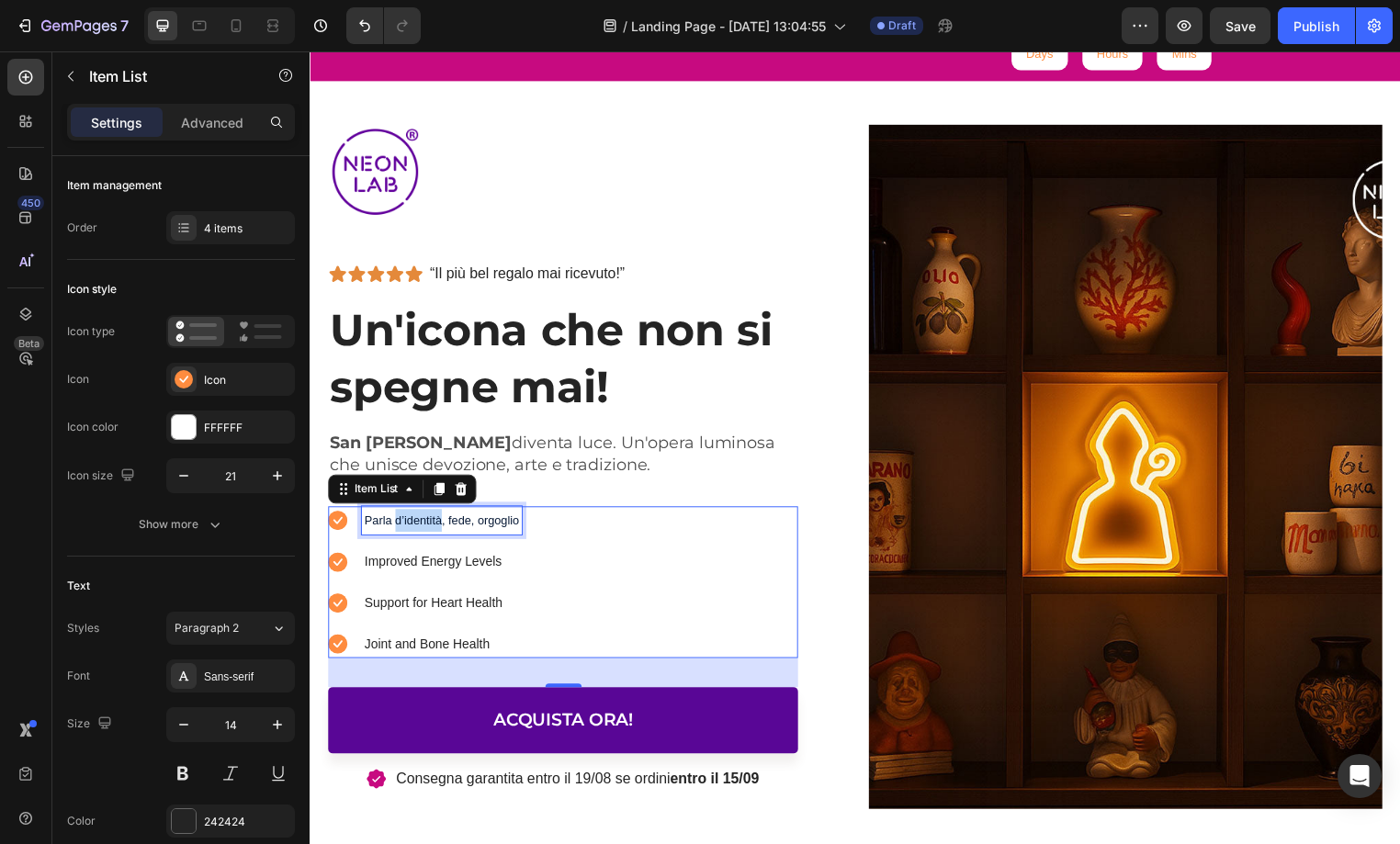
click at [437, 526] on span "Parla d’identità, fede, orgoglio" at bounding box center [442, 526] width 156 height 14
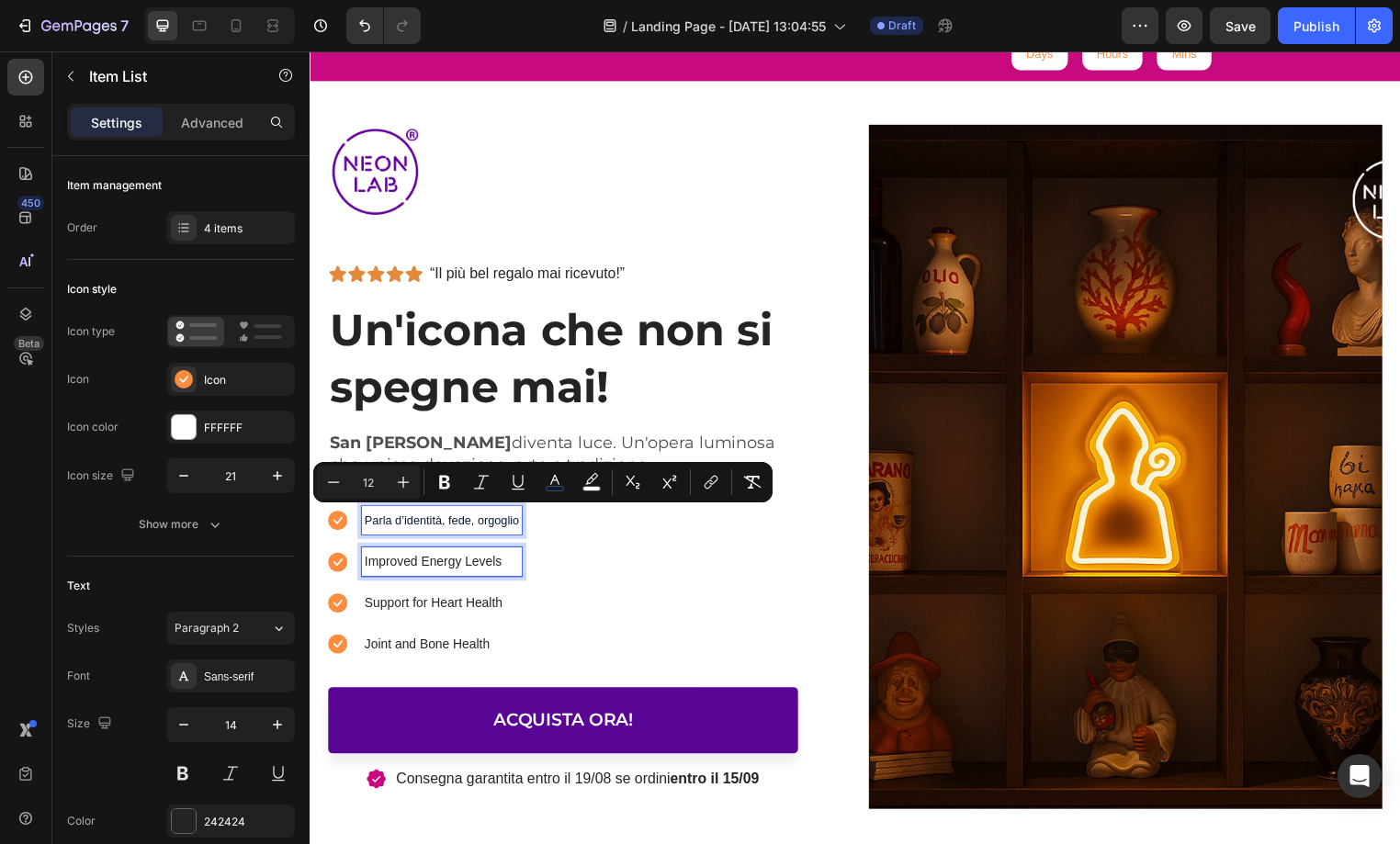
click at [446, 563] on p "Improved Energy Levels" at bounding box center [442, 567] width 156 height 23
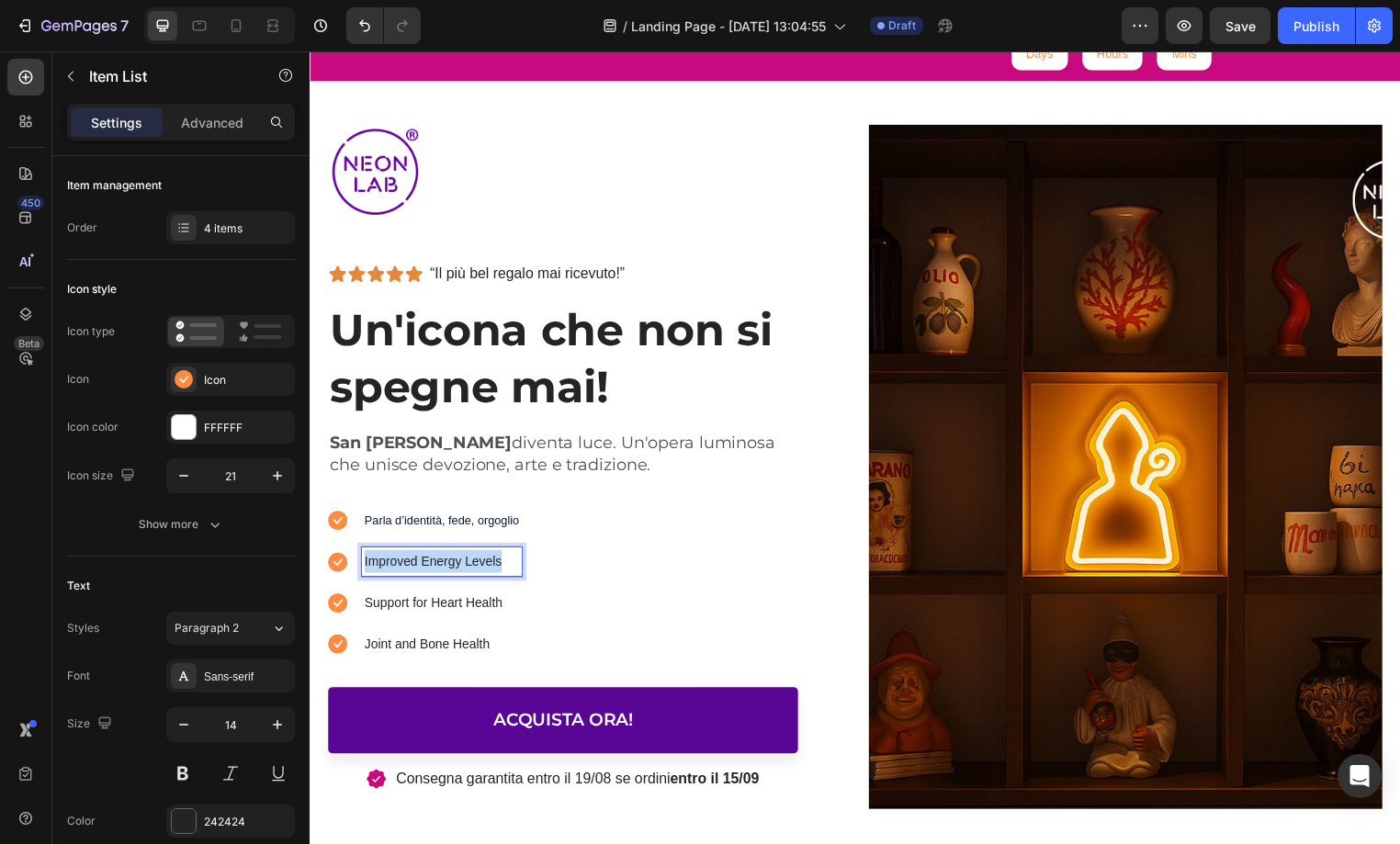
copy p "Improved Energy Levels"
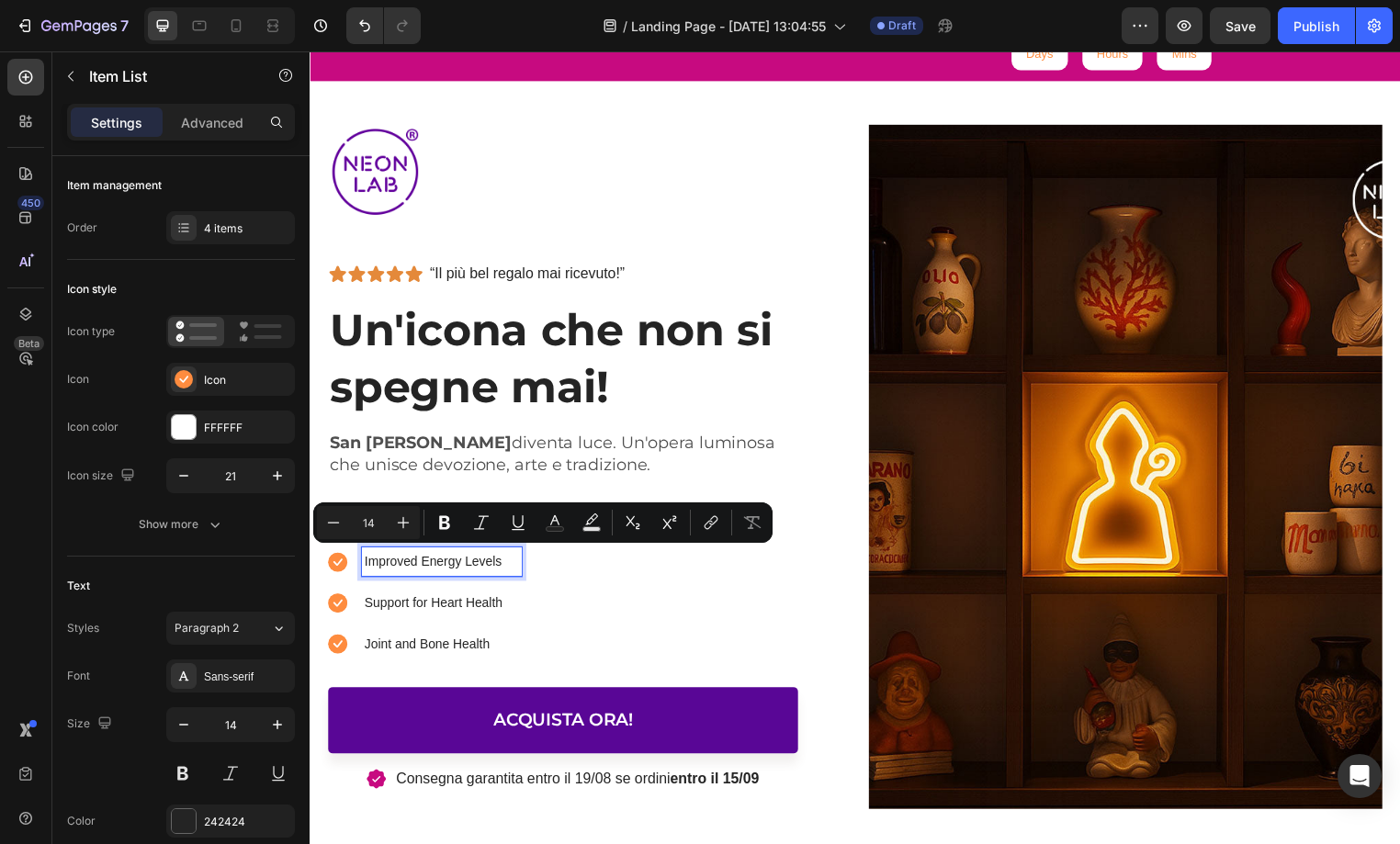
click at [610, 614] on div "Parla d’identità, fede, orgoglio Improved Energy Levels Support for Heart Healt…" at bounding box center [565, 588] width 475 height 154
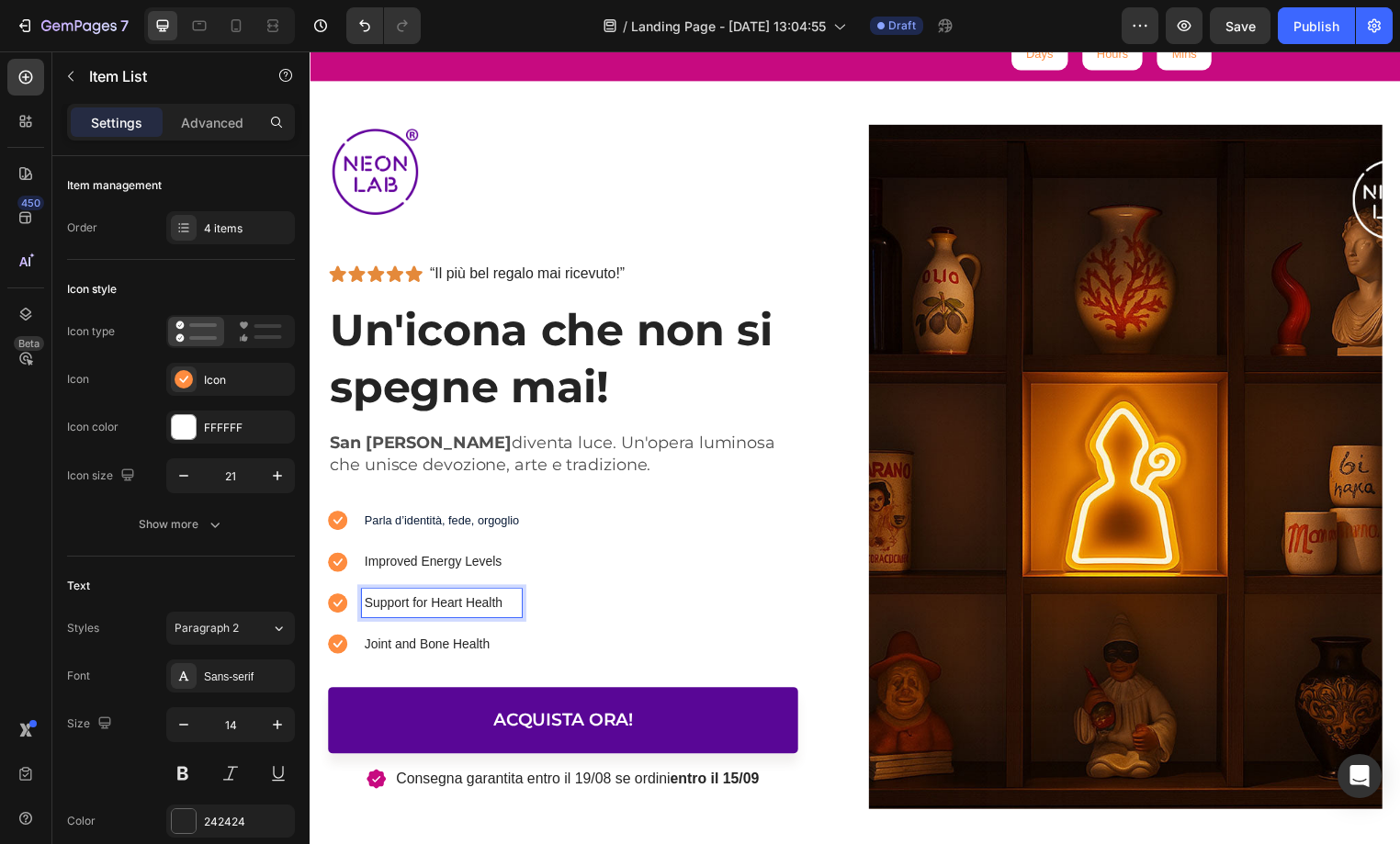
click at [484, 526] on span "Parla d’identità, fede, orgoglio" at bounding box center [442, 526] width 156 height 14
click at [485, 526] on span "Parla d’identità, fede, orgoglio" at bounding box center [442, 526] width 156 height 14
click at [657, 580] on div "Improved Energy Levels Improved Energy Levels Support for Heart Health Joint an…" at bounding box center [565, 588] width 475 height 154
click at [429, 523] on span "Improved Energy Levels" at bounding box center [428, 526] width 128 height 14
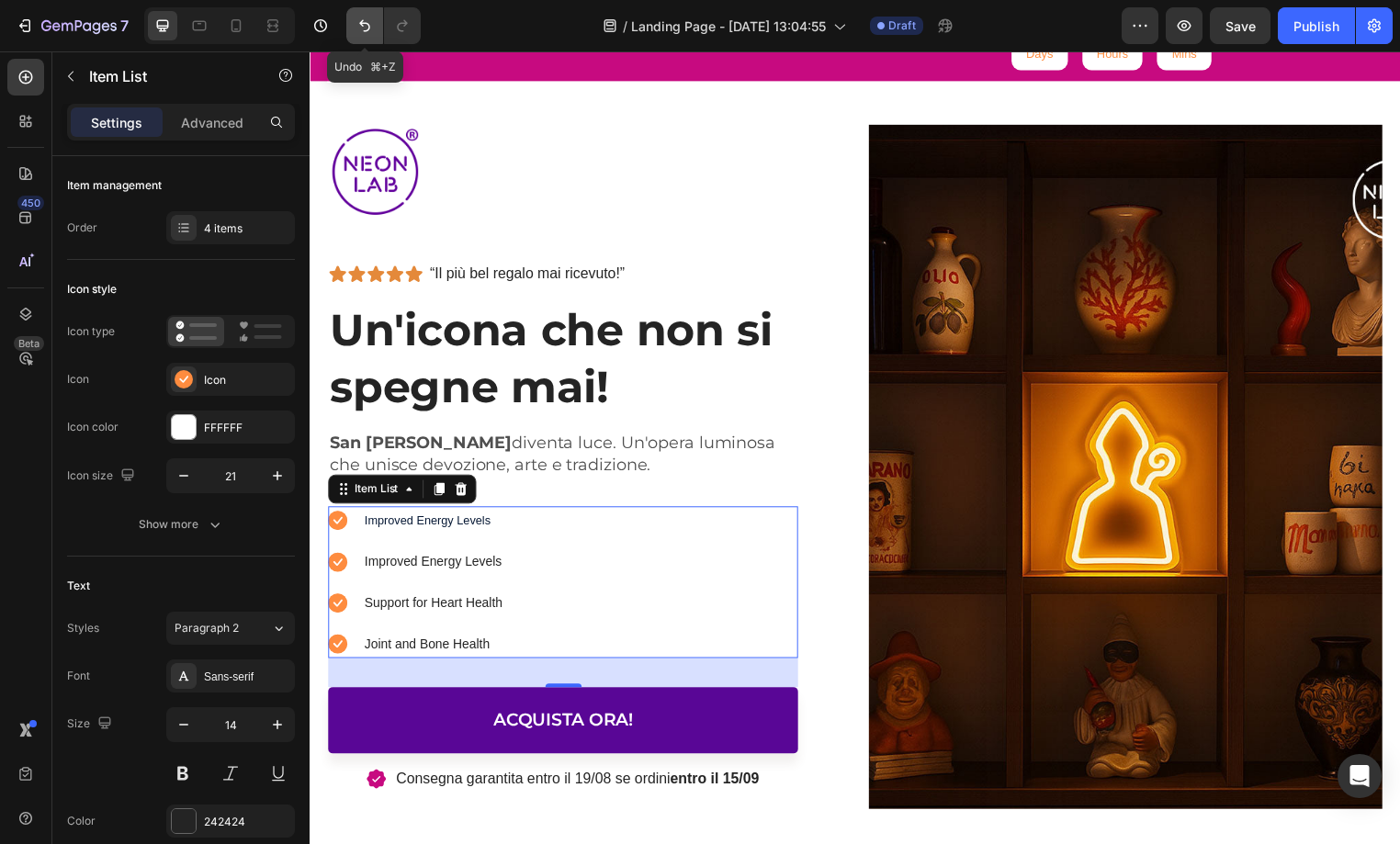
click at [365, 19] on icon "Undo/Redo" at bounding box center [364, 26] width 19 height 19
type input "16"
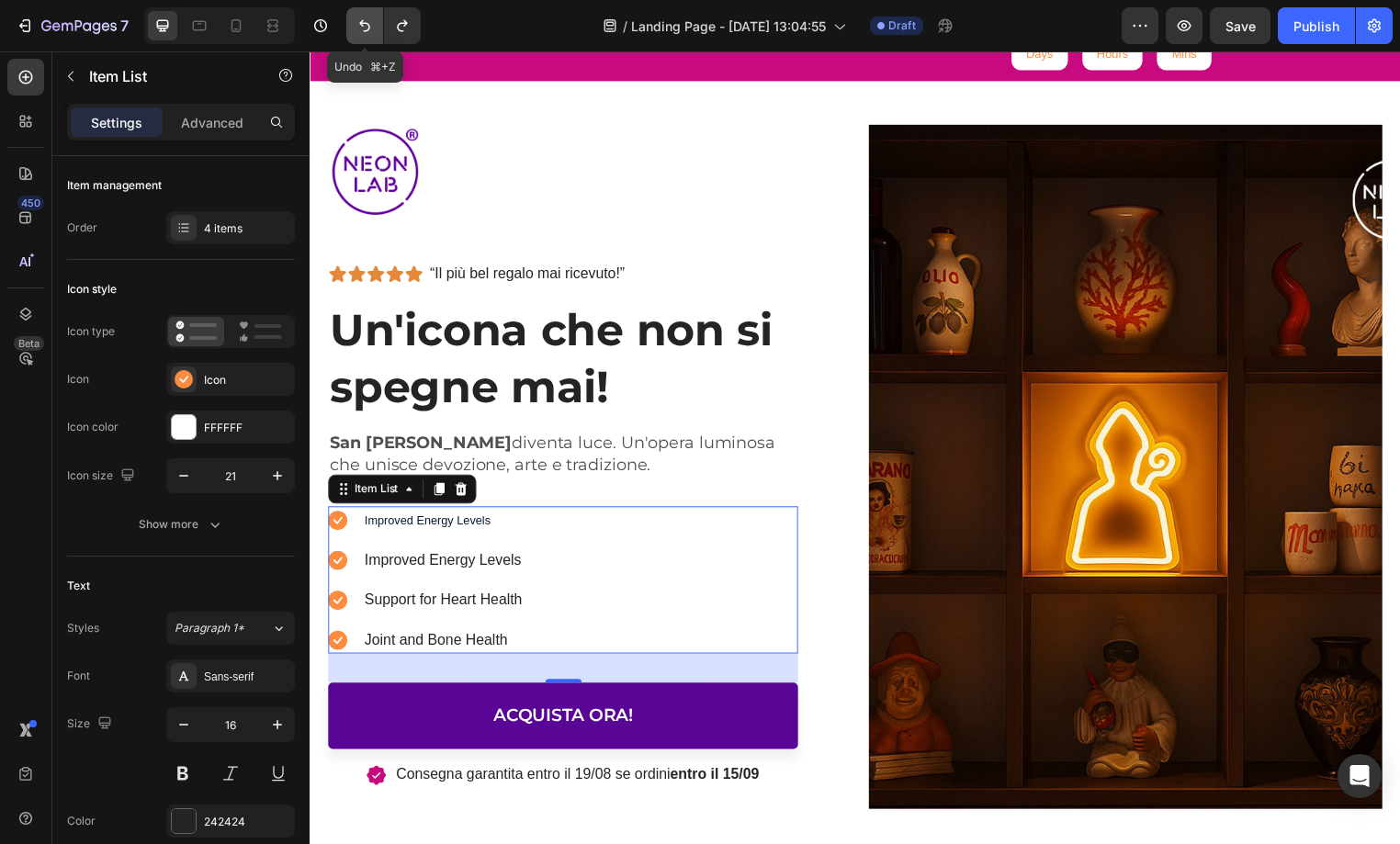
click at [365, 19] on icon "Undo/Redo" at bounding box center [364, 26] width 19 height 19
drag, startPoint x: 470, startPoint y: 526, endPoint x: 594, endPoint y: 542, distance: 125.0
click at [470, 526] on p "Enhanced Immunity" at bounding box center [444, 525] width 159 height 22
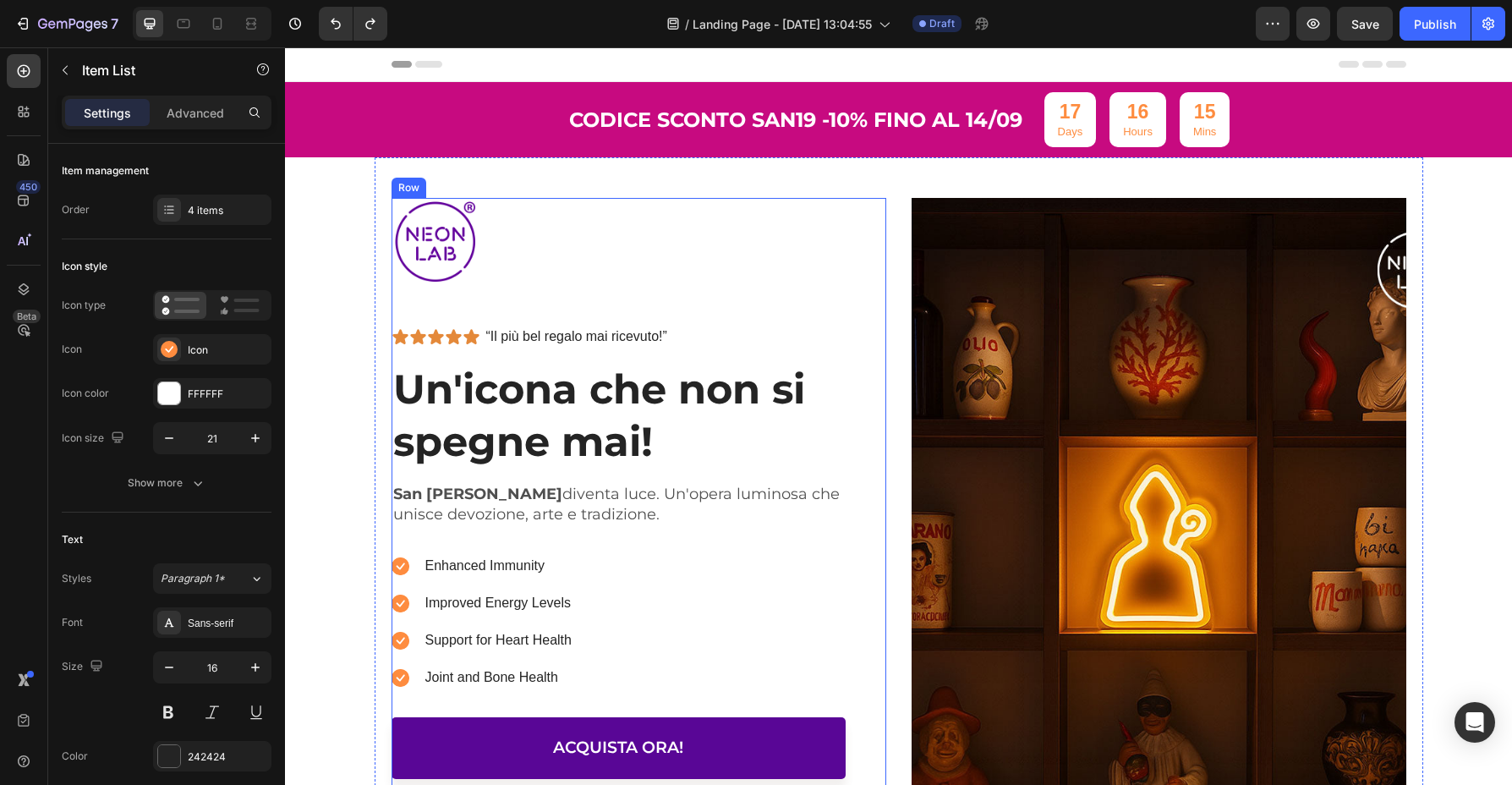
scroll to position [0, 0]
click at [509, 560] on p "Enhanced Immunity" at bounding box center [498, 566] width 146 height 20
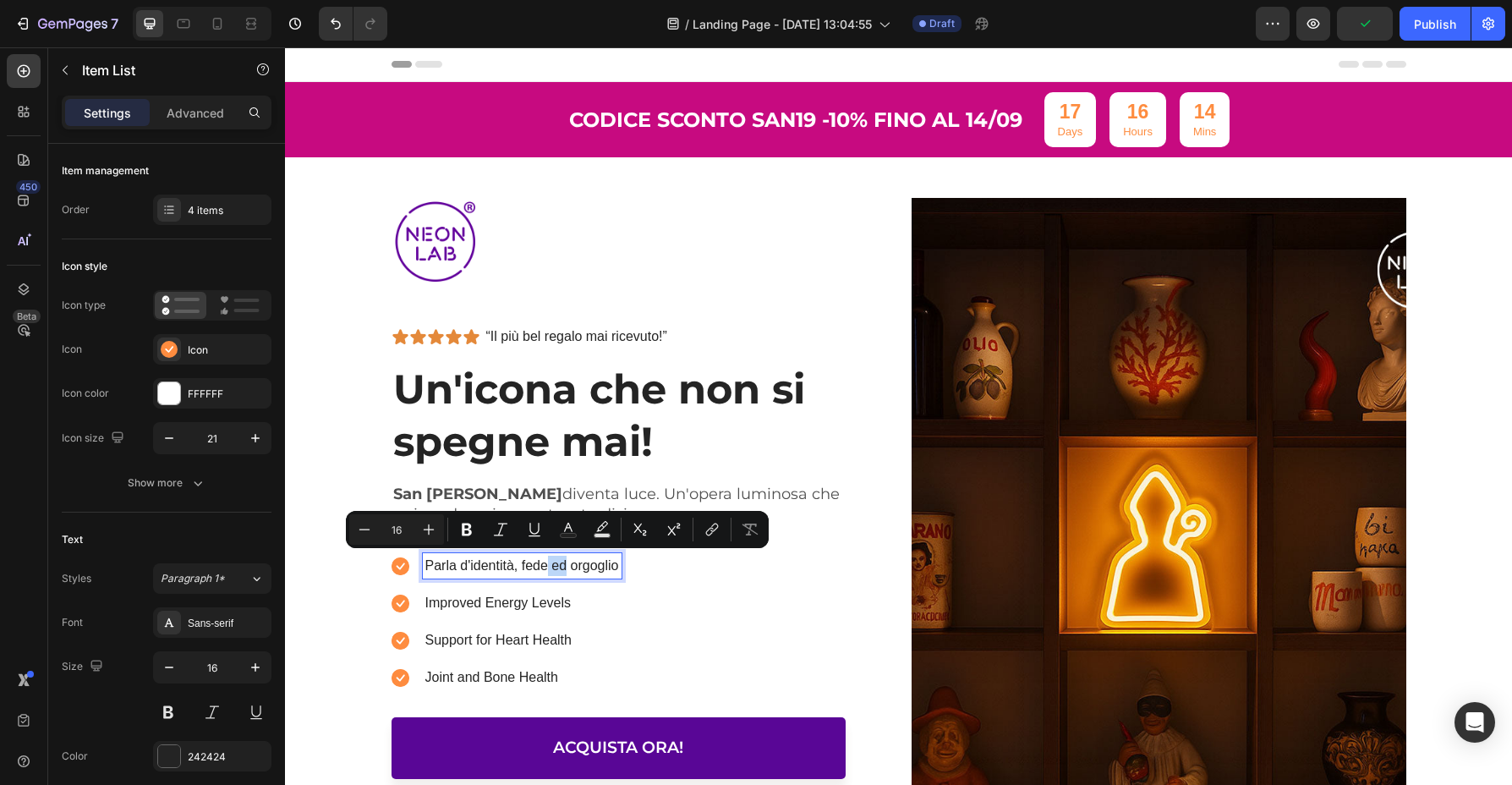
drag, startPoint x: 562, startPoint y: 562, endPoint x: 547, endPoint y: 564, distance: 15.1
click at [547, 564] on p "Parla d'identità, fede ed orgoglio" at bounding box center [522, 566] width 194 height 20
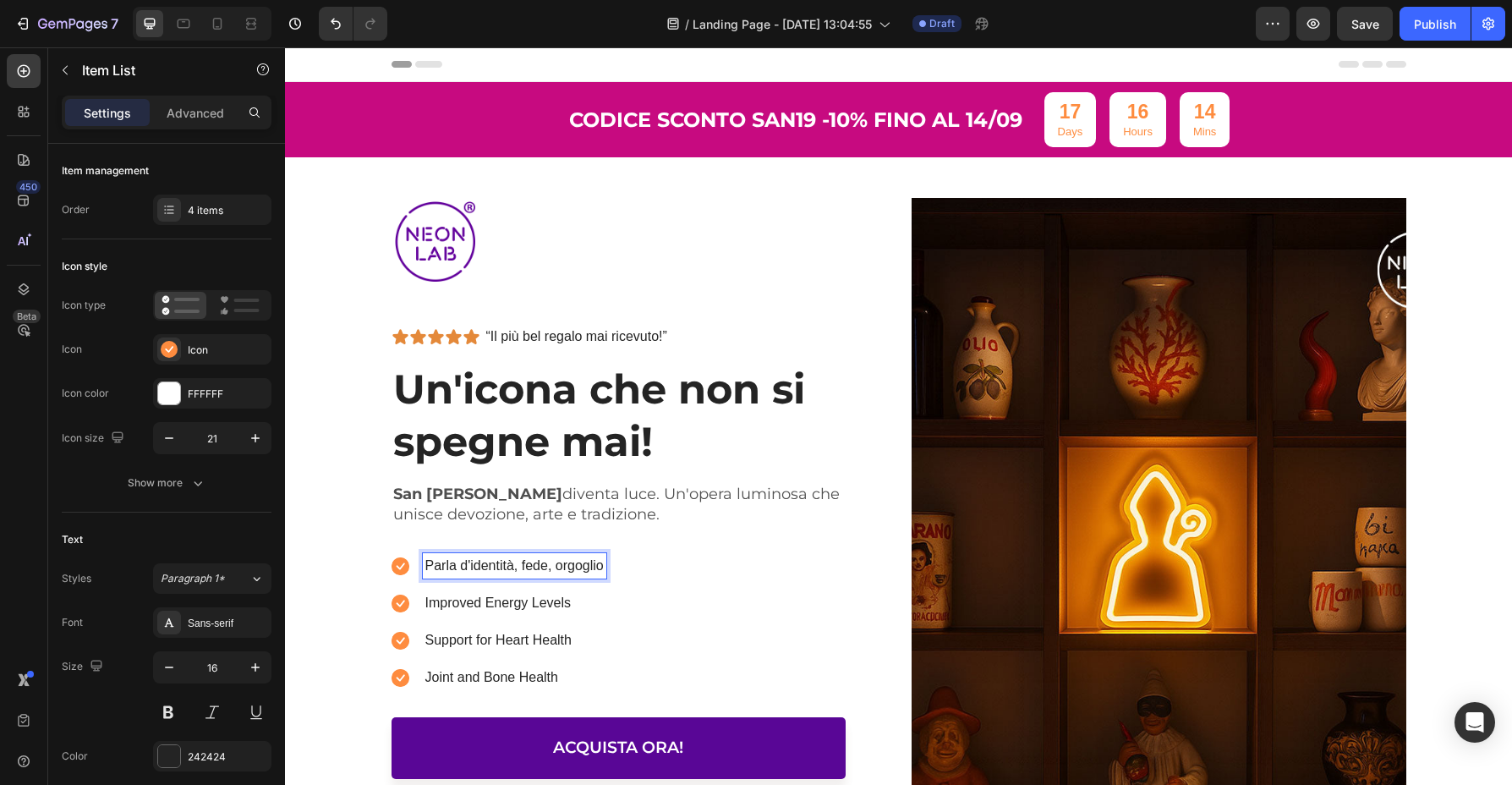
click at [509, 596] on p "Improved Energy Levels" at bounding box center [514, 603] width 178 height 20
click at [471, 628] on div "Support for Heart Health" at bounding box center [522, 641] width 198 height 26
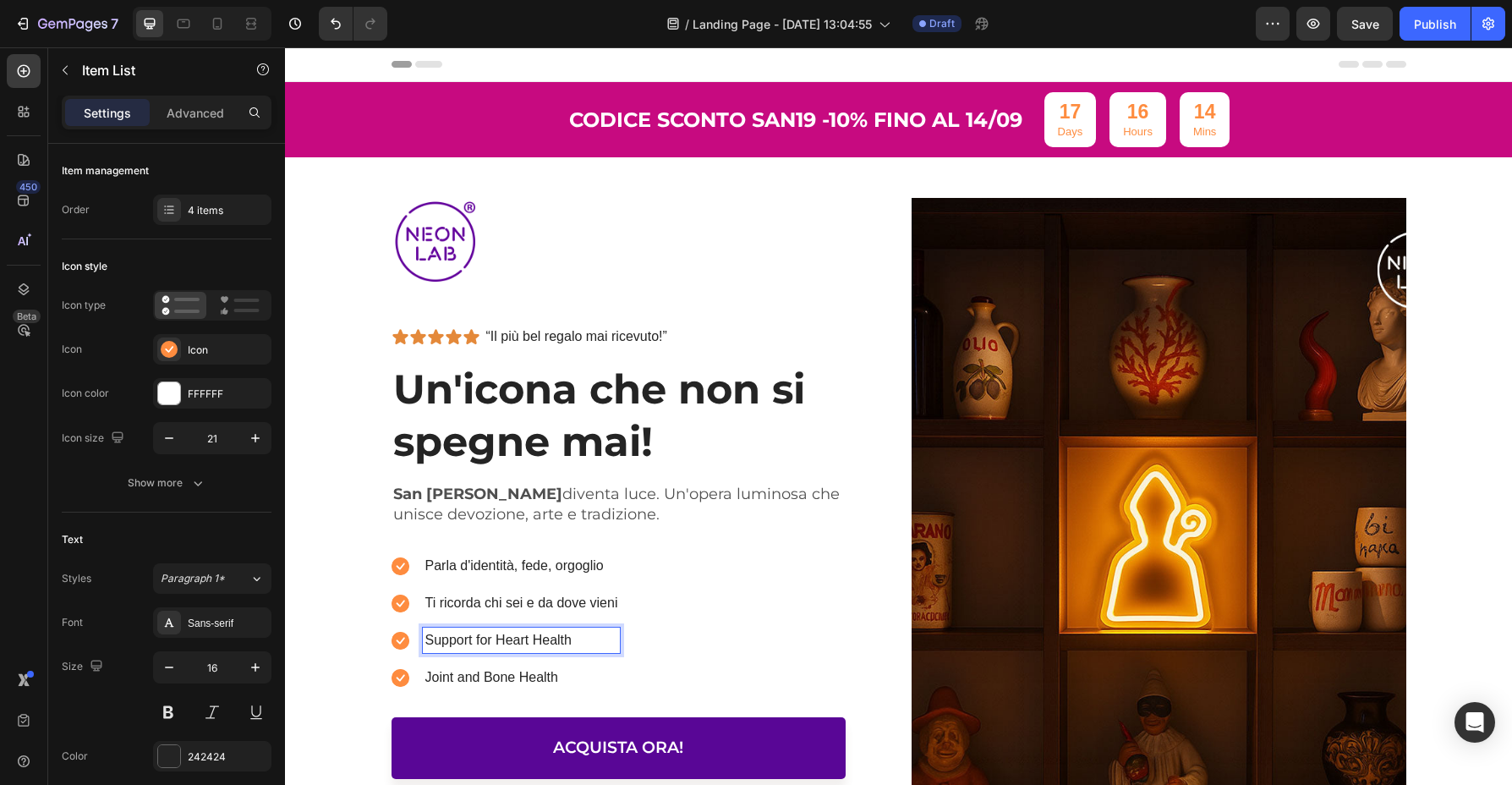
click at [493, 638] on p "Support for Heart Health" at bounding box center [521, 640] width 193 height 20
click at [1002, 4] on div "7 / Landing Page - [DATE] 13:04:55 Draft Preview Publish" at bounding box center [756, 24] width 1512 height 48
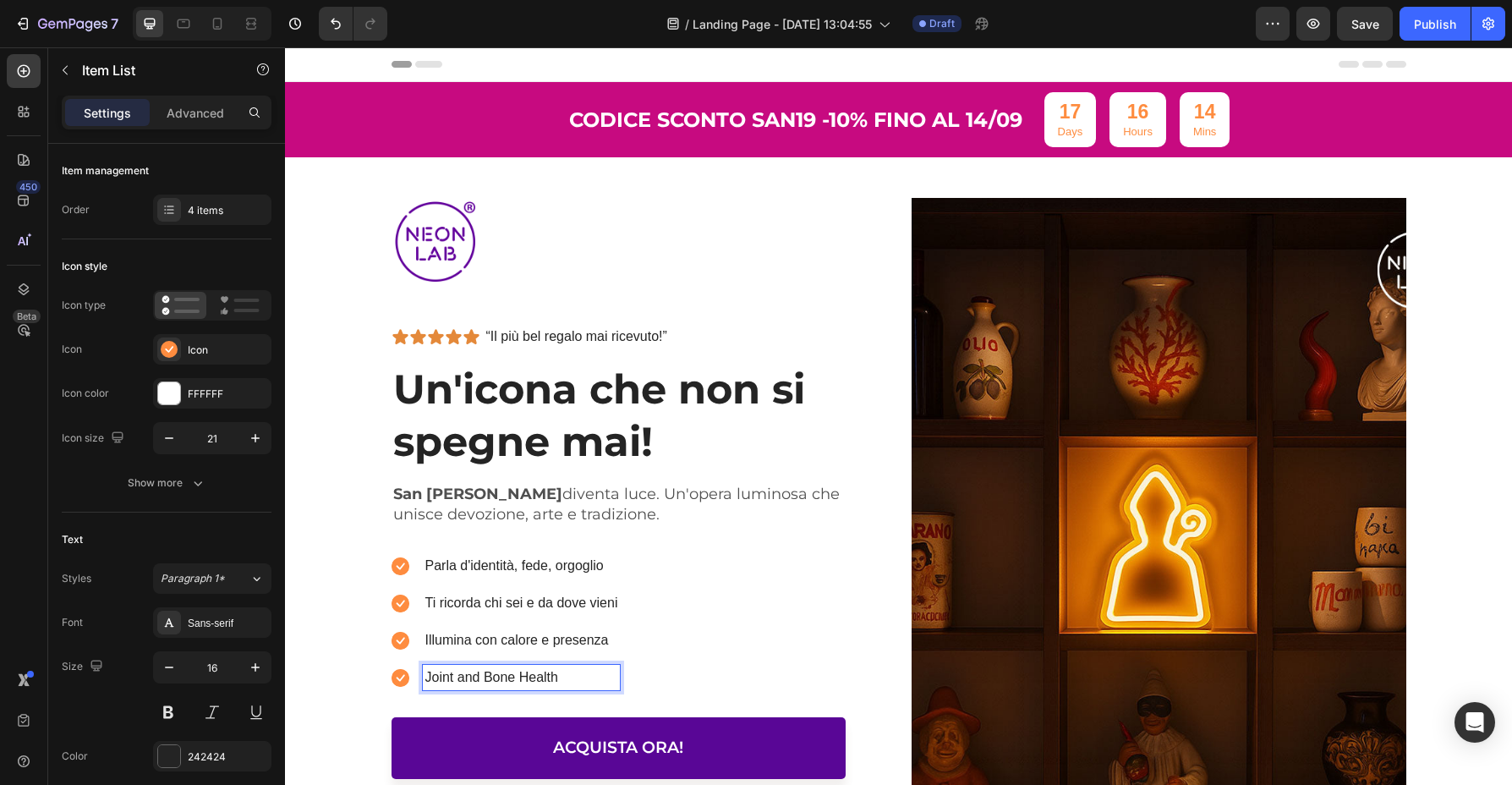
click at [455, 668] on p "Joint and Bone Health" at bounding box center [521, 677] width 193 height 20
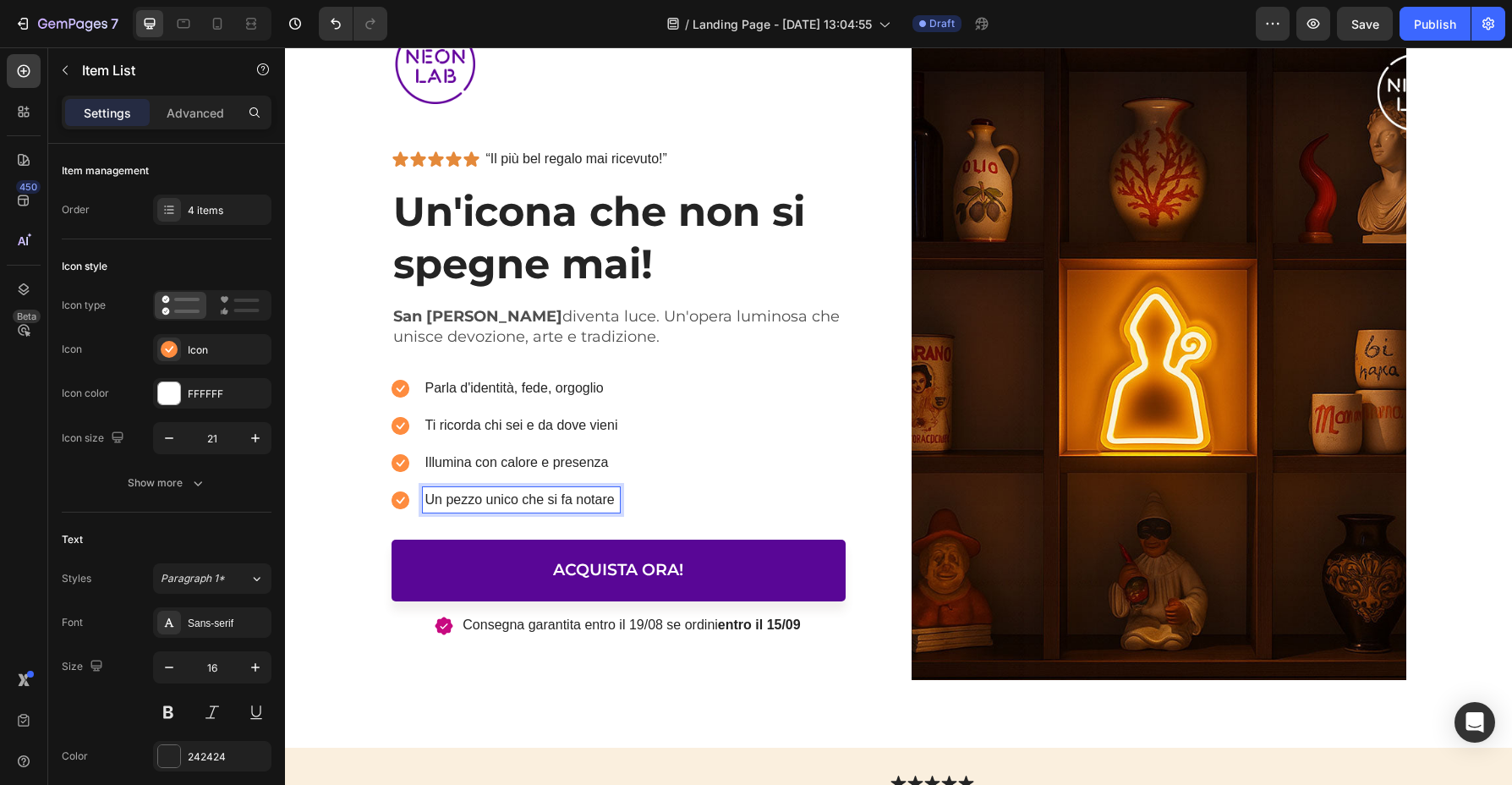
scroll to position [200, 0]
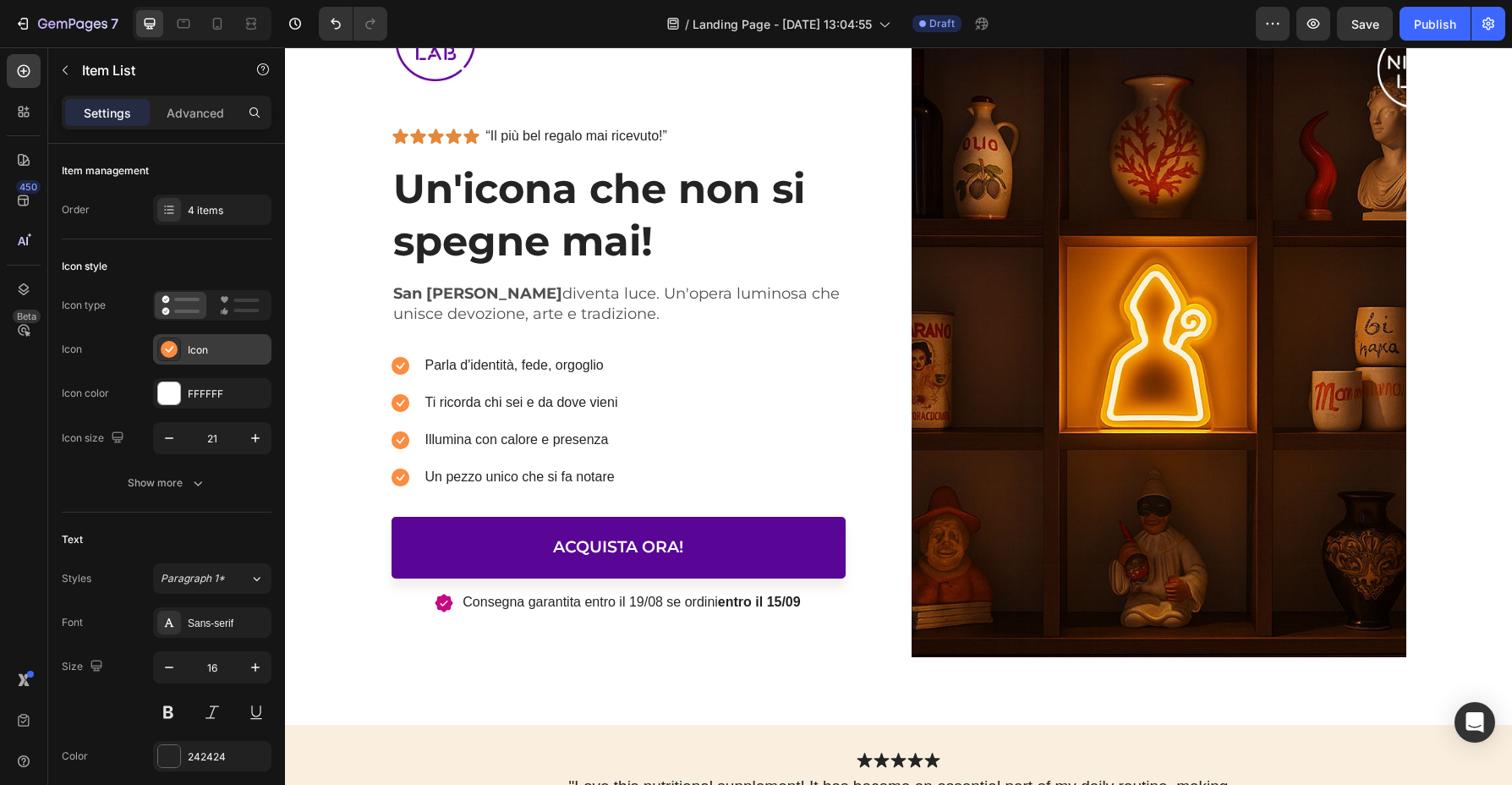
click at [197, 352] on div "Icon" at bounding box center [227, 350] width 80 height 16
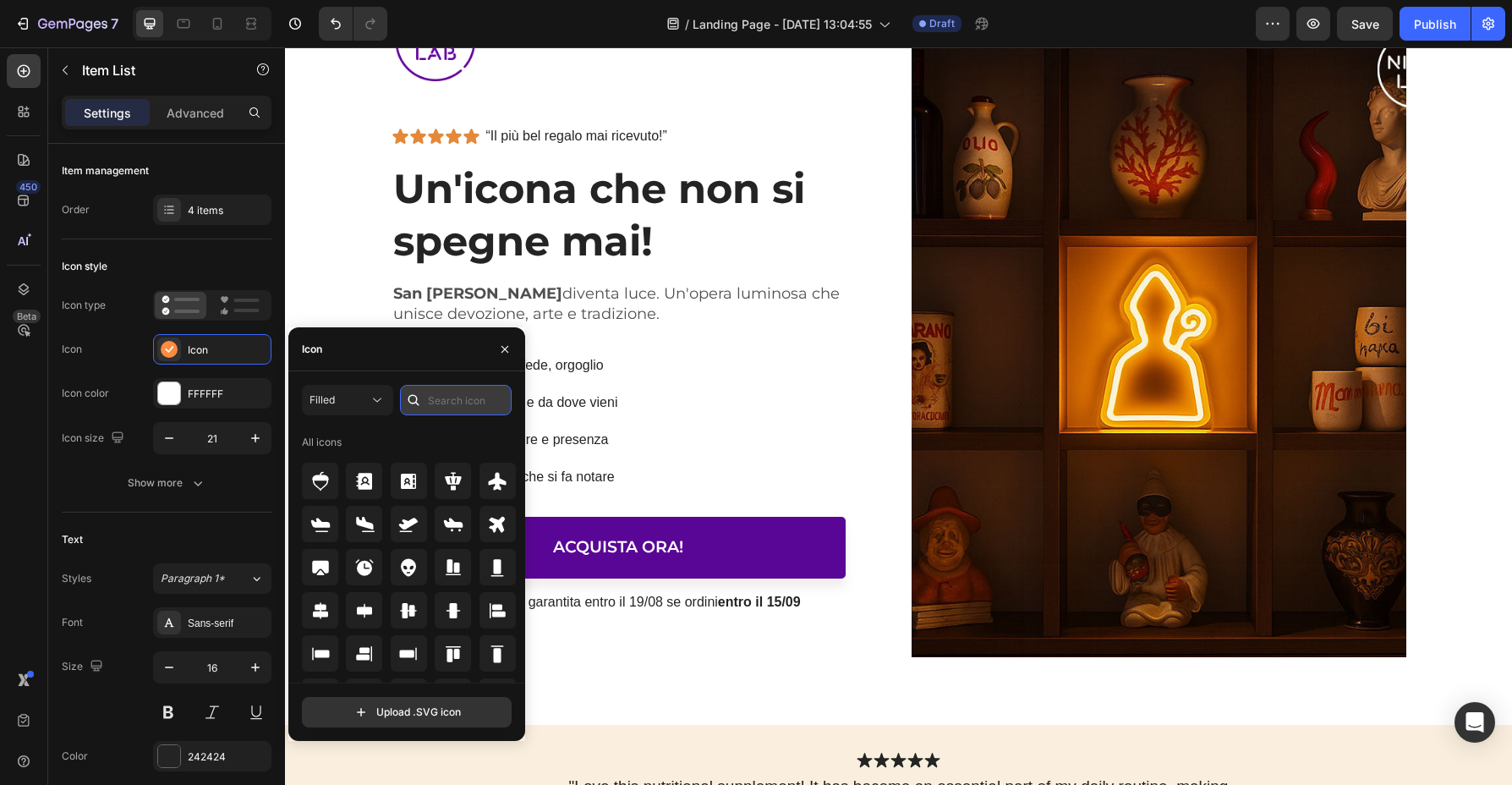
click at [453, 402] on input "text" at bounding box center [456, 399] width 112 height 30
type input "v"
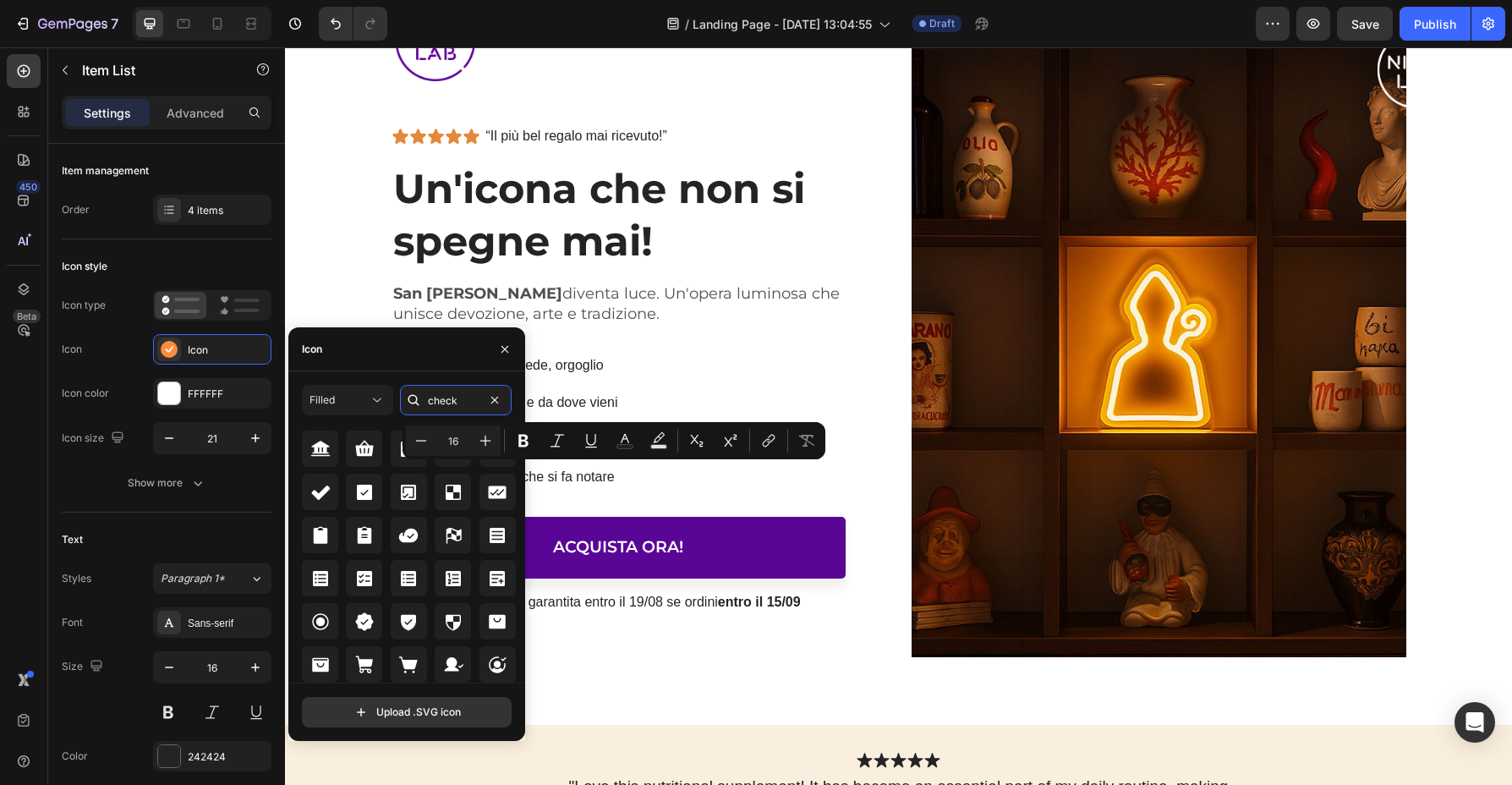
scroll to position [20, 0]
drag, startPoint x: 462, startPoint y: 401, endPoint x: 410, endPoint y: 396, distance: 52.2
click at [410, 396] on div "check" at bounding box center [456, 399] width 112 height 30
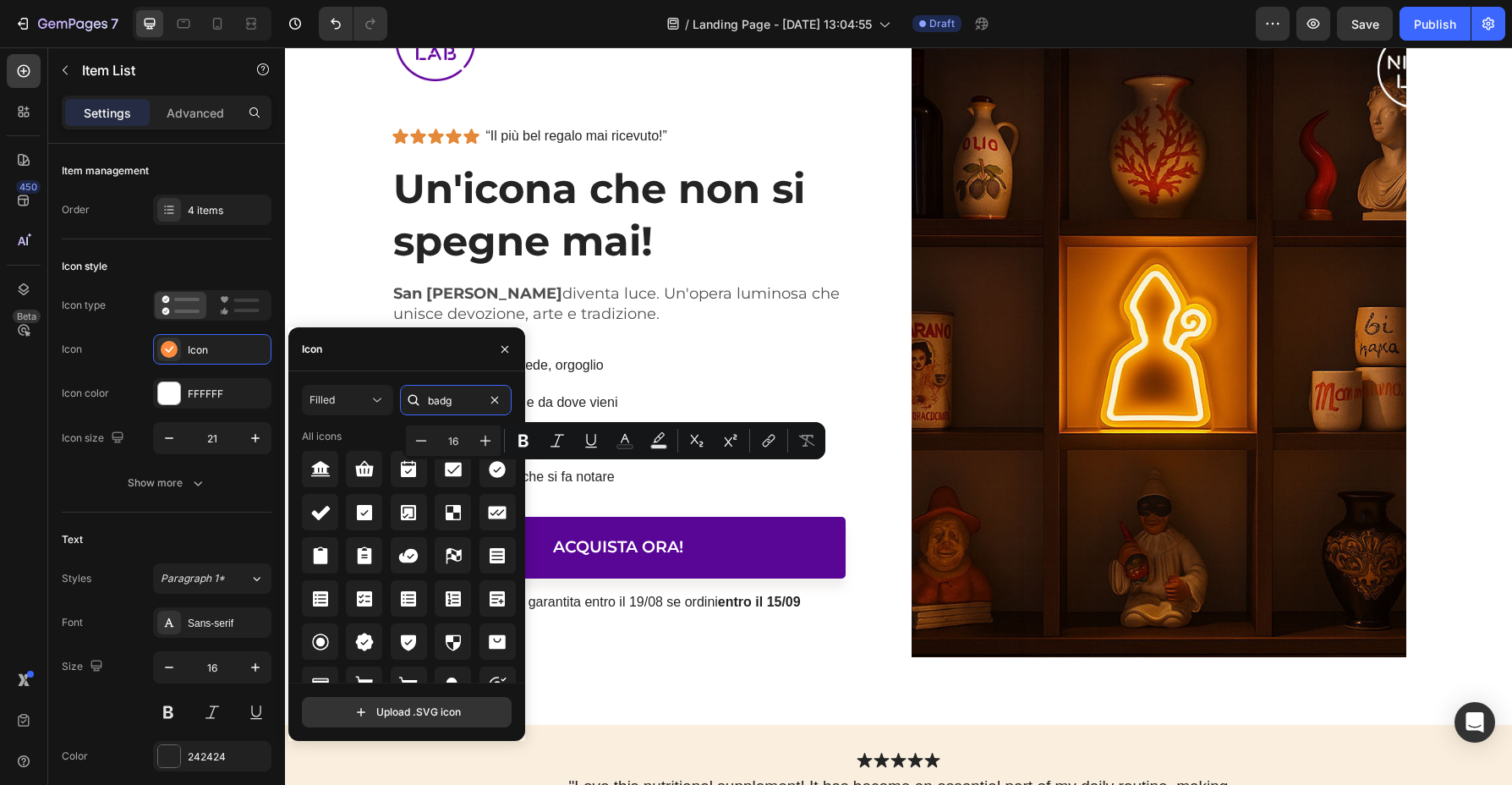
type input "badge"
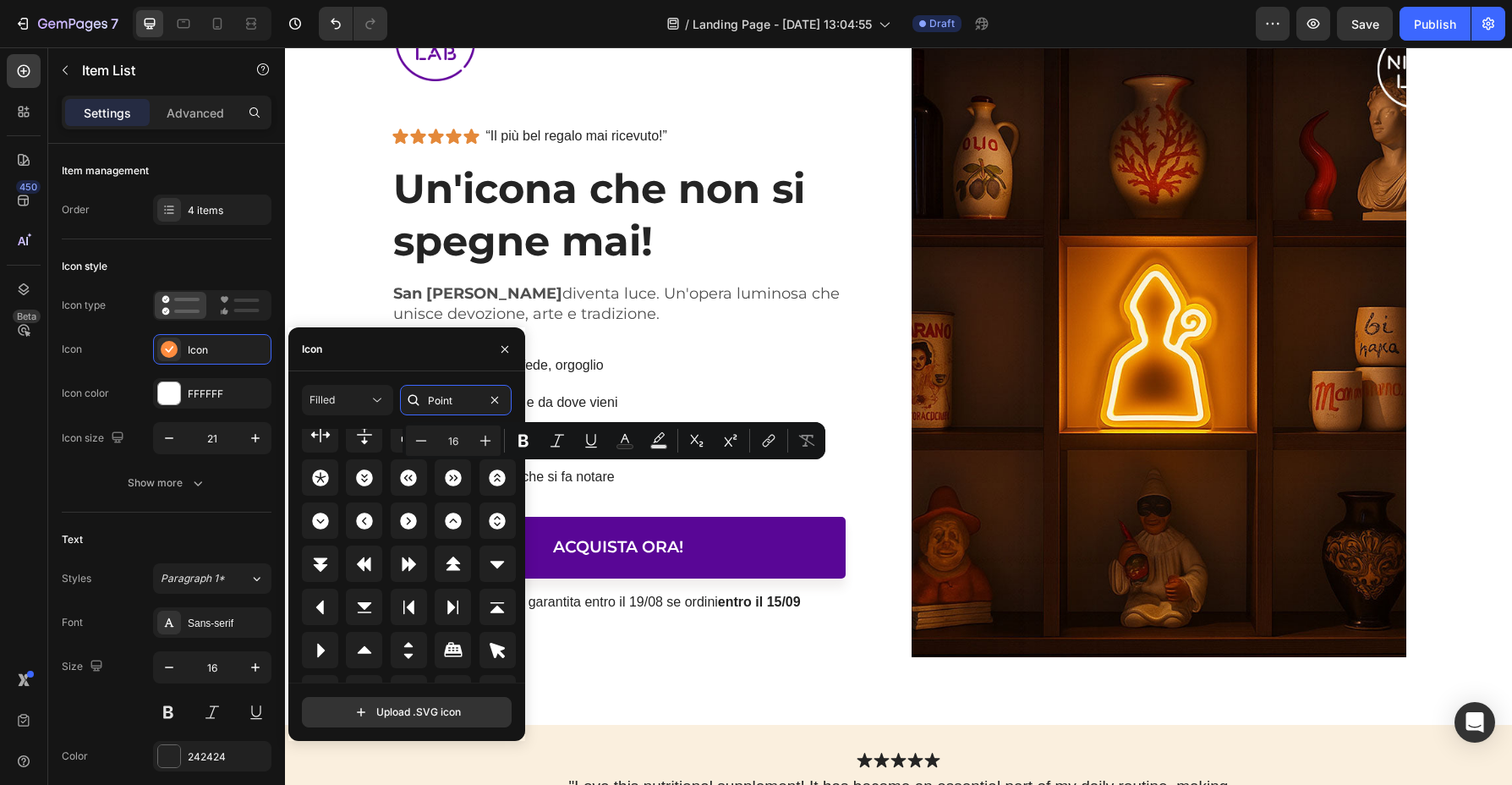
scroll to position [717, 0]
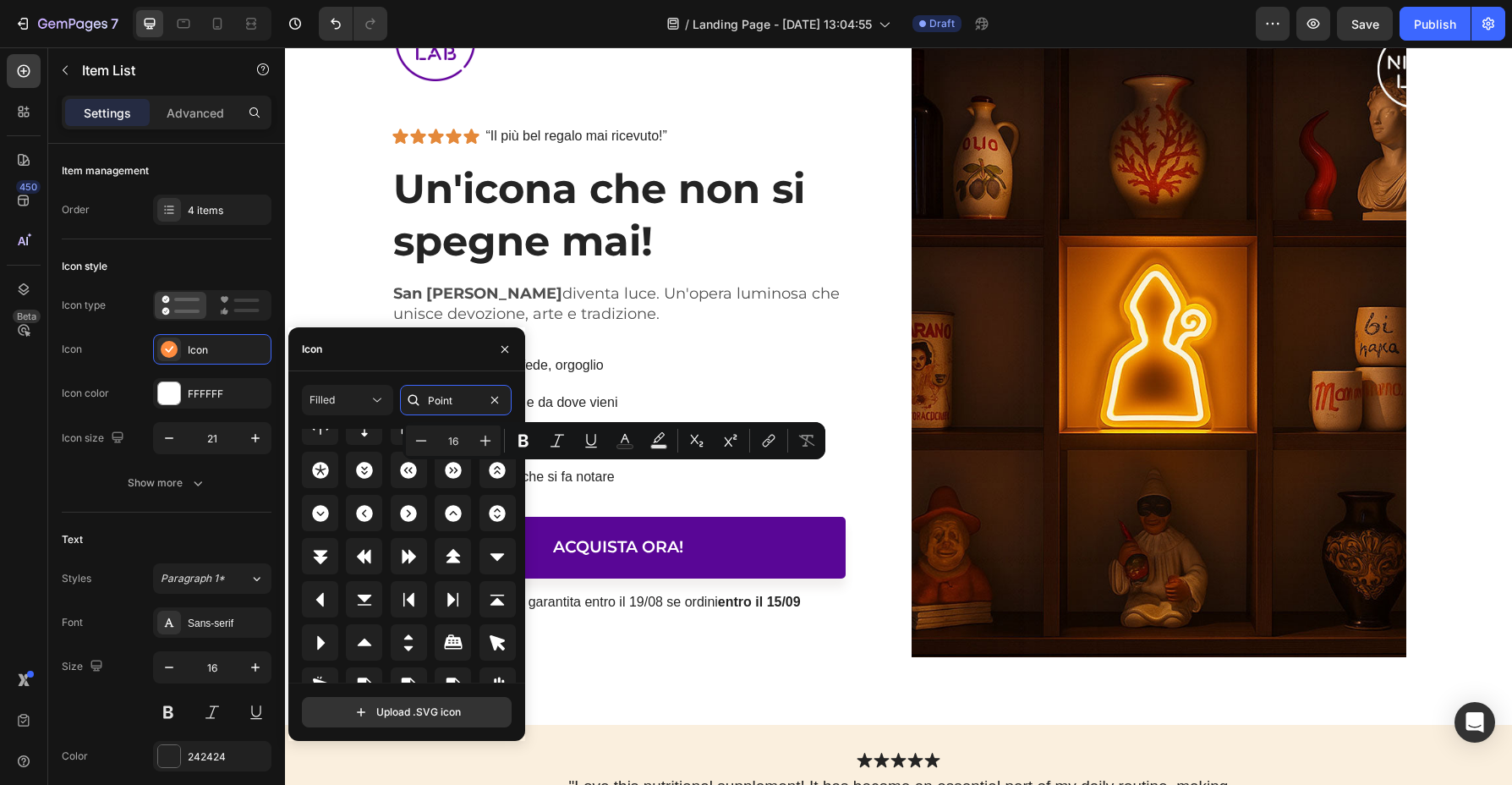
drag, startPoint x: 455, startPoint y: 407, endPoint x: 410, endPoint y: 402, distance: 45.3
click at [410, 402] on div "Point" at bounding box center [456, 399] width 112 height 30
type input "bullet"
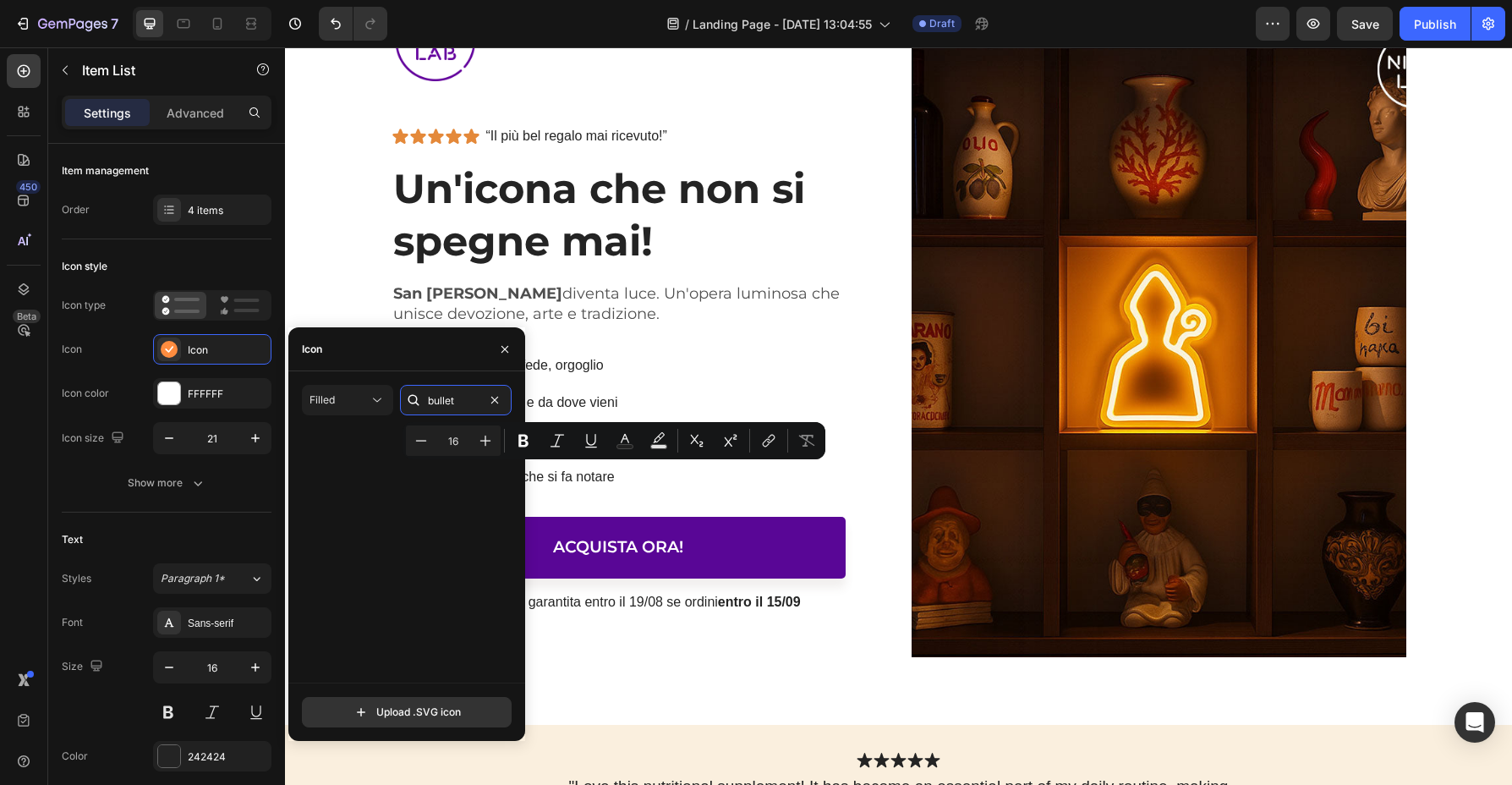
scroll to position [0, 0]
drag, startPoint x: 462, startPoint y: 401, endPoint x: 413, endPoint y: 398, distance: 49.1
click at [413, 398] on div "bullet" at bounding box center [456, 399] width 112 height 30
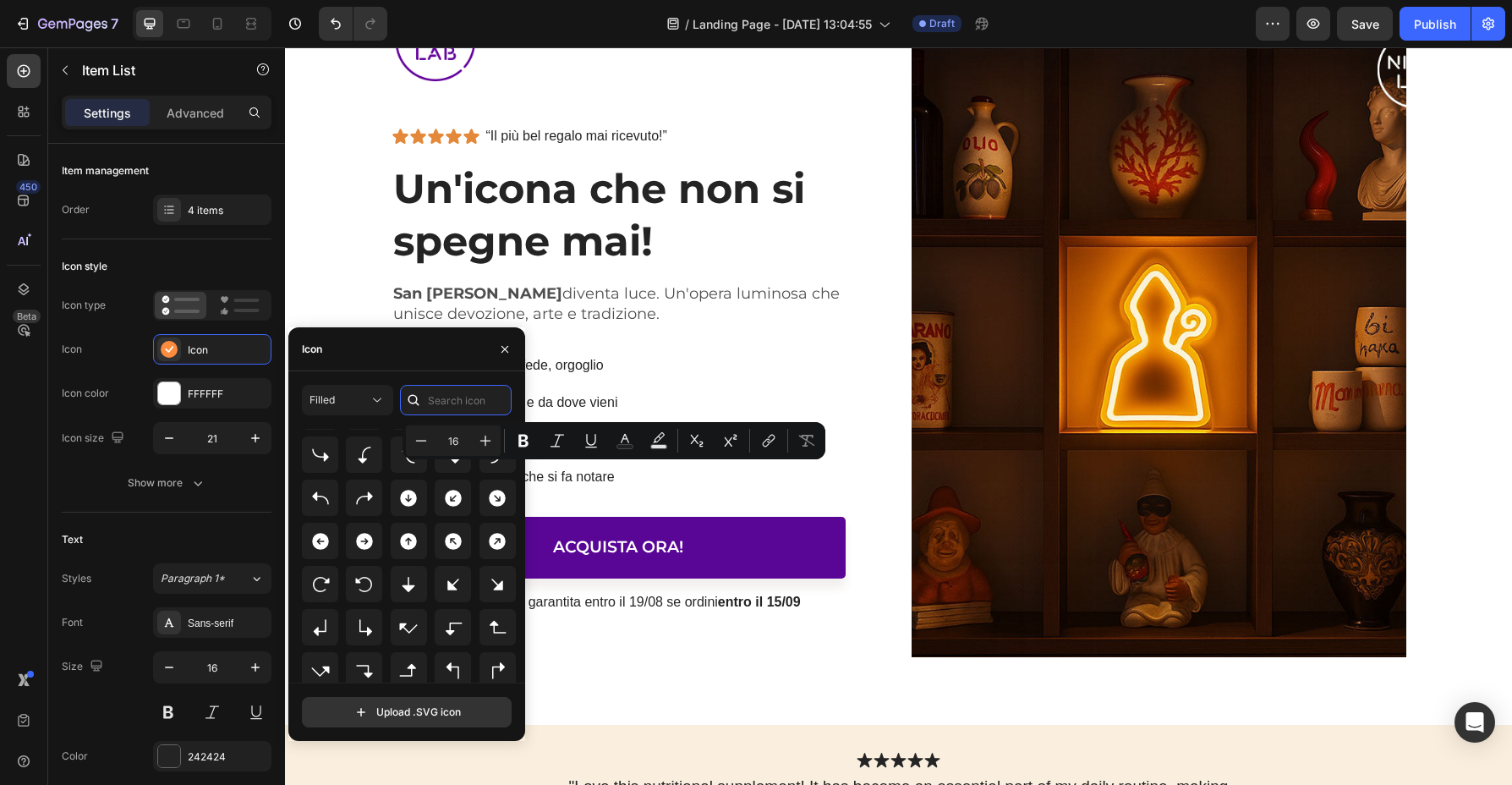
scroll to position [375, 0]
click at [358, 543] on icon at bounding box center [365, 540] width 17 height 17
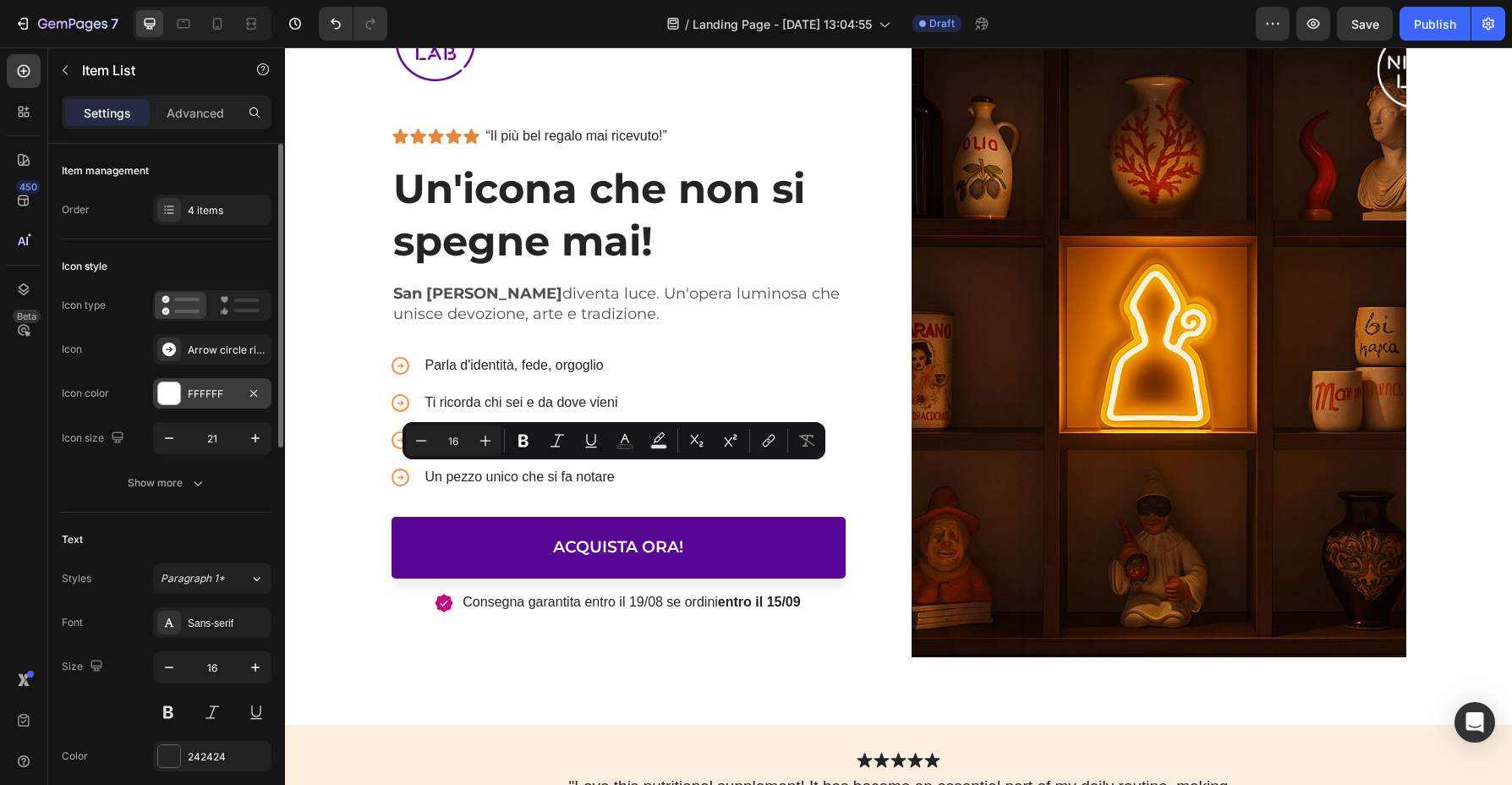
click at [200, 395] on div "FFFFFF" at bounding box center [212, 394] width 49 height 16
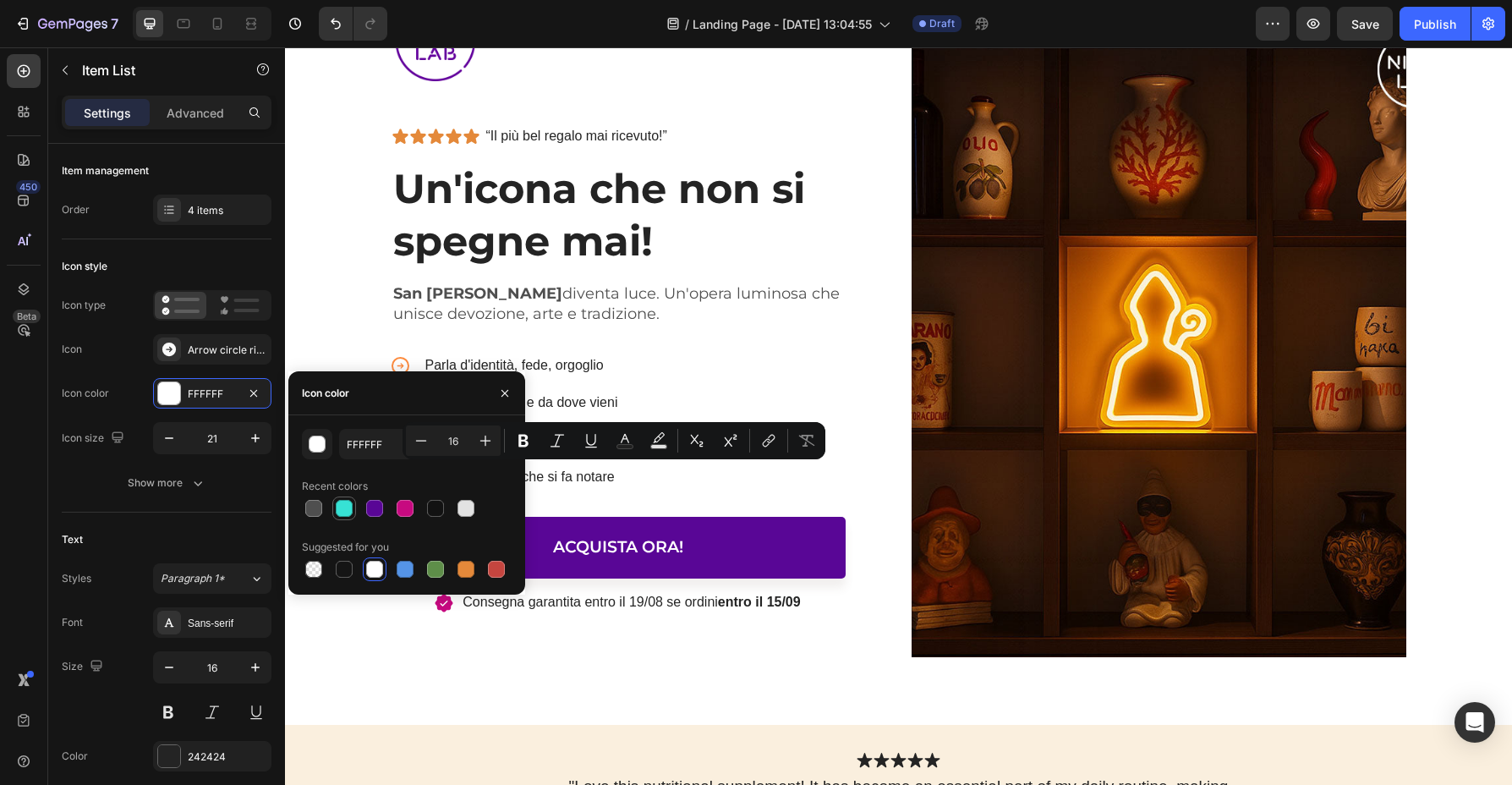
click at [352, 512] on div at bounding box center [344, 508] width 17 height 17
type input "37E2D5"
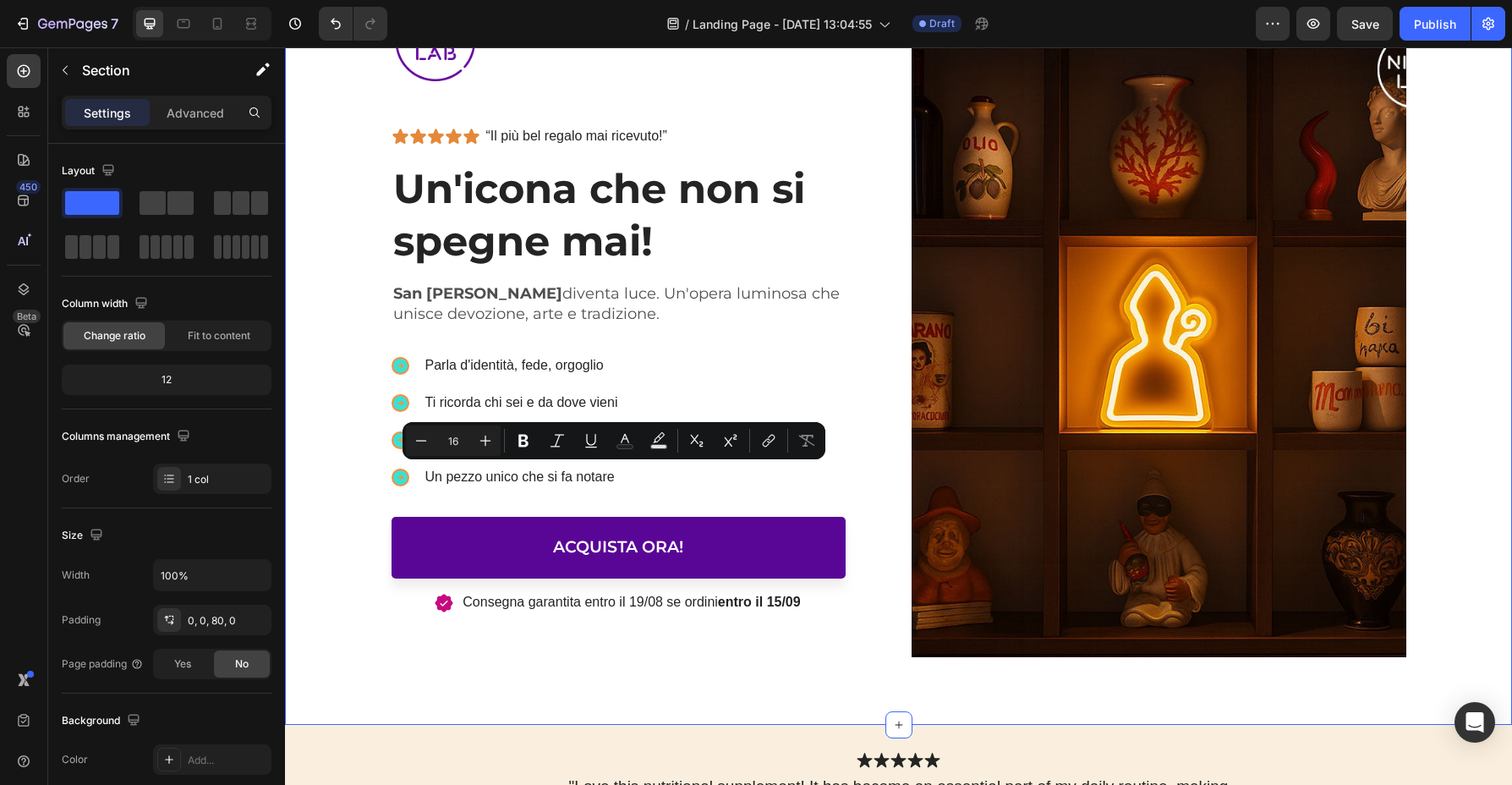
click at [395, 677] on div "Codice sconto san19 -10% fino al 14/09 Text Block 17 Days 16 Hours 12 Mins Coun…" at bounding box center [899, 302] width 1228 height 843
click at [350, 421] on div "Codice sconto san19 -10% fino al 14/09 Text Block 17 Days 16 Hours 12 Mins Coun…" at bounding box center [899, 269] width 1228 height 775
click at [403, 367] on icon at bounding box center [399, 366] width 15 height 15
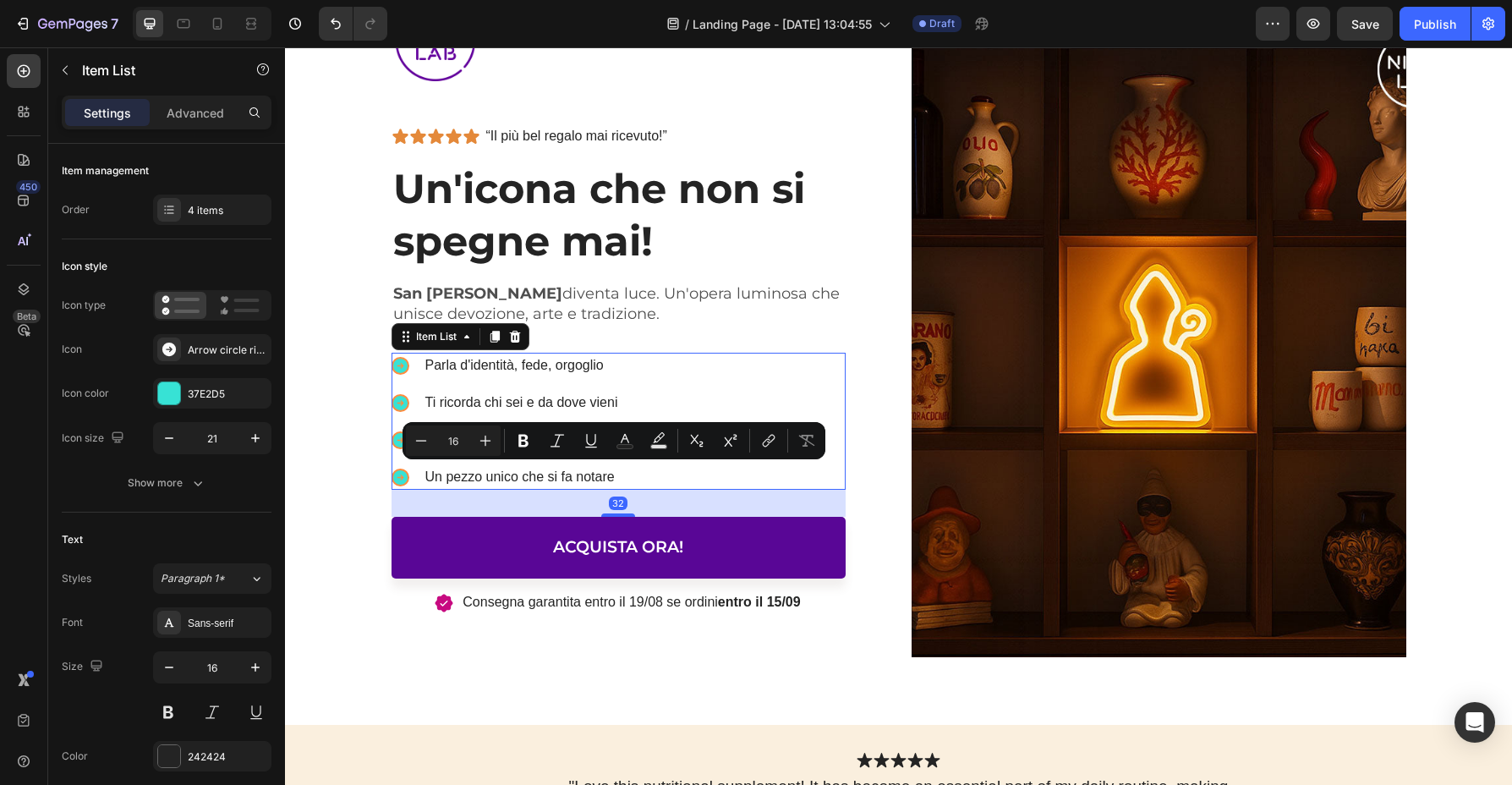
click at [401, 366] on icon at bounding box center [399, 366] width 15 height 15
click at [423, 363] on div "Parla d'identità, fede, orgoglio" at bounding box center [522, 366] width 198 height 26
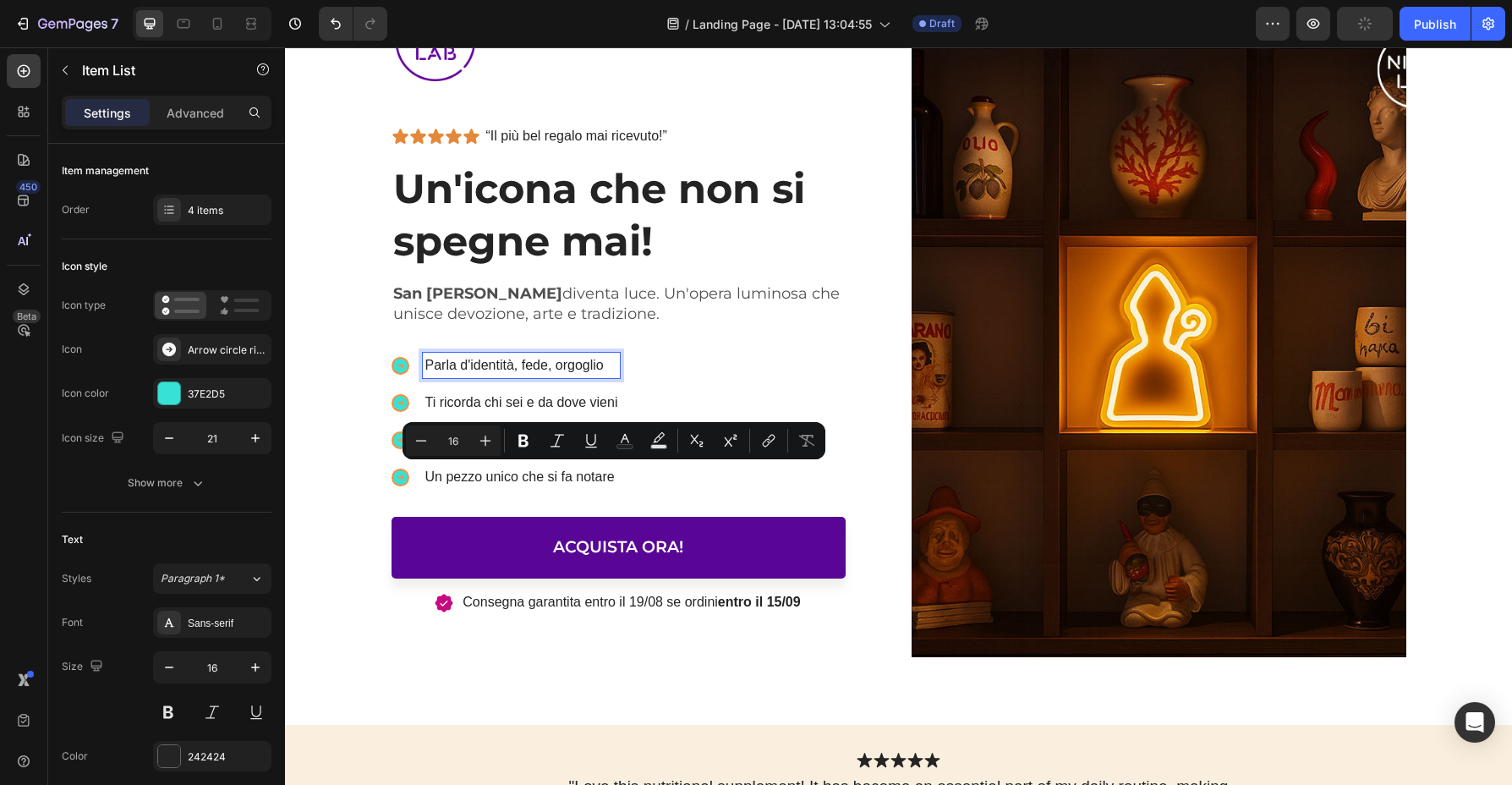
click at [397, 363] on icon at bounding box center [399, 366] width 15 height 15
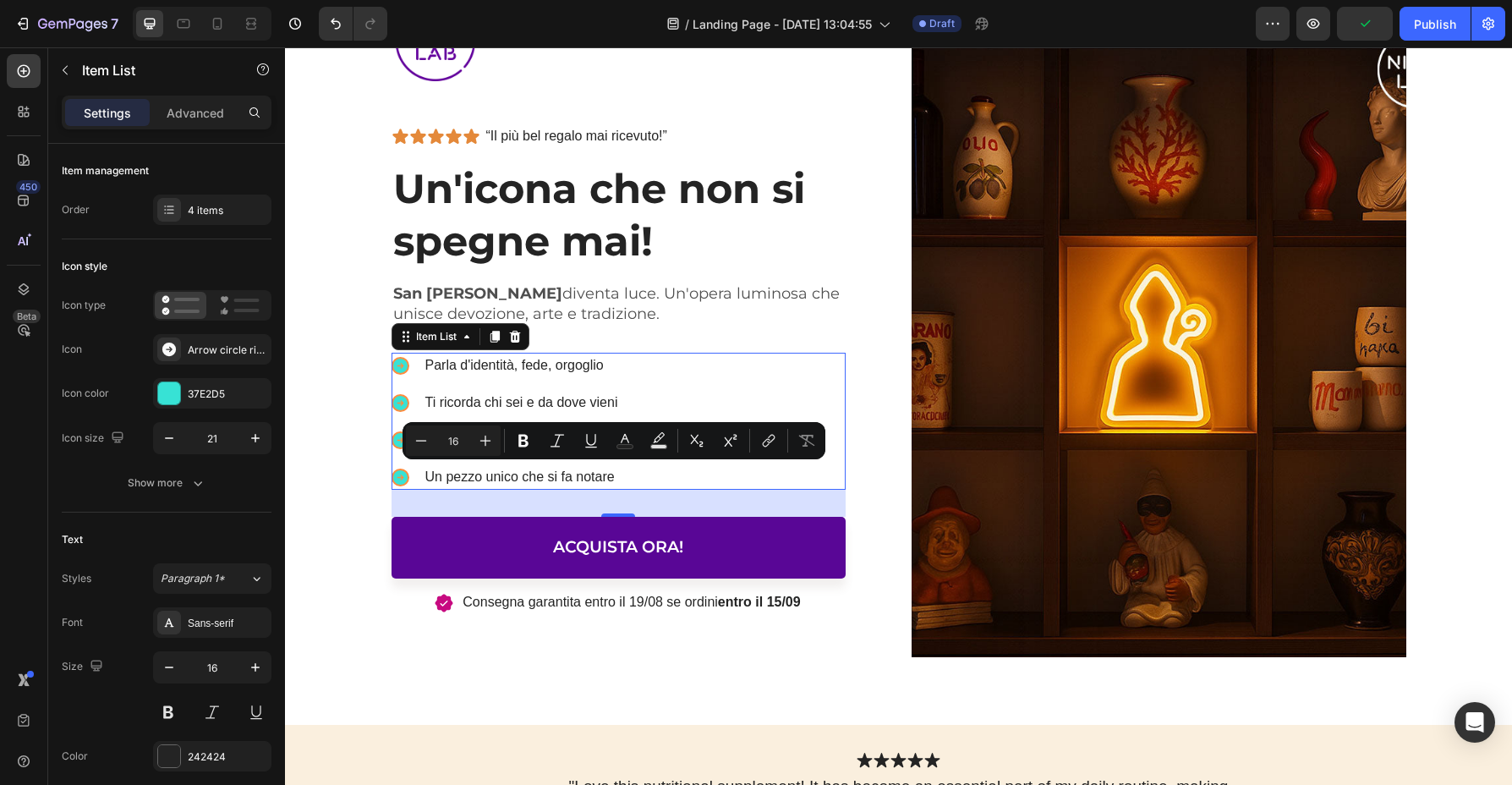
click at [395, 398] on icon at bounding box center [399, 403] width 15 height 15
click at [483, 405] on p "Ti ricorda chi sei e da dove vieni" at bounding box center [521, 402] width 193 height 20
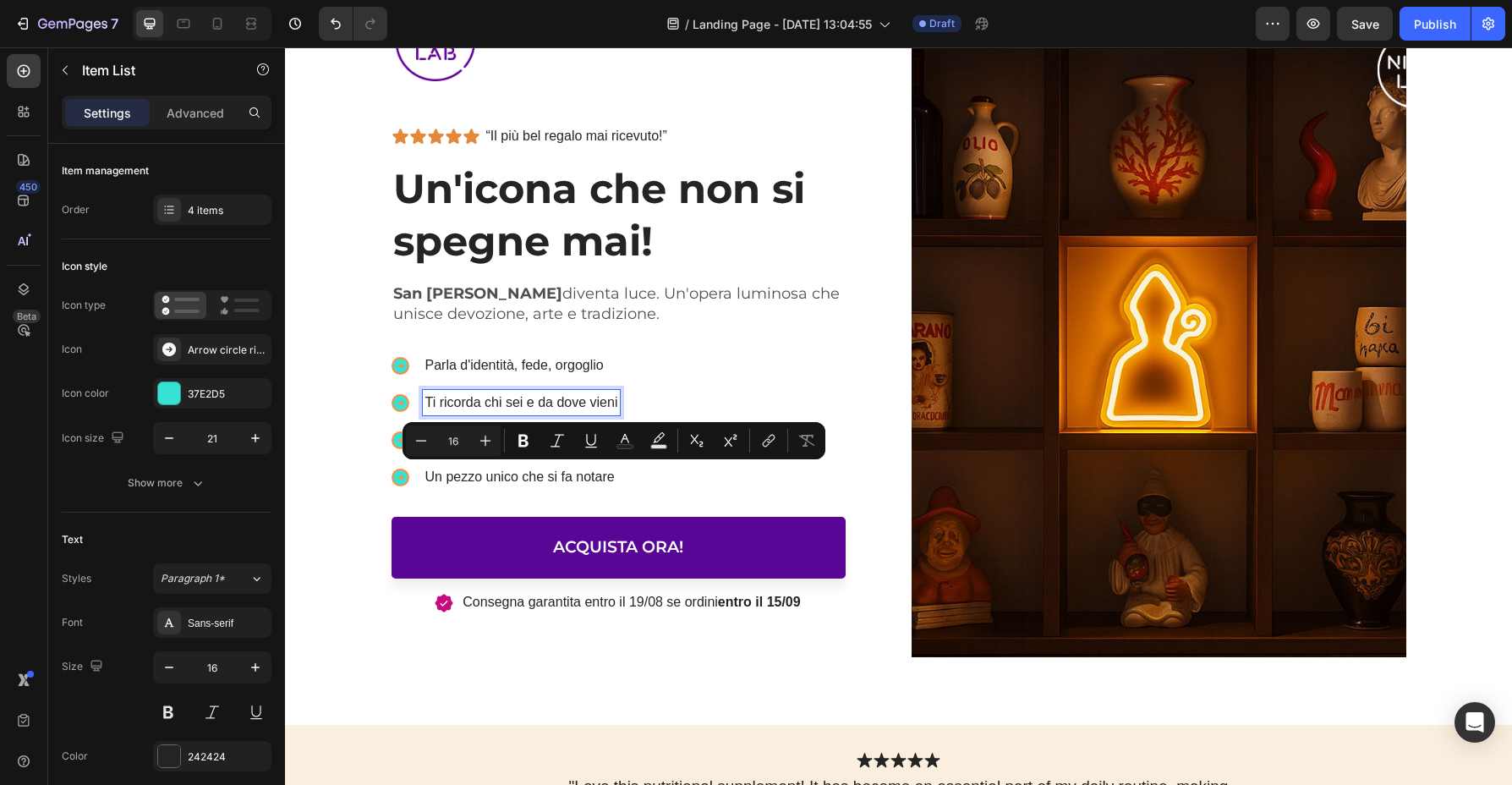
click at [397, 396] on icon at bounding box center [399, 403] width 15 height 15
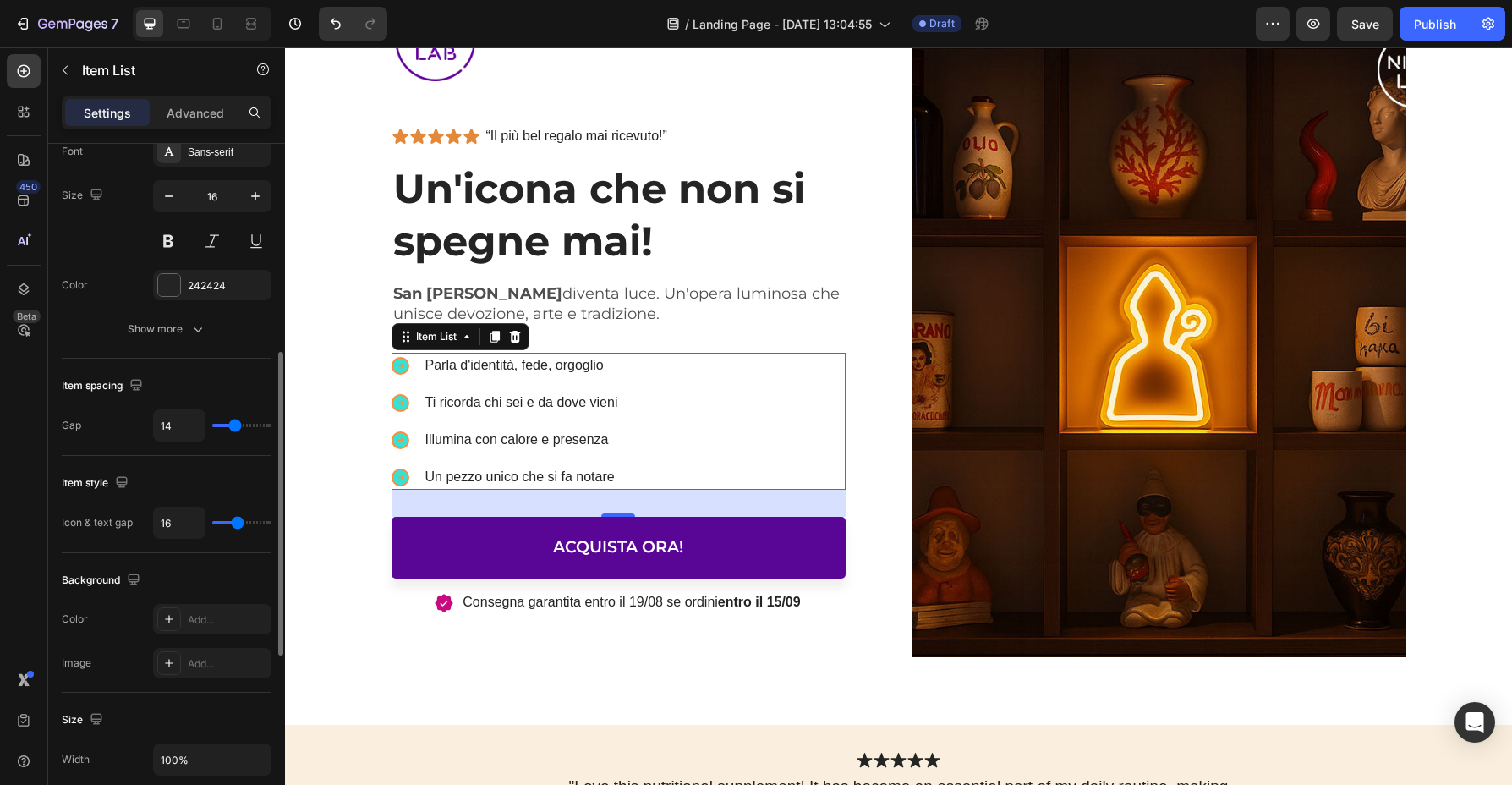
scroll to position [0, 0]
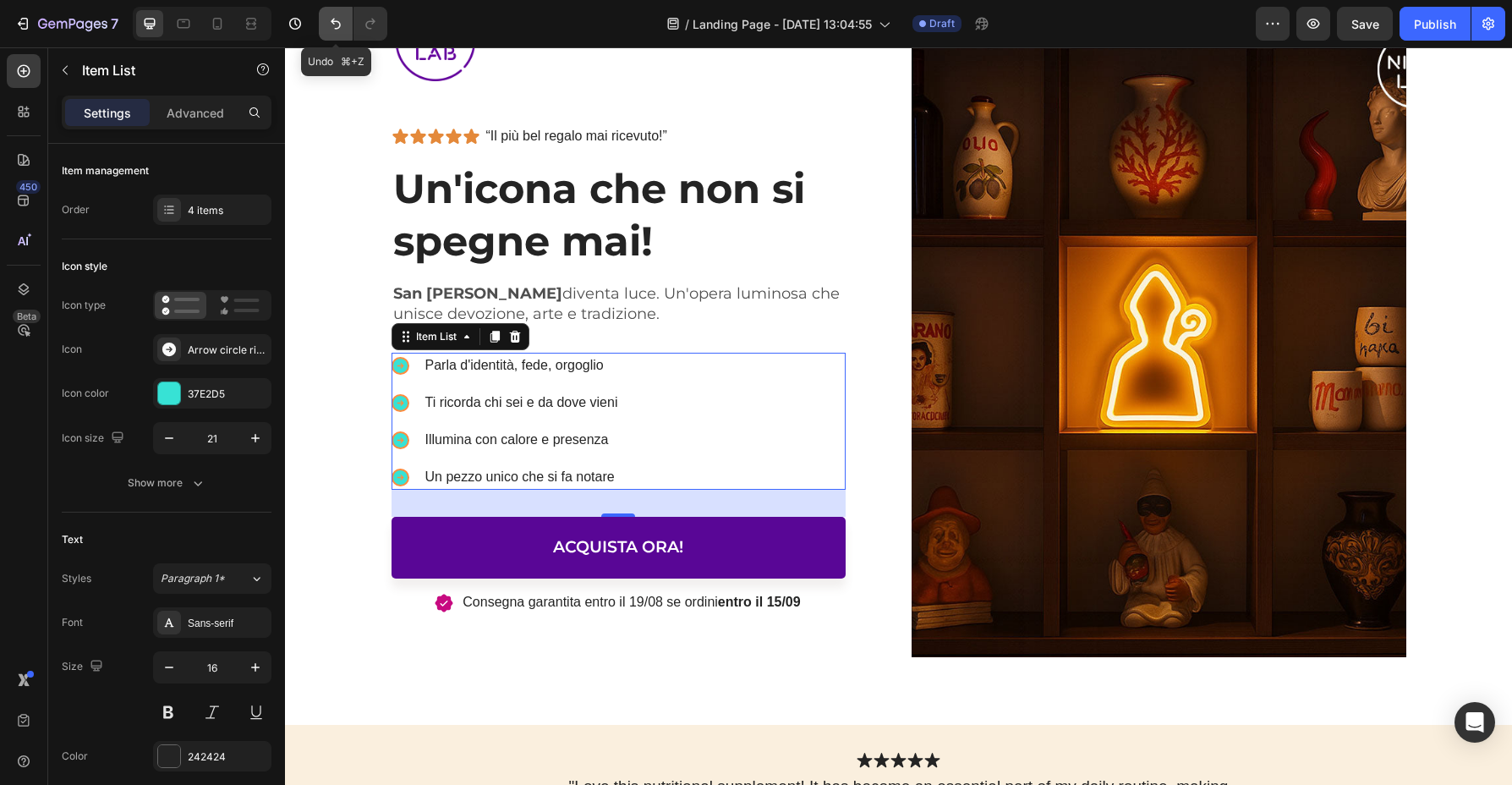
click at [331, 21] on icon "Undo/Redo" at bounding box center [335, 24] width 17 height 17
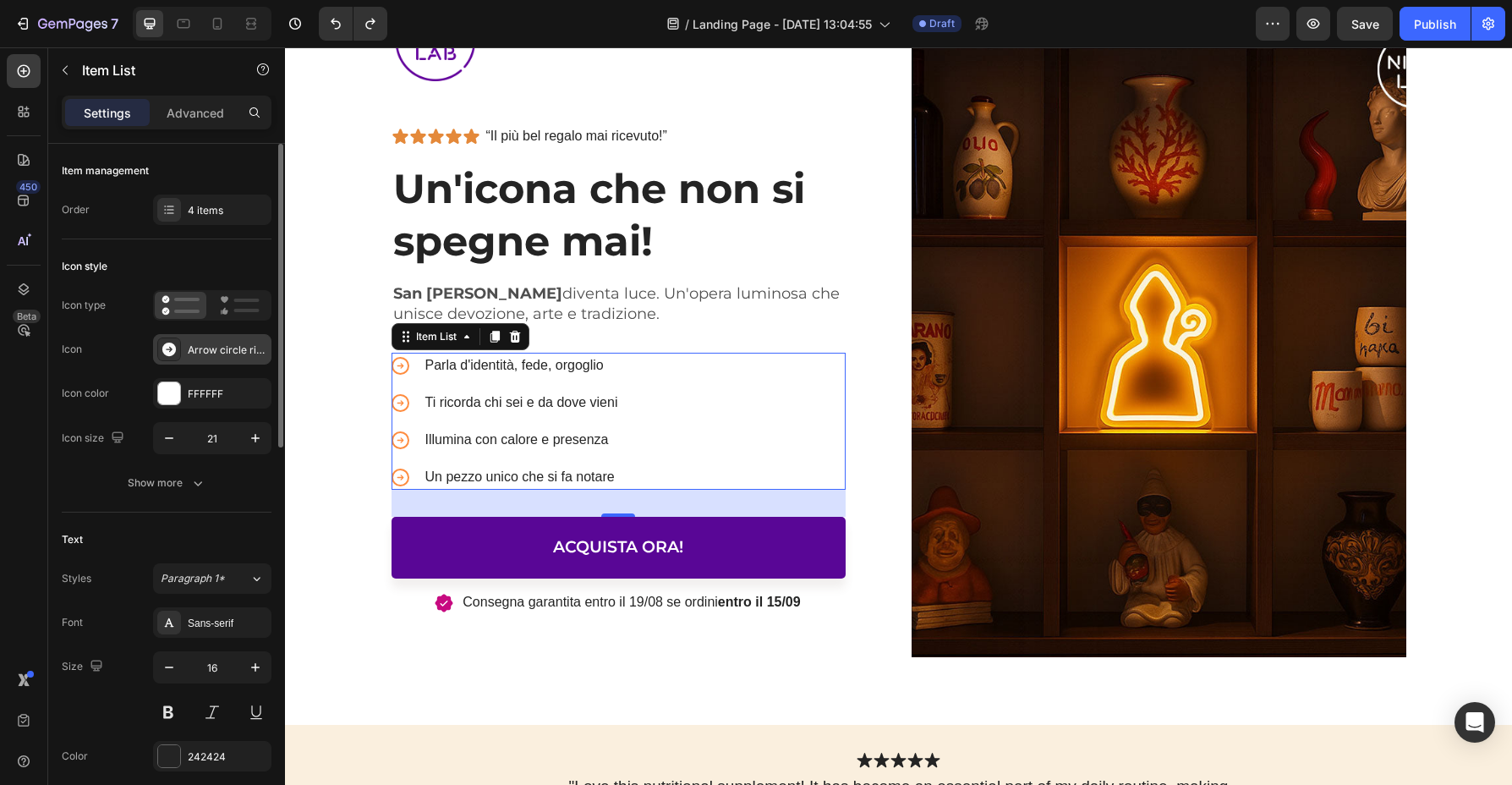
click at [219, 346] on div "Arrow circle right filled" at bounding box center [227, 350] width 80 height 16
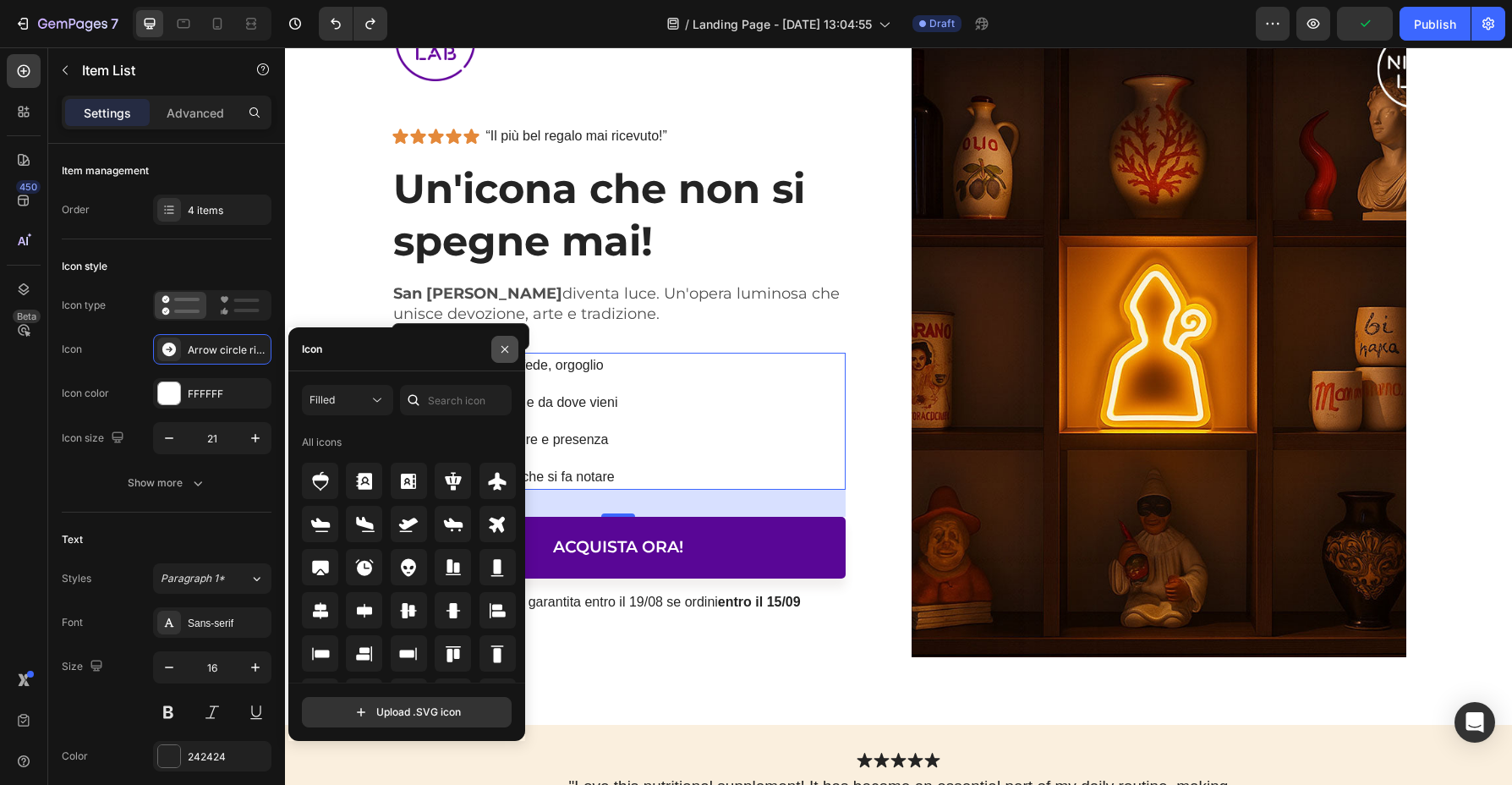
click at [498, 338] on button "button" at bounding box center [506, 349] width 27 height 27
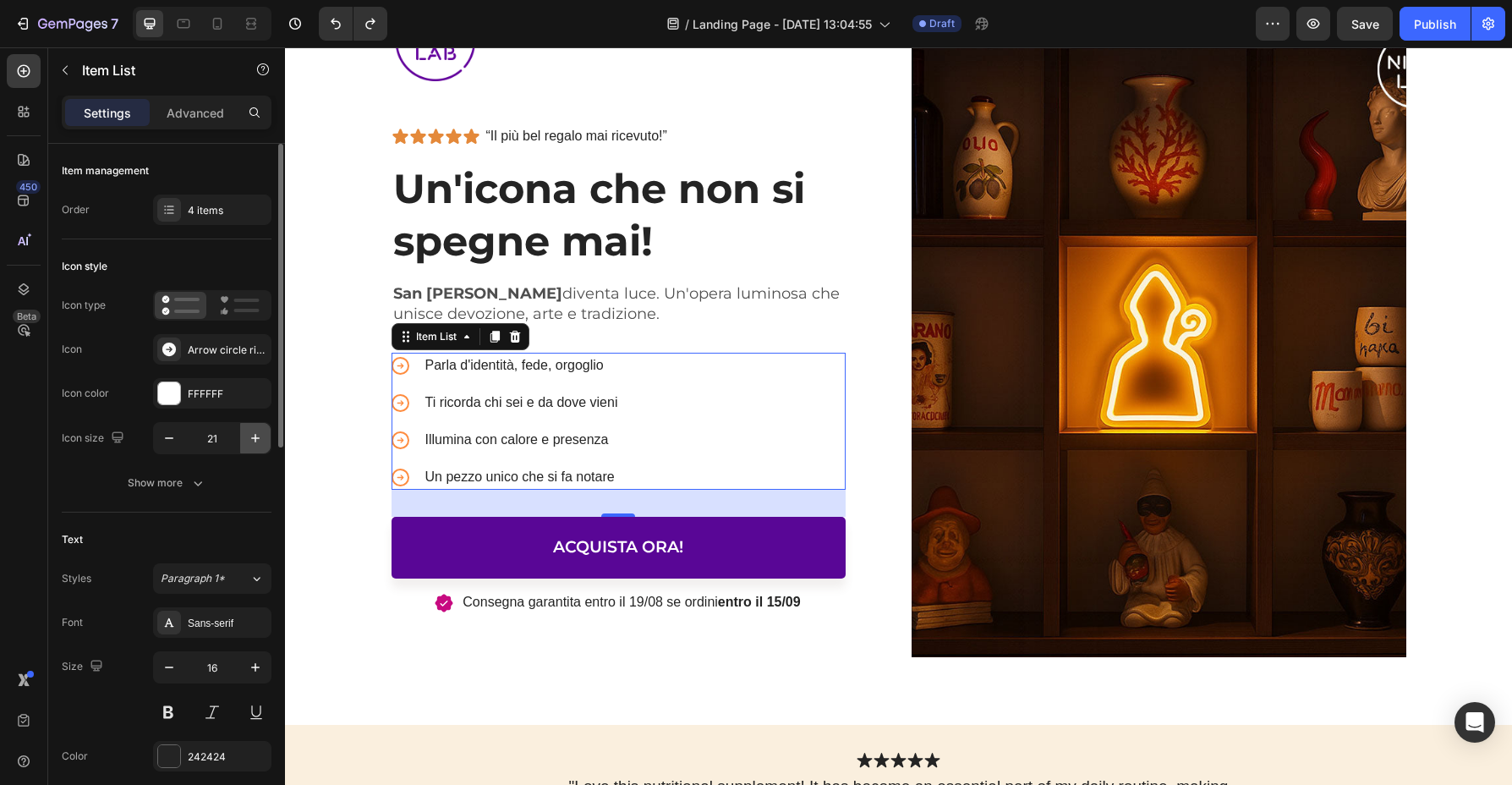
click at [257, 441] on icon "button" at bounding box center [255, 438] width 17 height 17
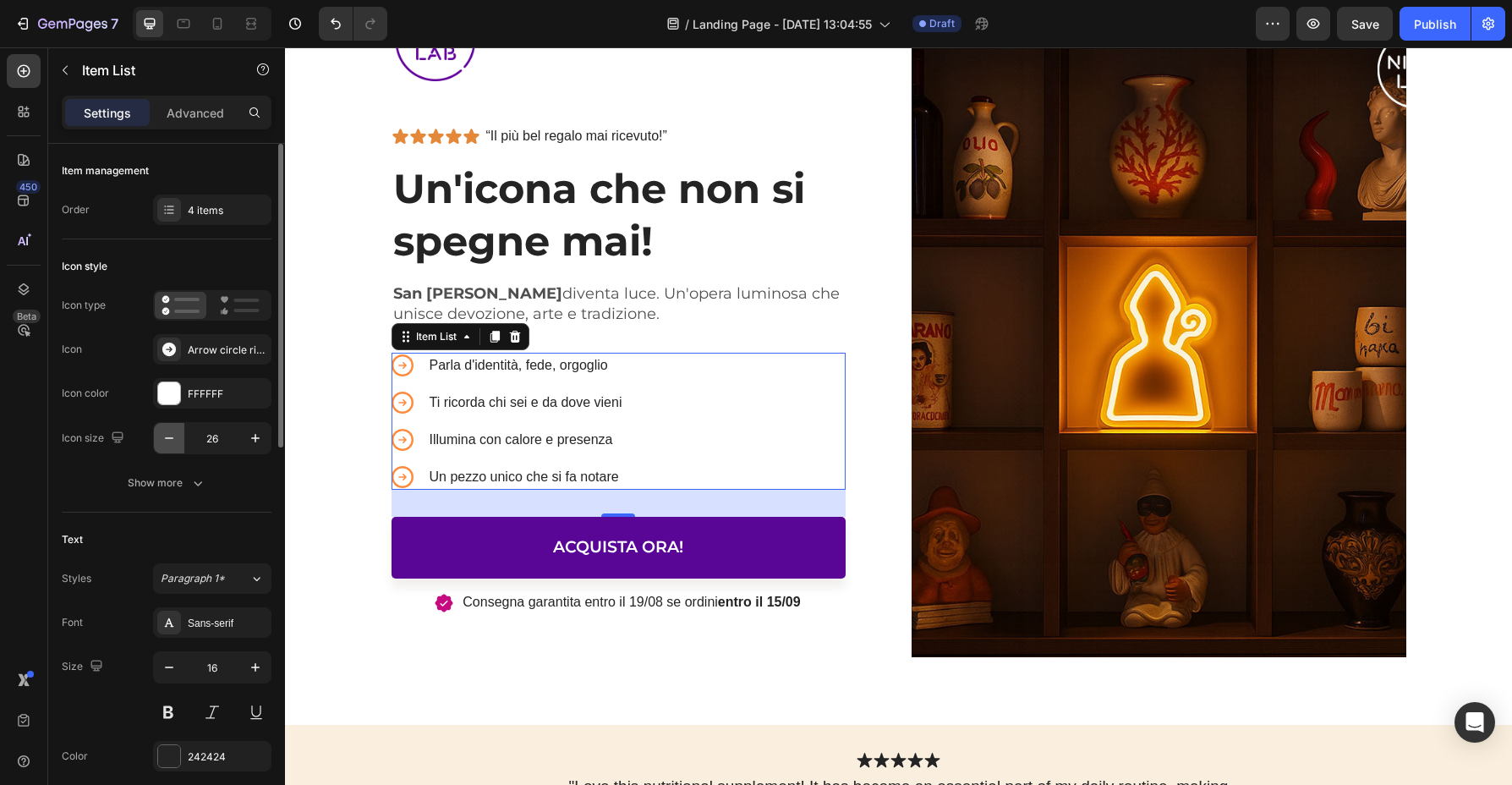
click at [173, 441] on icon "button" at bounding box center [169, 438] width 17 height 17
click at [174, 441] on icon "button" at bounding box center [169, 438] width 17 height 17
type input "22"
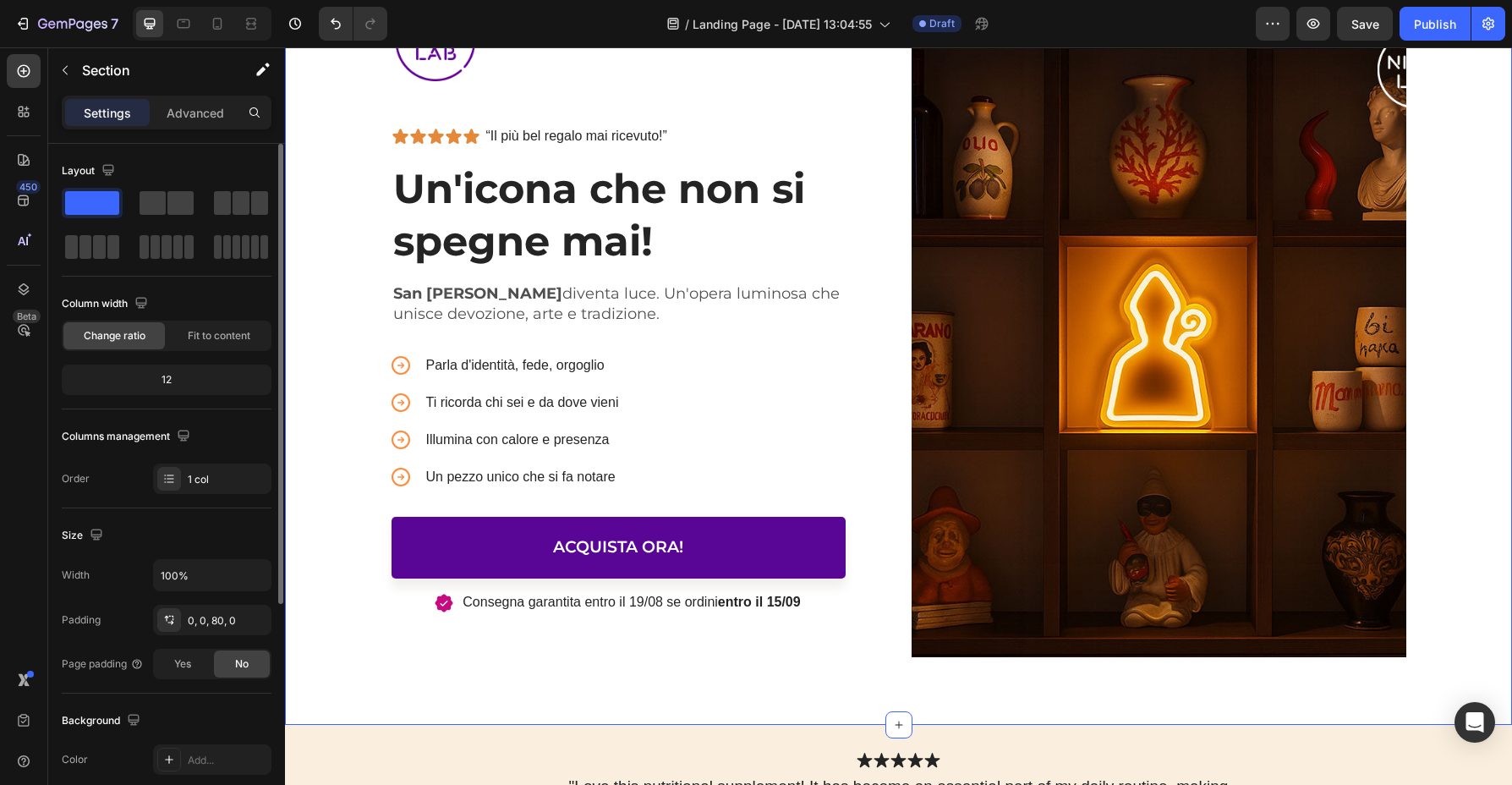
click at [331, 424] on div "Codice sconto san19 -10% fino al 14/09 Text Block 17 Days 16 Hours 12 Mins Coun…" at bounding box center [899, 269] width 1228 height 775
click at [338, 35] on button "Undo/Redo" at bounding box center [335, 23] width 34 height 34
click at [337, 33] on button "Undo/Redo" at bounding box center [335, 23] width 34 height 34
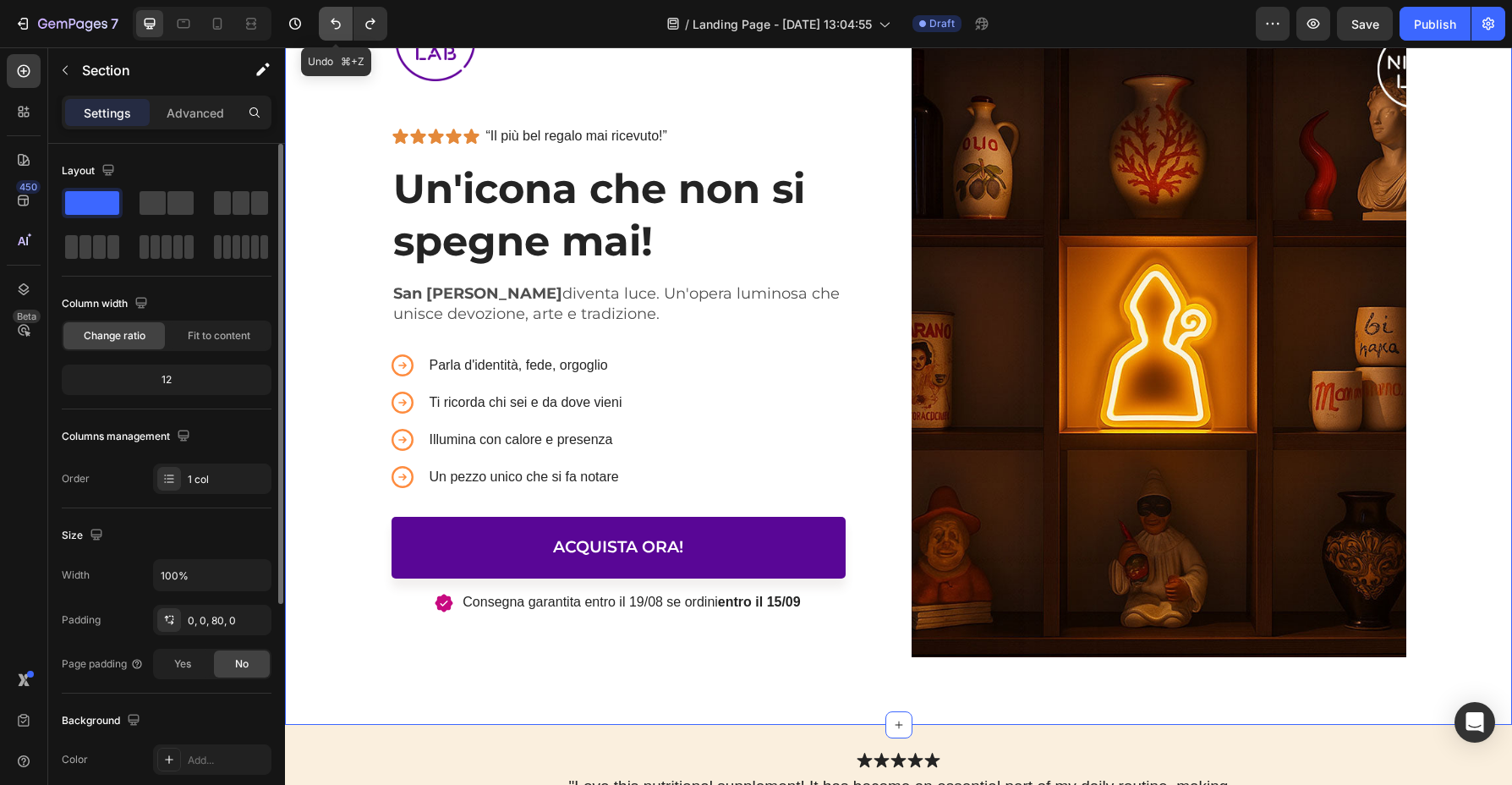
click at [337, 33] on button "Undo/Redo" at bounding box center [335, 23] width 34 height 34
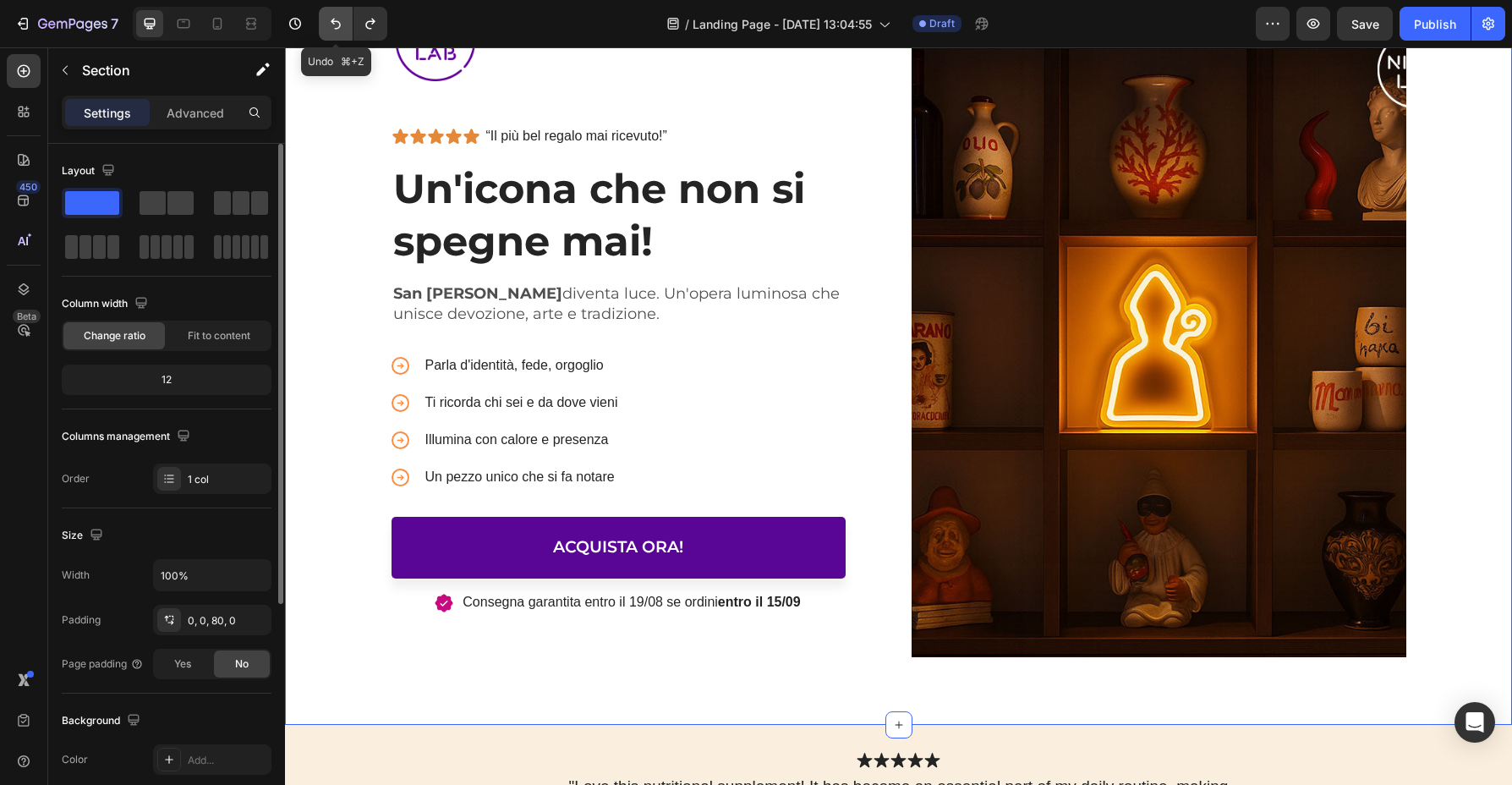
click at [337, 33] on button "Undo/Redo" at bounding box center [335, 23] width 34 height 34
click at [375, 27] on icon "Undo/Redo" at bounding box center [370, 24] width 17 height 17
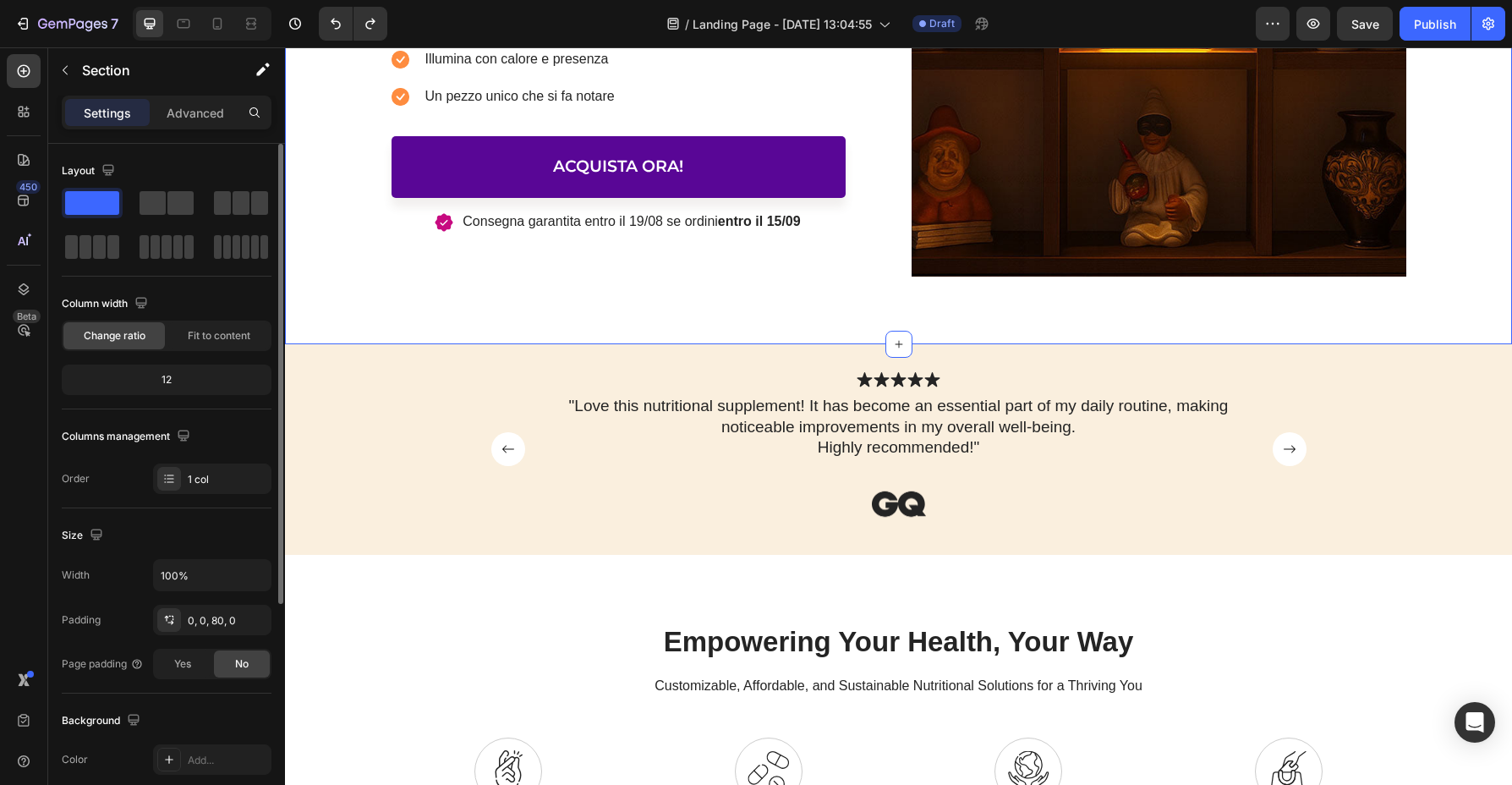
scroll to position [599, 0]
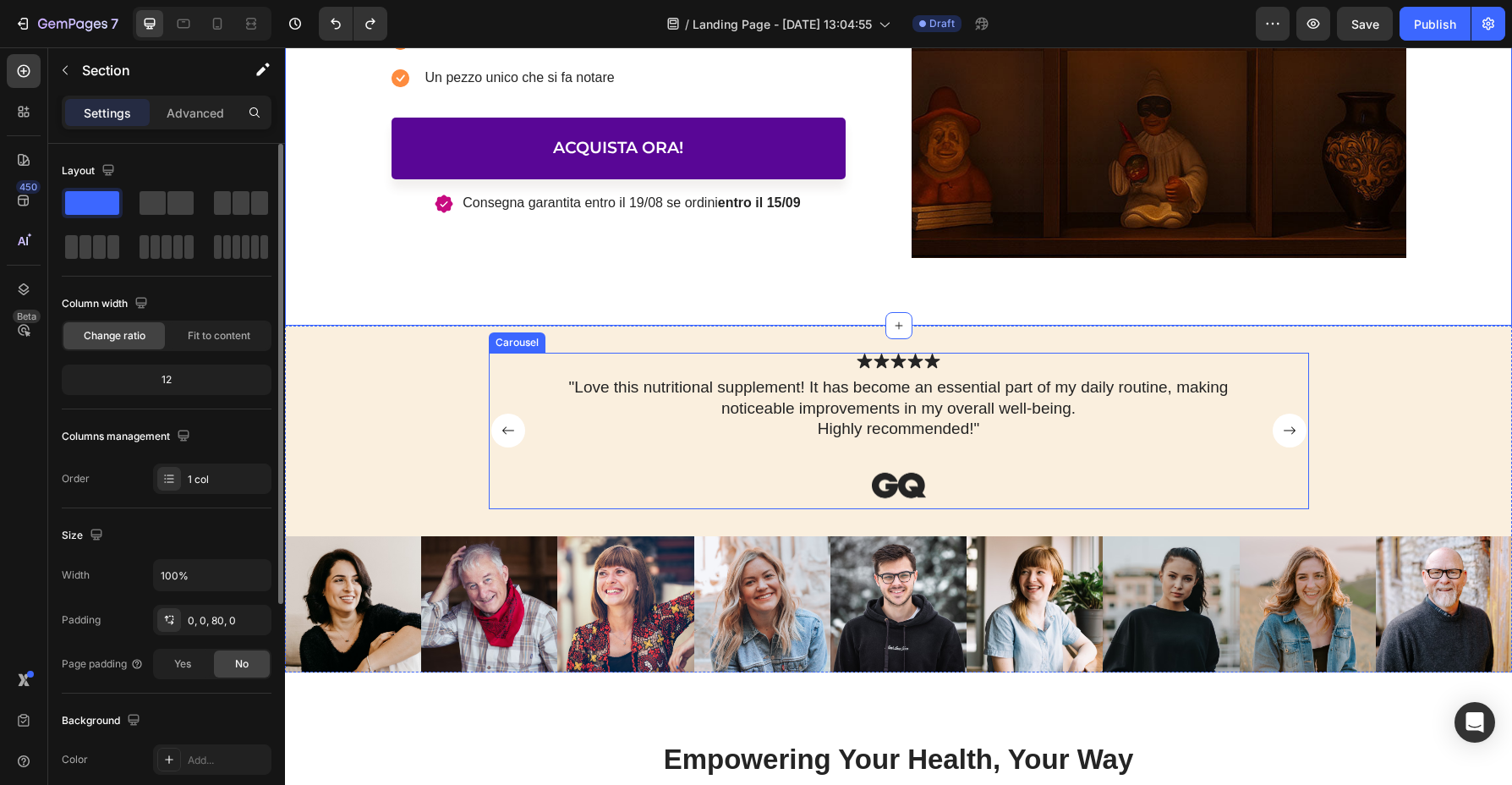
click at [1285, 430] on rect "Carousel Next Arrow" at bounding box center [1290, 430] width 34 height 34
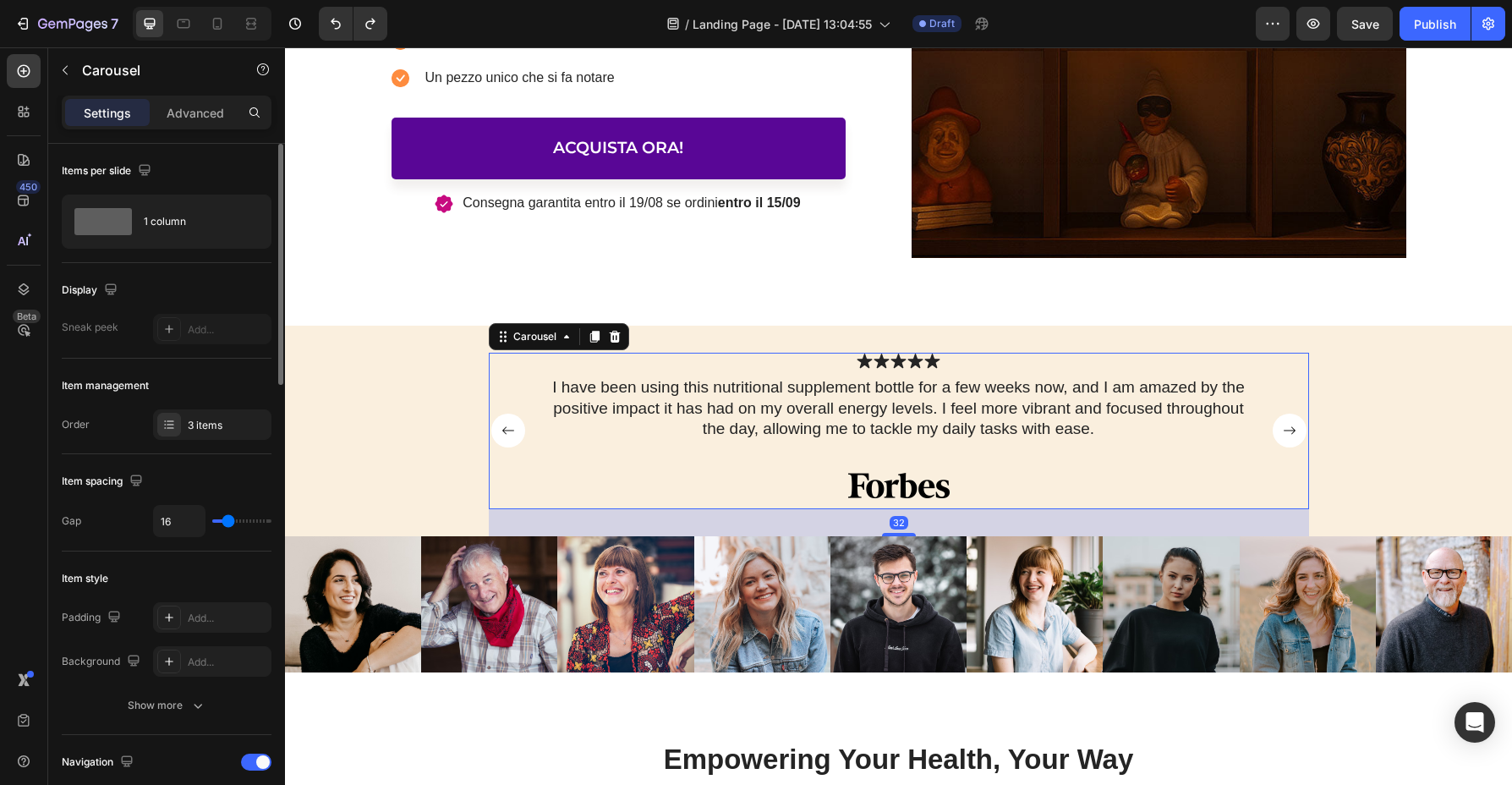
click at [1285, 430] on rect "Carousel Next Arrow" at bounding box center [1290, 430] width 34 height 34
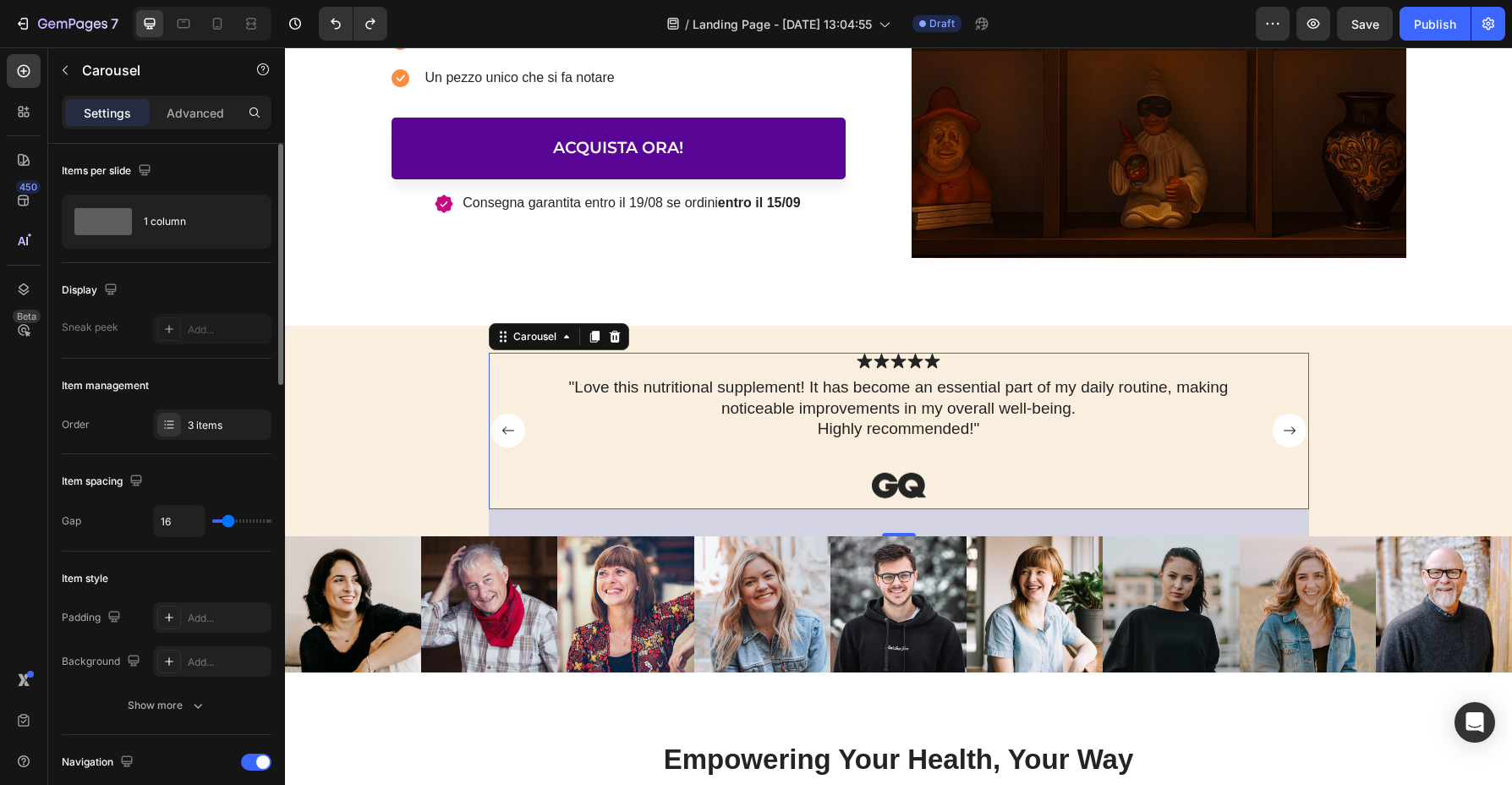
click at [1285, 430] on rect "Carousel Next Arrow" at bounding box center [1290, 430] width 34 height 34
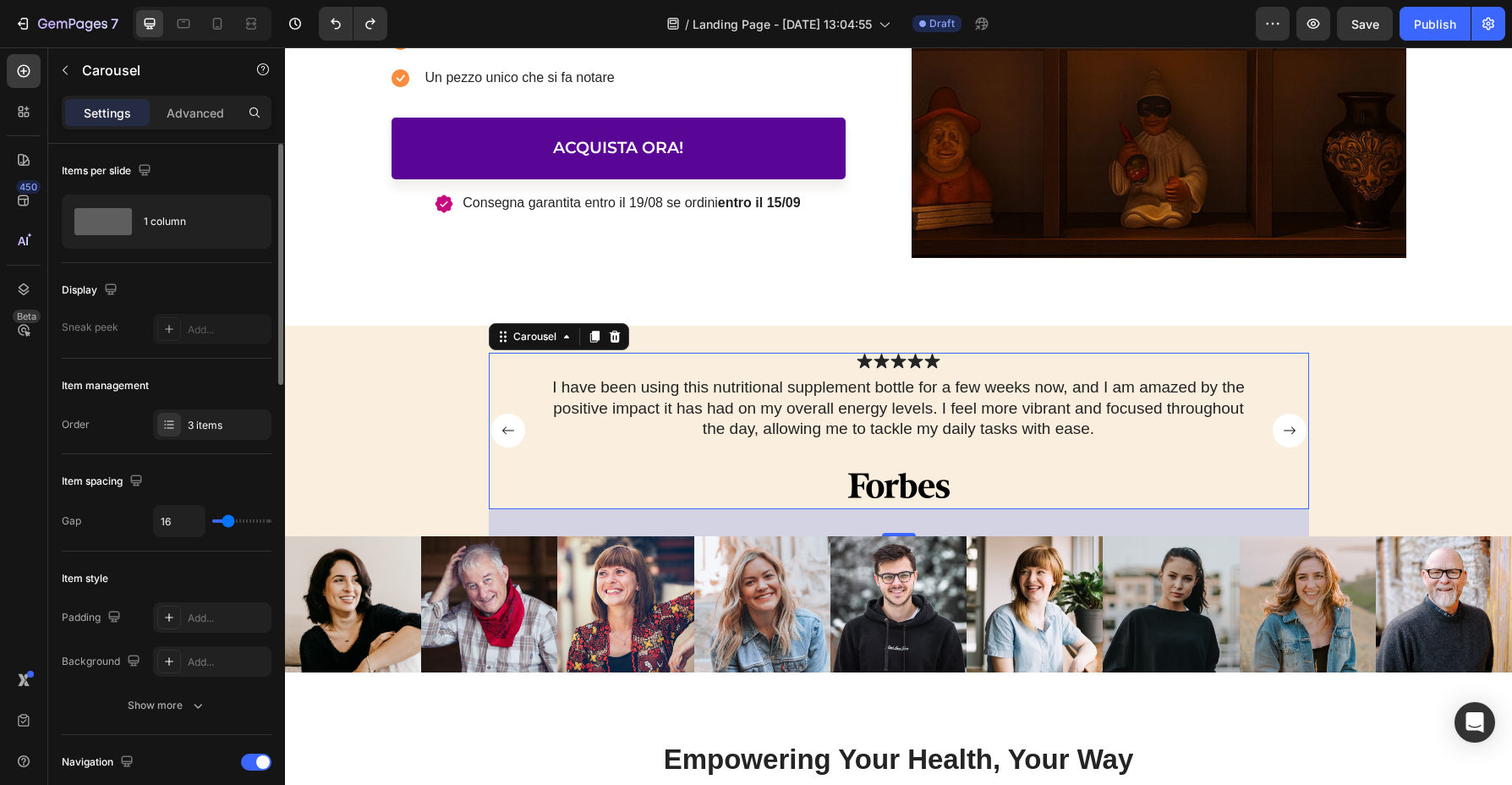
click at [1285, 430] on rect "Carousel Next Arrow" at bounding box center [1290, 430] width 34 height 34
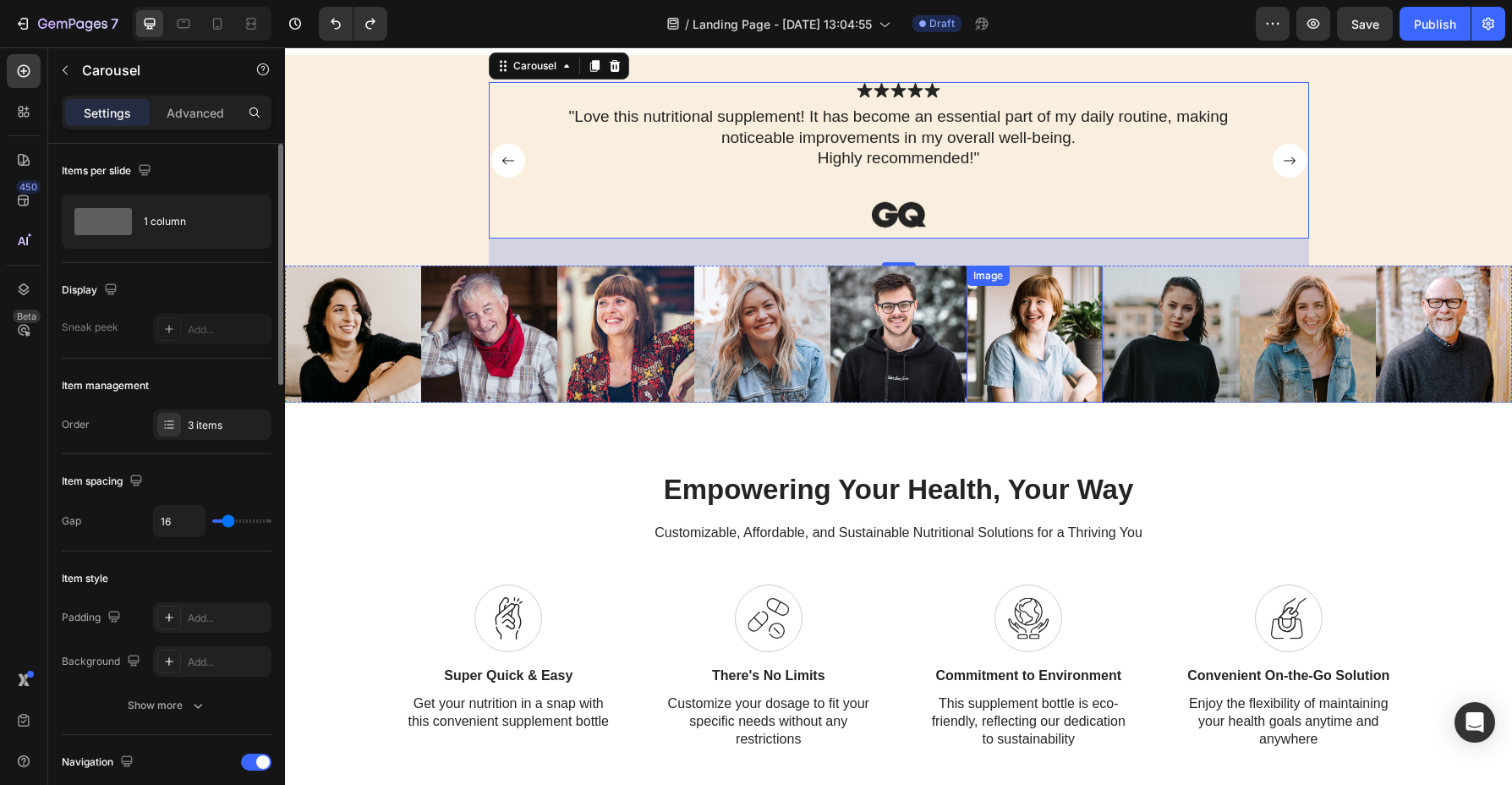
scroll to position [910, 0]
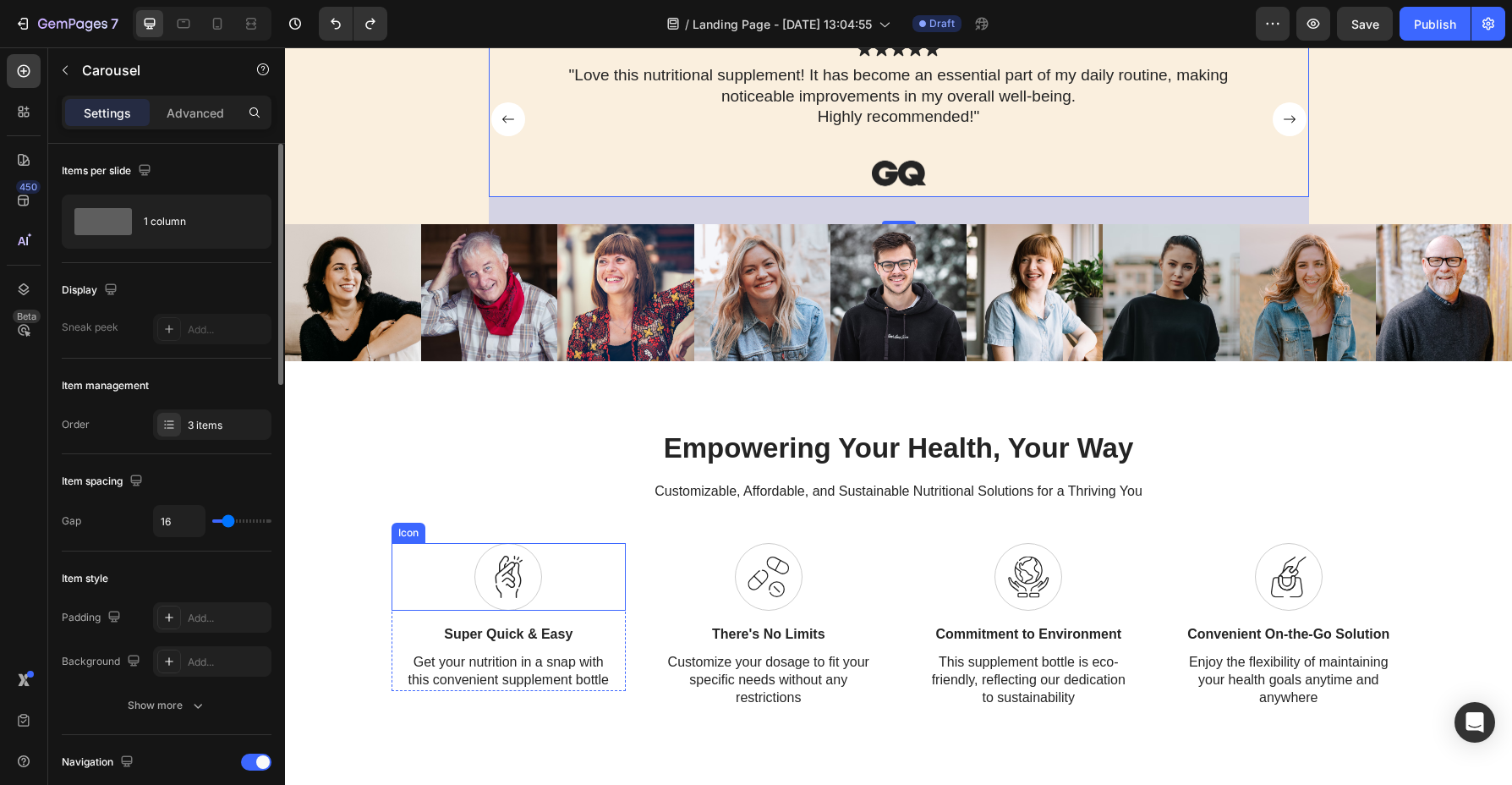
click at [519, 572] on icon at bounding box center [507, 571] width 27 height 32
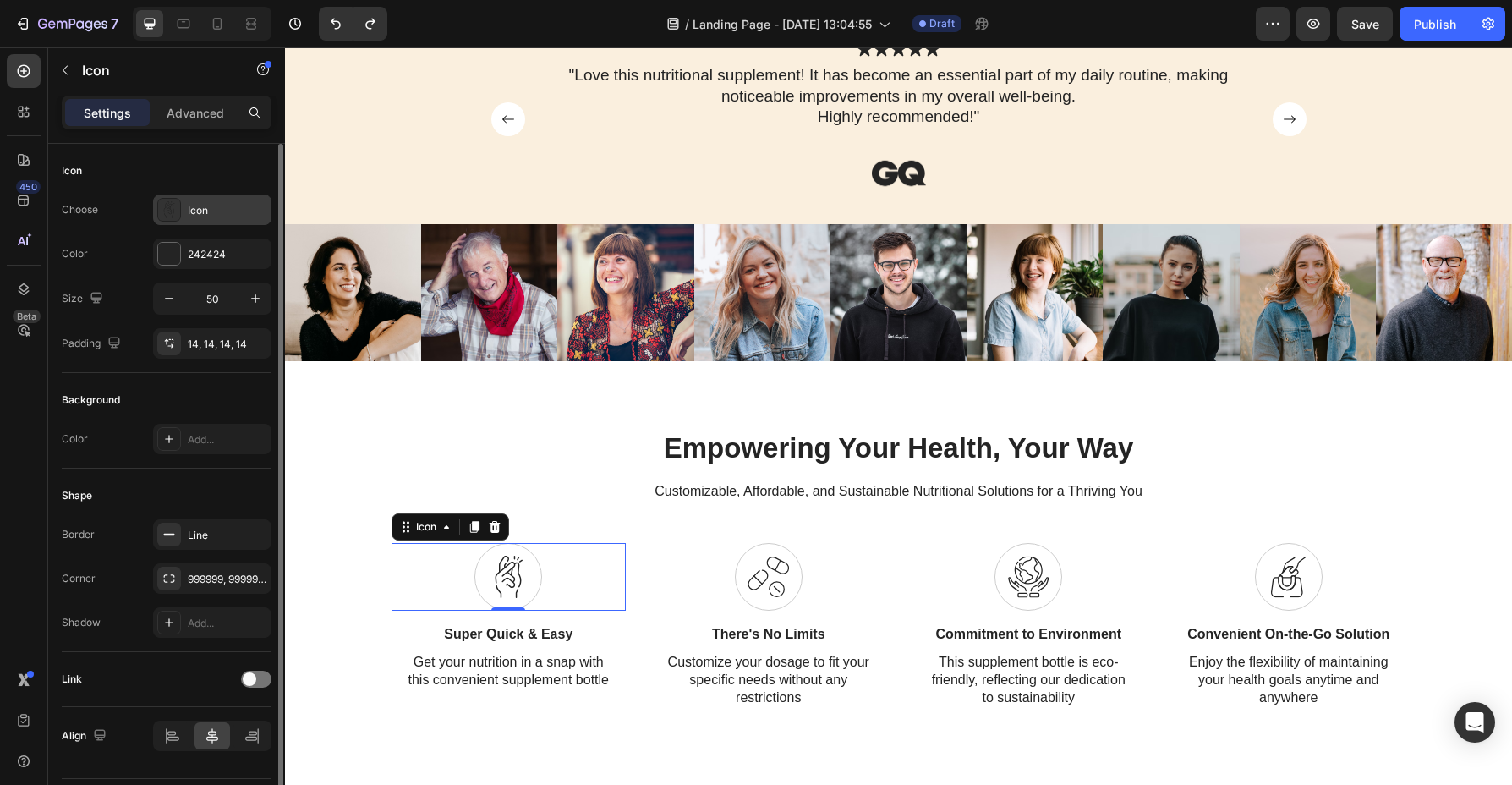
click at [218, 216] on div "Icon" at bounding box center [227, 210] width 80 height 16
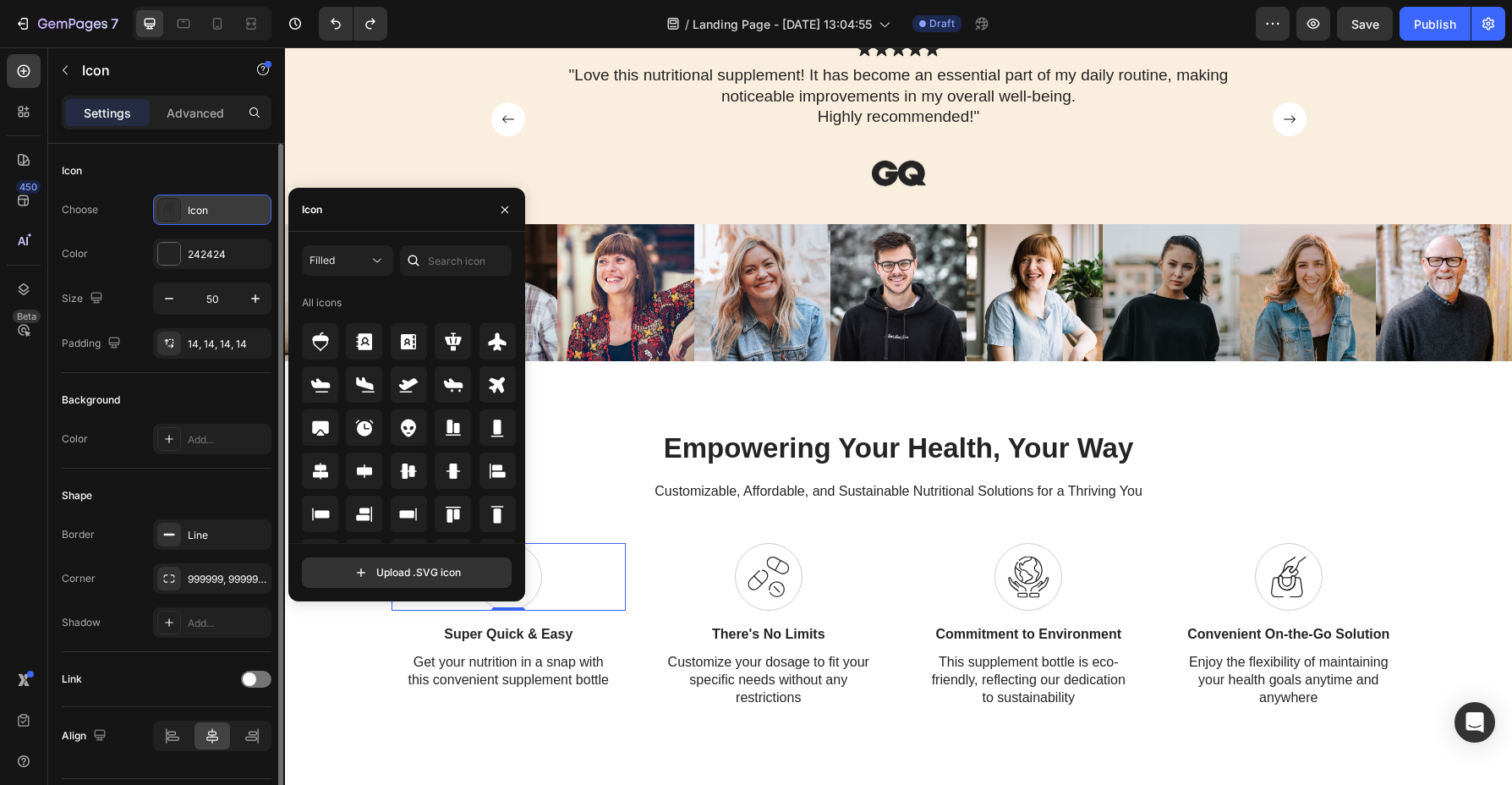
click at [218, 216] on div "Icon" at bounding box center [227, 210] width 80 height 16
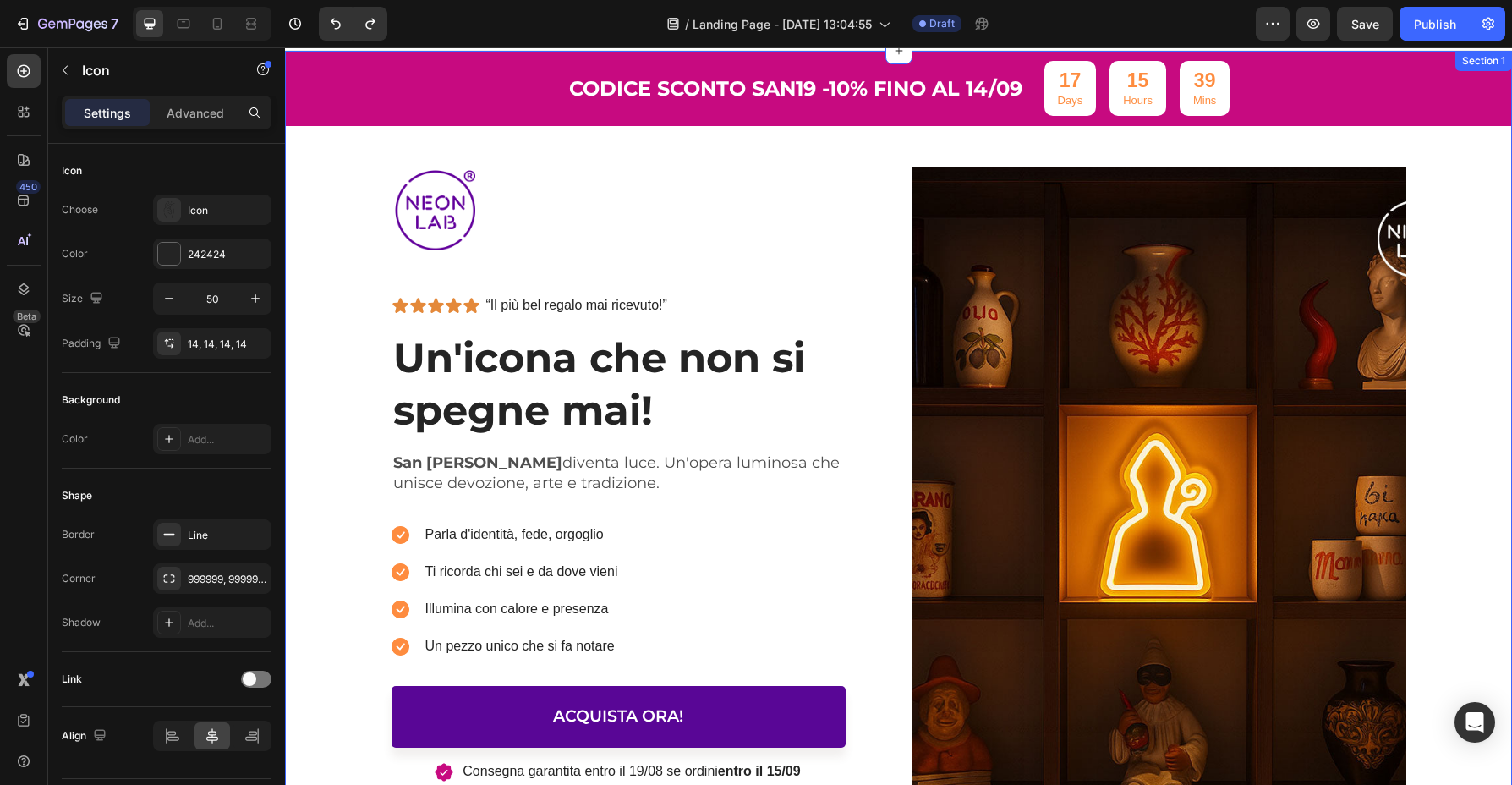
scroll to position [32, 0]
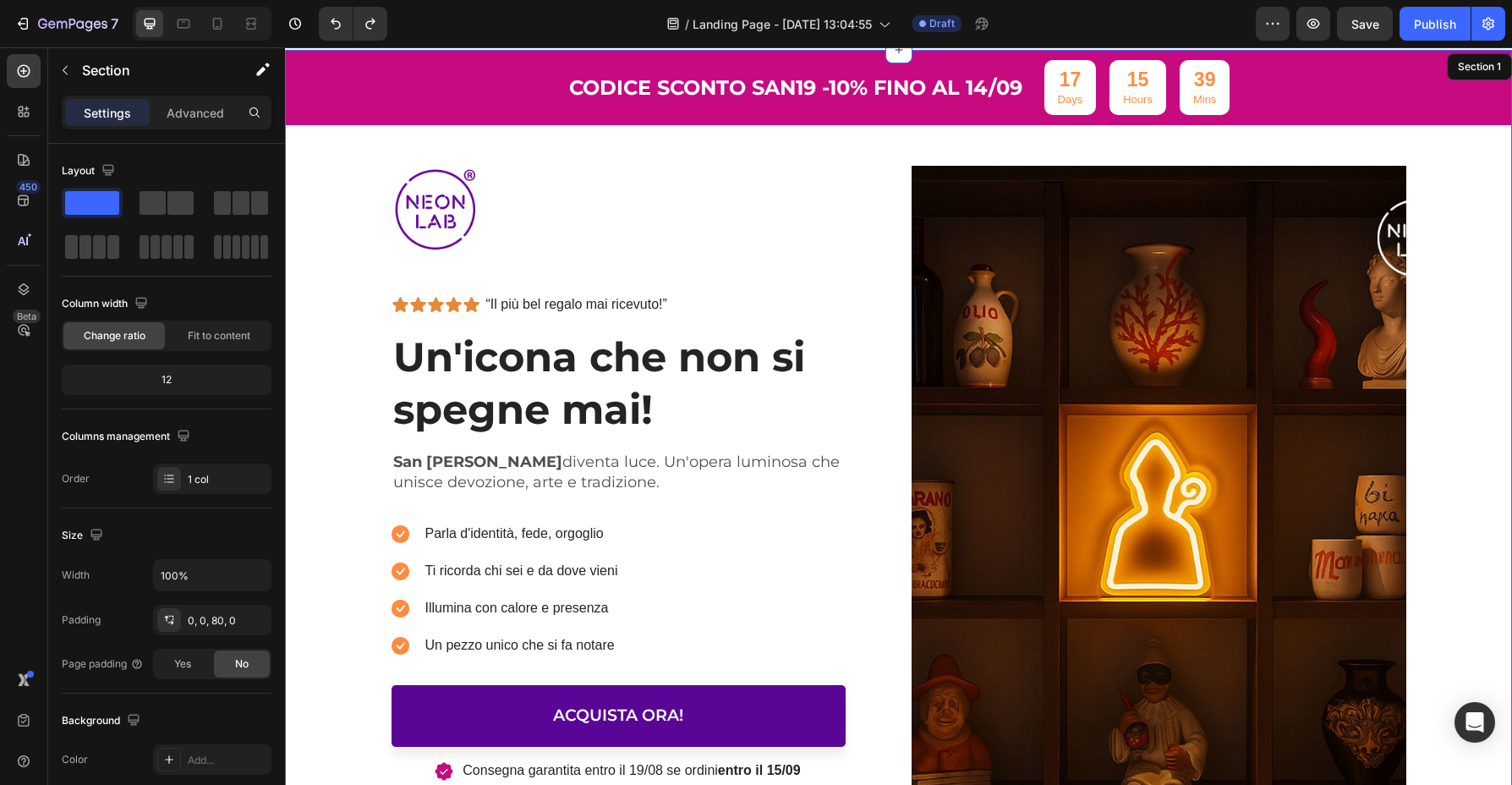
click at [324, 192] on div "Codice sconto san19 -10% fino al 14/09 Text Block 17 Days 15 Hours 39 Mins Coun…" at bounding box center [899, 438] width 1228 height 775
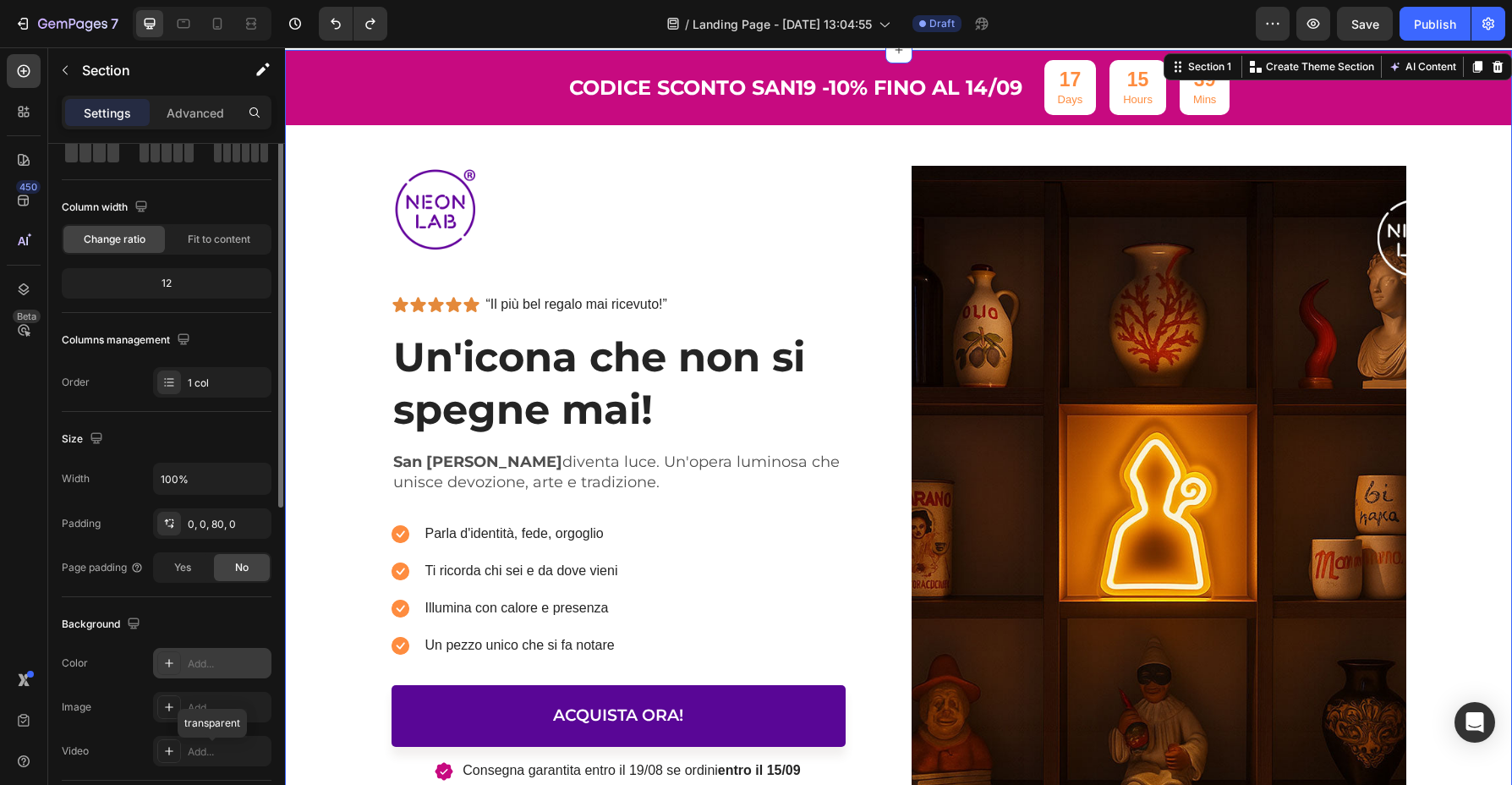
scroll to position [0, 0]
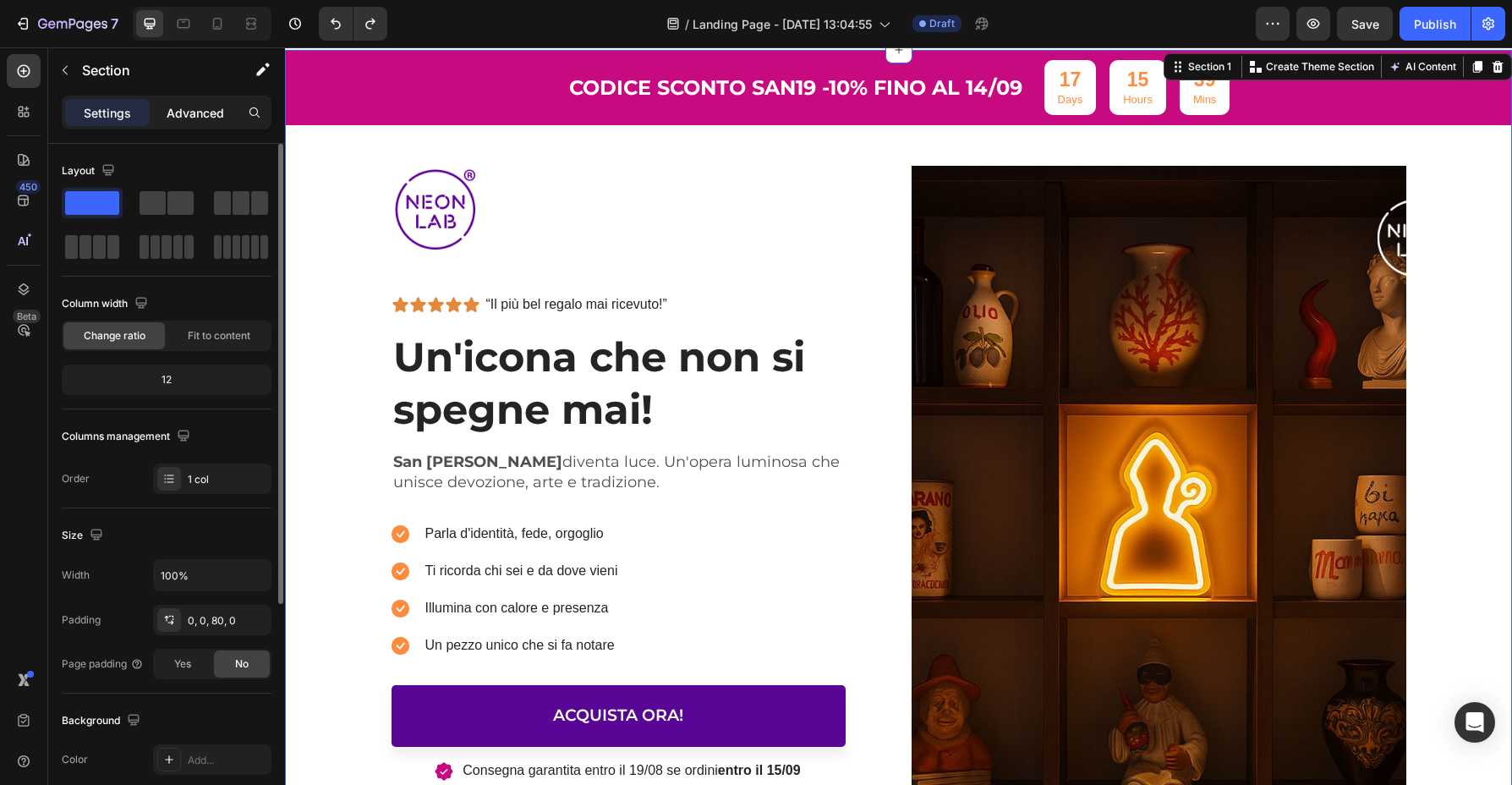
click at [188, 114] on p "Advanced" at bounding box center [195, 112] width 58 height 17
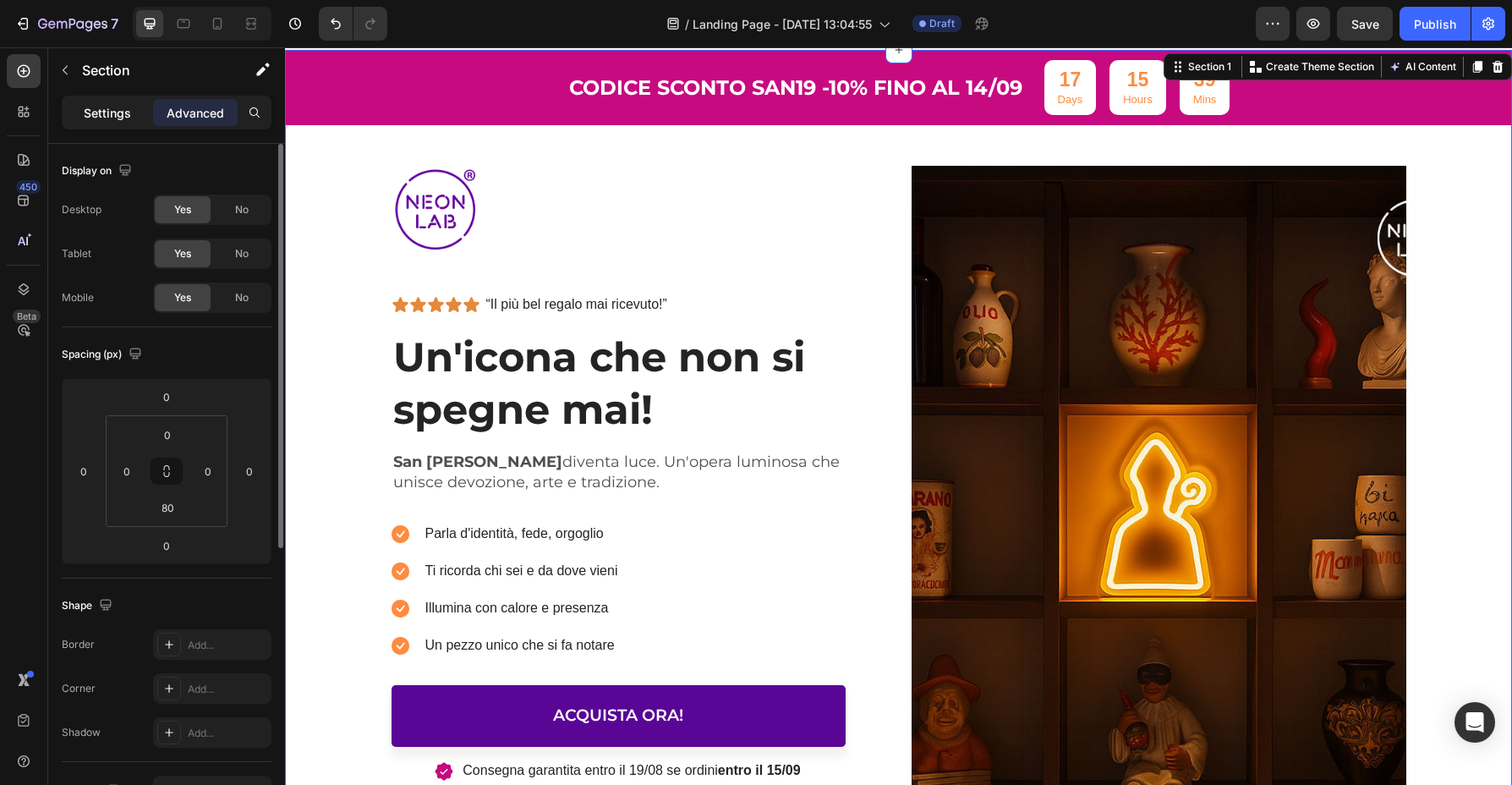
click at [118, 117] on p "Settings" at bounding box center [108, 112] width 48 height 17
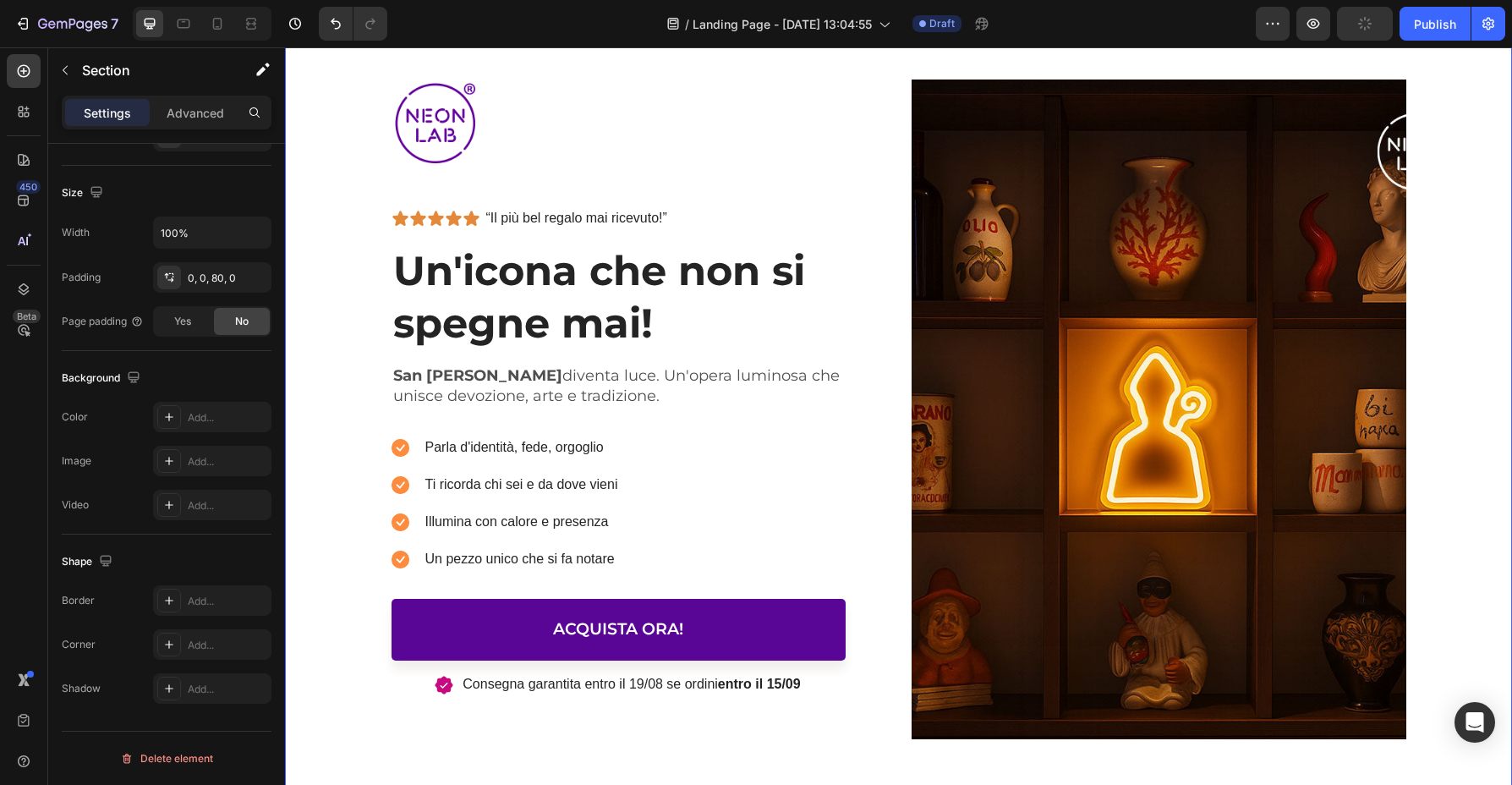
scroll to position [117, 0]
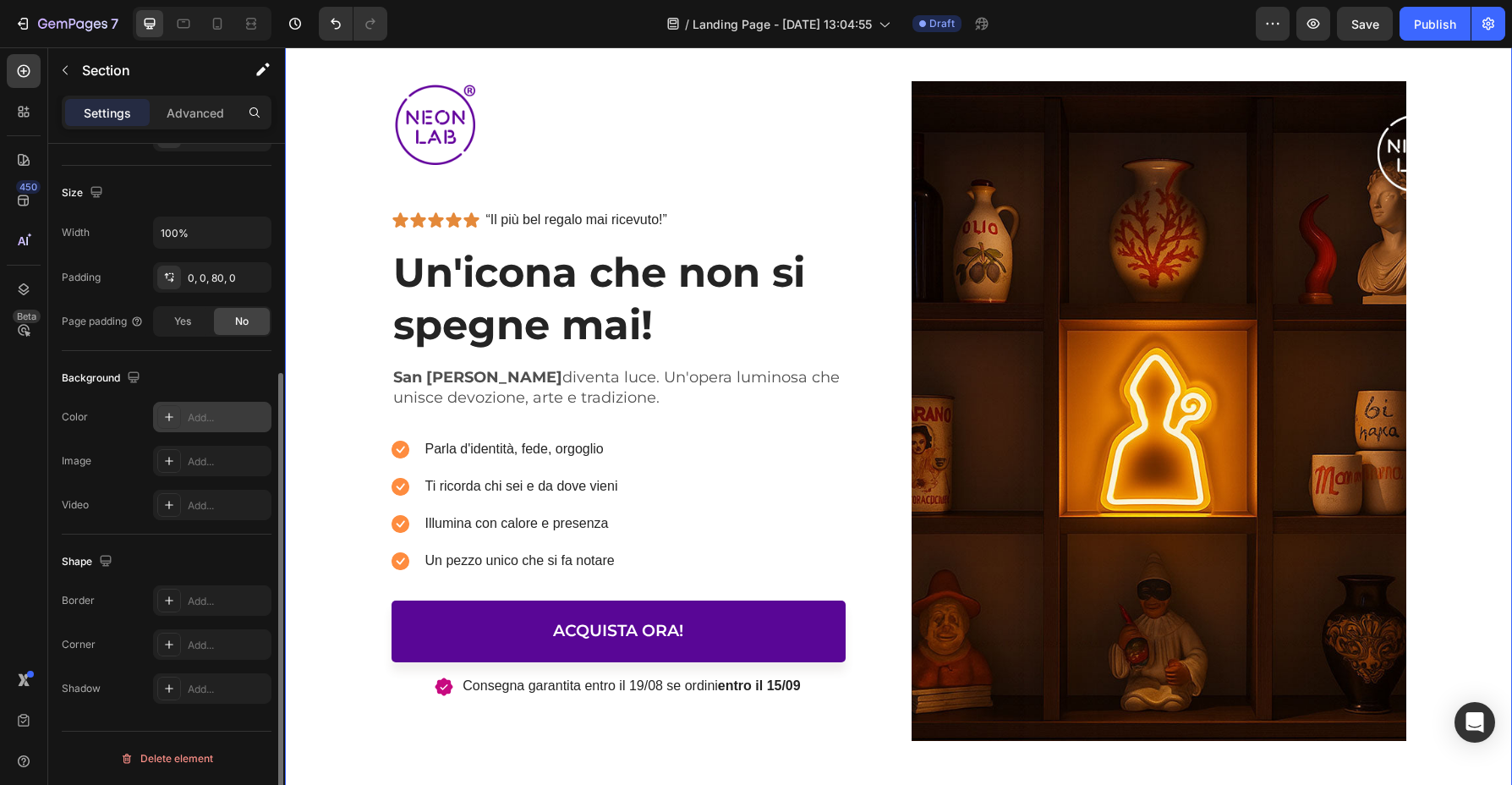
click at [223, 412] on div "Add..." at bounding box center [227, 418] width 80 height 16
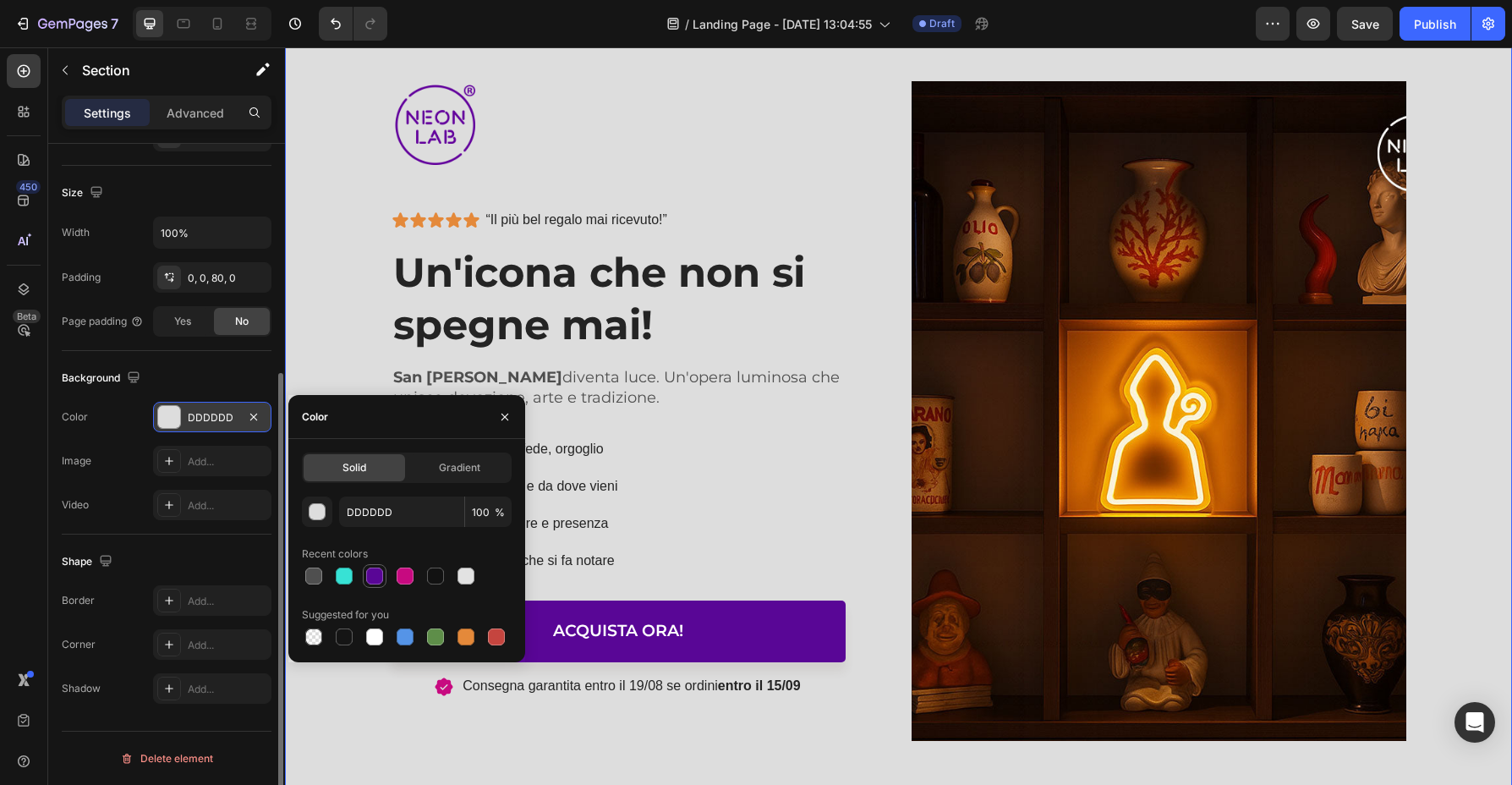
click at [368, 571] on div at bounding box center [375, 576] width 17 height 17
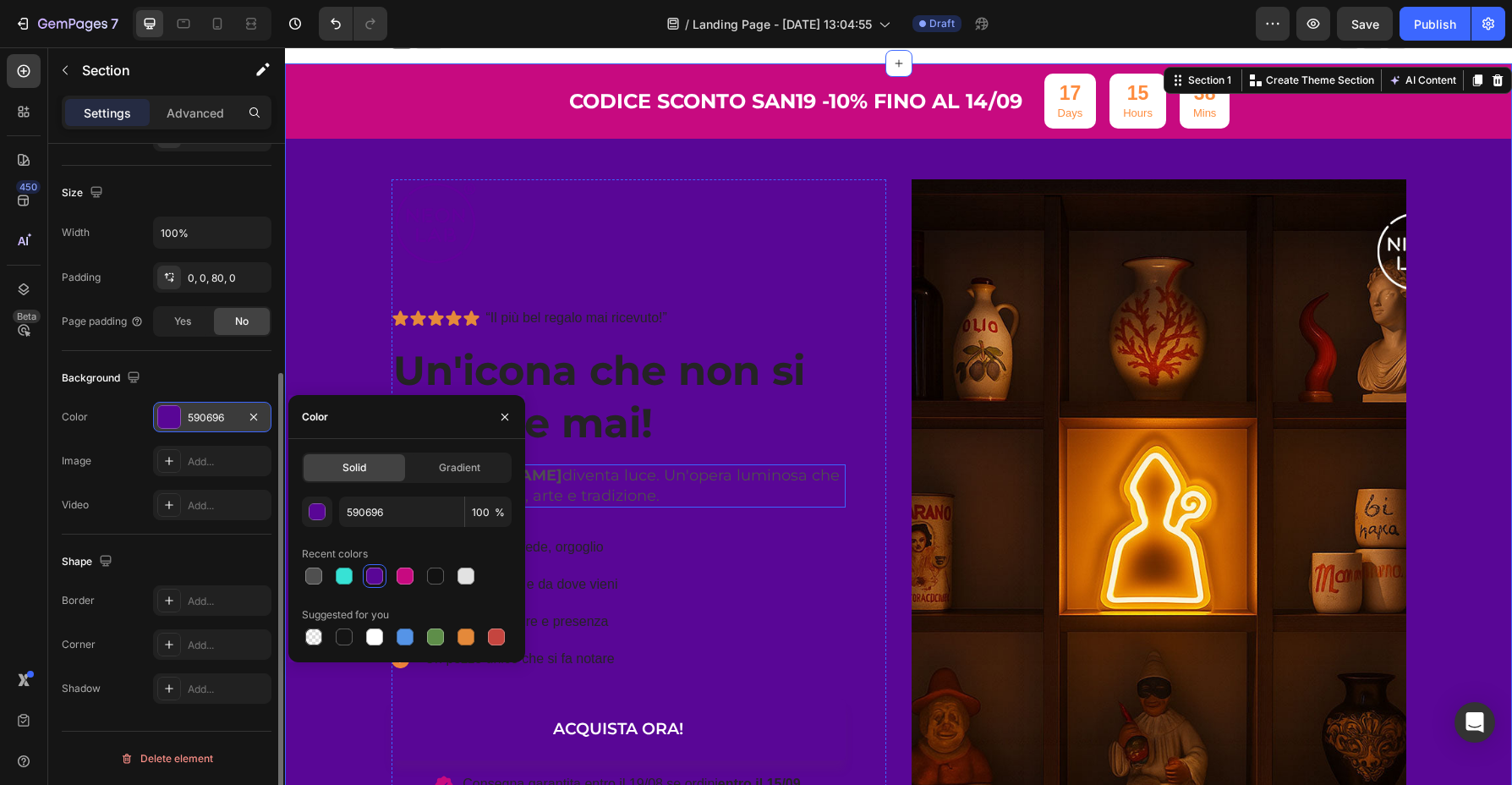
scroll to position [17, 0]
click at [346, 586] on div at bounding box center [345, 576] width 24 height 24
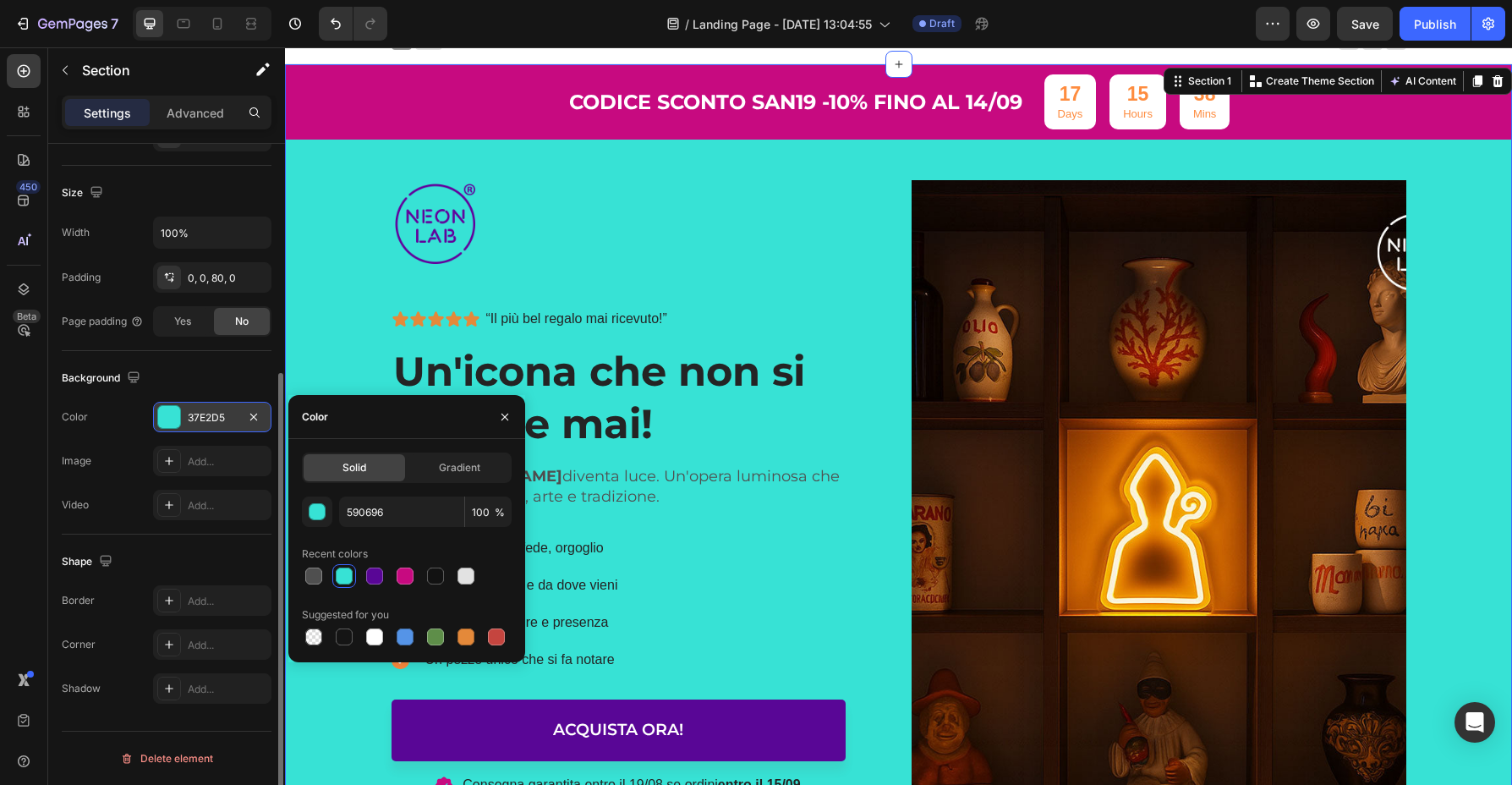
type input "37E2D5"
click at [251, 413] on icon "button" at bounding box center [253, 416] width 6 height 6
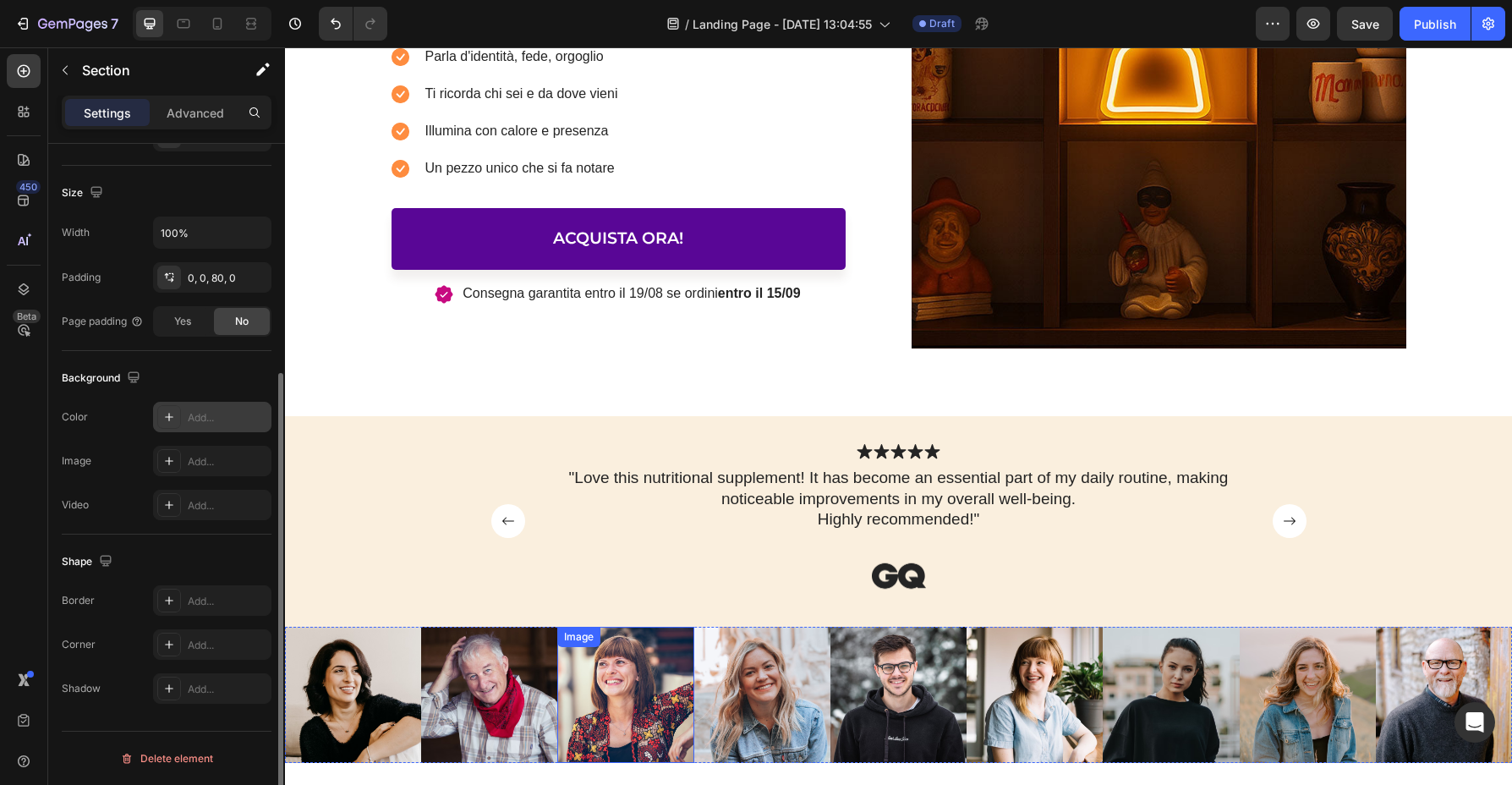
scroll to position [508, 0]
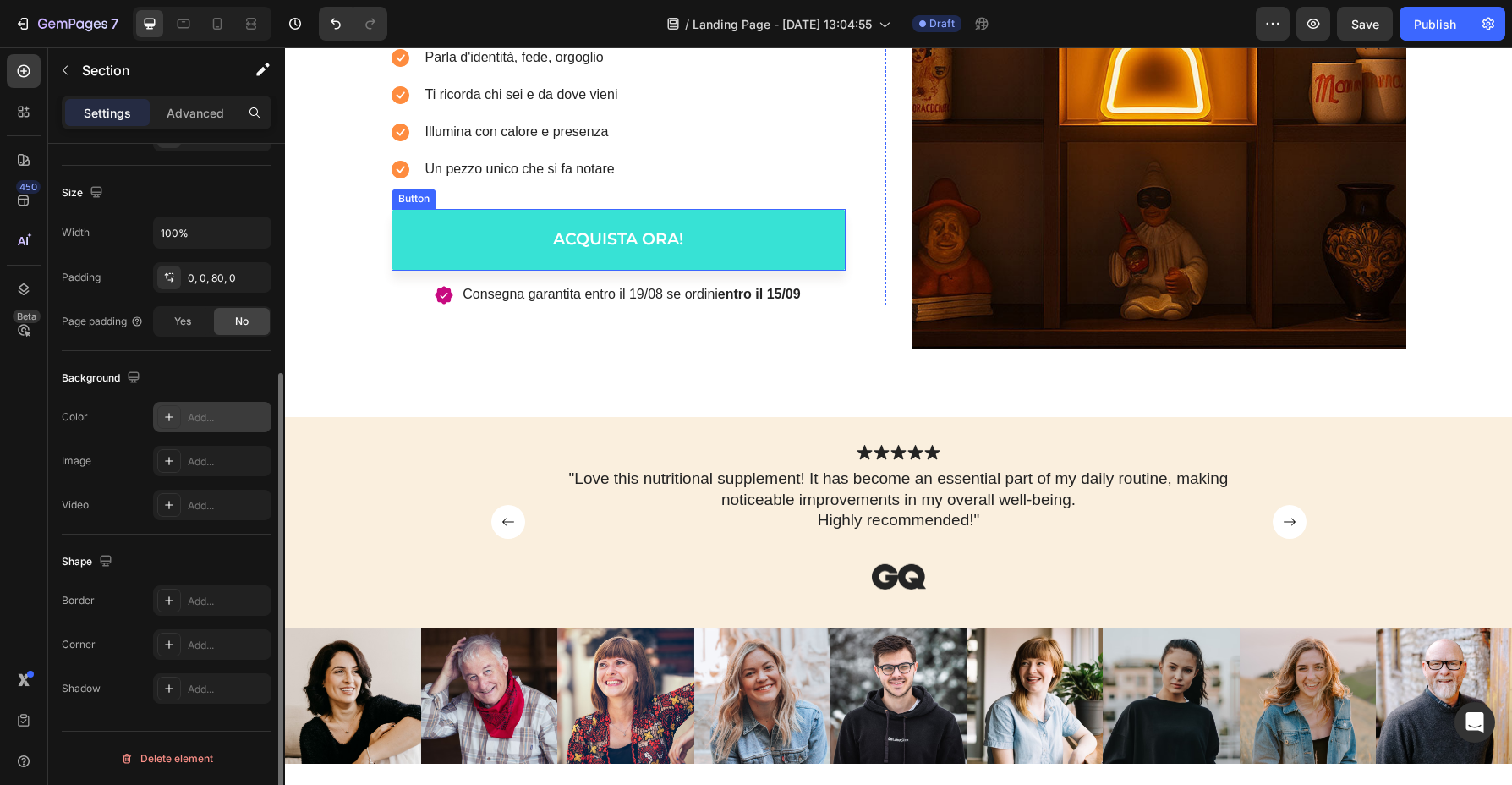
click at [685, 244] on link "ACQUISTA ORA!" at bounding box center [618, 240] width 454 height 62
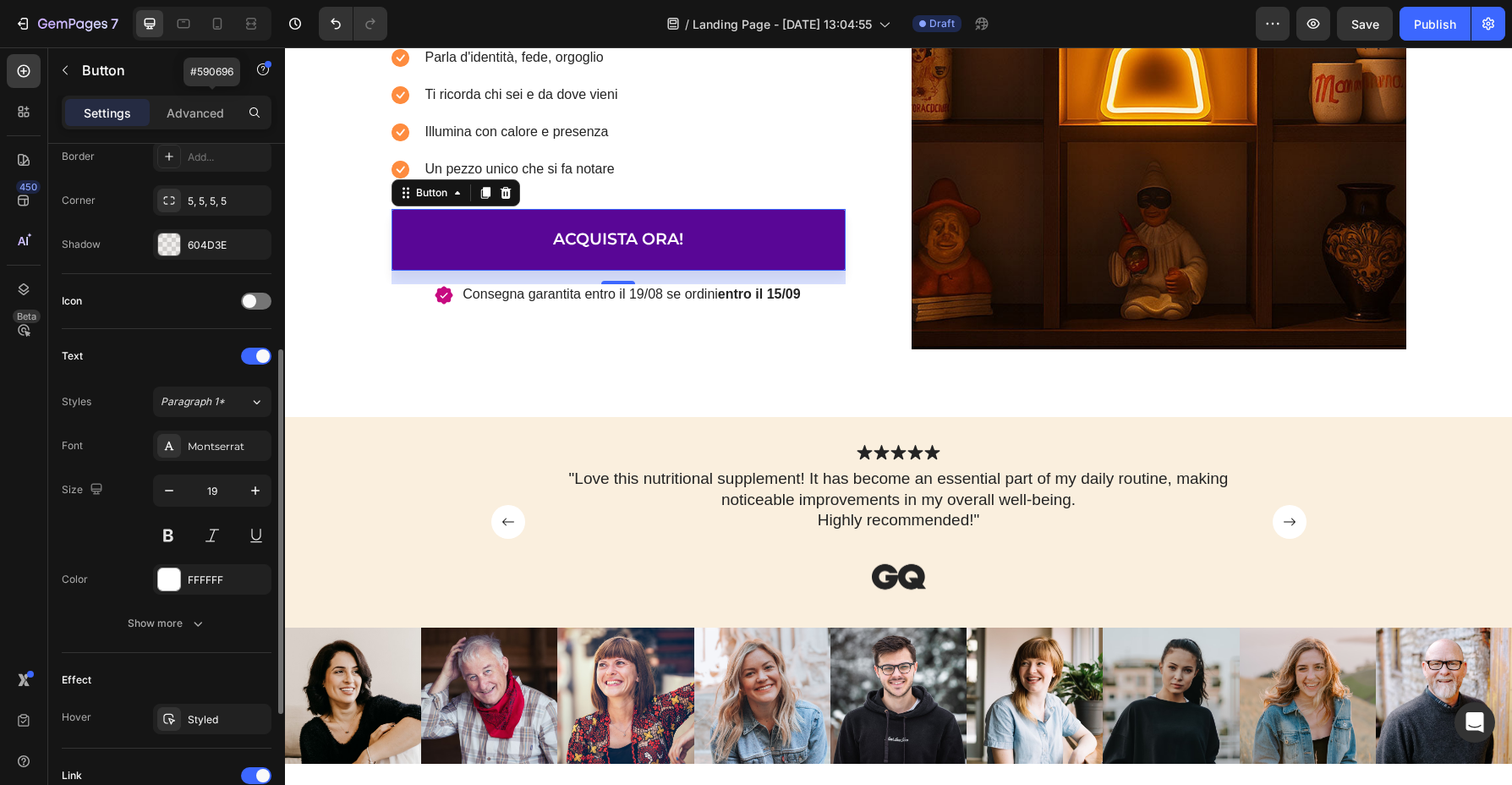
scroll to position [382, 0]
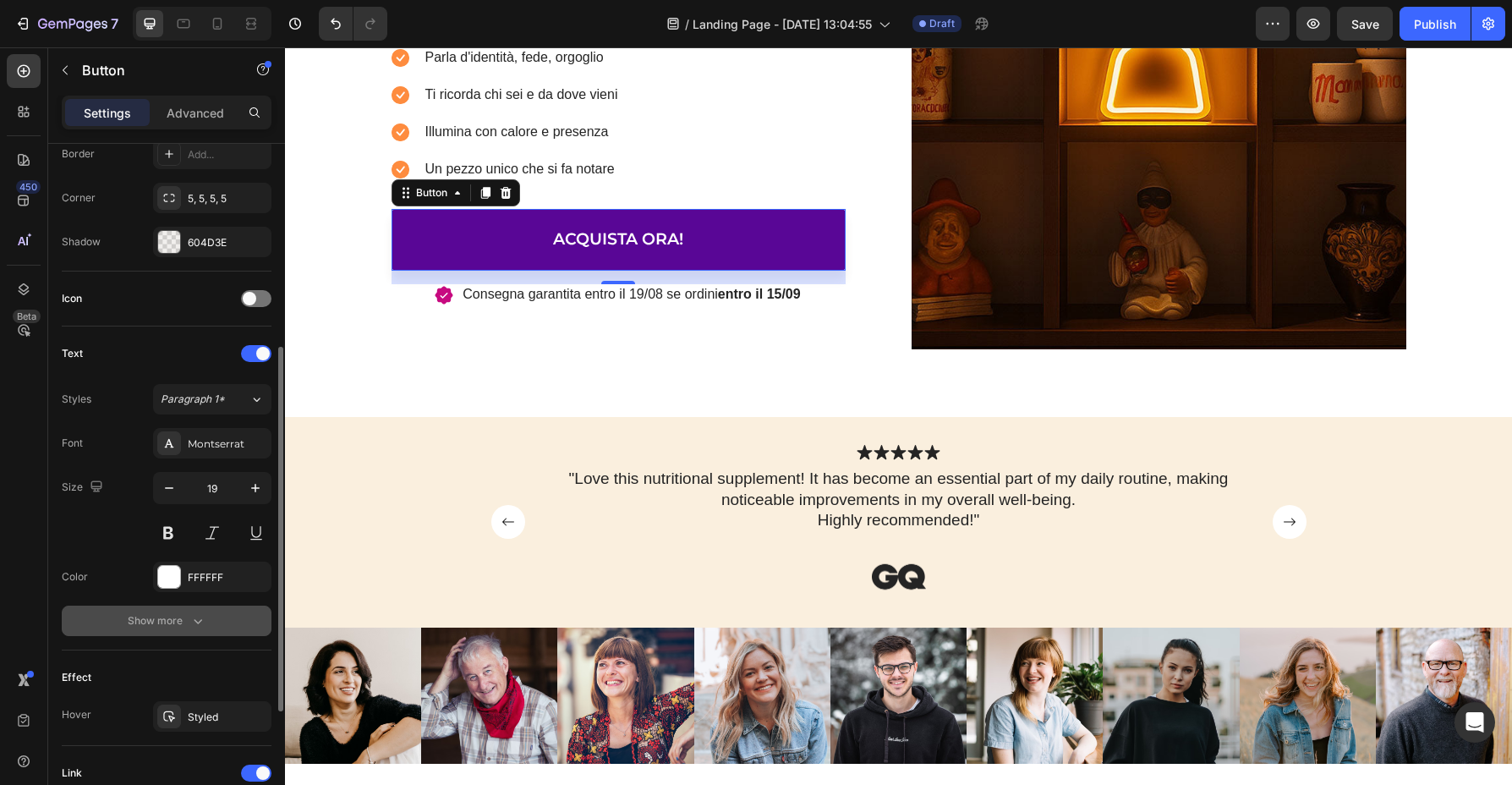
click at [194, 625] on icon "button" at bounding box center [197, 621] width 17 height 17
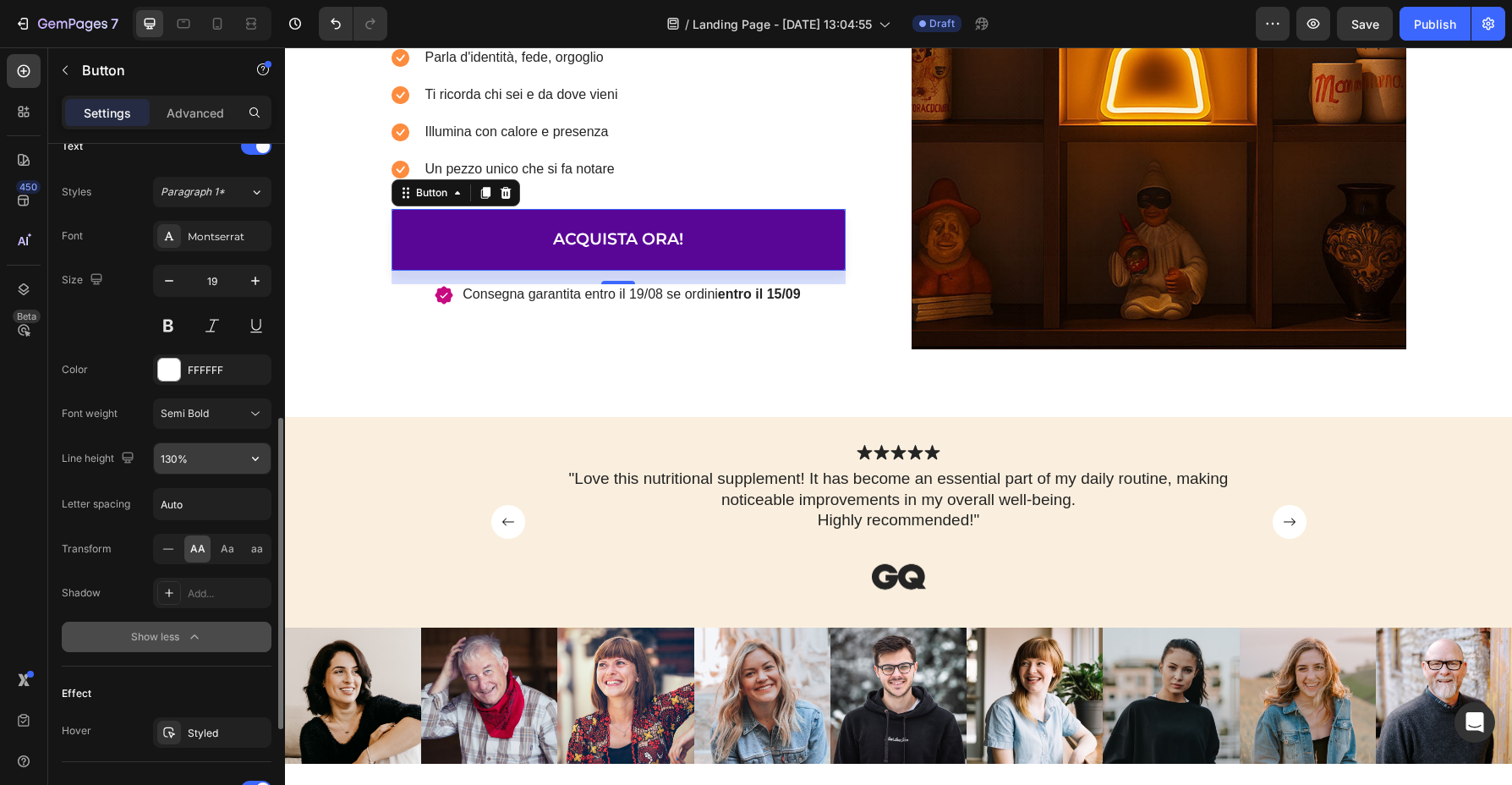
scroll to position [595, 0]
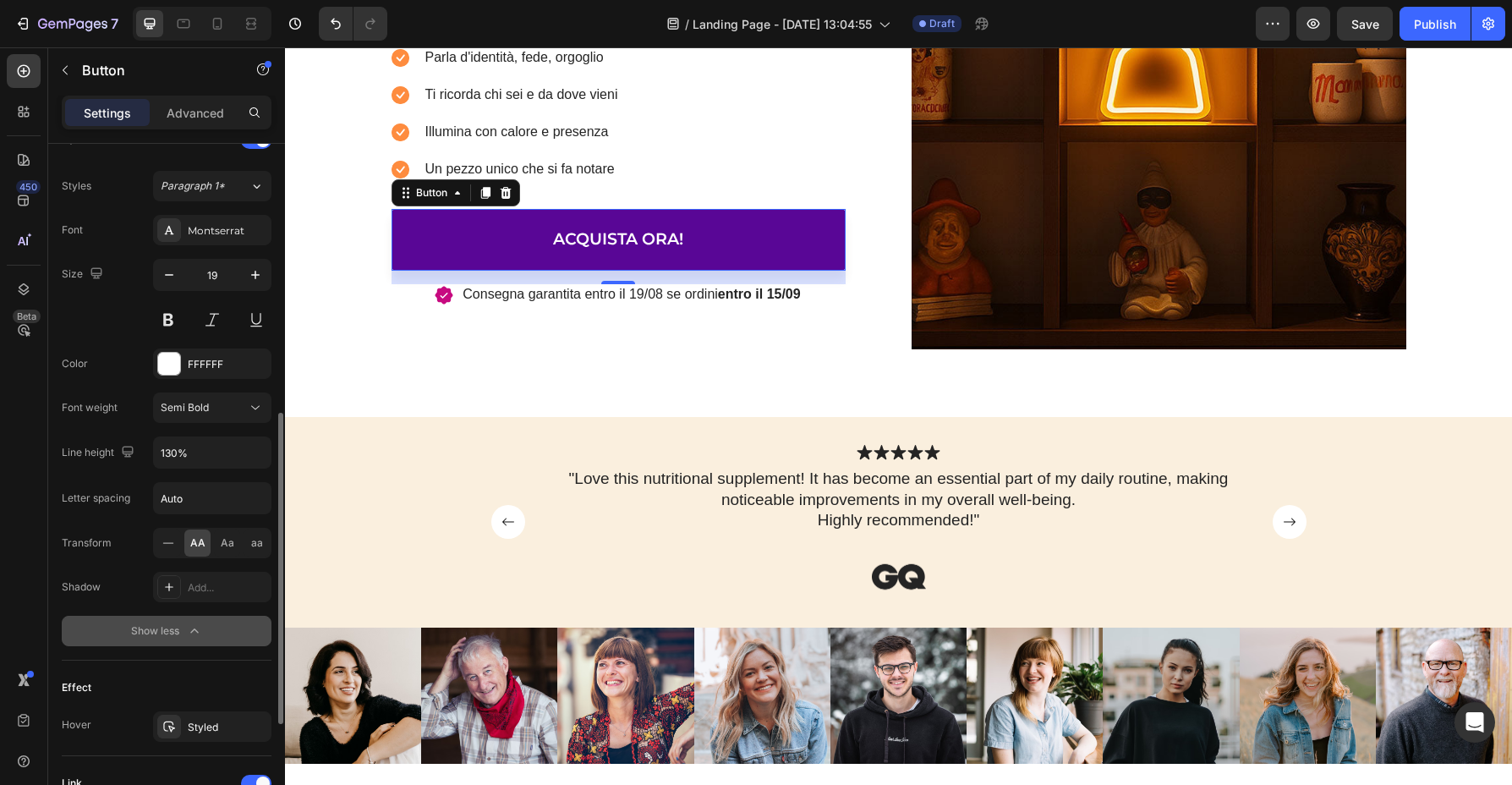
click at [199, 626] on icon "button" at bounding box center [195, 631] width 17 height 17
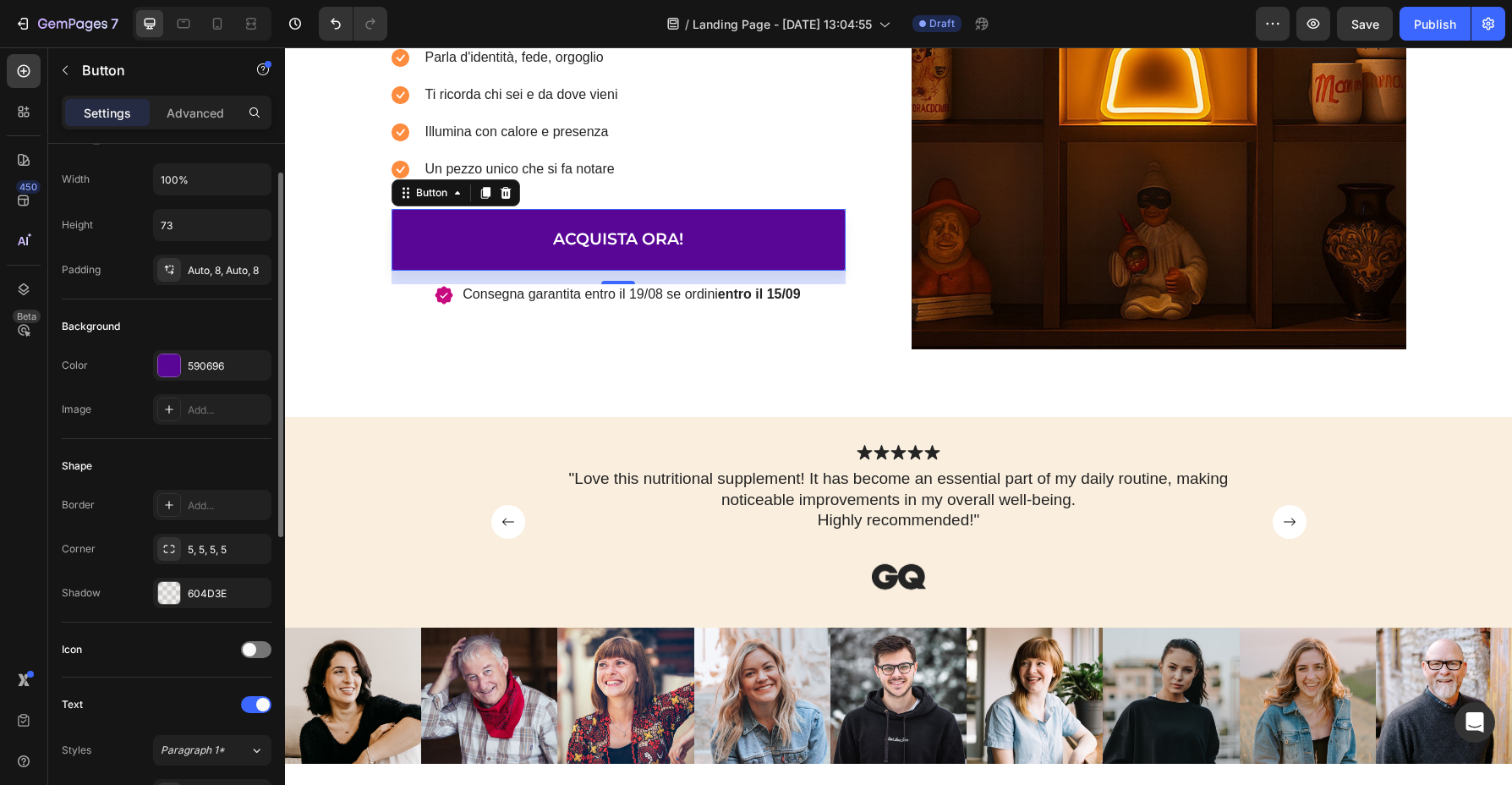
scroll to position [0, 0]
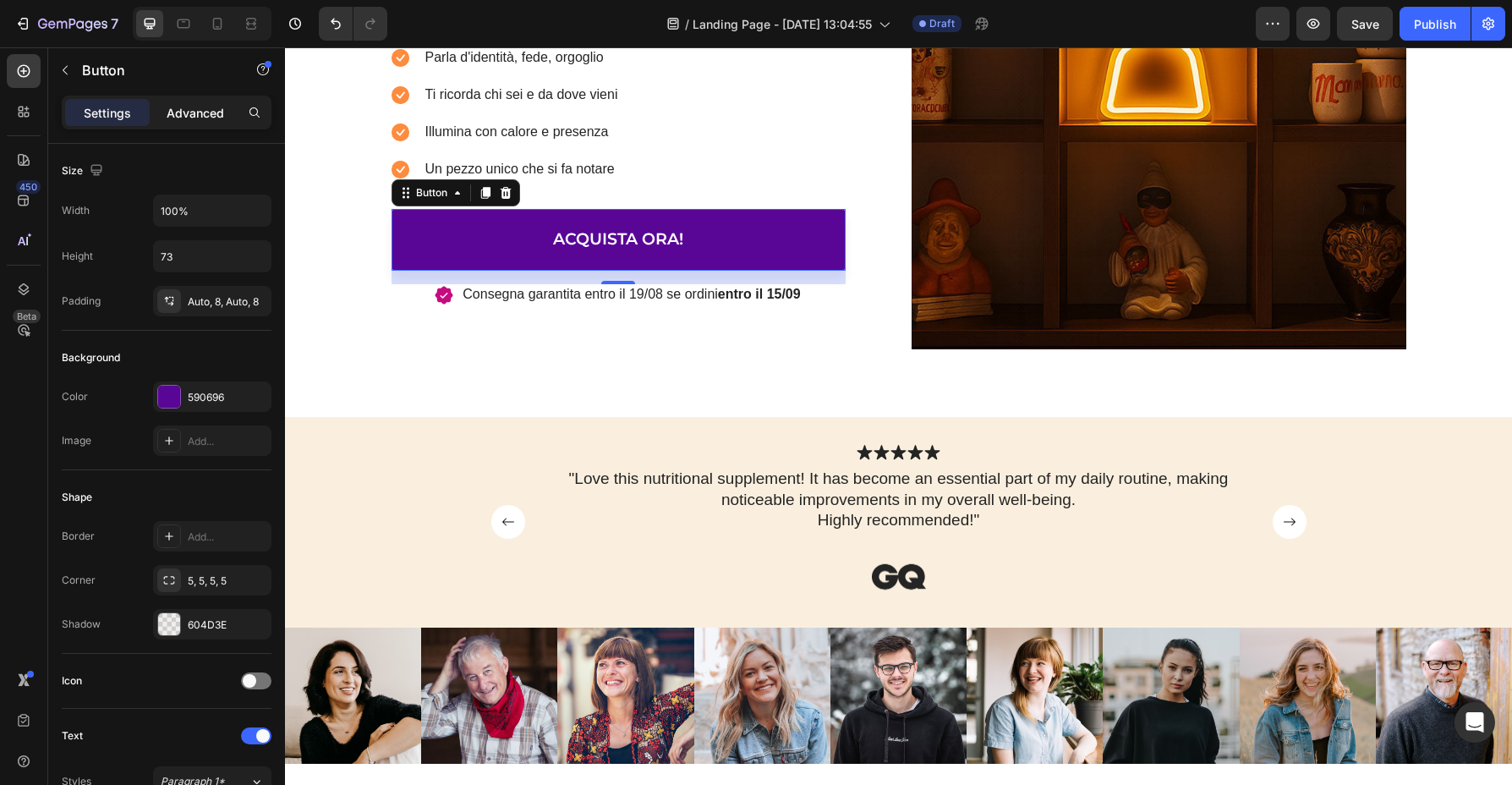
click at [210, 106] on p "Advanced" at bounding box center [195, 112] width 58 height 17
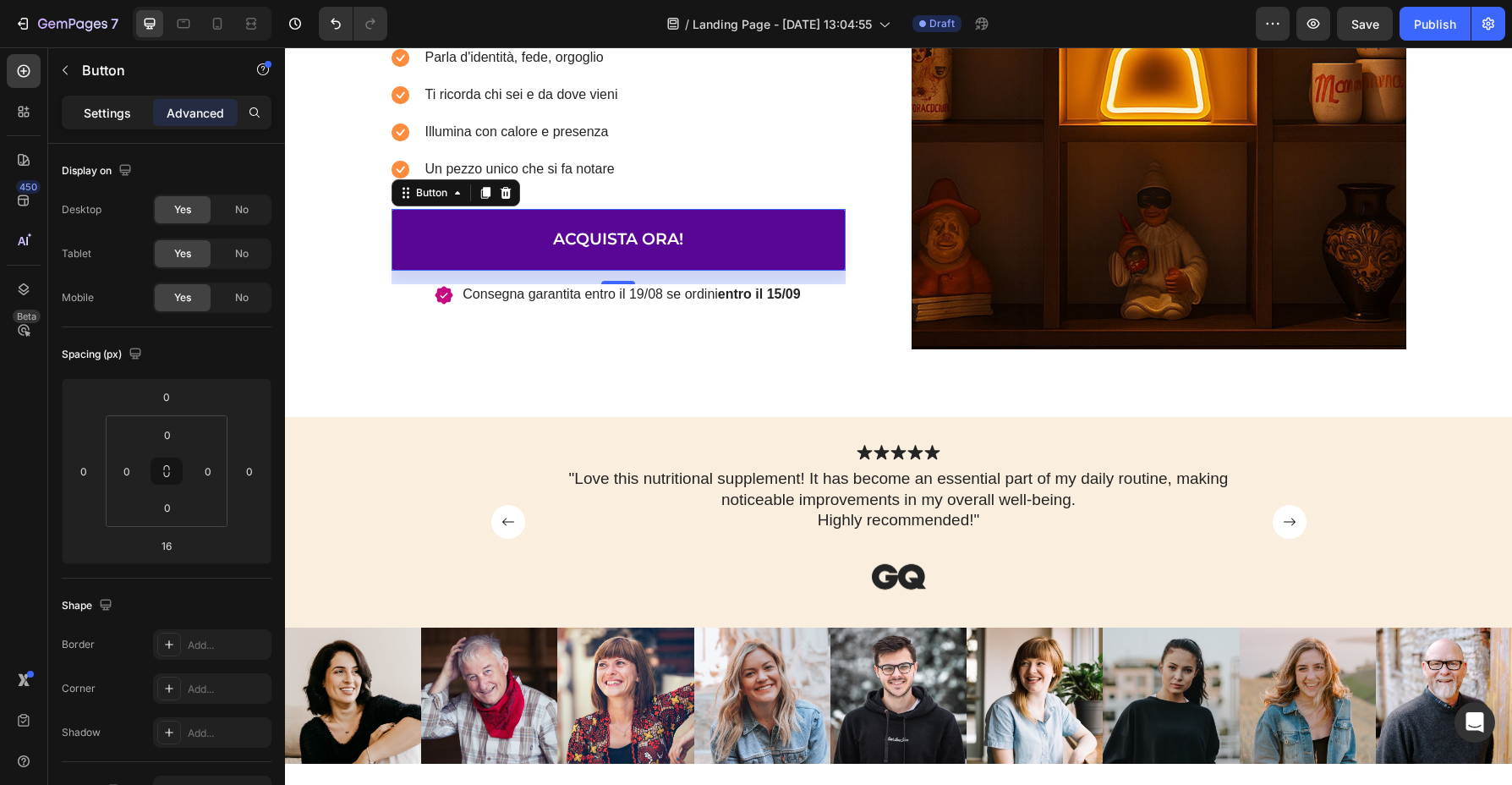
click at [122, 108] on p "Settings" at bounding box center [108, 112] width 48 height 17
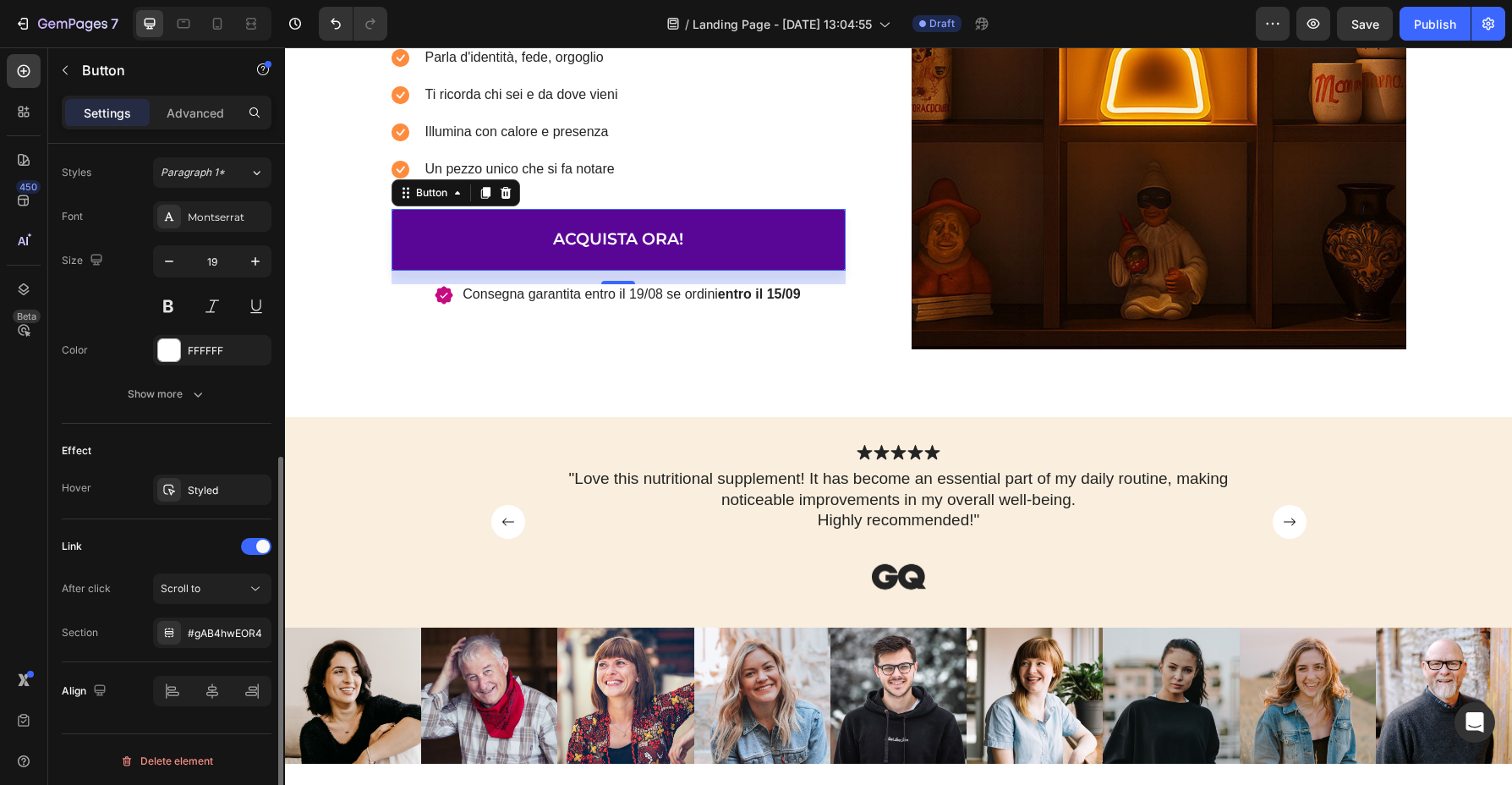
scroll to position [611, 0]
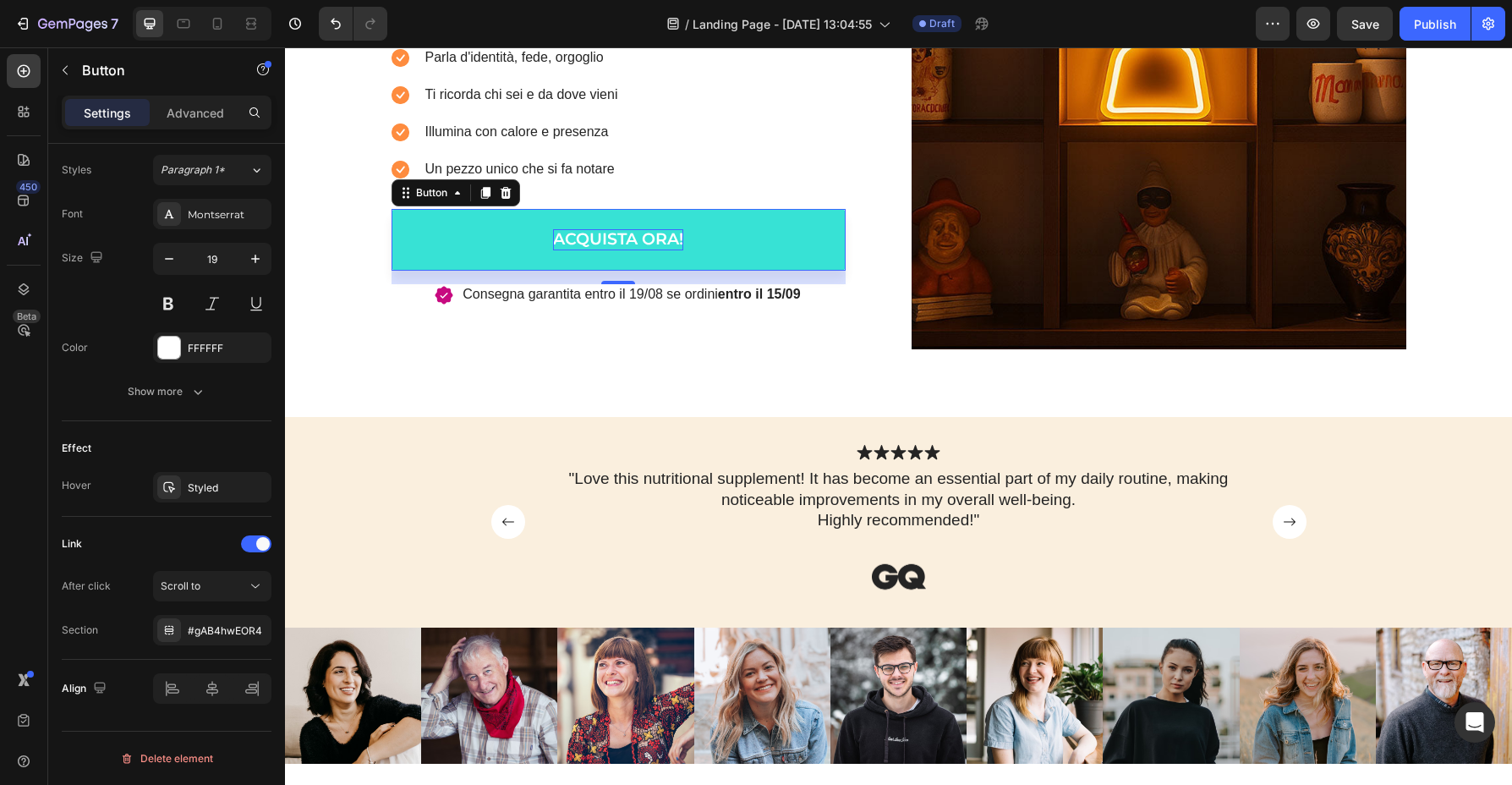
click at [621, 230] on p "ACQUISTA ORA!" at bounding box center [618, 239] width 130 height 21
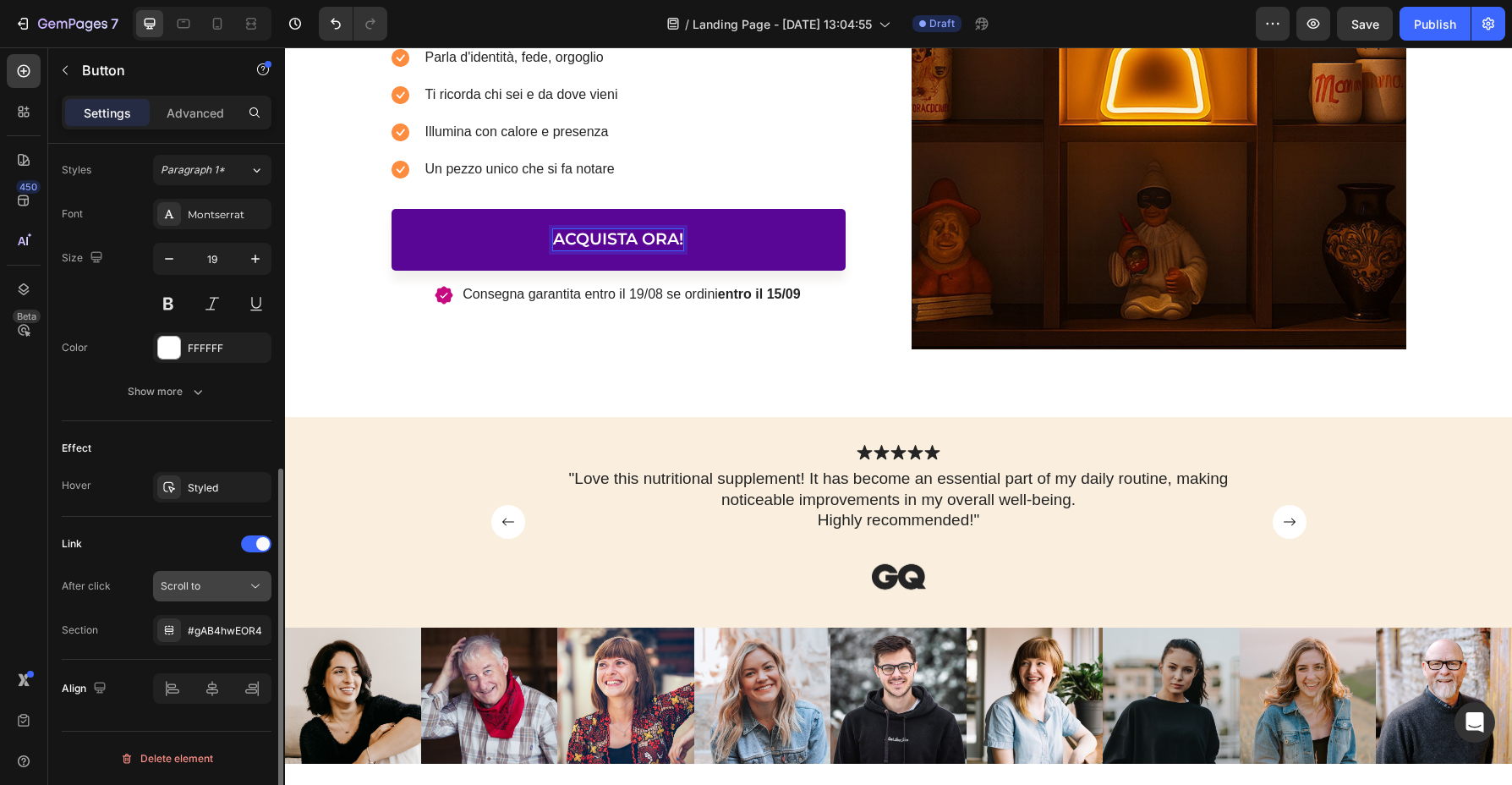
click at [230, 582] on div "Scroll to" at bounding box center [204, 586] width 86 height 16
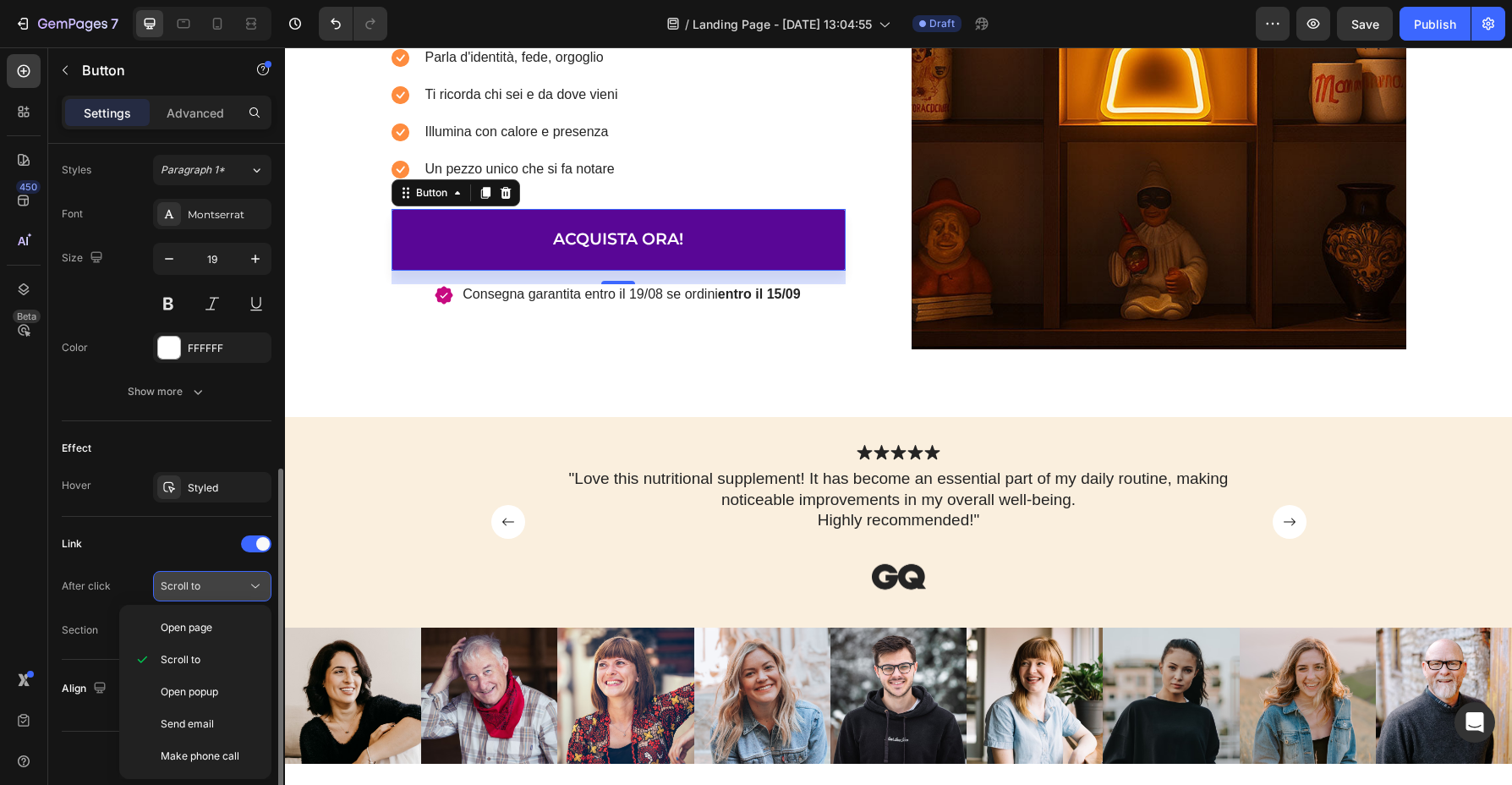
click at [230, 582] on div "Scroll to" at bounding box center [204, 586] width 86 height 16
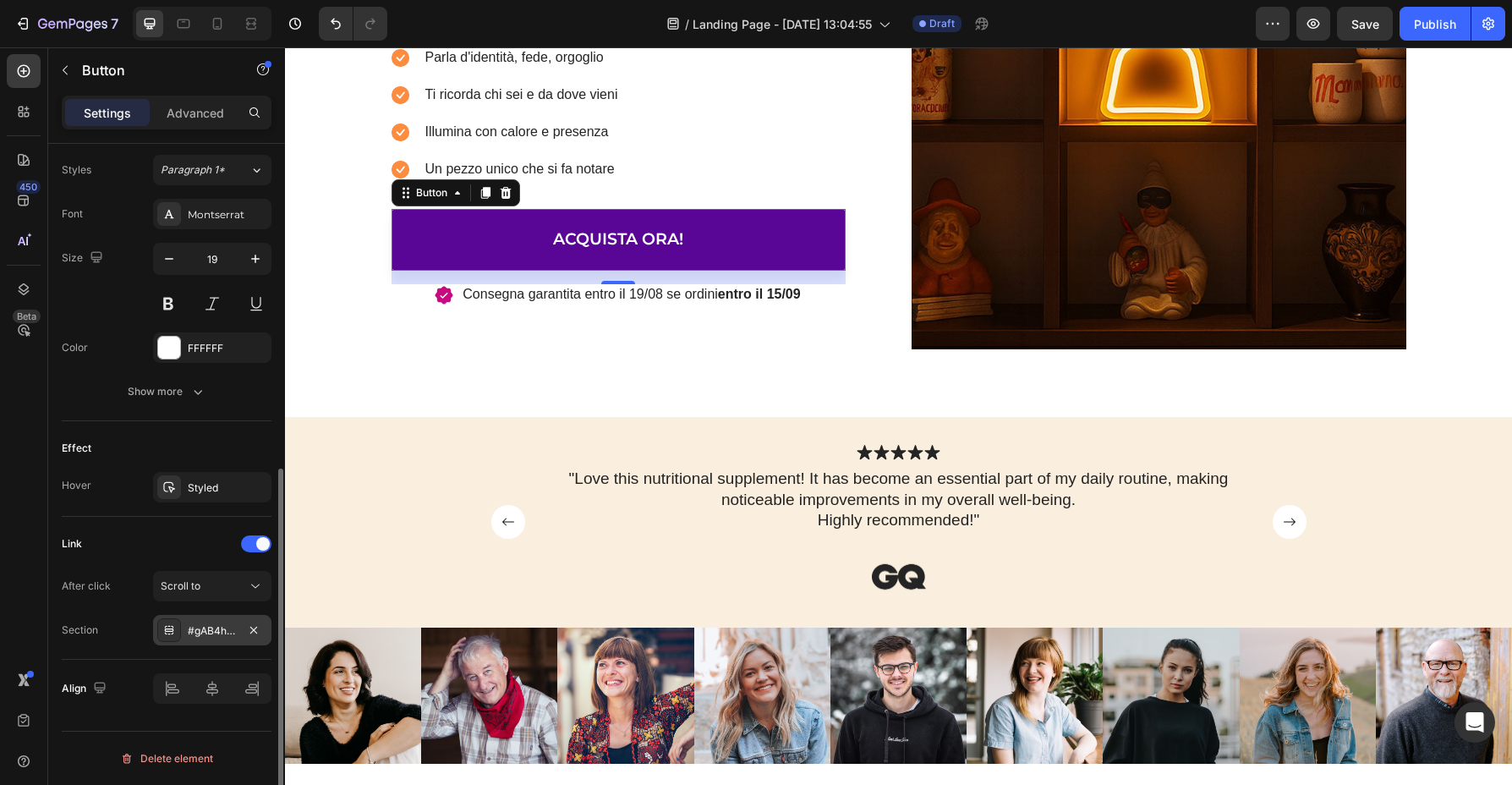
click at [226, 628] on div "#gAB4hwEOR4" at bounding box center [212, 631] width 49 height 16
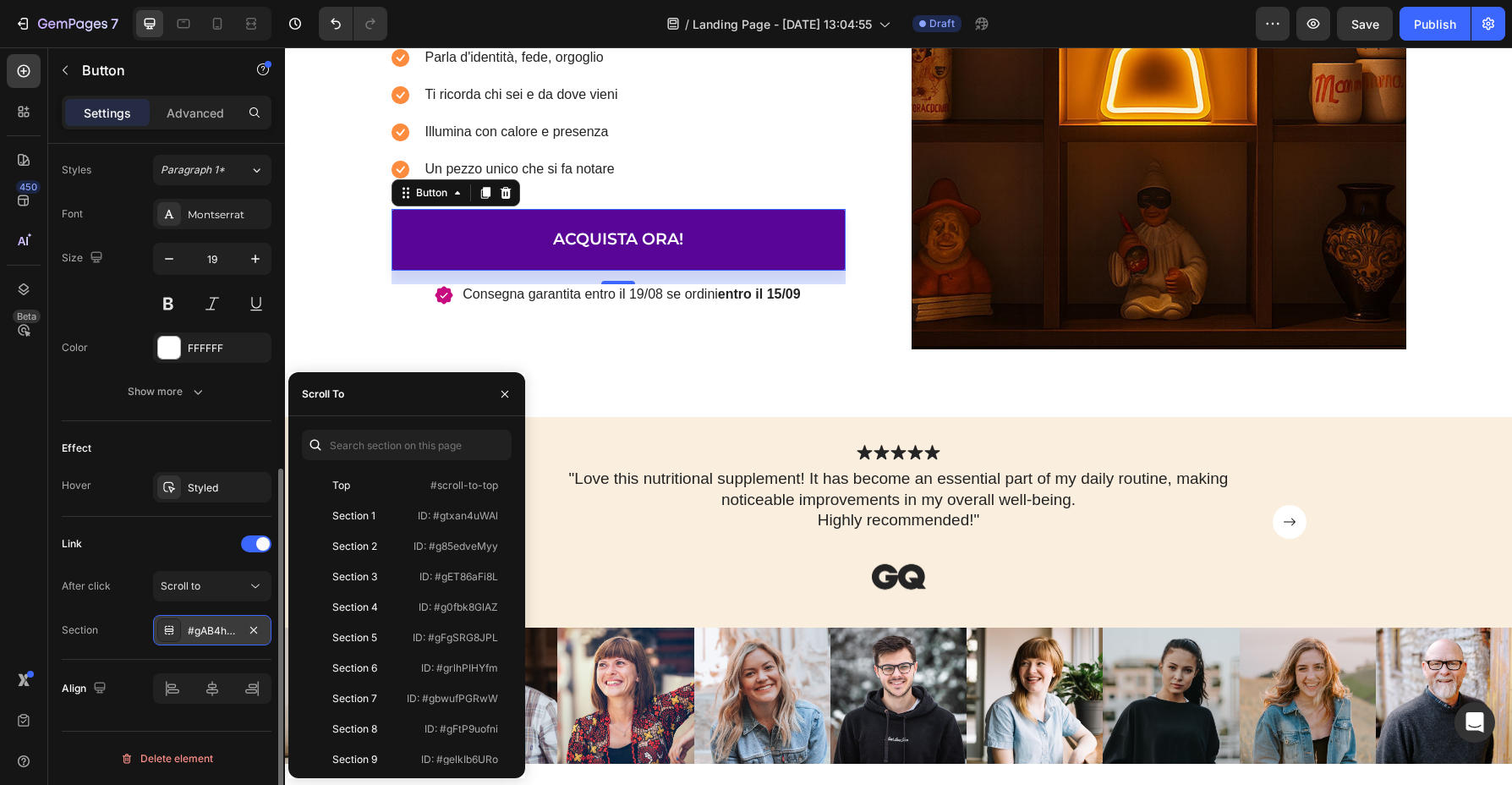
click at [226, 628] on div "#gAB4hwEOR4" at bounding box center [212, 631] width 49 height 16
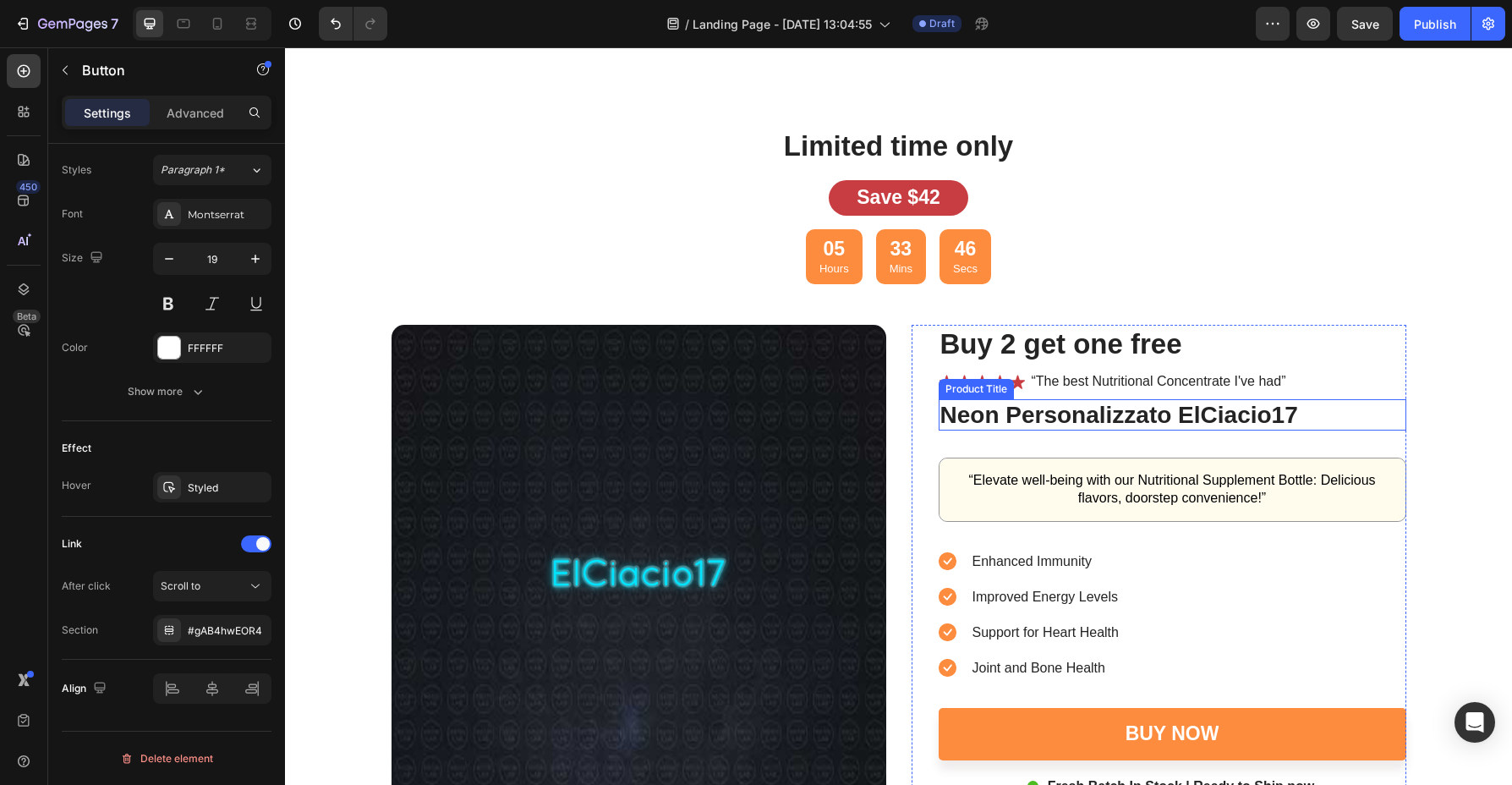
scroll to position [4200, 0]
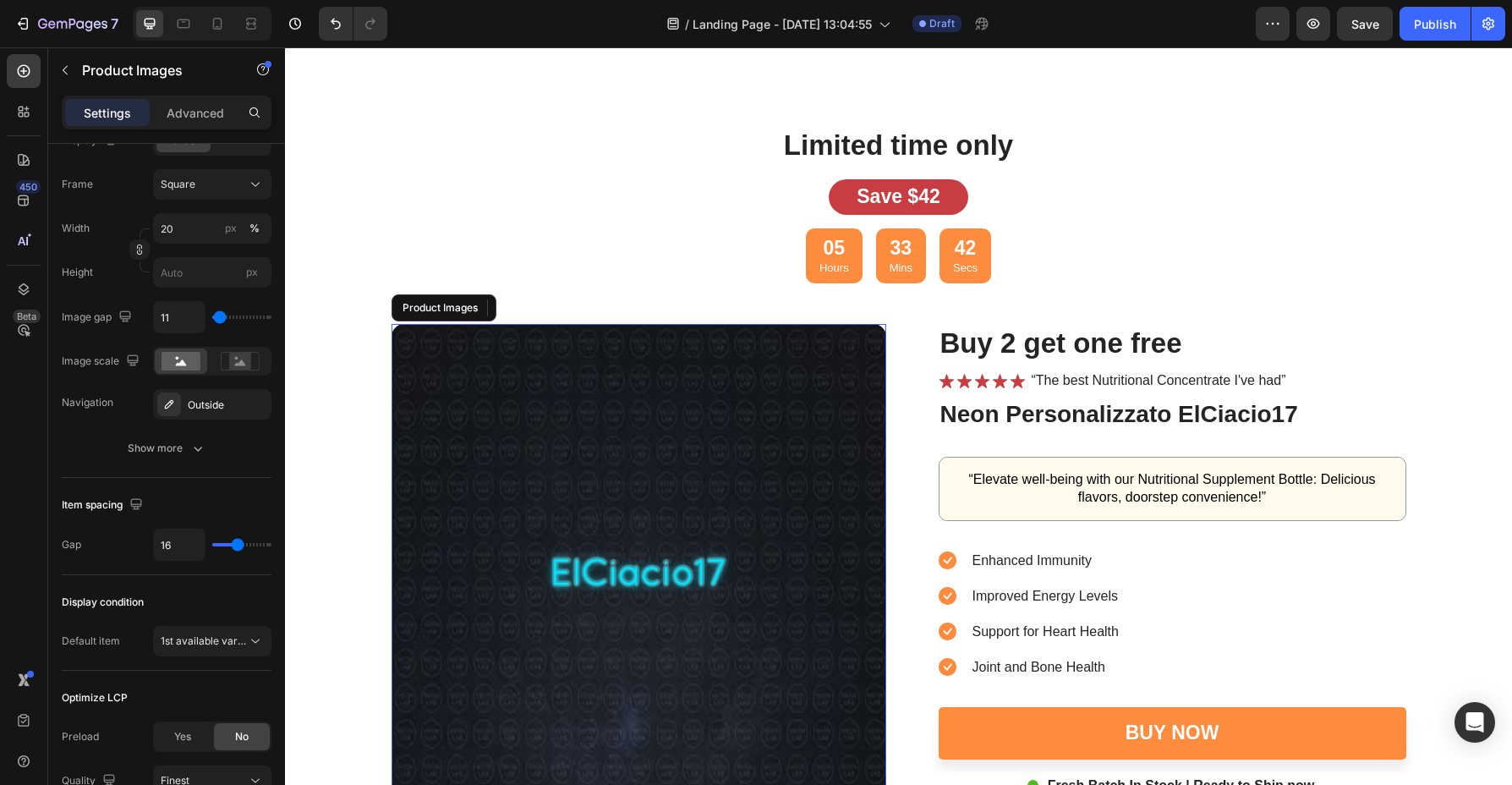
click at [440, 424] on img at bounding box center [638, 570] width 495 height 494
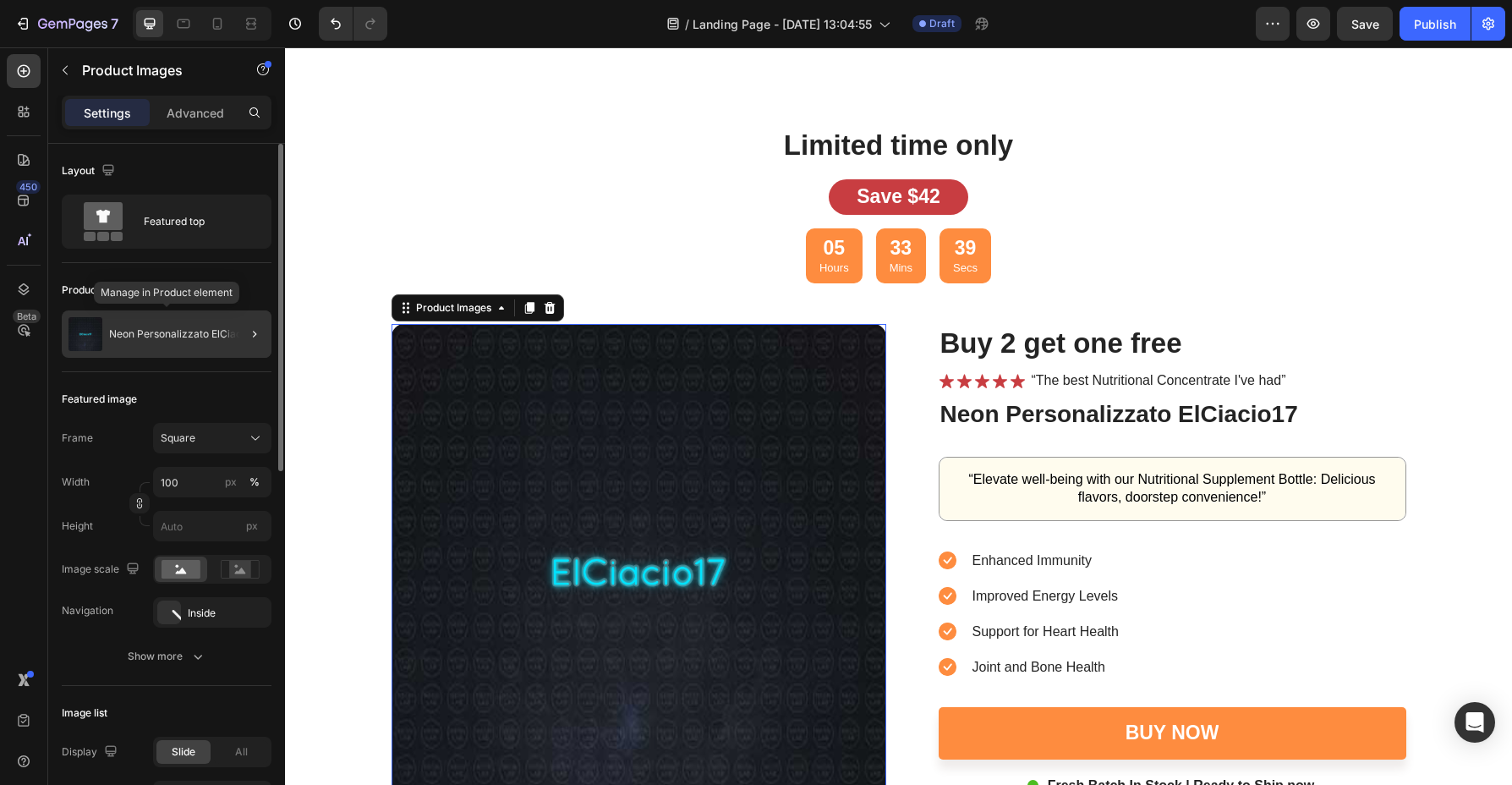
click at [150, 331] on p "Neon Personalizzato ElCiacio17" at bounding box center [185, 334] width 152 height 12
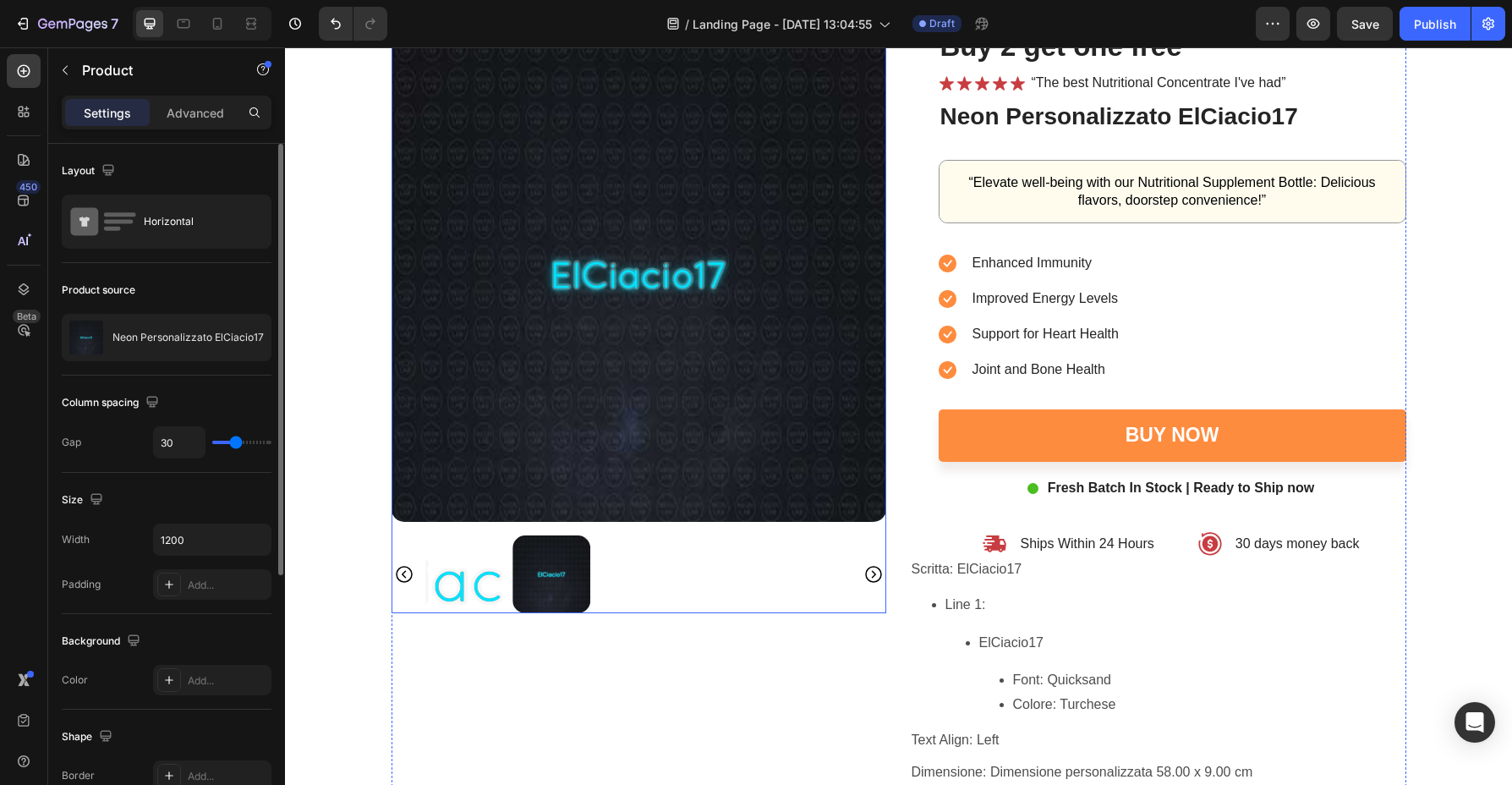
scroll to position [4453, 0]
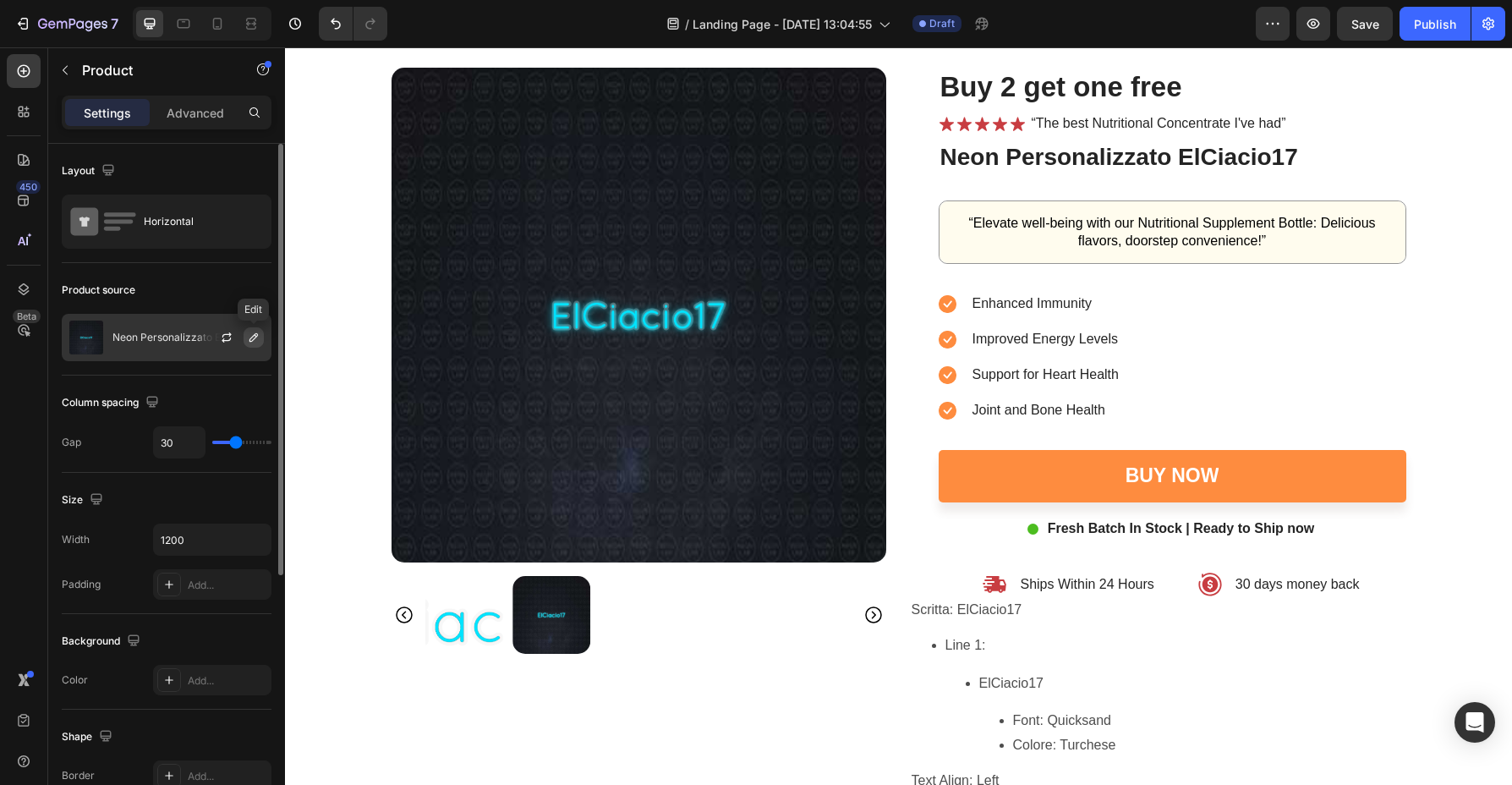
click at [252, 342] on icon "button" at bounding box center [253, 337] width 14 height 14
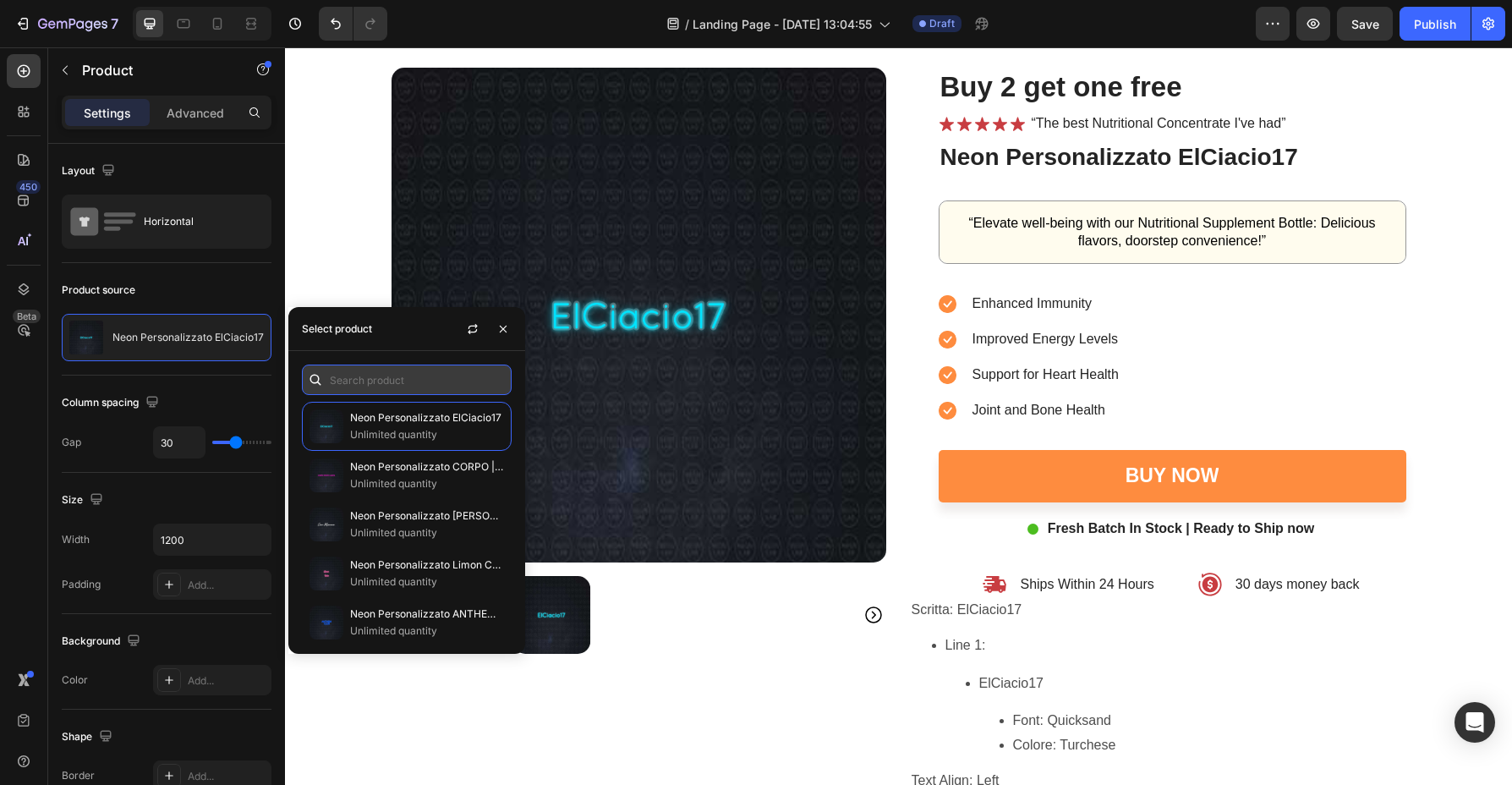
click at [379, 379] on input "text" at bounding box center [406, 379] width 209 height 30
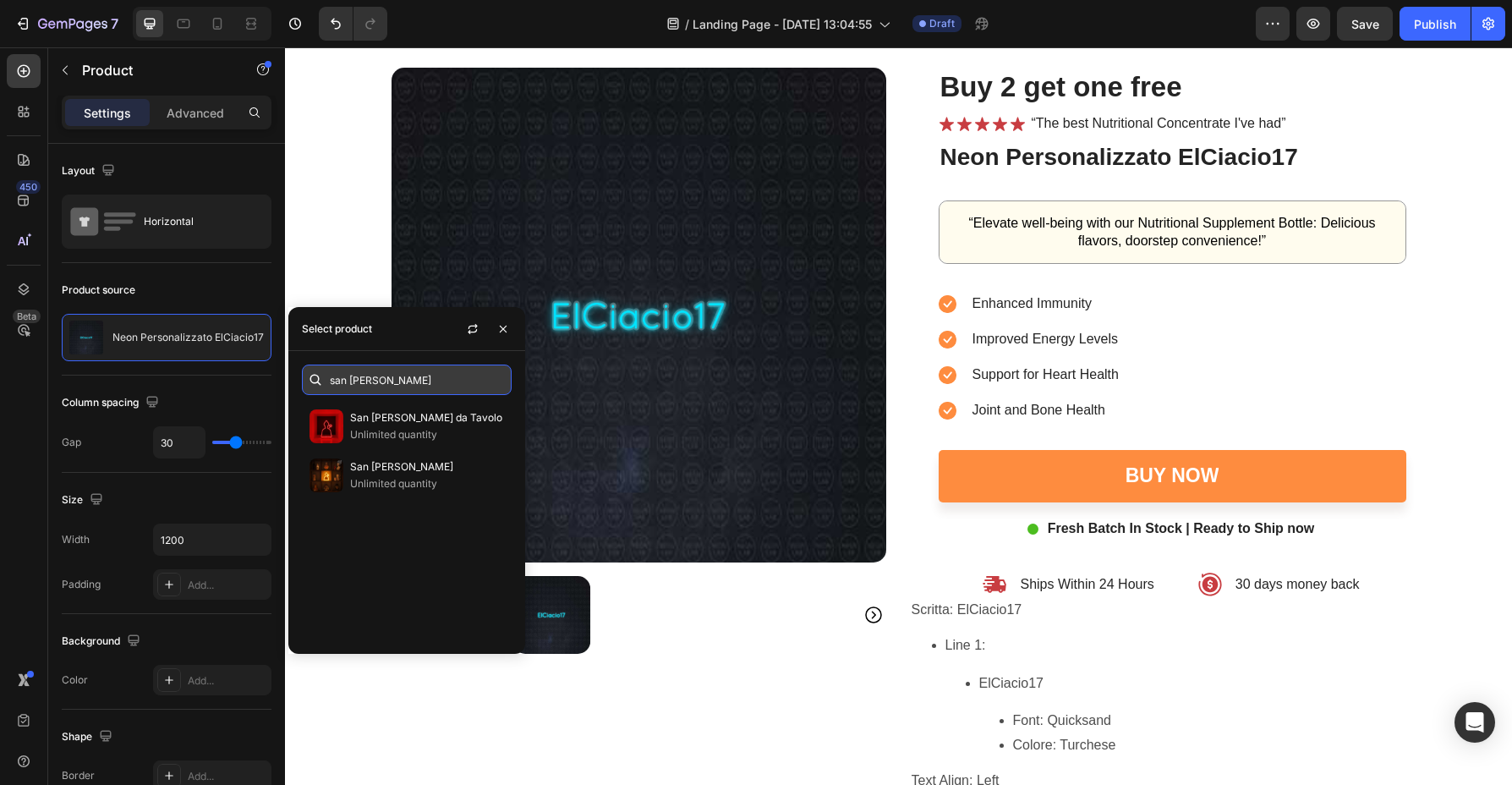
type input "san [PERSON_NAME]"
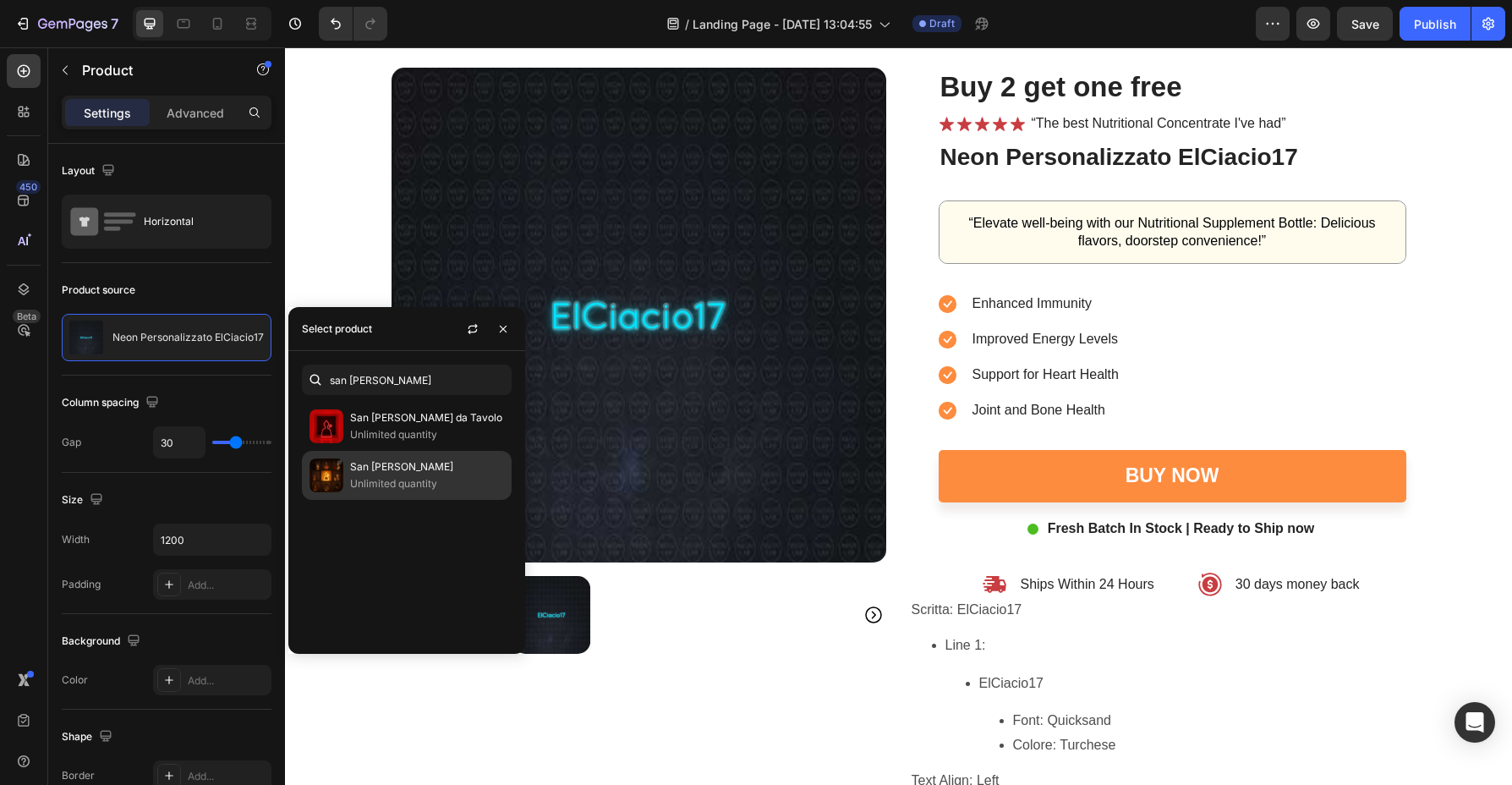
drag, startPoint x: 379, startPoint y: 379, endPoint x: 405, endPoint y: 472, distance: 96.6
click at [405, 472] on p "San [PERSON_NAME]" at bounding box center [427, 466] width 154 height 17
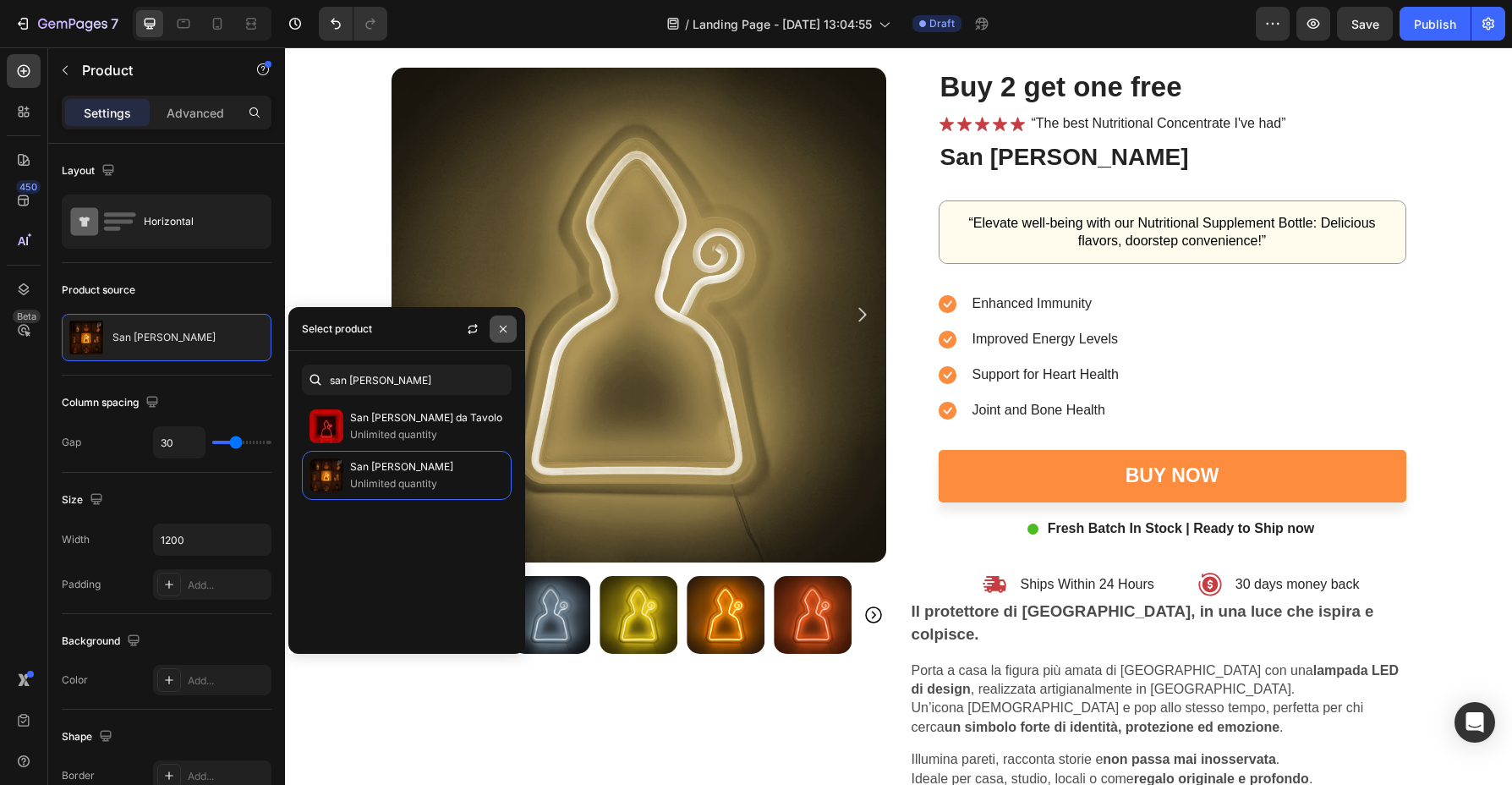
click at [507, 330] on icon "button" at bounding box center [503, 329] width 14 height 14
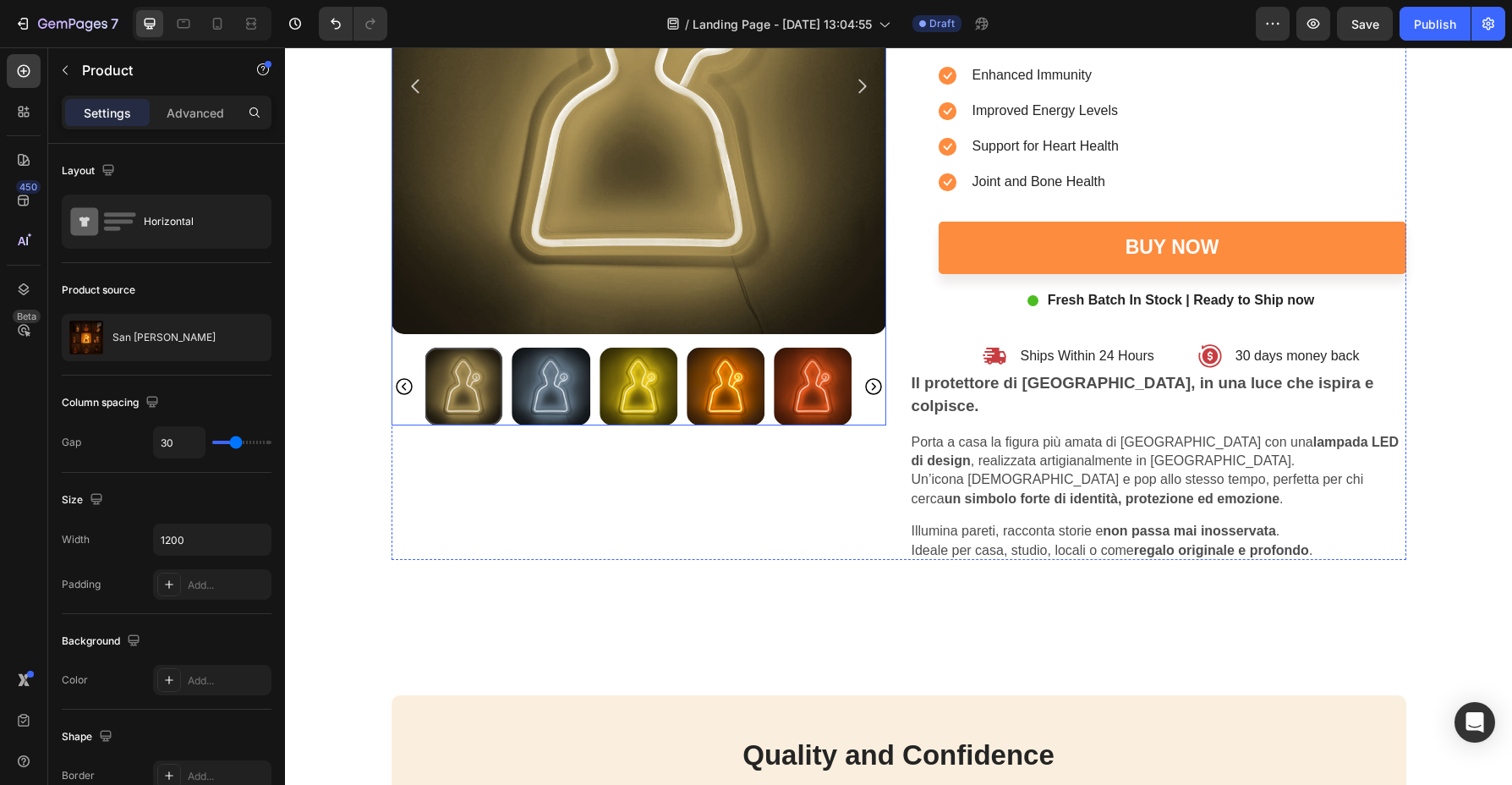
scroll to position [4681, 0]
click at [873, 387] on icon "Carousel Next Arrow" at bounding box center [874, 387] width 20 height 20
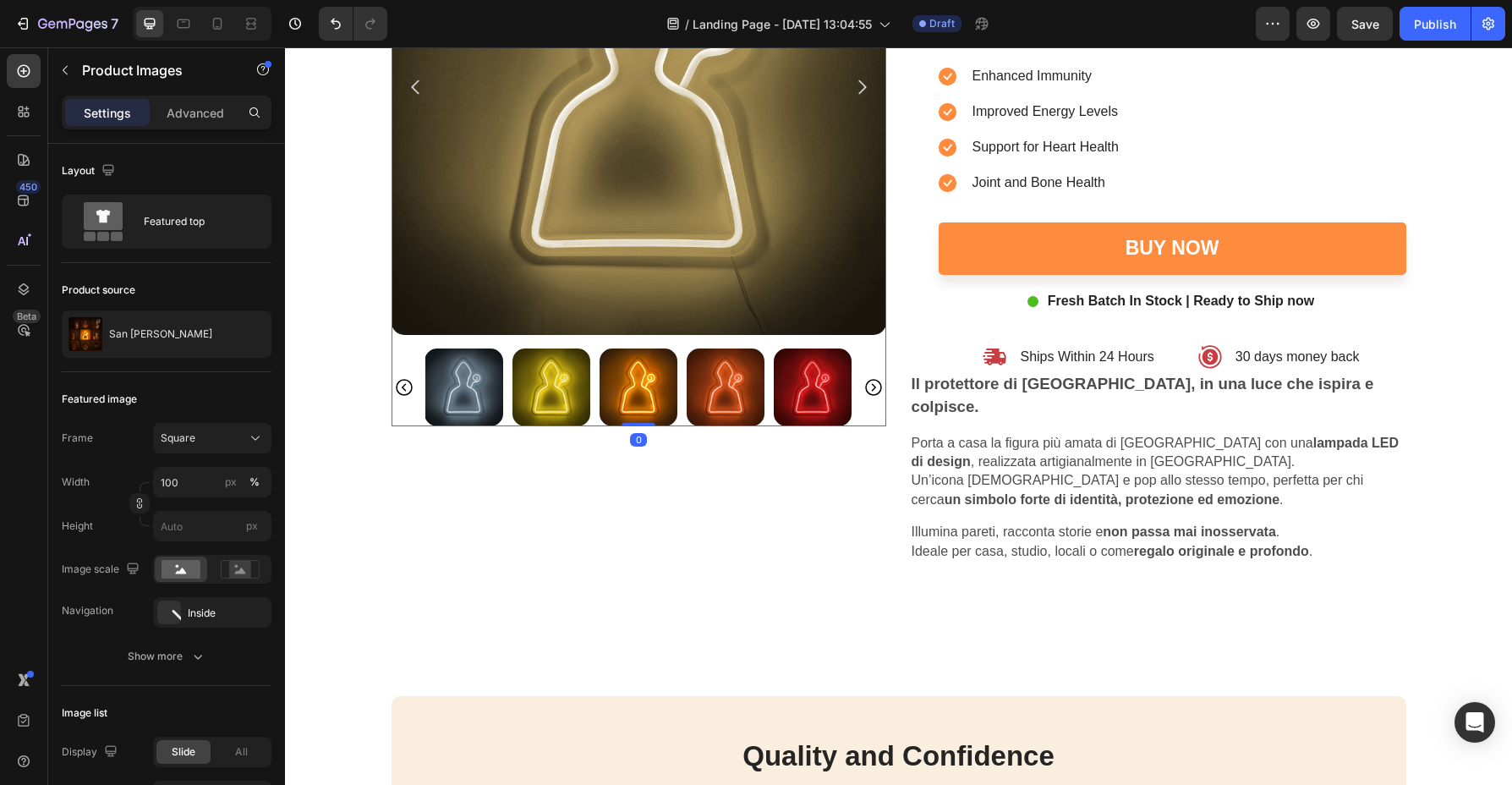
click at [874, 387] on icon "Carousel Next Arrow" at bounding box center [874, 387] width 20 height 20
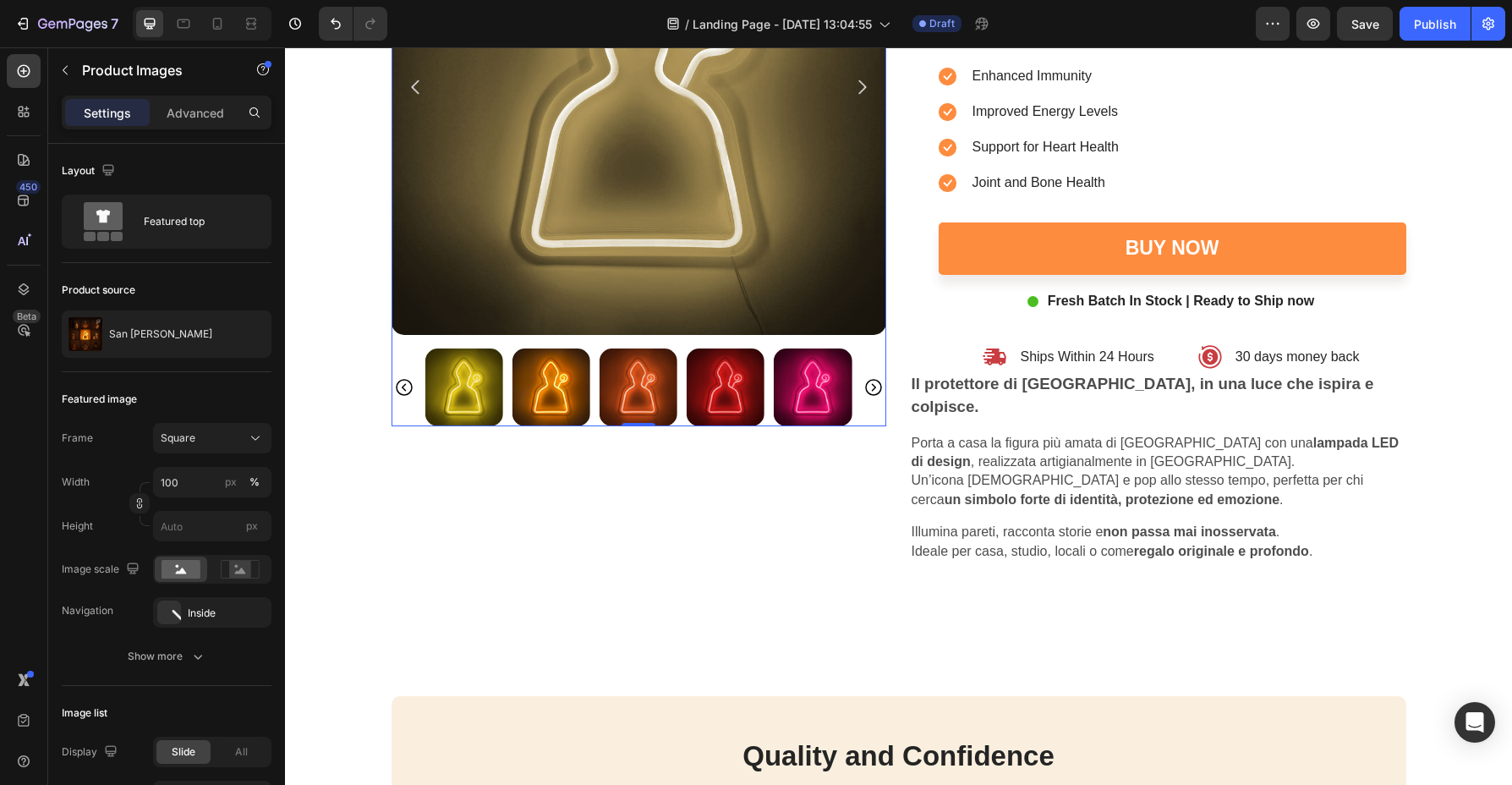
click at [874, 387] on icon "Carousel Next Arrow" at bounding box center [874, 387] width 20 height 20
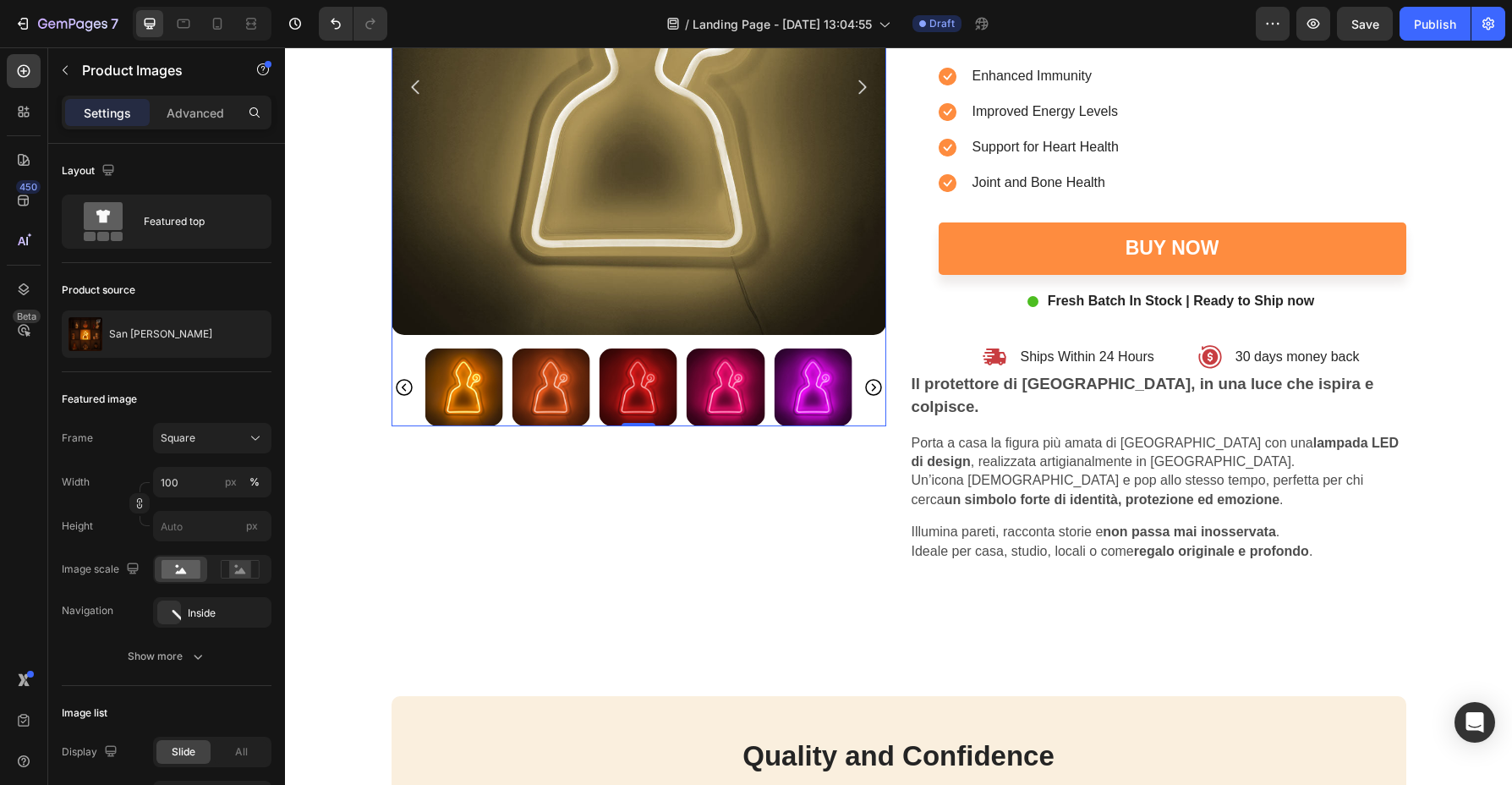
click at [874, 387] on icon "Carousel Next Arrow" at bounding box center [874, 387] width 20 height 20
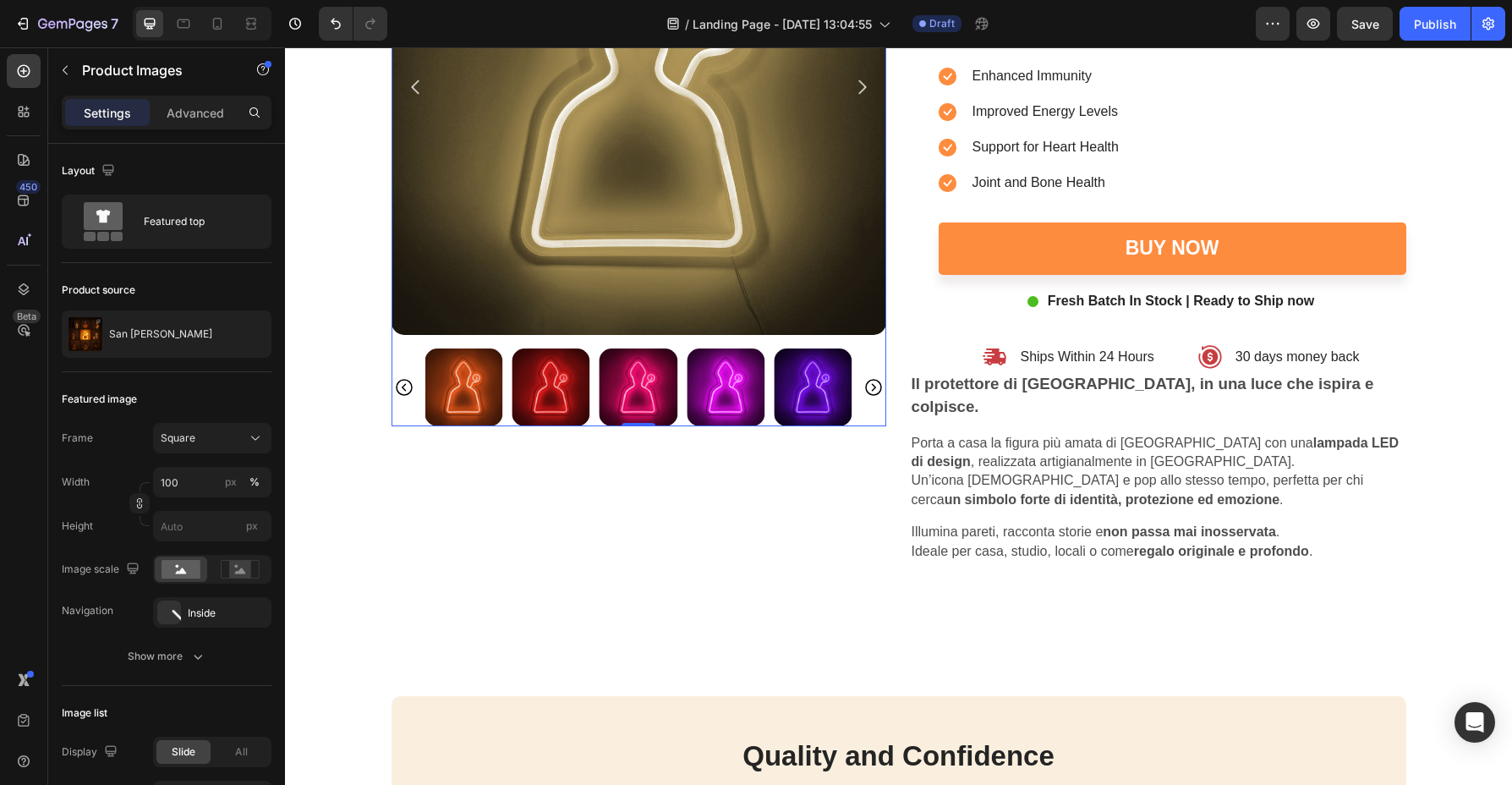
click at [874, 387] on icon "Carousel Next Arrow" at bounding box center [874, 387] width 20 height 20
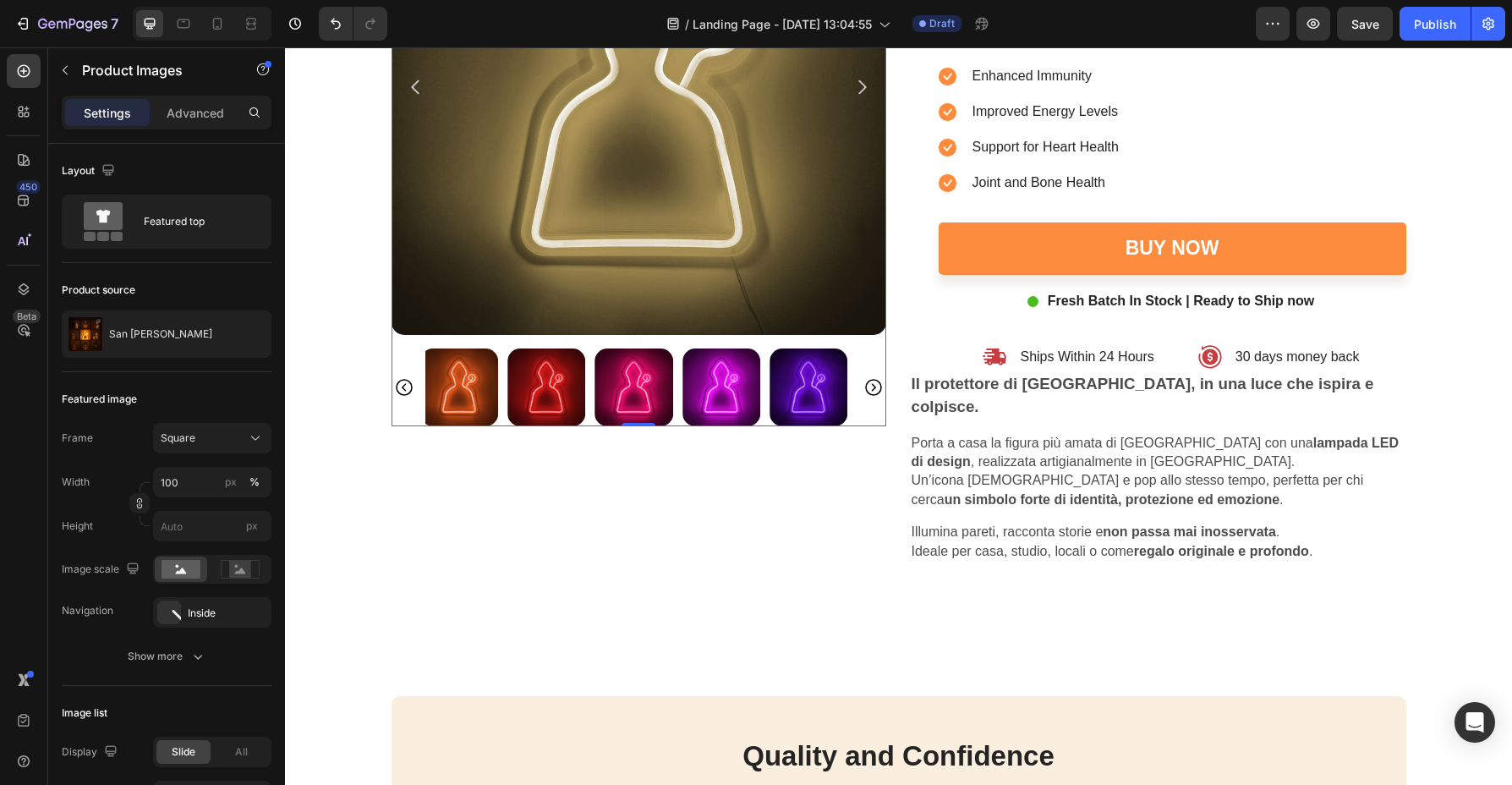
click at [874, 387] on icon "Carousel Next Arrow" at bounding box center [874, 387] width 20 height 20
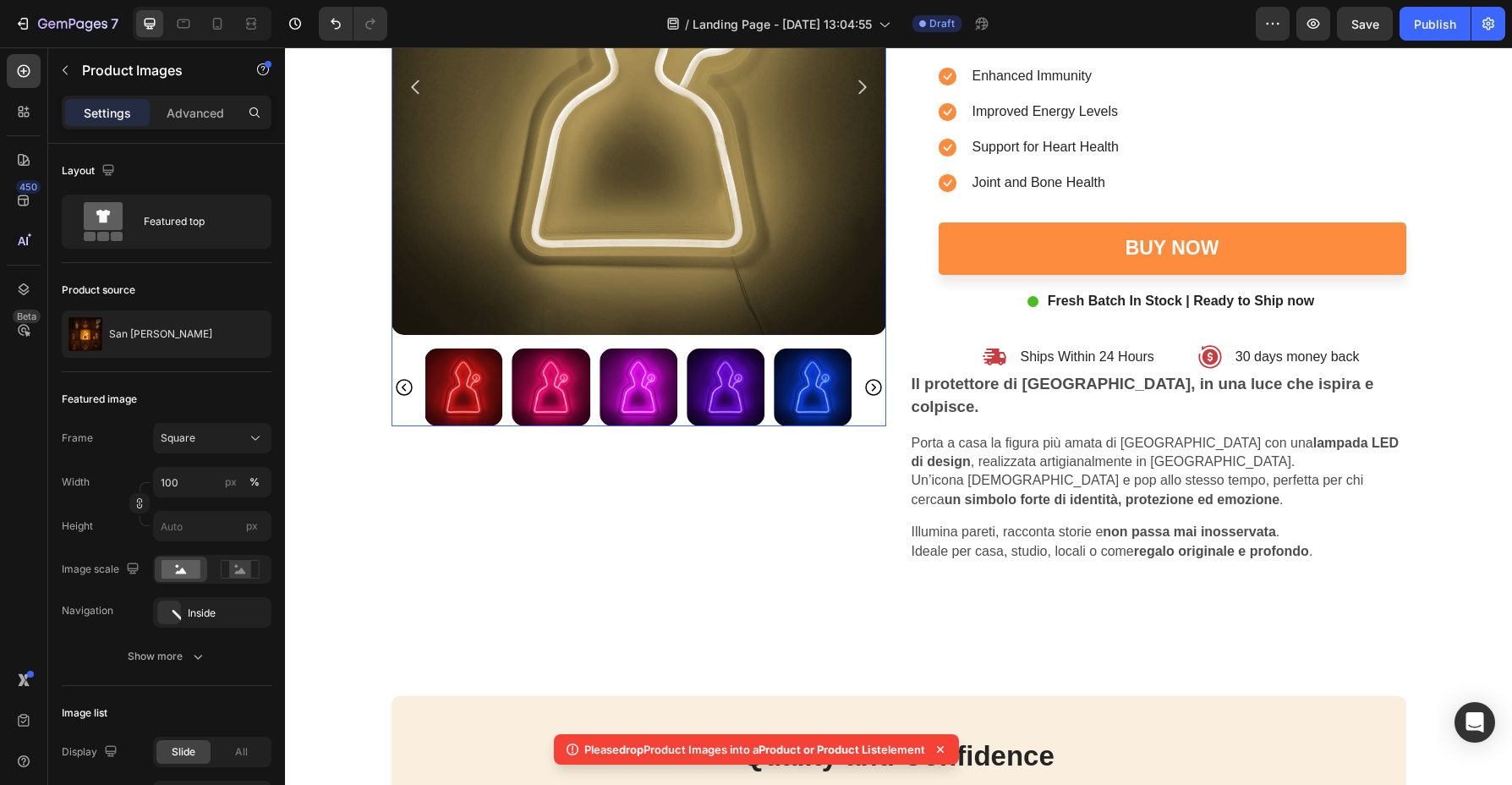
click at [818, 413] on img at bounding box center [813, 387] width 78 height 78
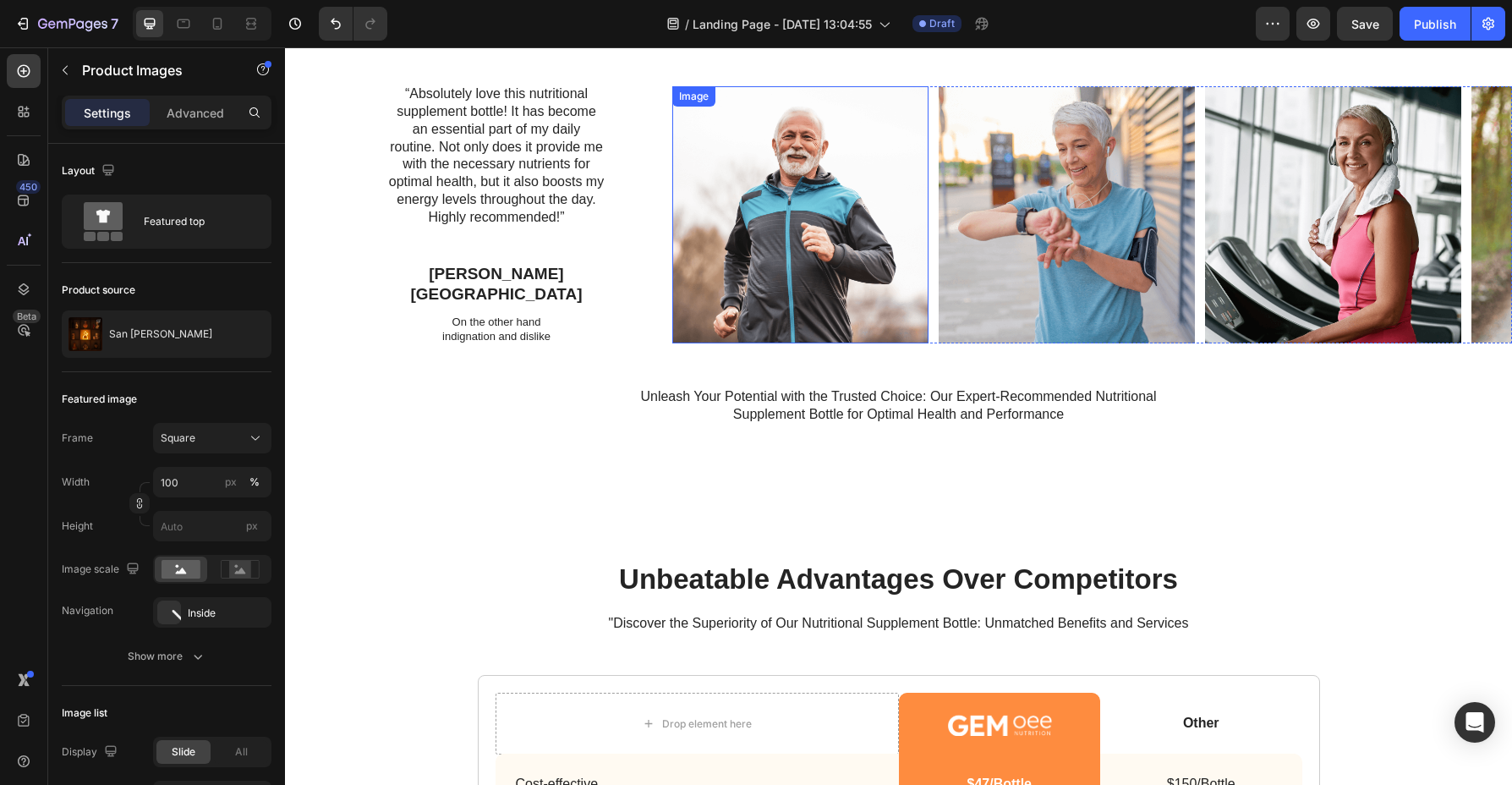
scroll to position [2718, 0]
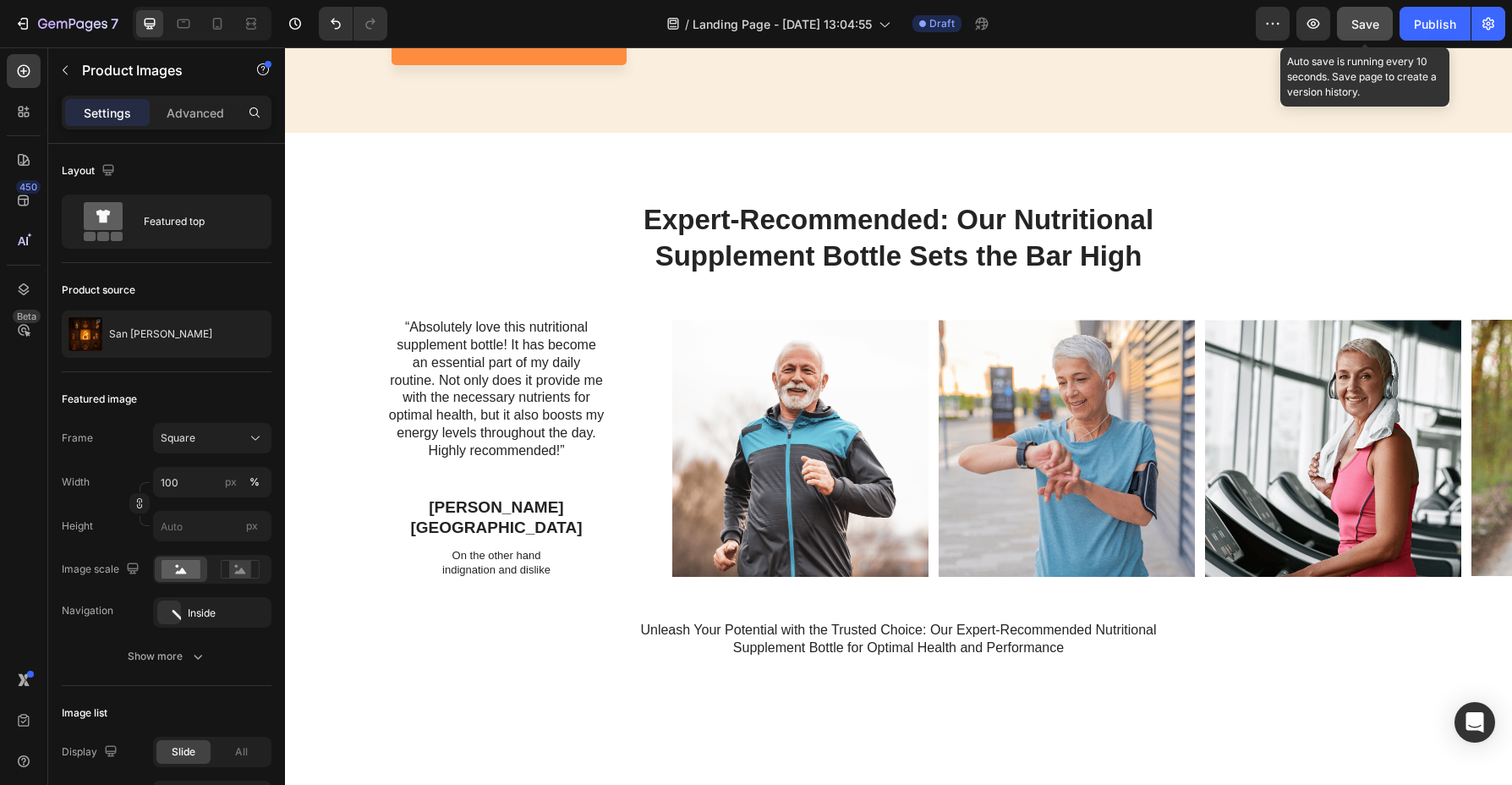
click at [1288, 24] on span "Save" at bounding box center [1366, 25] width 28 height 15
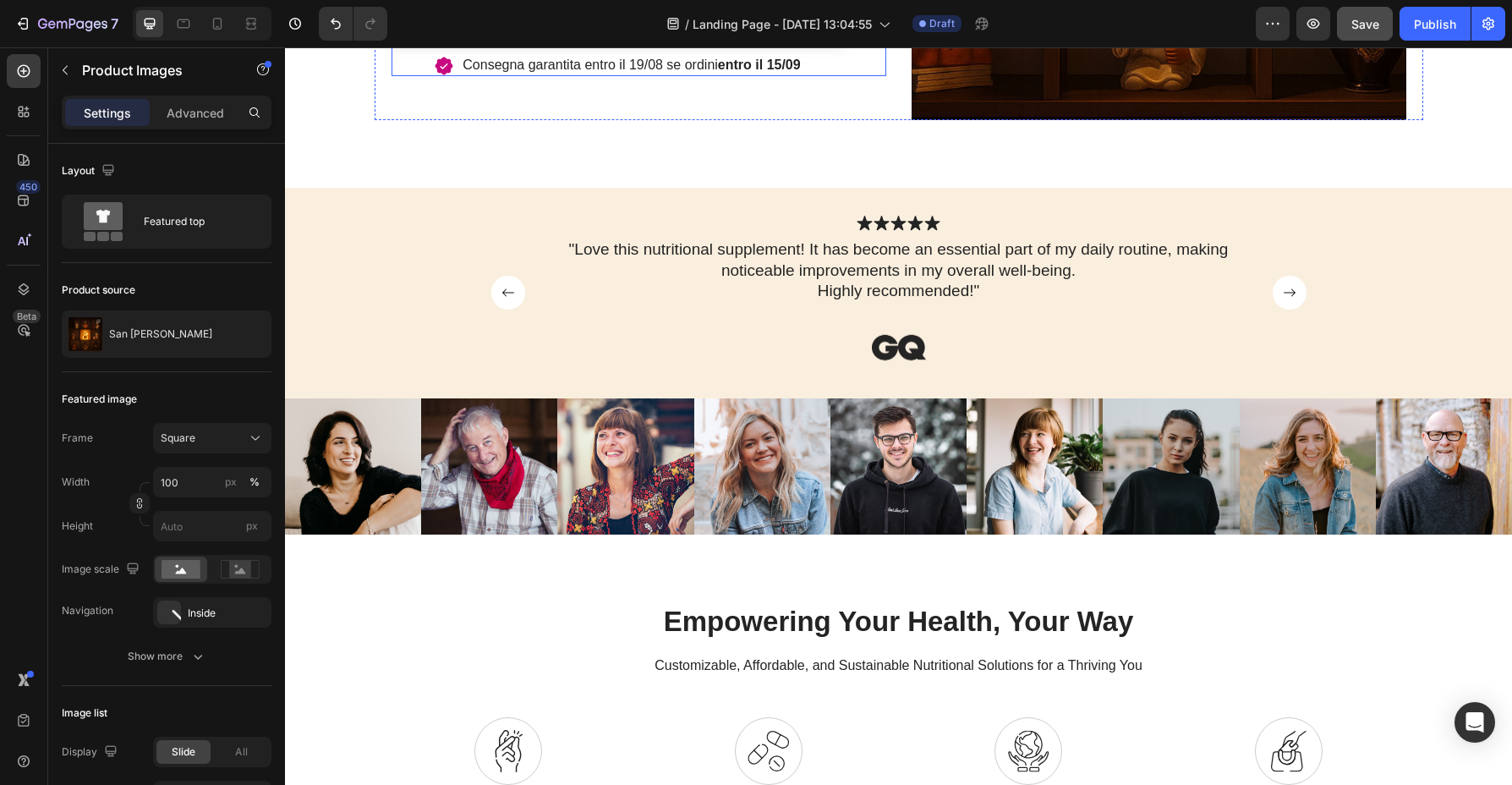
scroll to position [742, 0]
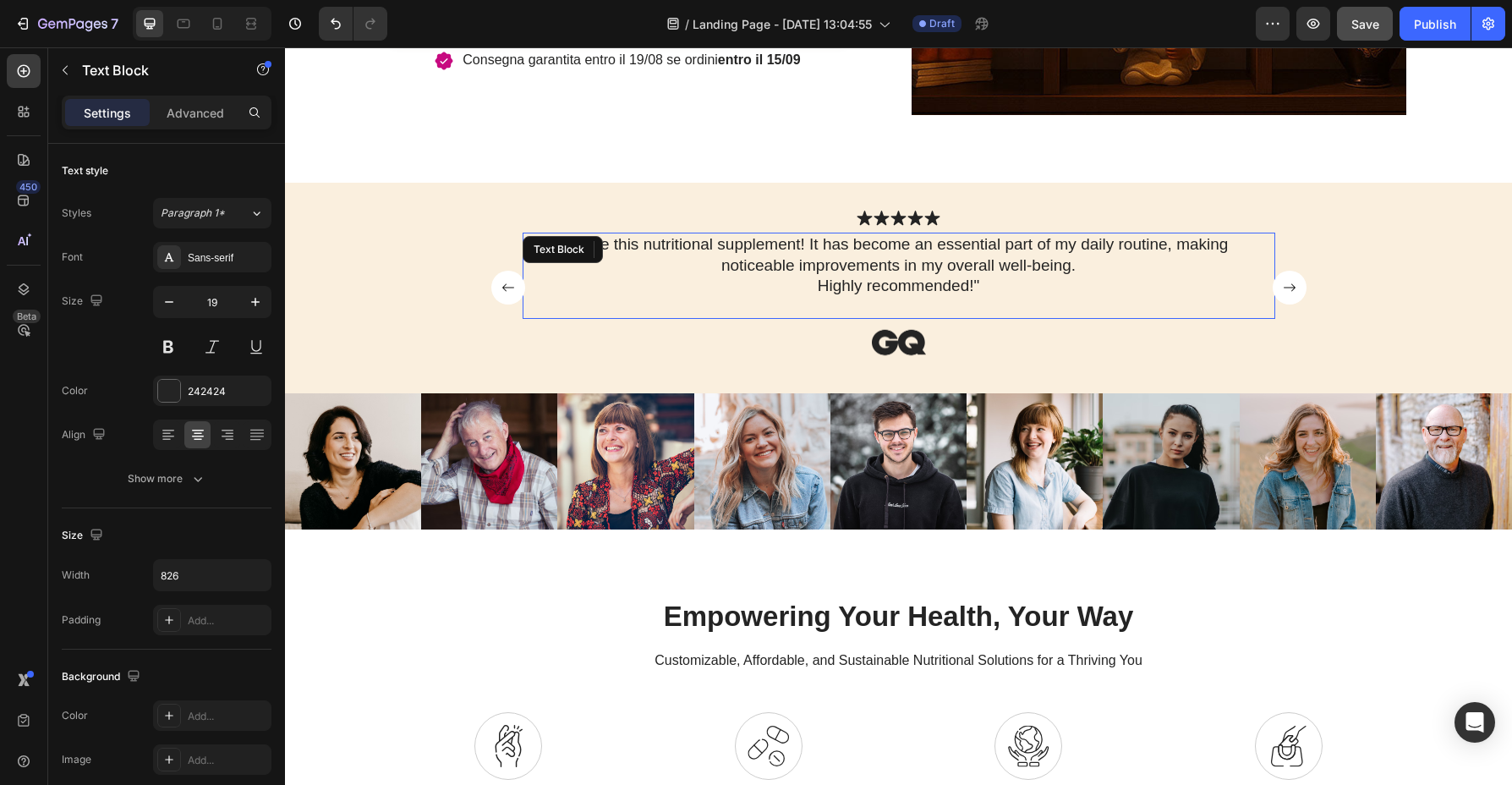
click at [945, 279] on p ""Love this nutritional supplement! It has become an essential part of my daily …" at bounding box center [899, 265] width 696 height 62
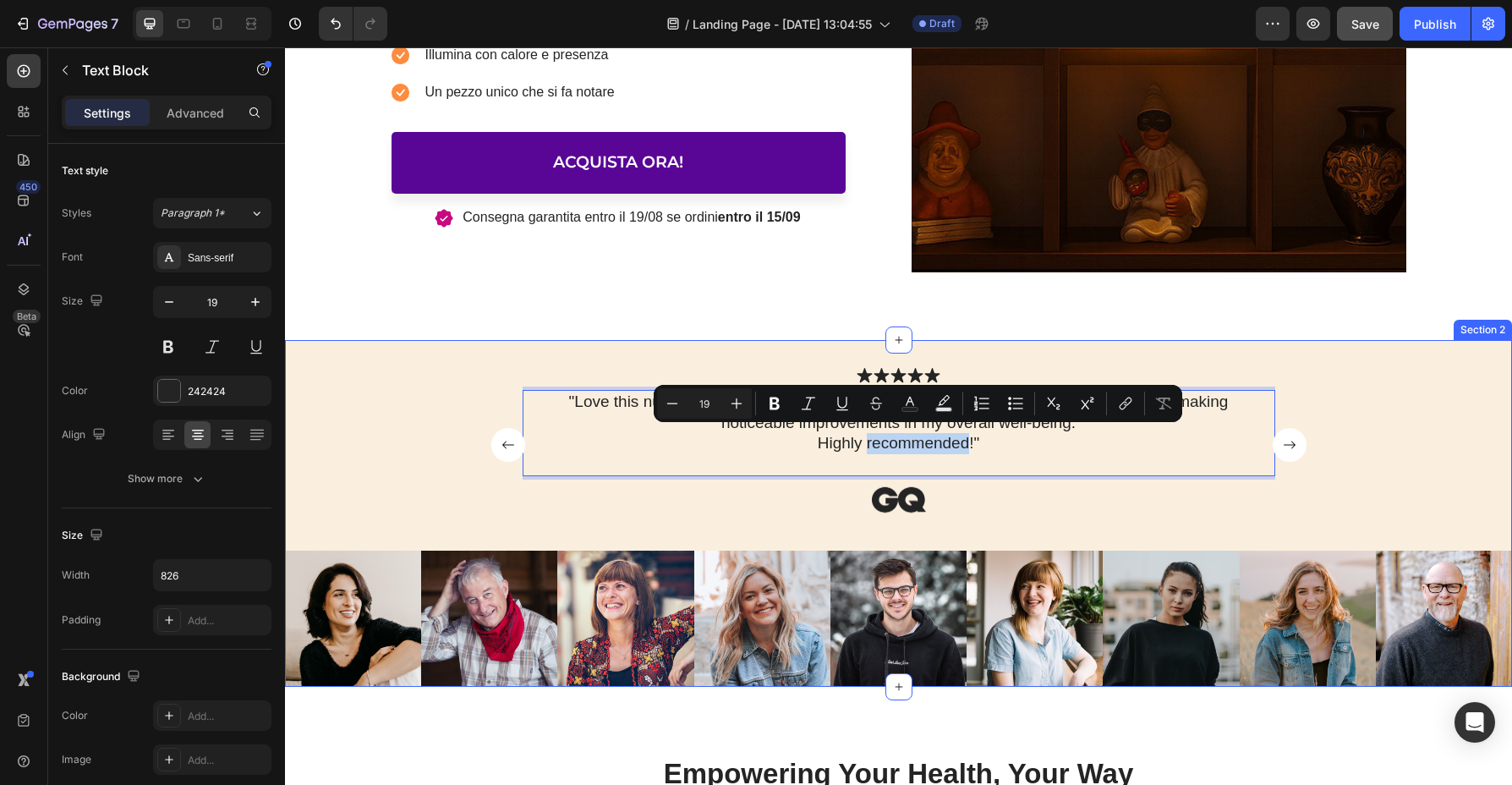
scroll to position [588, 0]
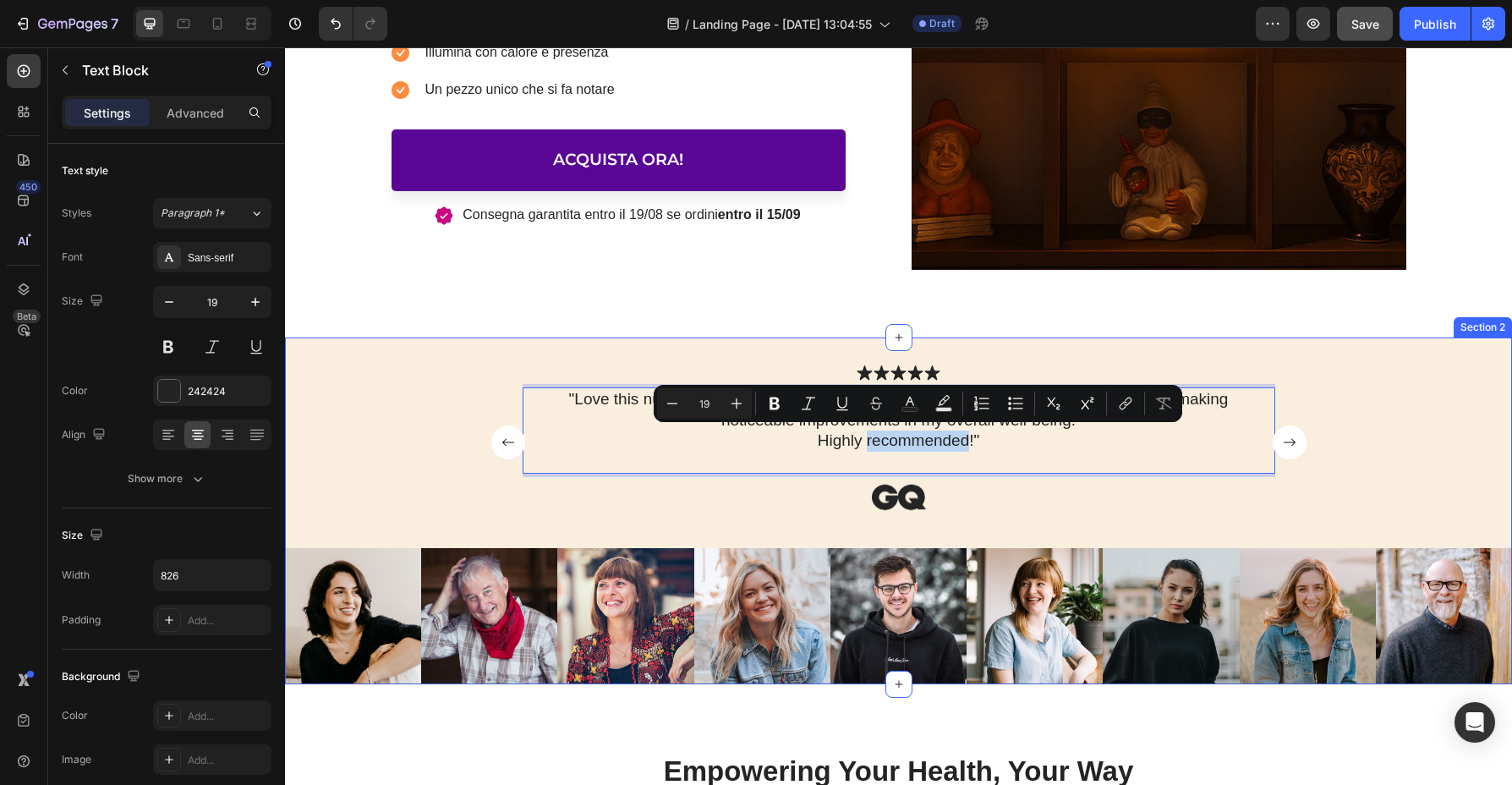
click at [356, 376] on div "Icon Icon Icon Icon Icon Icon List "Love this nutritional supplement! It has be…" at bounding box center [899, 456] width 1228 height 184
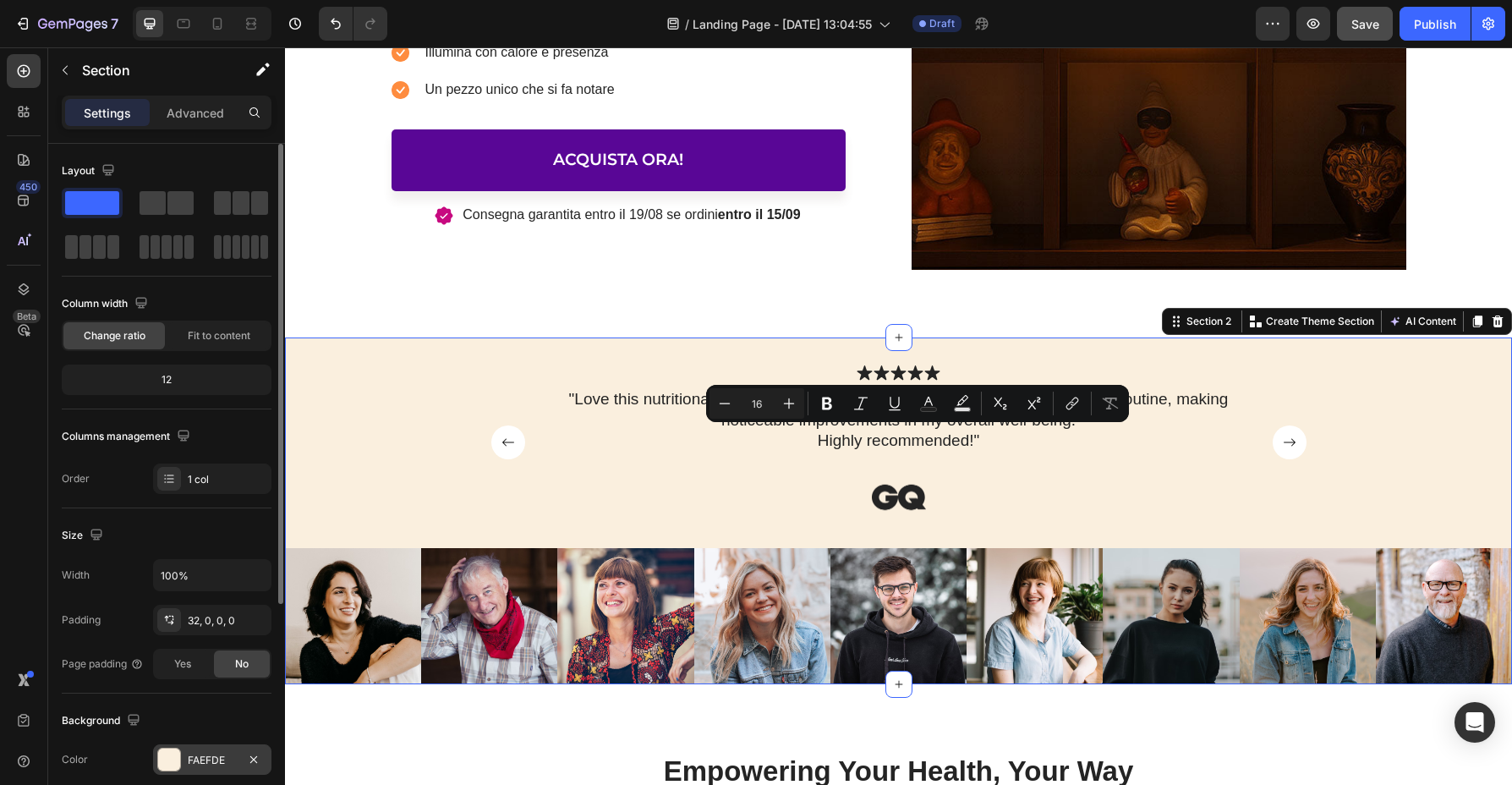
click at [195, 759] on div "FAEFDE" at bounding box center [212, 759] width 49 height 16
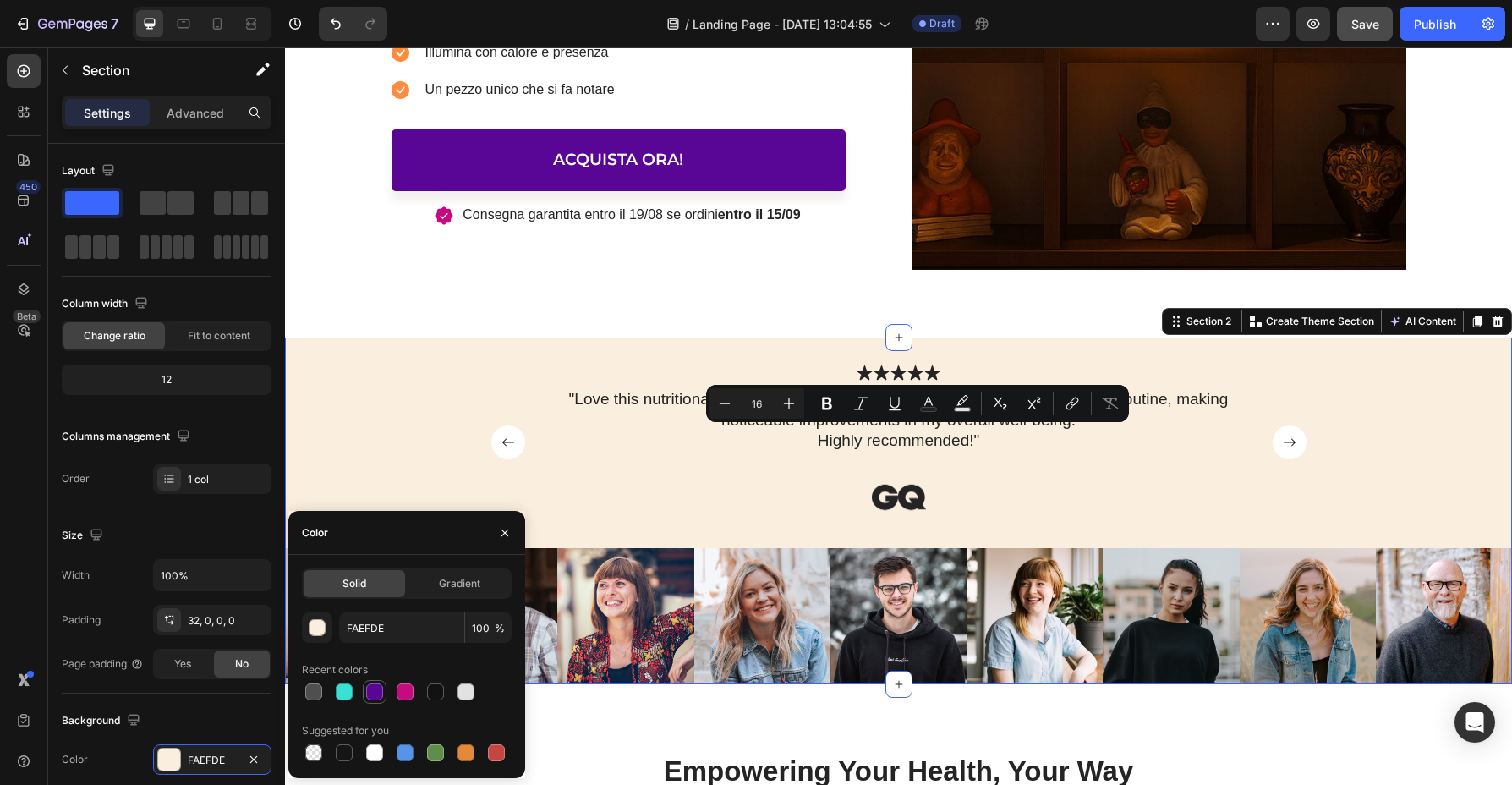
click at [377, 694] on div at bounding box center [375, 692] width 17 height 17
type input "590696"
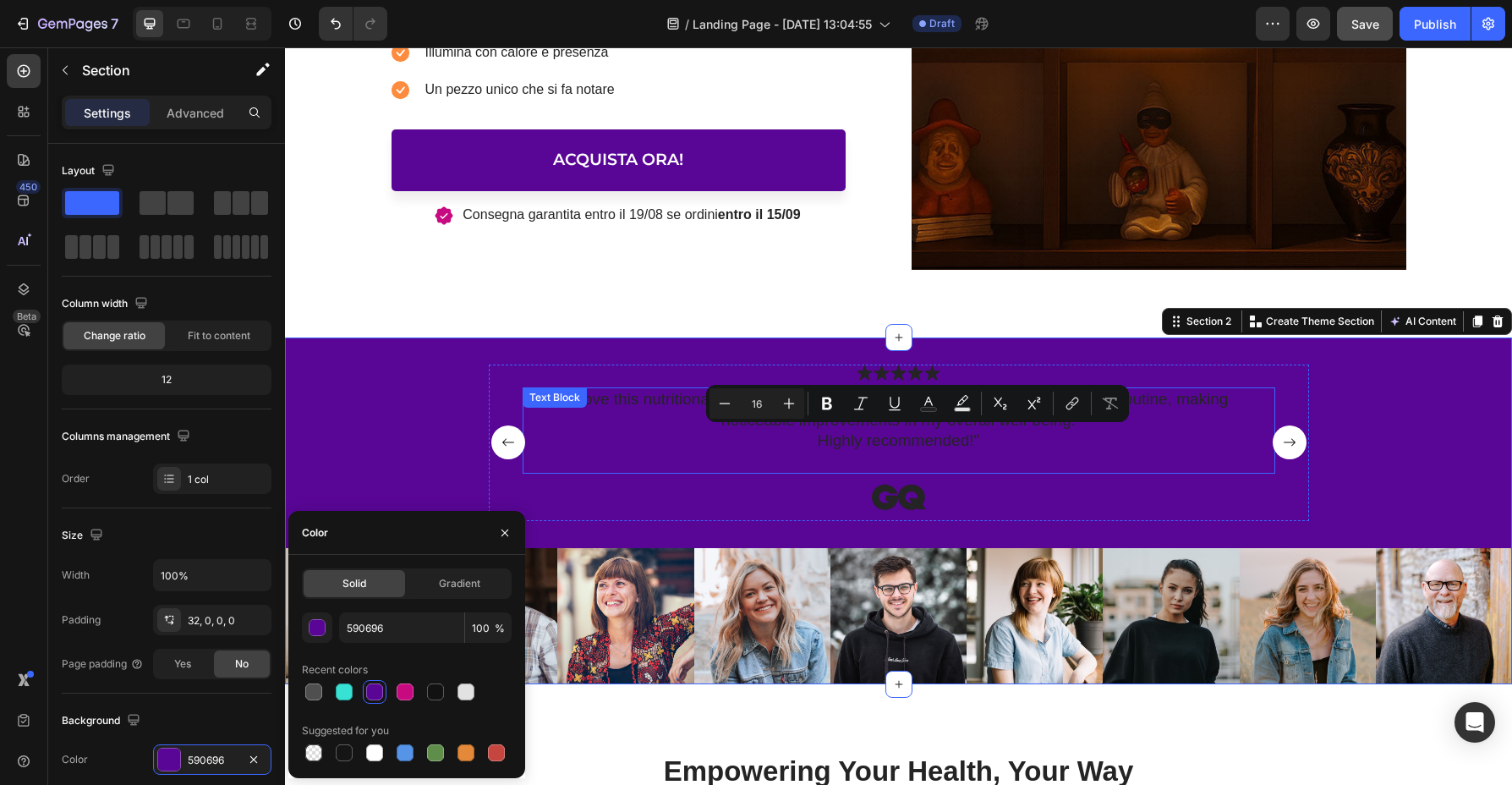
click at [645, 394] on div ""Love this nutritional supplement! It has become an essential part of my daily …" at bounding box center [899, 430] width 752 height 86
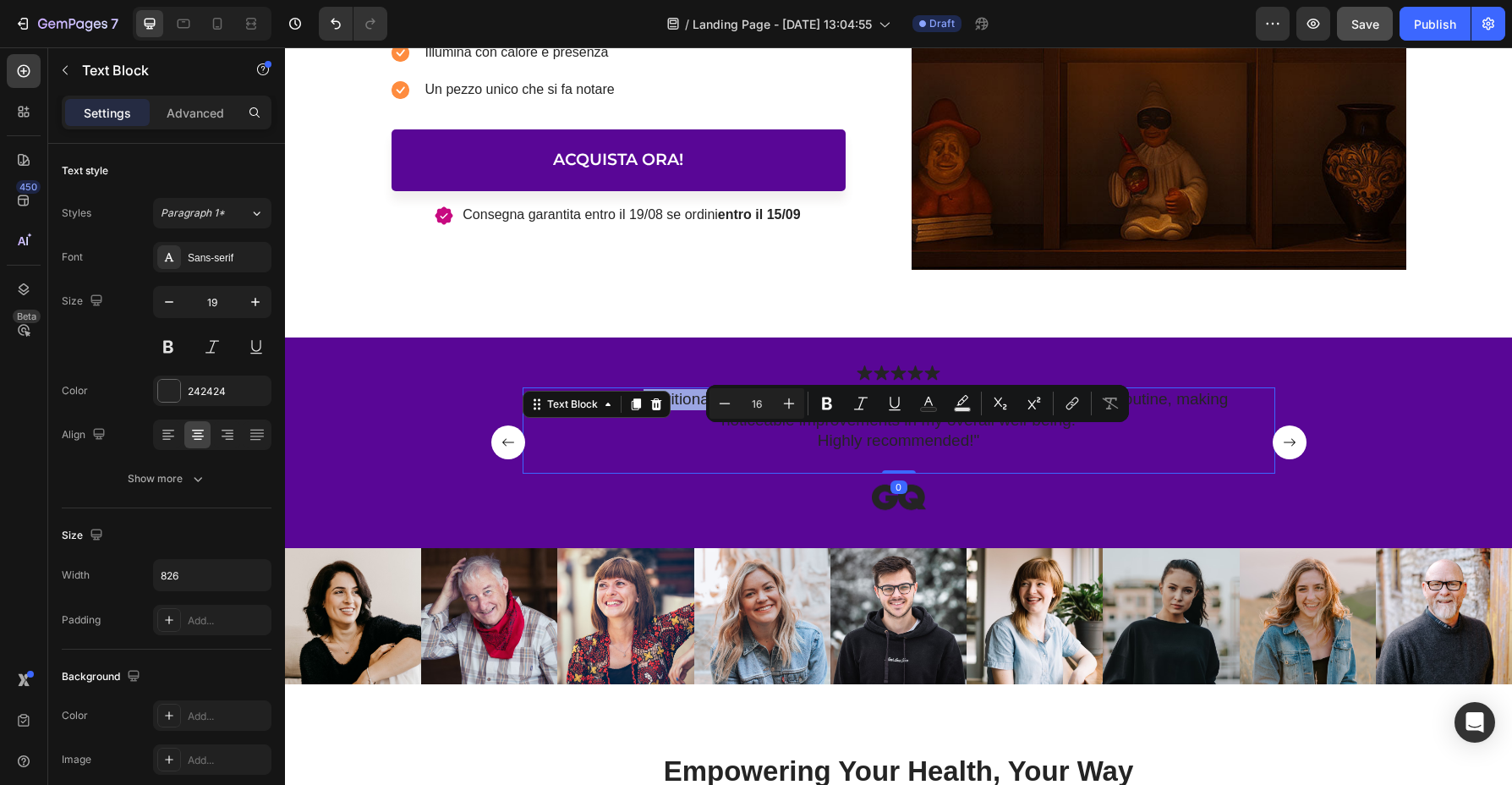
click at [679, 396] on p ""Love this nutritional supplement! It has become an essential part of my daily …" at bounding box center [899, 420] width 696 height 62
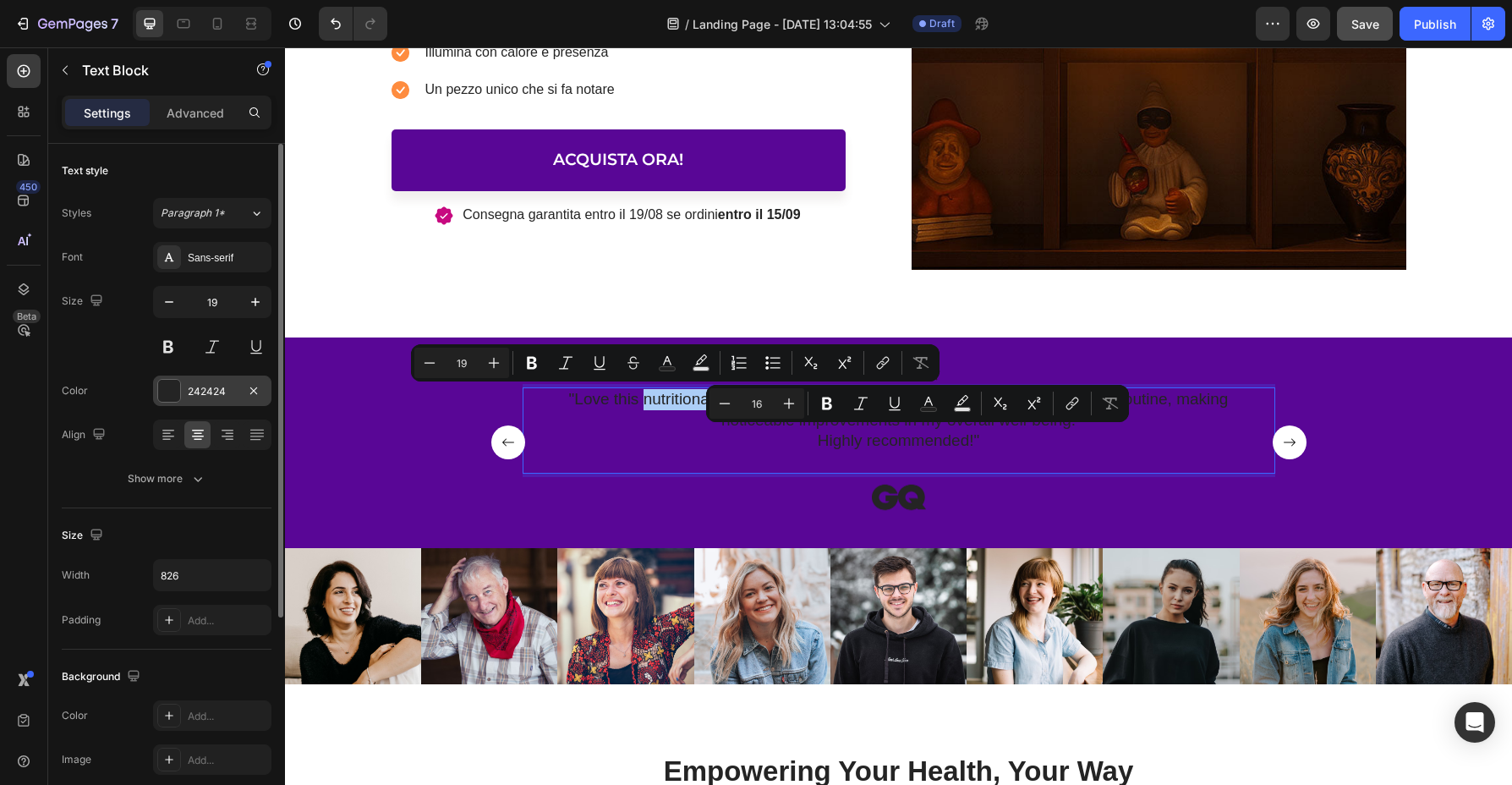
click at [194, 396] on div "242424" at bounding box center [212, 391] width 49 height 16
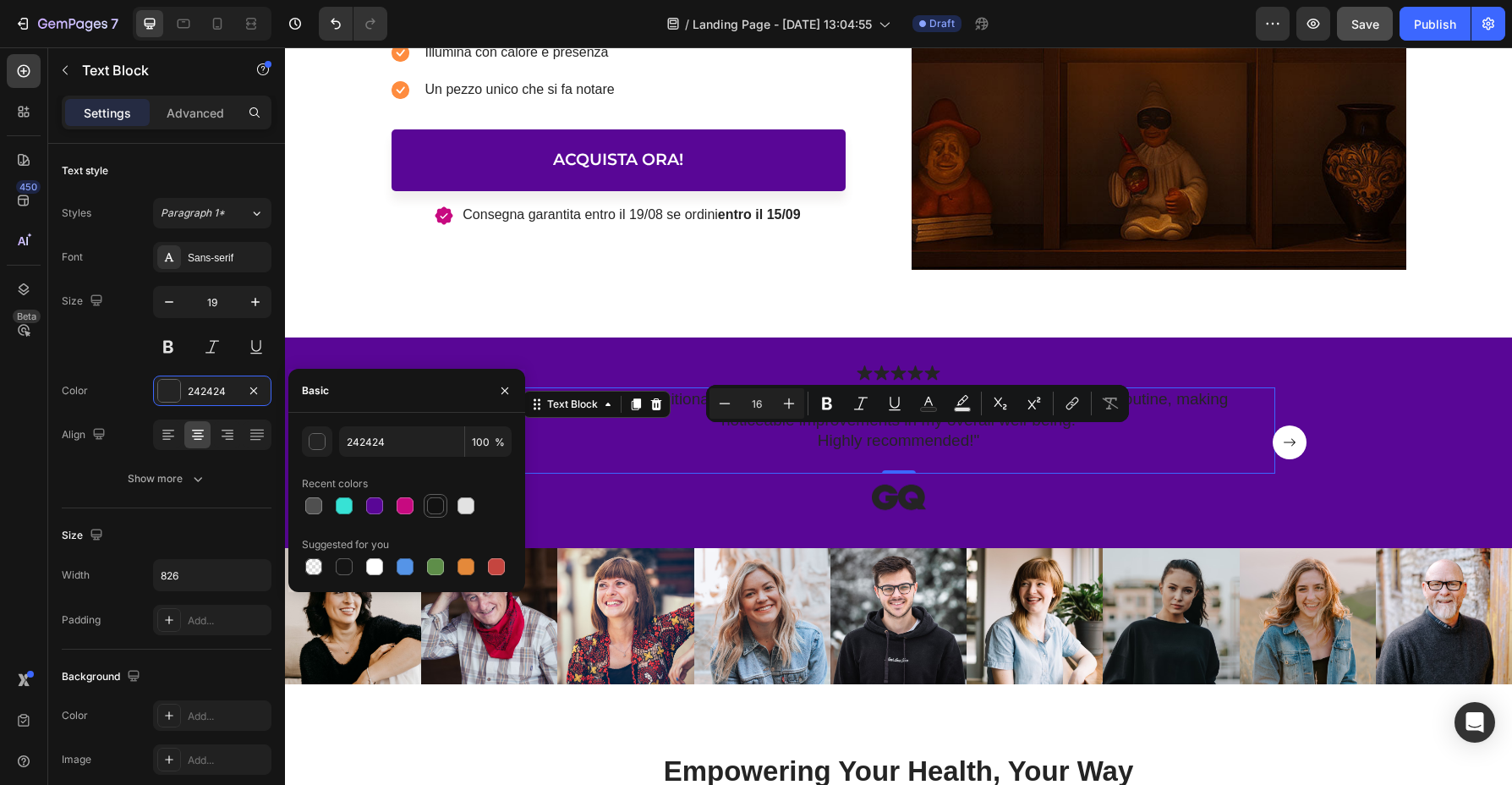
click at [459, 504] on div at bounding box center [466, 505] width 17 height 17
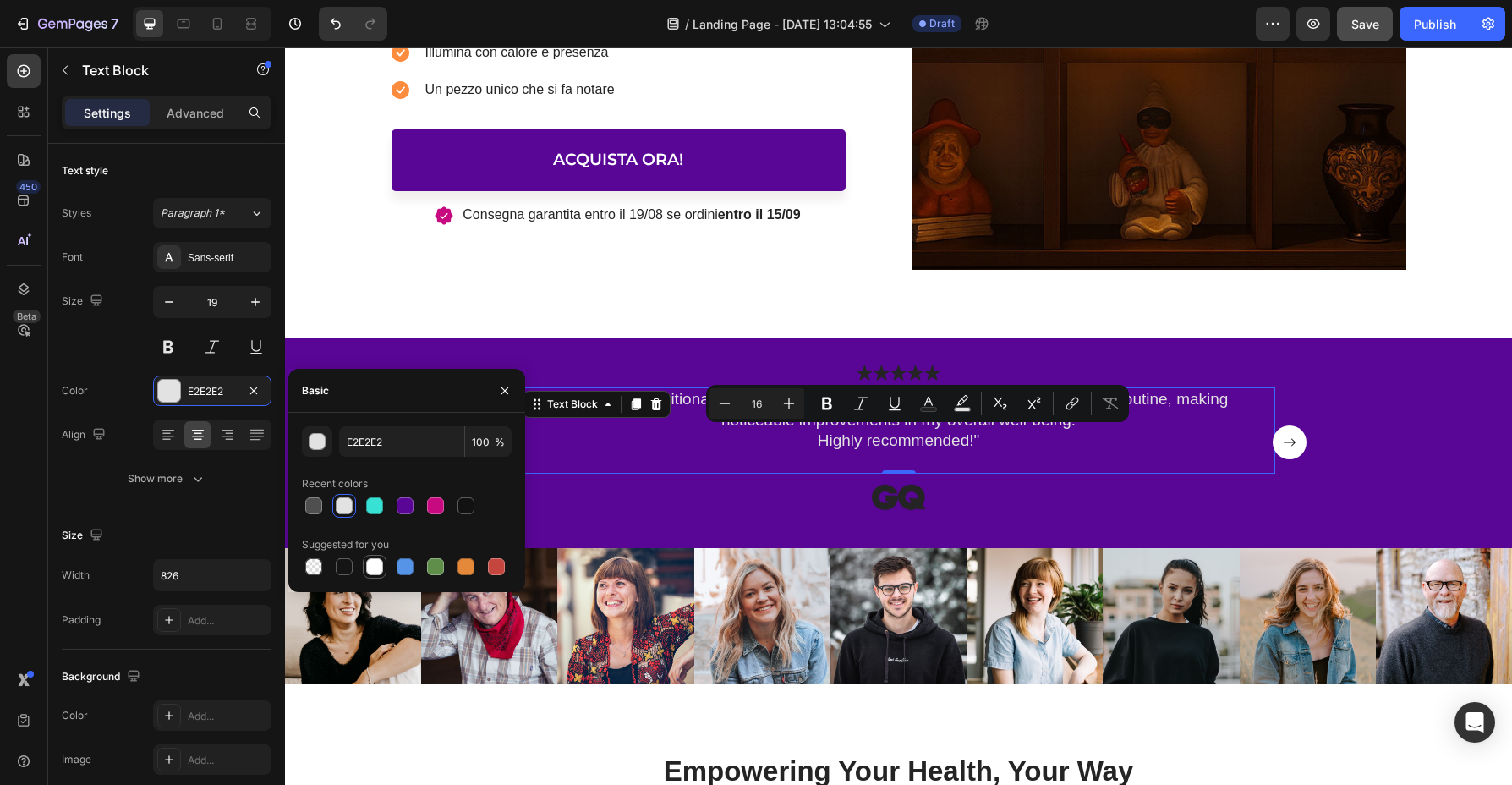
click at [373, 565] on div at bounding box center [375, 567] width 17 height 17
type input "FFFFFF"
click at [886, 373] on icon at bounding box center [882, 373] width 16 height 16
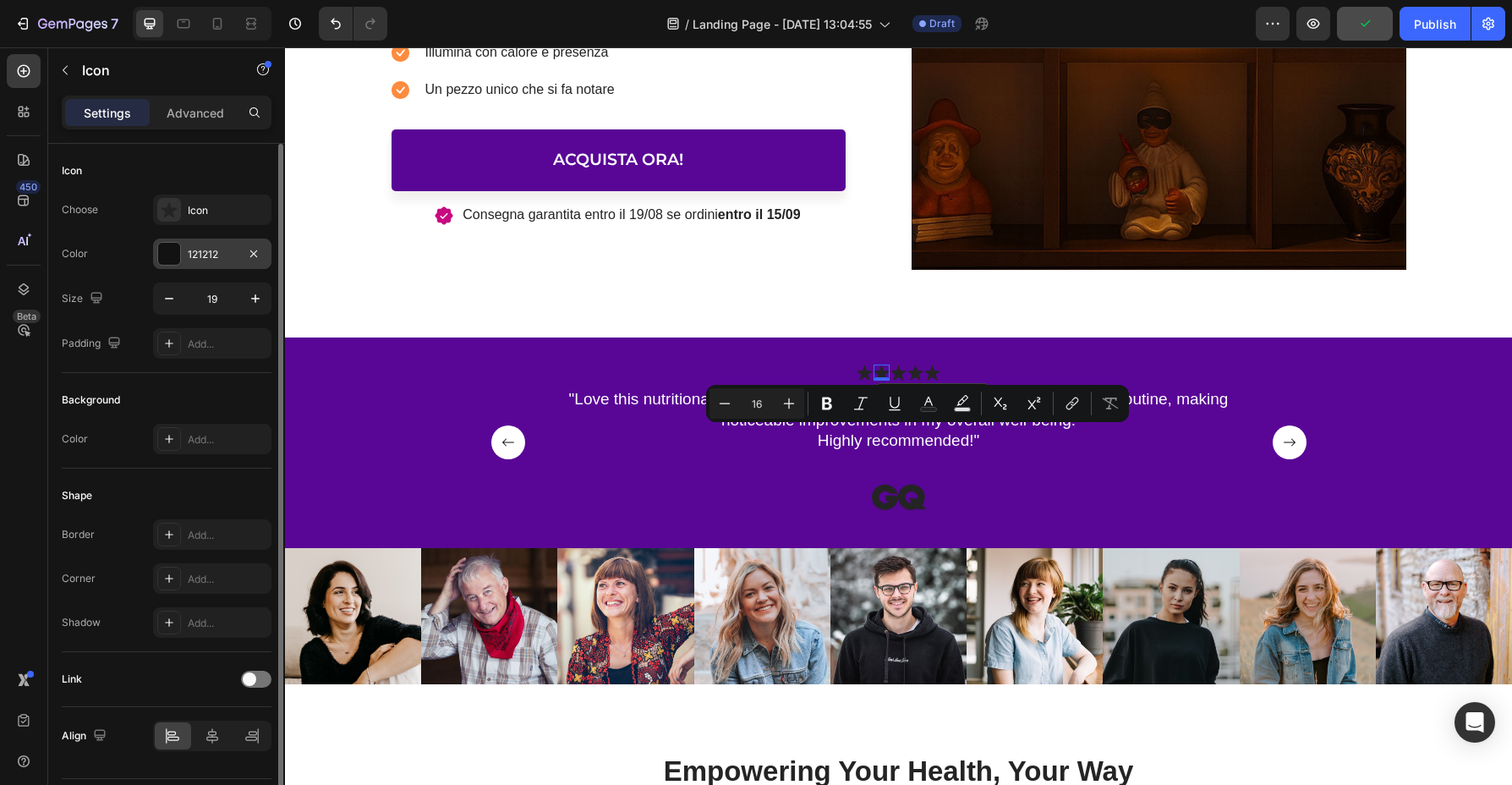
click at [195, 264] on div "121212" at bounding box center [212, 253] width 119 height 30
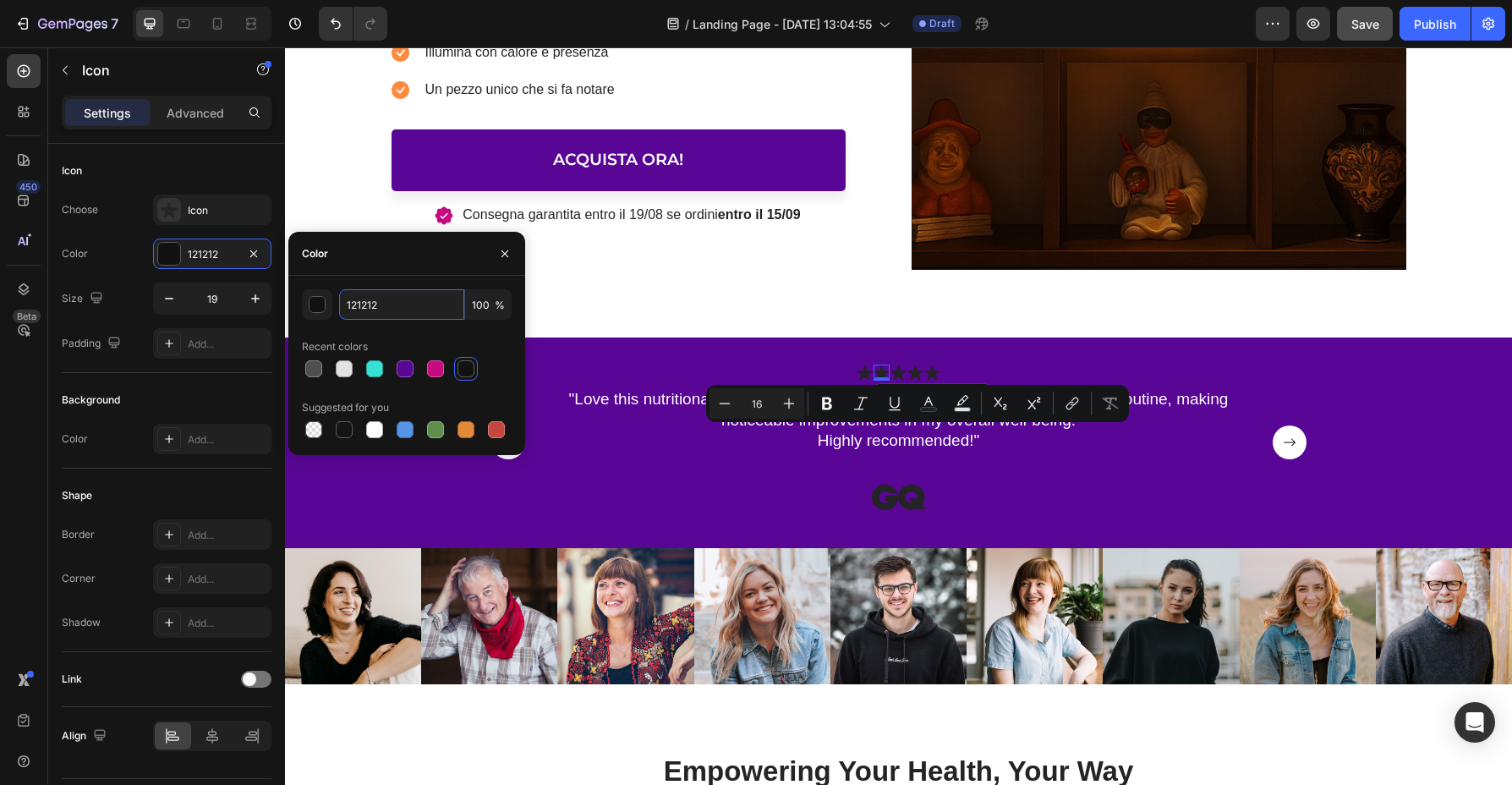
drag, startPoint x: 389, startPoint y: 310, endPoint x: 334, endPoint y: 302, distance: 55.6
click at [334, 302] on div "121212 100 %" at bounding box center [406, 303] width 209 height 30
paste input "fbcb0a"
type input "fbcb0a"
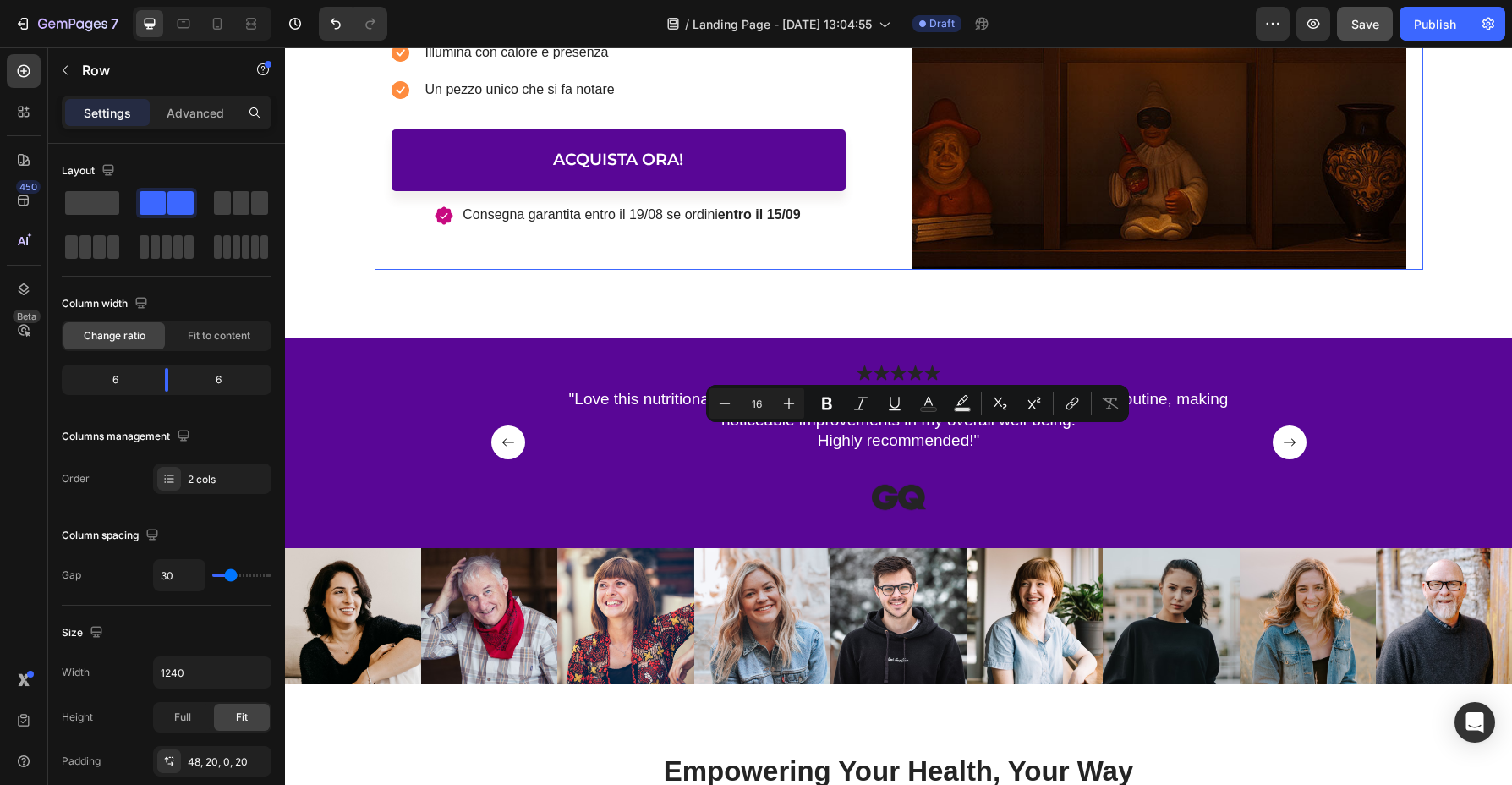
click at [868, 369] on icon at bounding box center [864, 373] width 16 height 15
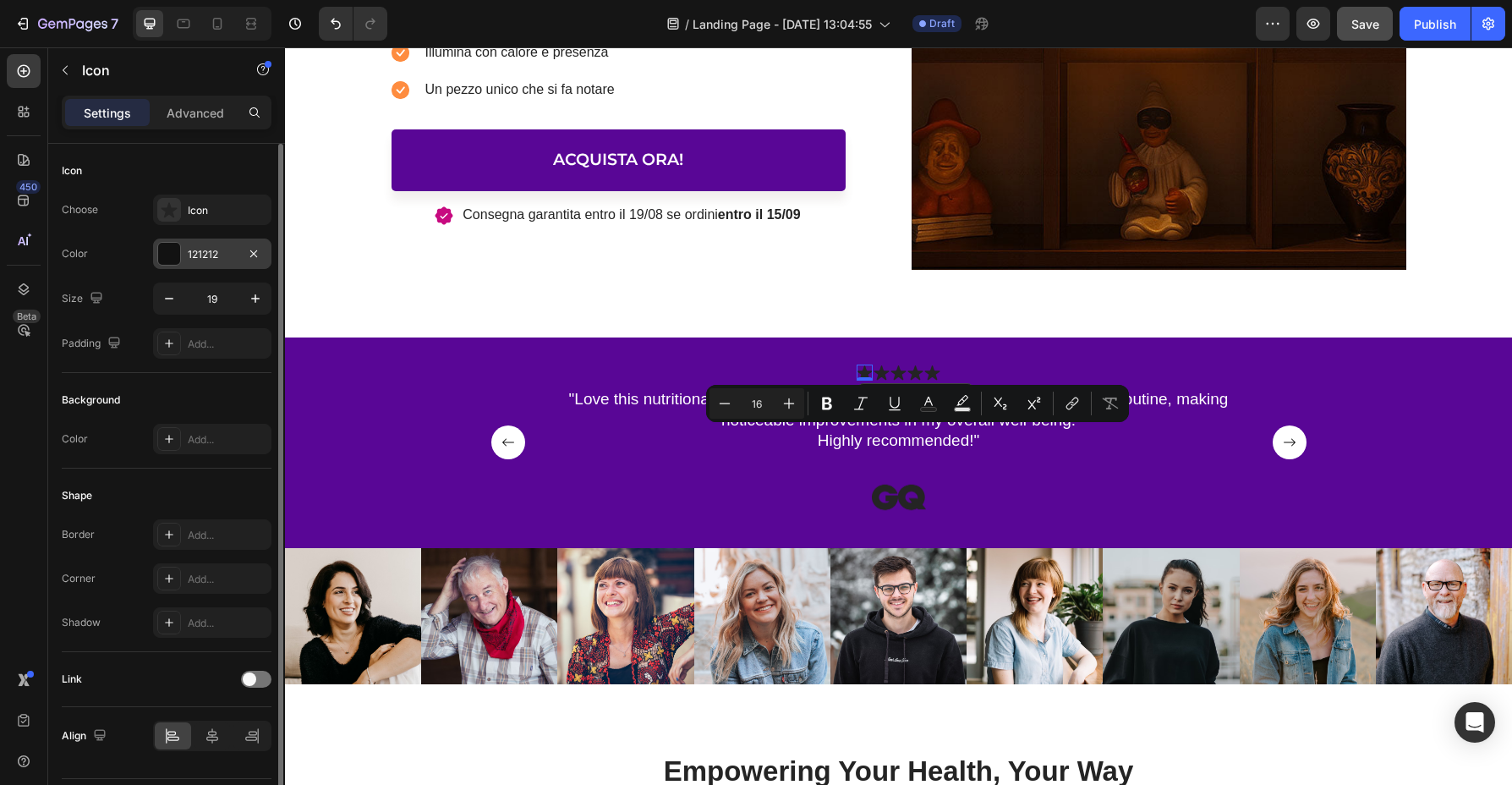
click at [212, 256] on div "121212" at bounding box center [212, 254] width 49 height 16
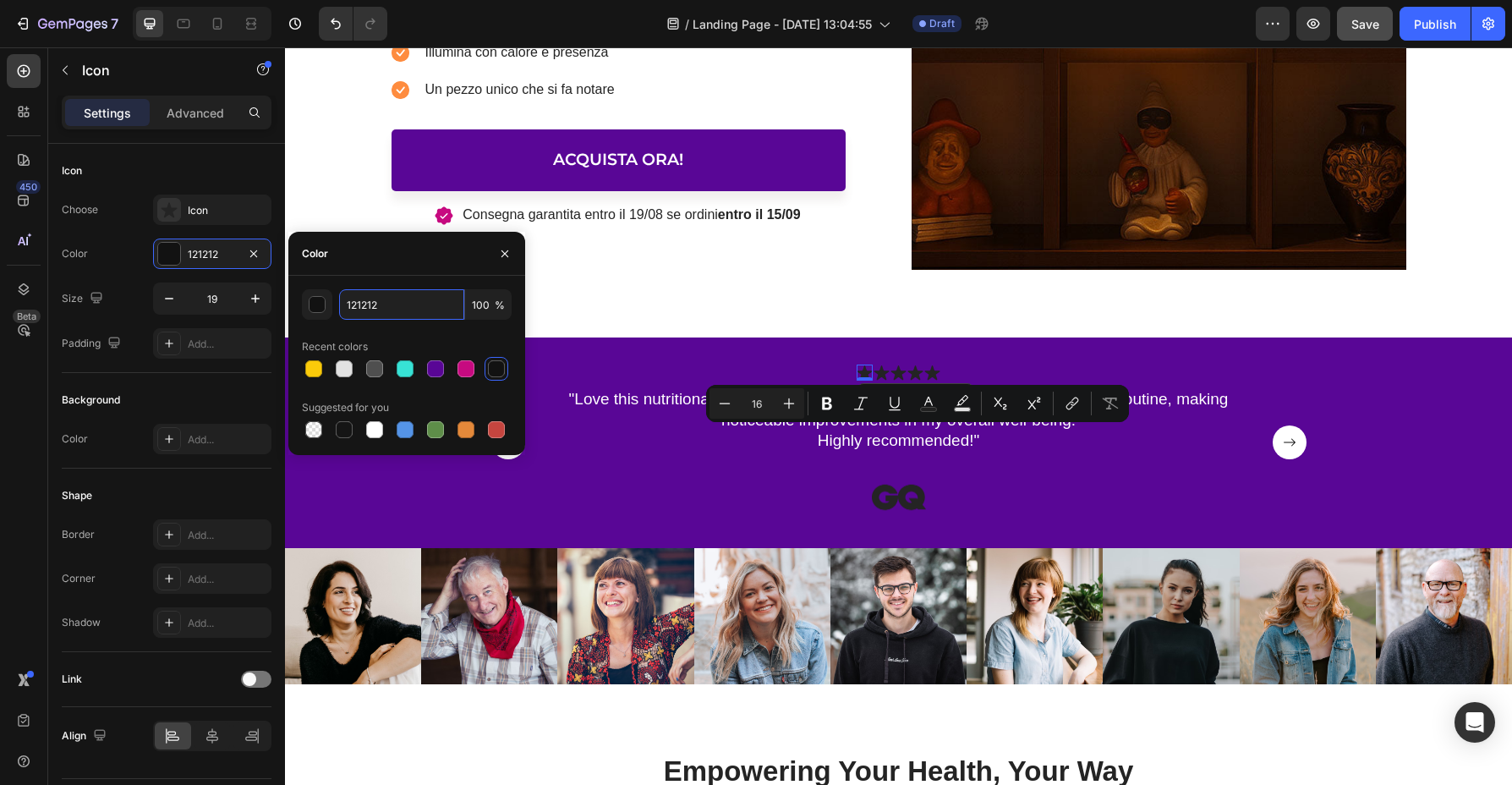
drag, startPoint x: 393, startPoint y: 311, endPoint x: 338, endPoint y: 307, distance: 55.1
click at [338, 307] on div "121212 100 %" at bounding box center [406, 303] width 209 height 30
click at [305, 368] on div at bounding box center [314, 368] width 17 height 17
type input "FBCB0A"
click at [510, 249] on icon "button" at bounding box center [505, 253] width 14 height 14
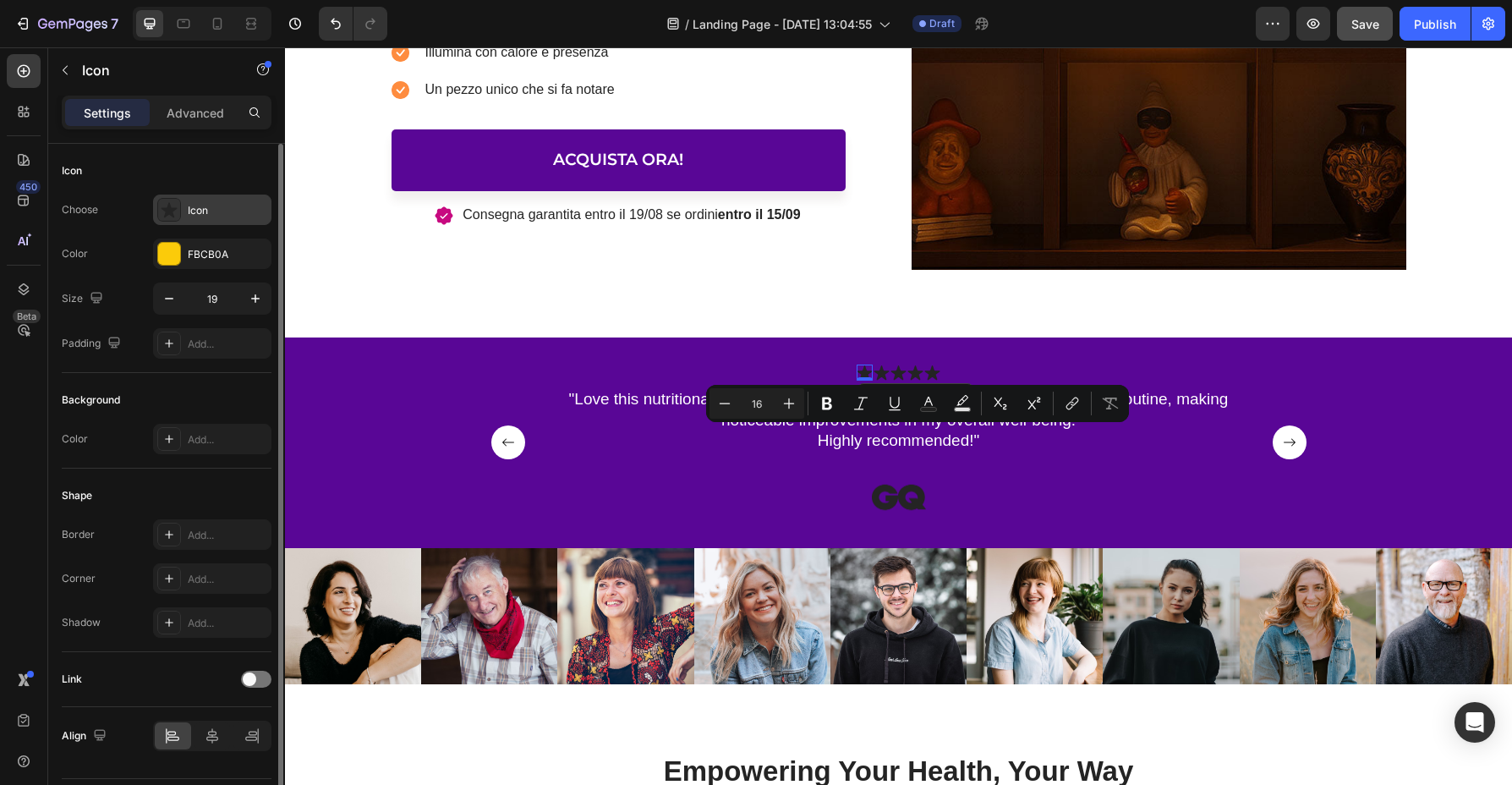
click at [218, 218] on div "Icon" at bounding box center [212, 209] width 119 height 30
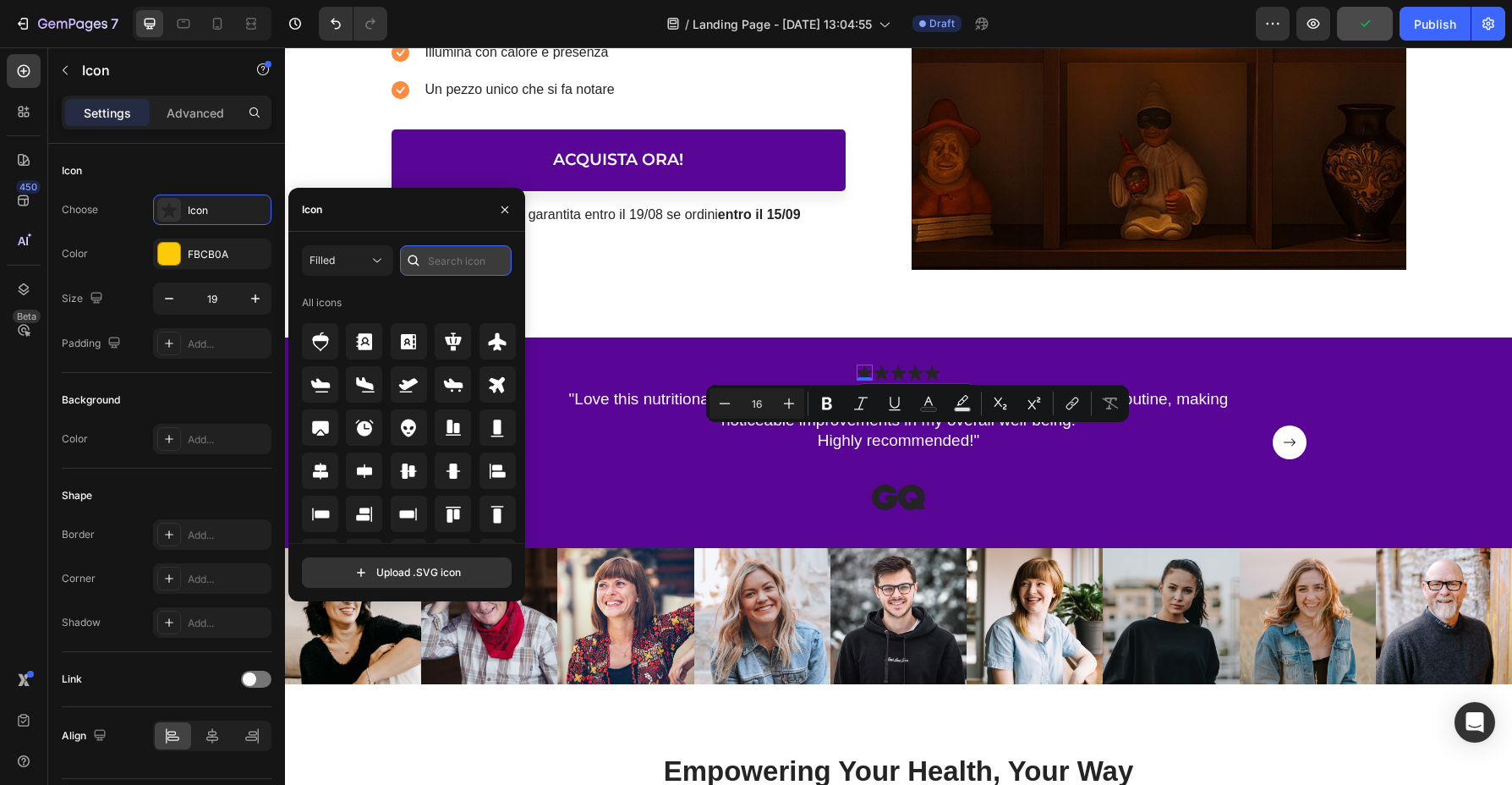
click at [467, 260] on input "text" at bounding box center [456, 260] width 112 height 30
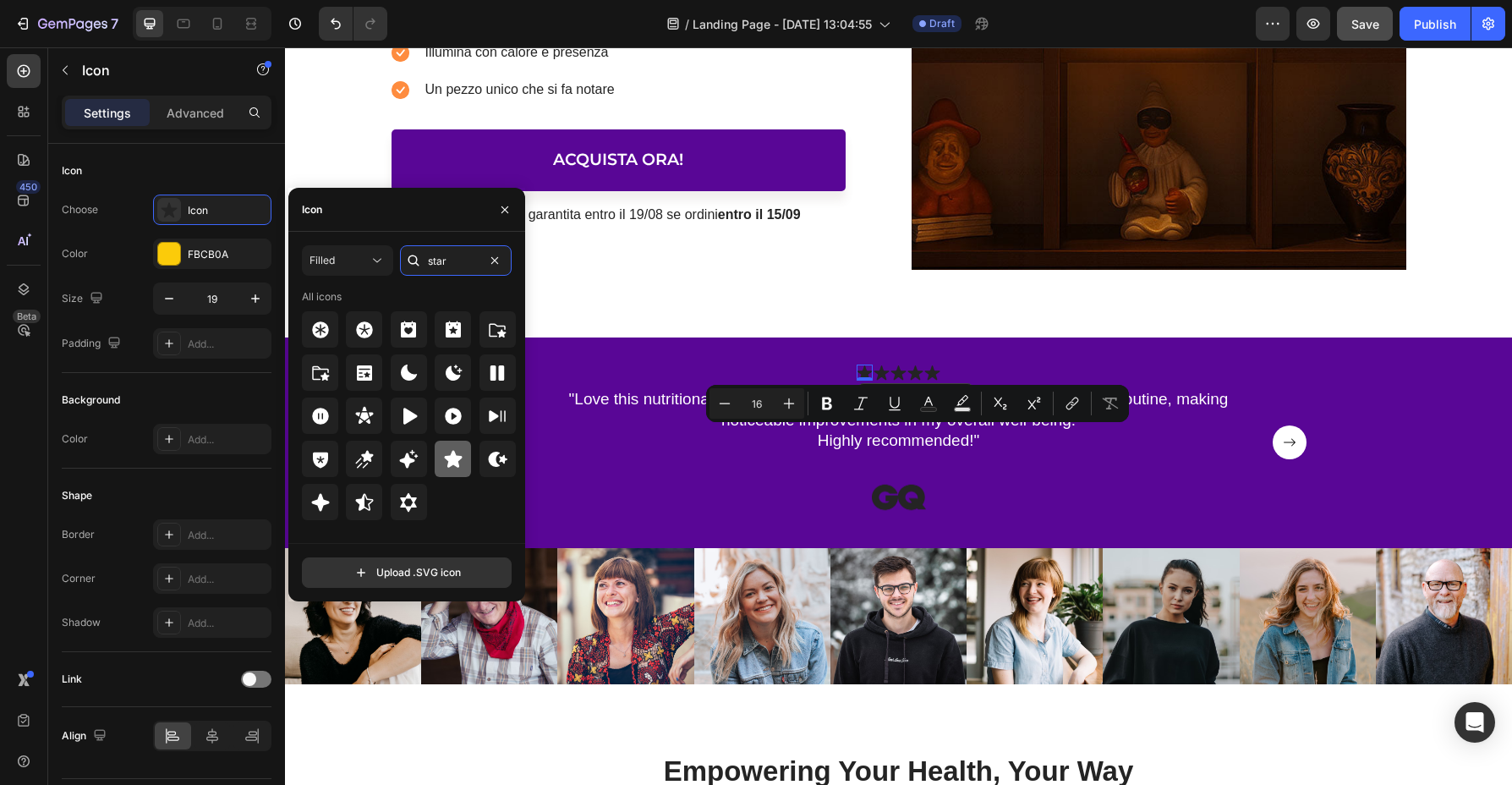
type input "star"
click at [447, 449] on icon at bounding box center [453, 459] width 20 height 20
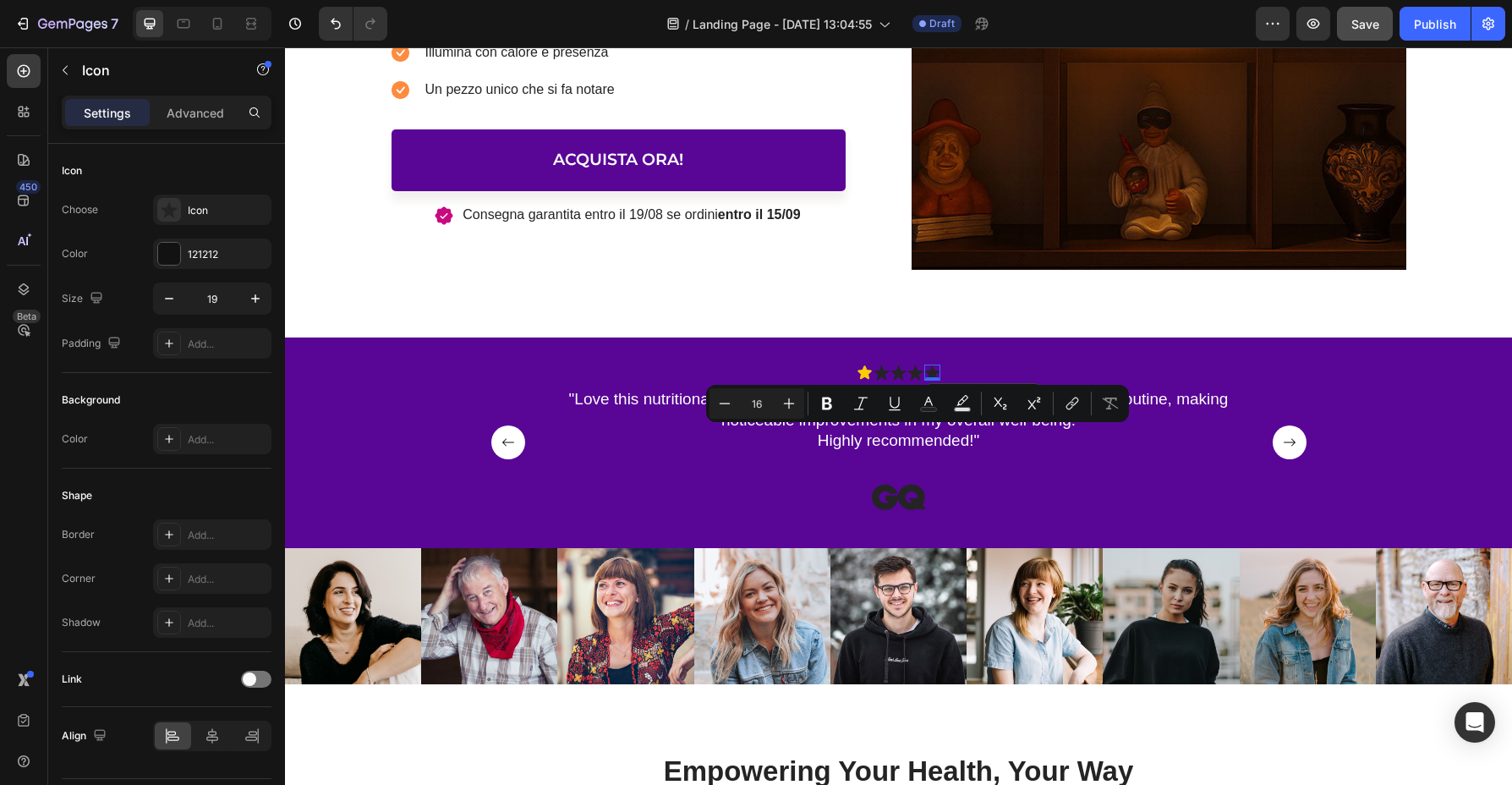
click at [936, 371] on icon at bounding box center [932, 373] width 16 height 15
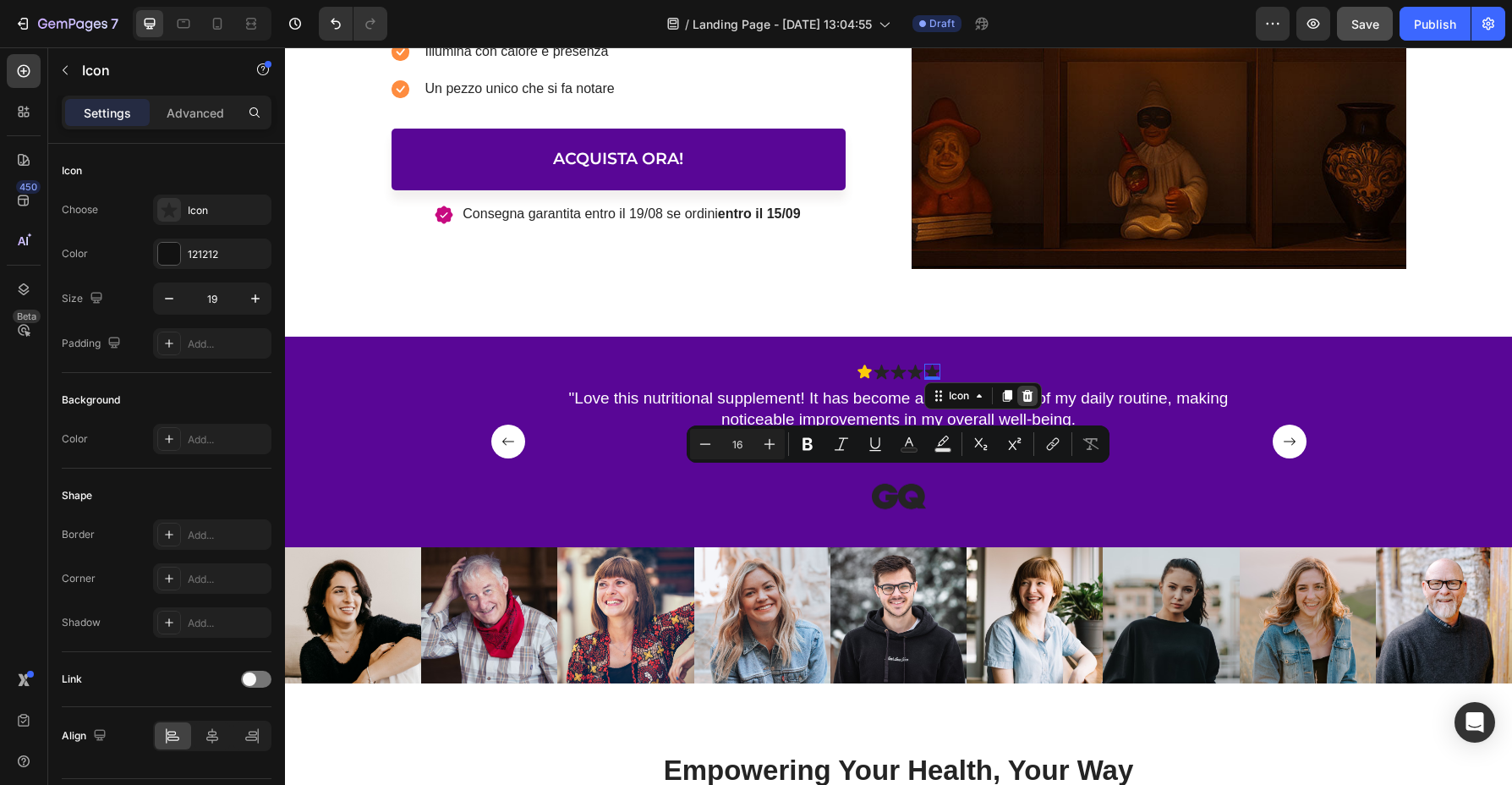
click at [1024, 395] on icon at bounding box center [1028, 396] width 14 height 14
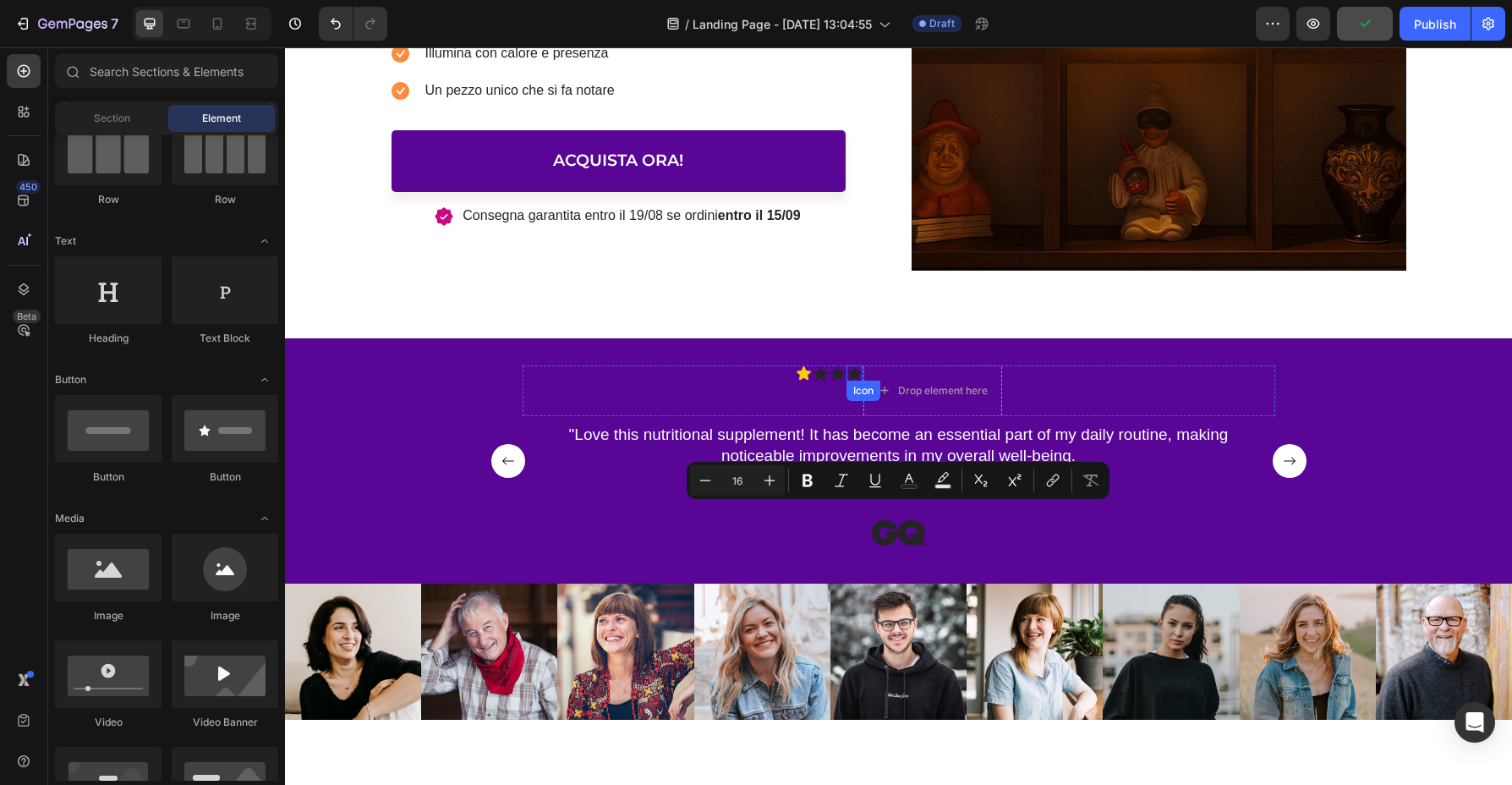
click at [857, 374] on div "Icon" at bounding box center [855, 374] width 16 height 16
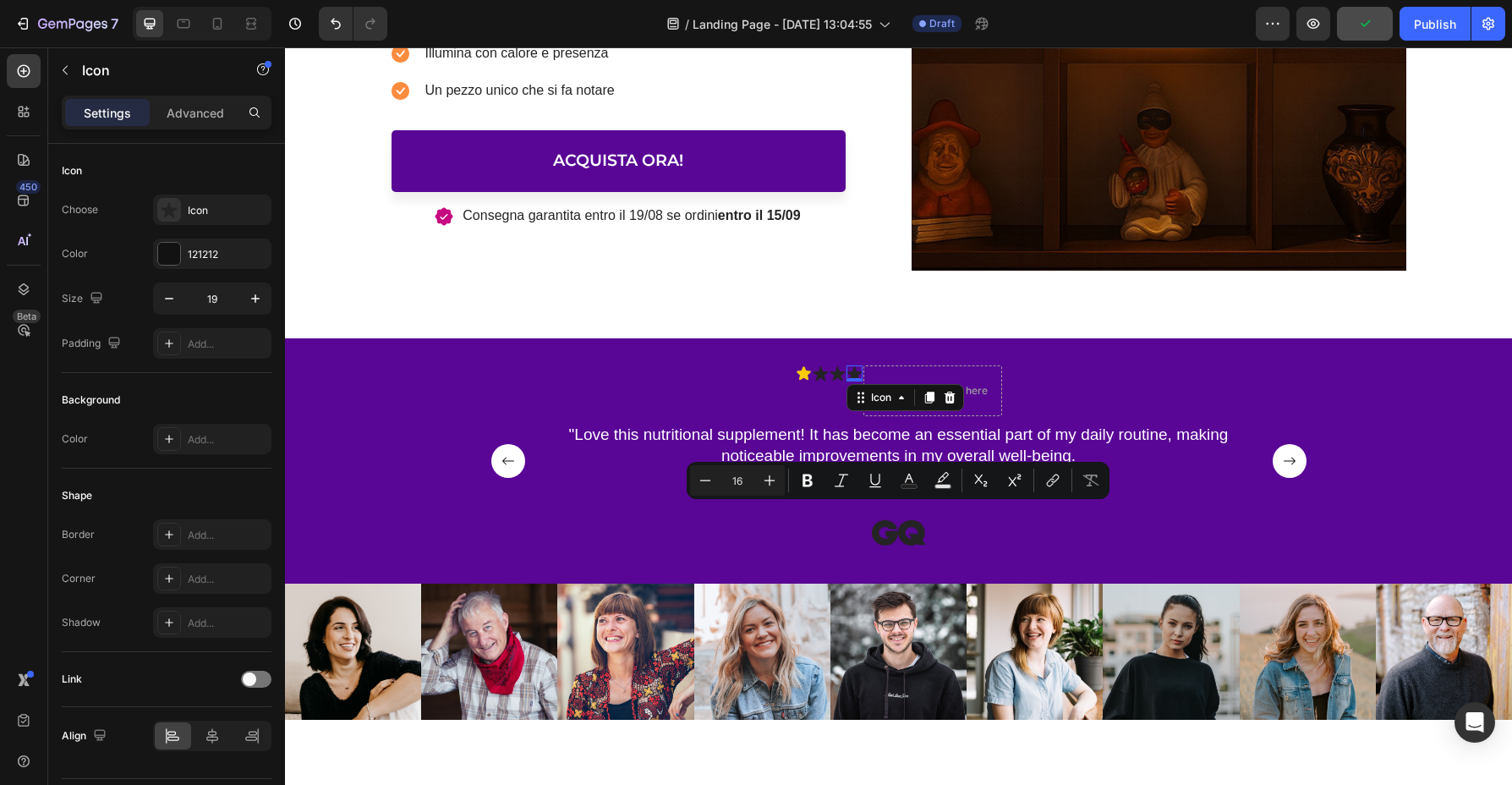
scroll to position [583, 0]
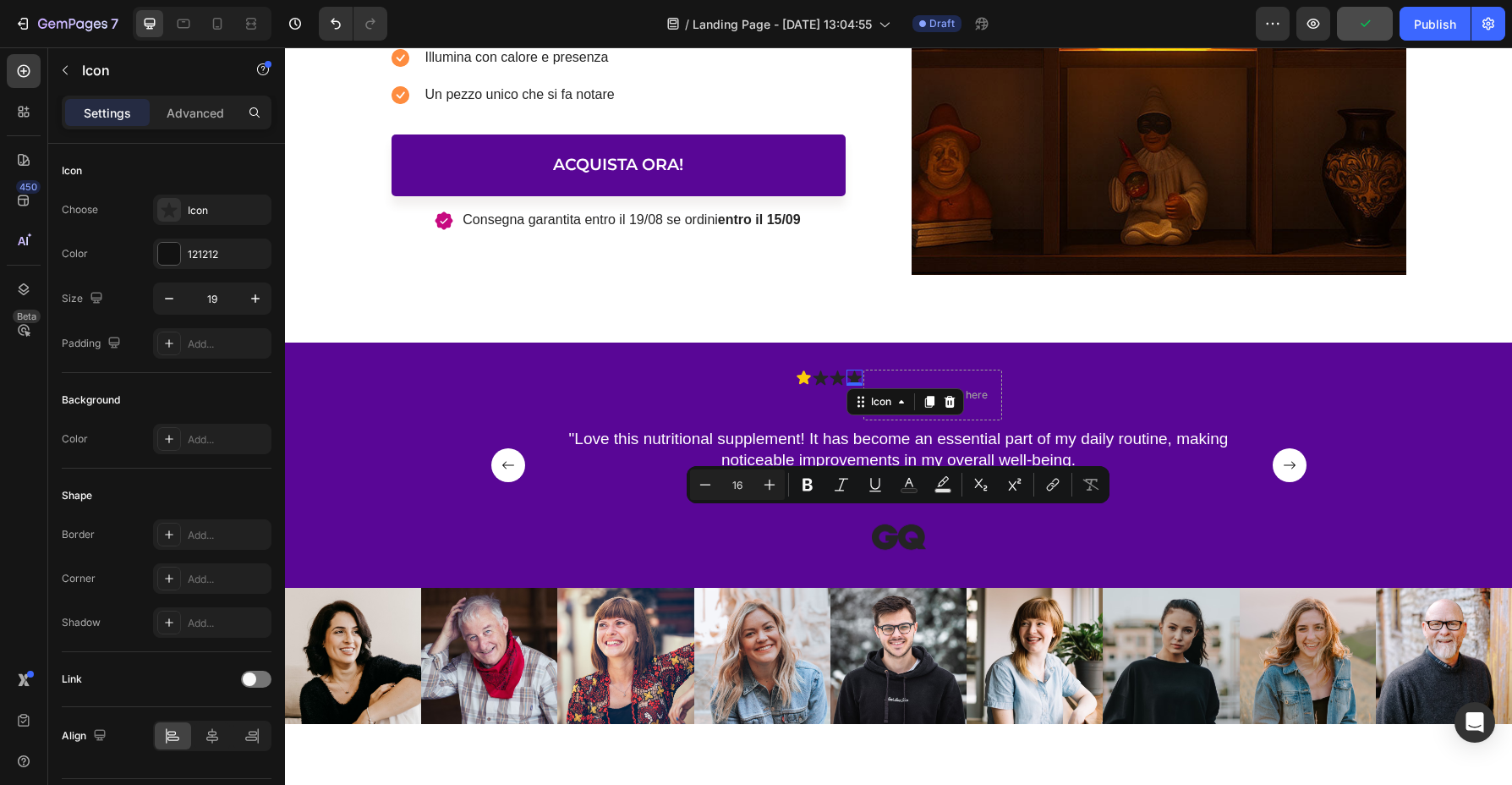
drag, startPoint x: 945, startPoint y: 400, endPoint x: 933, endPoint y: 398, distance: 12.2
click at [945, 400] on icon at bounding box center [950, 401] width 14 height 14
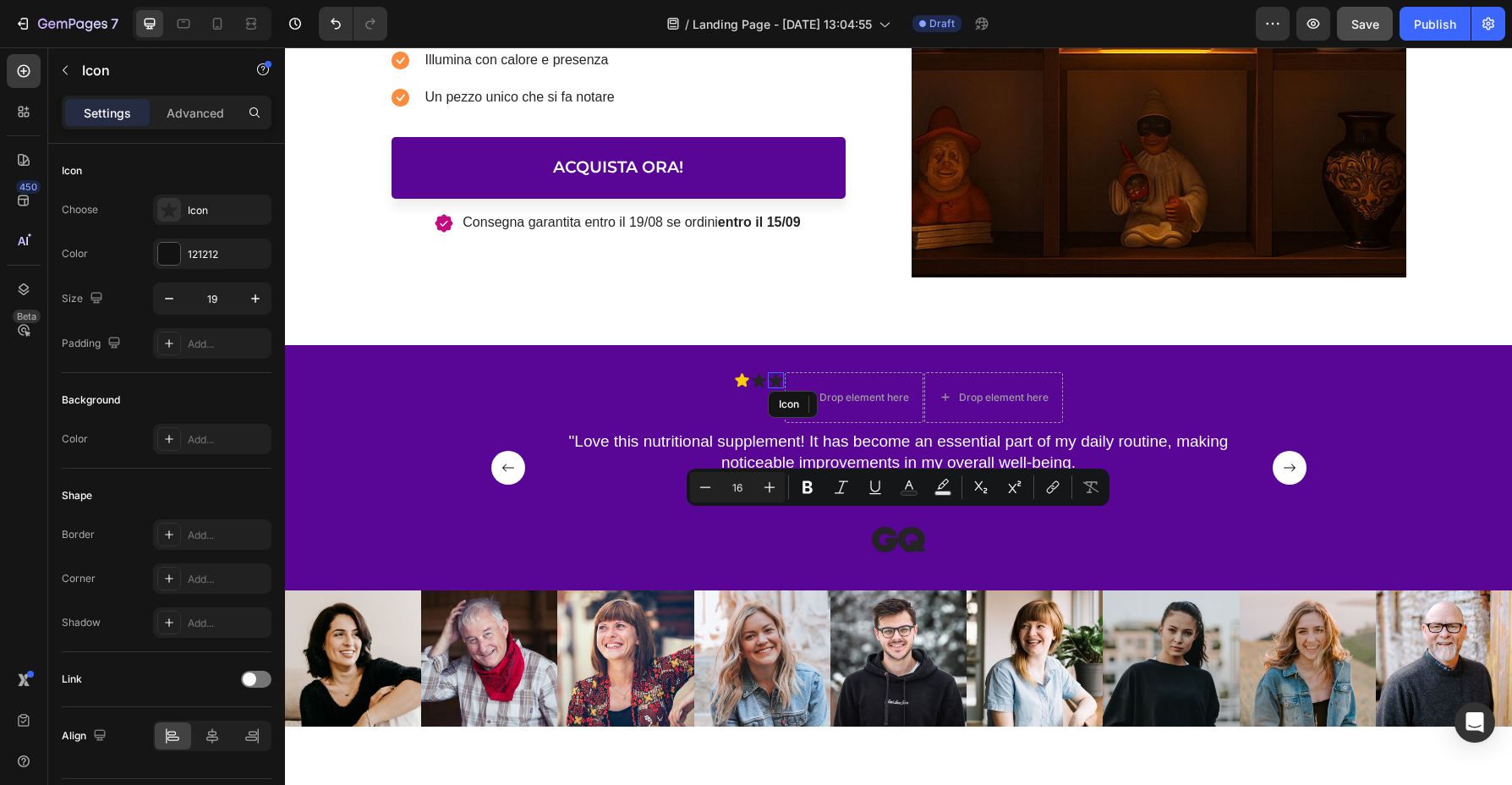
click at [778, 379] on icon at bounding box center [775, 380] width 16 height 15
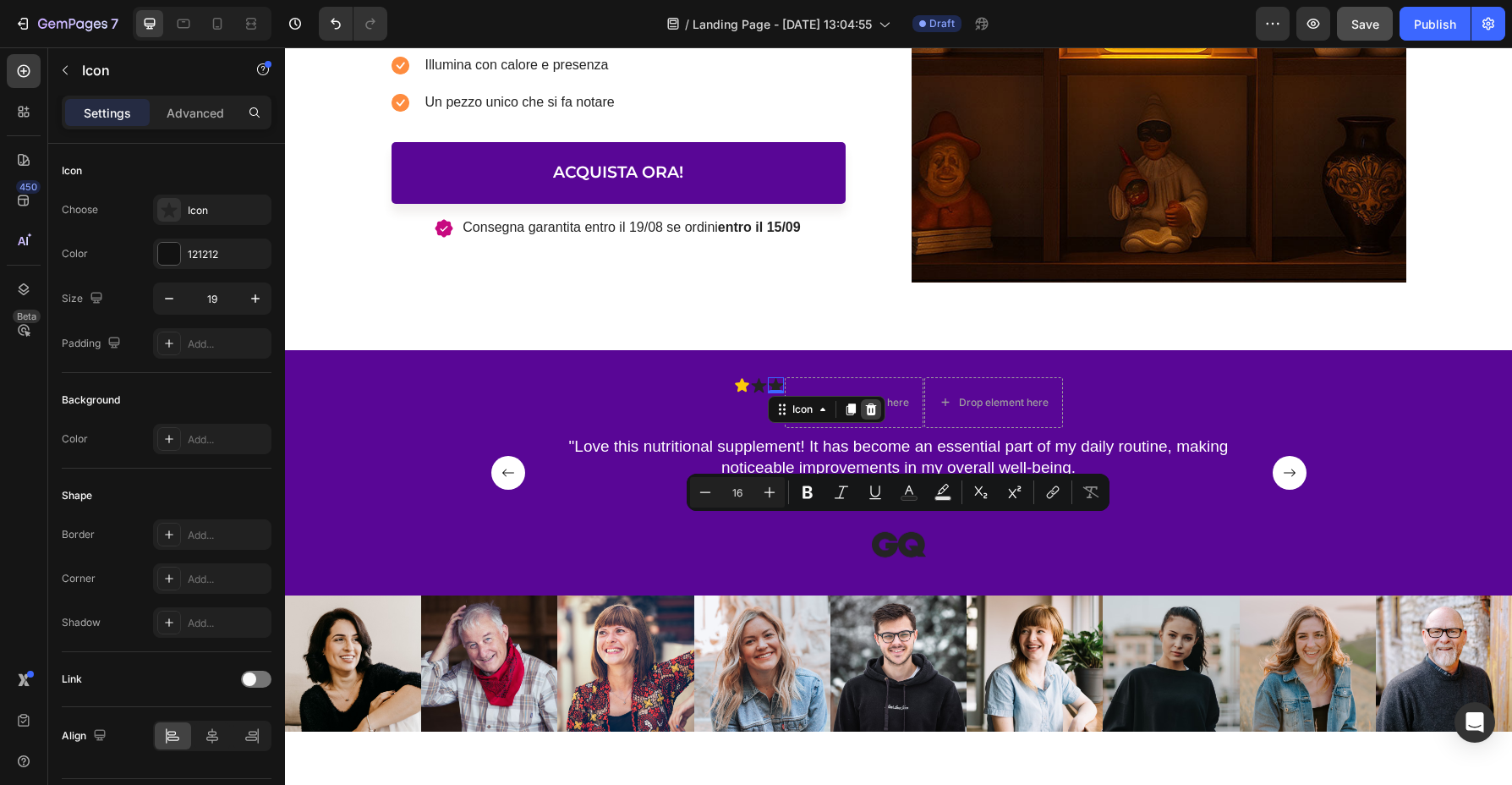
click at [867, 403] on icon at bounding box center [871, 408] width 14 height 14
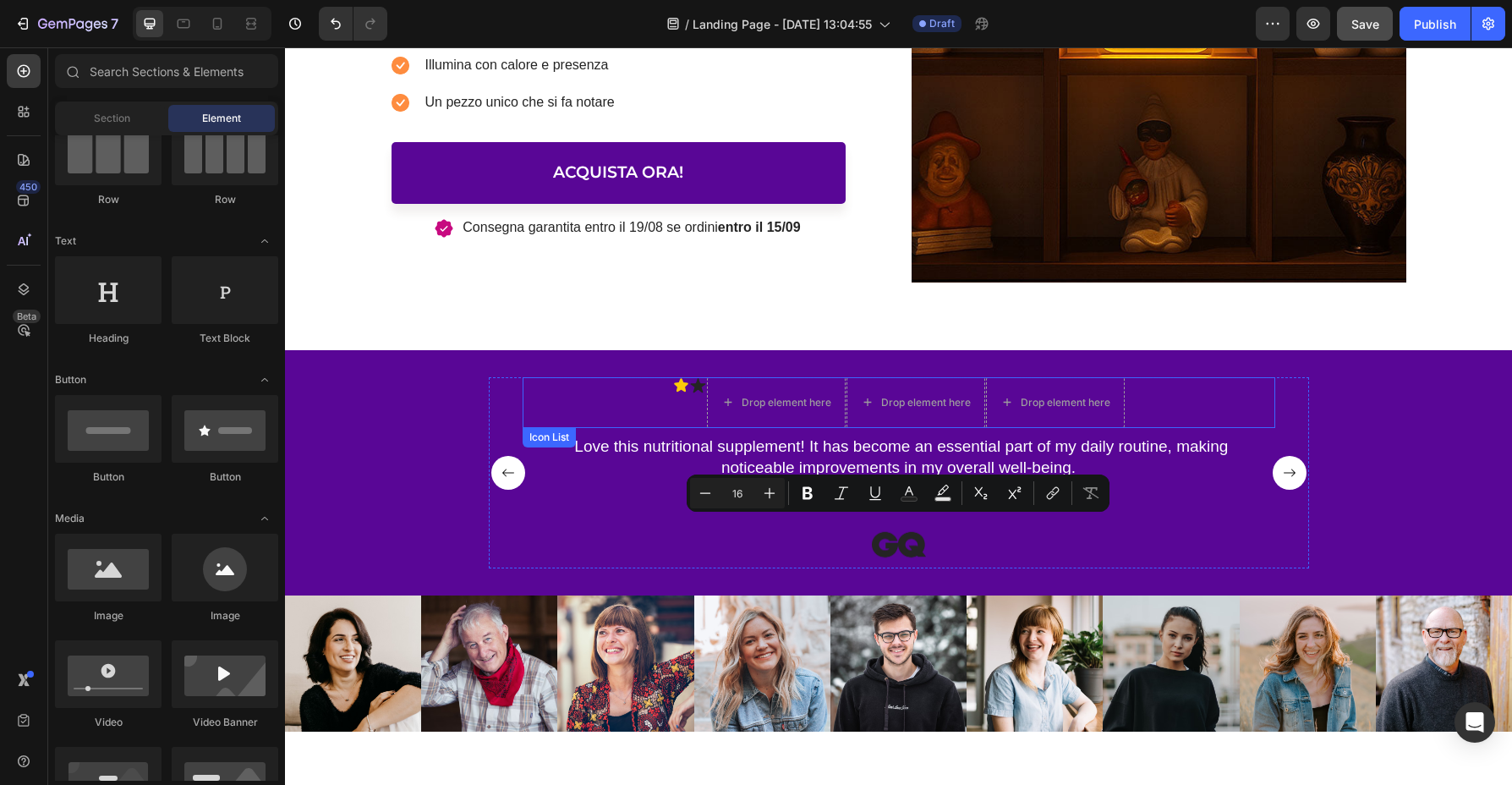
scroll to position [573, 0]
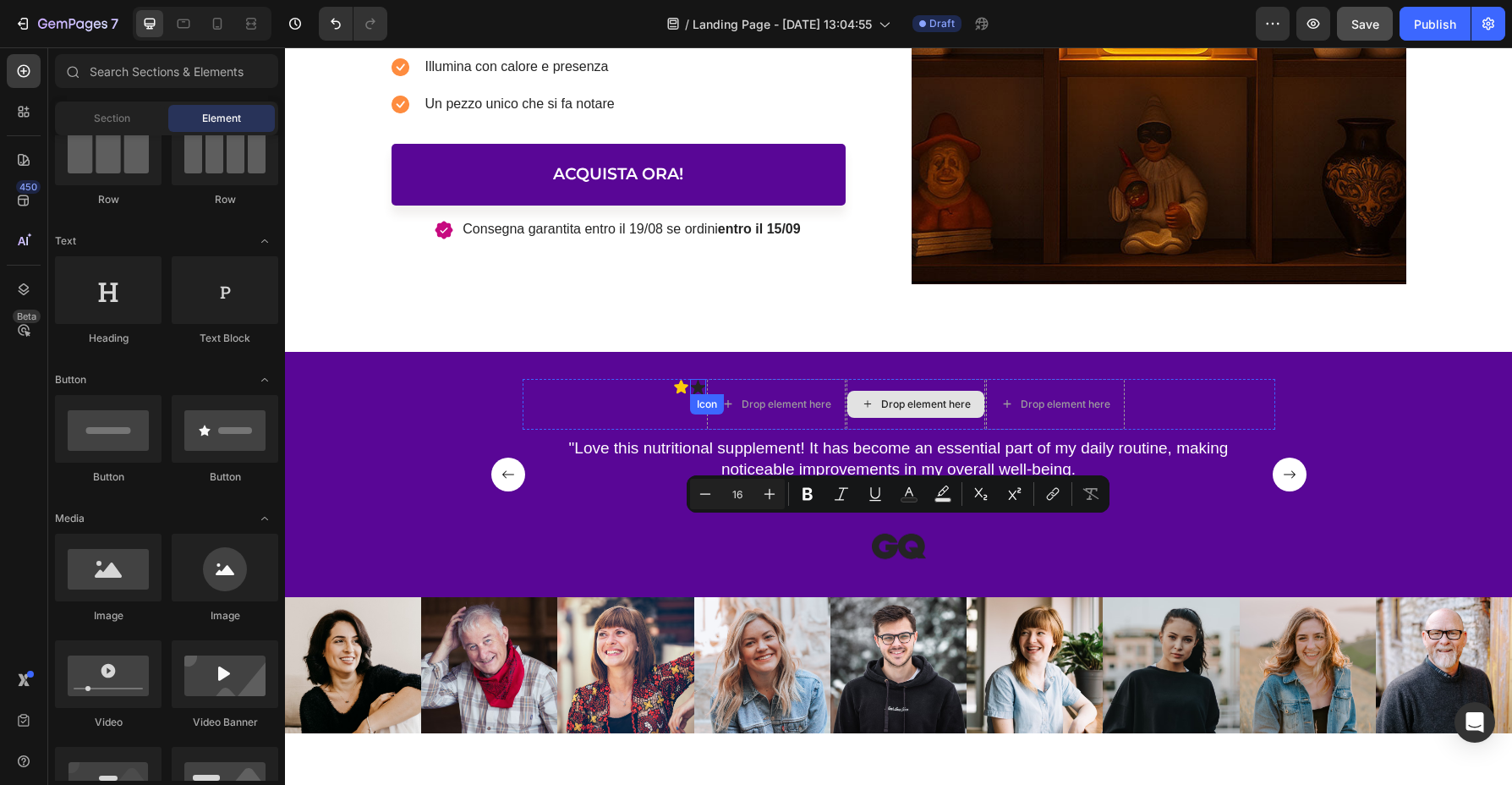
click at [701, 386] on icon at bounding box center [697, 387] width 16 height 15
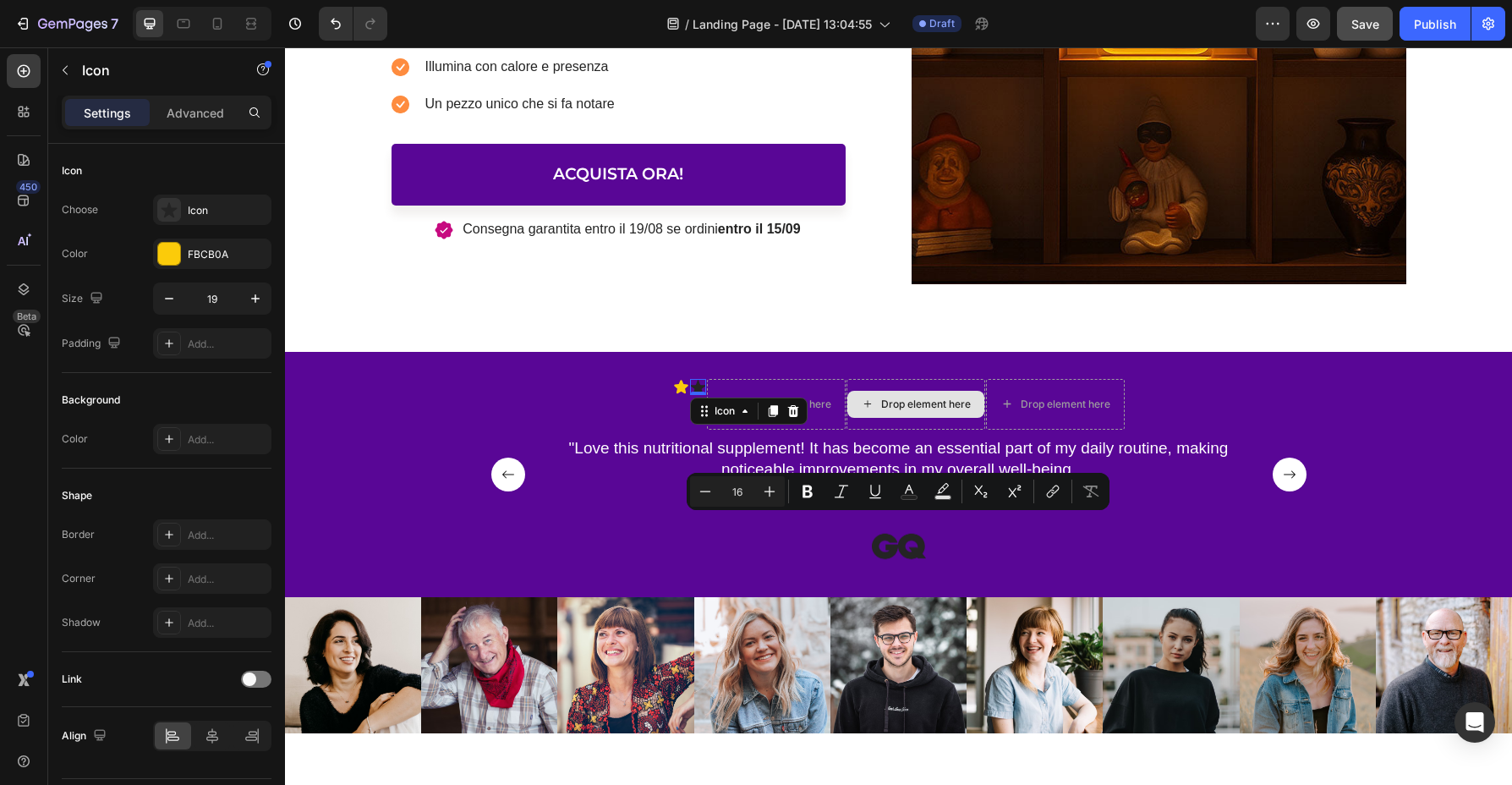
scroll to position [576, 0]
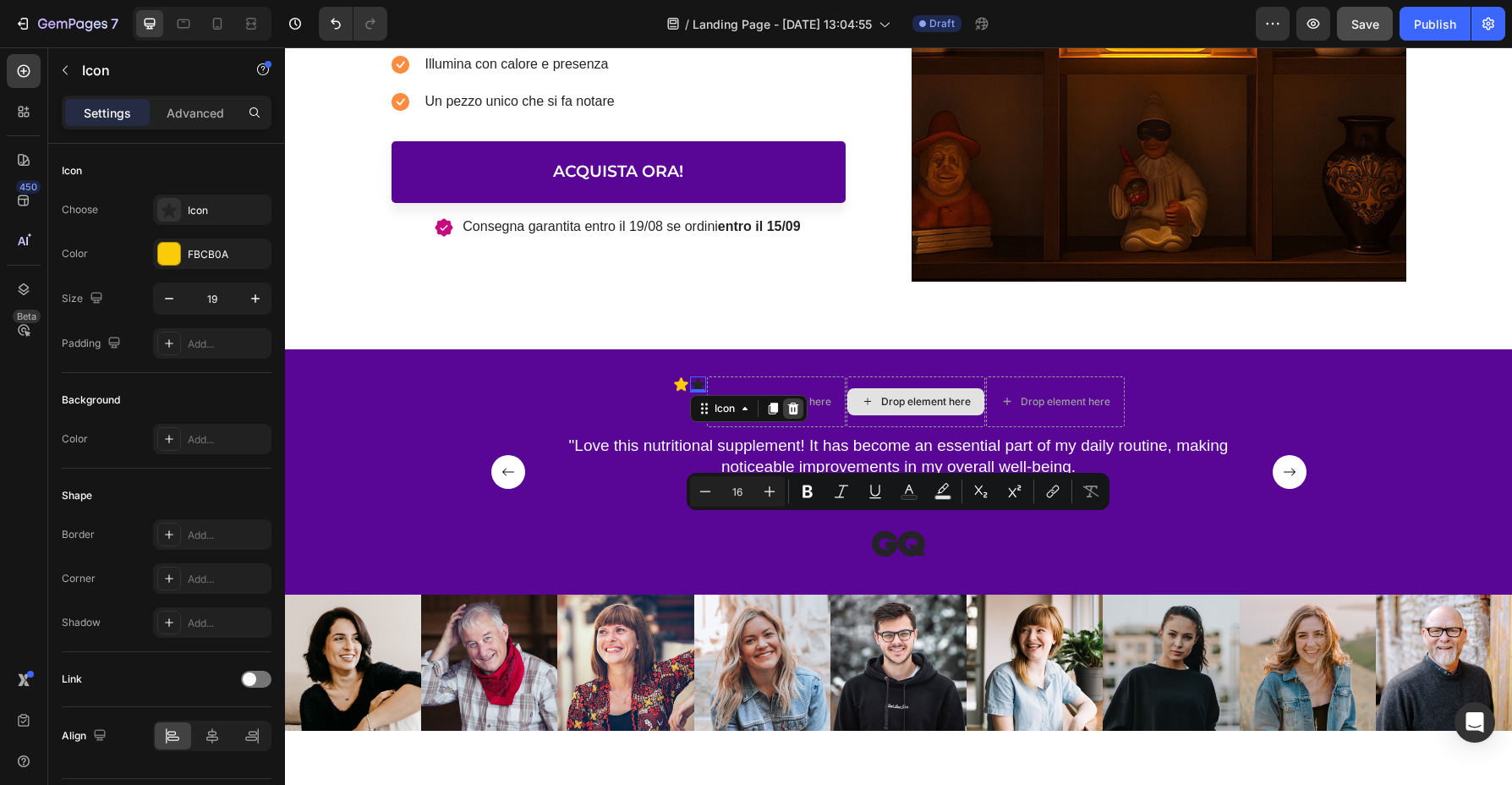
click at [790, 405] on icon at bounding box center [793, 408] width 11 height 12
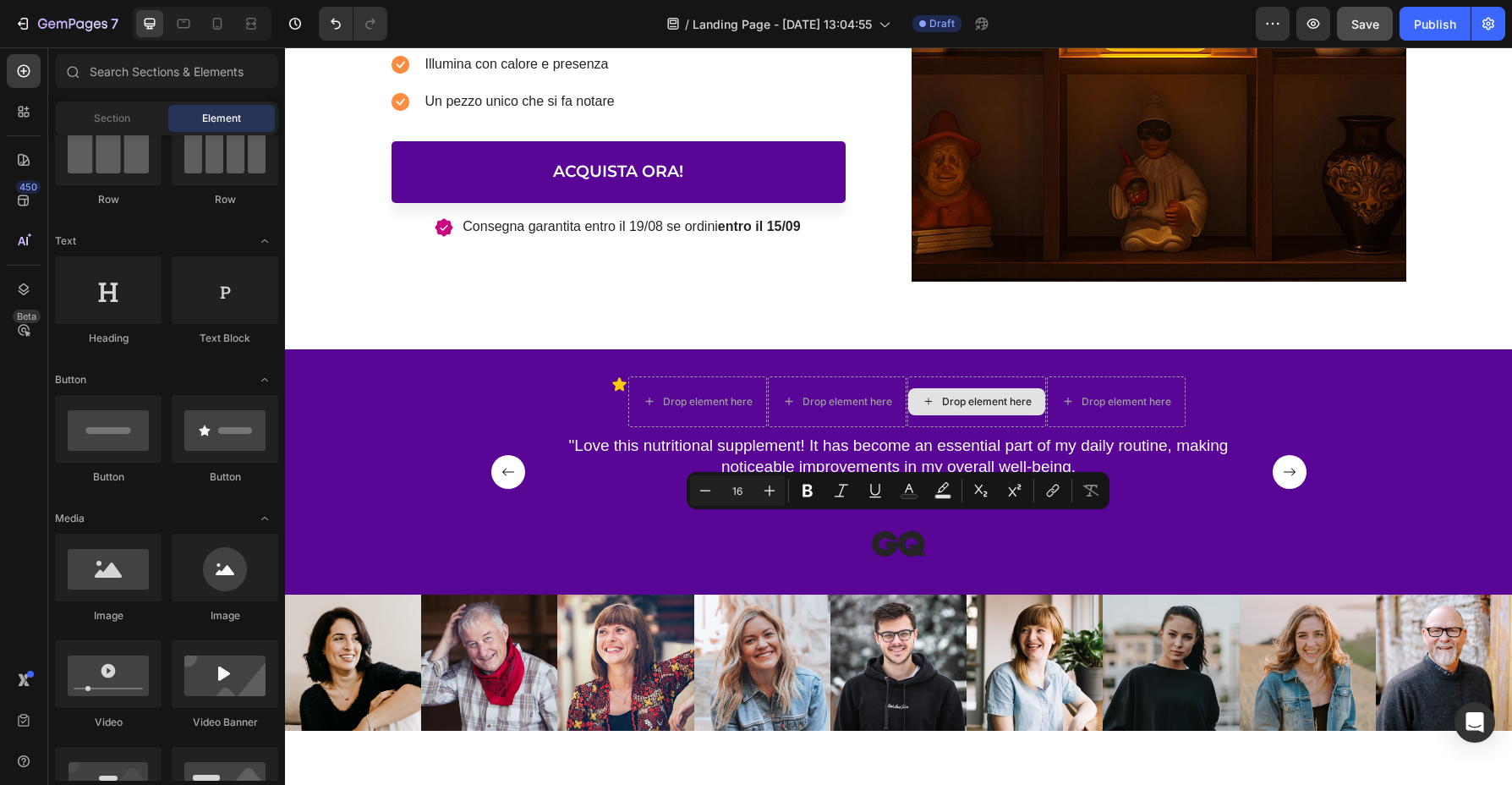
scroll to position [569, 0]
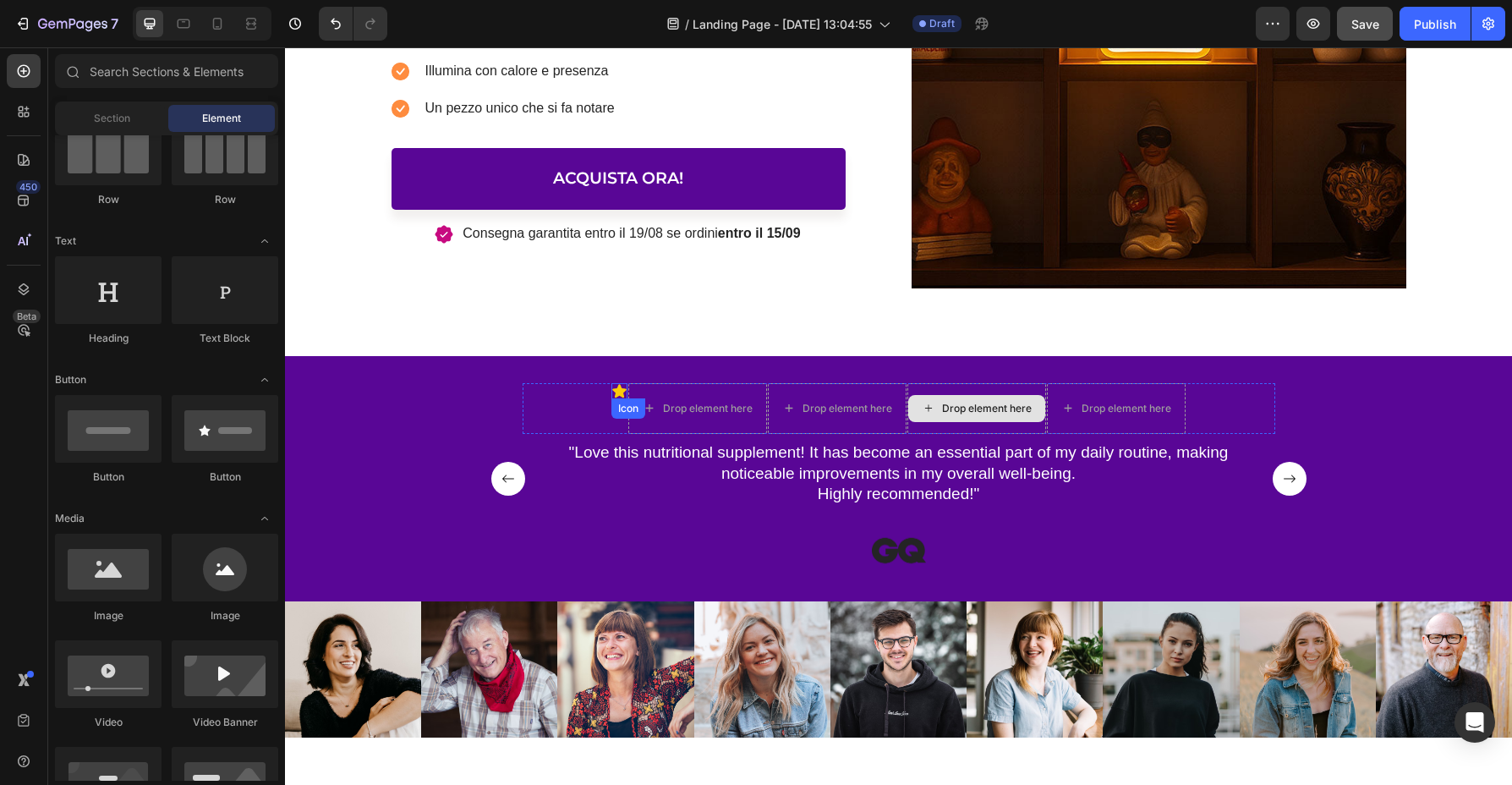
click at [620, 390] on div "Icon" at bounding box center [620, 391] width 16 height 16
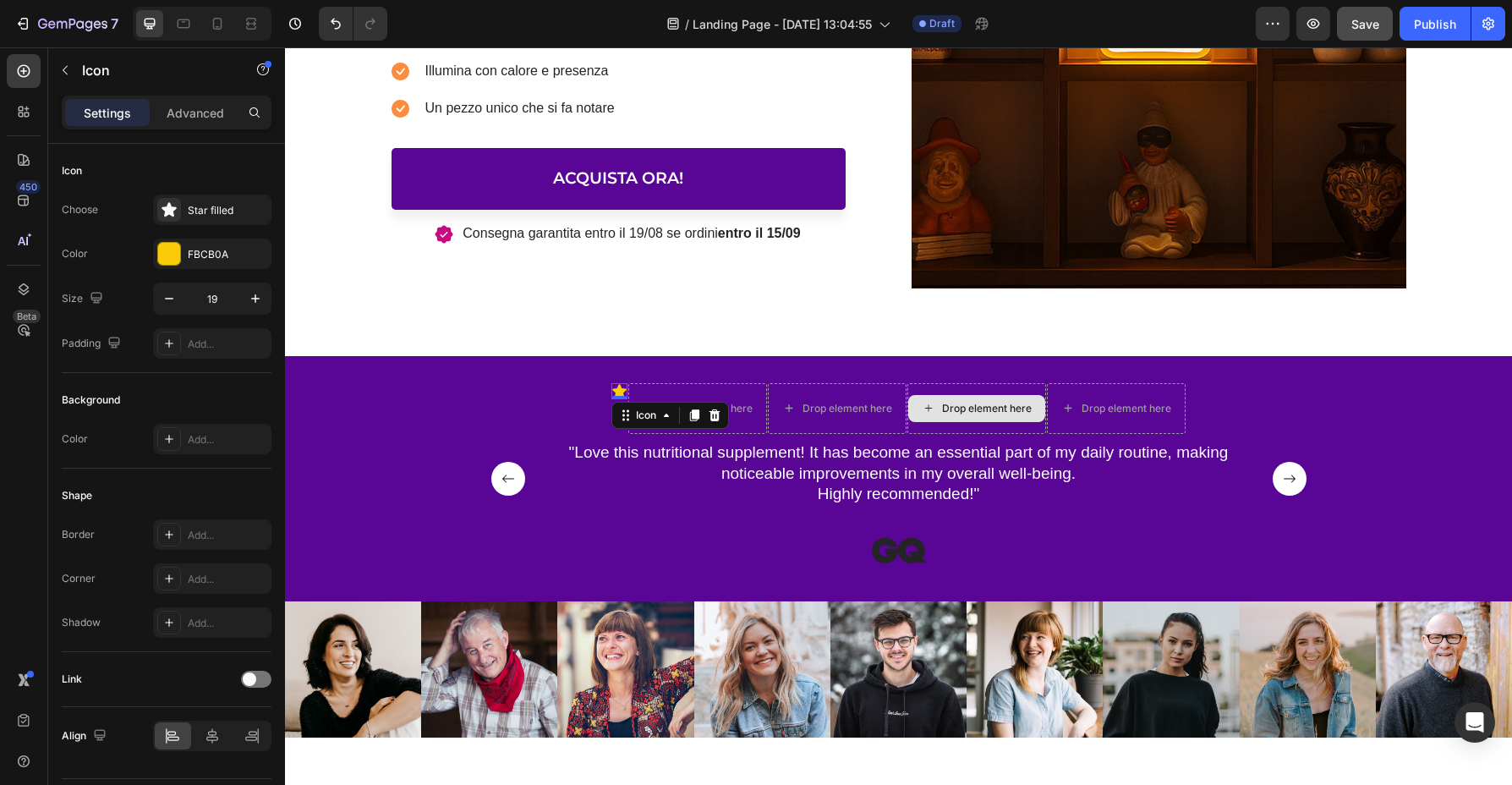
scroll to position [571, 0]
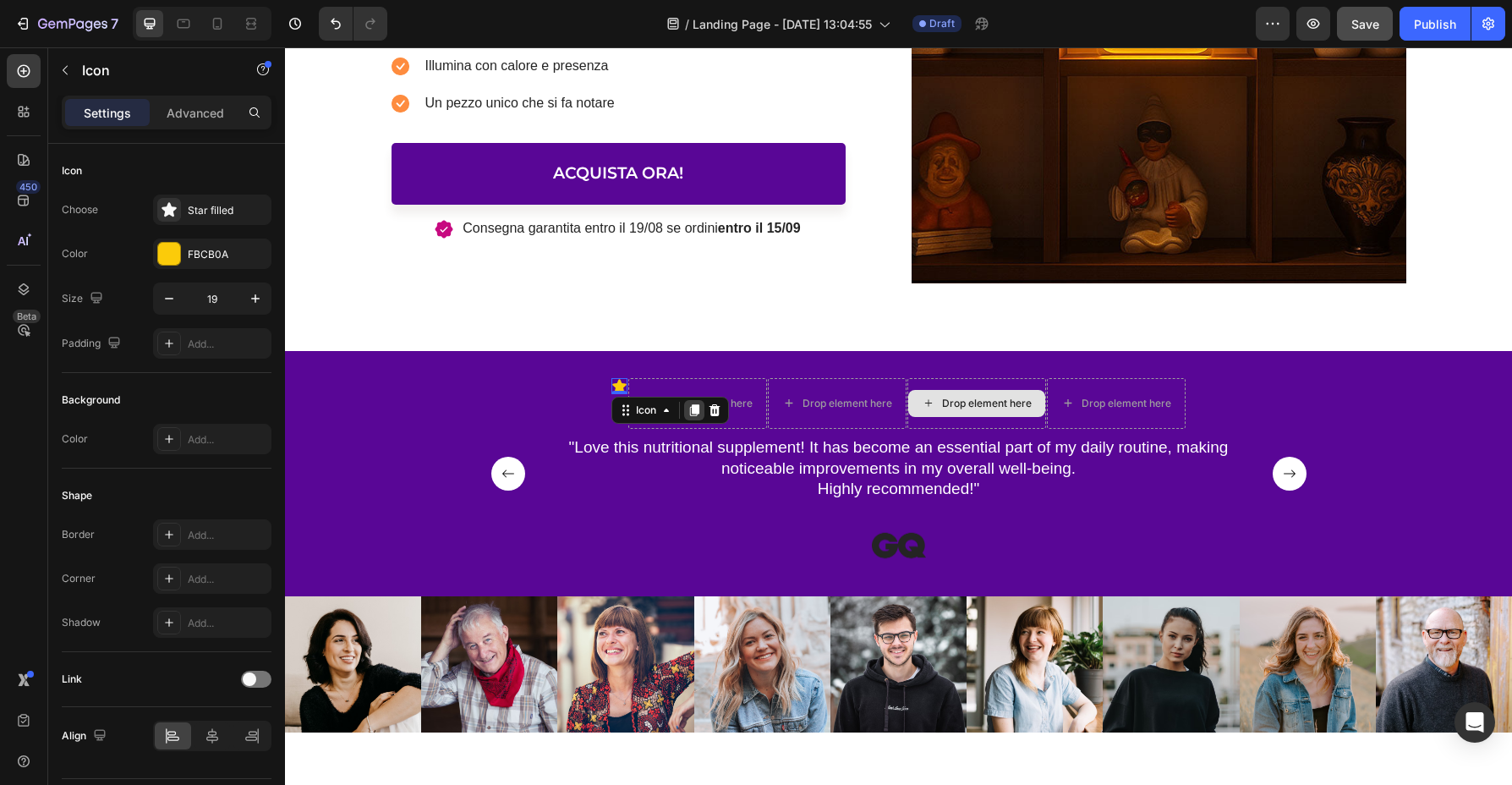
click at [687, 408] on div at bounding box center [695, 410] width 20 height 20
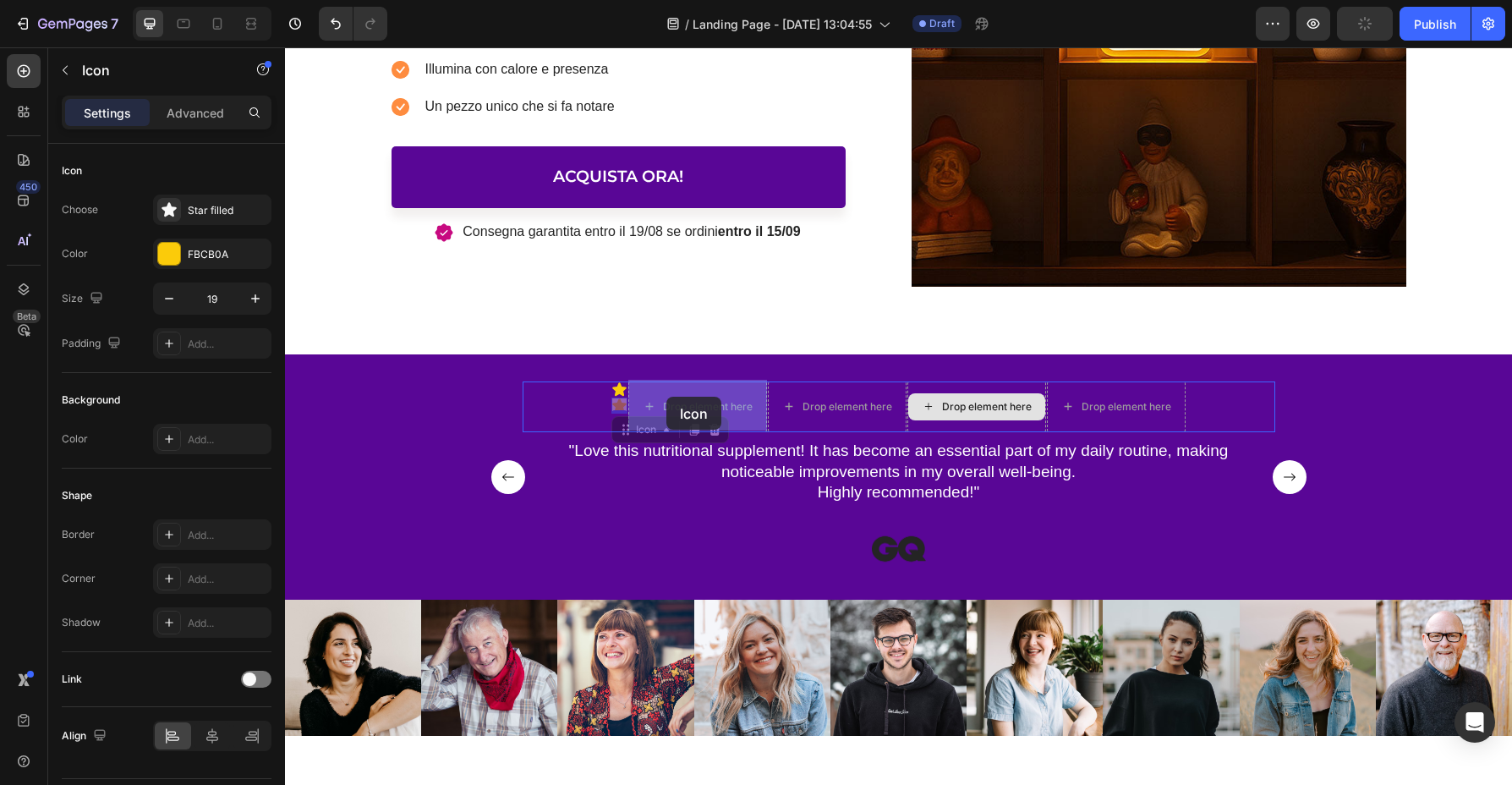
drag, startPoint x: 622, startPoint y: 400, endPoint x: 666, endPoint y: 397, distance: 44.1
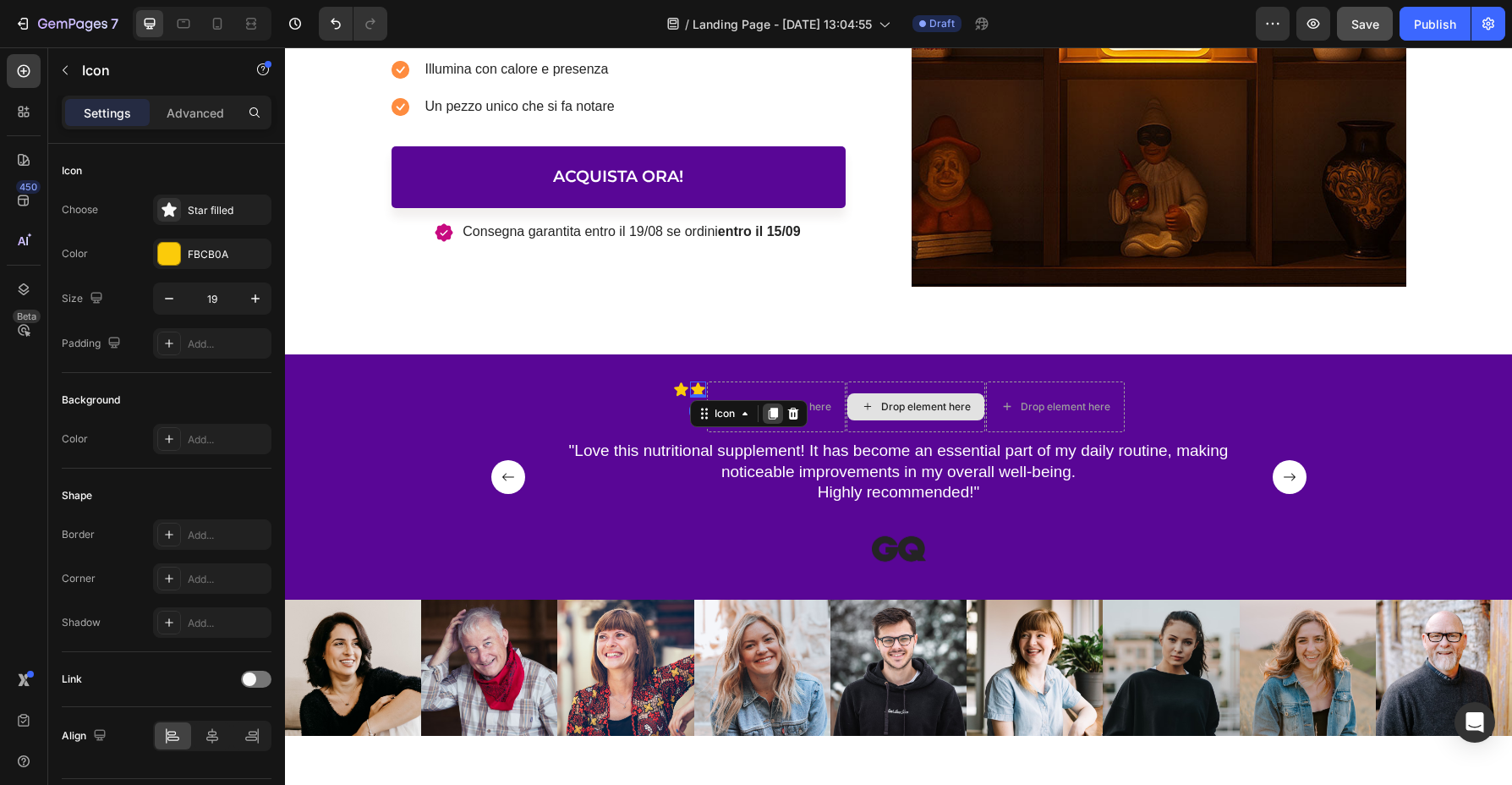
click at [774, 414] on icon at bounding box center [772, 413] width 9 height 12
drag, startPoint x: 699, startPoint y: 390, endPoint x: 759, endPoint y: 390, distance: 60.0
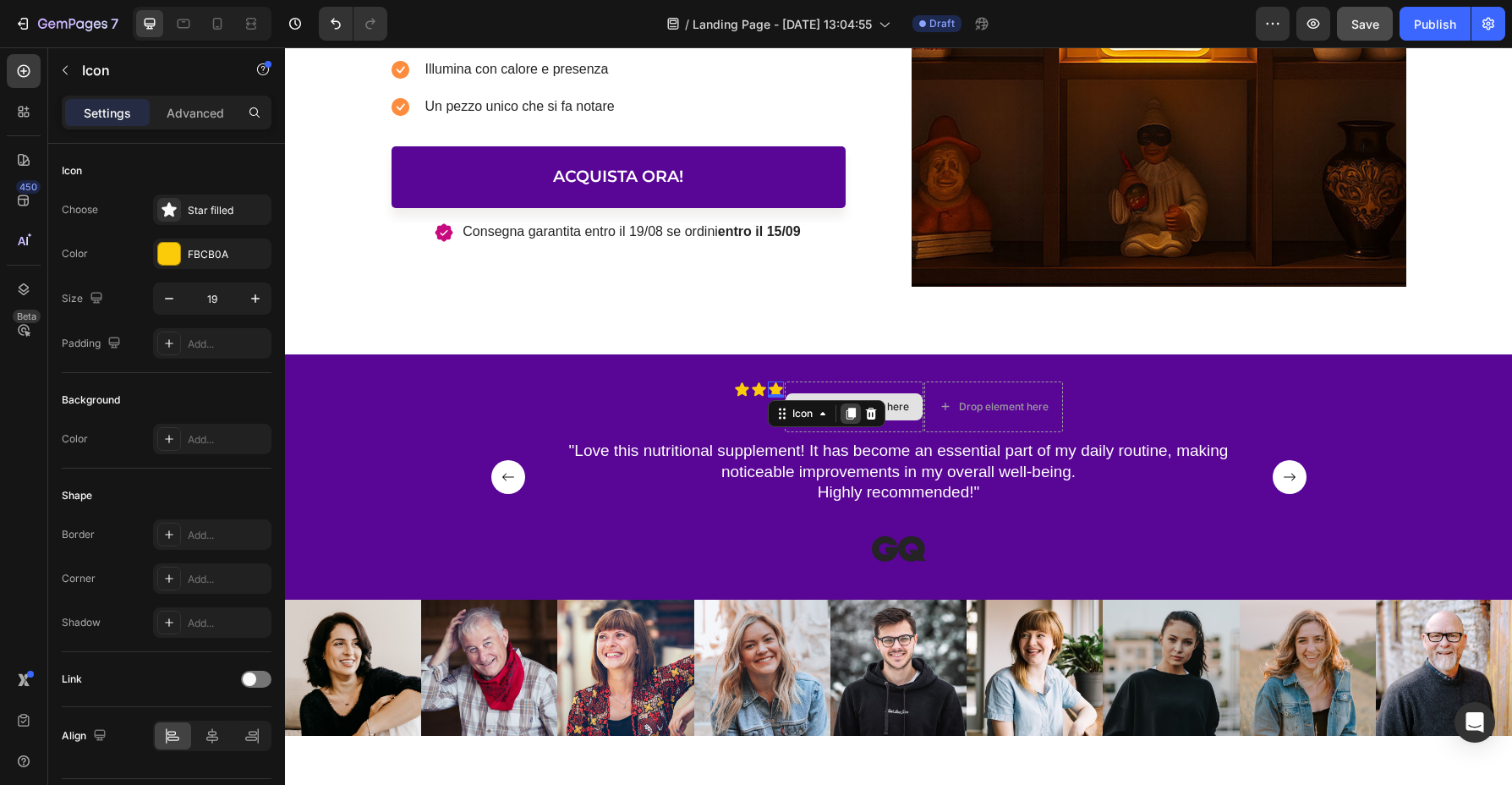
click at [855, 413] on icon at bounding box center [851, 413] width 9 height 12
drag, startPoint x: 775, startPoint y: 385, endPoint x: 822, endPoint y: 386, distance: 47.0
click at [928, 412] on icon at bounding box center [929, 413] width 9 height 12
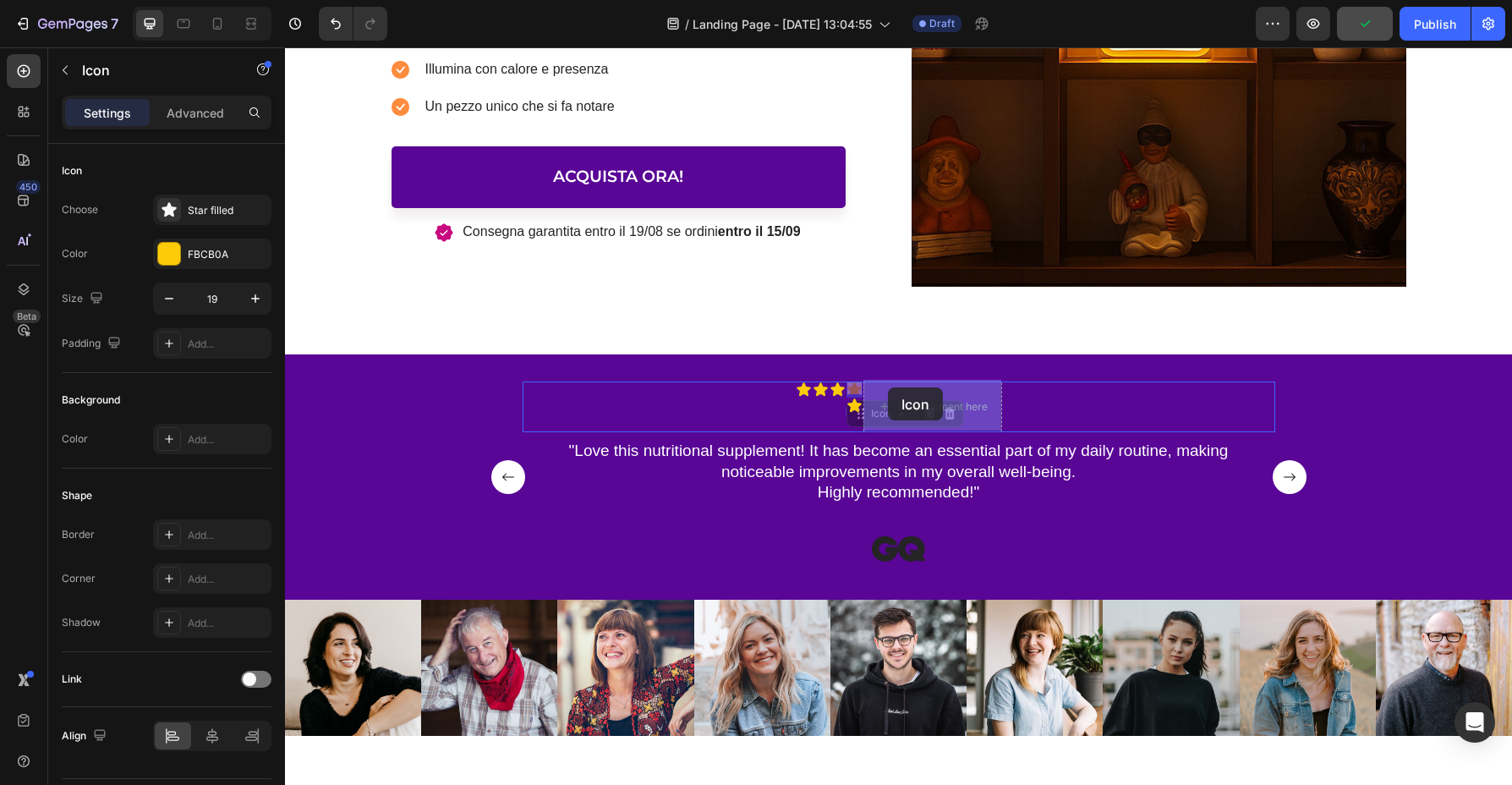
drag, startPoint x: 855, startPoint y: 387, endPoint x: 888, endPoint y: 387, distance: 33.0
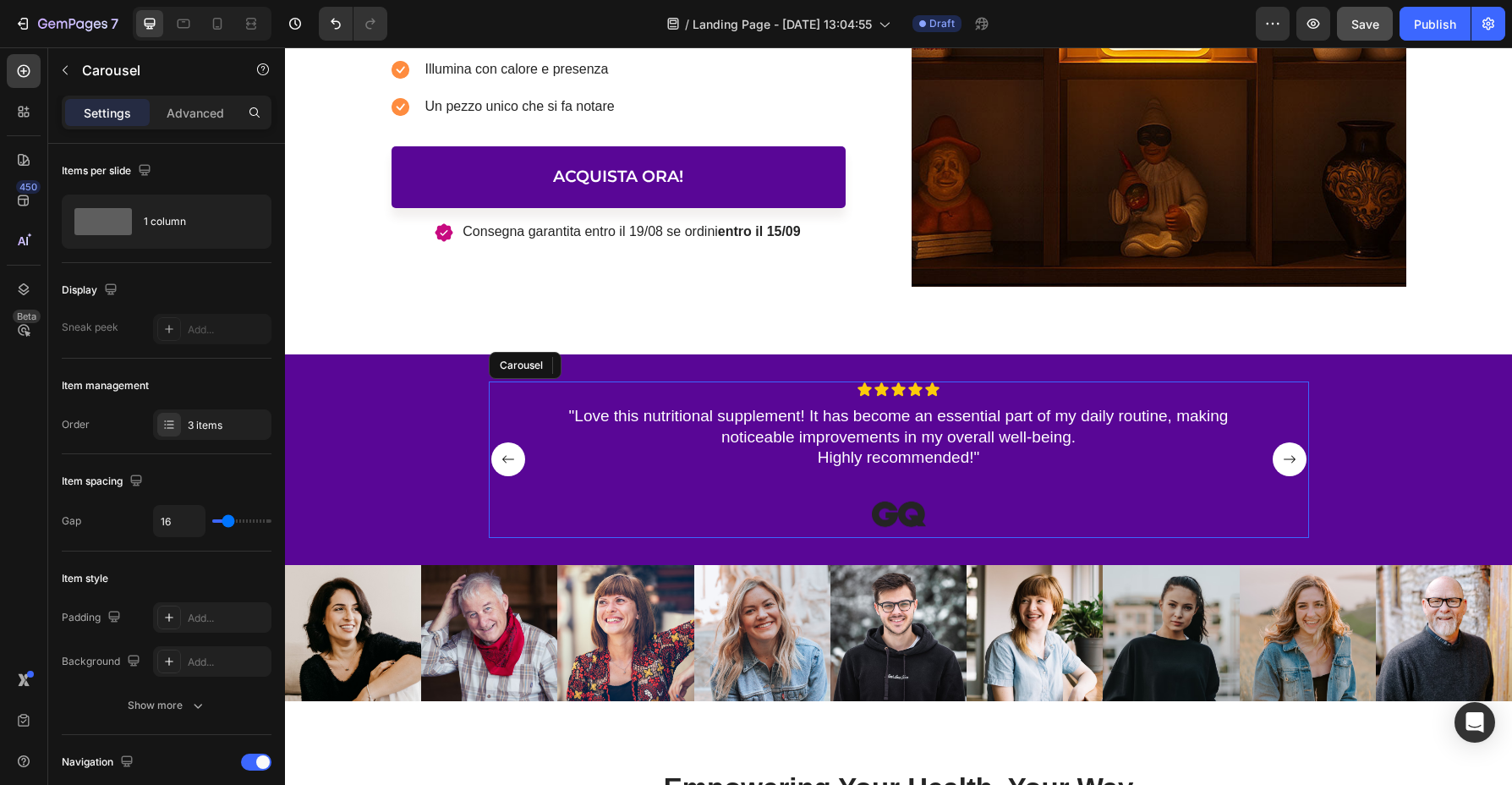
click at [1288, 462] on rect "Carousel Next Arrow" at bounding box center [1290, 459] width 34 height 34
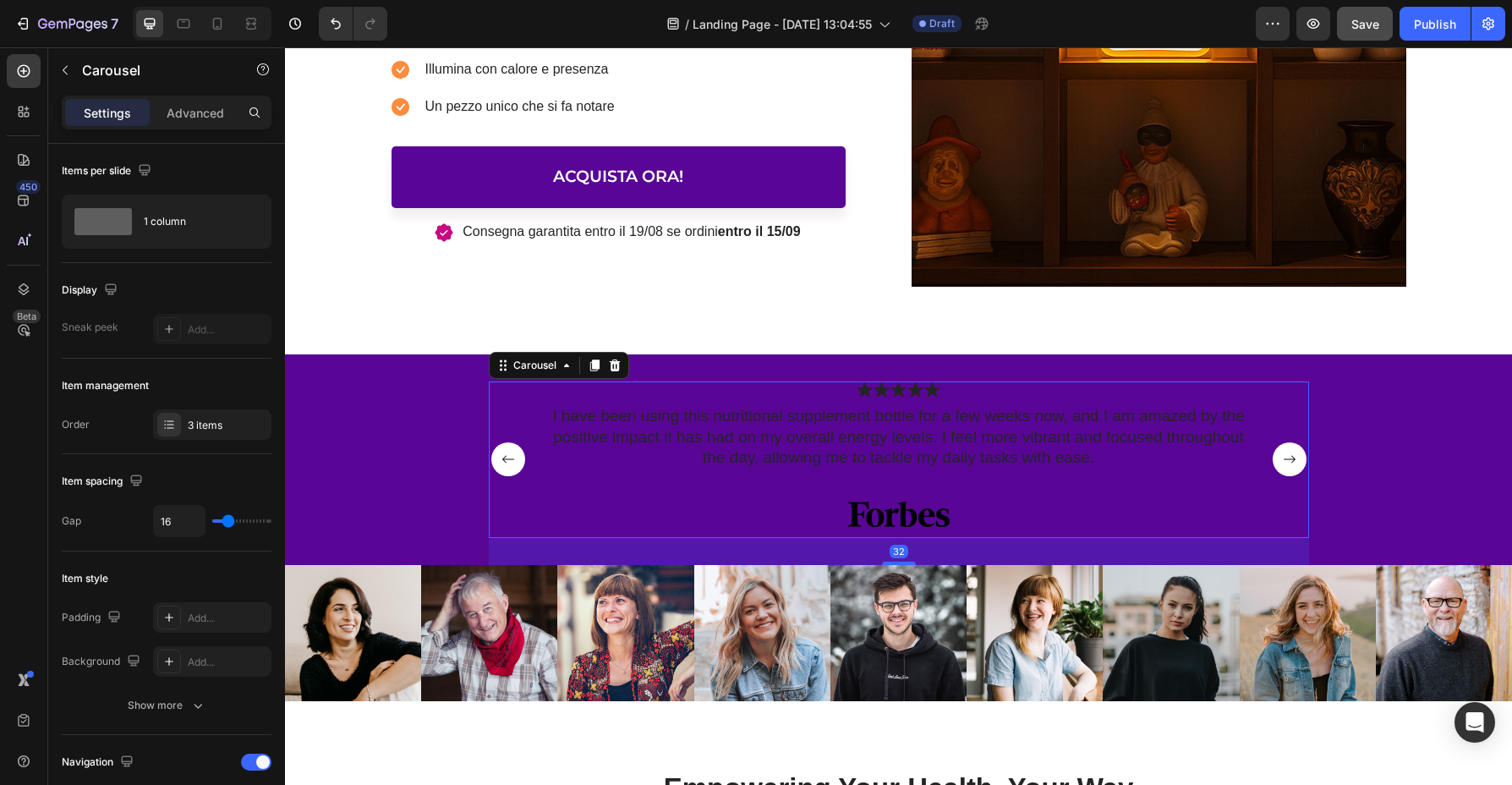
click at [1288, 462] on rect "Carousel Next Arrow" at bounding box center [1290, 459] width 34 height 34
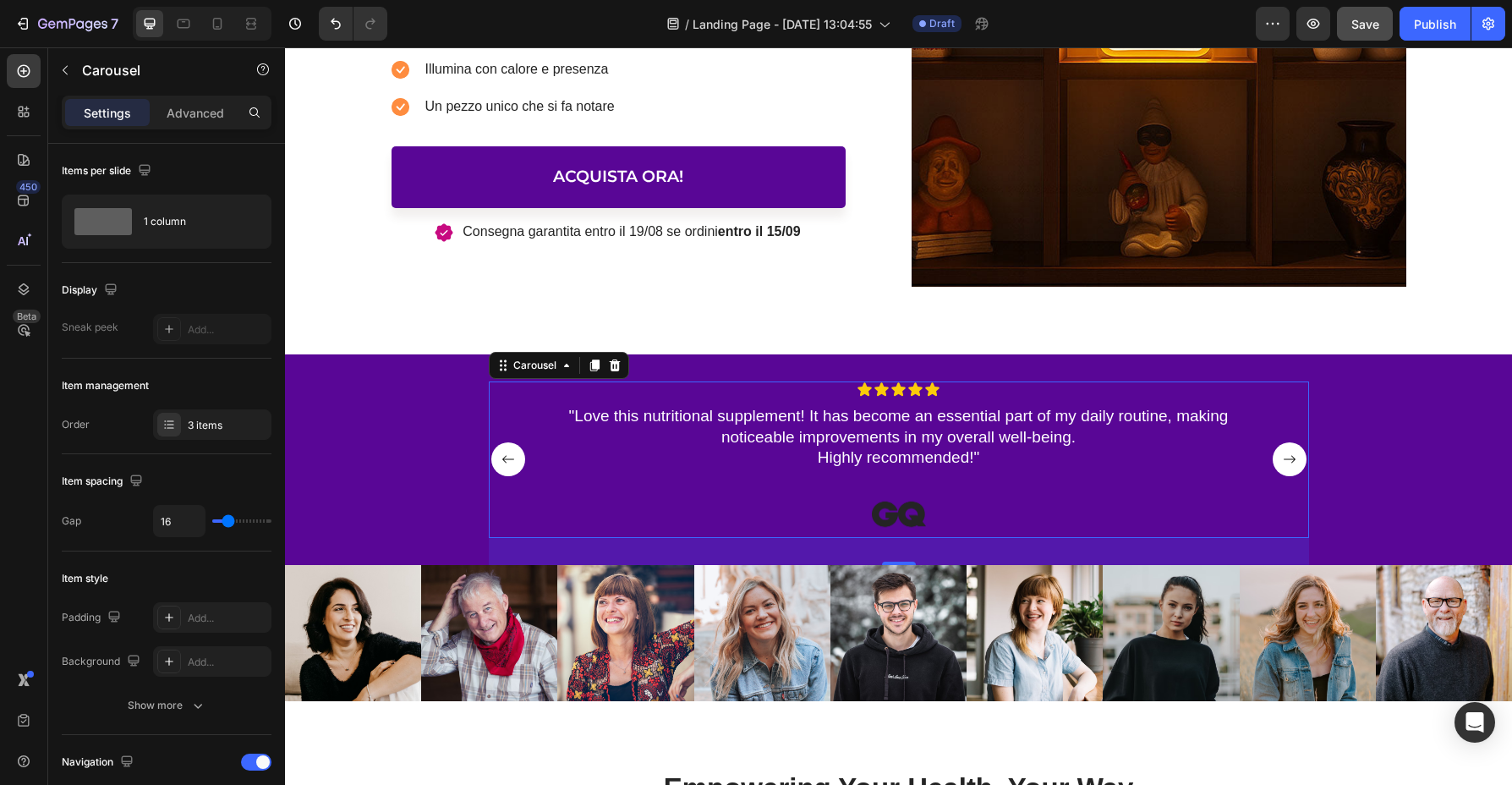
click at [1288, 462] on rect "Carousel Next Arrow" at bounding box center [1290, 459] width 34 height 34
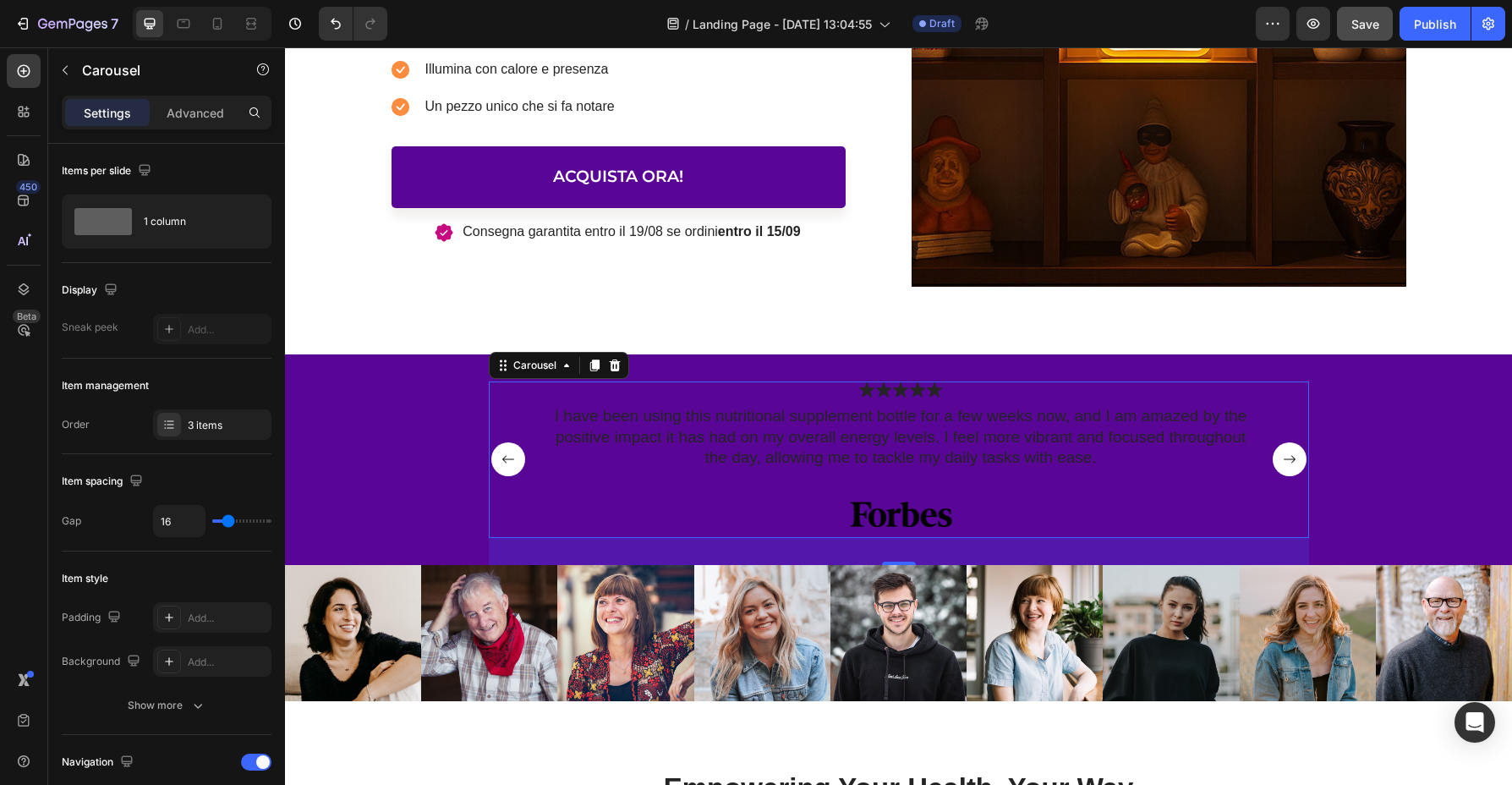
click at [1288, 462] on rect "Carousel Next Arrow" at bounding box center [1290, 459] width 34 height 34
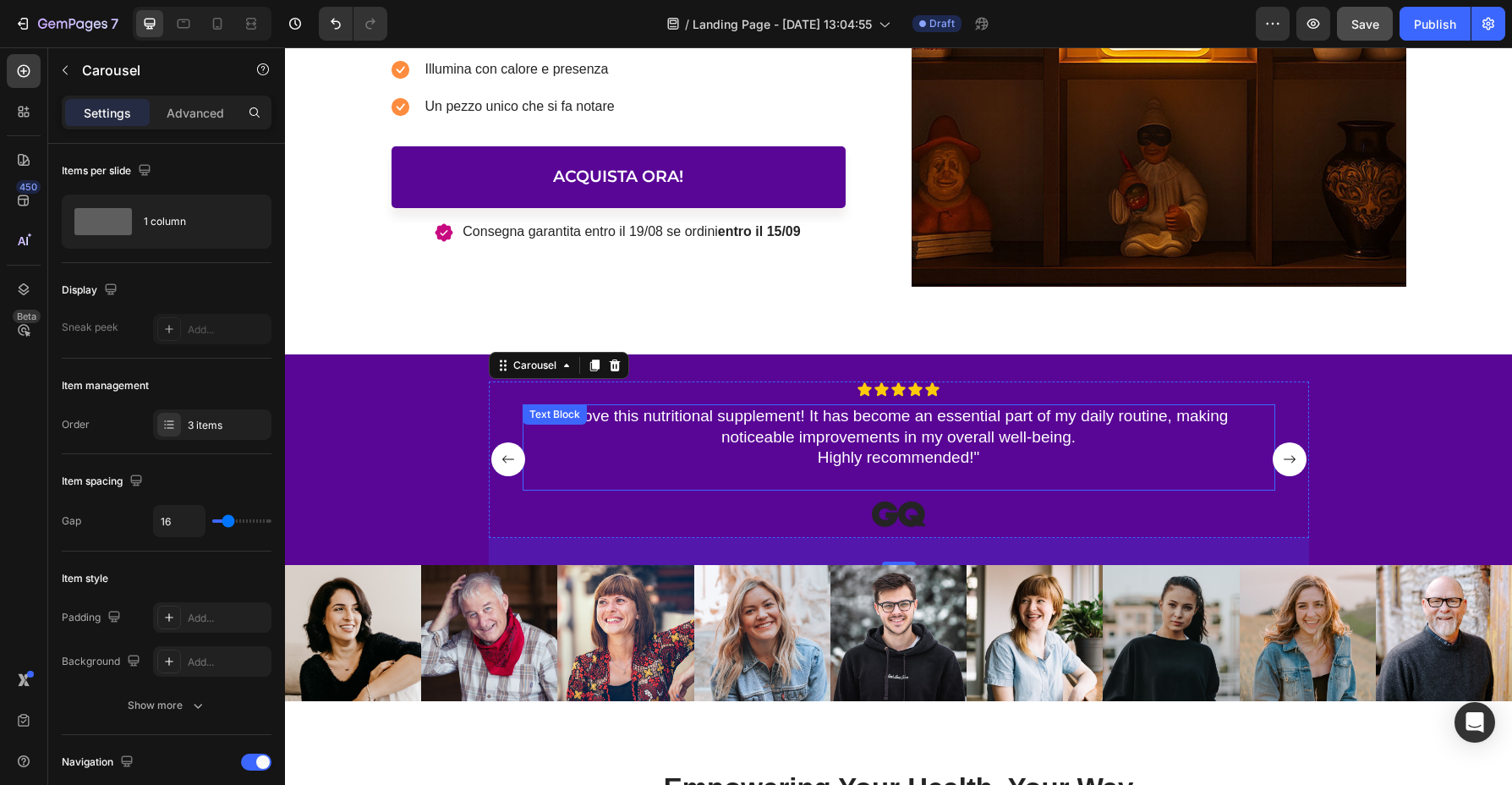
click at [702, 412] on p ""Love this nutritional supplement! It has become an essential part of my daily …" at bounding box center [899, 437] width 696 height 62
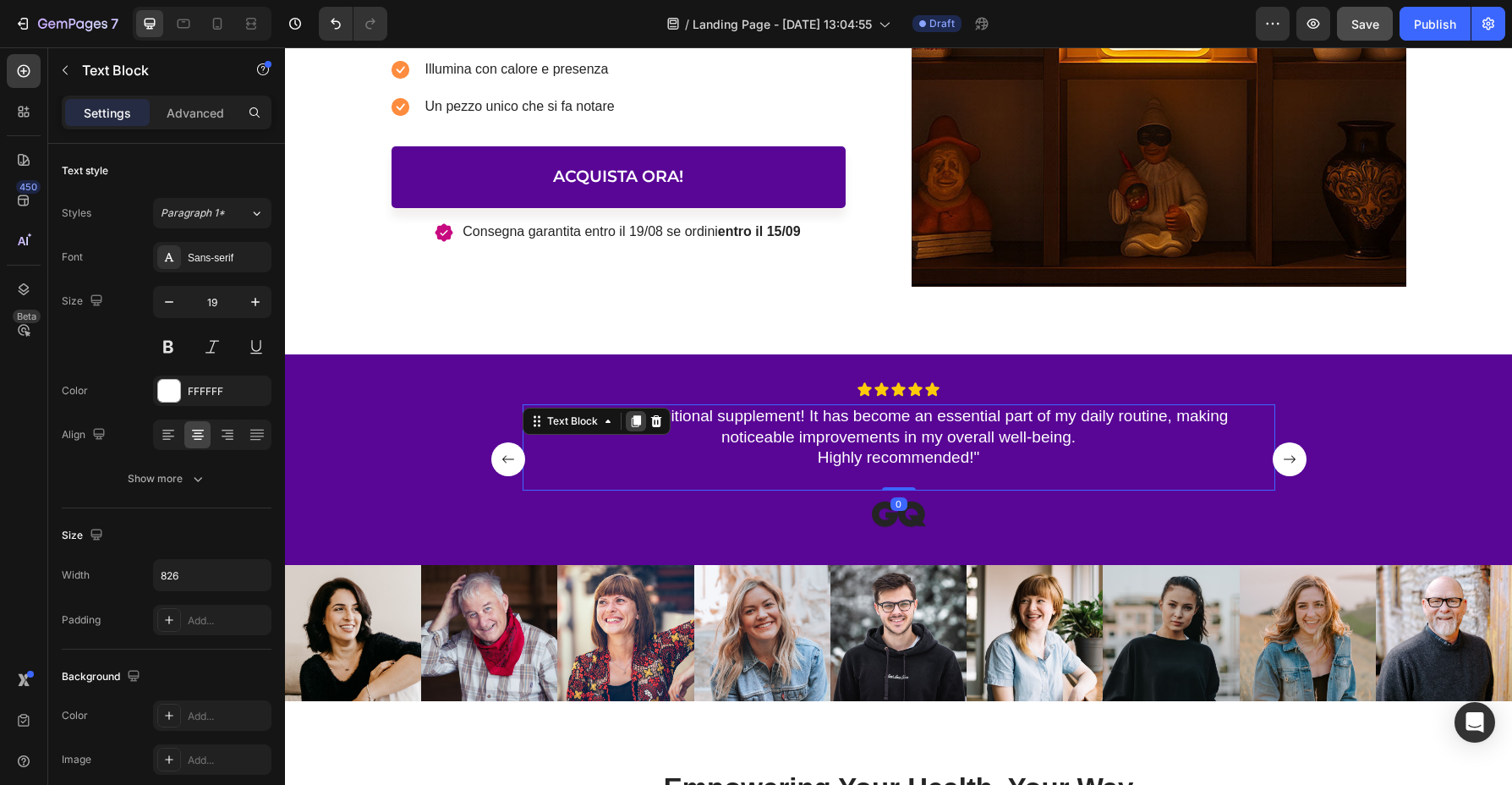
click at [629, 418] on icon at bounding box center [635, 420] width 14 height 14
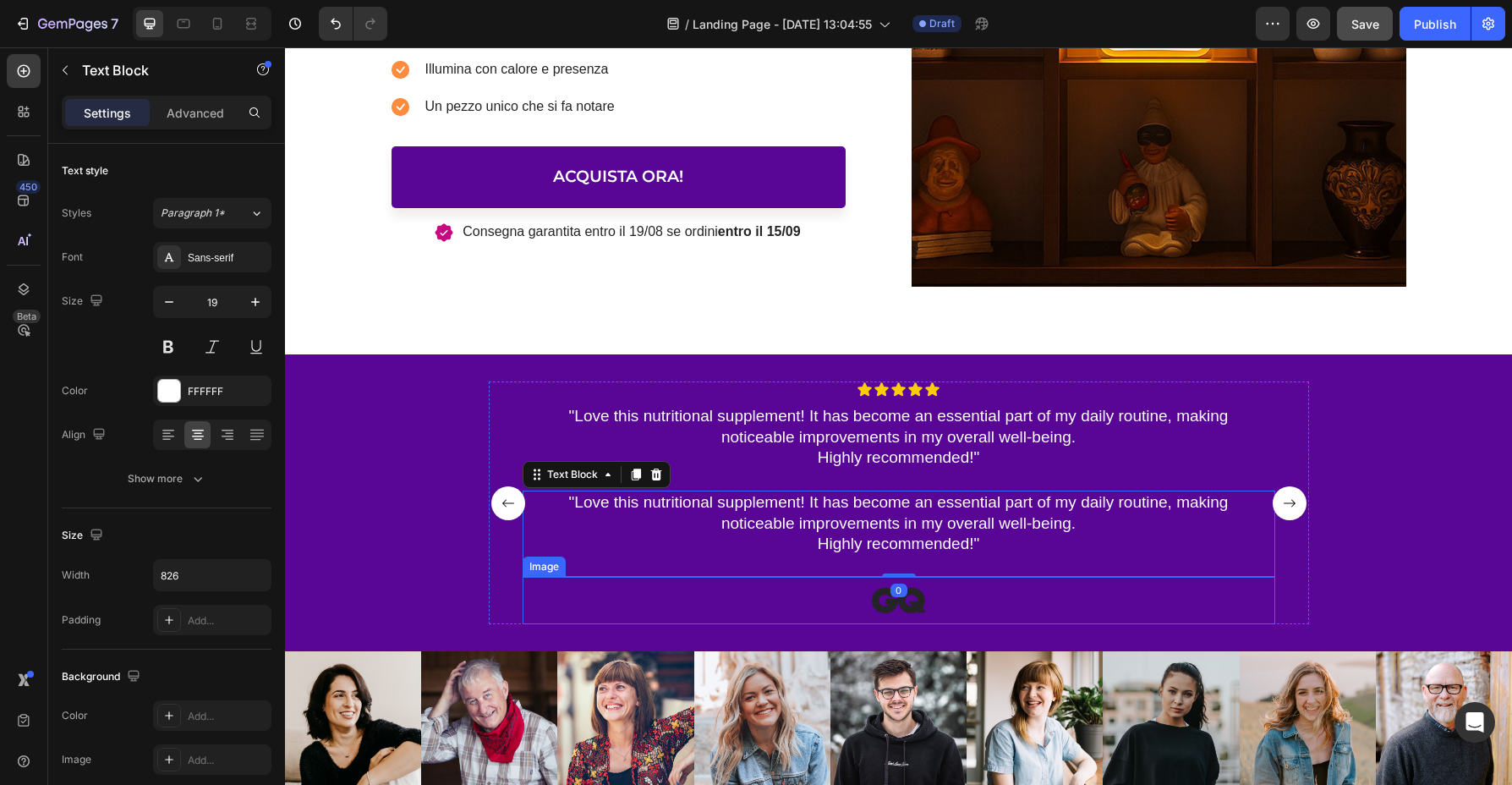
click at [595, 583] on div at bounding box center [899, 600] width 752 height 48
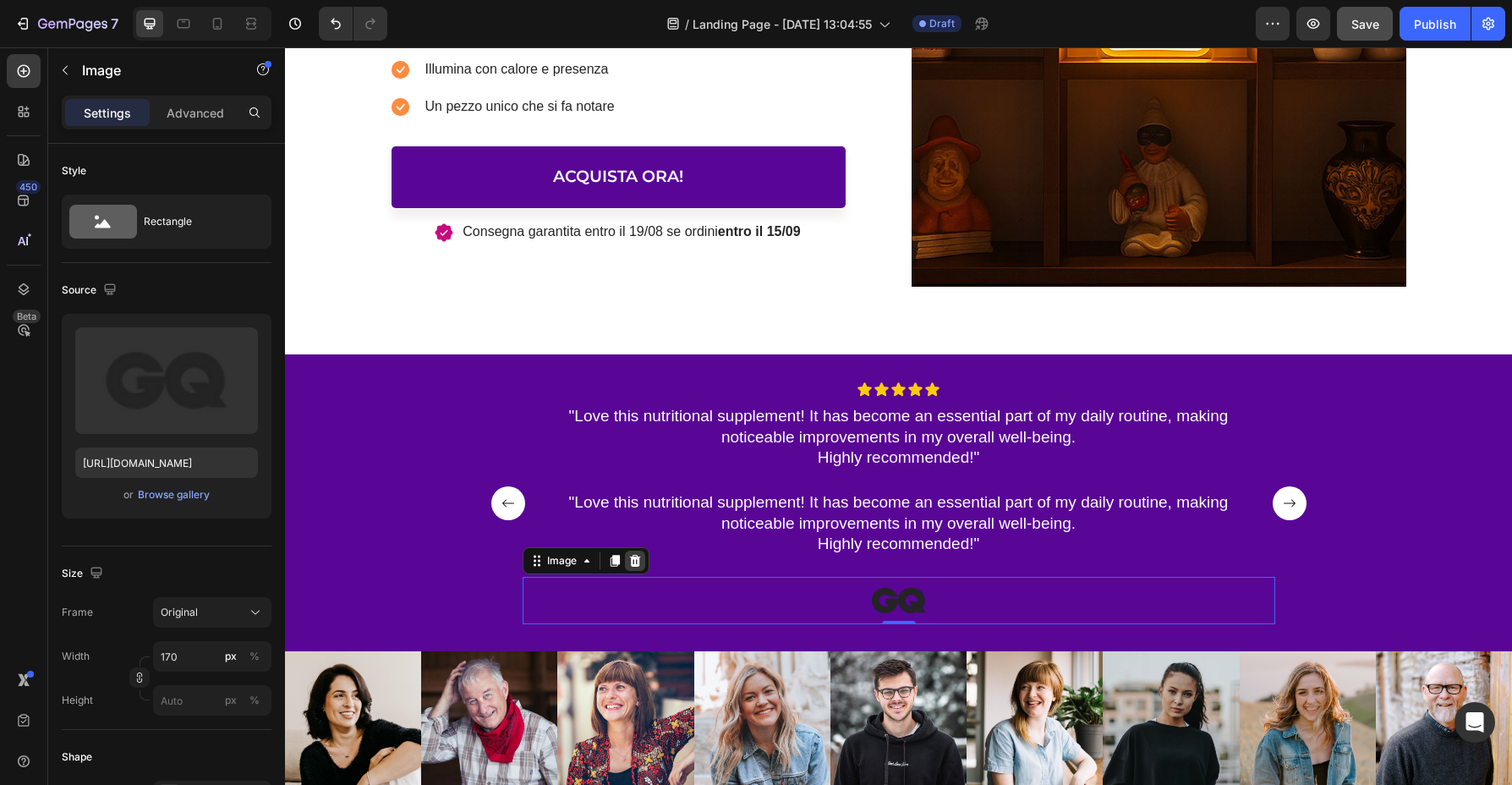
click at [632, 555] on icon at bounding box center [634, 560] width 11 height 12
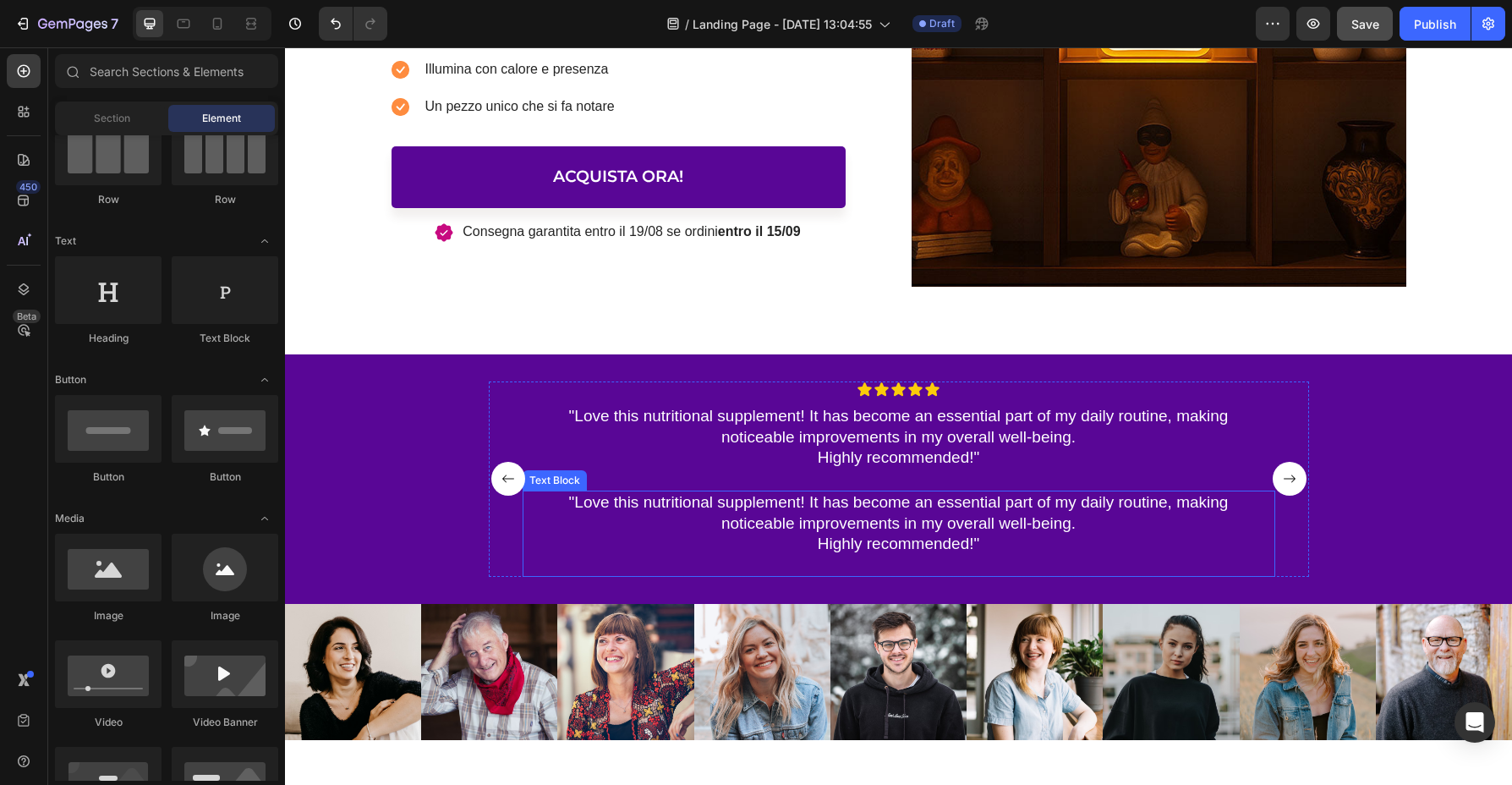
click at [872, 542] on p ""Love this nutritional supplement! It has become an essential part of my daily …" at bounding box center [899, 524] width 696 height 62
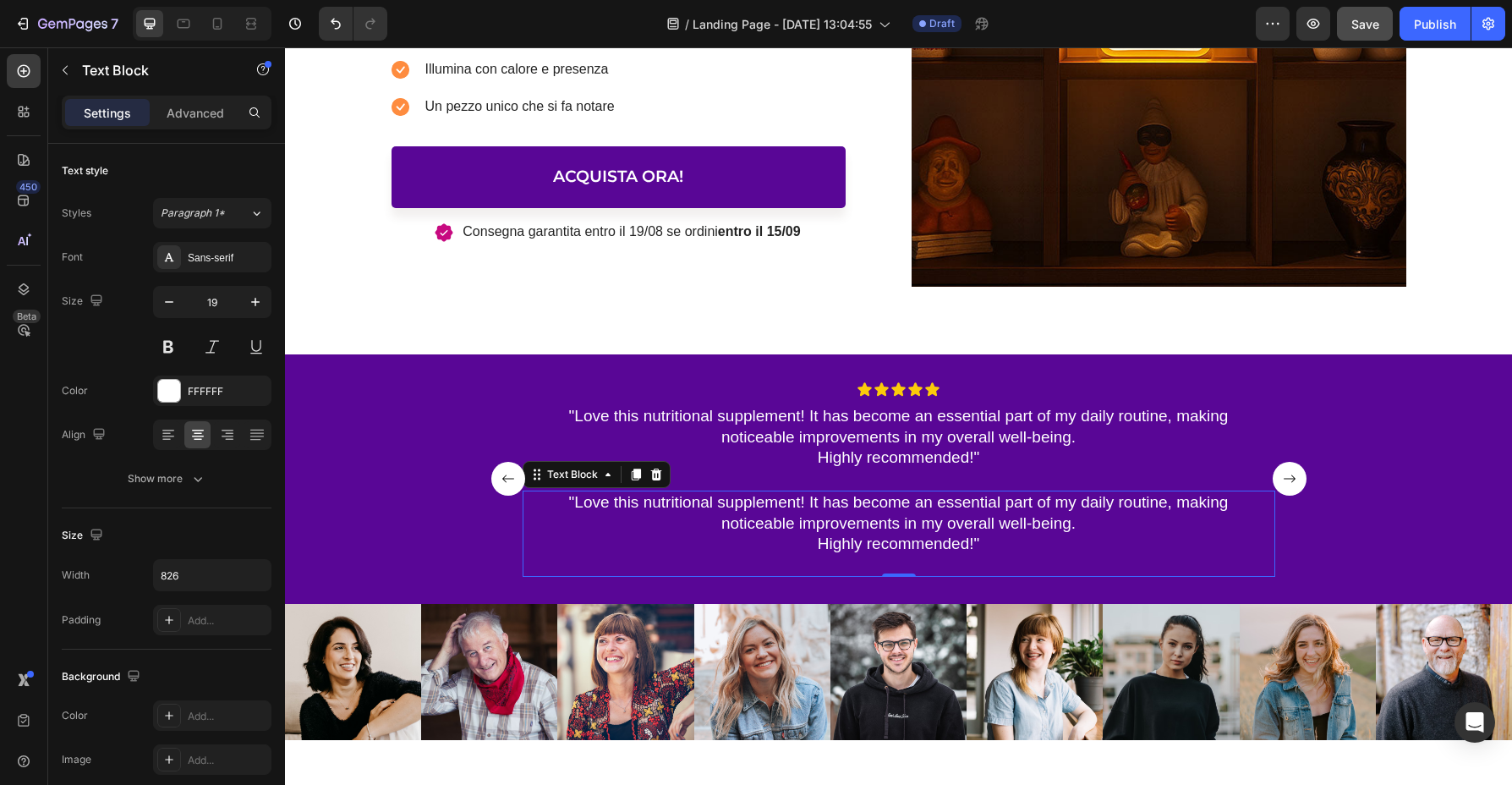
click at [795, 522] on p ""Love this nutritional supplement! It has become an essential part of my daily …" at bounding box center [899, 524] width 696 height 62
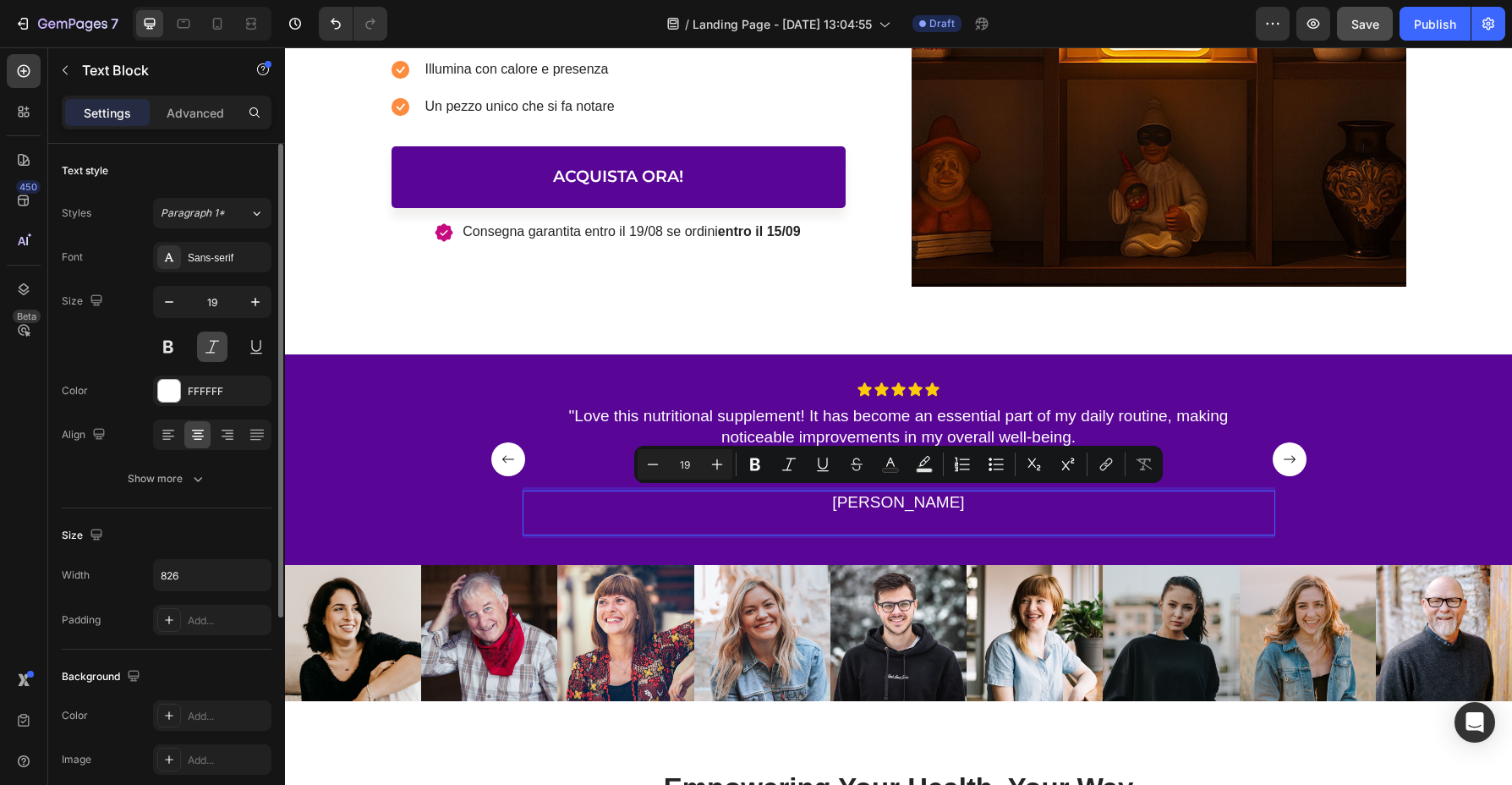
click at [201, 345] on button at bounding box center [212, 346] width 30 height 30
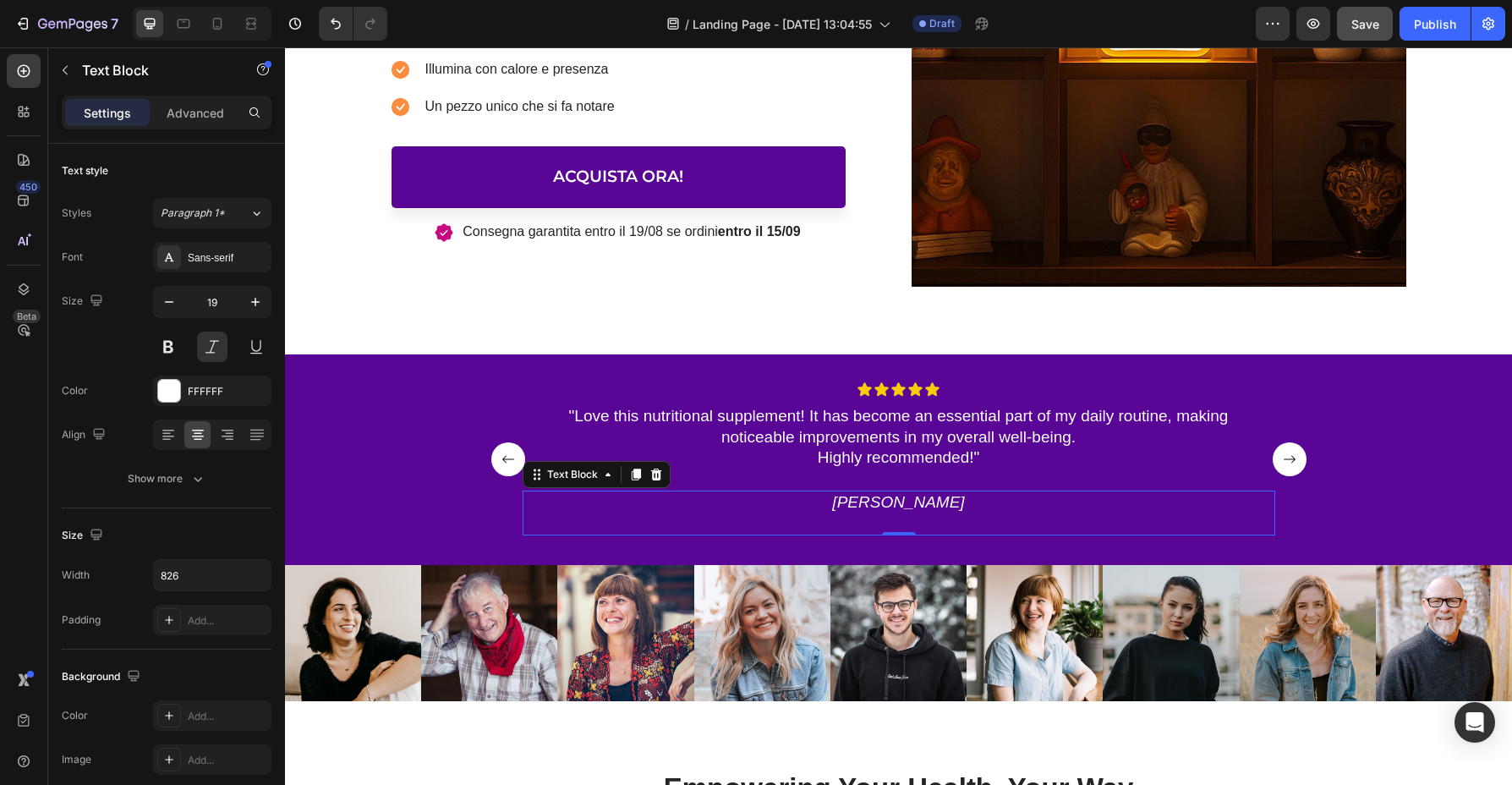
scroll to position [571, 0]
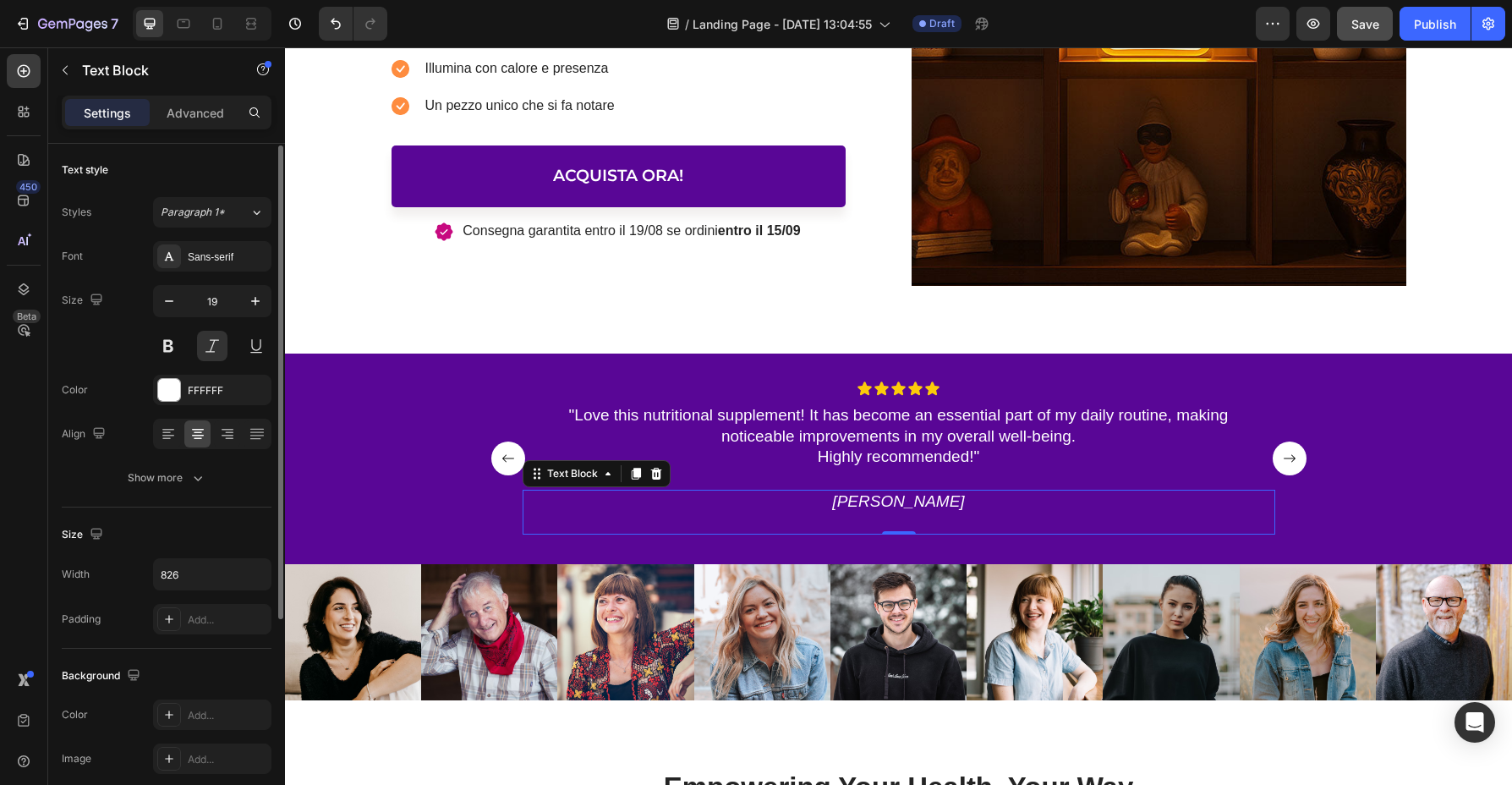
click at [919, 502] on p "[PERSON_NAME]" at bounding box center [899, 502] width 696 height 21
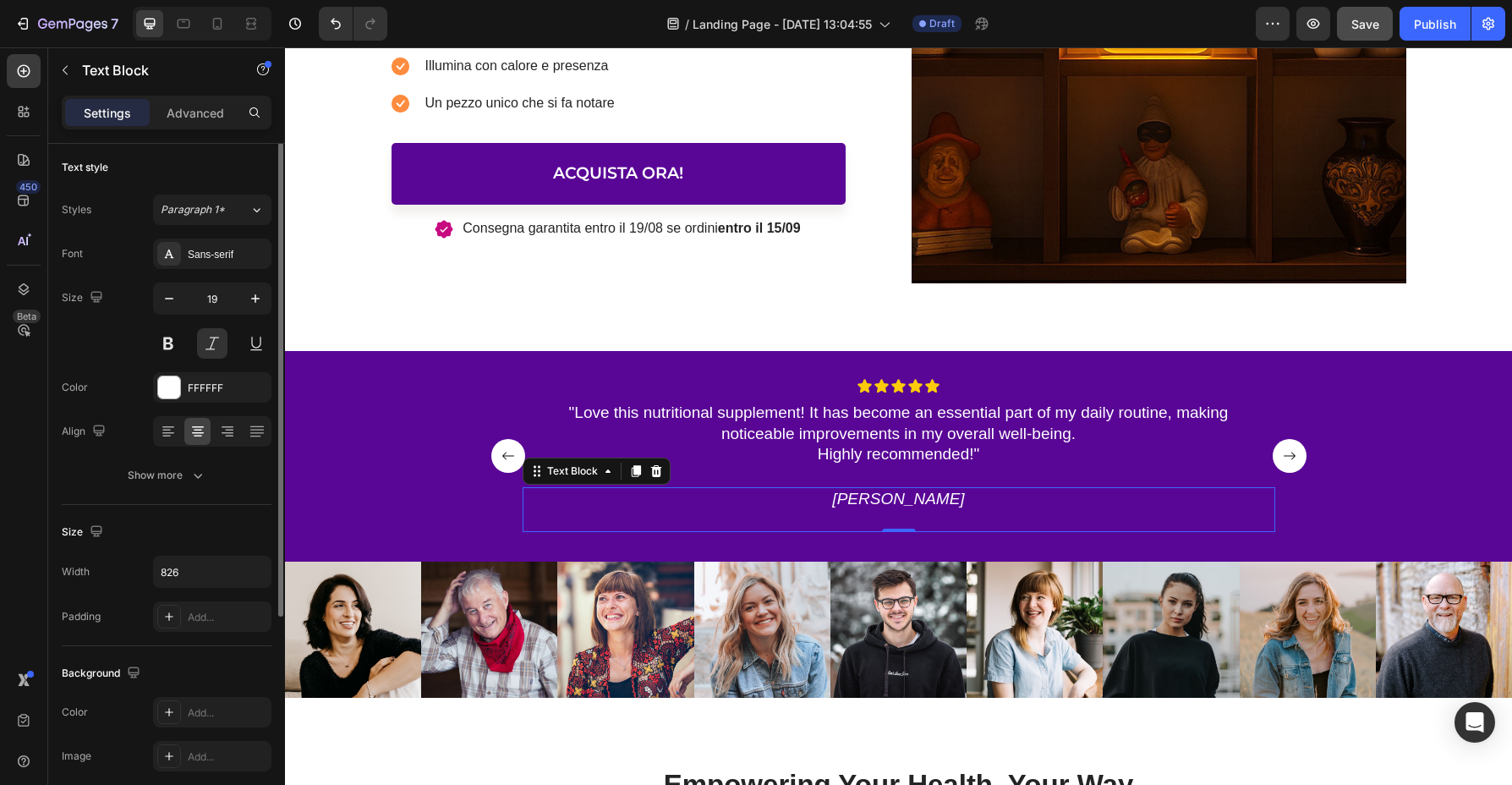
click at [919, 502] on p "[PERSON_NAME]" at bounding box center [899, 499] width 696 height 21
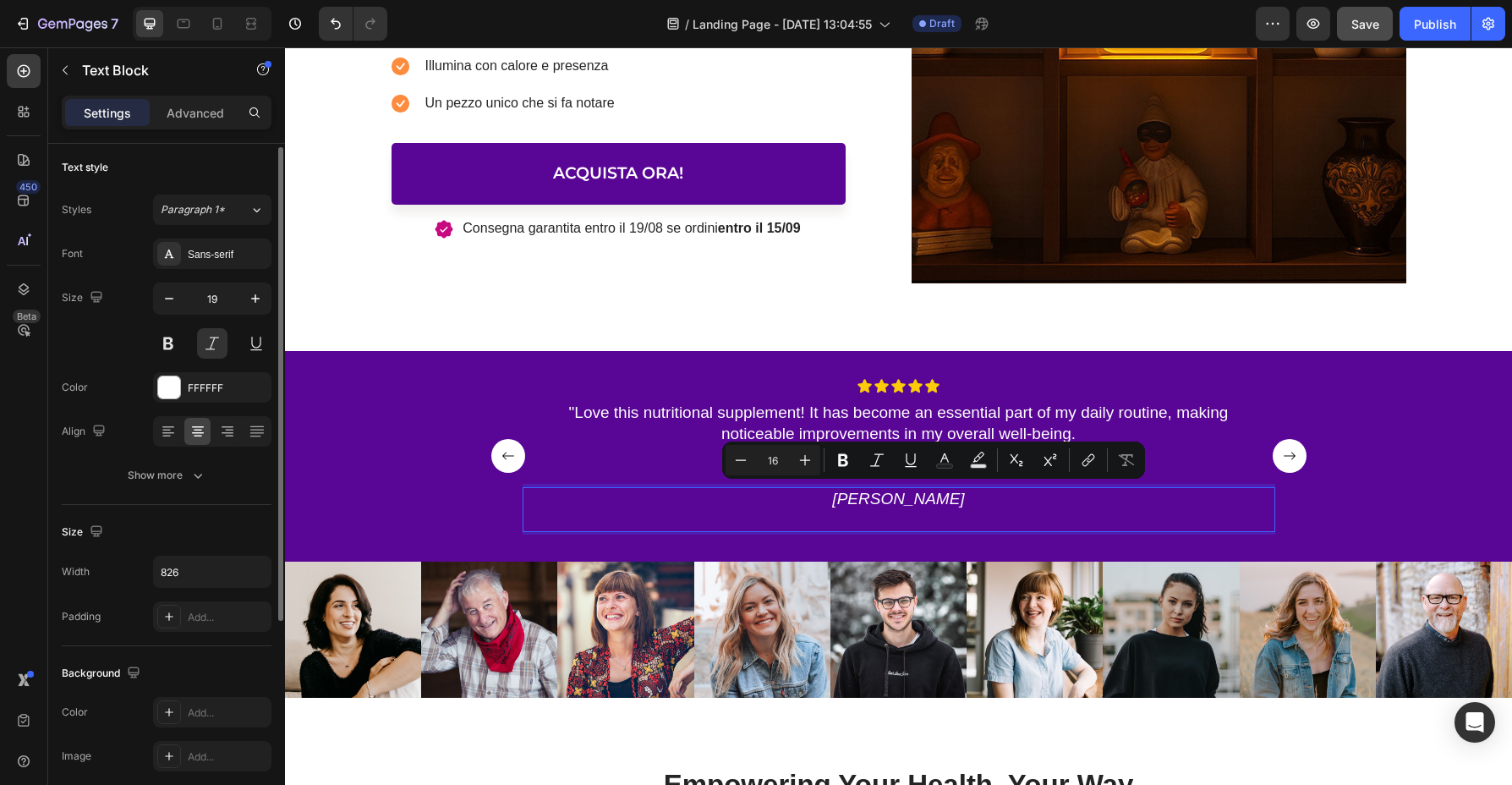
scroll to position [575, 0]
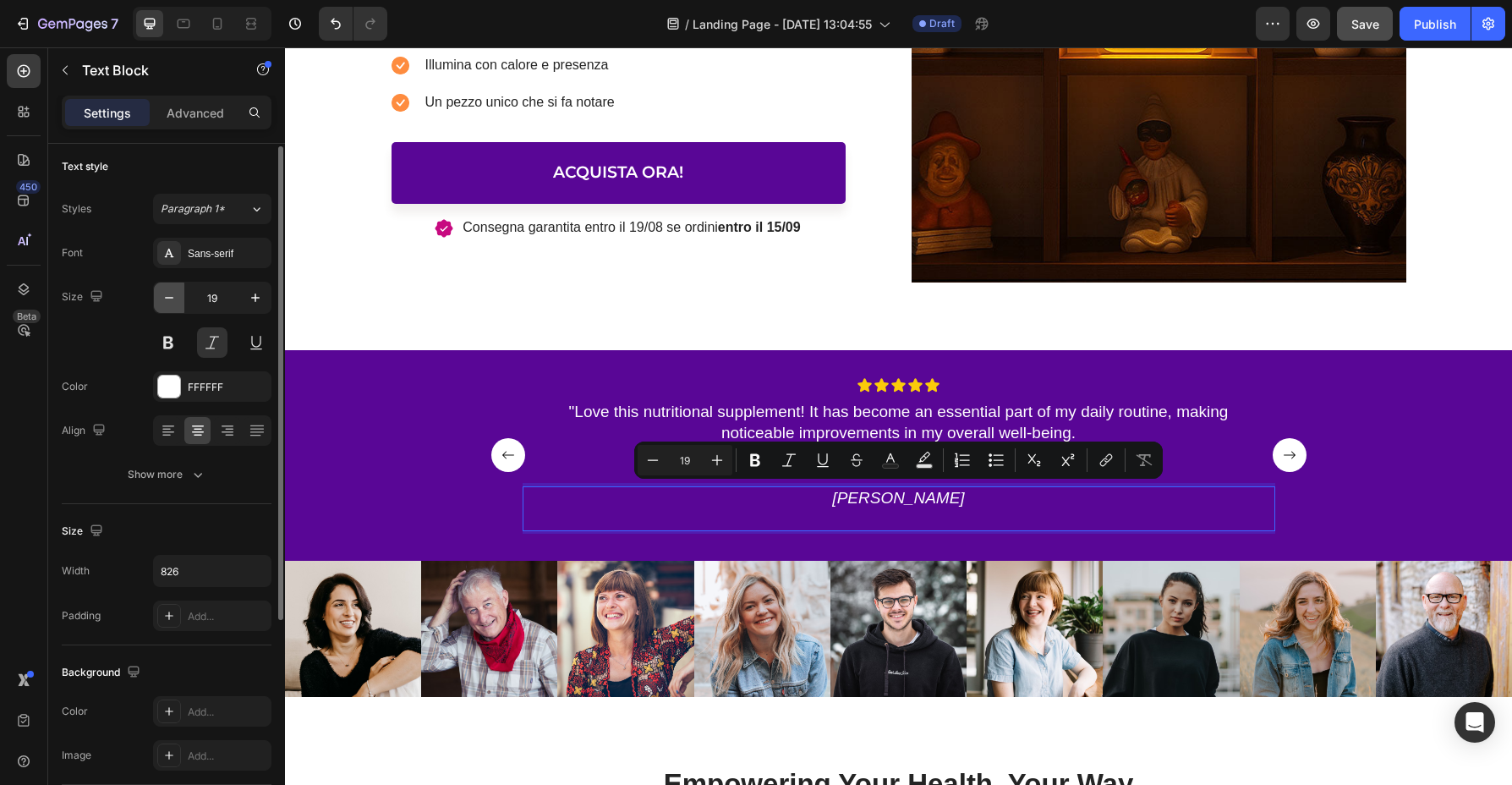
click at [168, 295] on icon "button" at bounding box center [169, 297] width 17 height 17
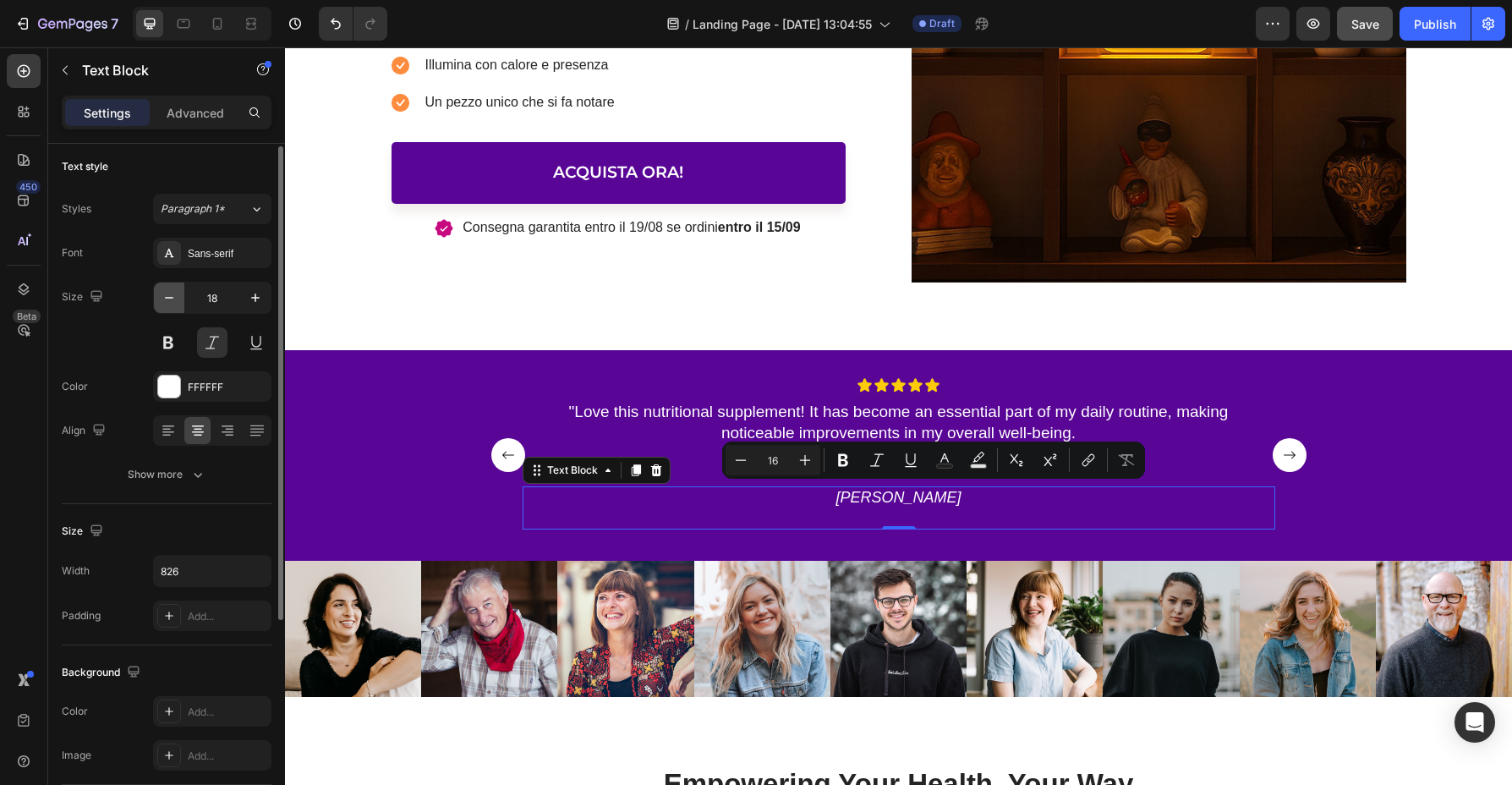
click at [168, 295] on icon "button" at bounding box center [169, 297] width 17 height 17
type input "14"
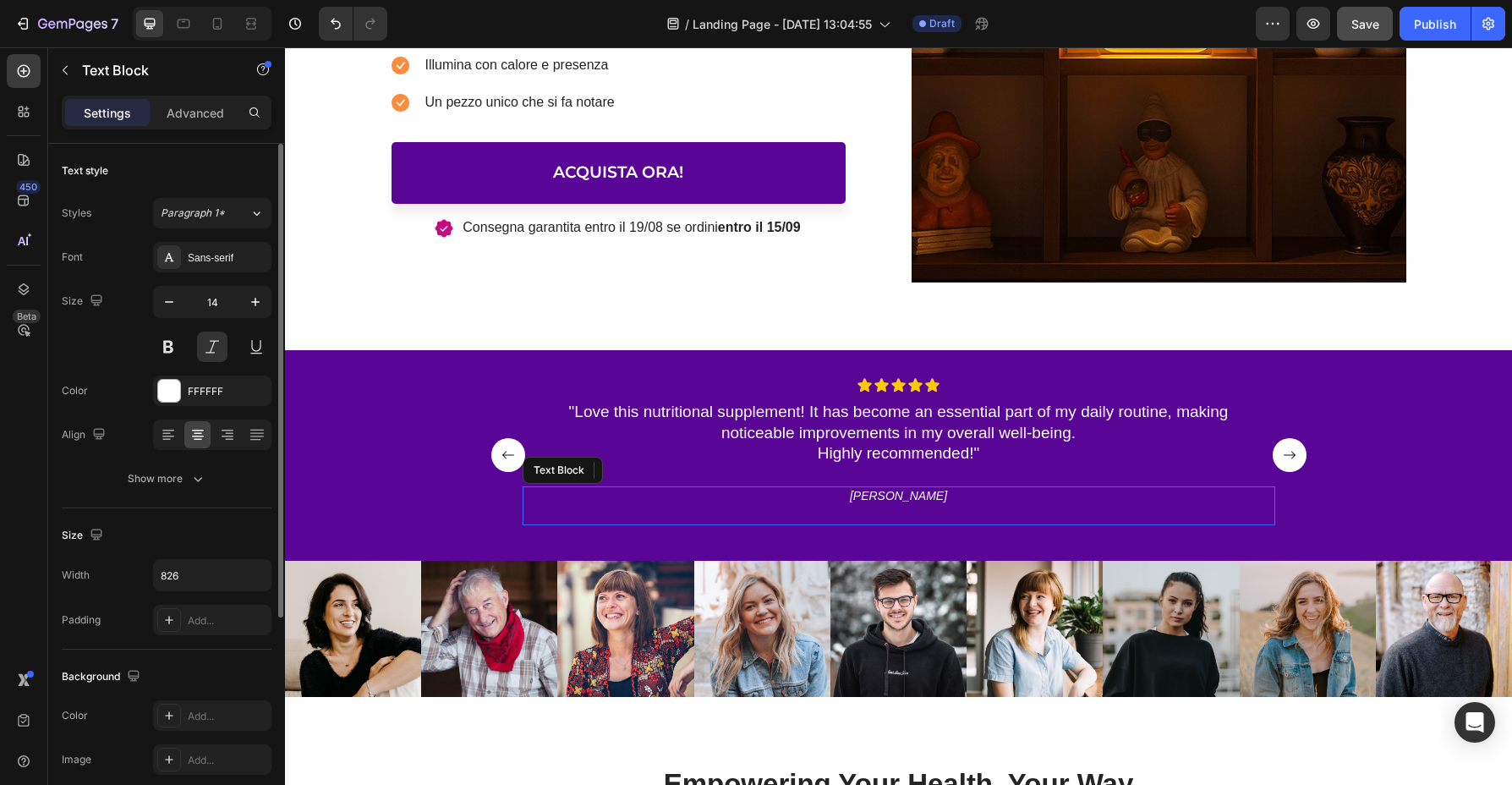
click at [991, 493] on p "[PERSON_NAME]" at bounding box center [899, 495] width 696 height 16
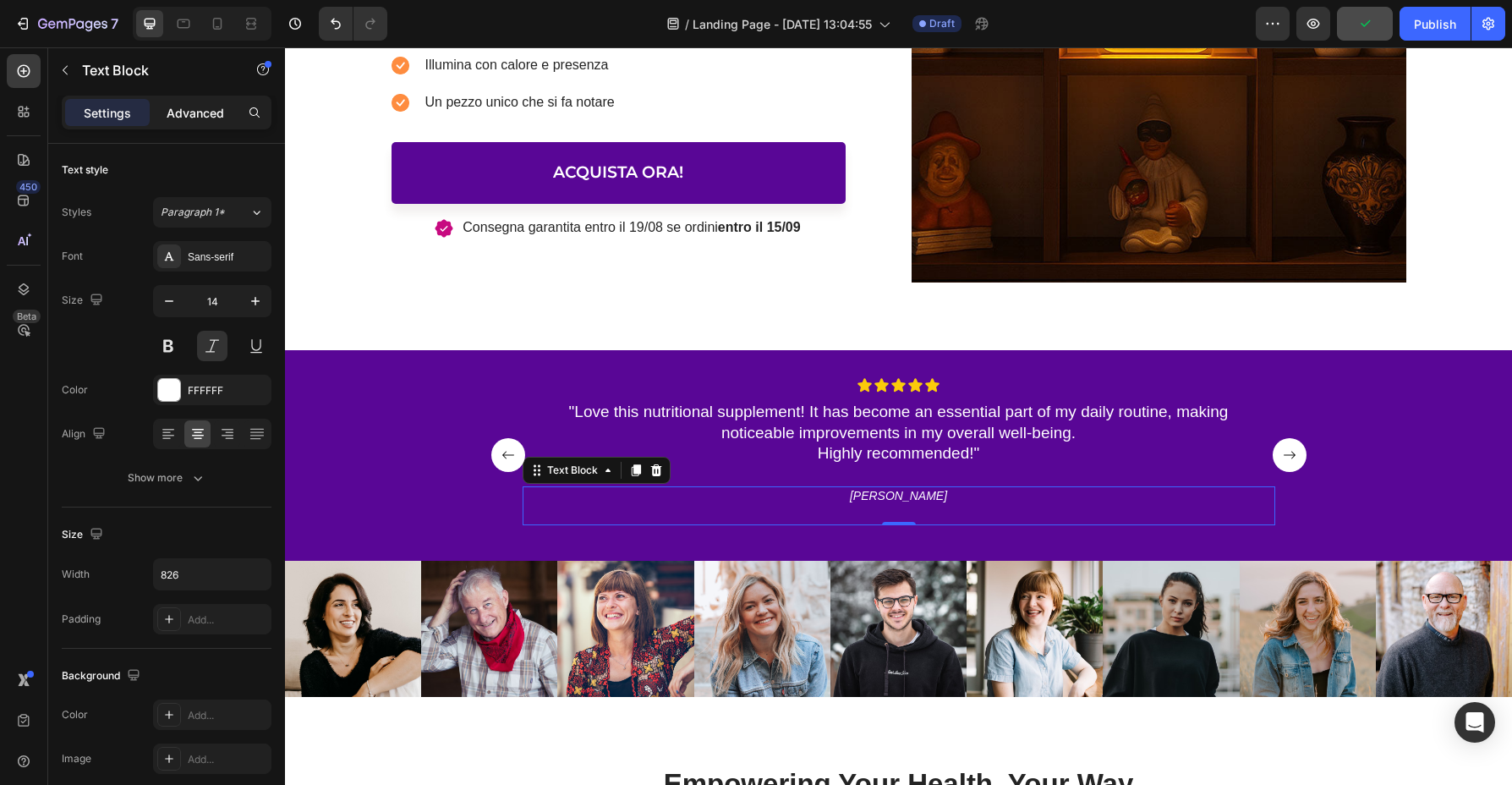
click at [194, 118] on p "Advanced" at bounding box center [195, 112] width 58 height 17
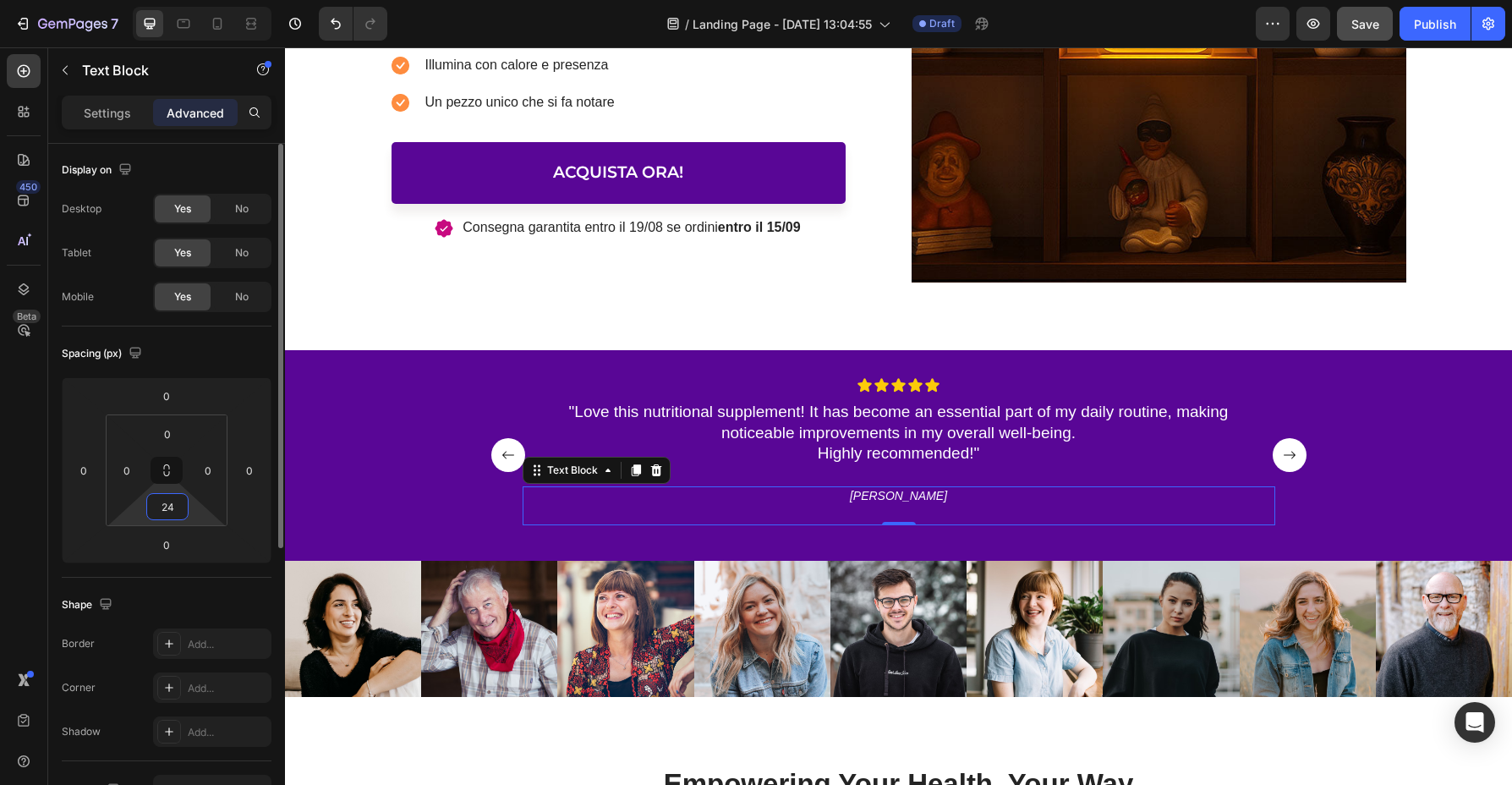
click at [176, 504] on input "24" at bounding box center [167, 506] width 34 height 26
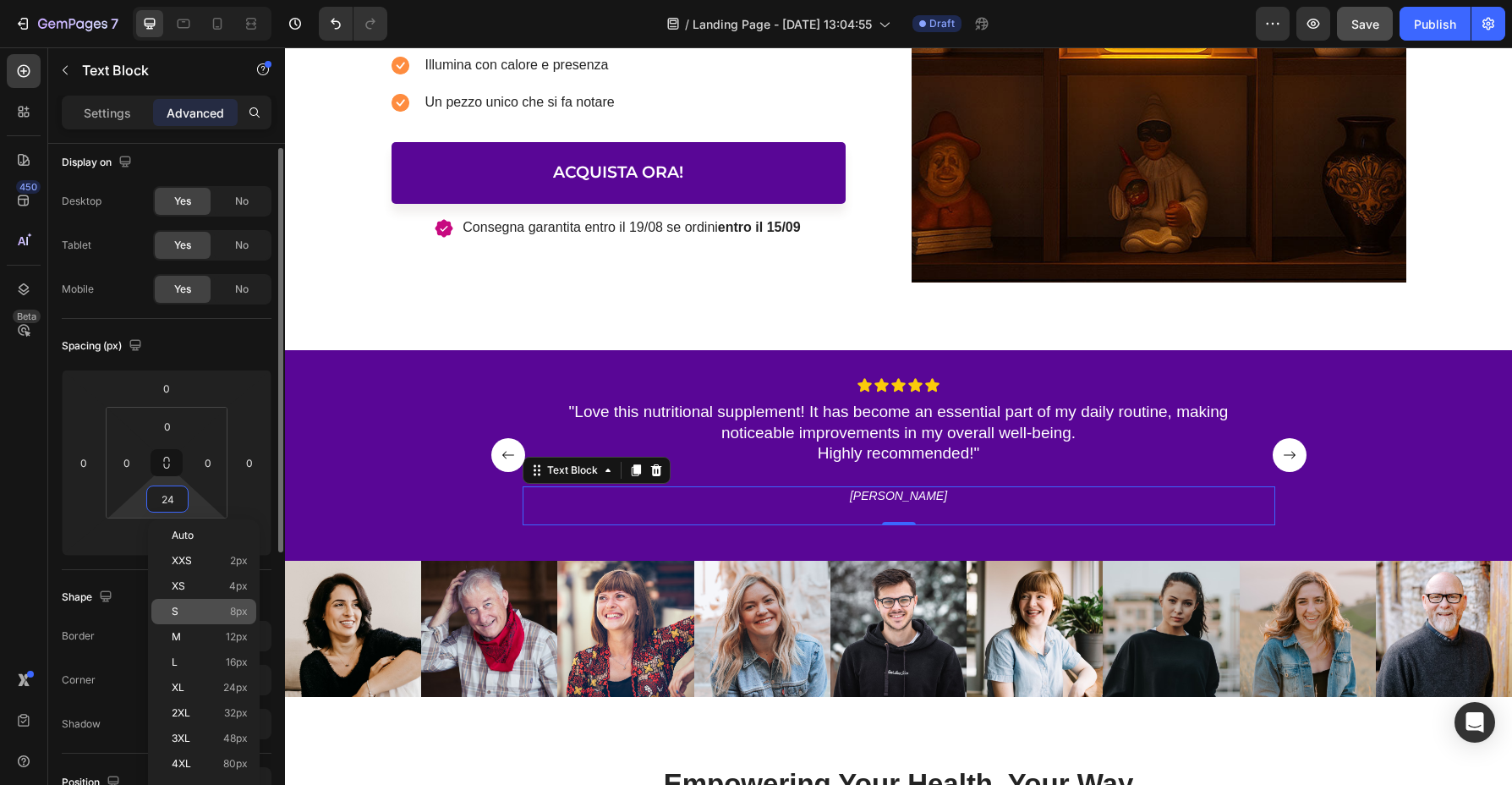
scroll to position [9, 0]
click at [190, 591] on div "XS 4px" at bounding box center [204, 585] width 105 height 26
type input "4"
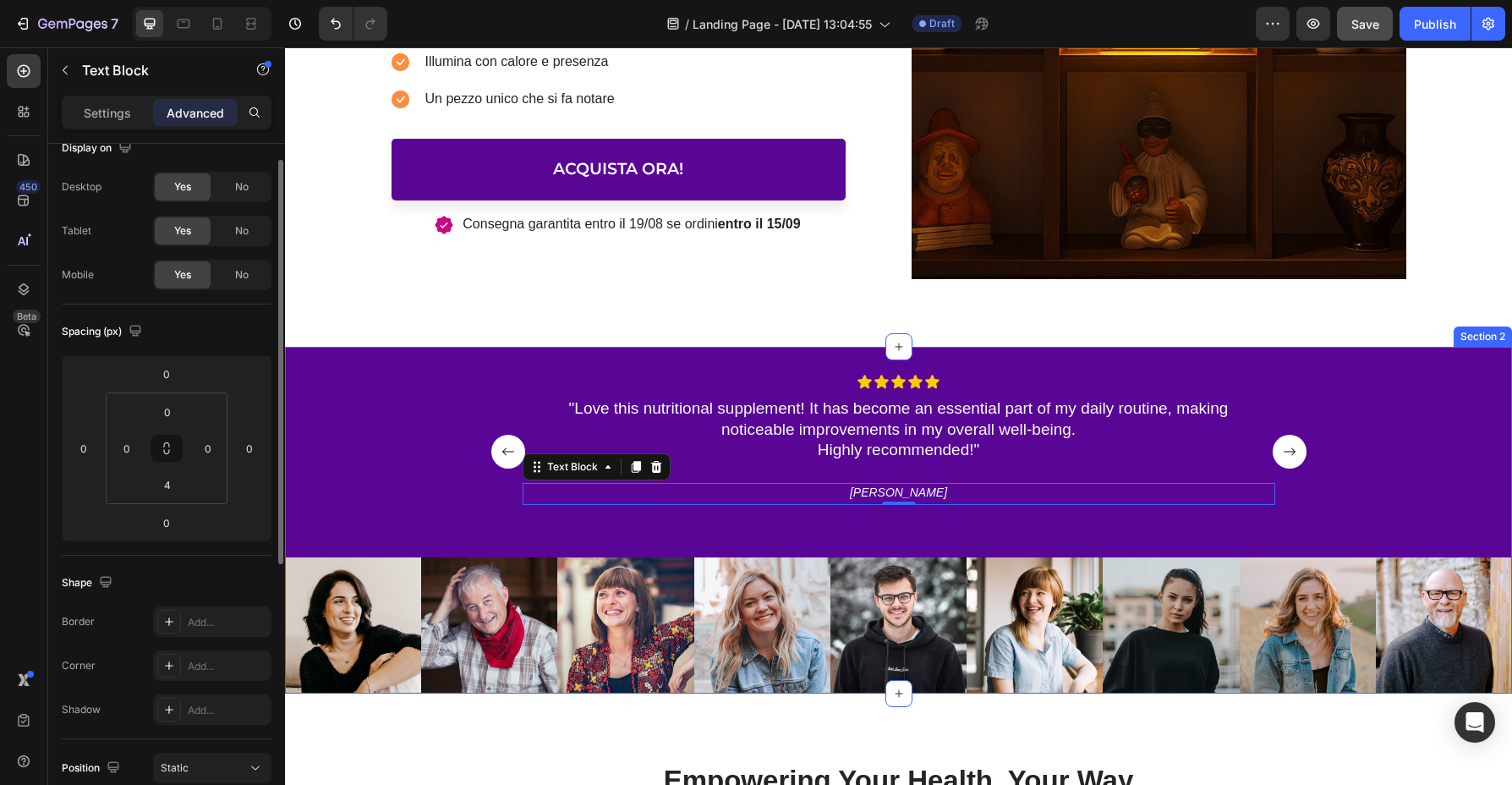
scroll to position [25, 0]
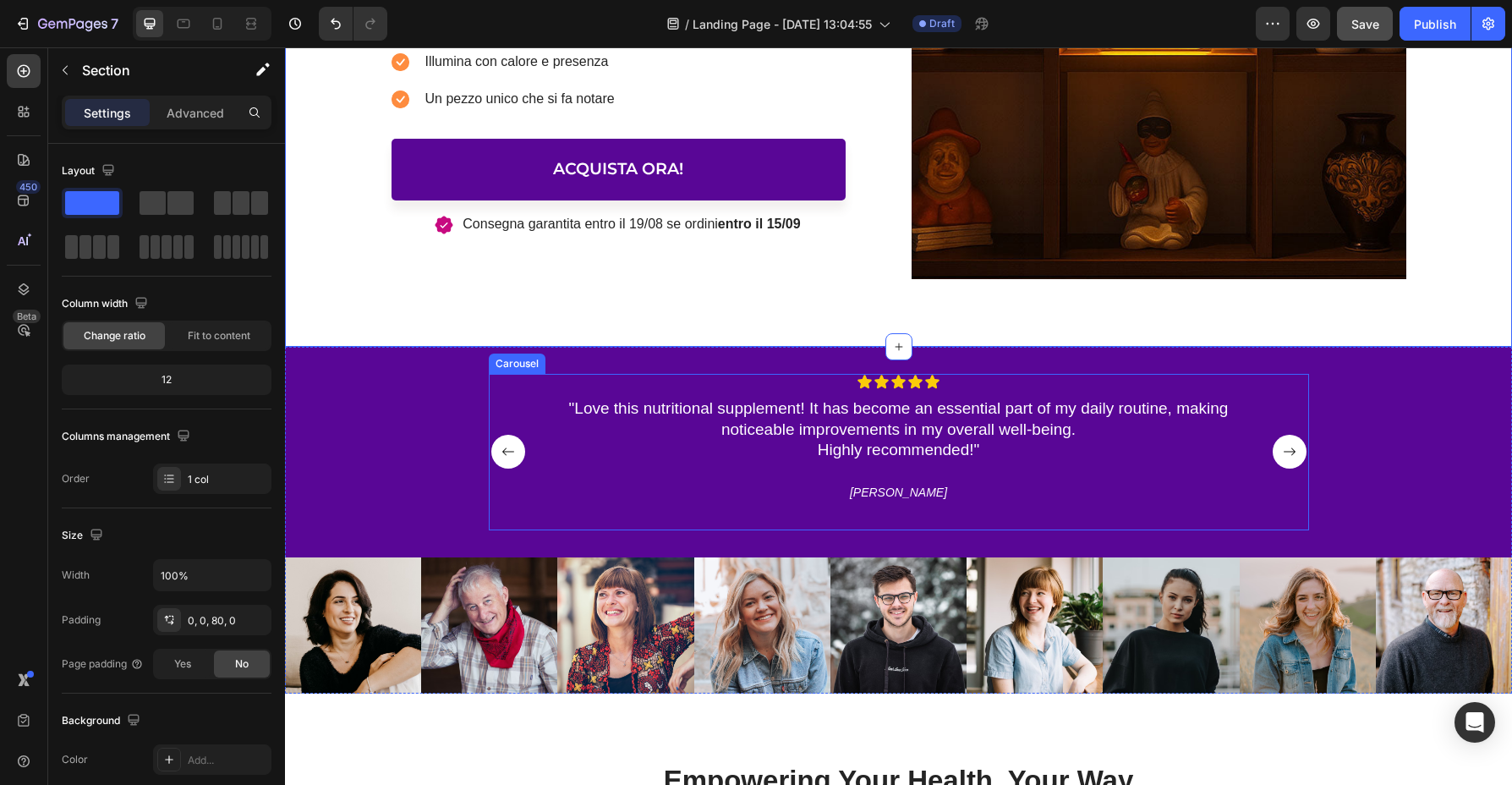
click at [508, 387] on div "Icon Icon Icon Icon Icon Icon List "Love this nutritional supplement! It has be…" at bounding box center [900, 451] width 821 height 156
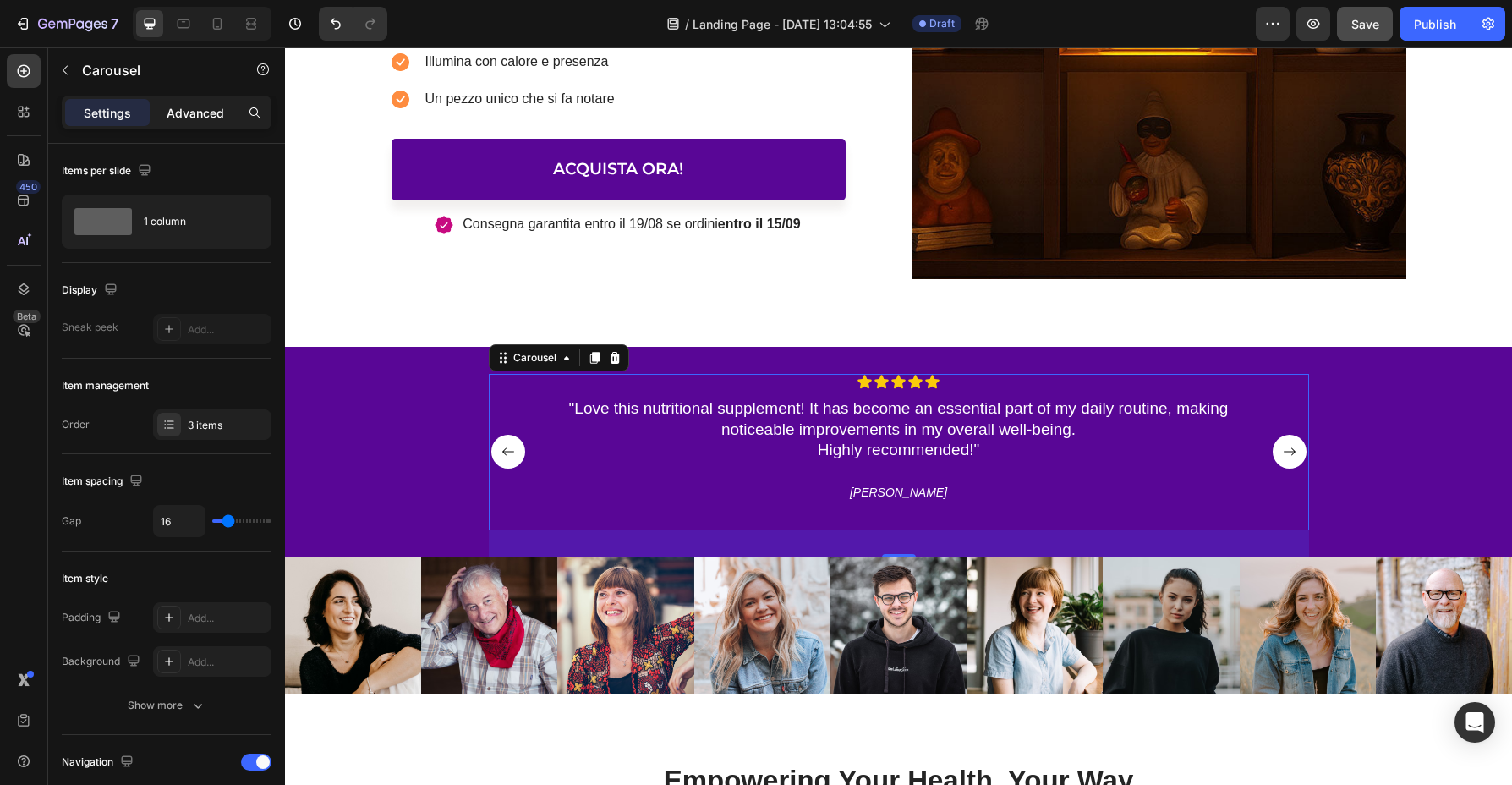
click at [186, 106] on p "Advanced" at bounding box center [195, 112] width 58 height 17
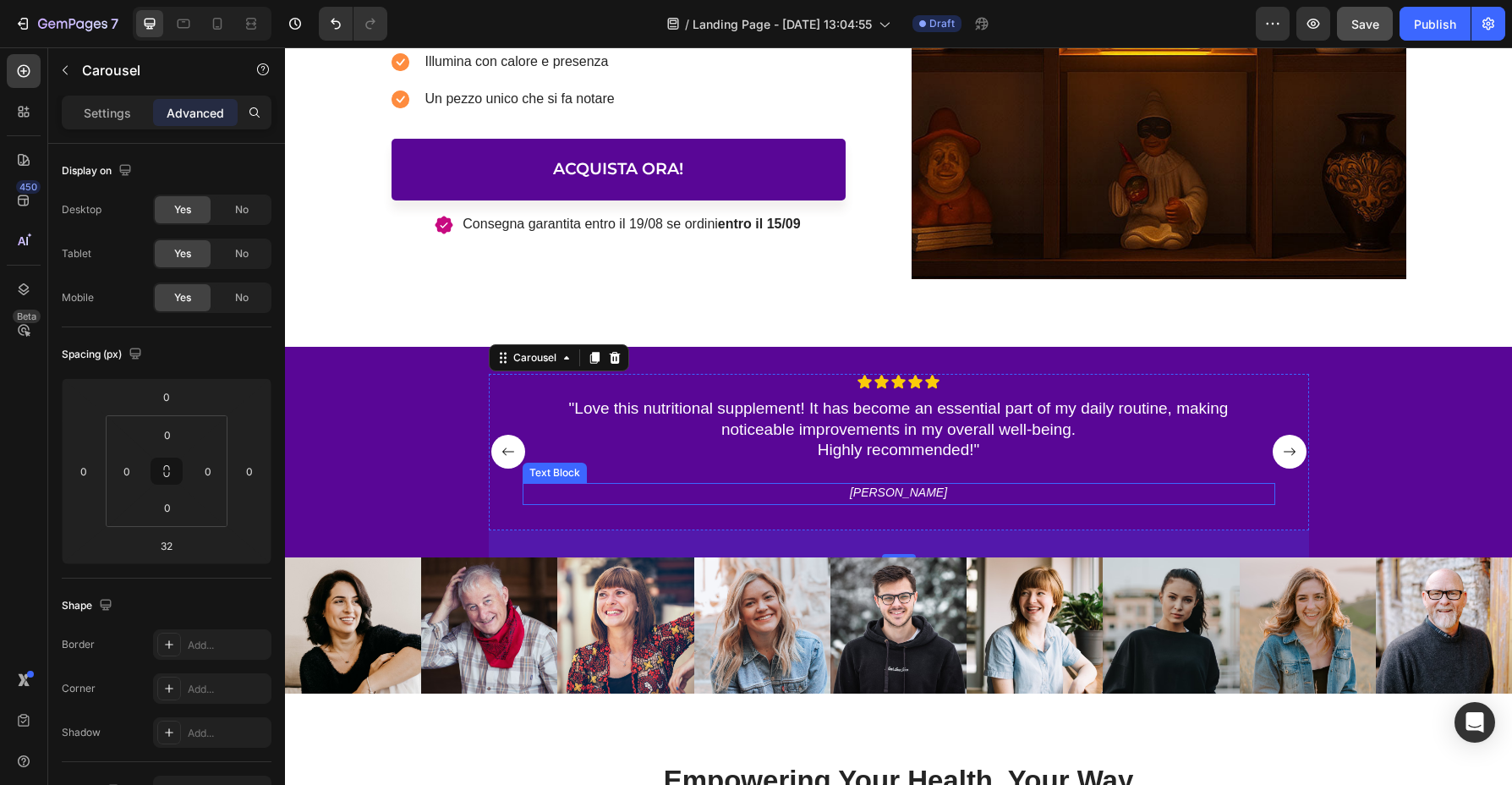
click at [655, 488] on p "[PERSON_NAME]" at bounding box center [899, 492] width 696 height 16
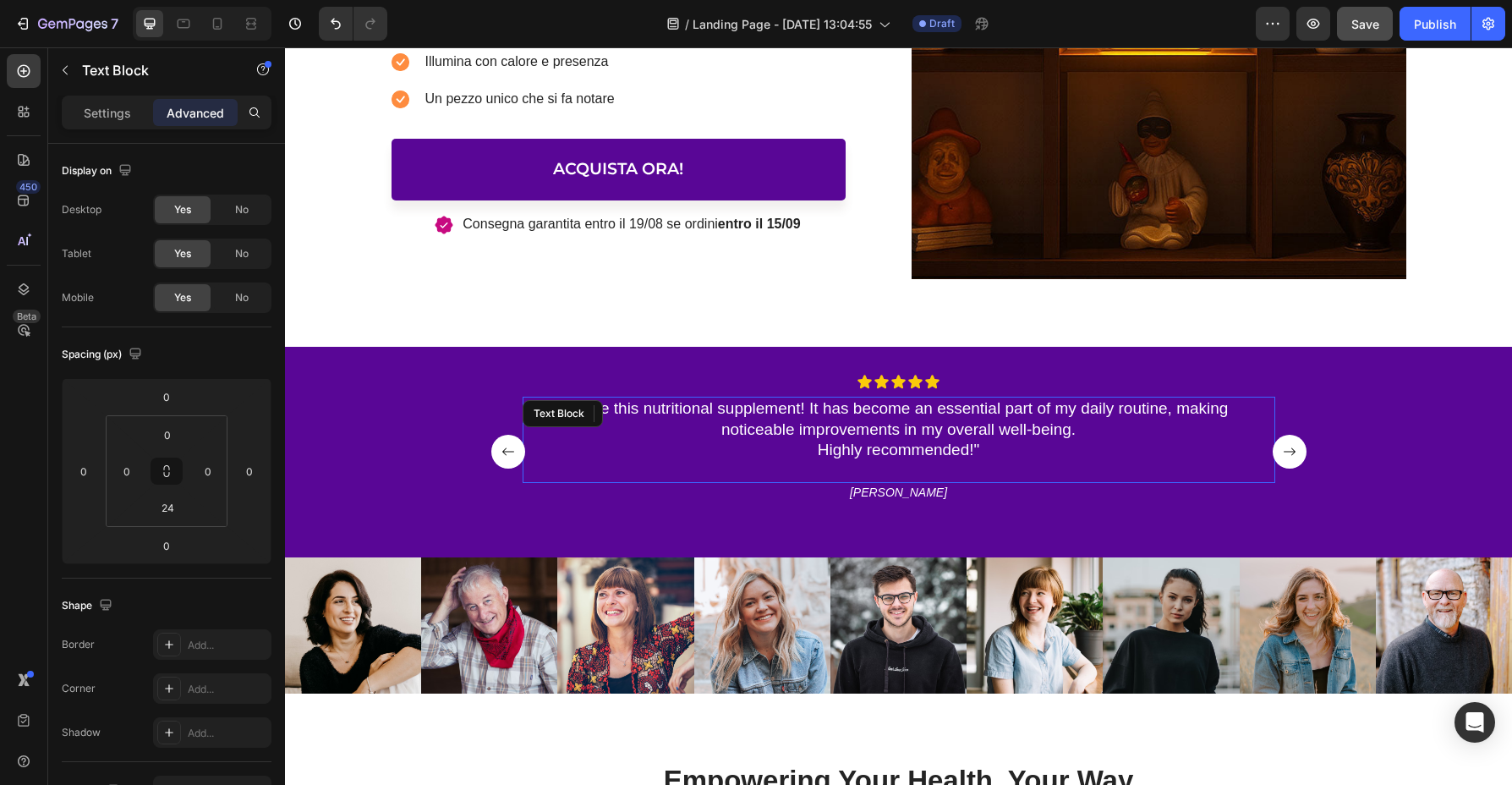
click at [687, 455] on p ""Love this nutritional supplement! It has become an essential part of my daily …" at bounding box center [899, 430] width 696 height 62
click at [914, 493] on p "[PERSON_NAME]" at bounding box center [899, 492] width 696 height 16
drag, startPoint x: 918, startPoint y: 487, endPoint x: 828, endPoint y: 485, distance: 90.0
click at [828, 485] on p "[PERSON_NAME]" at bounding box center [899, 492] width 696 height 16
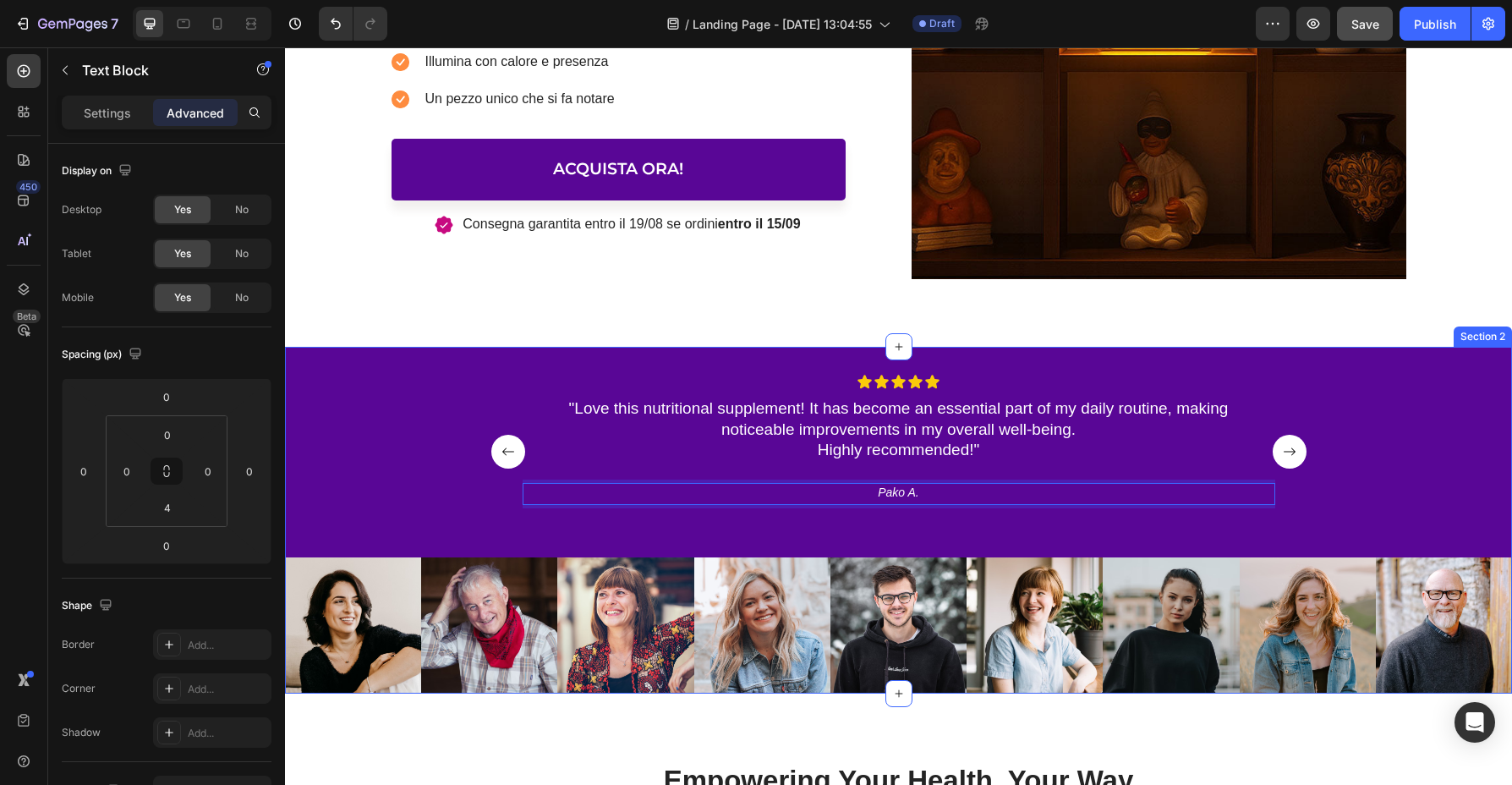
click at [1288, 434] on div "Icon Icon Icon Icon Icon Icon List "Love this nutritional supplement! It has be…" at bounding box center [899, 465] width 1228 height 184
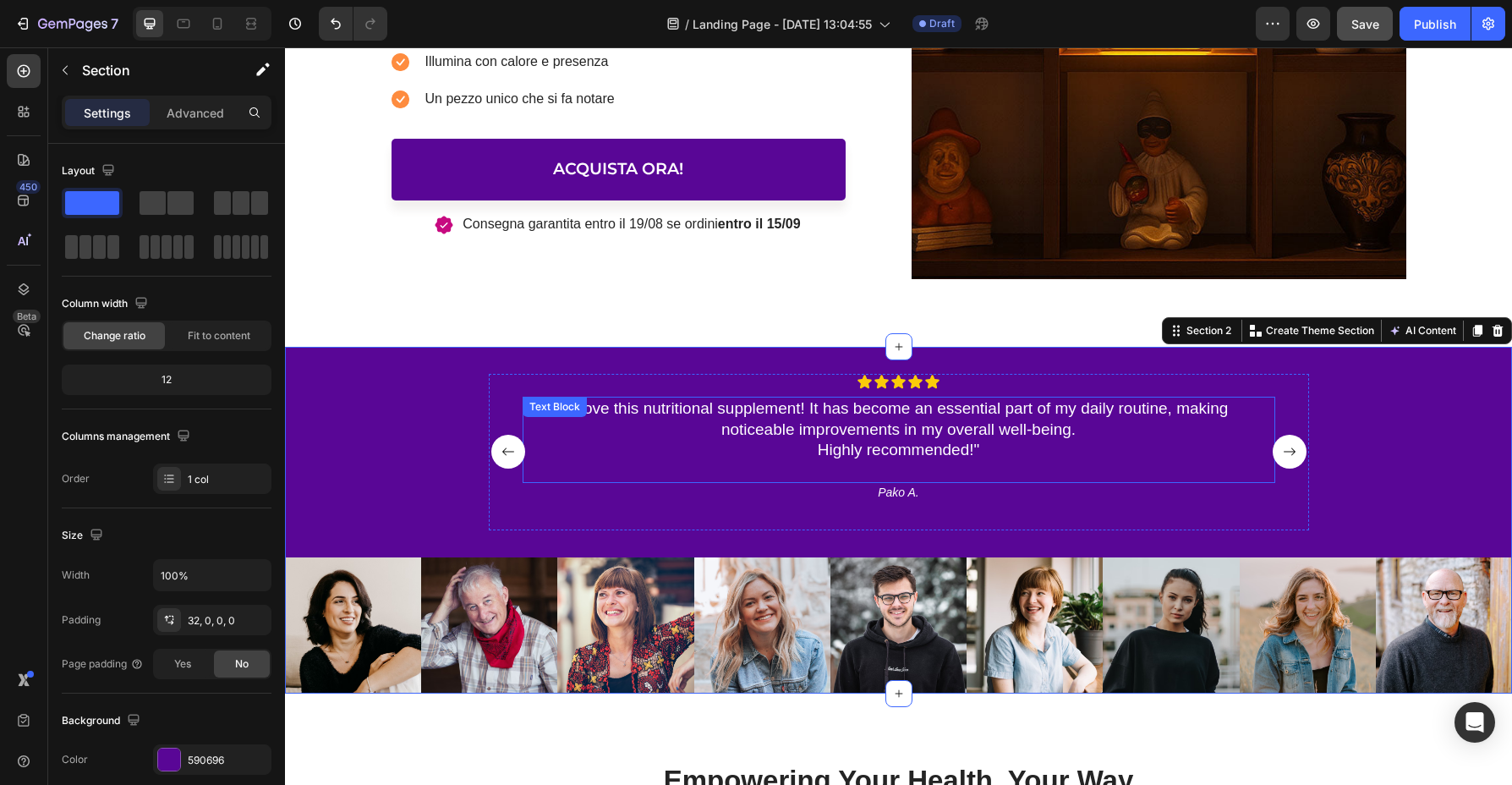
click at [970, 441] on p ""Love this nutritional supplement! It has become an essential part of my daily …" at bounding box center [899, 430] width 696 height 62
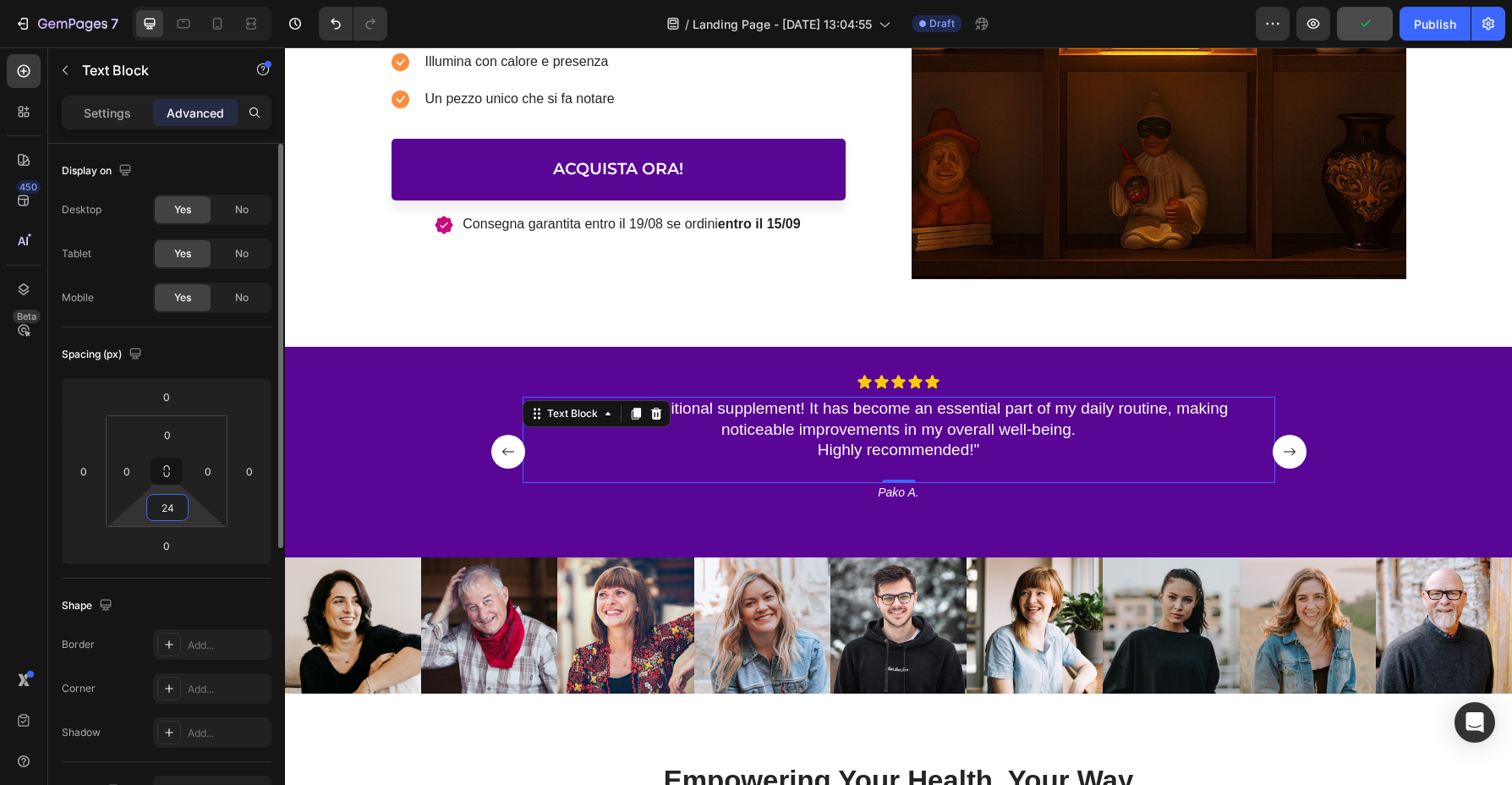
click at [176, 505] on input "24" at bounding box center [167, 507] width 34 height 26
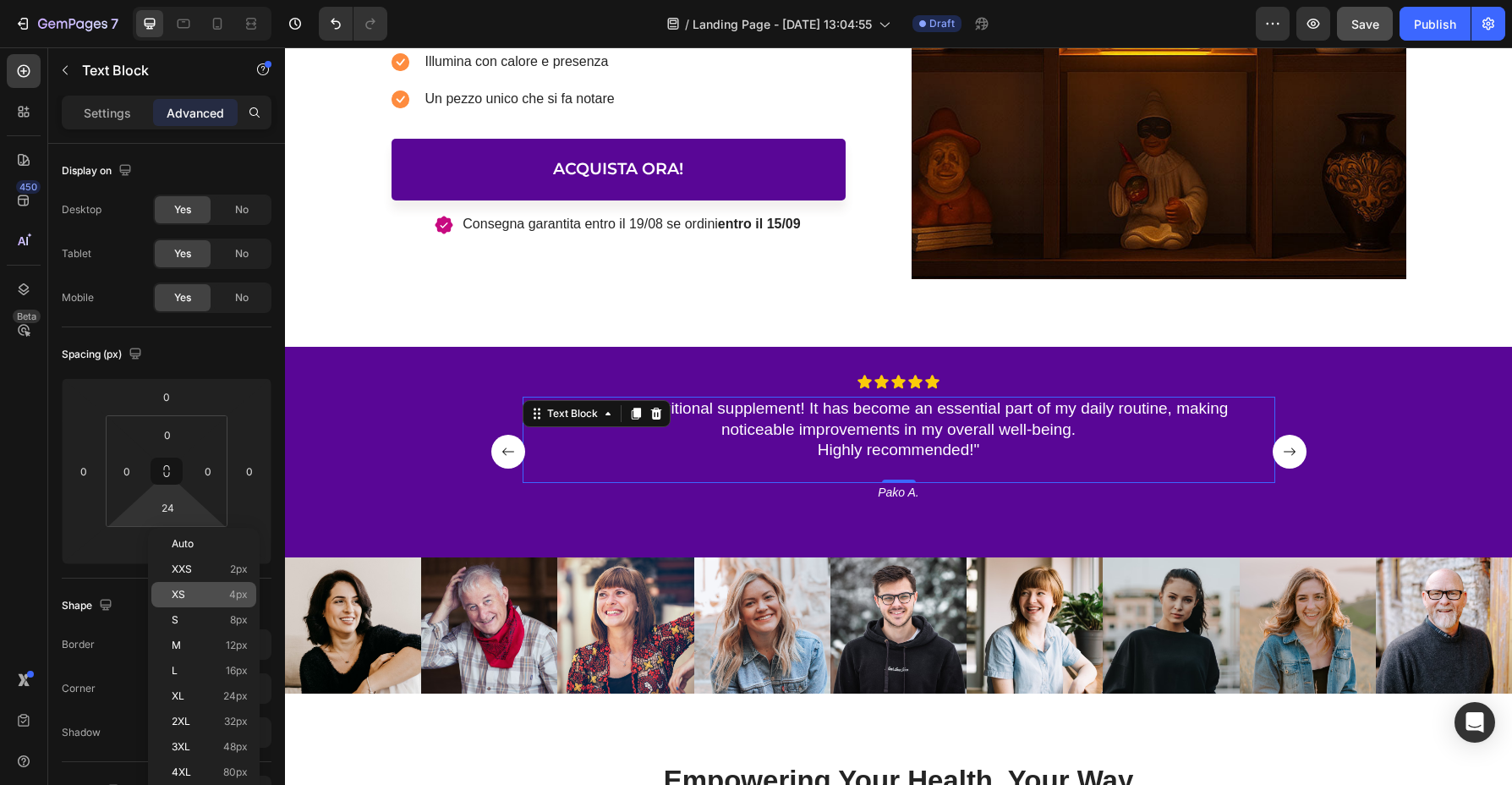
click at [173, 589] on span "XS" at bounding box center [178, 594] width 14 height 12
type input "4"
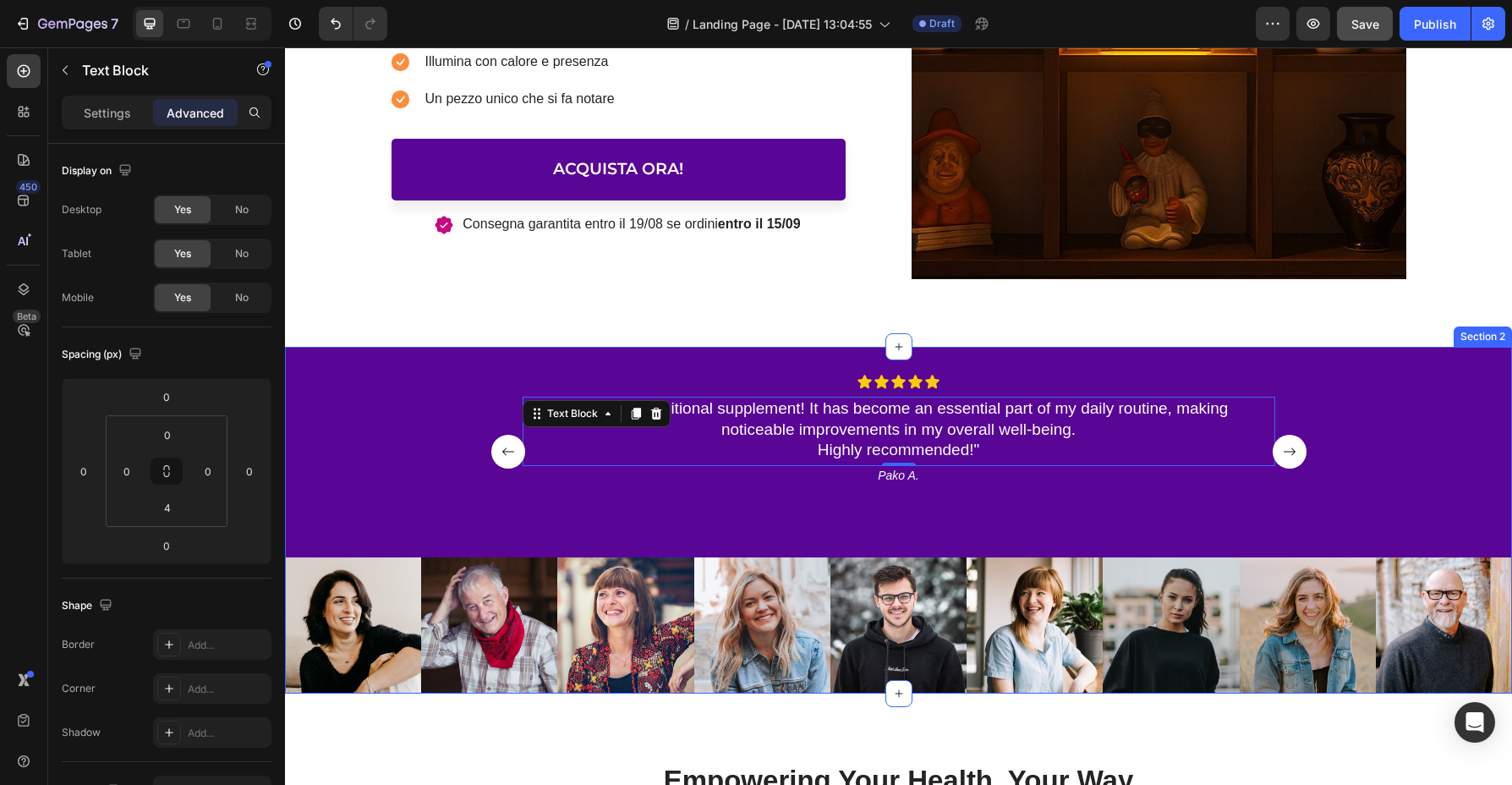
click at [1288, 463] on div "Icon Icon Icon Icon Icon Icon List "Love this nutritional supplement! It has be…" at bounding box center [899, 465] width 1228 height 184
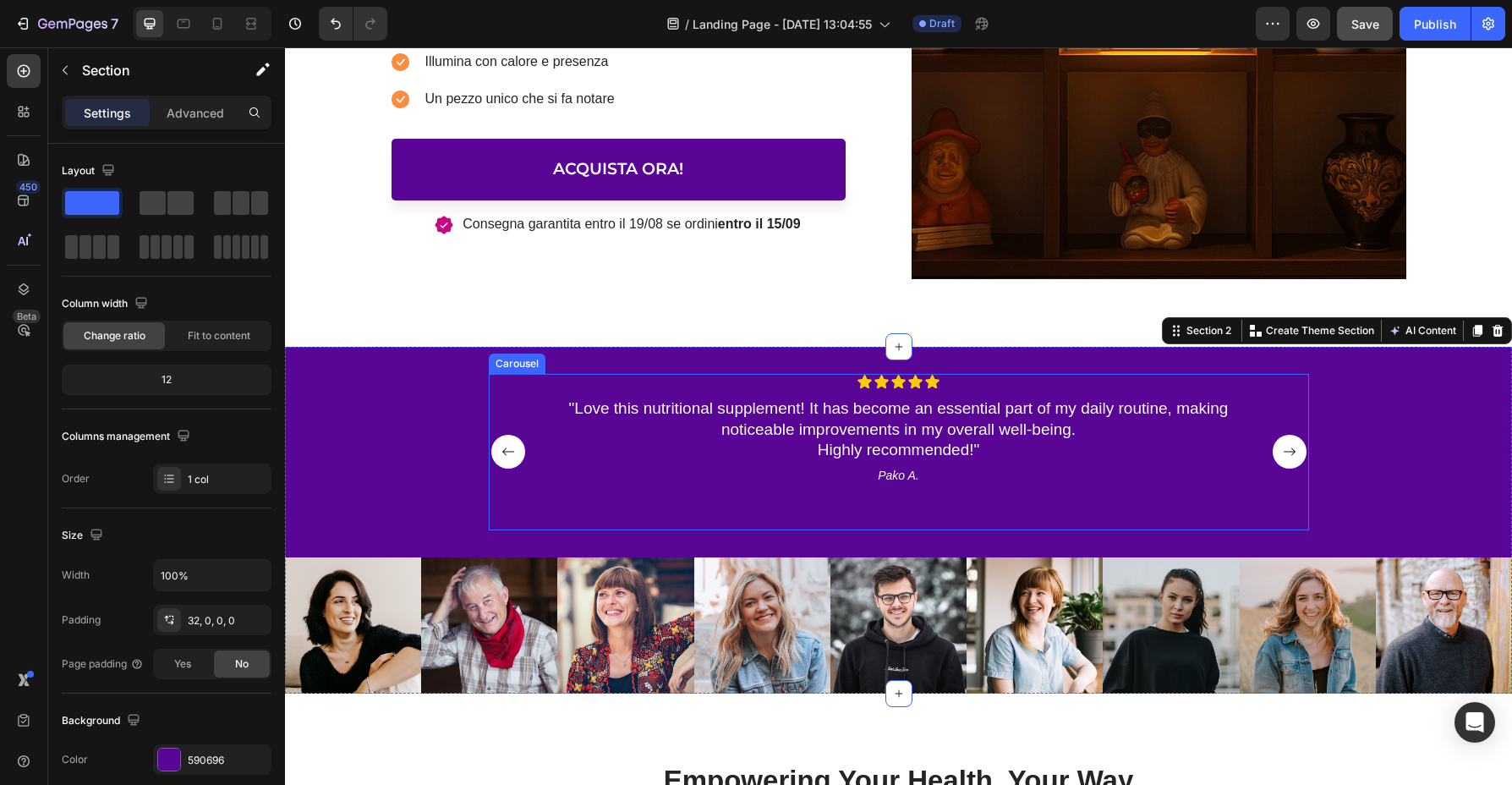
click at [1214, 502] on div "Icon Icon Icon Icon Icon Icon List "Love this nutritional supplement! It has be…" at bounding box center [899, 451] width 752 height 156
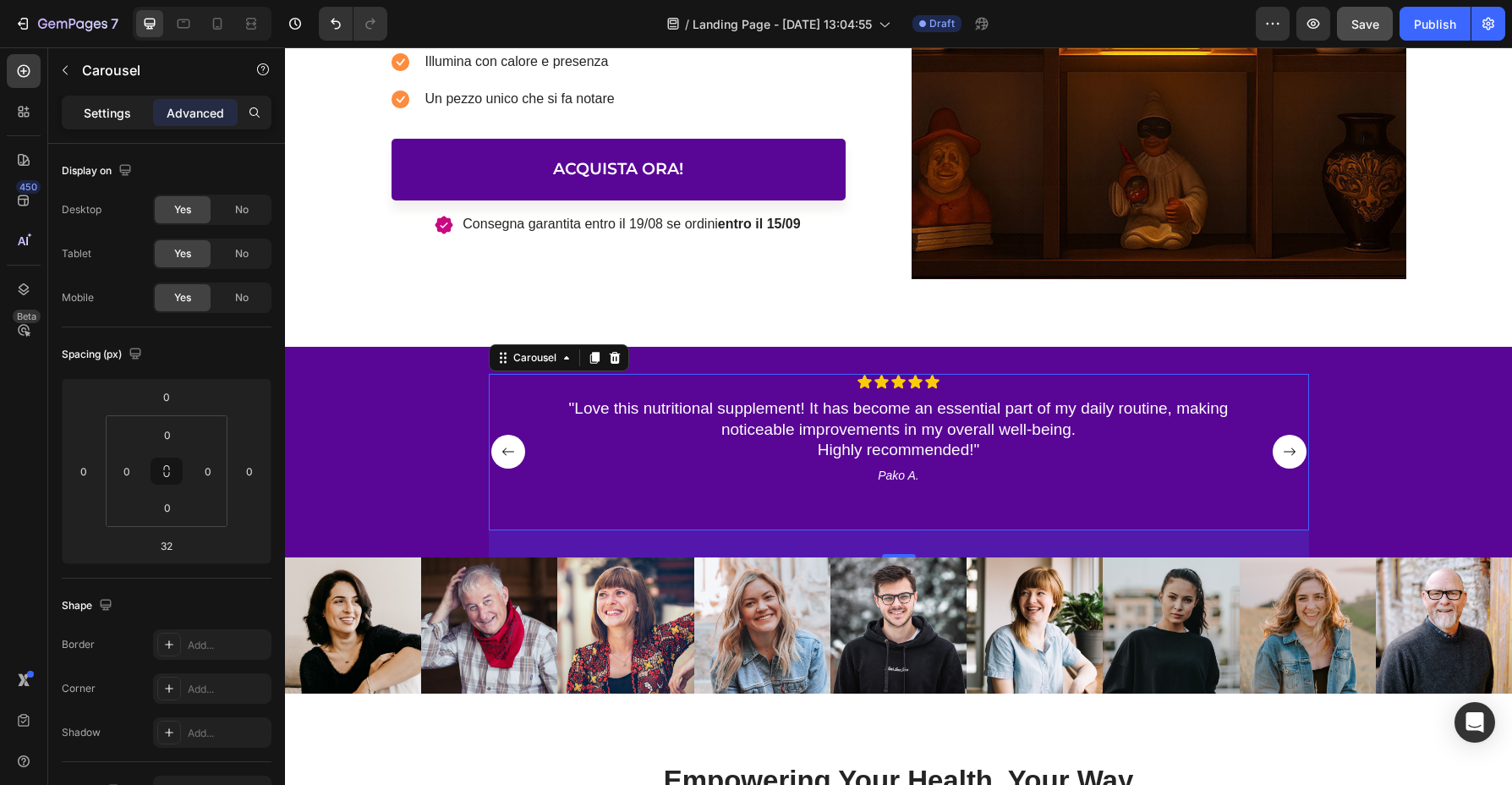
click at [132, 118] on div "Settings" at bounding box center [107, 112] width 85 height 27
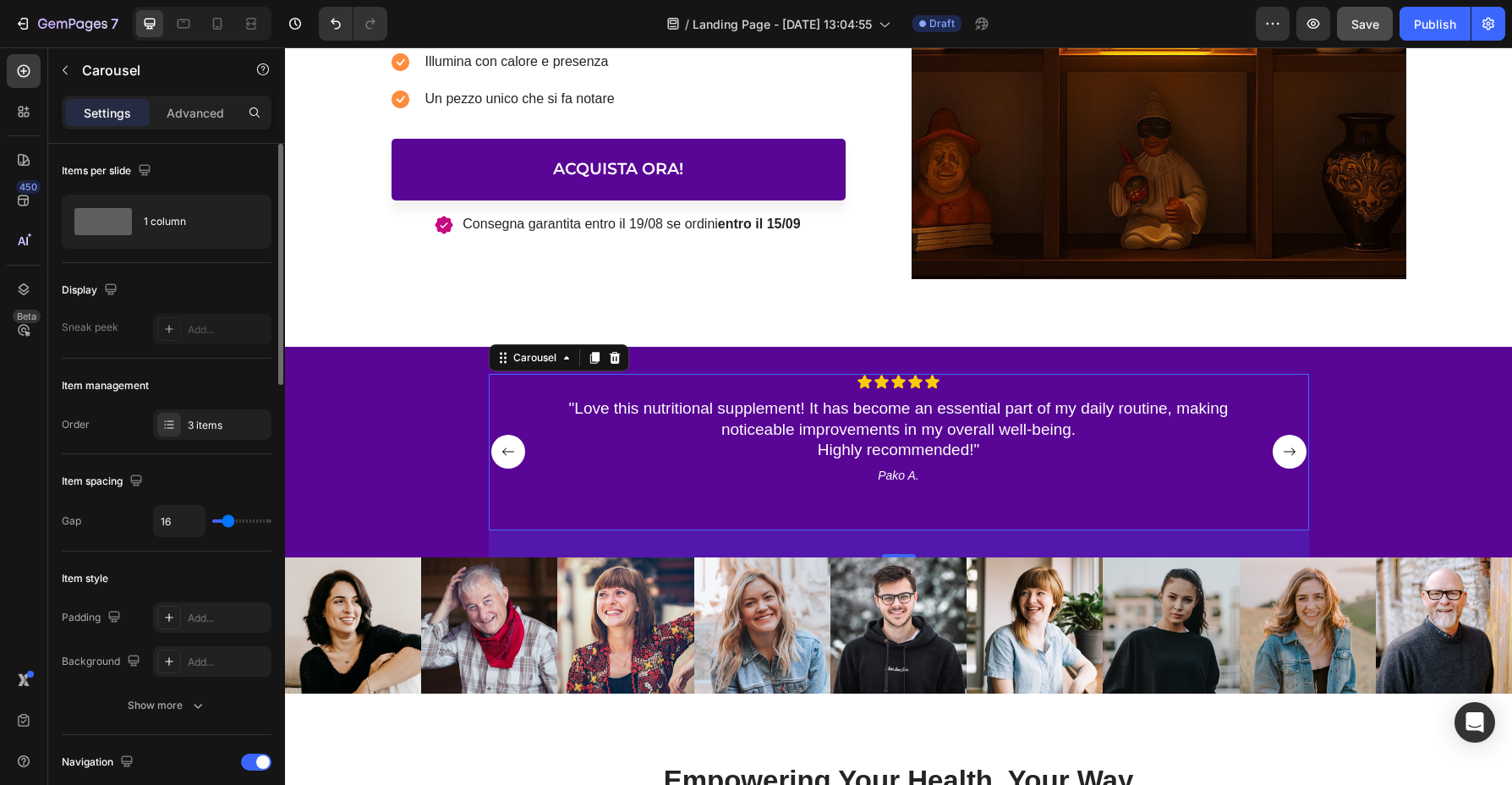
type input "6"
type input "5"
type input "4"
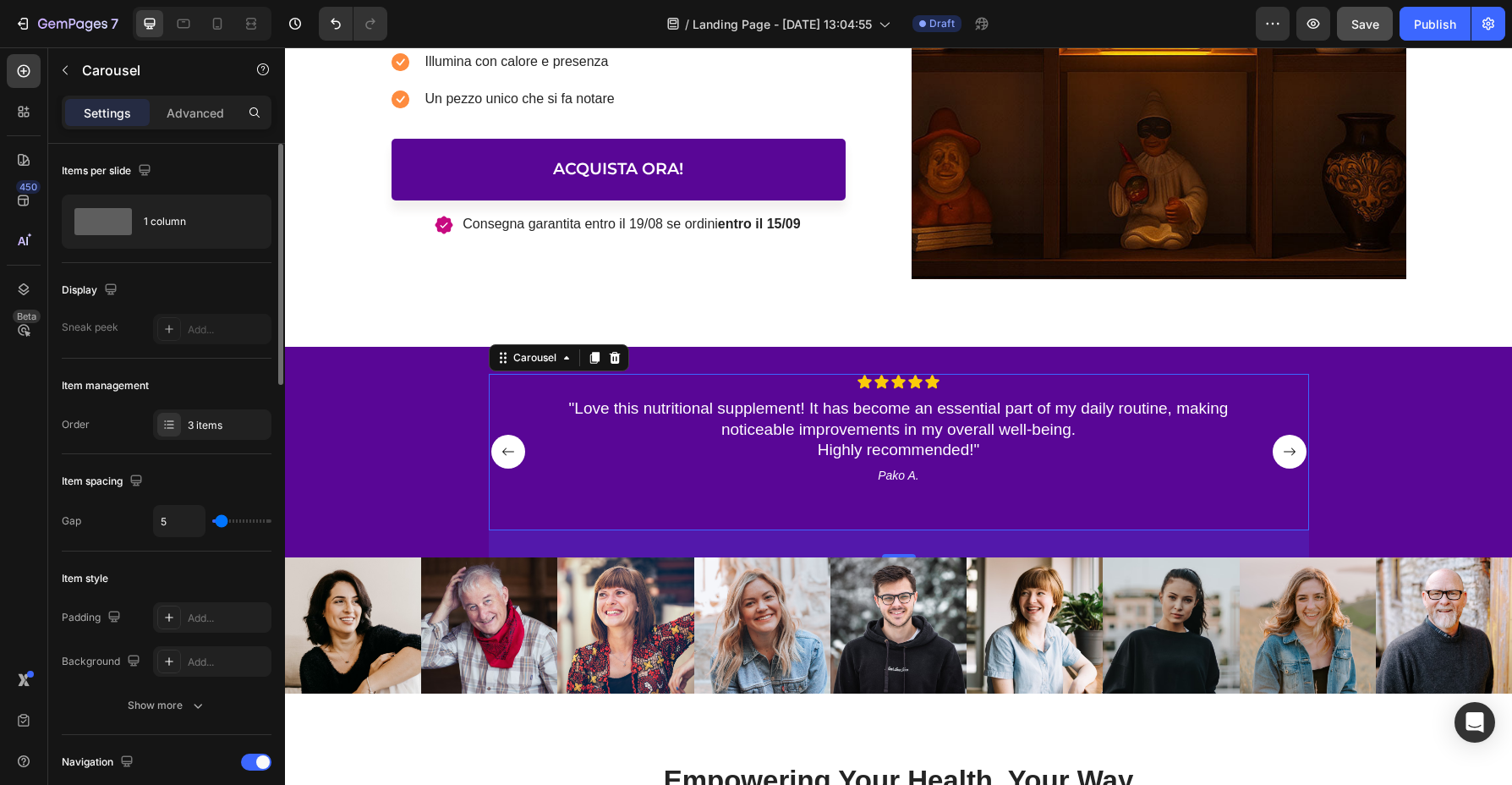
type input "4"
type input "2"
type input "1"
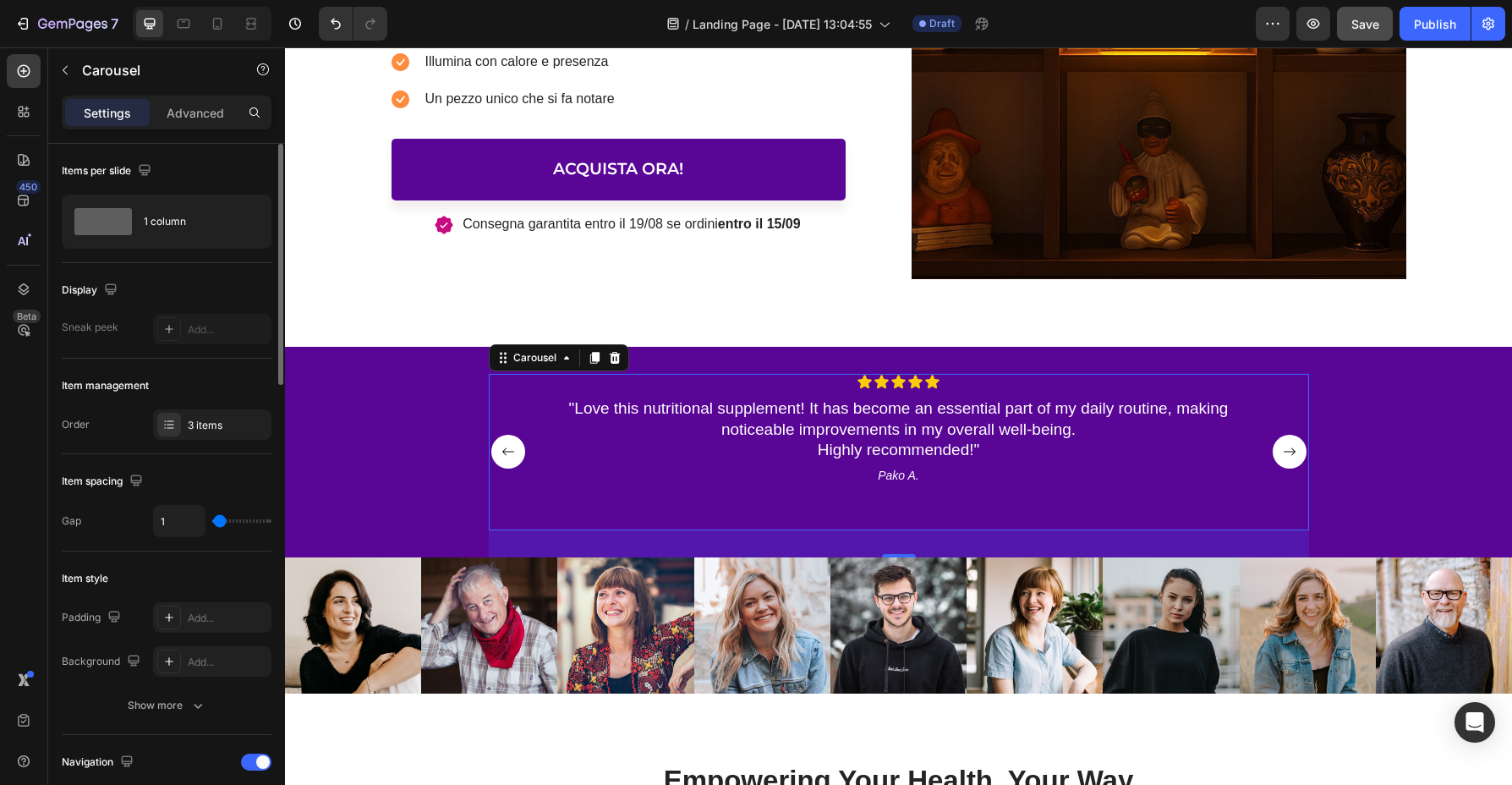
type input "0"
drag, startPoint x: 220, startPoint y: 519, endPoint x: 210, endPoint y: 520, distance: 10.0
type input "0"
click at [212, 520] on input "range" at bounding box center [241, 521] width 59 height 4
click at [333, 18] on icon "Undo/Redo" at bounding box center [335, 24] width 17 height 17
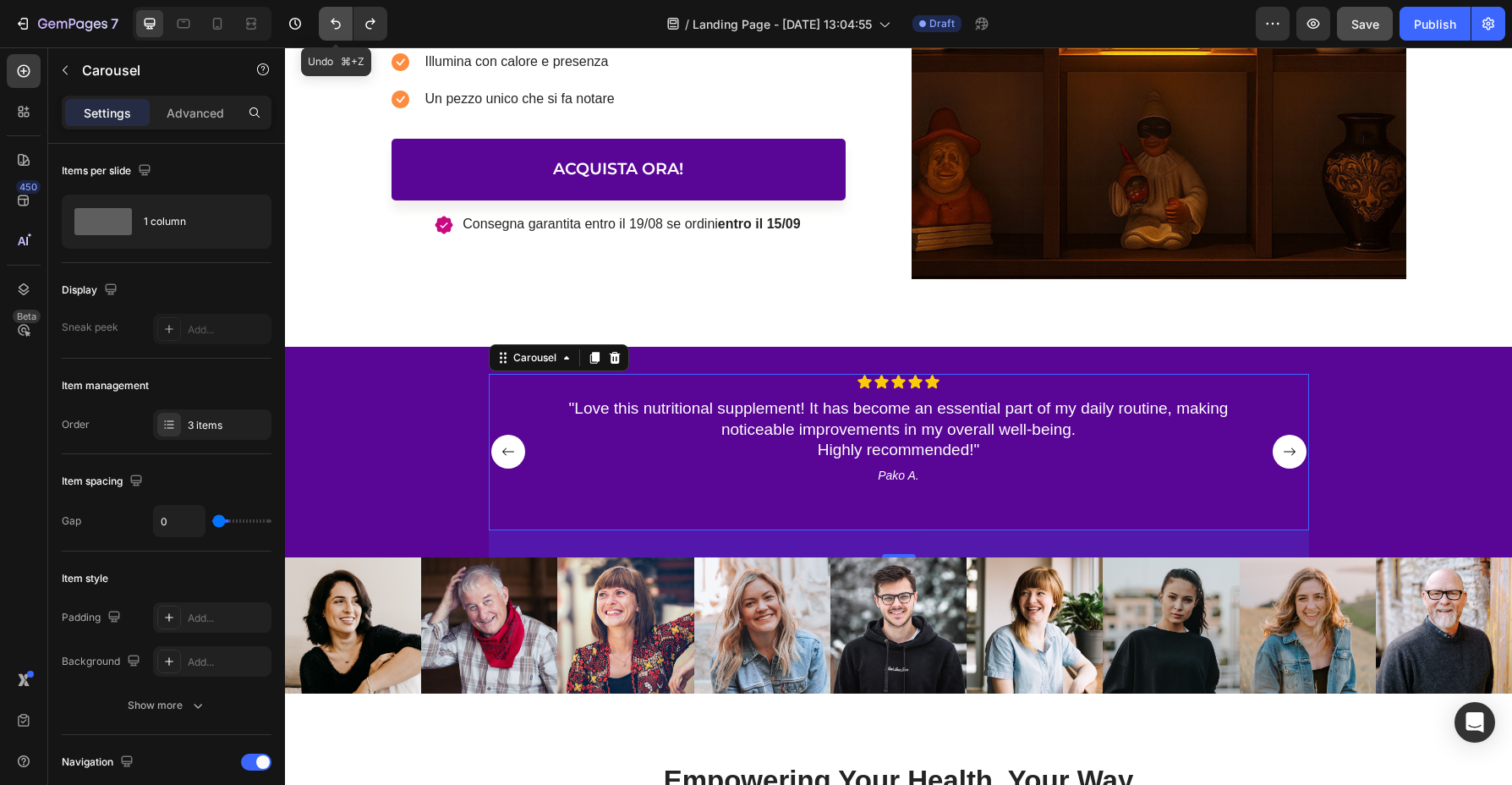
type input "16"
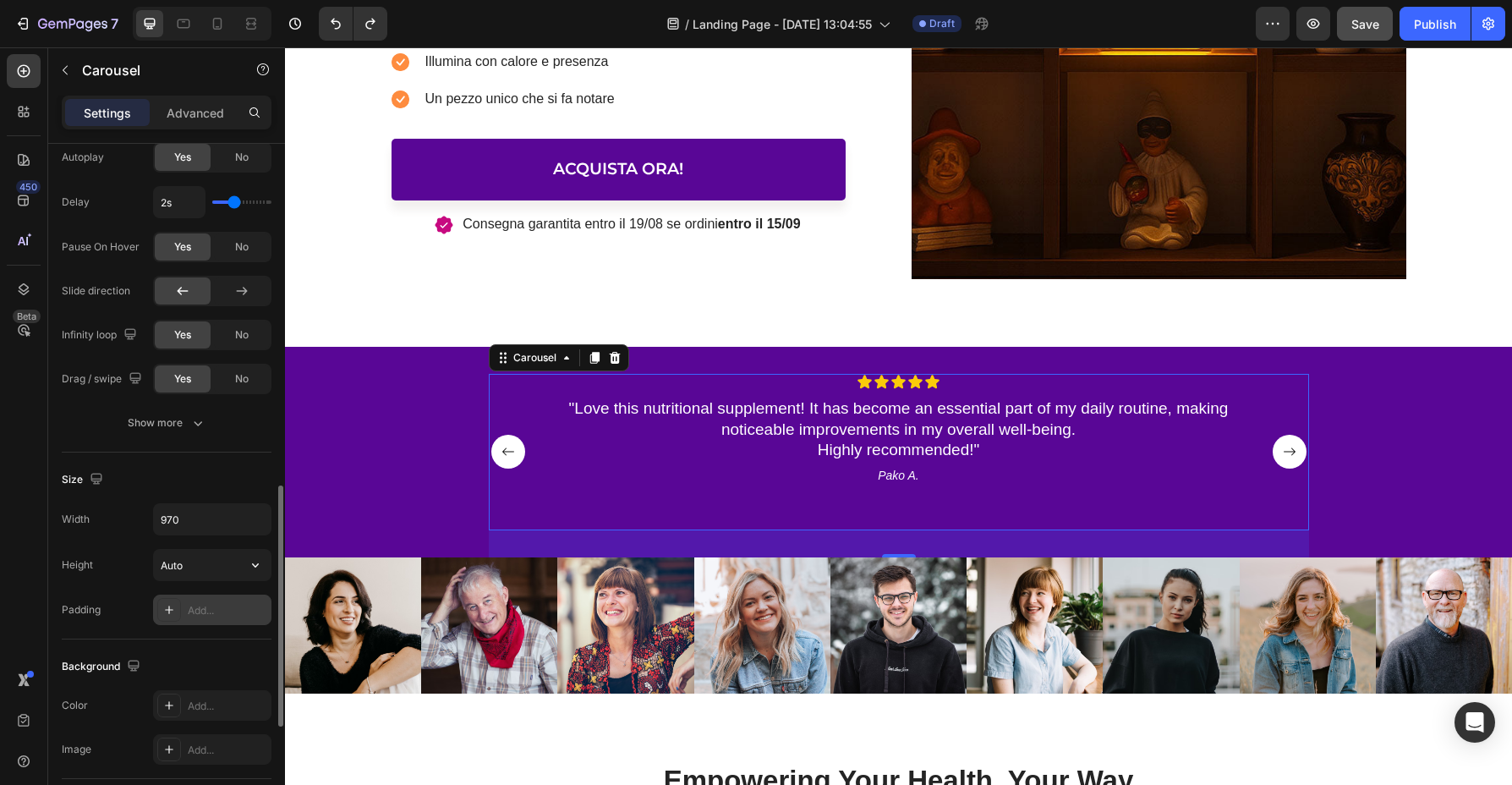
scroll to position [974, 0]
click at [221, 567] on input "Auto" at bounding box center [212, 564] width 117 height 30
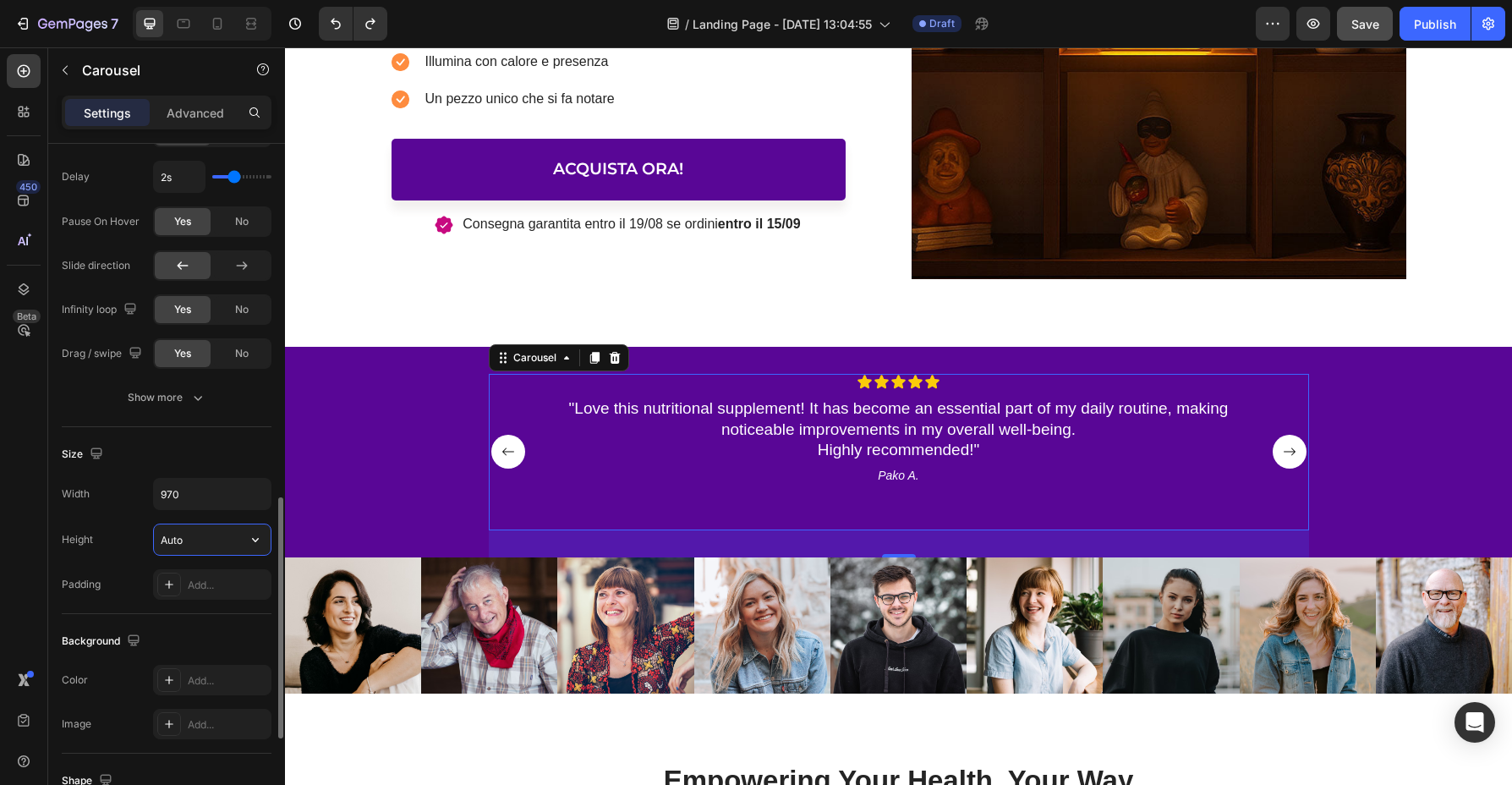
scroll to position [1002, 0]
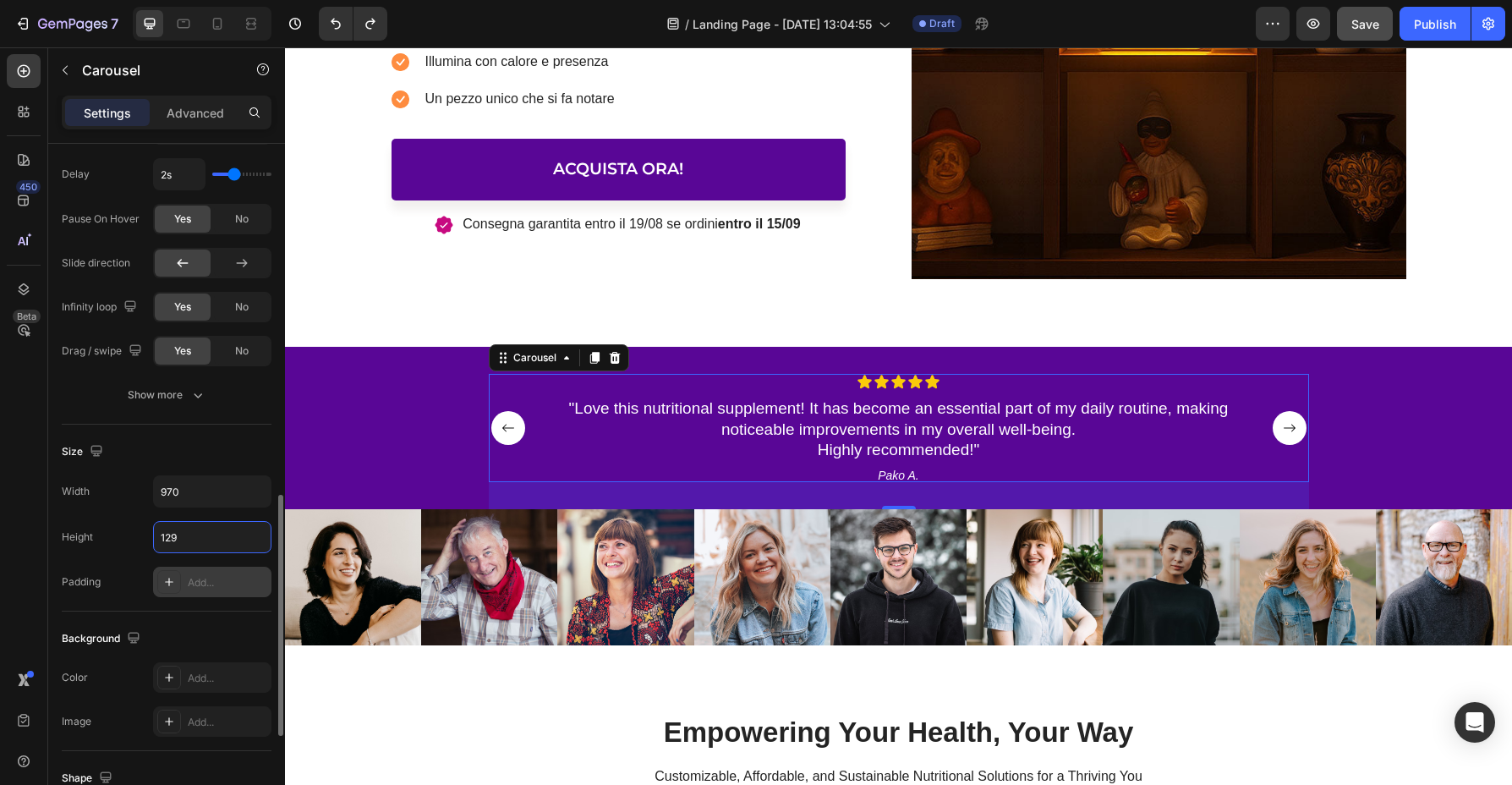
type input "130"
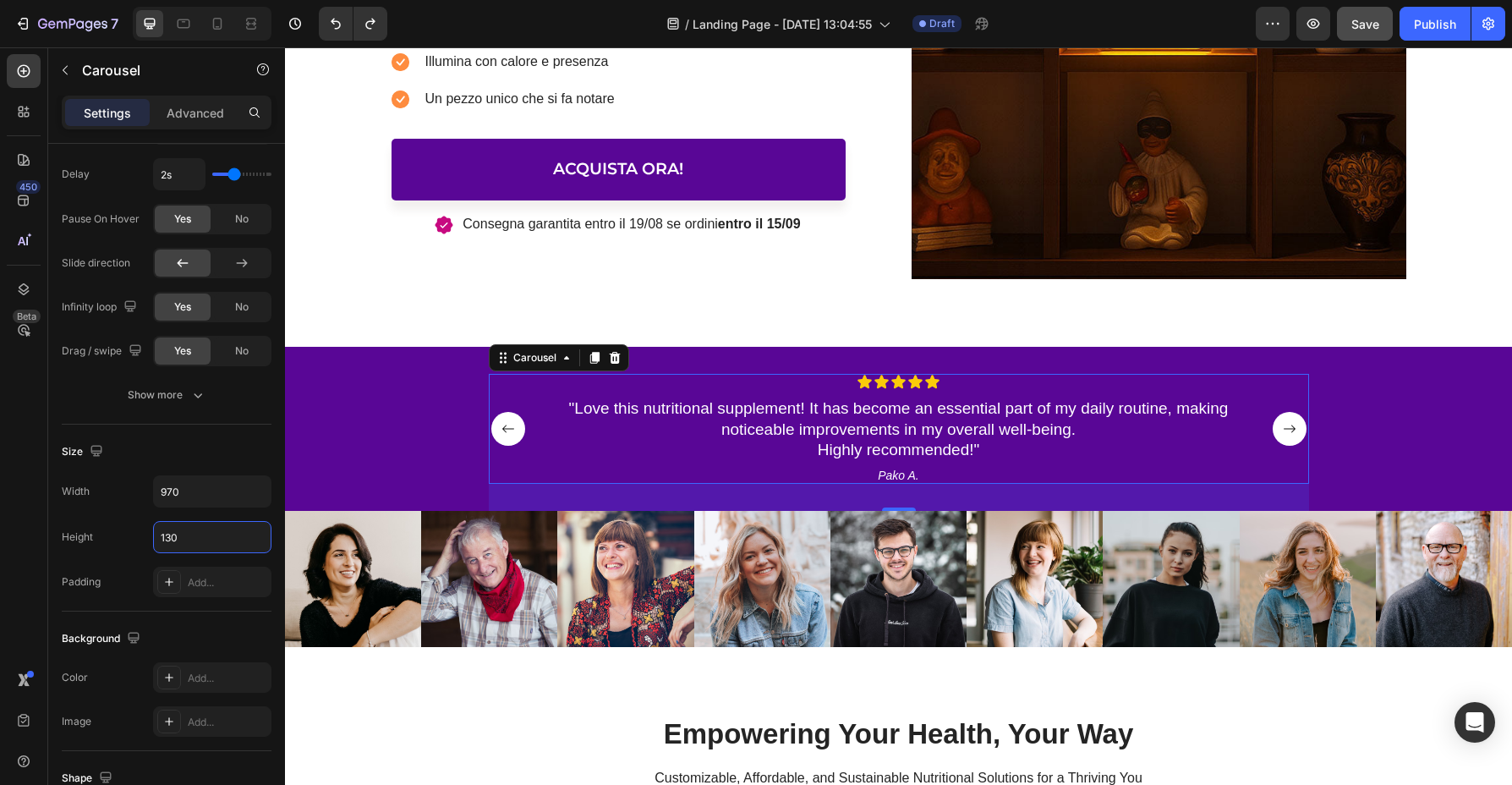
click at [1284, 432] on rect "Carousel Next Arrow" at bounding box center [1290, 429] width 34 height 34
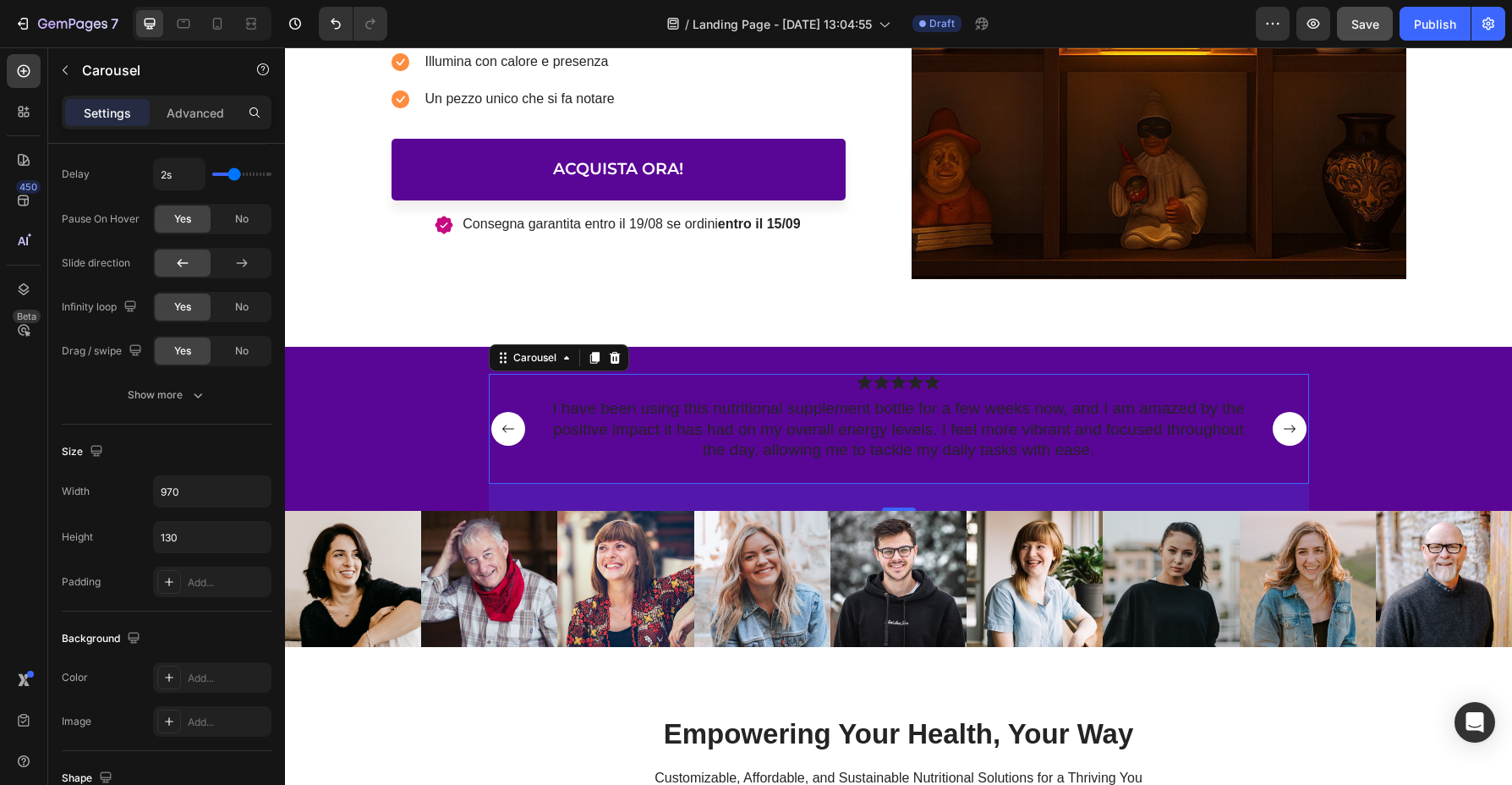
click at [499, 419] on rect "Carousel Back Arrow" at bounding box center [508, 429] width 34 height 34
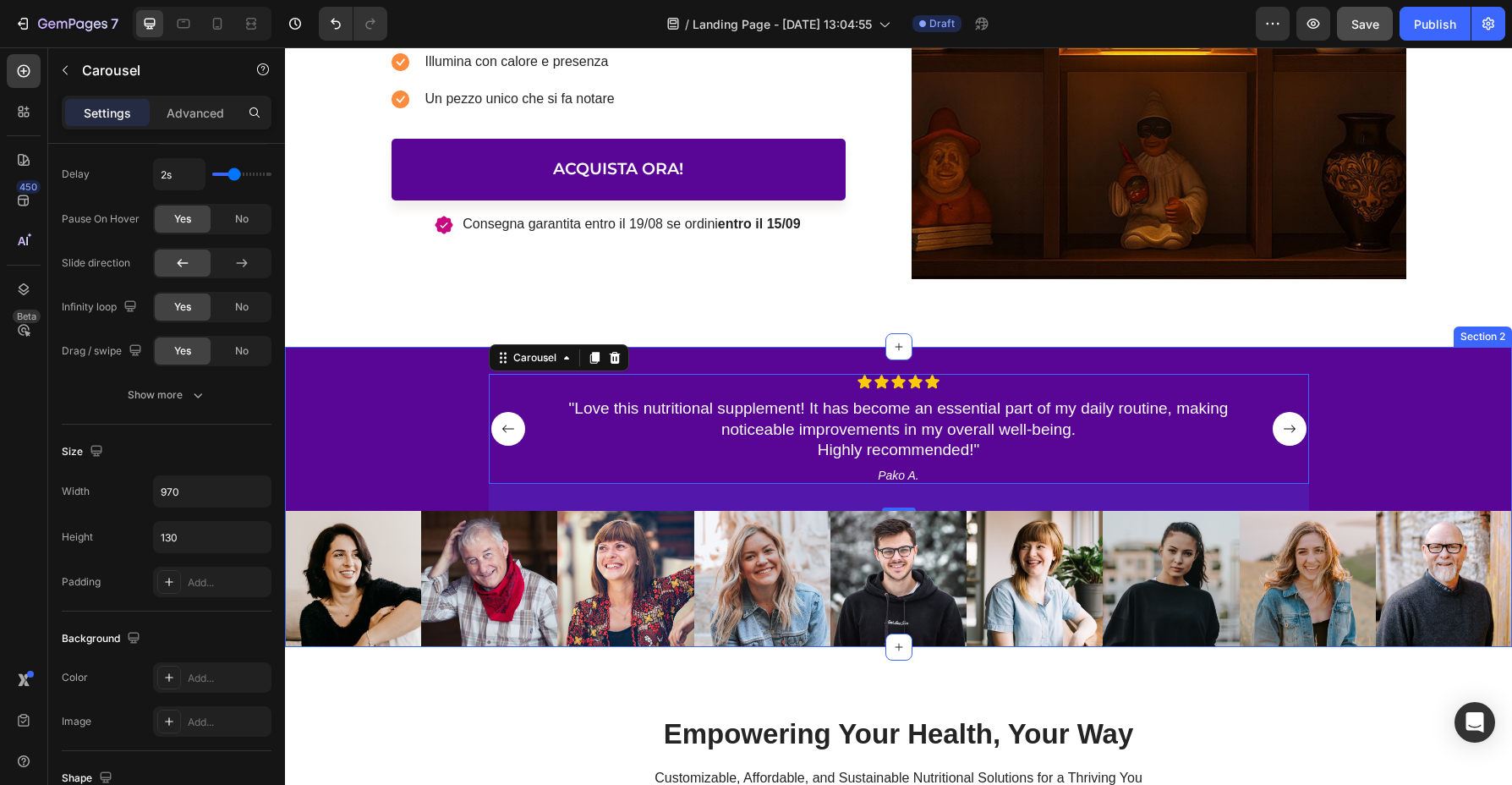
click at [398, 425] on div "Icon Icon Icon Icon Icon Icon List "Love this nutritional supplement! It has be…" at bounding box center [899, 442] width 1228 height 137
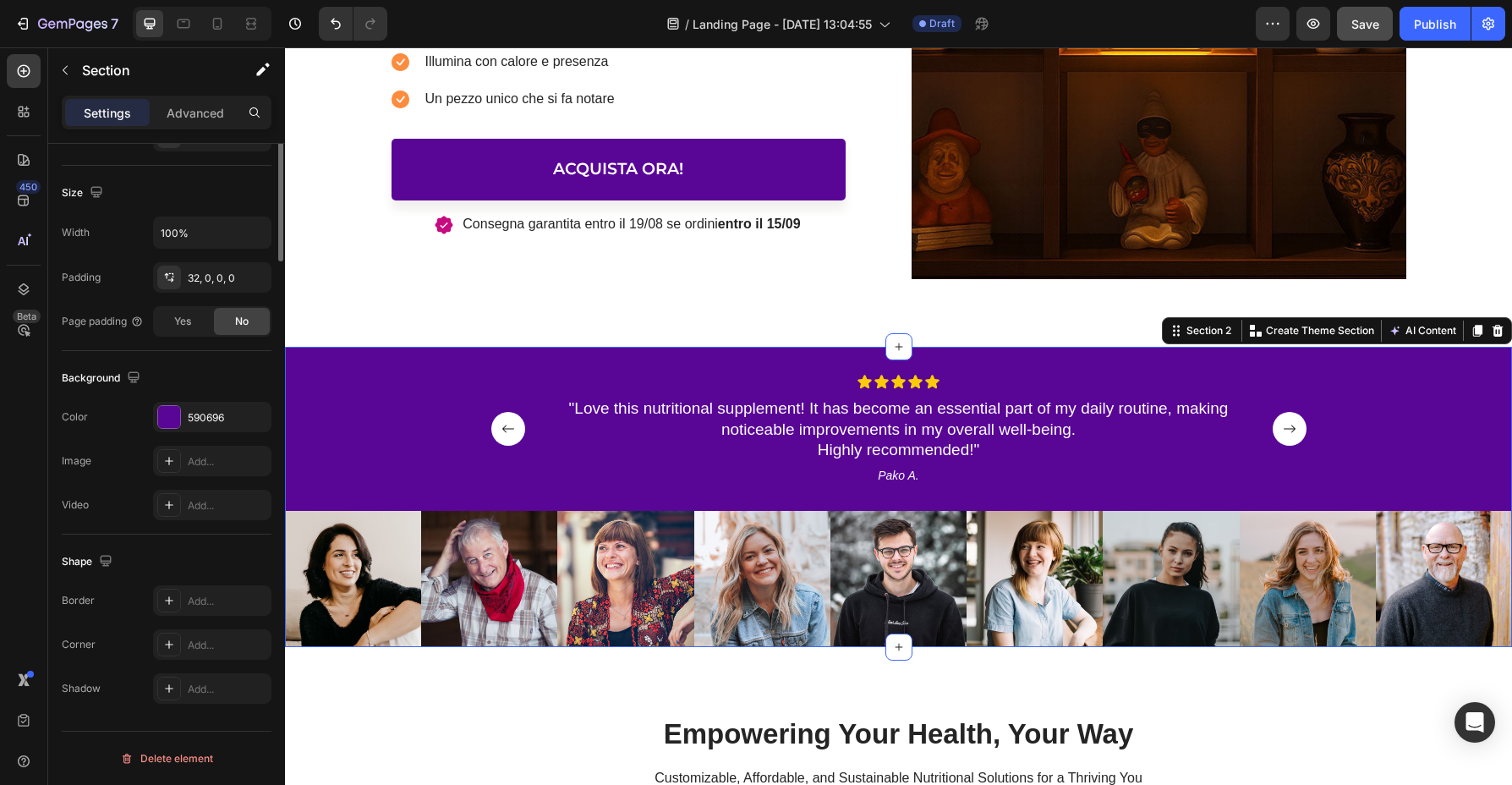
scroll to position [0, 0]
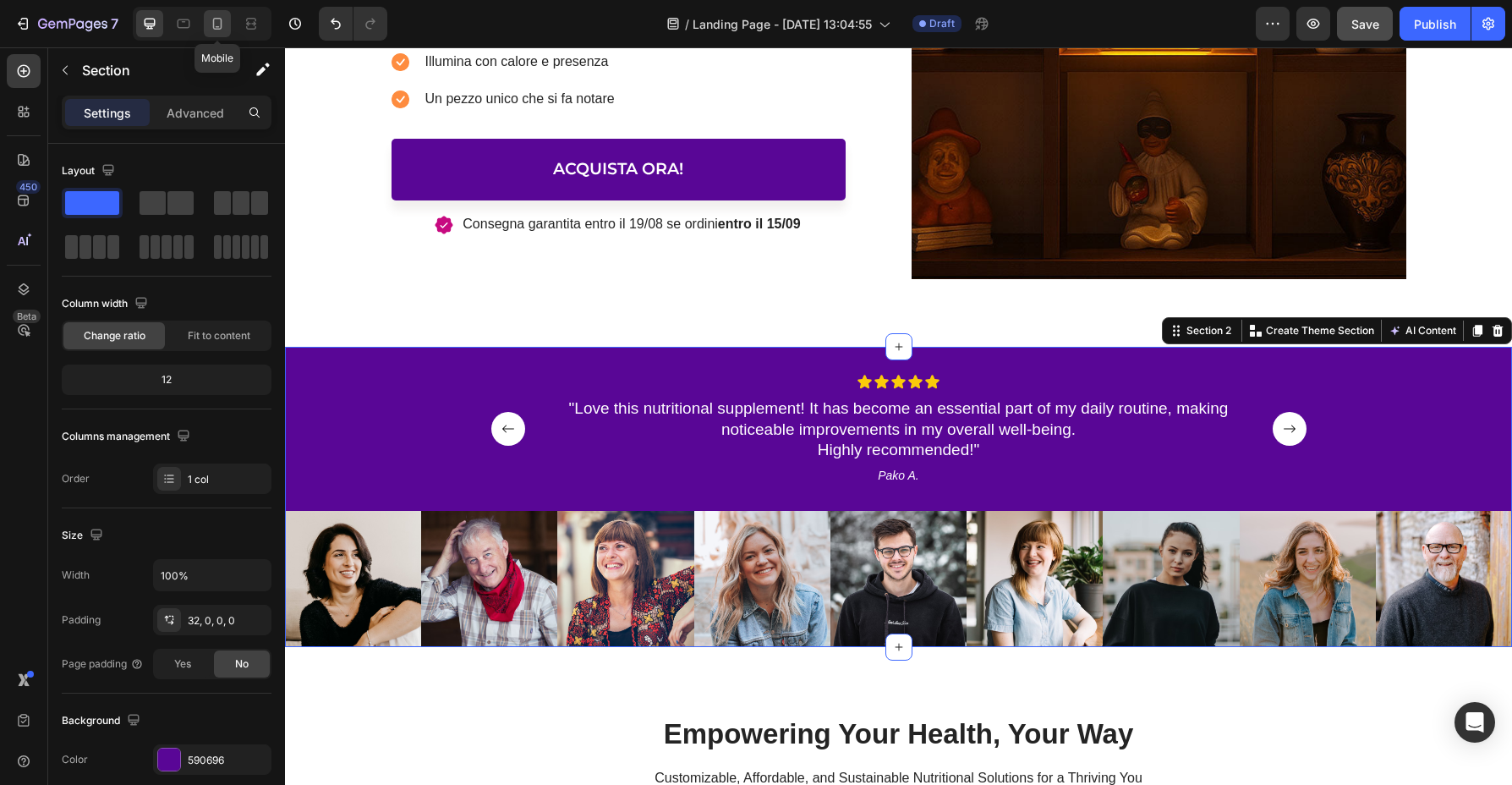
click at [222, 20] on icon at bounding box center [218, 24] width 17 height 17
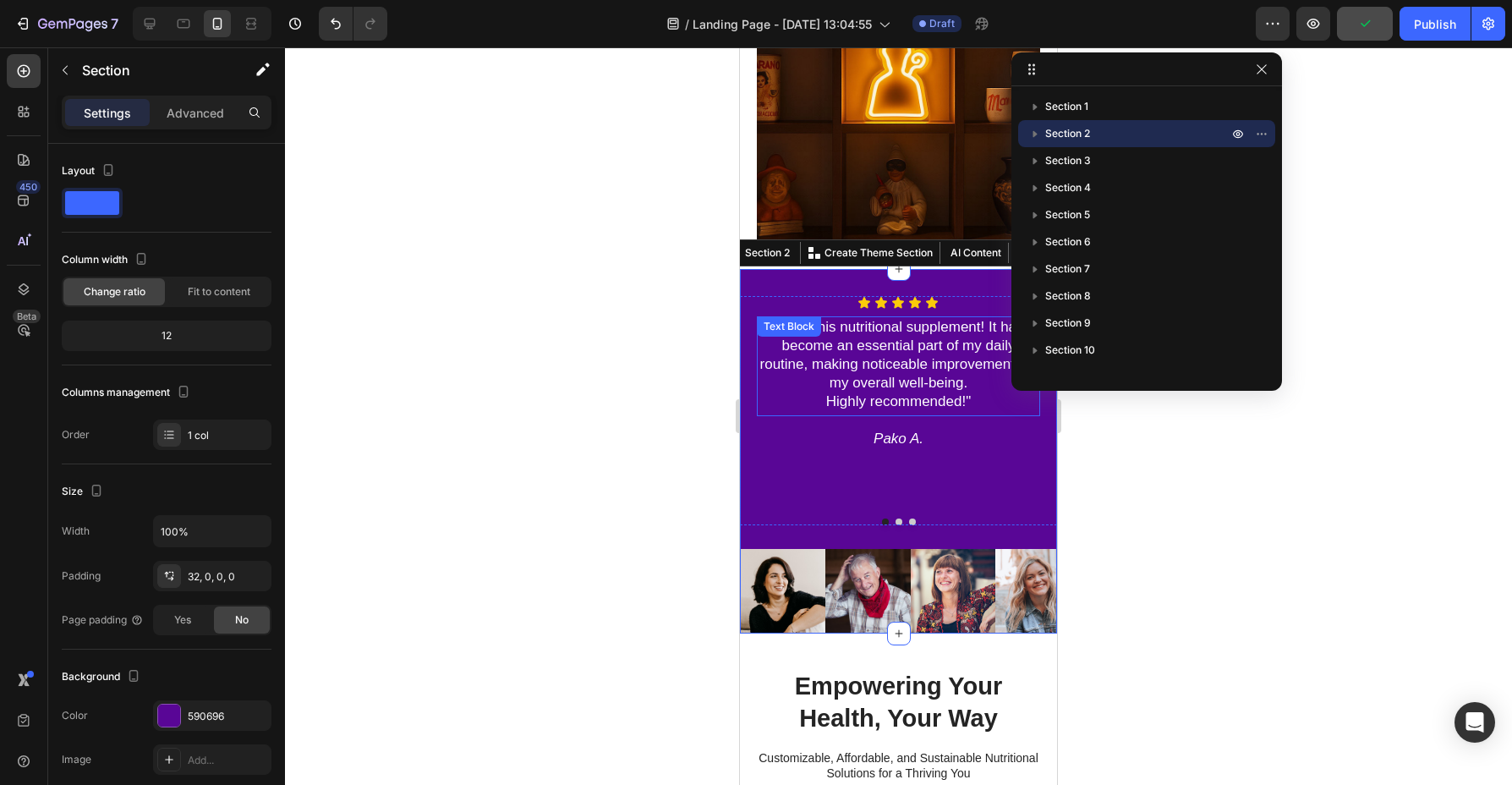
scroll to position [832, 0]
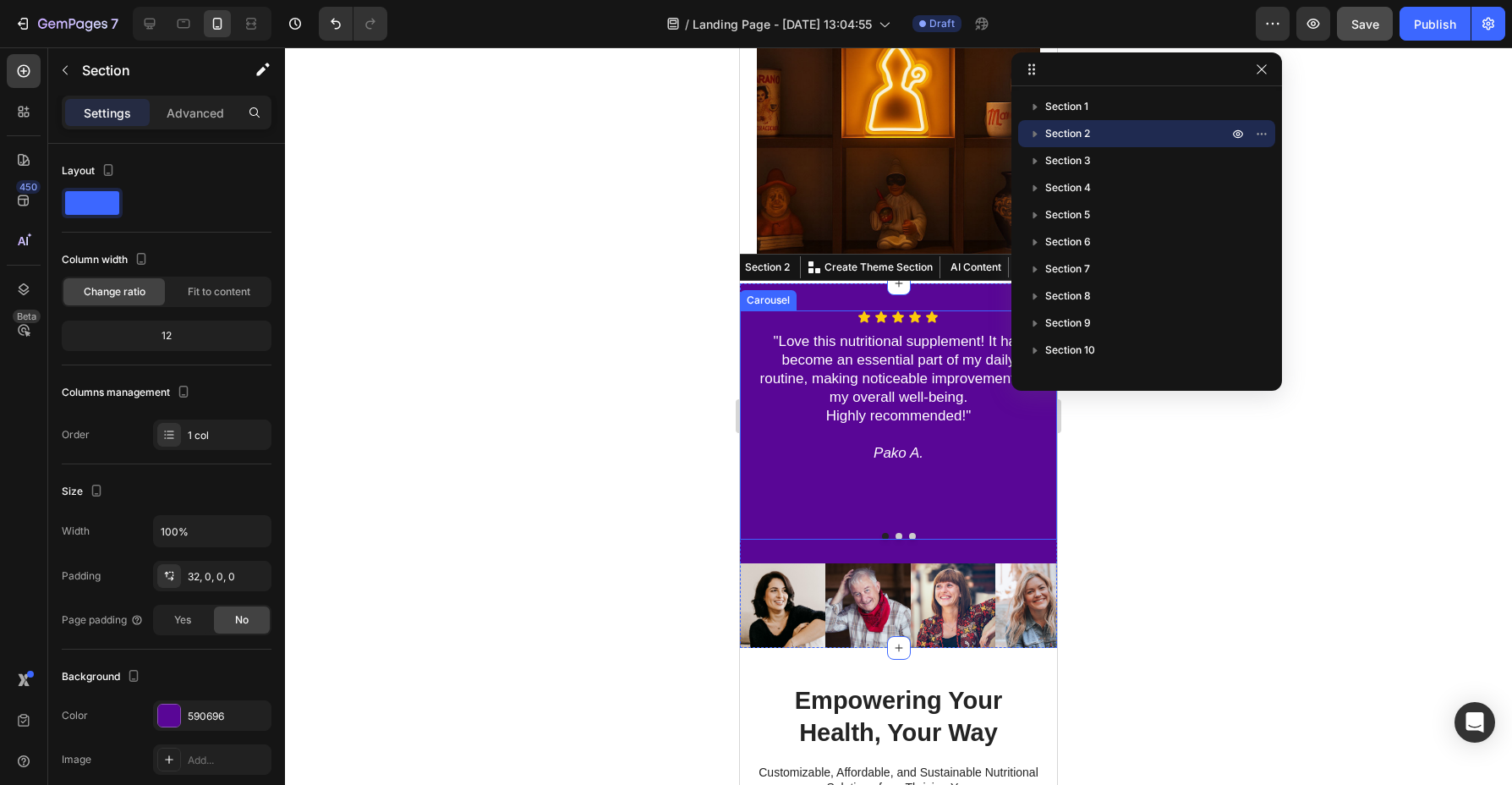
click at [960, 436] on div "Icon Icon Icon Icon Icon Icon List "Love this nutritional supplement! It has be…" at bounding box center [899, 418] width 283 height 214
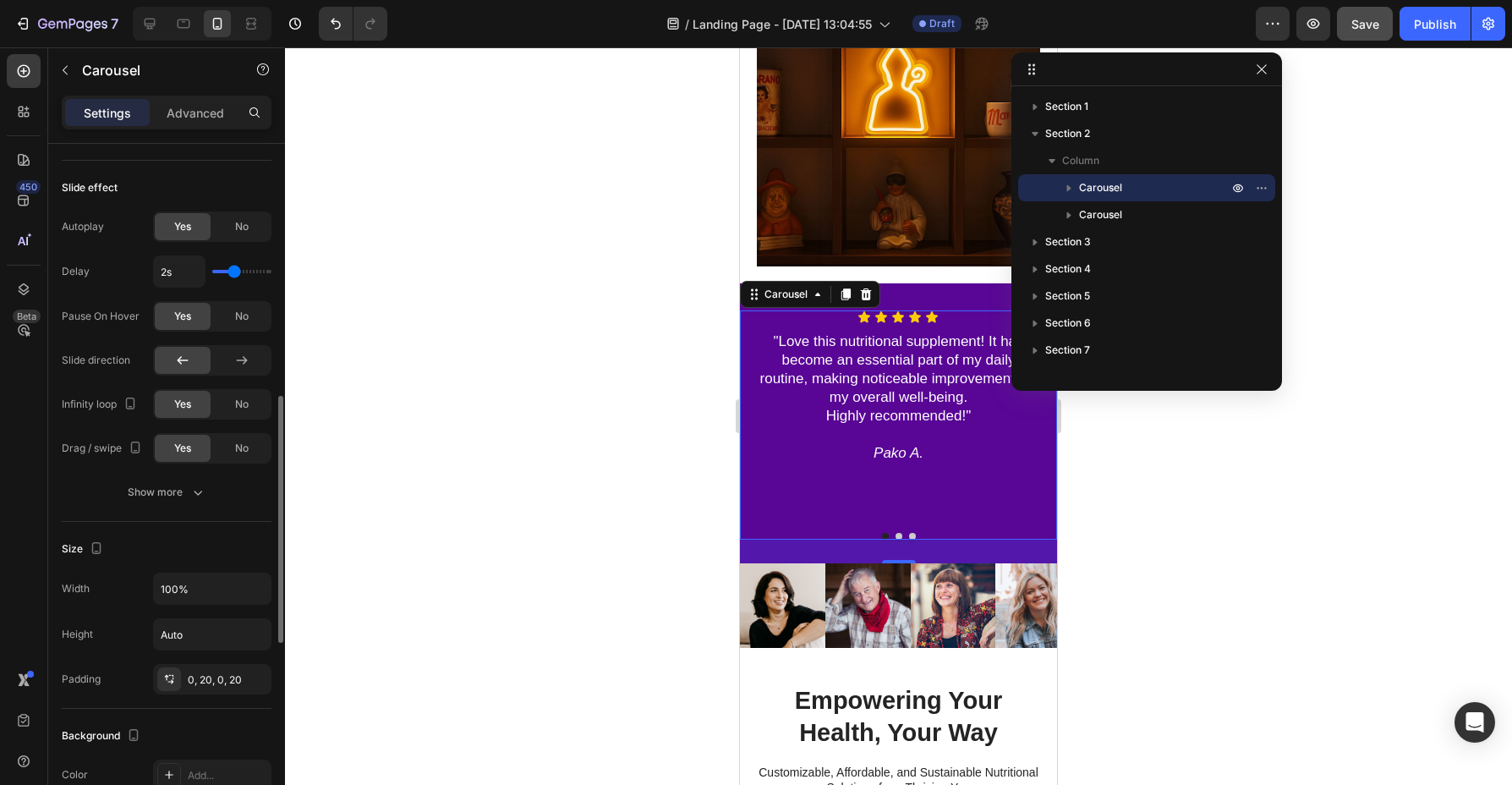
scroll to position [859, 0]
click at [154, 24] on icon at bounding box center [150, 24] width 11 height 11
type input "970"
type input "130"
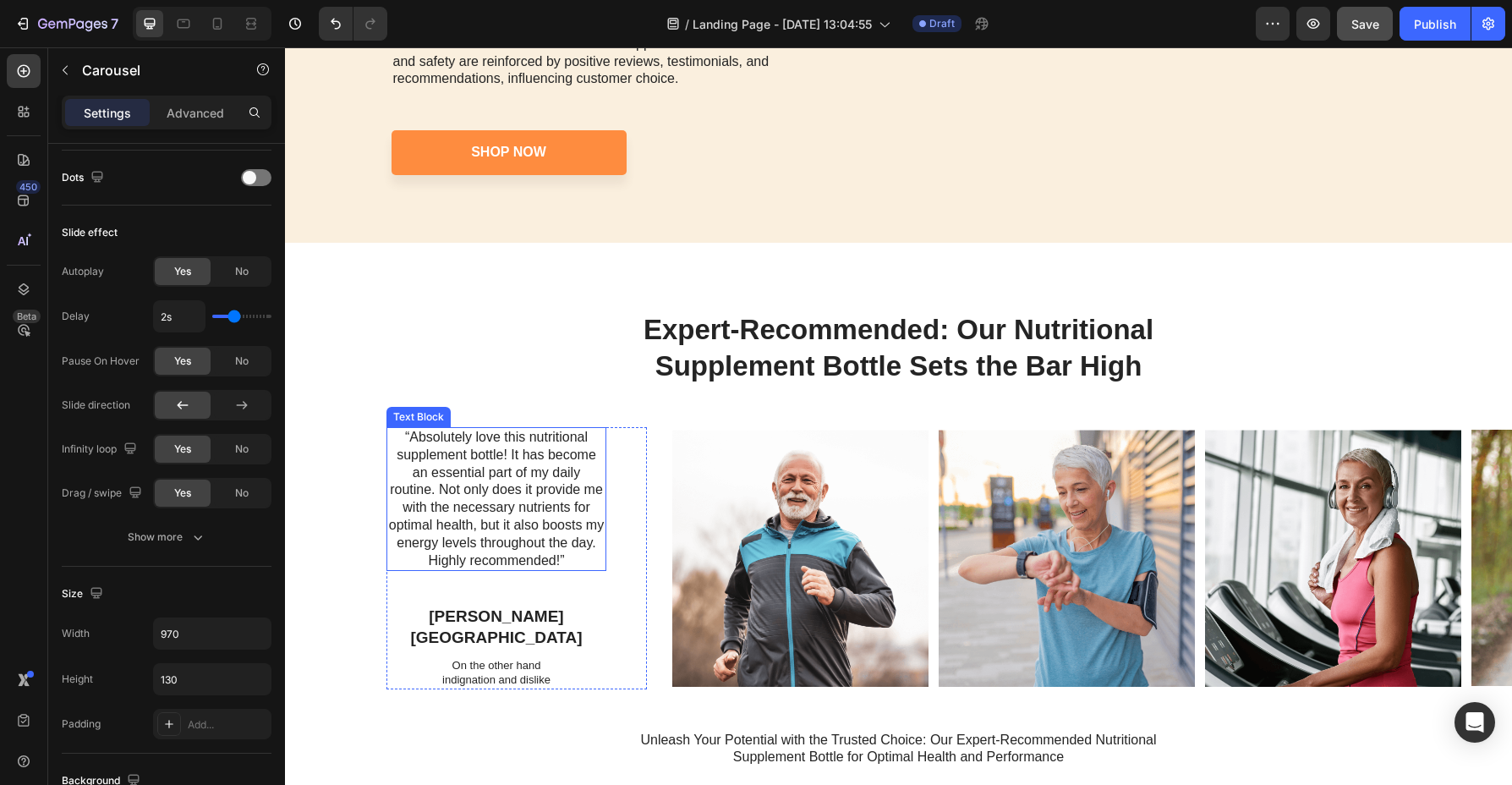
scroll to position [2646, 0]
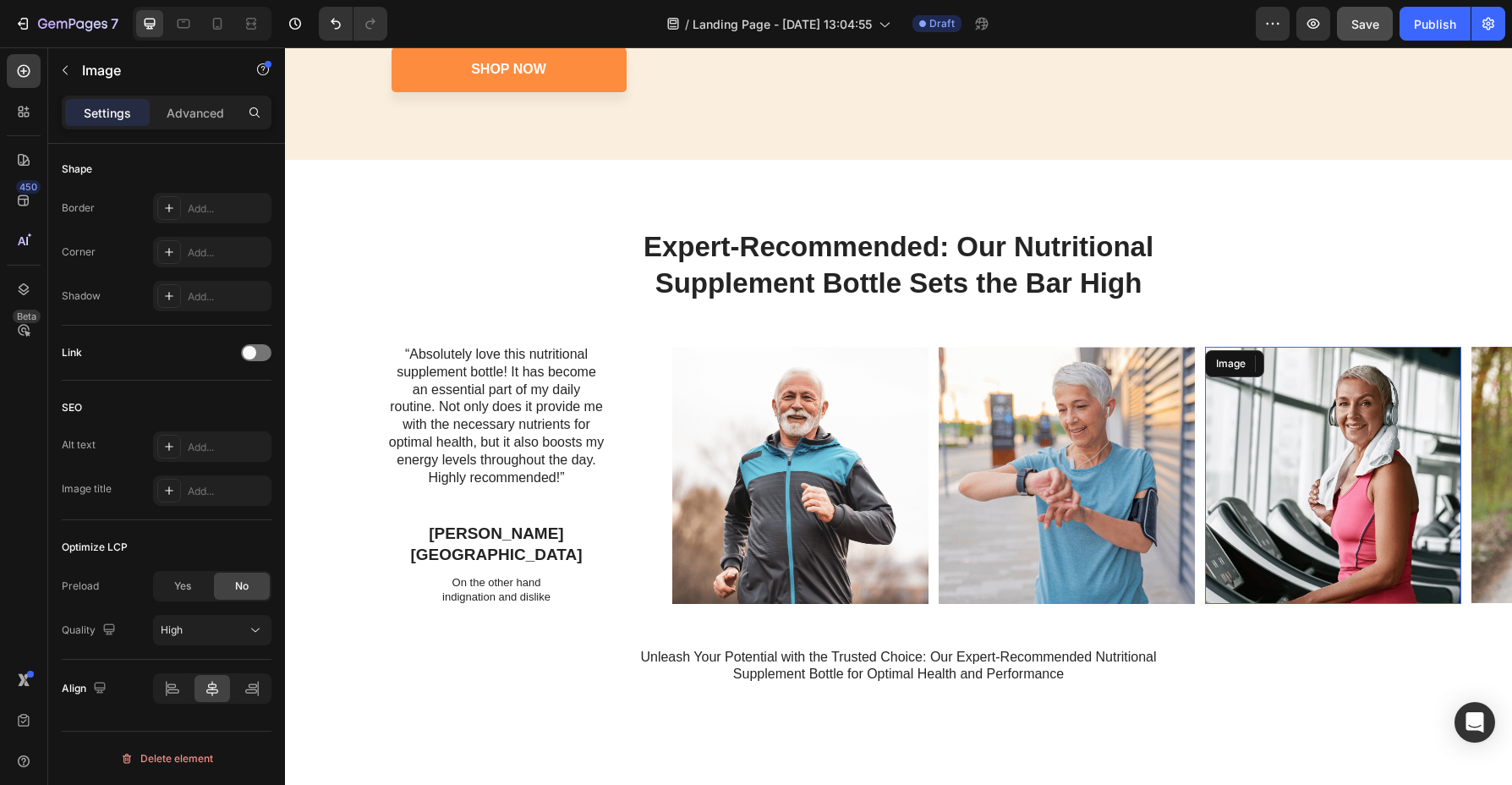
drag, startPoint x: 1364, startPoint y: 525, endPoint x: 976, endPoint y: 515, distance: 388.1
click at [976, 515] on div "Image Image Image Image" at bounding box center [1092, 474] width 840 height 257
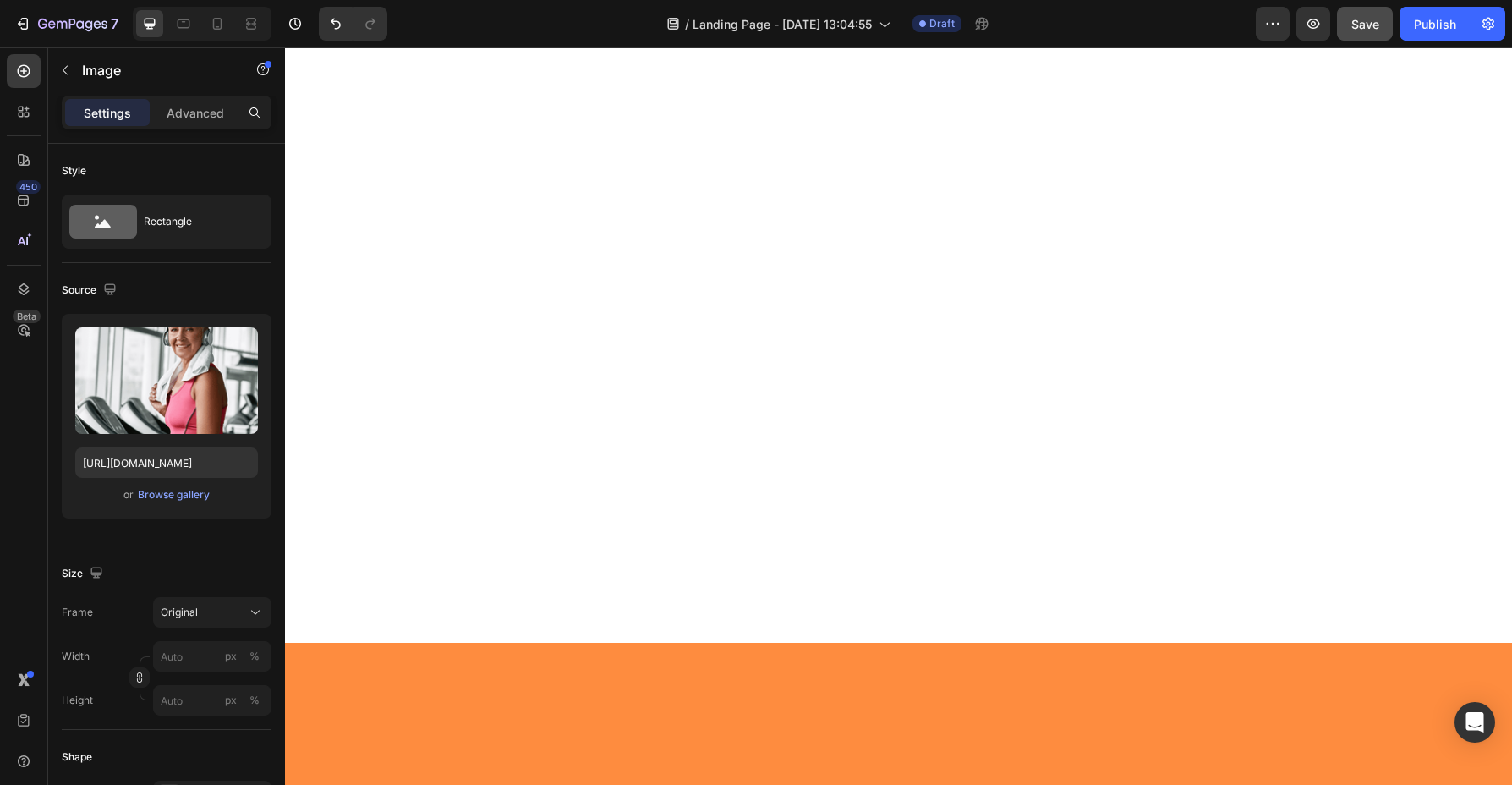
scroll to position [0, 0]
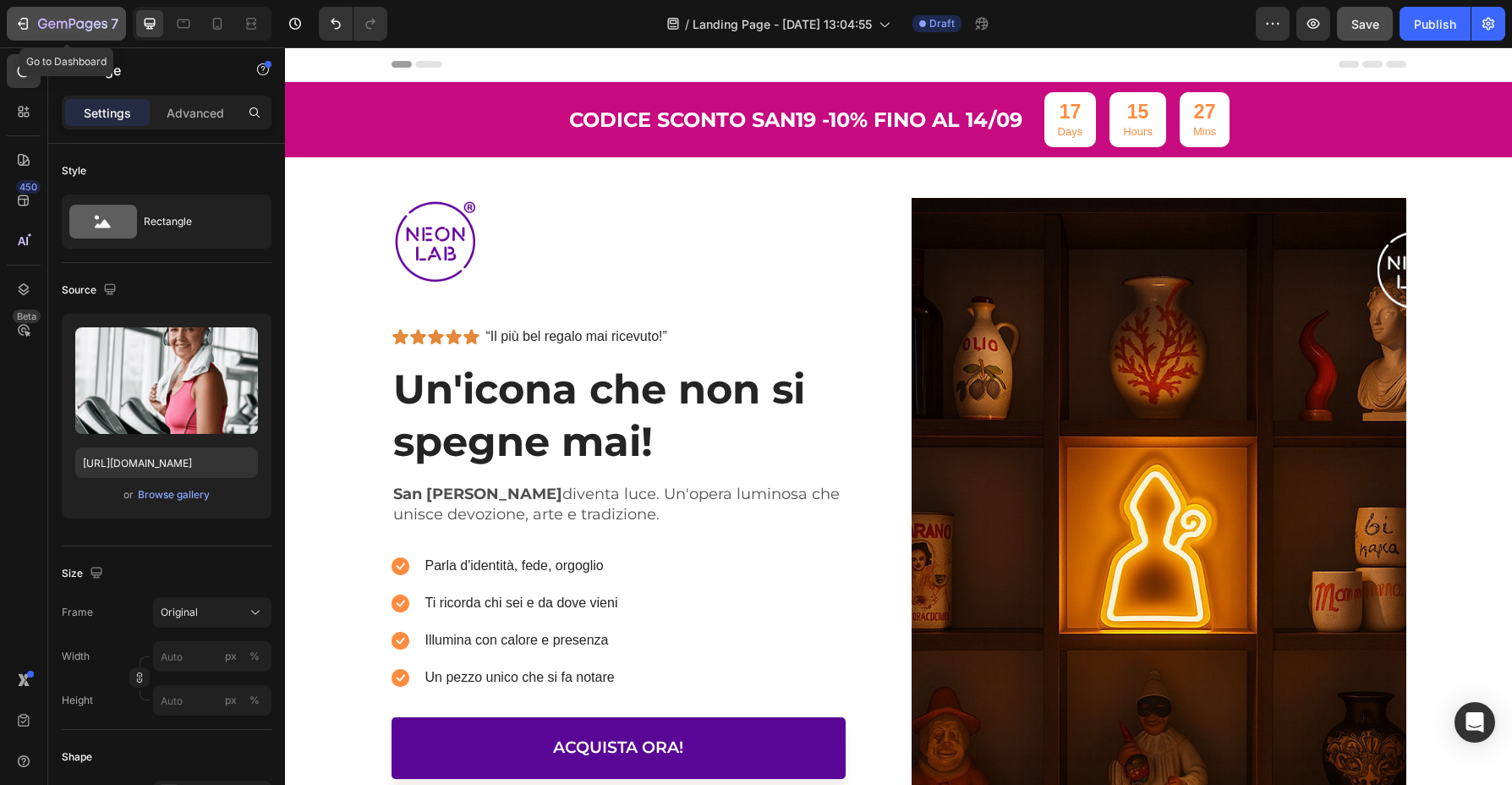
click at [27, 26] on icon "button" at bounding box center [25, 23] width 7 height 12
